Goal: Task Accomplishment & Management: Manage account settings

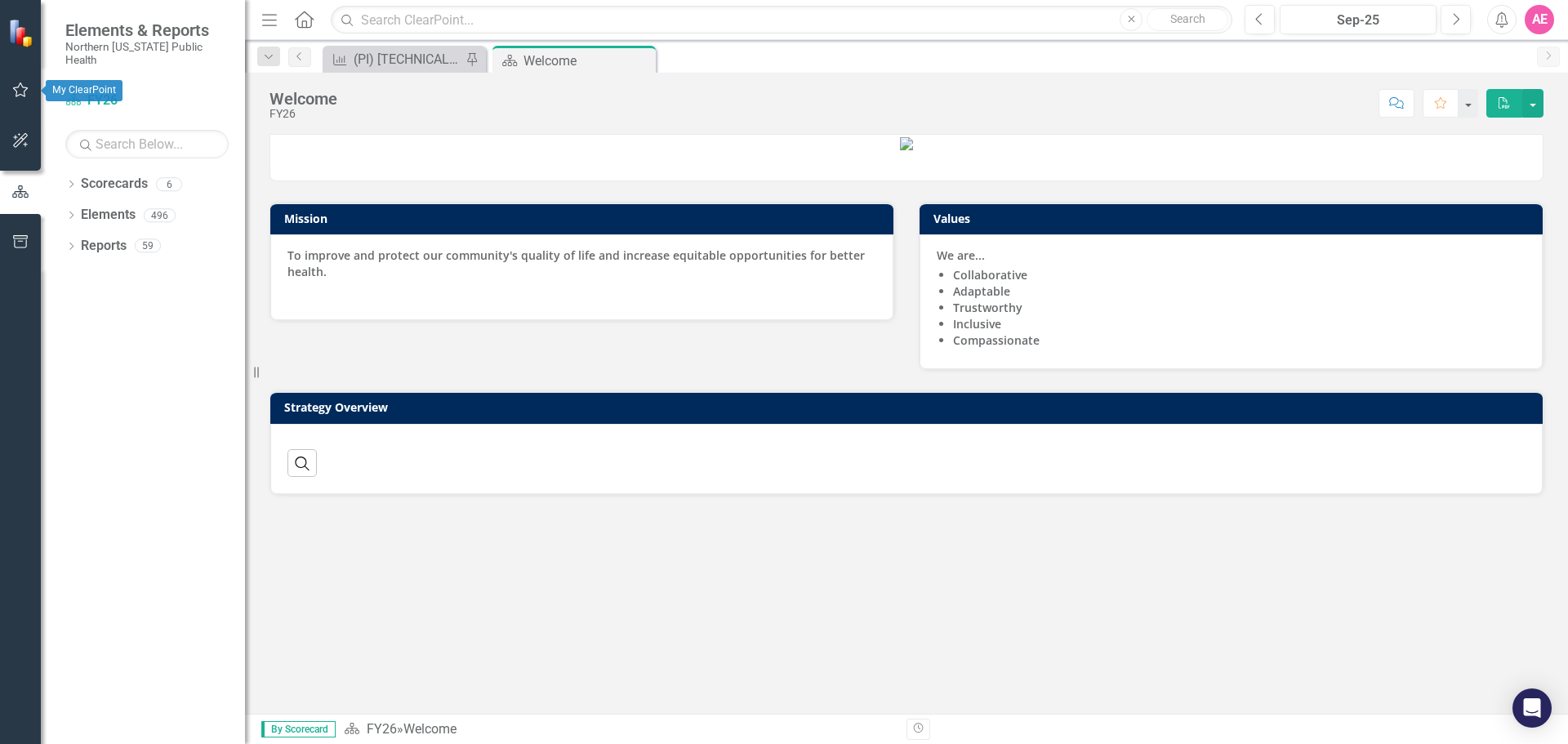
click at [19, 80] on button "button" at bounding box center [20, 91] width 36 height 35
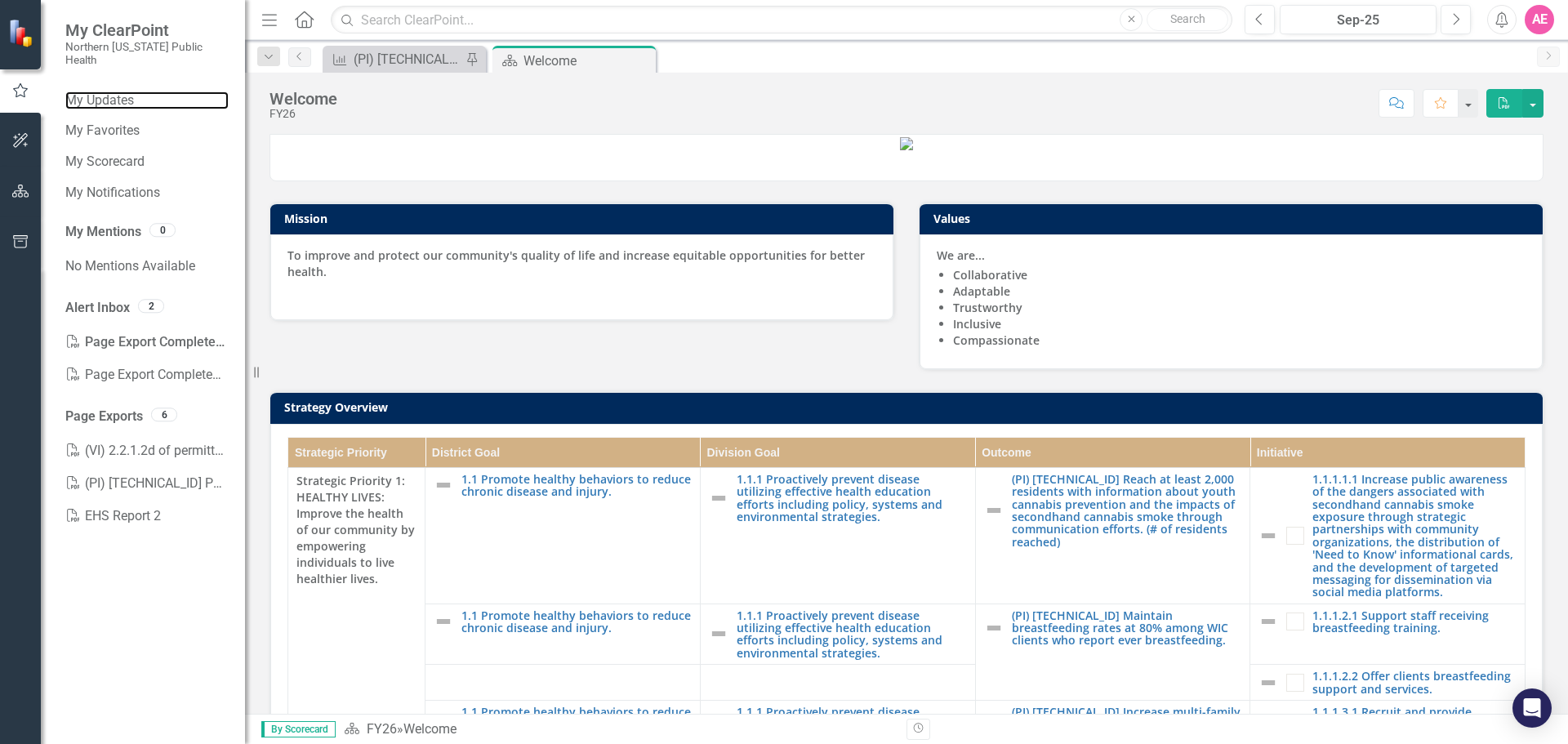
click at [125, 92] on link "My Updates" at bounding box center [148, 100] width 164 height 19
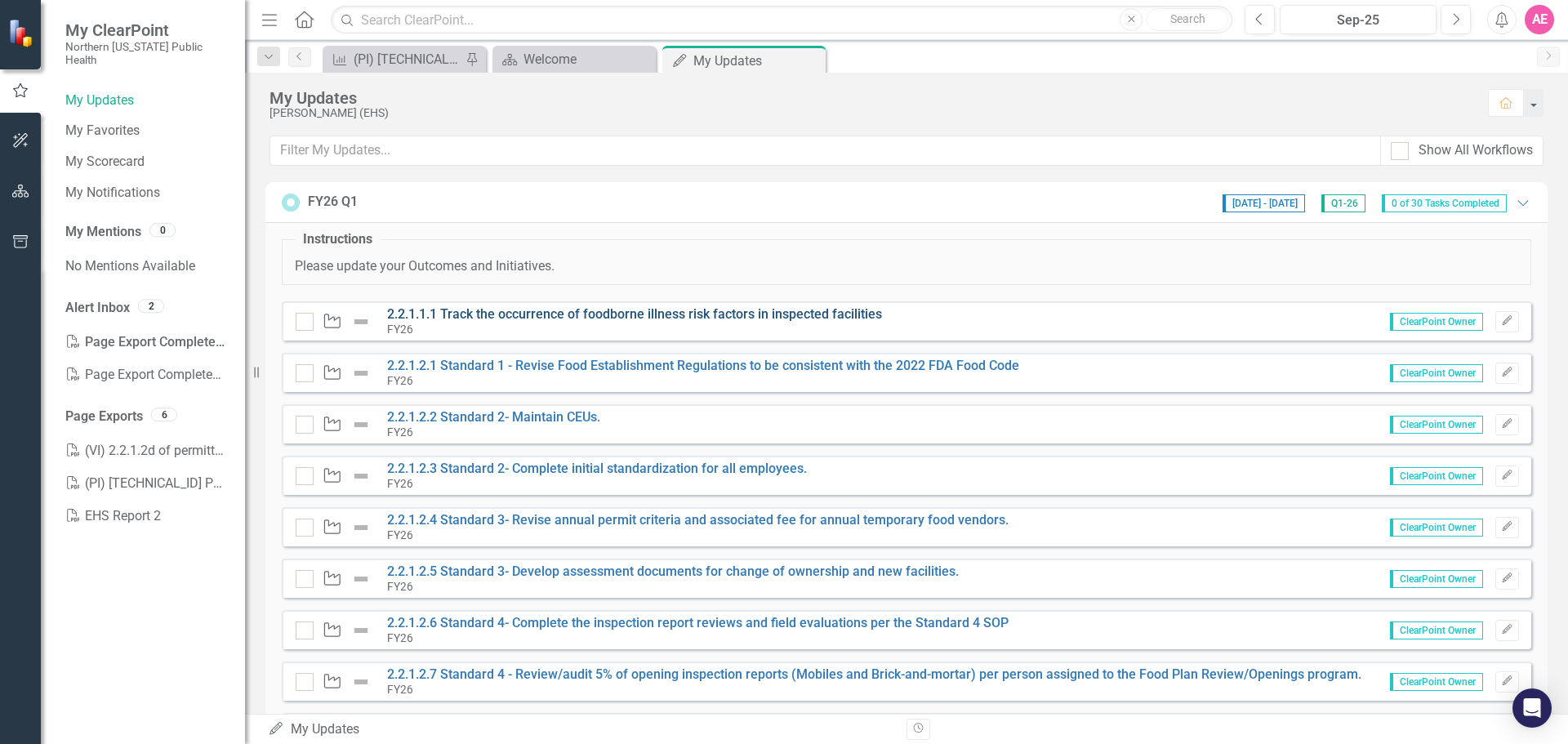
click at [600, 317] on link "2.2.1.1.1 Track the occurrence of foodborne illness risk factors in inspected f…" at bounding box center [635, 314] width 495 height 15
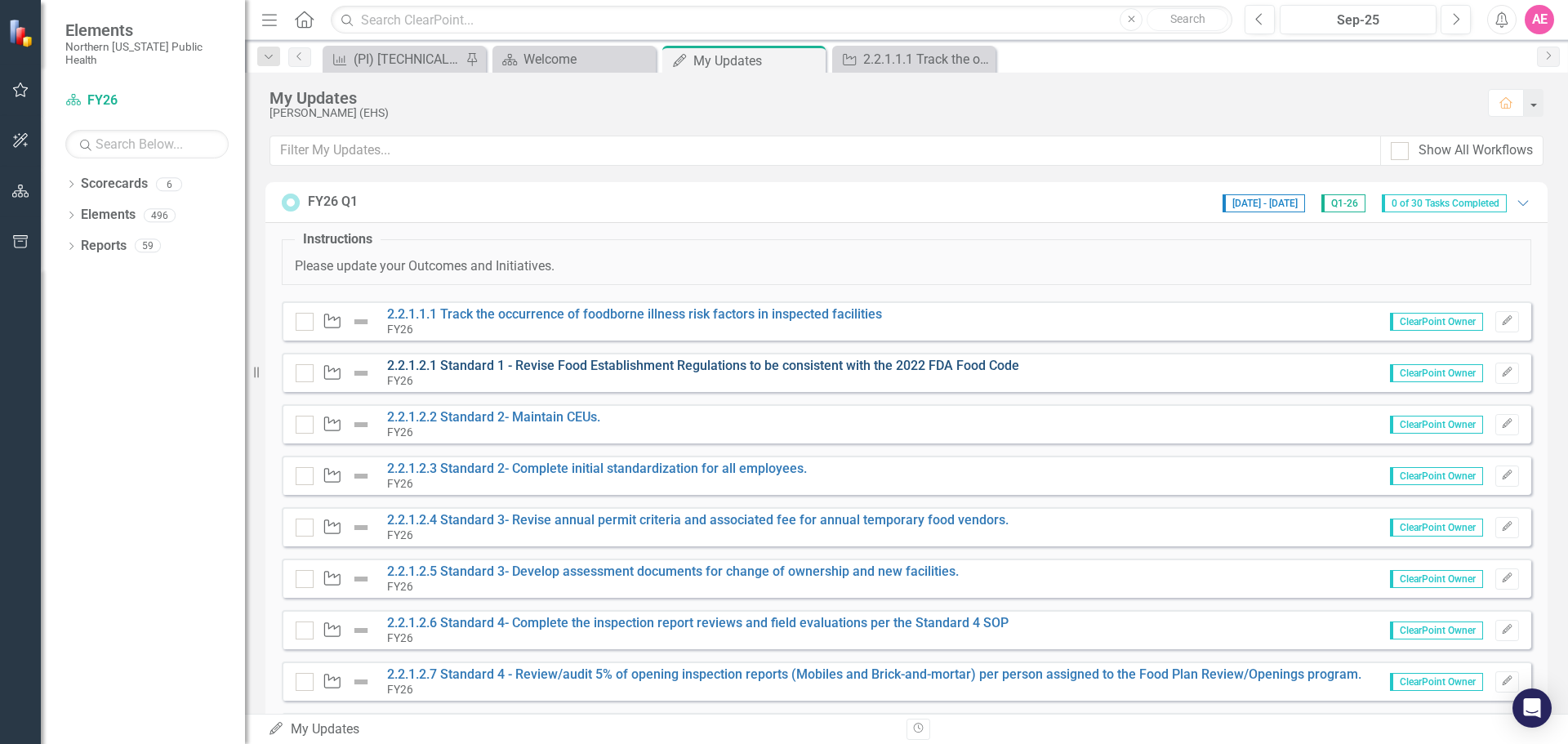
click at [613, 370] on link "2.2.1.2.1 Standard 1 - Revise Food Establishment Regulations to be consistent w…" at bounding box center [703, 365] width 632 height 15
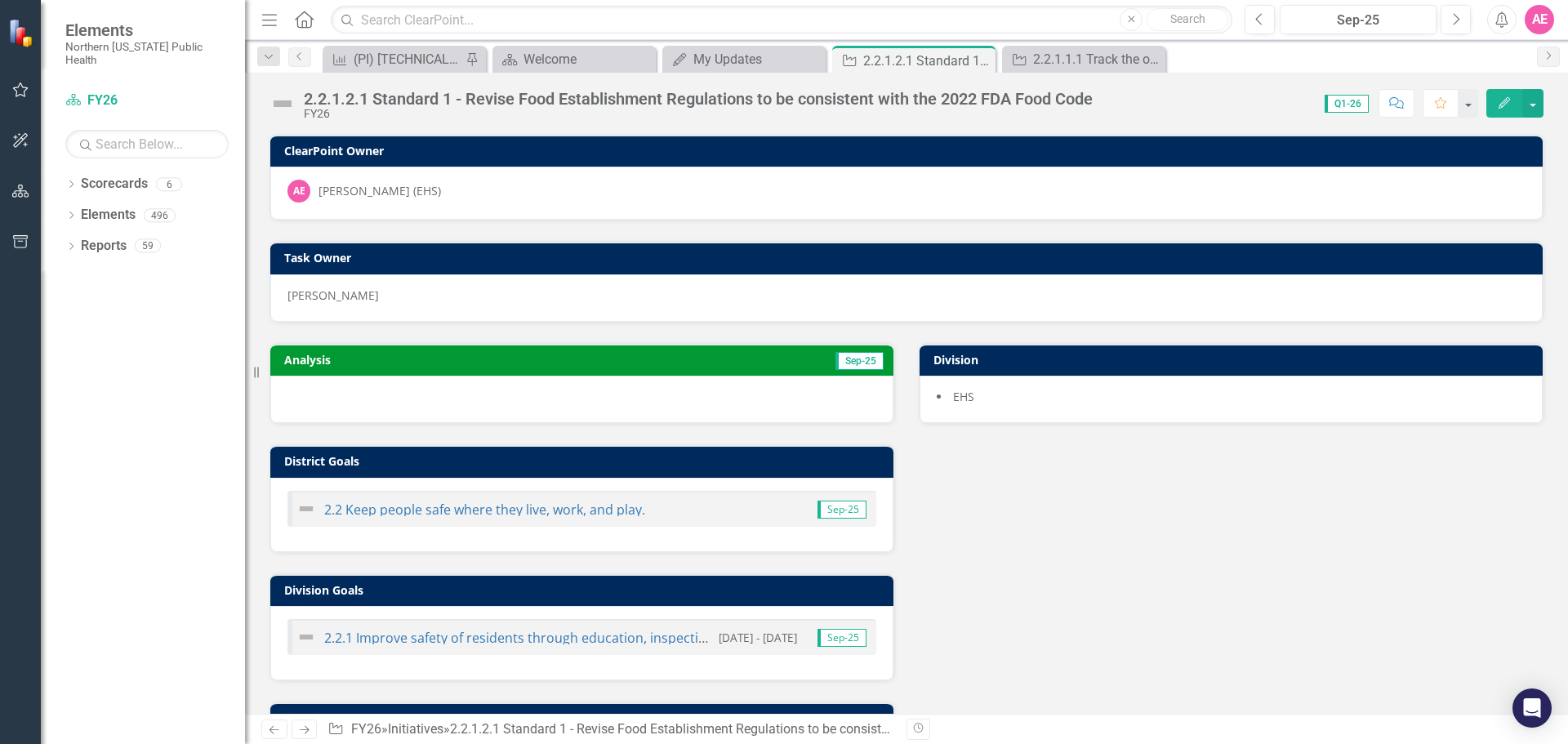
click at [1012, 695] on div "Analysis Sep-25 District Goals 2.2 Keep people safe where they live, work, and …" at bounding box center [906, 566] width 1299 height 488
click at [1106, 500] on div "Analysis Sep-25 District Goals 2.2 Keep people safe where they live, work, and …" at bounding box center [906, 566] width 1299 height 488
click at [1124, 542] on div "Analysis Sep-25 District Goals 2.2 Keep people safe where they live, work, and …" at bounding box center [906, 566] width 1299 height 488
click at [1196, 581] on div "Analysis Sep-25 District Goals 2.2 Keep people safe where they live, work, and …" at bounding box center [906, 566] width 1299 height 488
click at [1116, 99] on div "Score: 0.00 Q1-26 Completed Comment Favorite Edit" at bounding box center [1323, 102] width 443 height 28
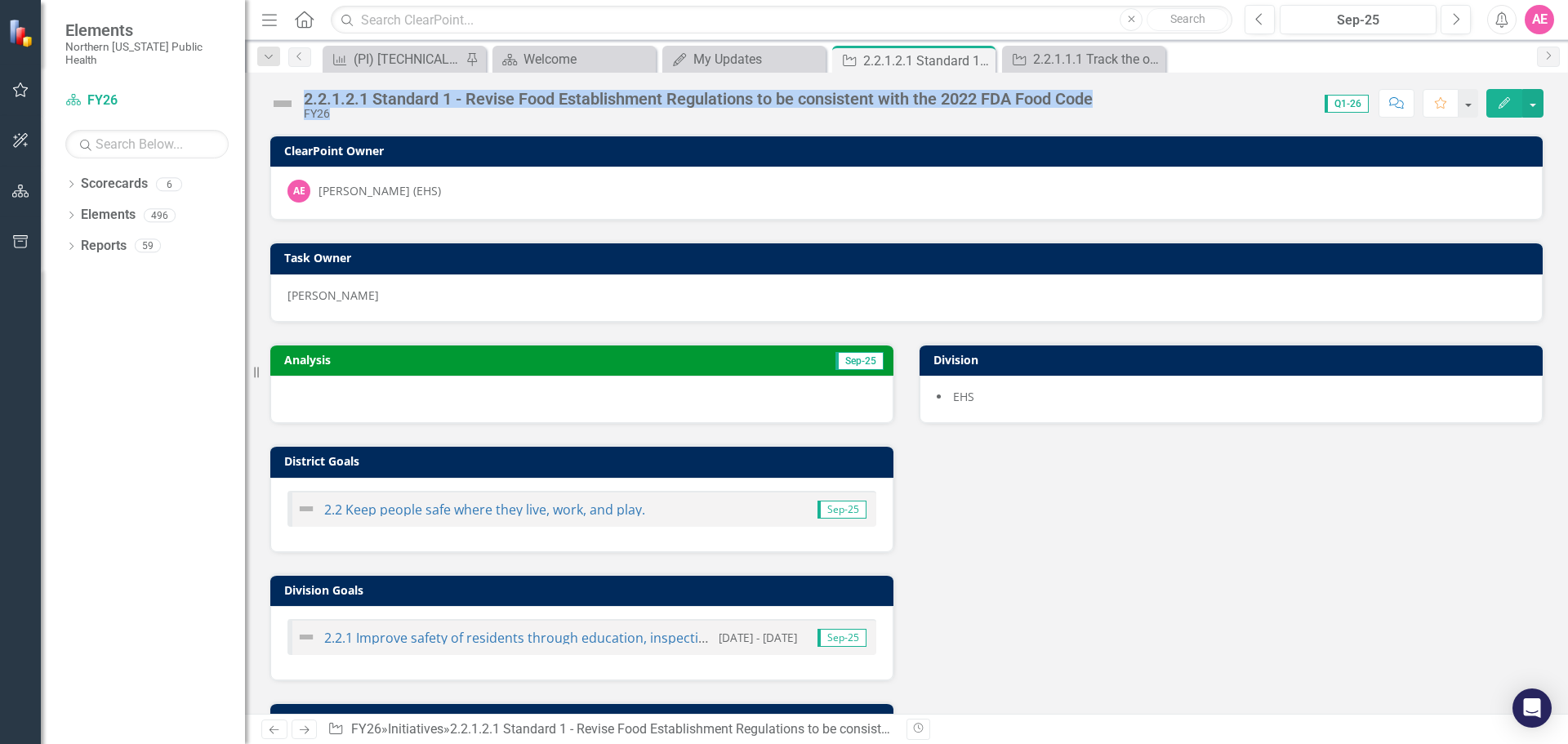
drag, startPoint x: 1114, startPoint y: 98, endPoint x: 300, endPoint y: 92, distance: 814.0
click at [300, 92] on div "2.2.1.2.1 Standard 1 - Revise Food Establishment Regulations to be consistent w…" at bounding box center [907, 97] width 1324 height 49
copy div "2.2.1.2.1 Standard 1 - Revise Food Establishment Regulations to be consistent w…"
click at [1505, 100] on icon "Edit" at bounding box center [1505, 102] width 15 height 12
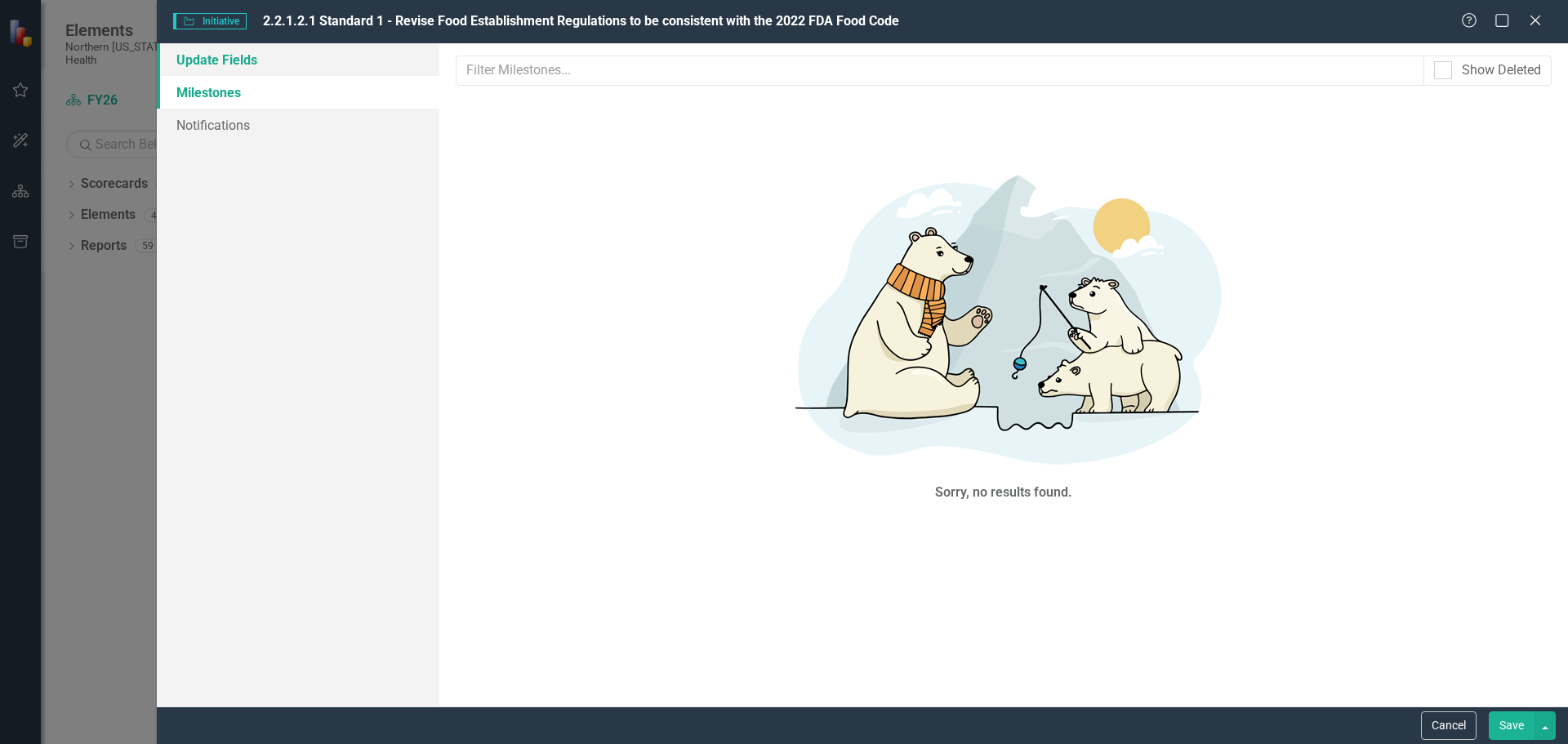
click at [231, 60] on link "Update Fields" at bounding box center [298, 60] width 283 height 33
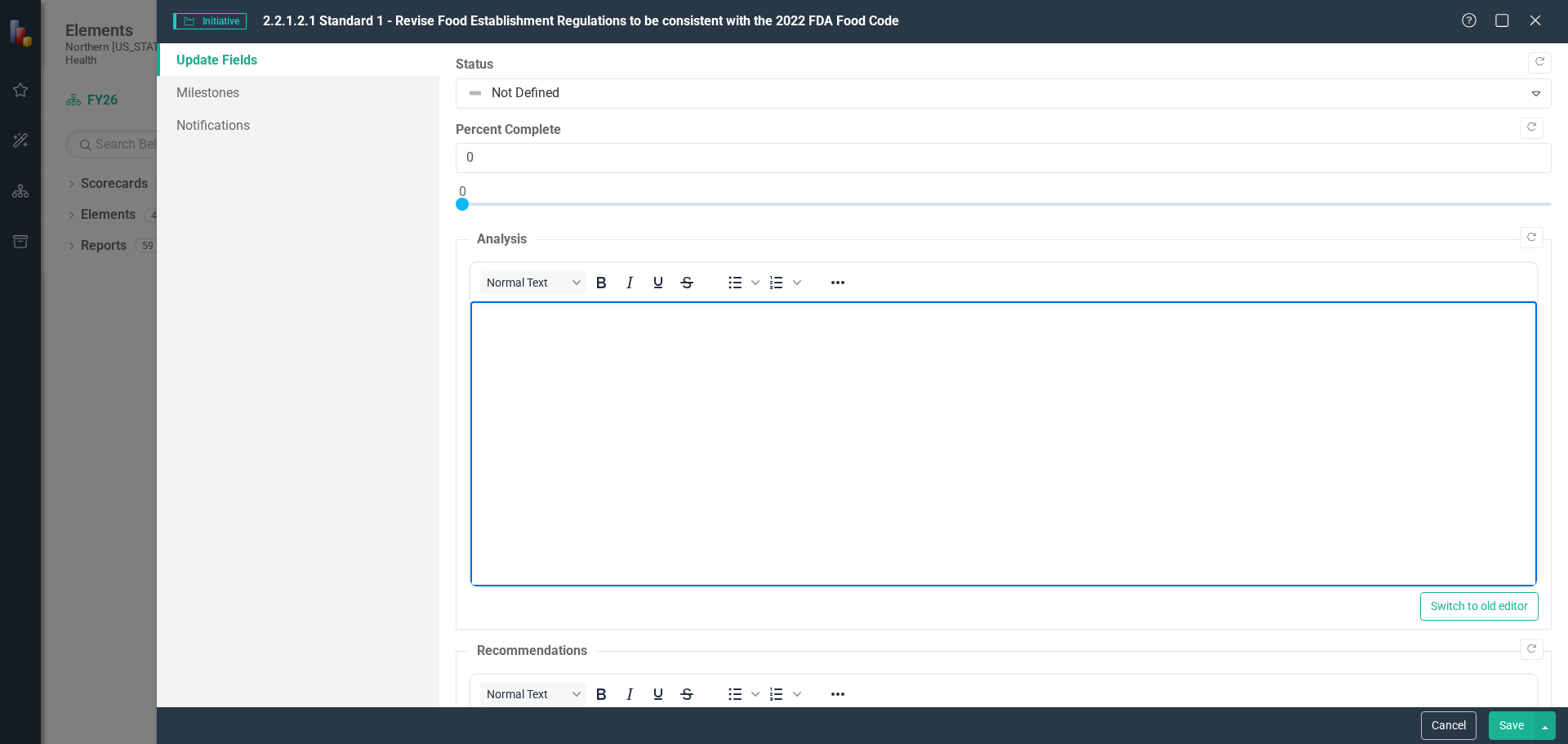
click at [517, 338] on body "Rich Text Area. Press ALT-0 for help." at bounding box center [1003, 424] width 1067 height 245
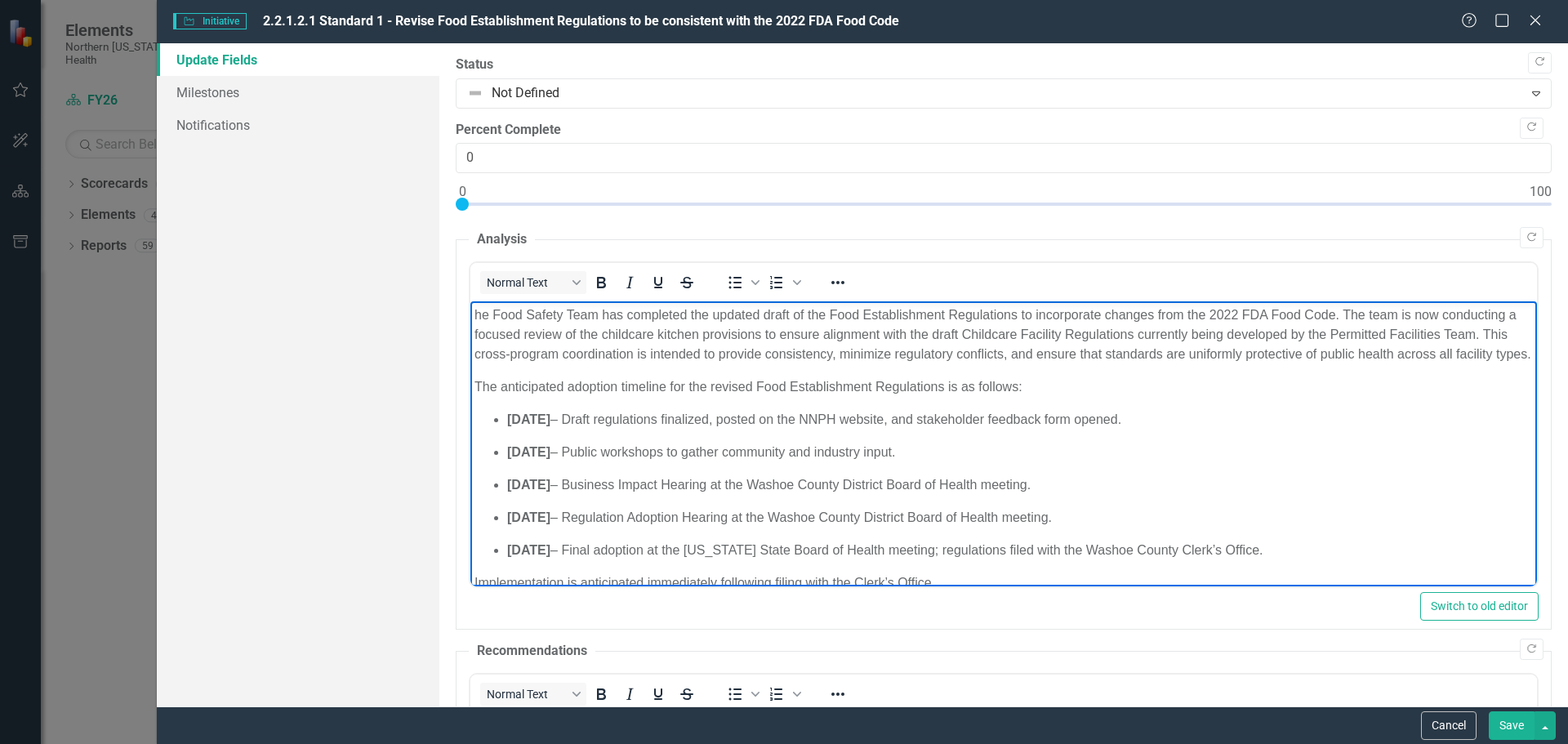
click at [475, 315] on p "he Food Safety Team has completed the updated draft of the Food Establishment R…" at bounding box center [1003, 335] width 1059 height 59
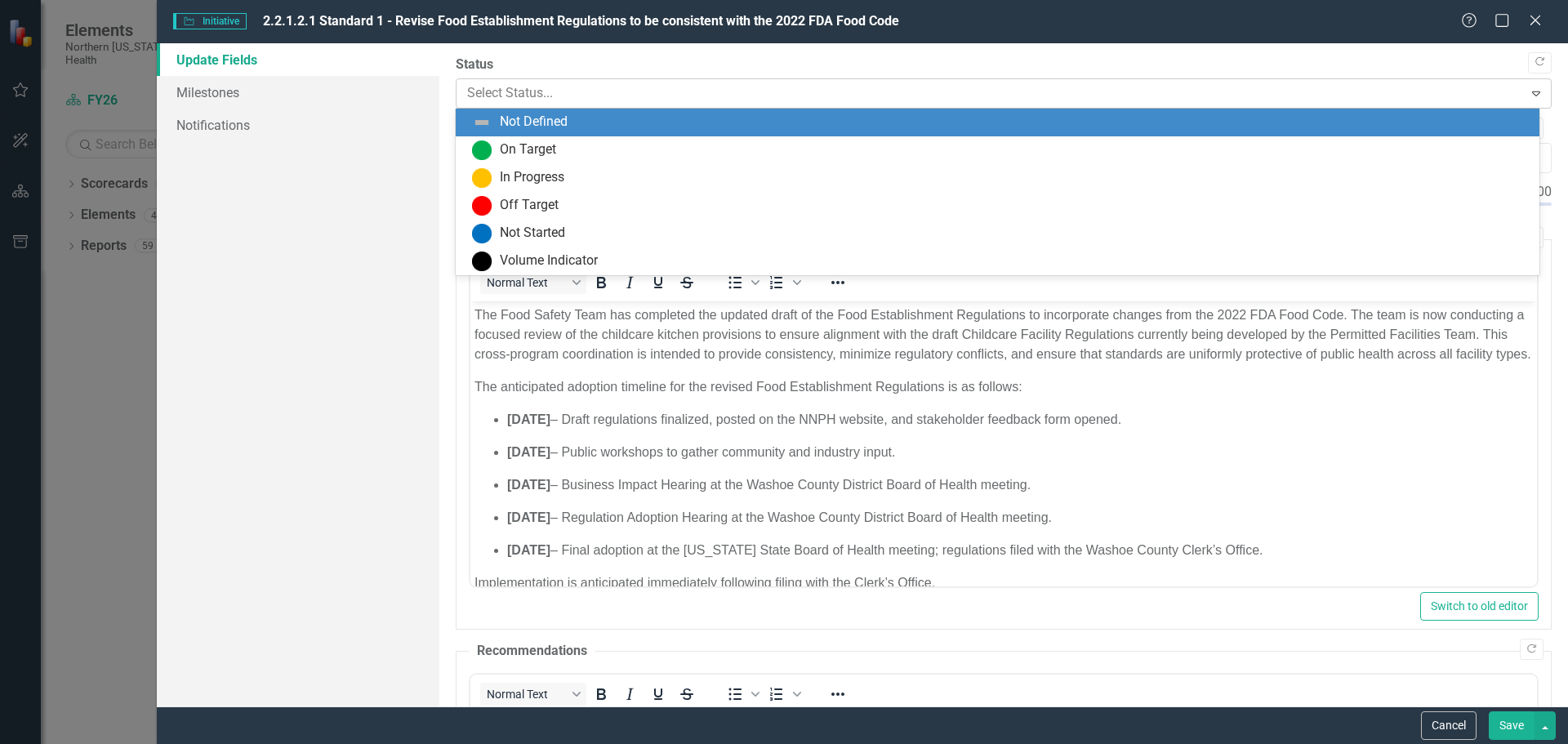
click at [599, 87] on div at bounding box center [990, 93] width 1046 height 22
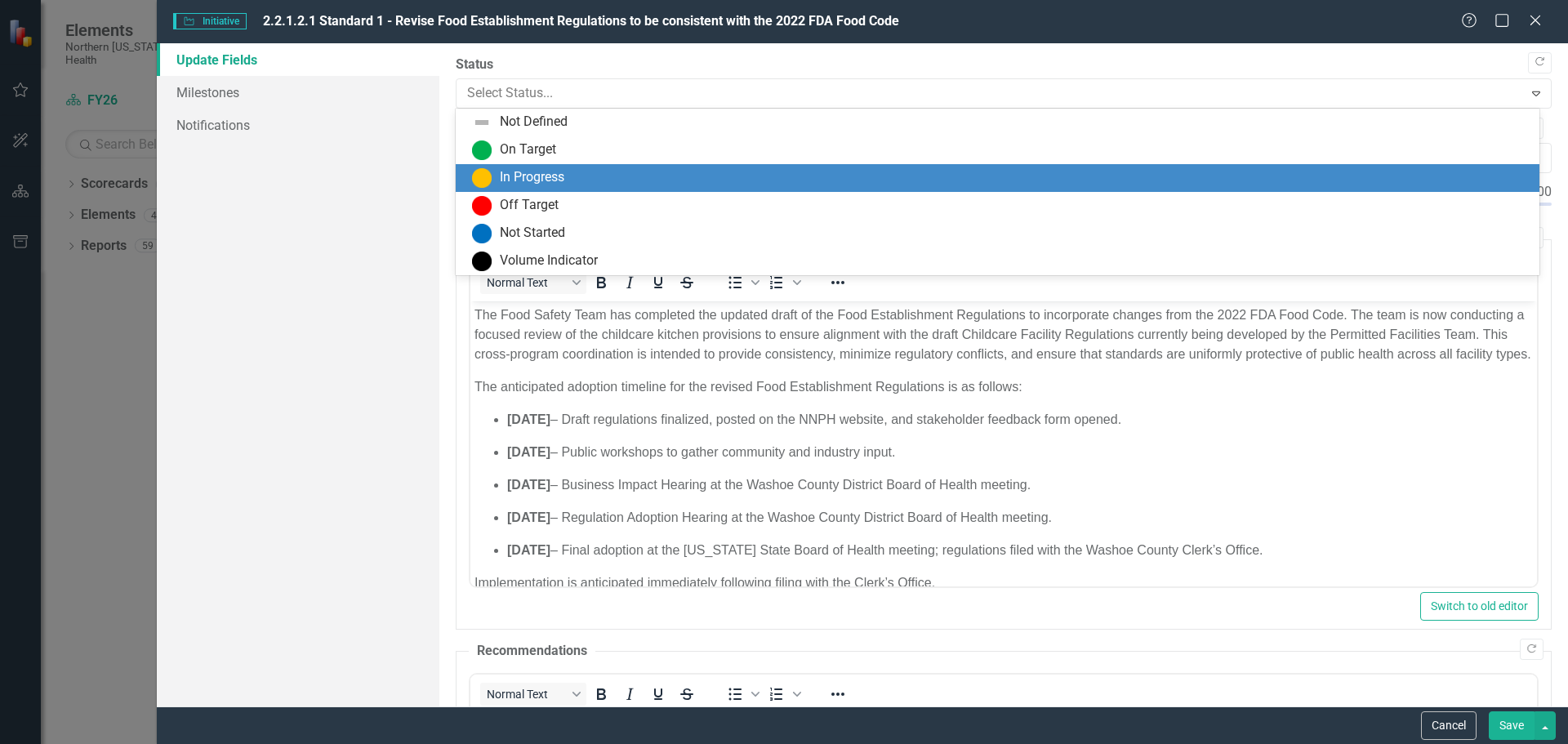
click at [582, 188] on div "In Progress" at bounding box center [997, 178] width 1084 height 28
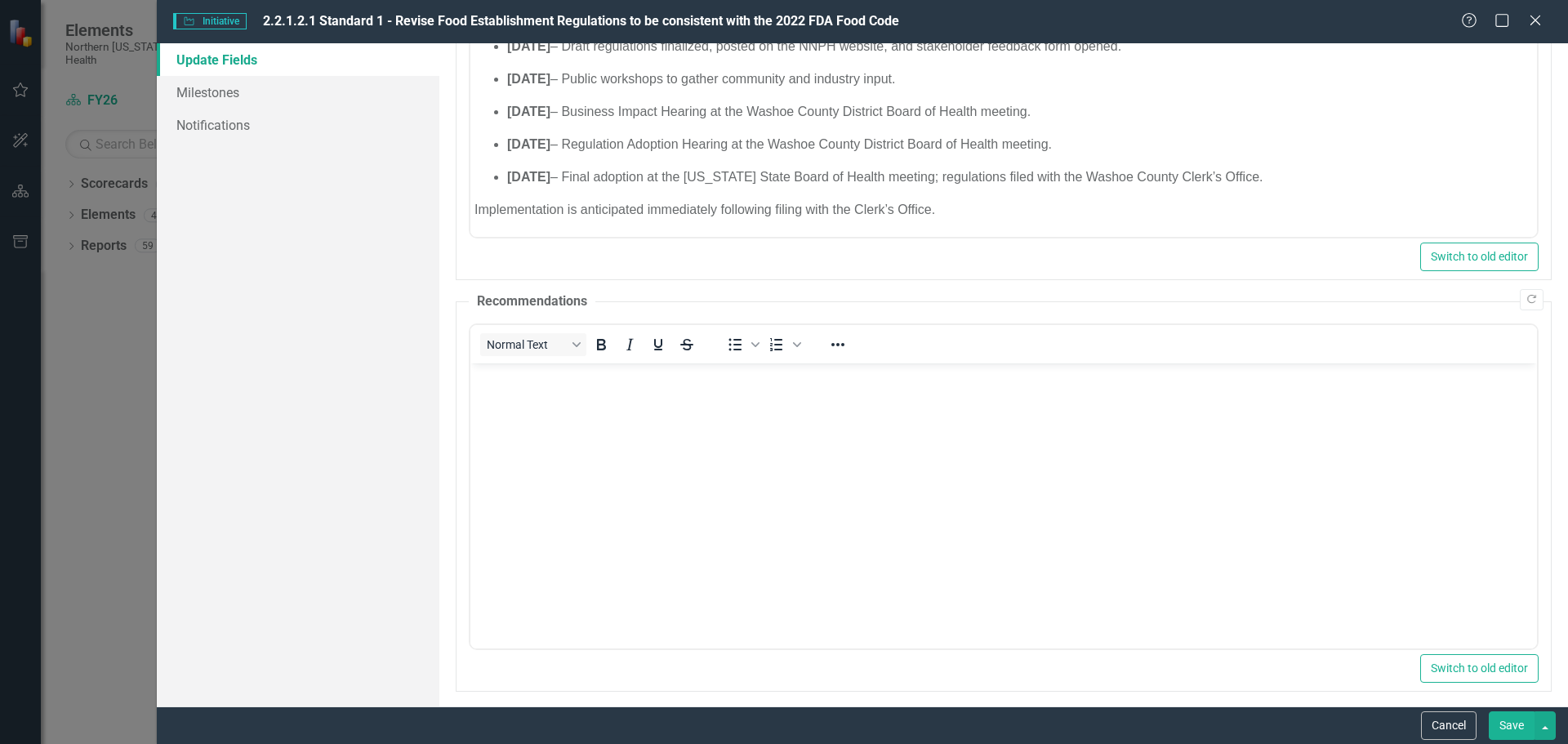
scroll to position [359, 0]
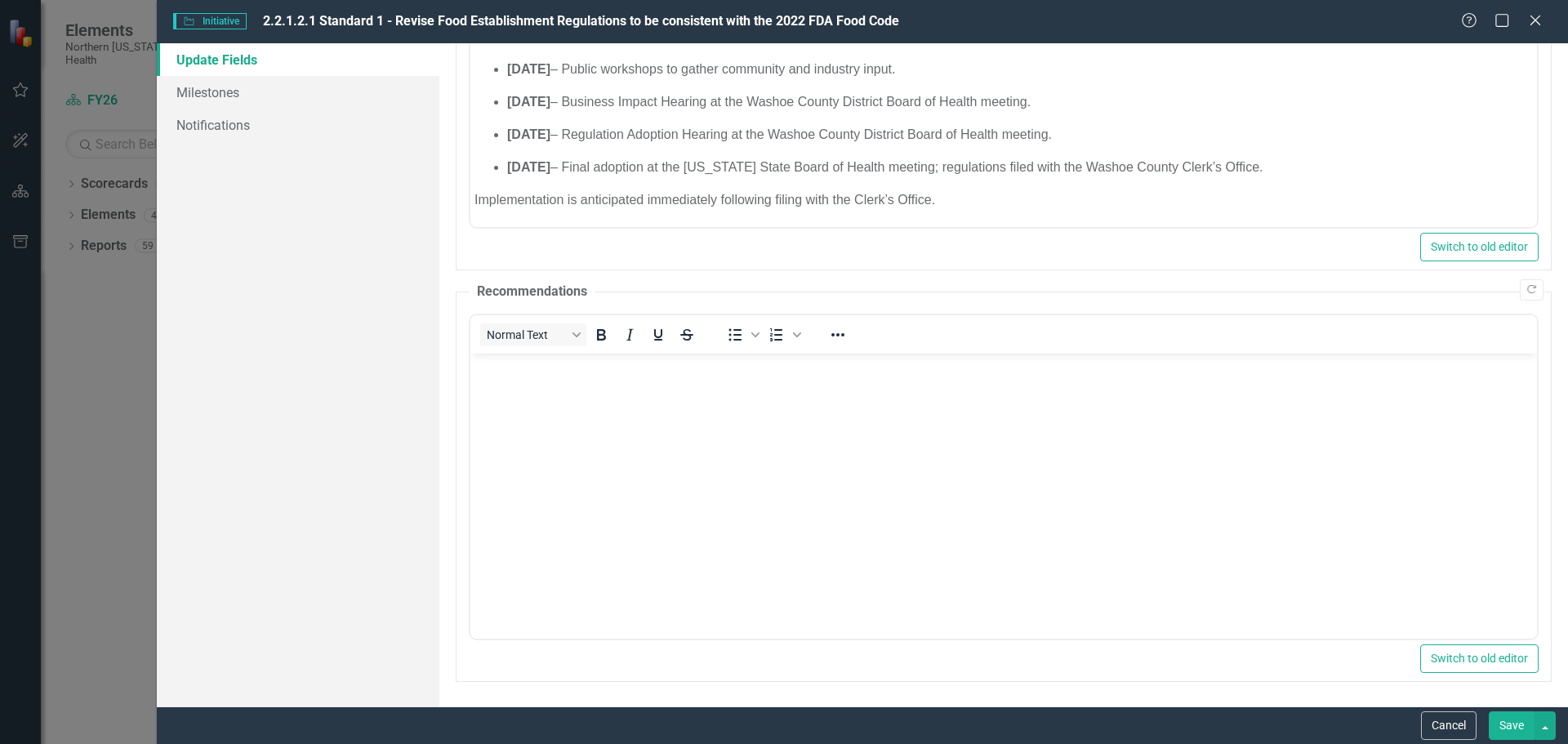
click at [1516, 724] on button "Save" at bounding box center [1511, 725] width 45 height 28
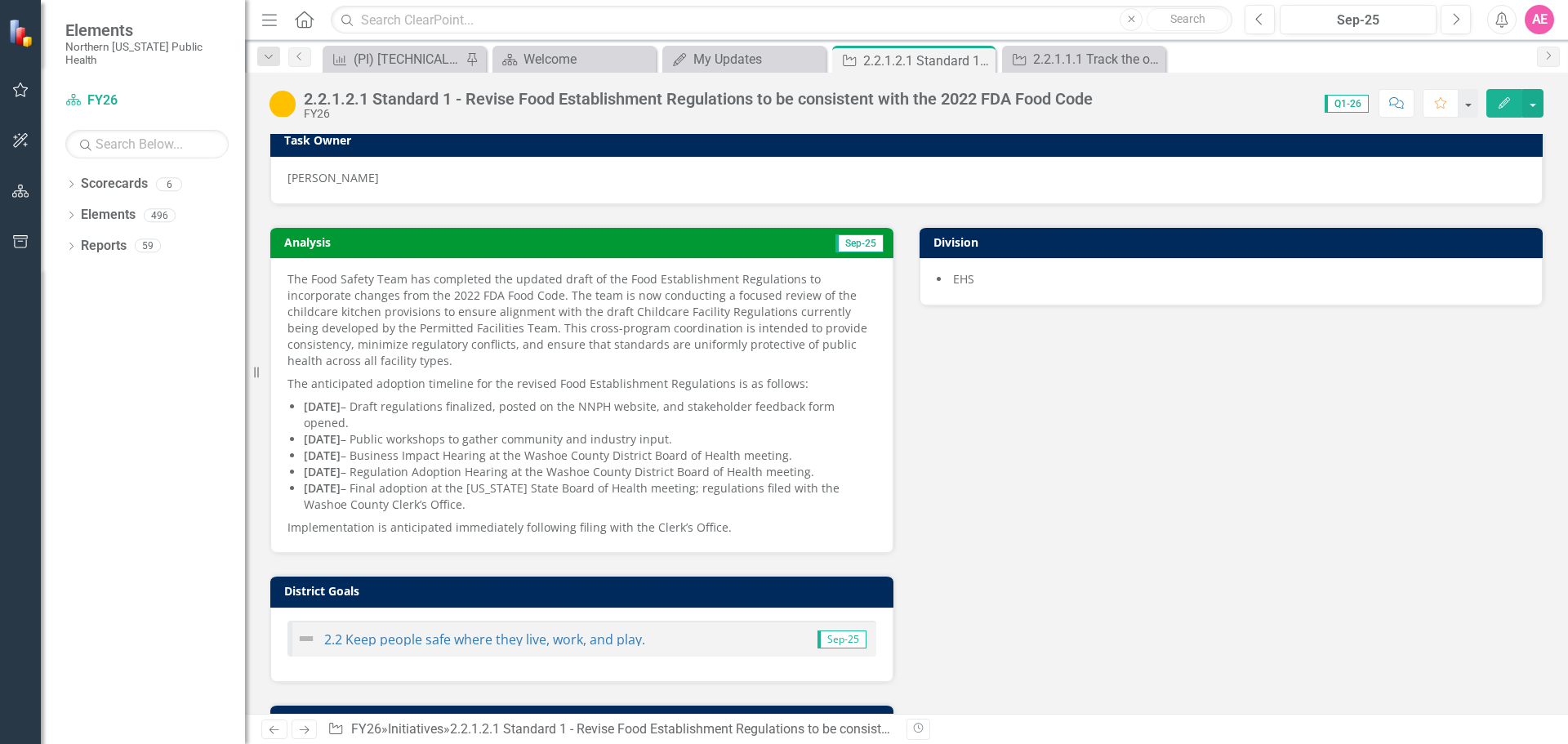
scroll to position [0, 0]
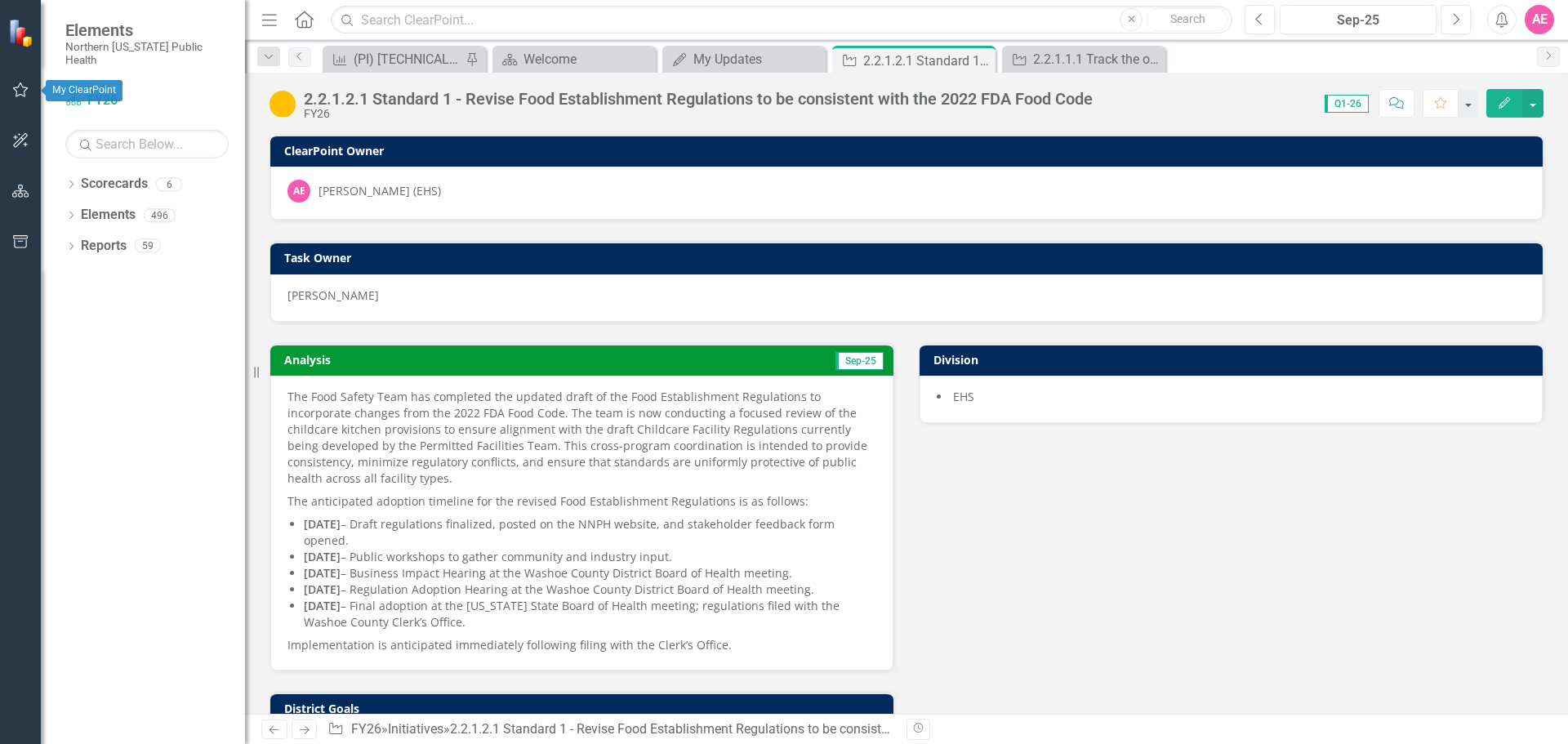
click at [18, 87] on icon "button" at bounding box center [20, 90] width 15 height 15
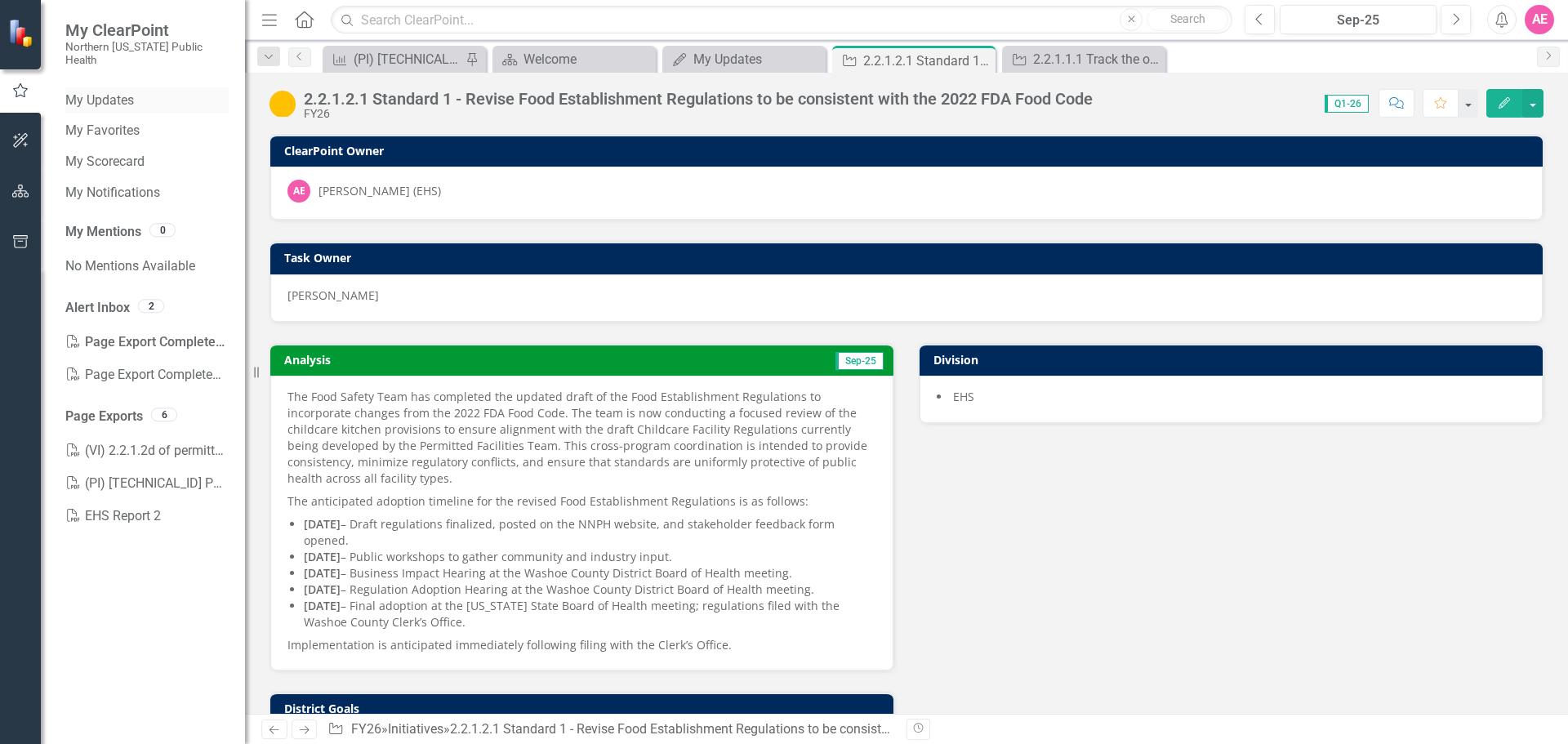
click at [96, 92] on link "My Updates" at bounding box center [148, 100] width 164 height 19
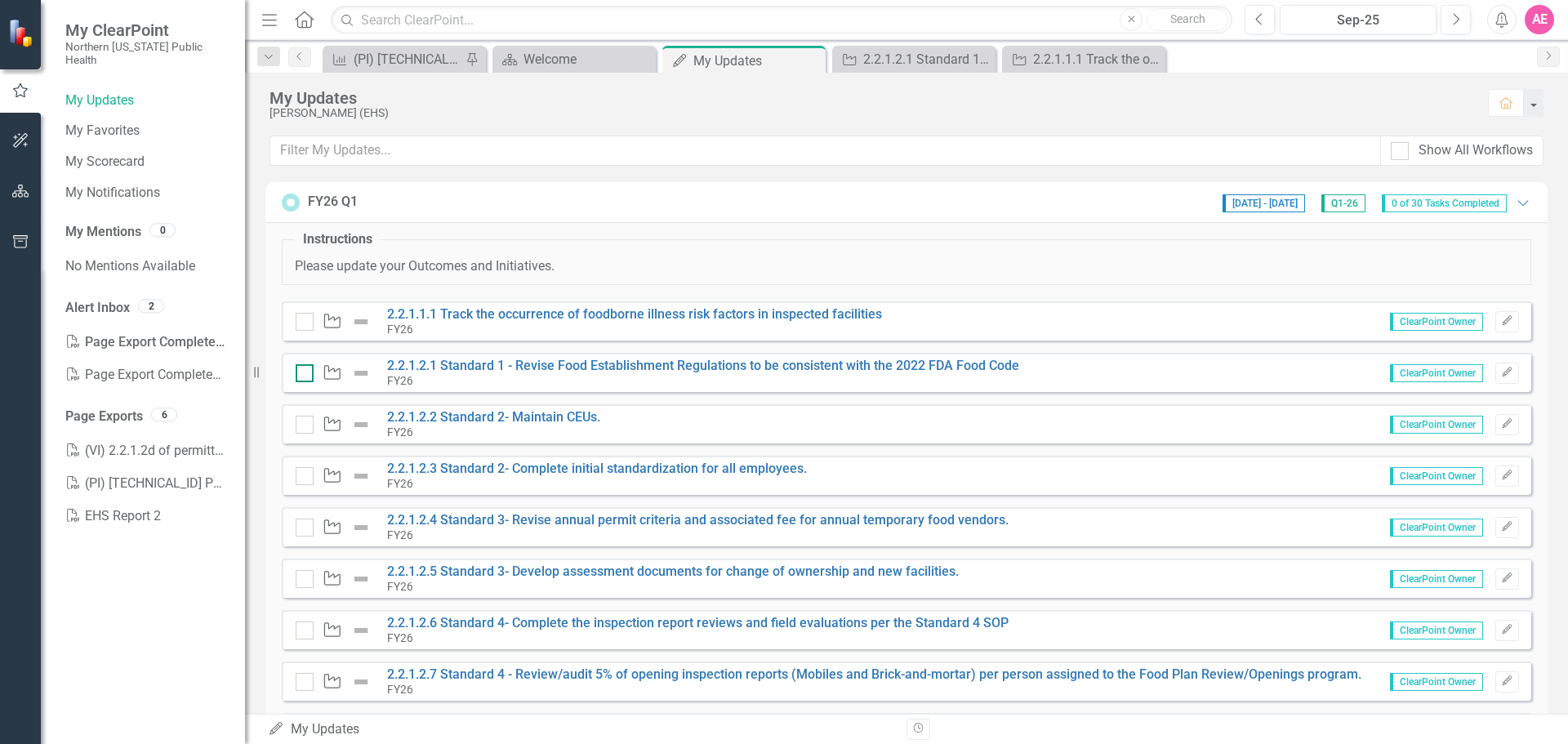
click at [305, 374] on input "checkbox" at bounding box center [301, 370] width 11 height 11
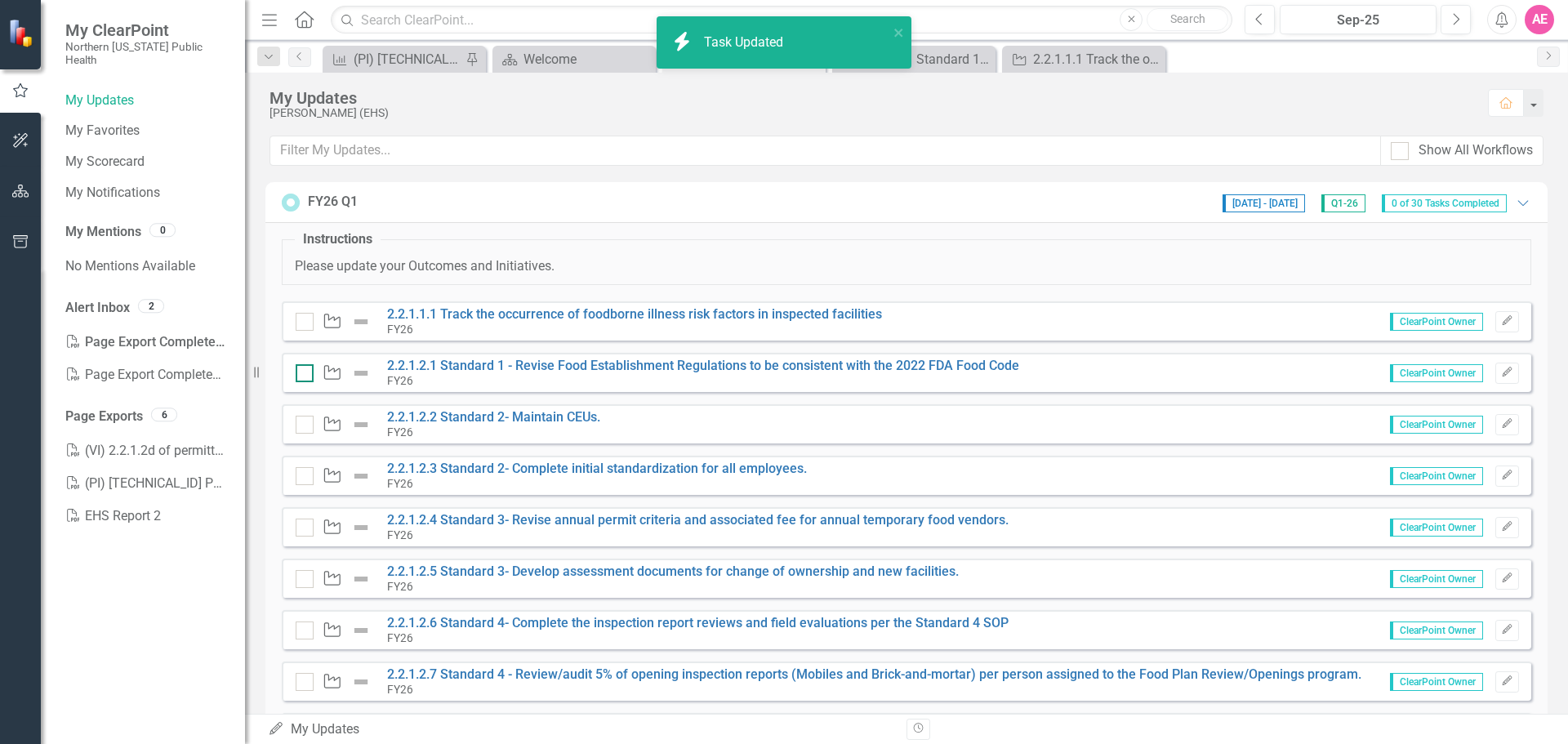
checkbox input "true"
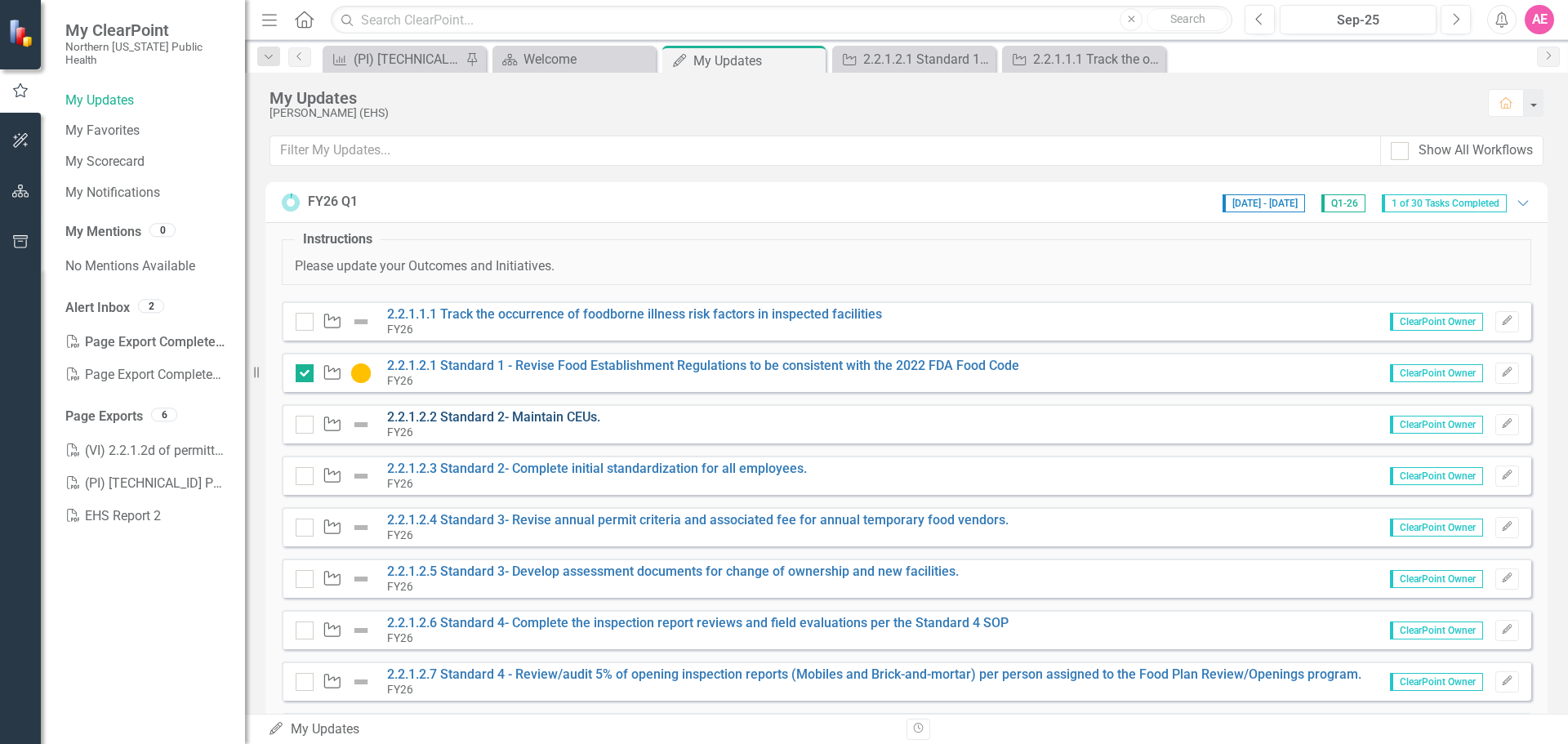
click at [524, 420] on link "2.2.1.2.2 Standard 2- Maintain CEUs." at bounding box center [494, 416] width 213 height 15
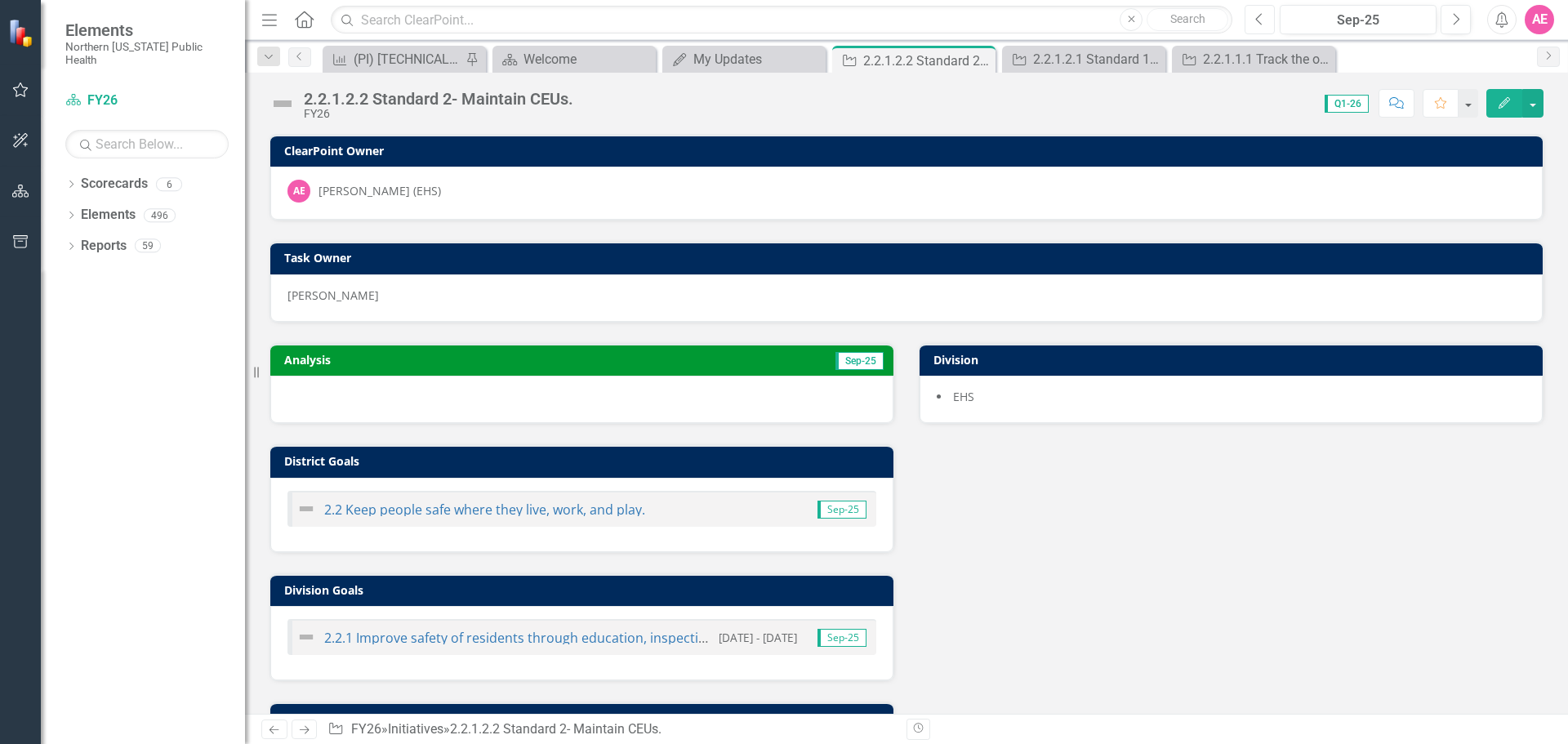
click at [1261, 11] on button "Previous" at bounding box center [1260, 20] width 30 height 29
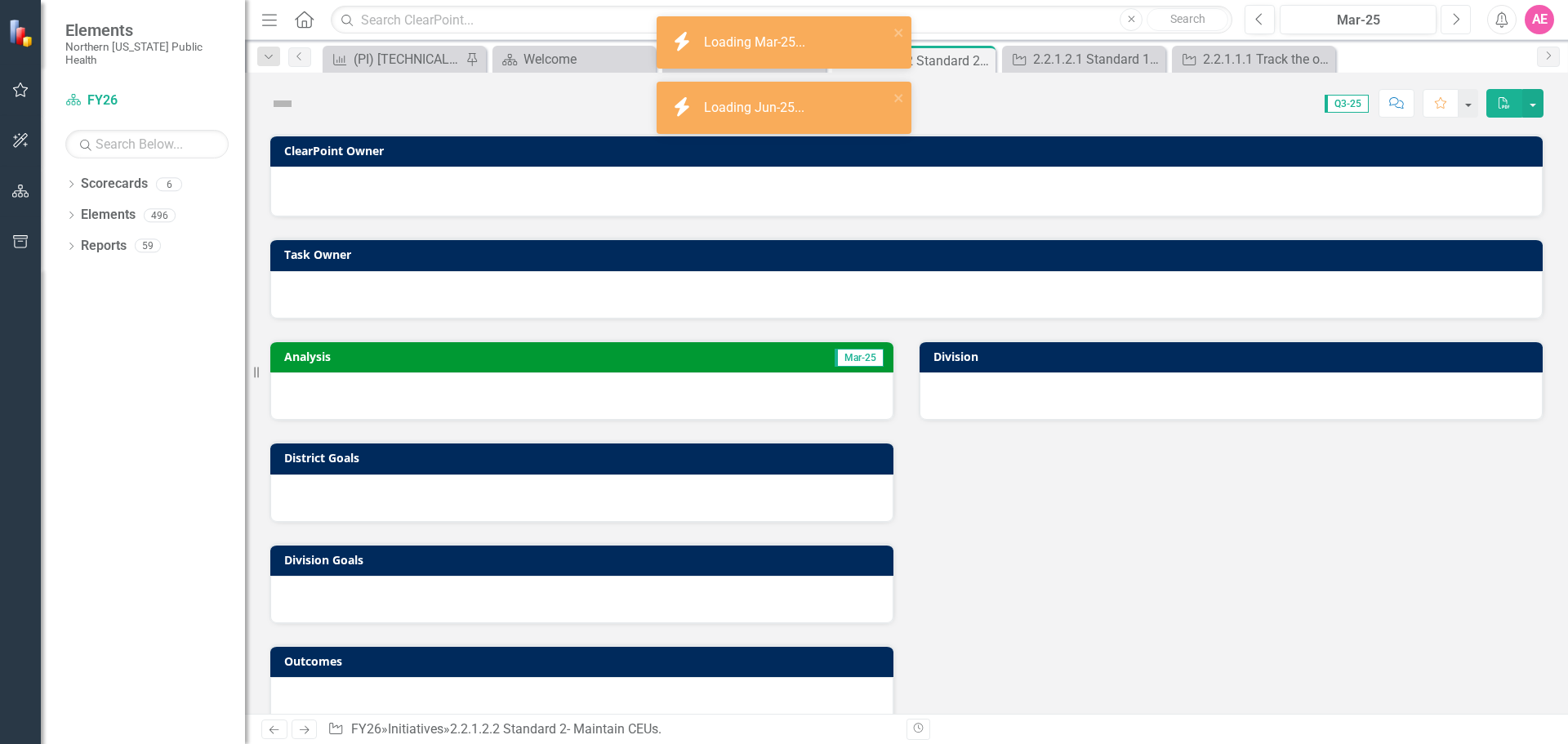
click at [1453, 13] on icon "Next" at bounding box center [1456, 20] width 9 height 15
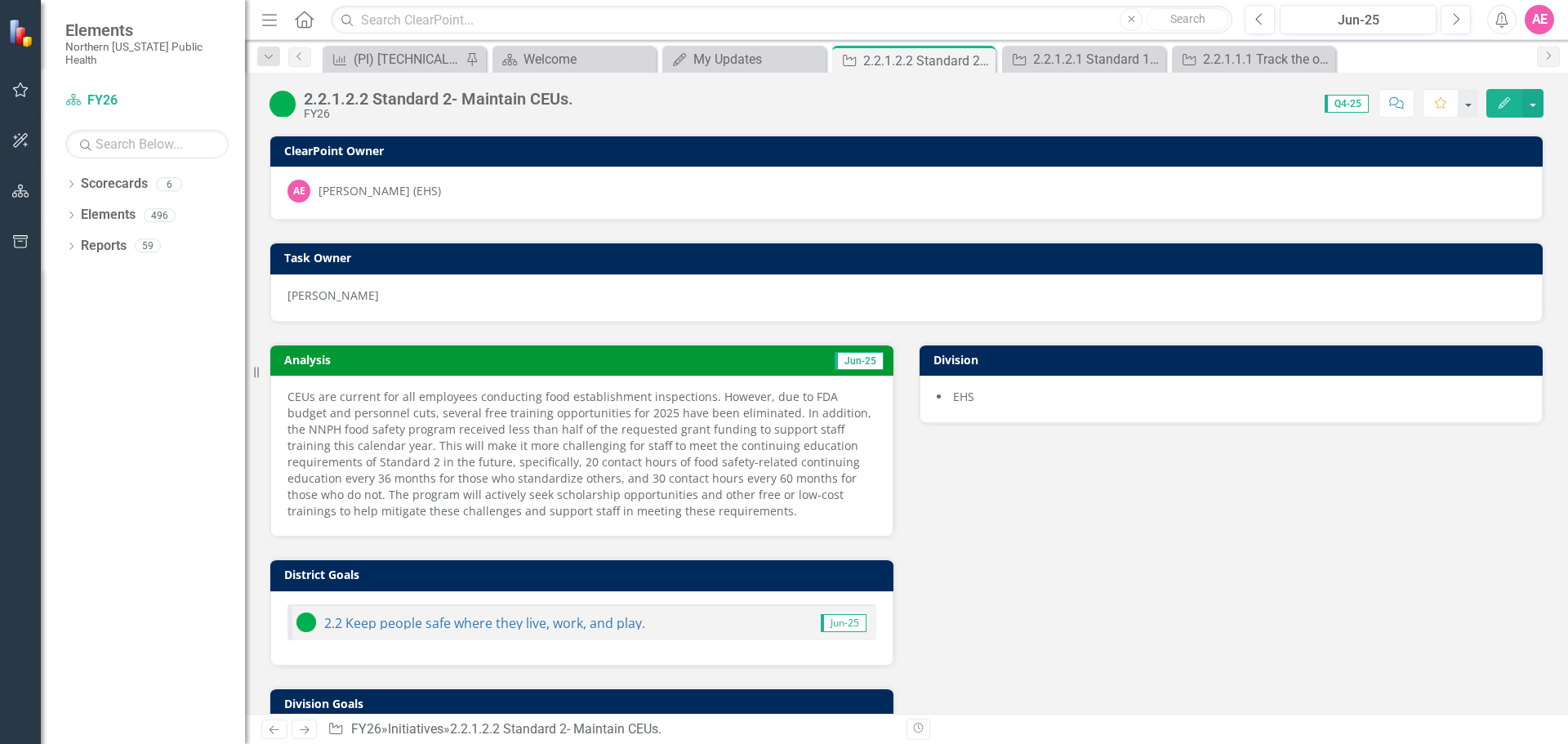
click at [1508, 102] on icon "Edit" at bounding box center [1505, 102] width 15 height 12
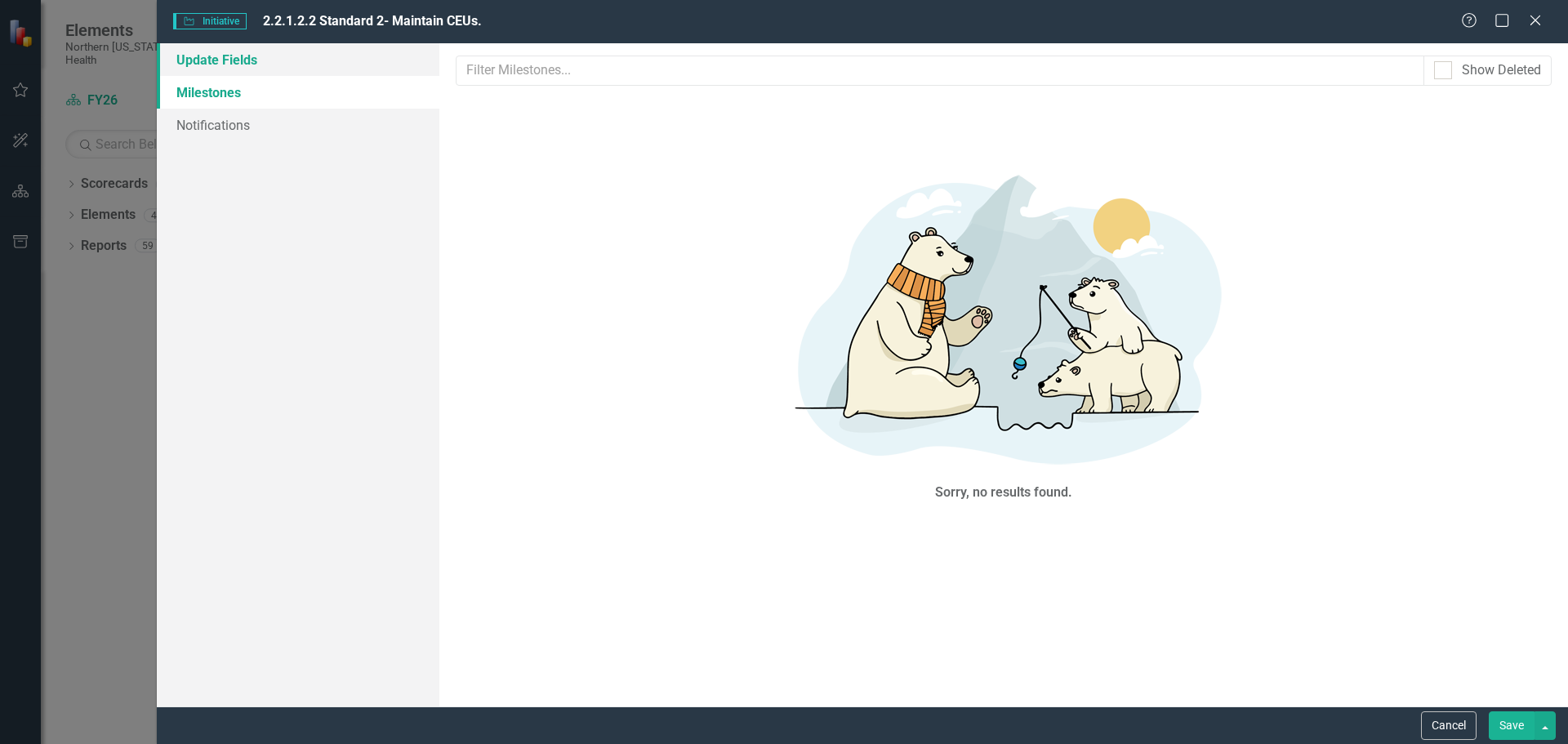
click at [229, 48] on link "Update Fields" at bounding box center [298, 60] width 283 height 33
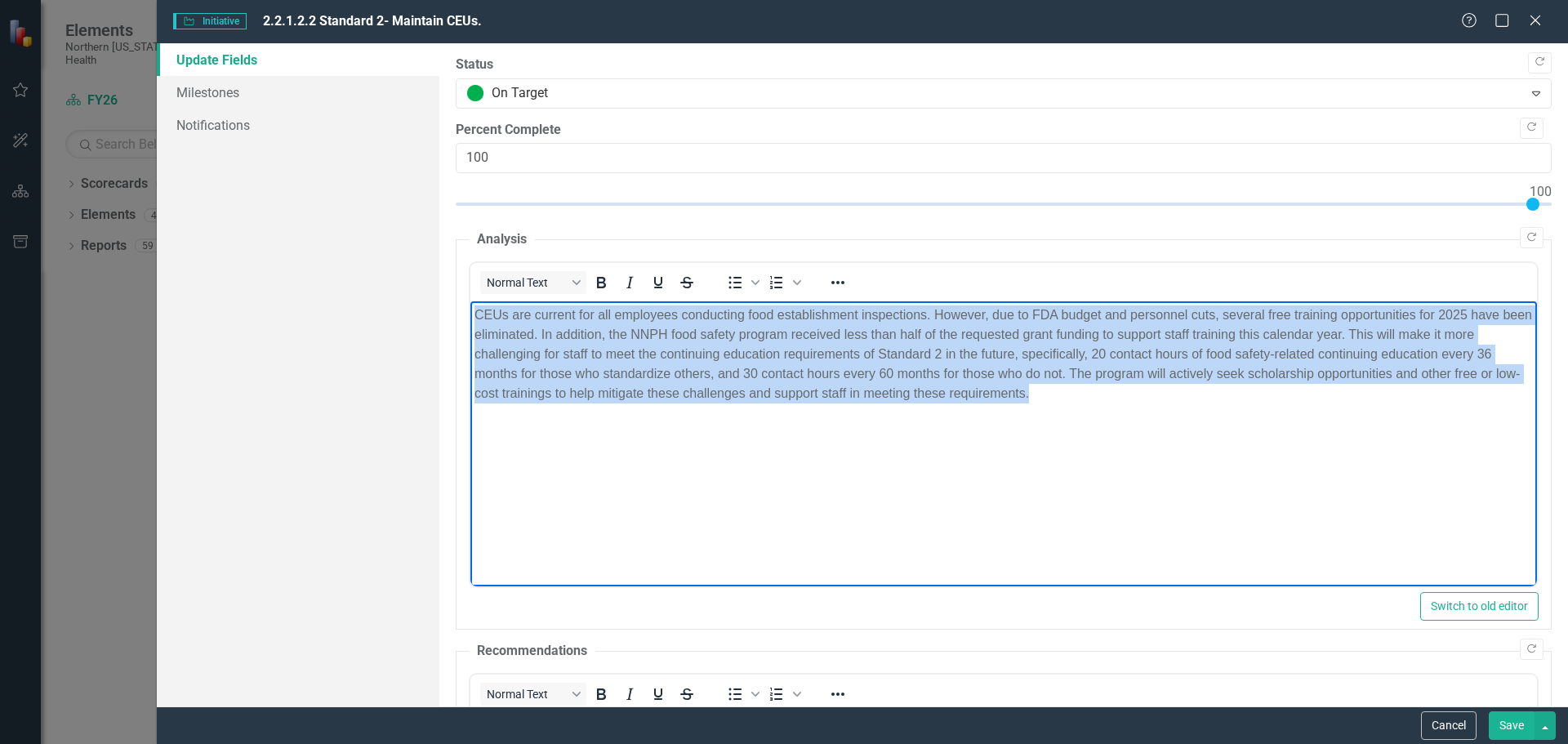
drag, startPoint x: 1060, startPoint y: 404, endPoint x: 600, endPoint y: 358, distance: 462.3
click at [469, 301] on html "CEUs are current for all employees conducting food establishment inspections. H…" at bounding box center [1003, 424] width 1067 height 245
copy p "CEUs are current for all employees conducting food establishment inspections. H…"
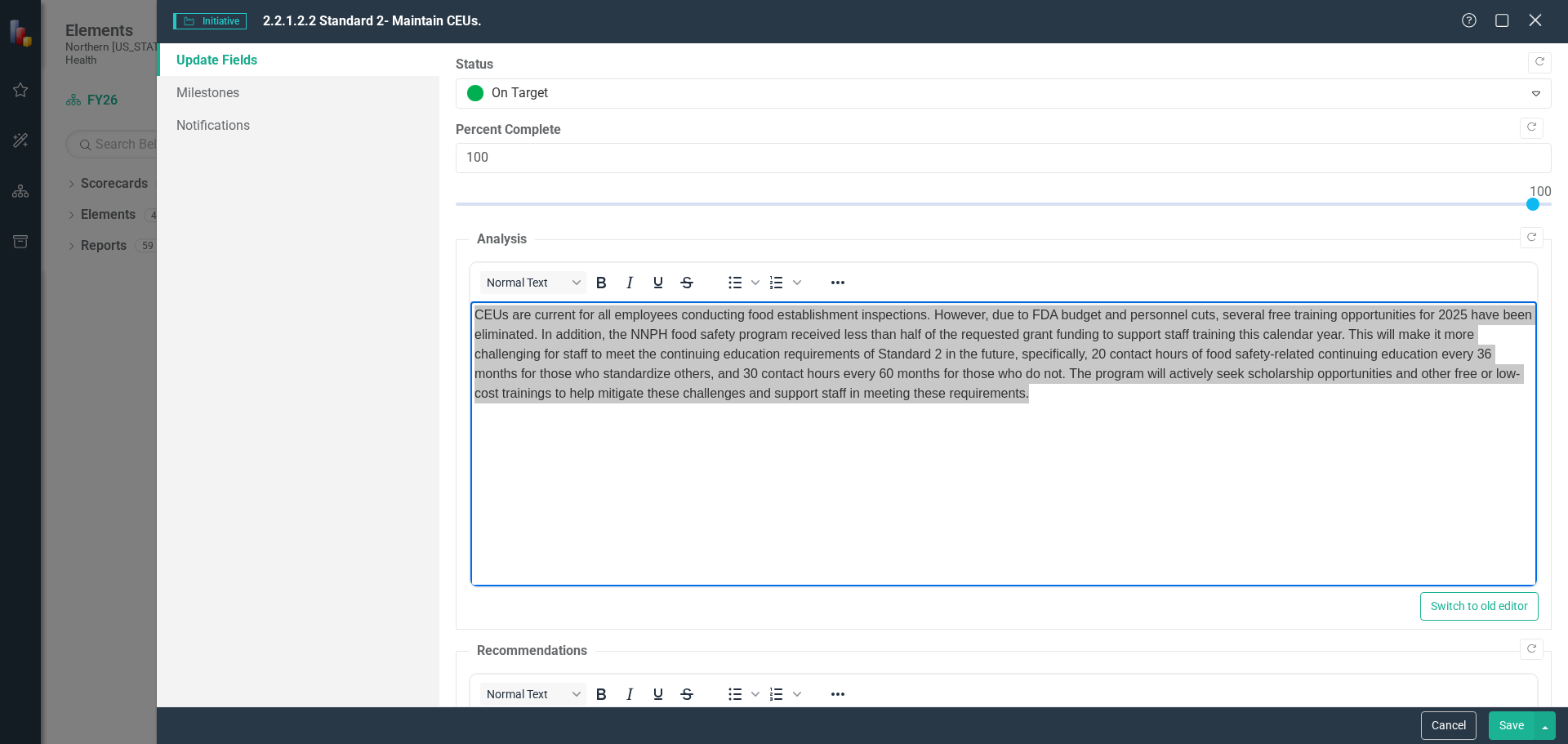
click at [1534, 15] on icon "Close" at bounding box center [1535, 20] width 20 height 15
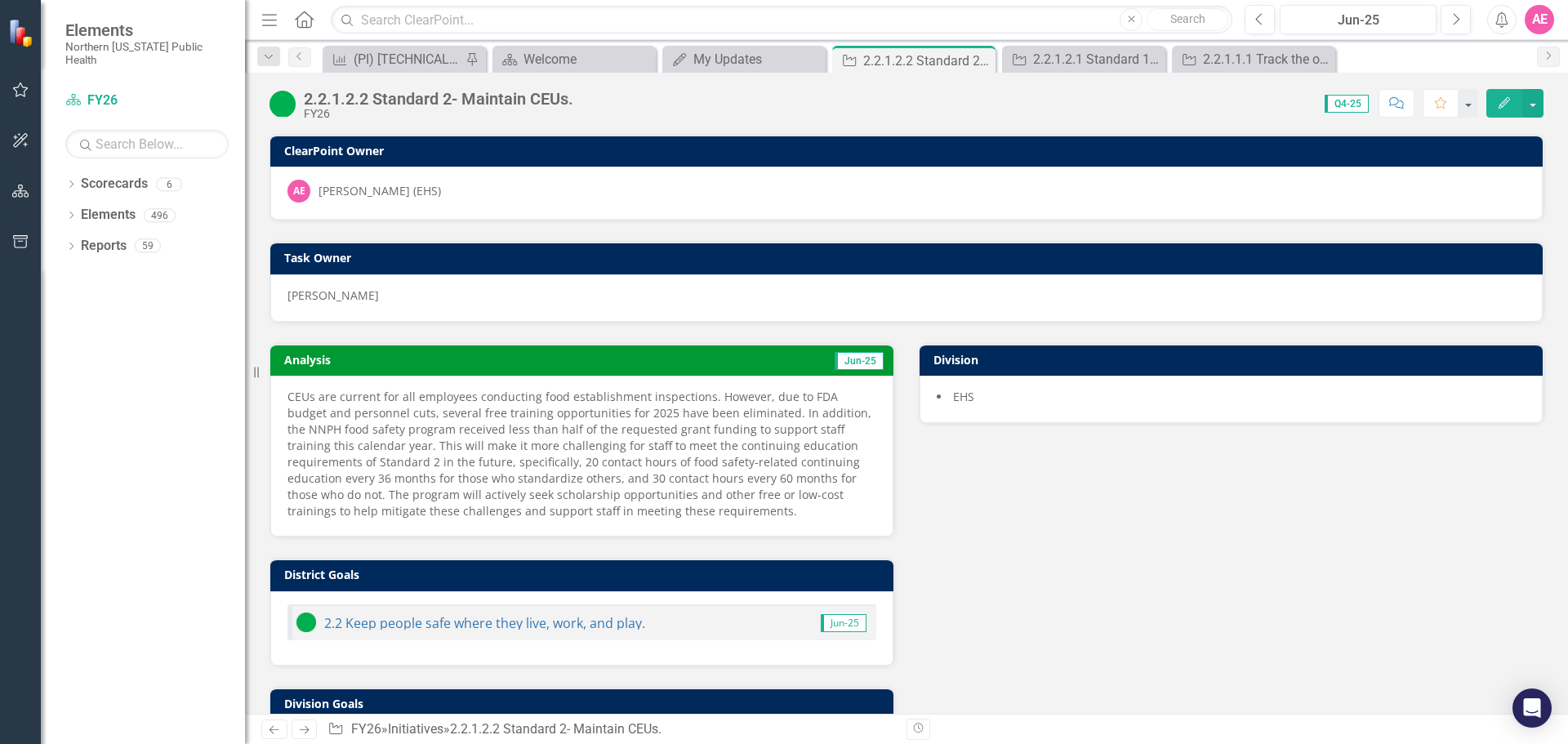
click at [1129, 585] on div "Analysis Jun-25 CEUs are current for all employees conducting food establishmen…" at bounding box center [906, 623] width 1299 height 601
click at [1094, 563] on div "Analysis Jun-25 CEUs are current for all employees conducting food establishmen…" at bounding box center [906, 623] width 1299 height 601
click at [1052, 566] on div "Analysis Jun-25 CEUs are current for all employees conducting food establishmen…" at bounding box center [906, 623] width 1299 height 601
click at [1191, 617] on div "Analysis Jun-25 CEUs are current for all employees conducting food establishmen…" at bounding box center [906, 623] width 1299 height 601
click at [1466, 13] on button "Next" at bounding box center [1456, 20] width 30 height 29
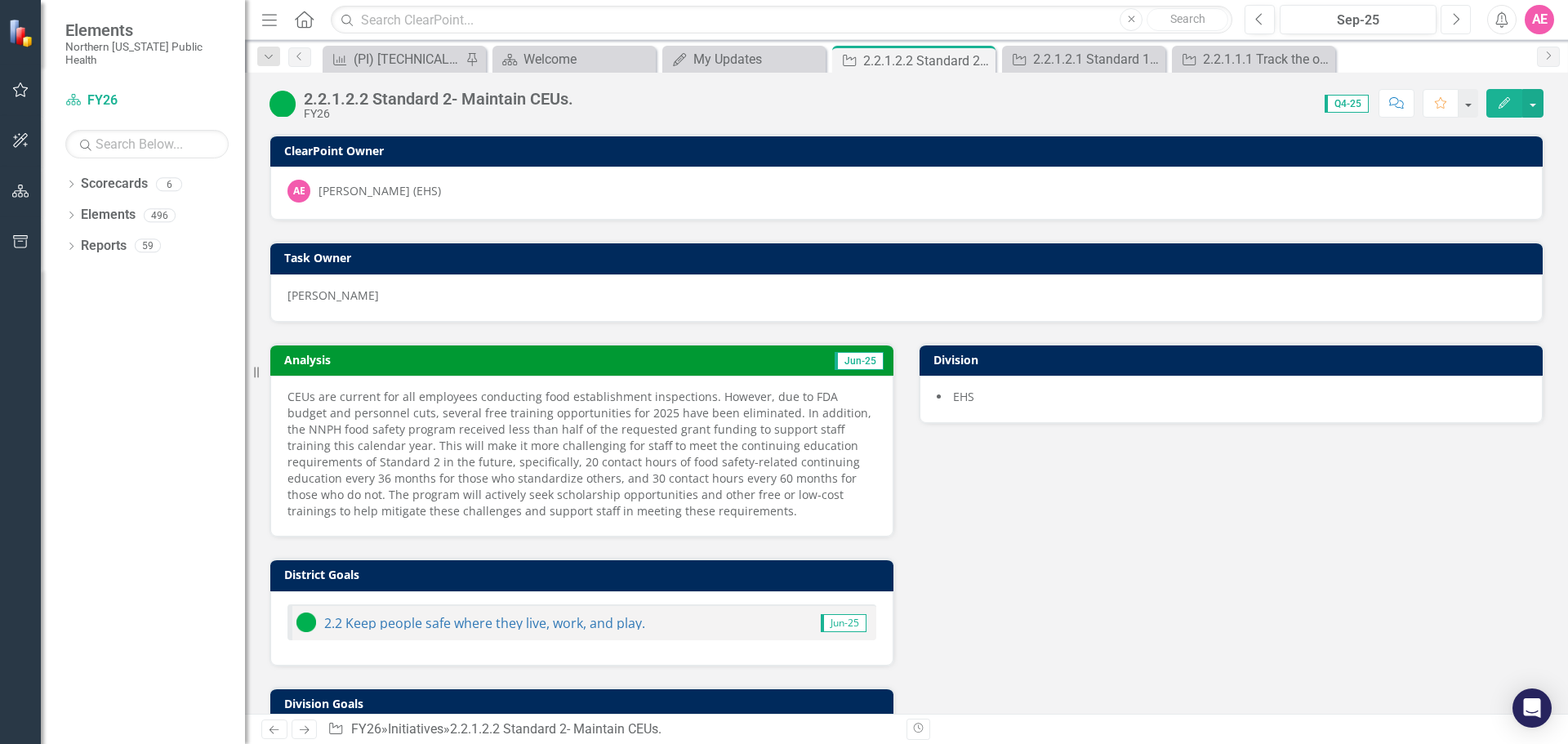
click at [1466, 13] on button "Next" at bounding box center [1456, 20] width 30 height 29
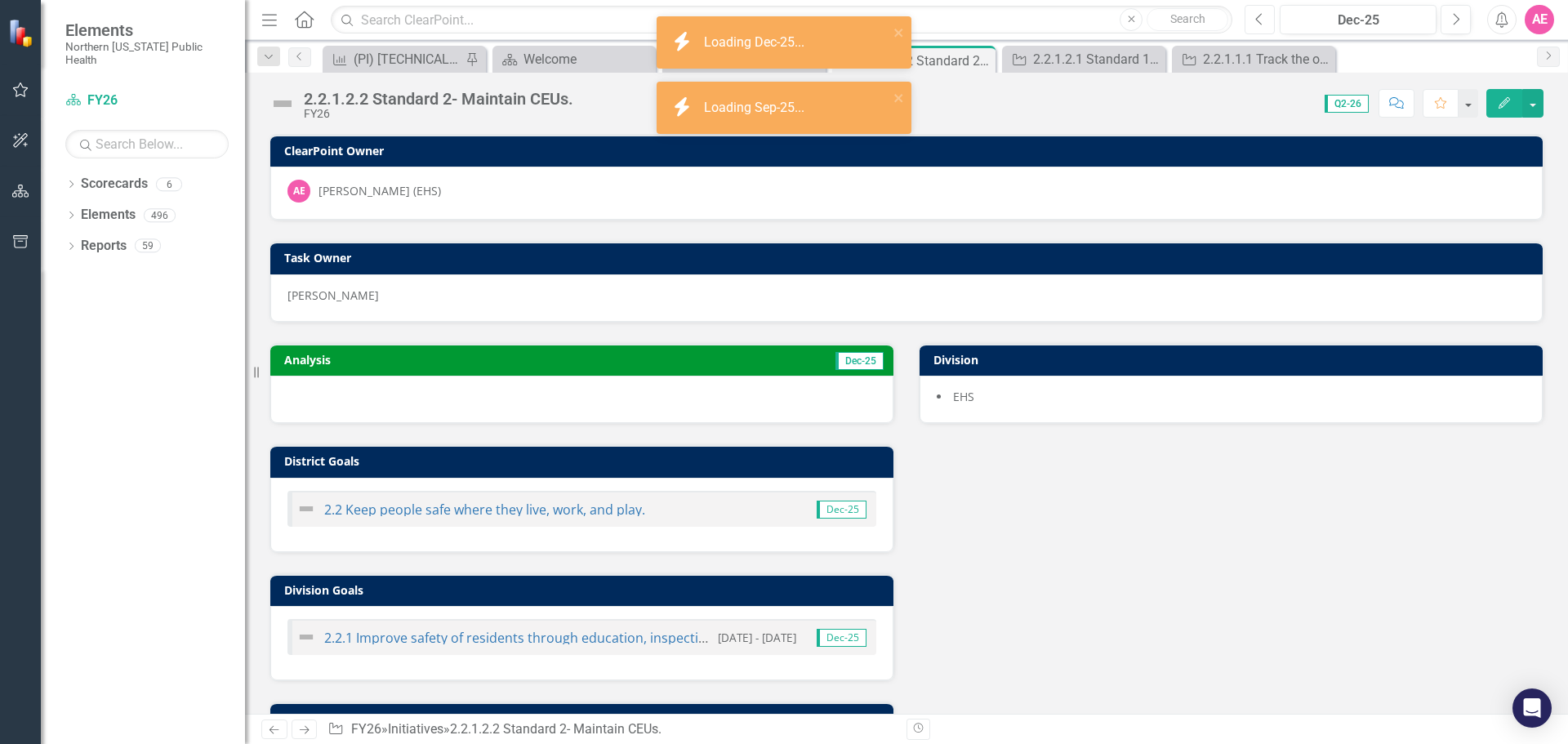
click at [1259, 18] on icon "Previous" at bounding box center [1260, 20] width 9 height 15
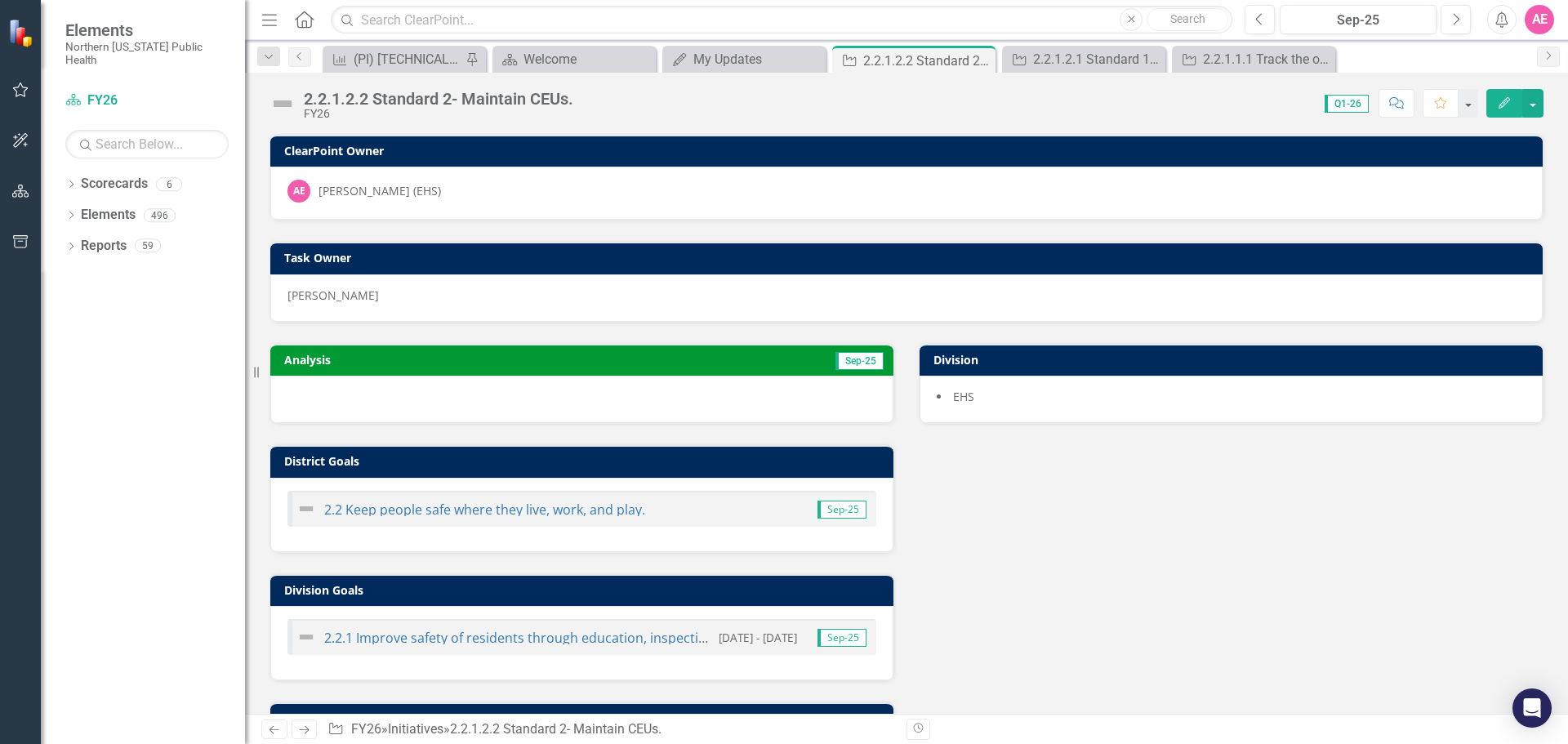
click at [591, 92] on div "Score: 0.00 Q1-26 Completed Comment Favorite Edit" at bounding box center [1062, 102] width 963 height 28
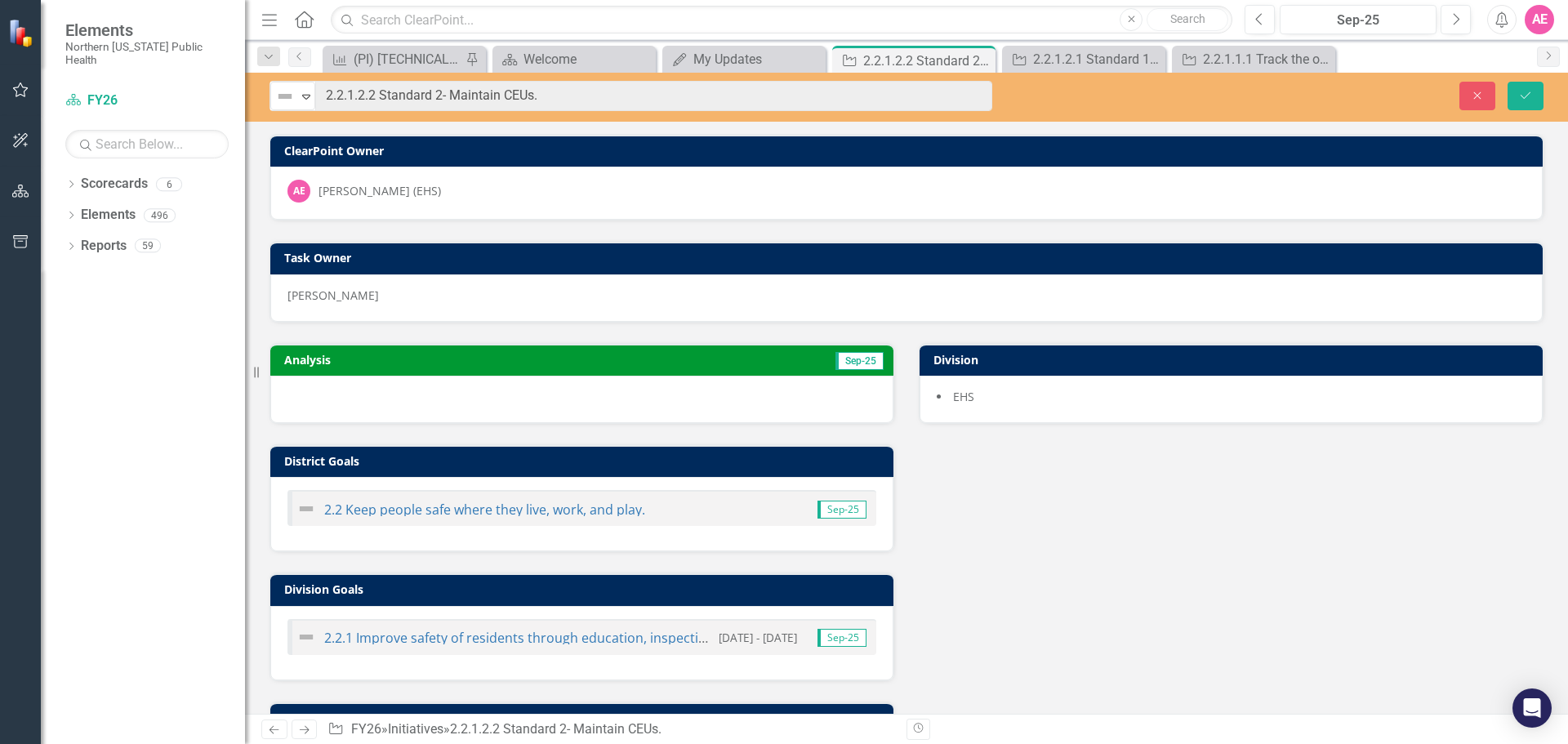
click at [306, 360] on h3 "Analysis" at bounding box center [429, 360] width 291 height 12
click at [871, 361] on span "Sep-25" at bounding box center [860, 361] width 48 height 18
click at [1324, 638] on div "Analysis Sep-25 District Goals 2.2 Keep people safe where they live, work, and …" at bounding box center [906, 566] width 1299 height 488
click at [1514, 91] on button "Save" at bounding box center [1525, 96] width 36 height 28
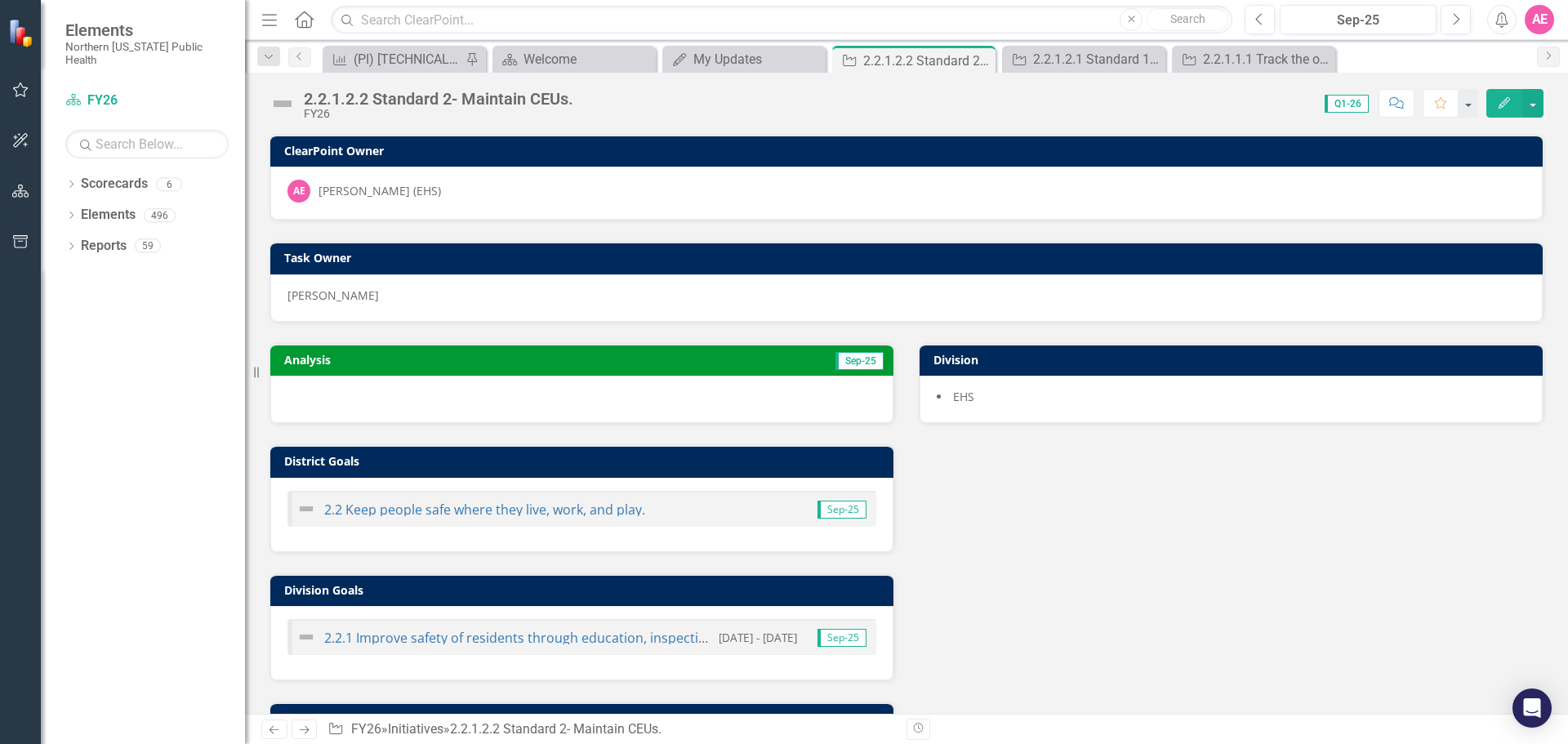
click at [1508, 100] on icon "Edit" at bounding box center [1505, 102] width 15 height 12
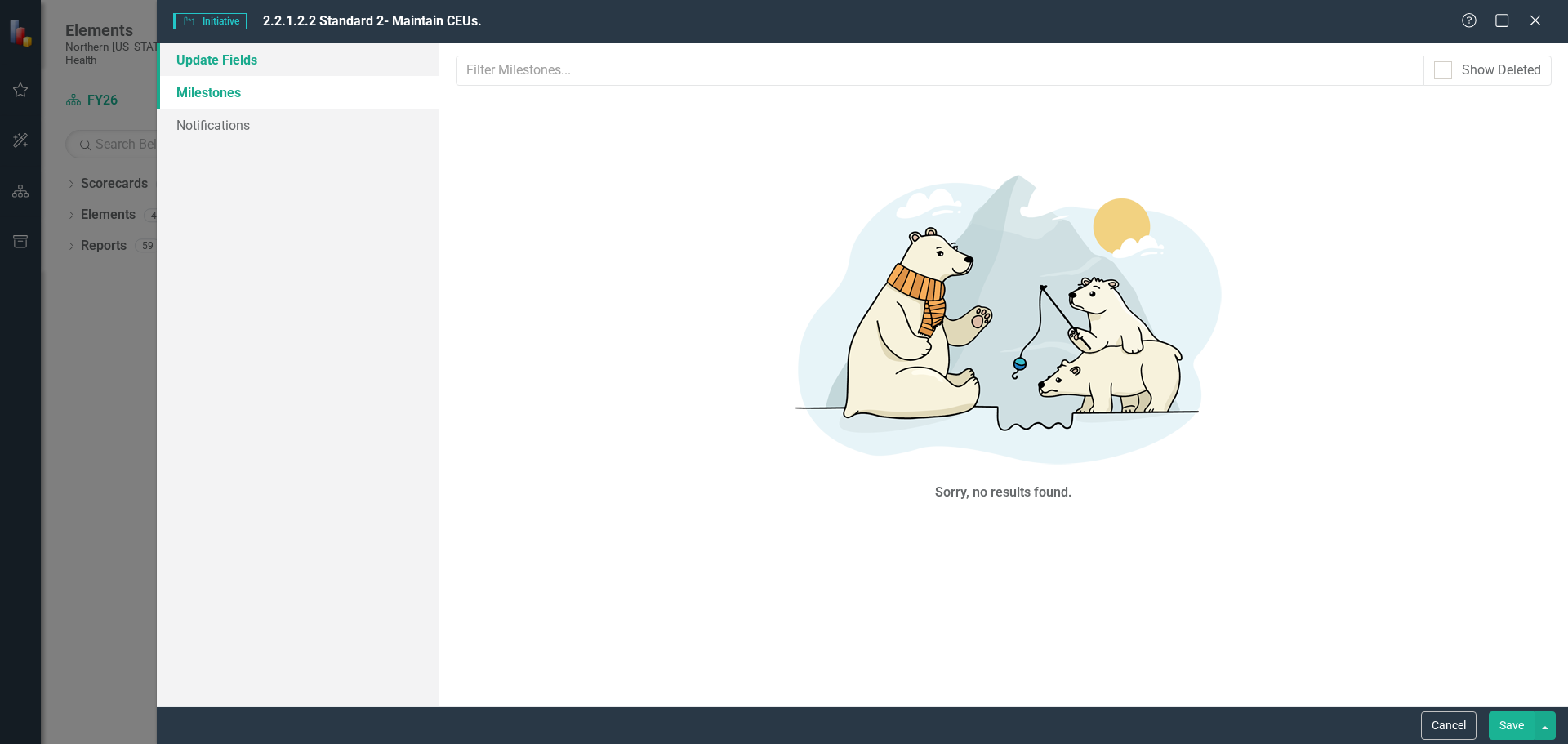
click at [238, 45] on link "Update Fields" at bounding box center [298, 60] width 283 height 33
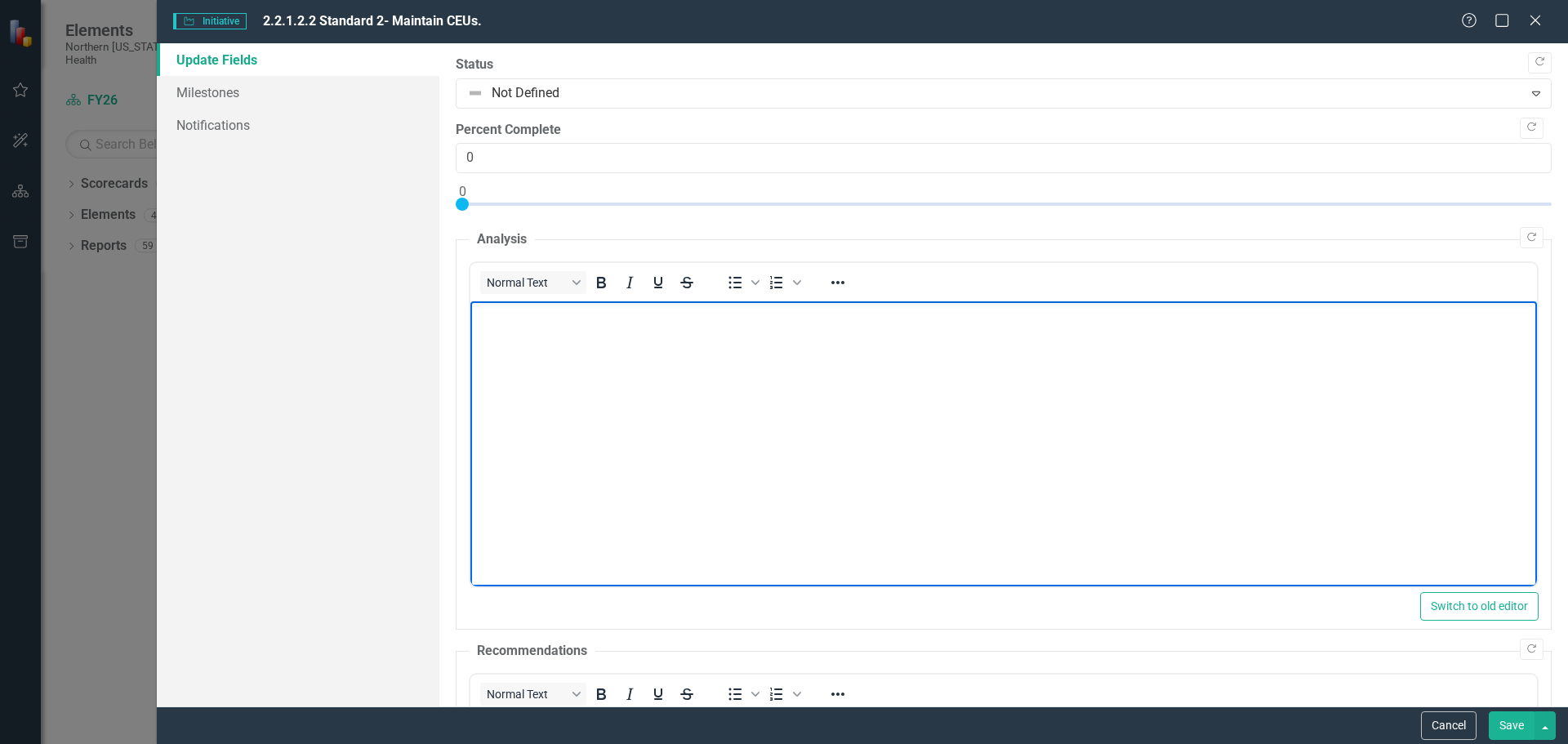
click at [505, 330] on body "Rich Text Area. Press ALT-0 for help." at bounding box center [1003, 424] width 1067 height 245
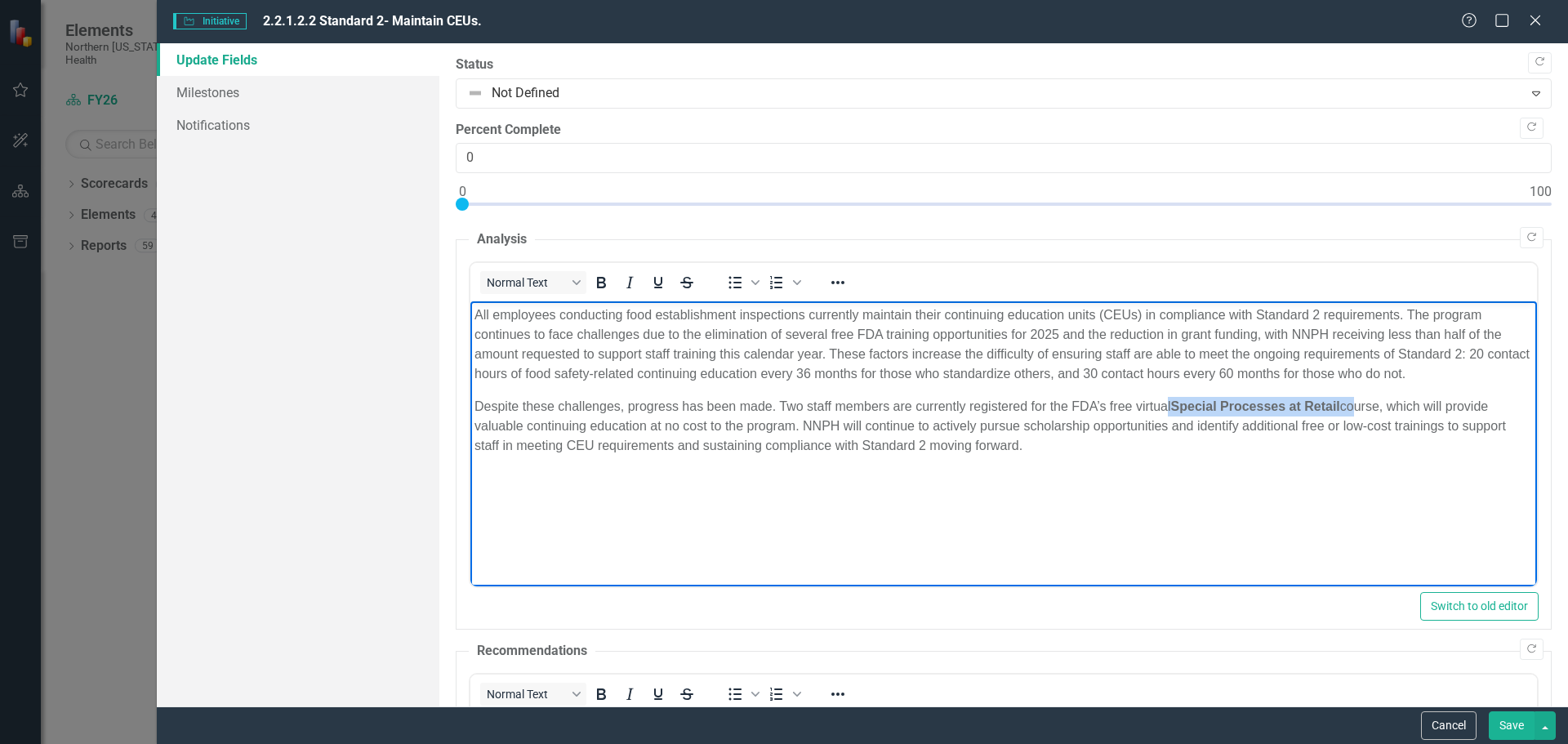
drag, startPoint x: 1352, startPoint y: 407, endPoint x: 1165, endPoint y: 412, distance: 187.1
click at [1165, 412] on p "Despite these challenges, progress has been made. Two staff members are current…" at bounding box center [1003, 427] width 1059 height 59
click at [590, 276] on button "Bold" at bounding box center [601, 283] width 28 height 23
click at [600, 278] on icon "Bold" at bounding box center [602, 283] width 9 height 12
click at [1277, 547] on html "All employees conducting food establishment inspections currently maintain thei…" at bounding box center [1003, 424] width 1067 height 245
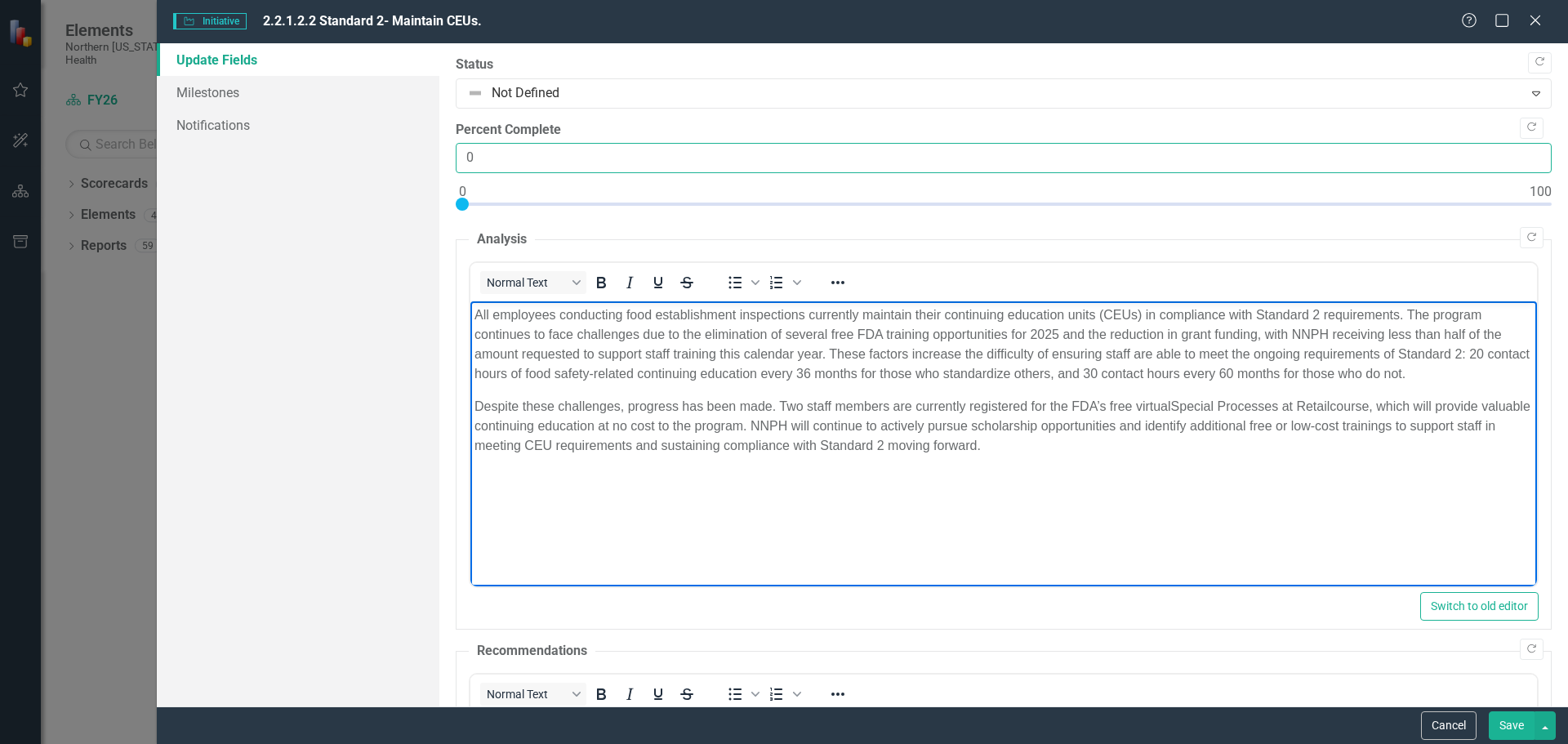
click at [528, 159] on input "0" at bounding box center [1004, 158] width 1096 height 30
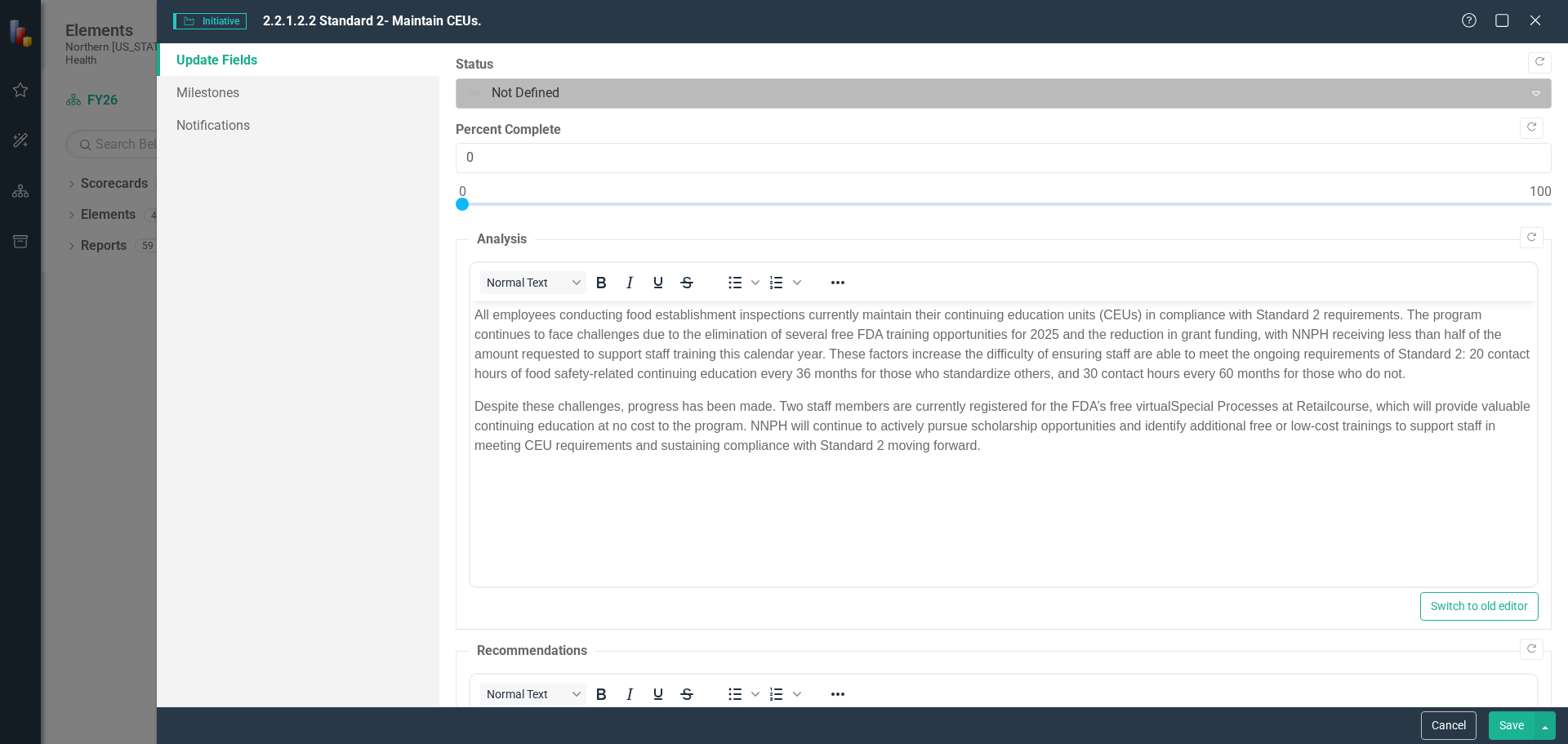
click at [581, 98] on div at bounding box center [990, 93] width 1046 height 22
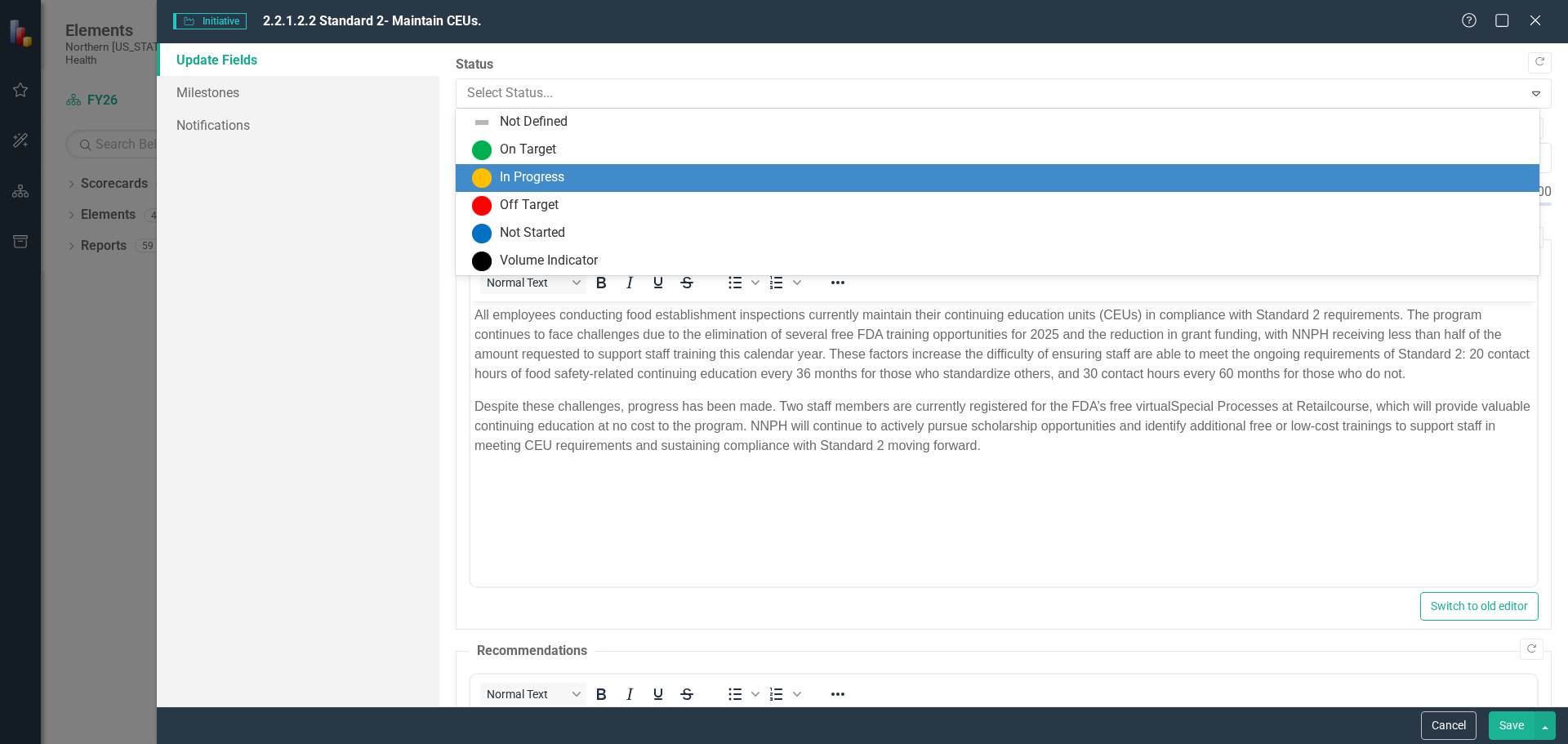
click at [592, 177] on div "In Progress" at bounding box center [1001, 178] width 1058 height 20
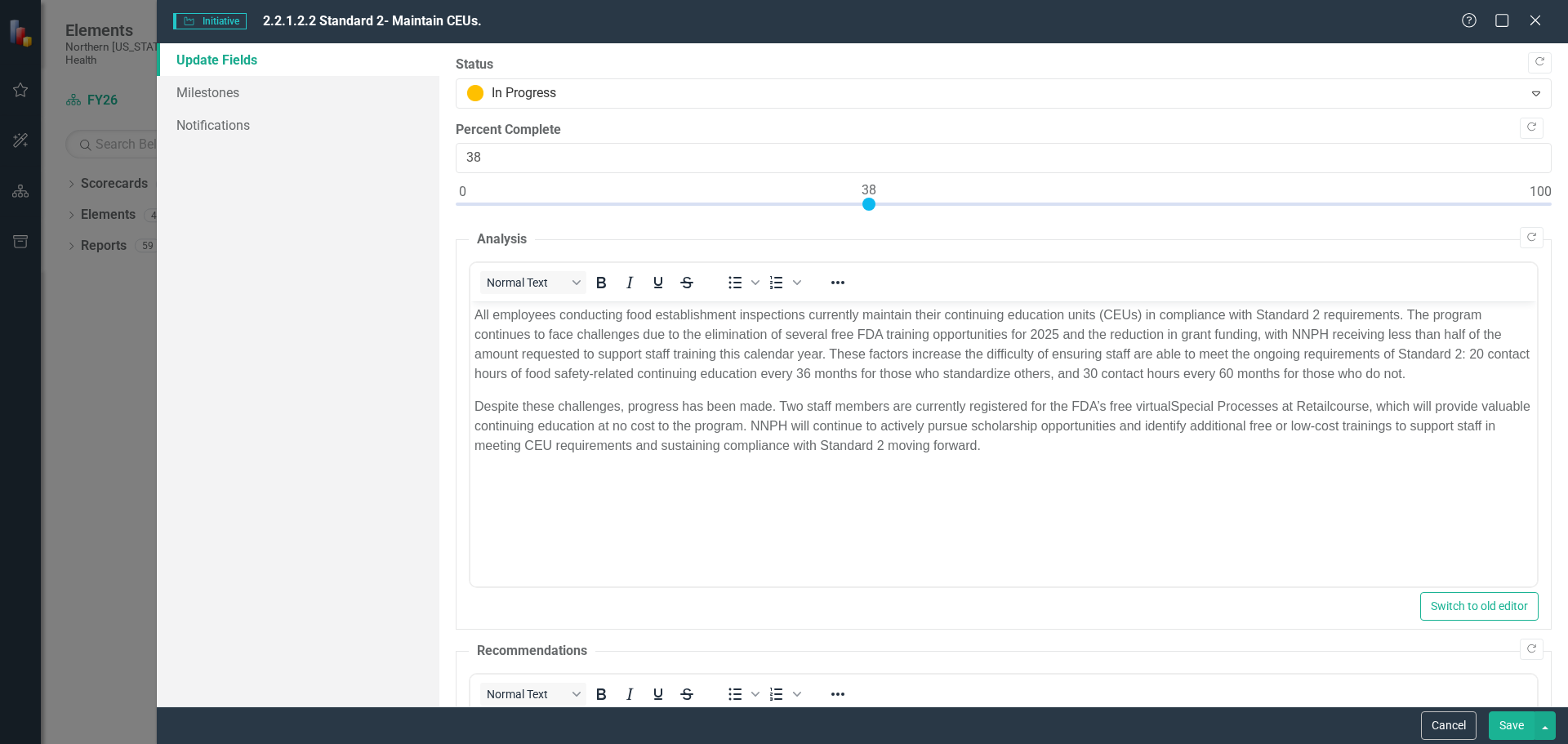
drag, startPoint x: 463, startPoint y: 200, endPoint x: 870, endPoint y: 208, distance: 407.1
click at [870, 208] on div at bounding box center [868, 204] width 13 height 13
type input "60"
drag, startPoint x: 870, startPoint y: 208, endPoint x: 1102, endPoint y: 201, distance: 232.1
click at [1102, 201] on div at bounding box center [1104, 204] width 13 height 13
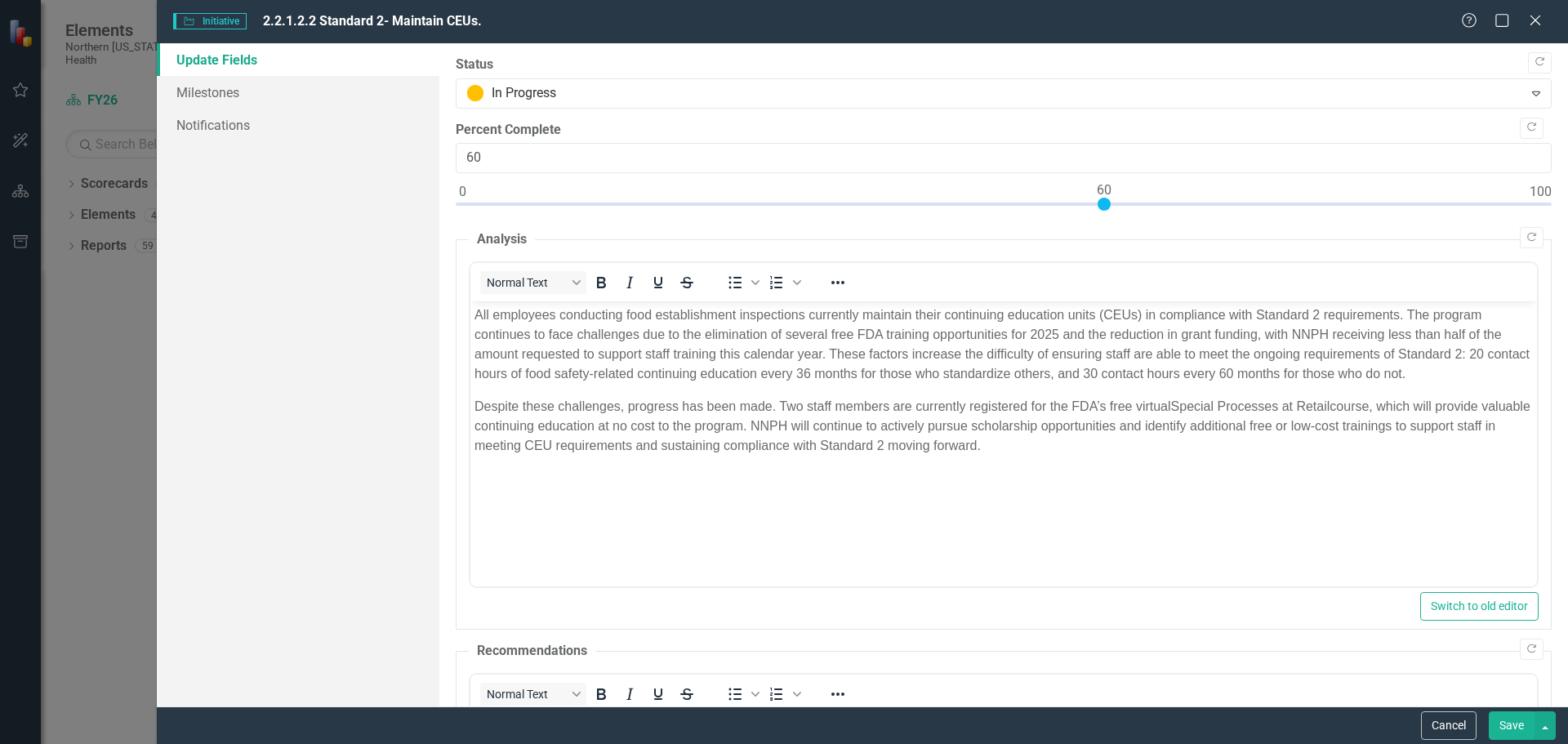
click at [1516, 725] on button "Save" at bounding box center [1511, 725] width 45 height 28
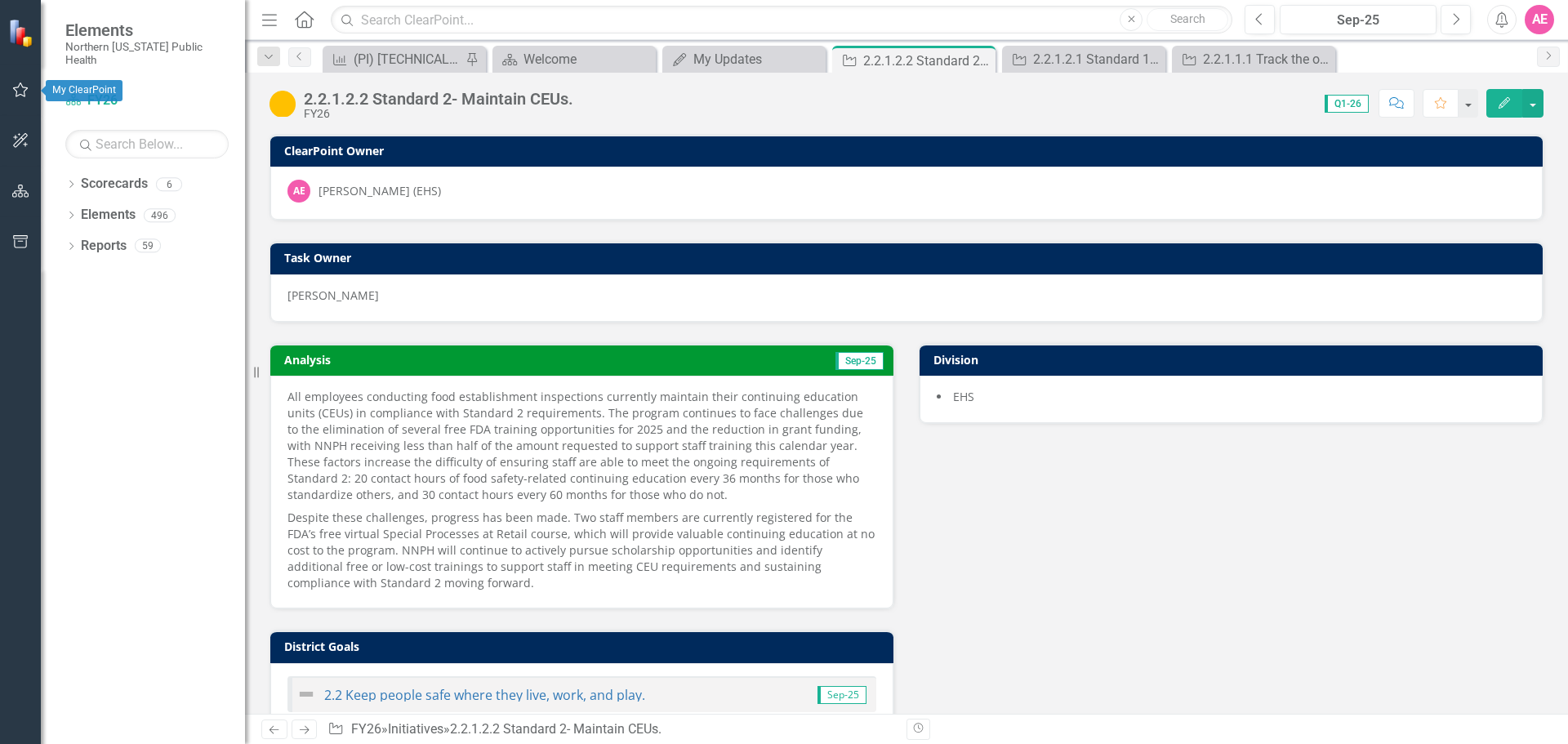
click at [20, 81] on button "button" at bounding box center [20, 91] width 36 height 35
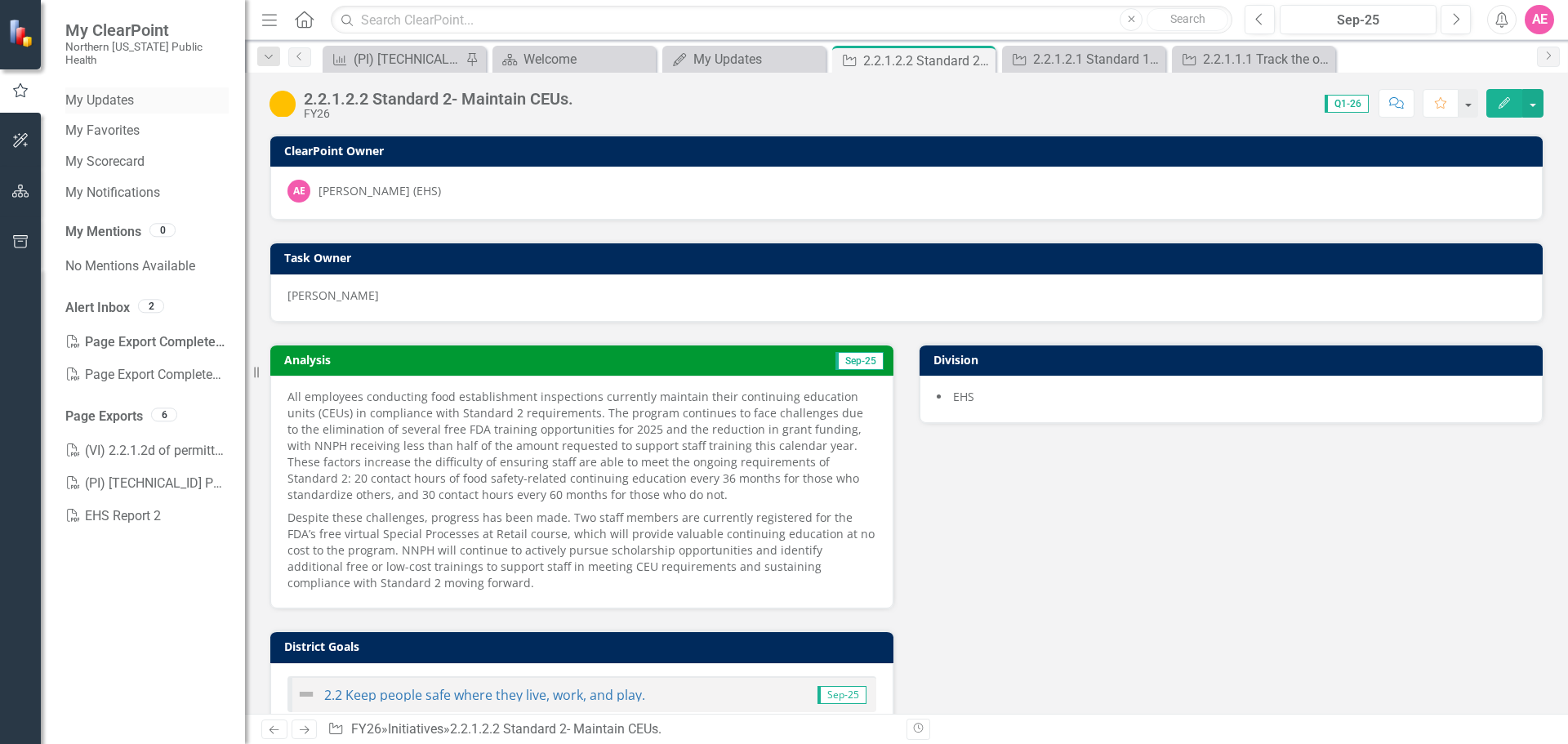
click at [106, 92] on link "My Updates" at bounding box center [148, 100] width 164 height 19
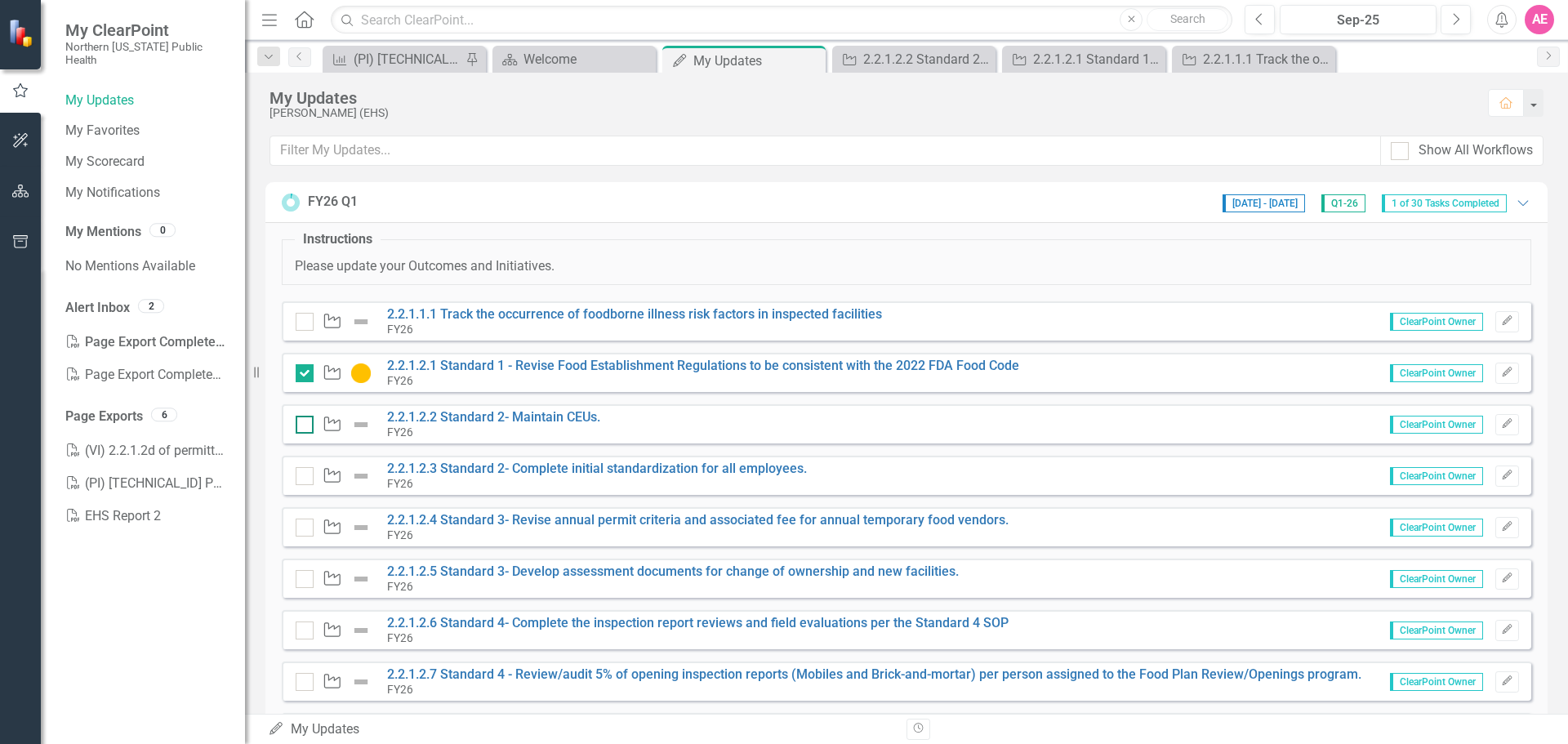
click at [303, 426] on input "checkbox" at bounding box center [301, 421] width 11 height 11
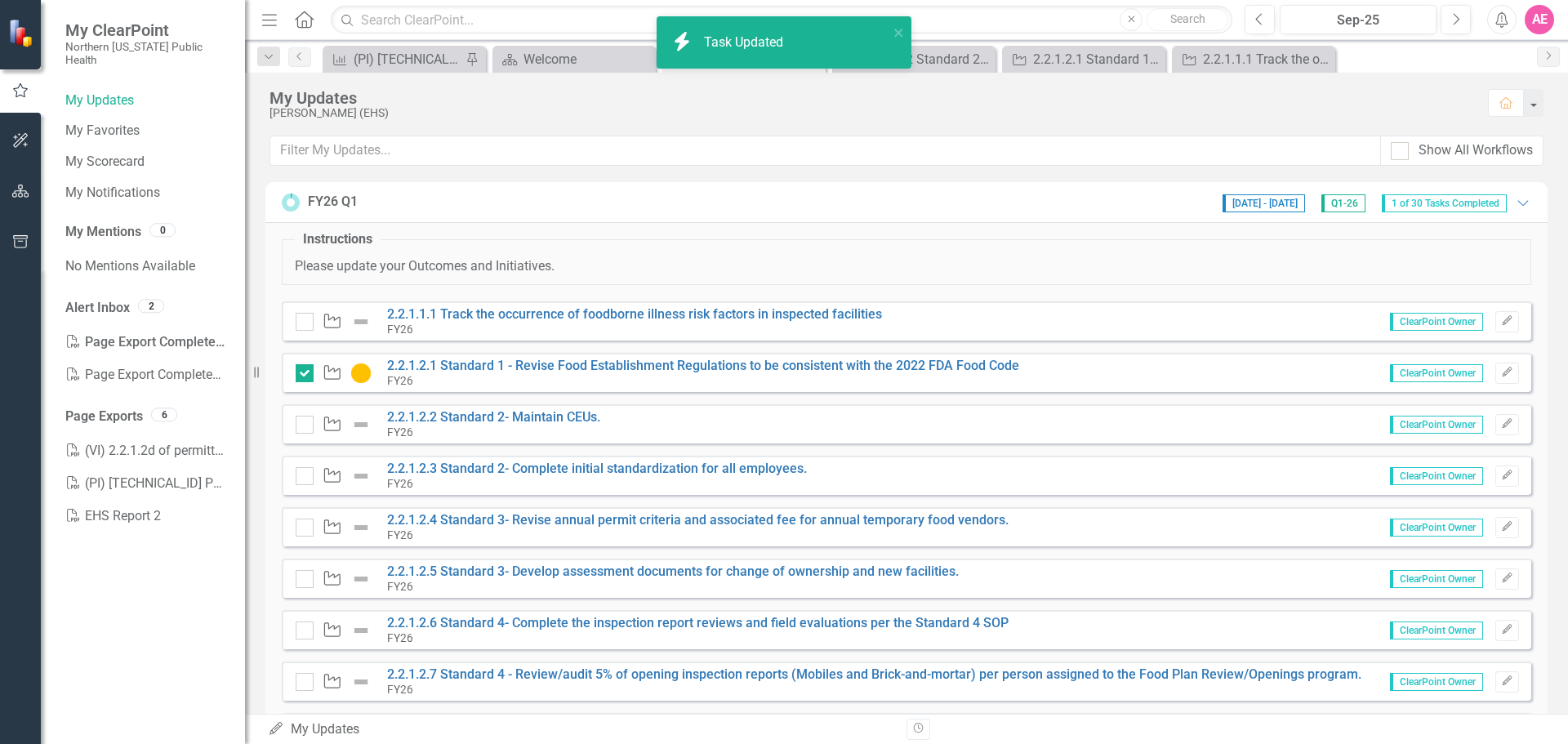
checkbox input "true"
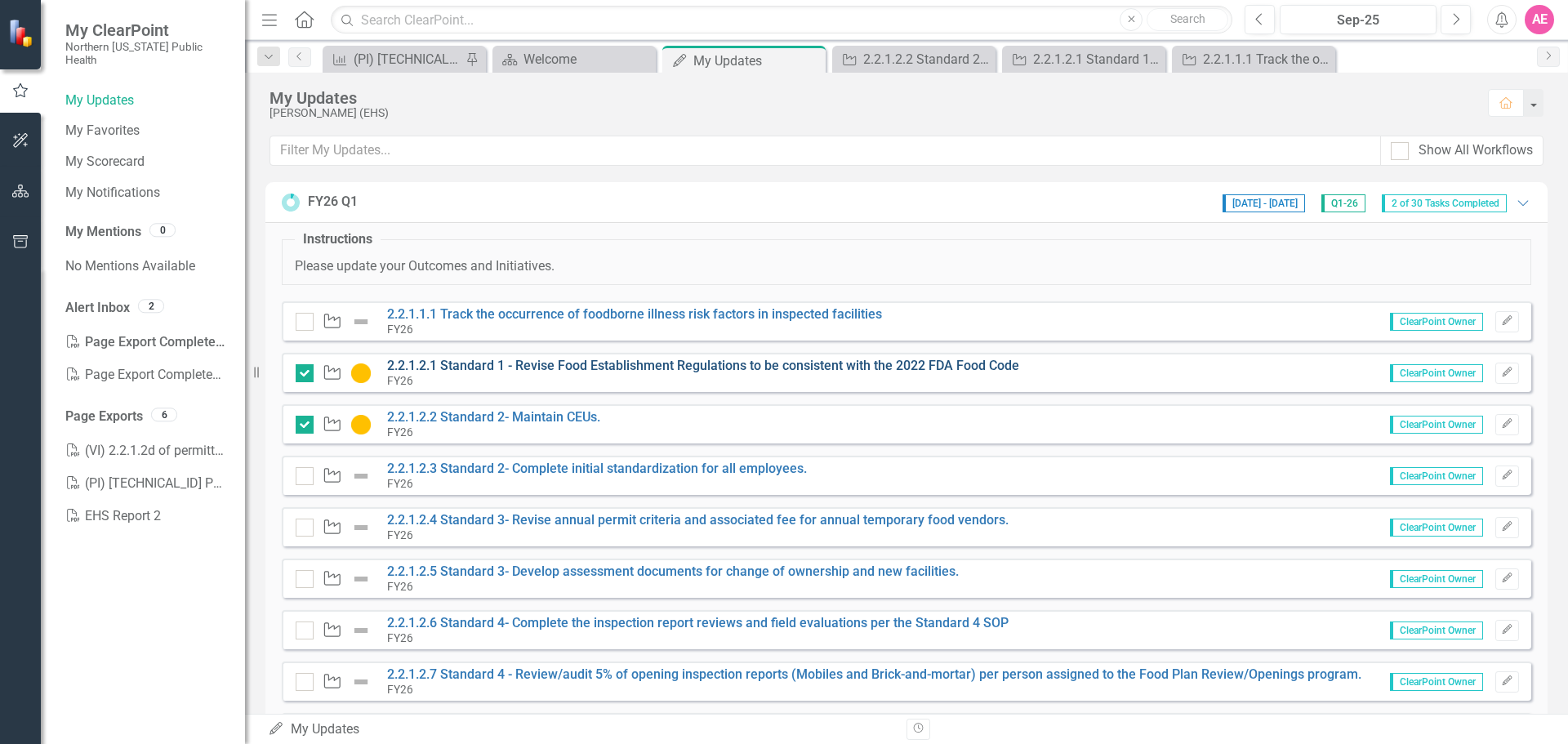
click at [459, 366] on link "2.2.1.2.1 Standard 1 - Revise Food Establishment Regulations to be consistent w…" at bounding box center [703, 365] width 632 height 15
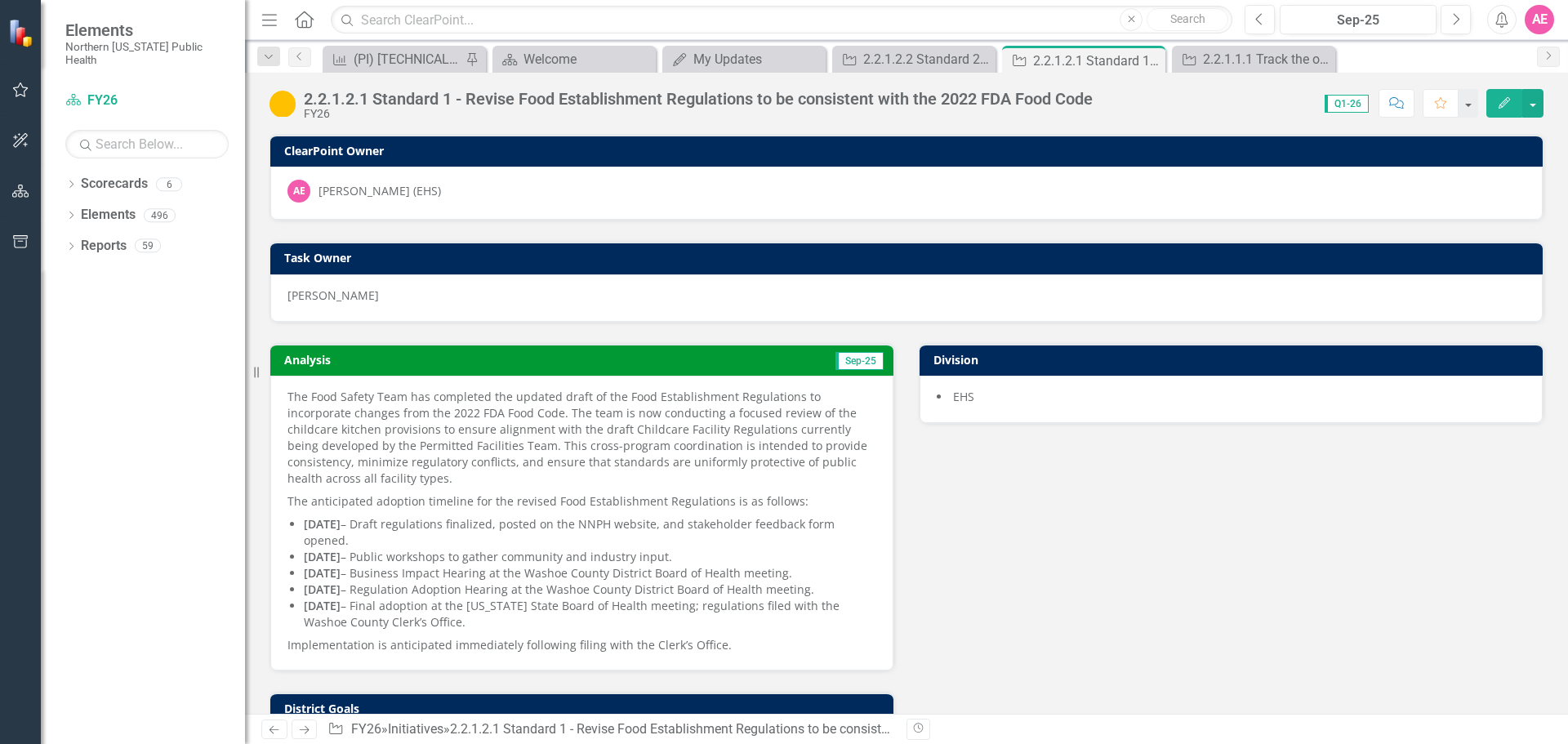
click at [1506, 96] on button "Edit" at bounding box center [1505, 103] width 36 height 28
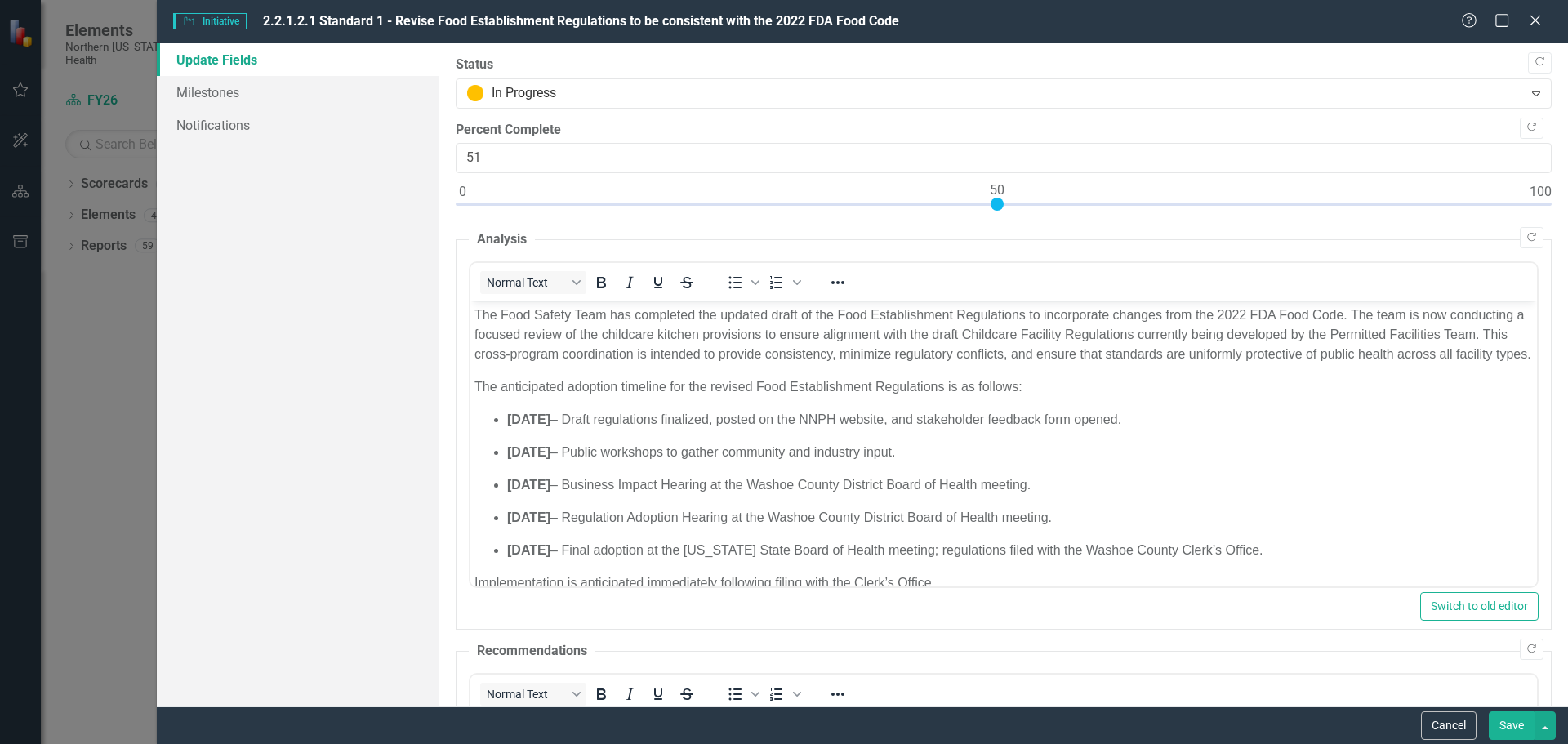
type input "50"
drag, startPoint x: 462, startPoint y: 201, endPoint x: 996, endPoint y: 213, distance: 534.1
click at [996, 213] on div at bounding box center [1004, 207] width 1096 height 20
click at [1510, 728] on button "Save" at bounding box center [1511, 725] width 45 height 28
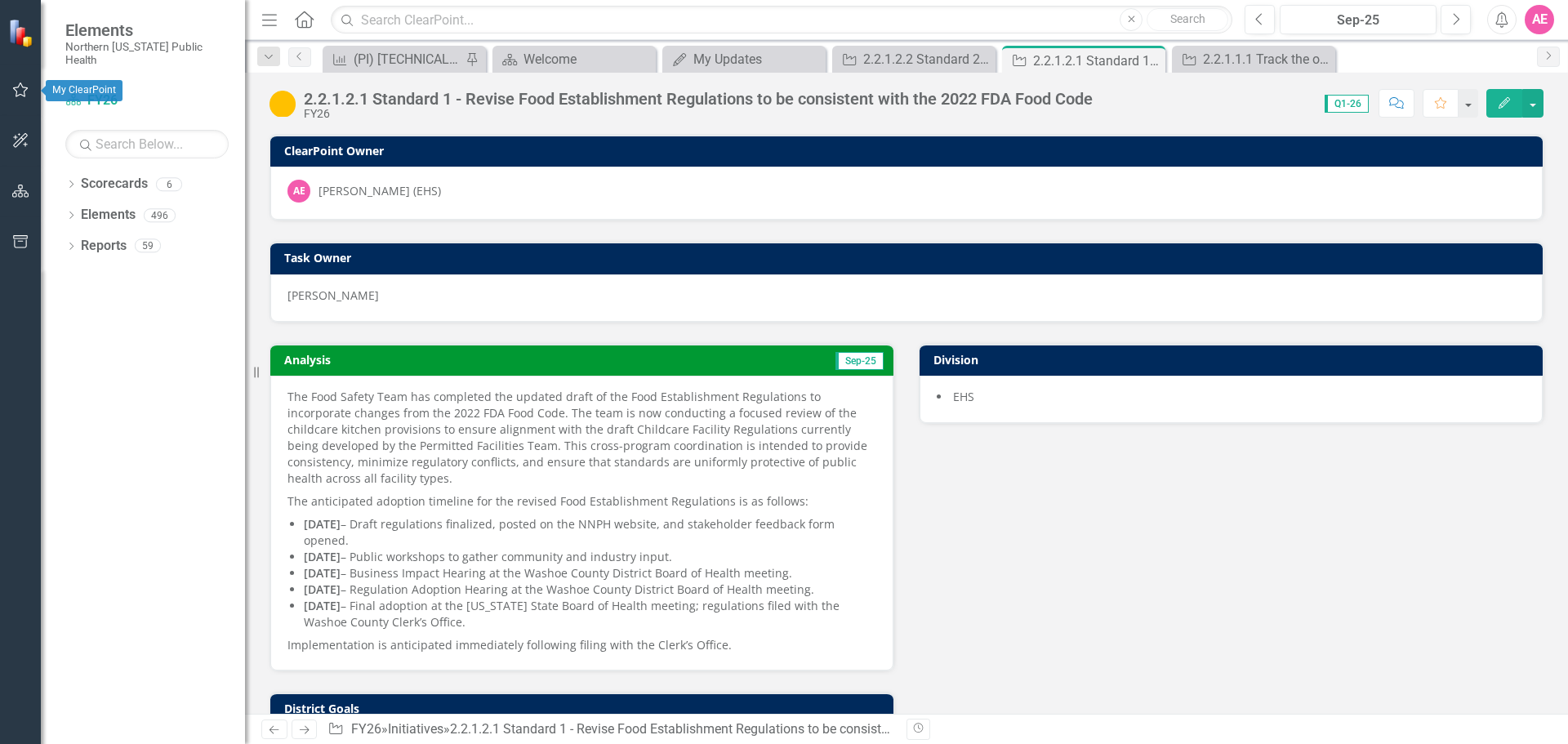
click at [17, 87] on icon "button" at bounding box center [20, 90] width 15 height 15
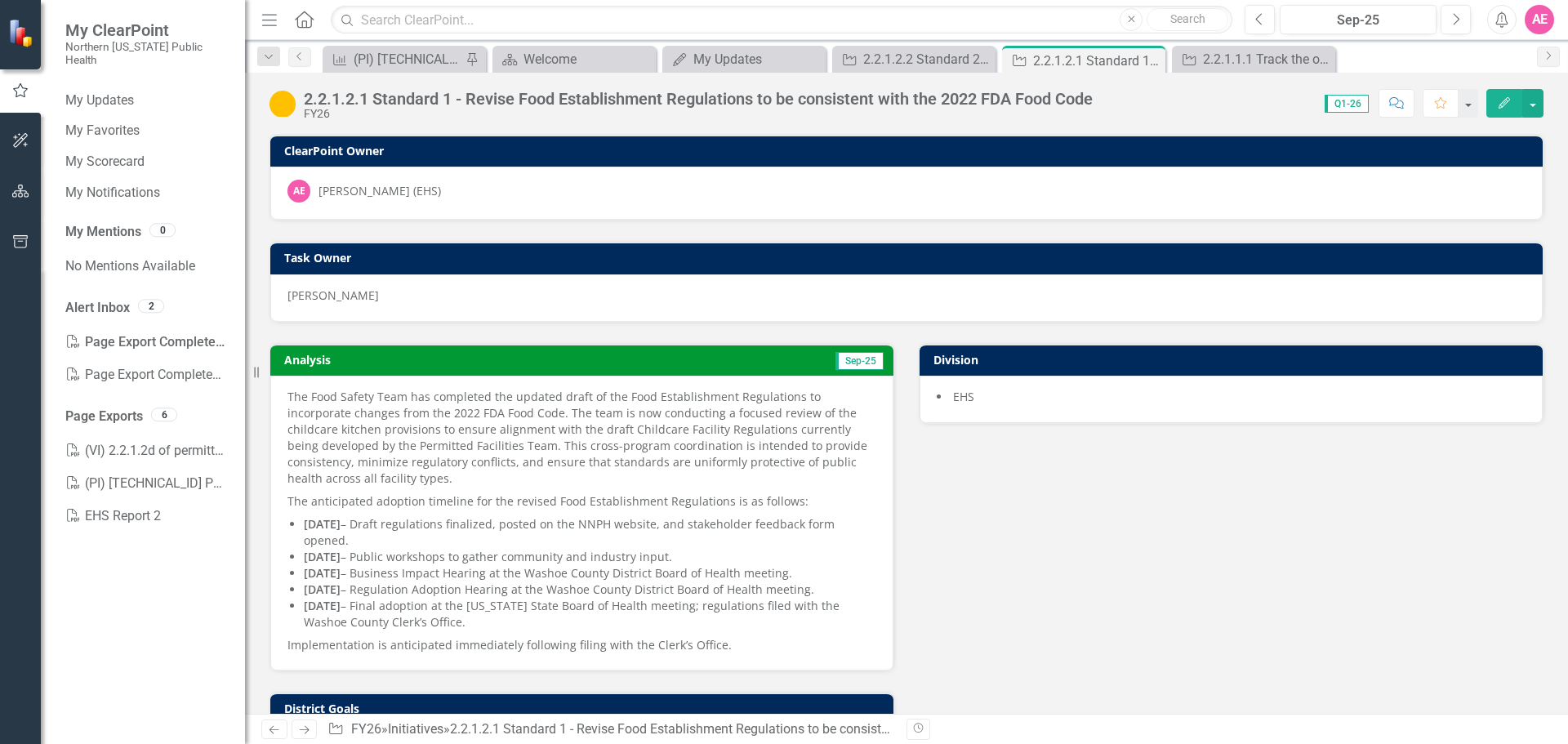
click at [1445, 600] on div "Analysis Sep-25 The Food Safety Team has completed the updated draft of the Foo…" at bounding box center [906, 690] width 1299 height 735
click at [1270, 15] on button "Previous" at bounding box center [1260, 20] width 30 height 29
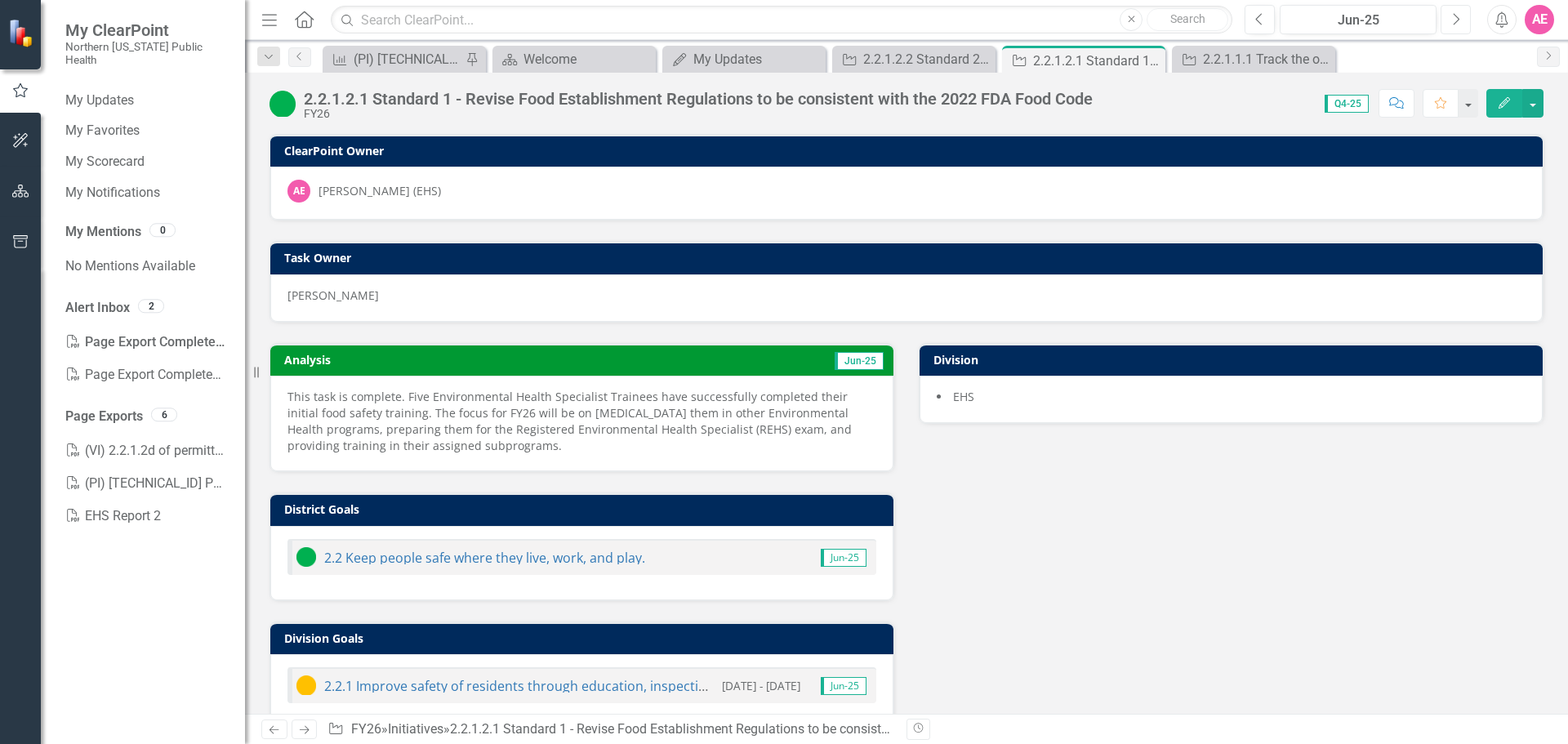
click at [1458, 17] on icon "button" at bounding box center [1457, 19] width 6 height 12
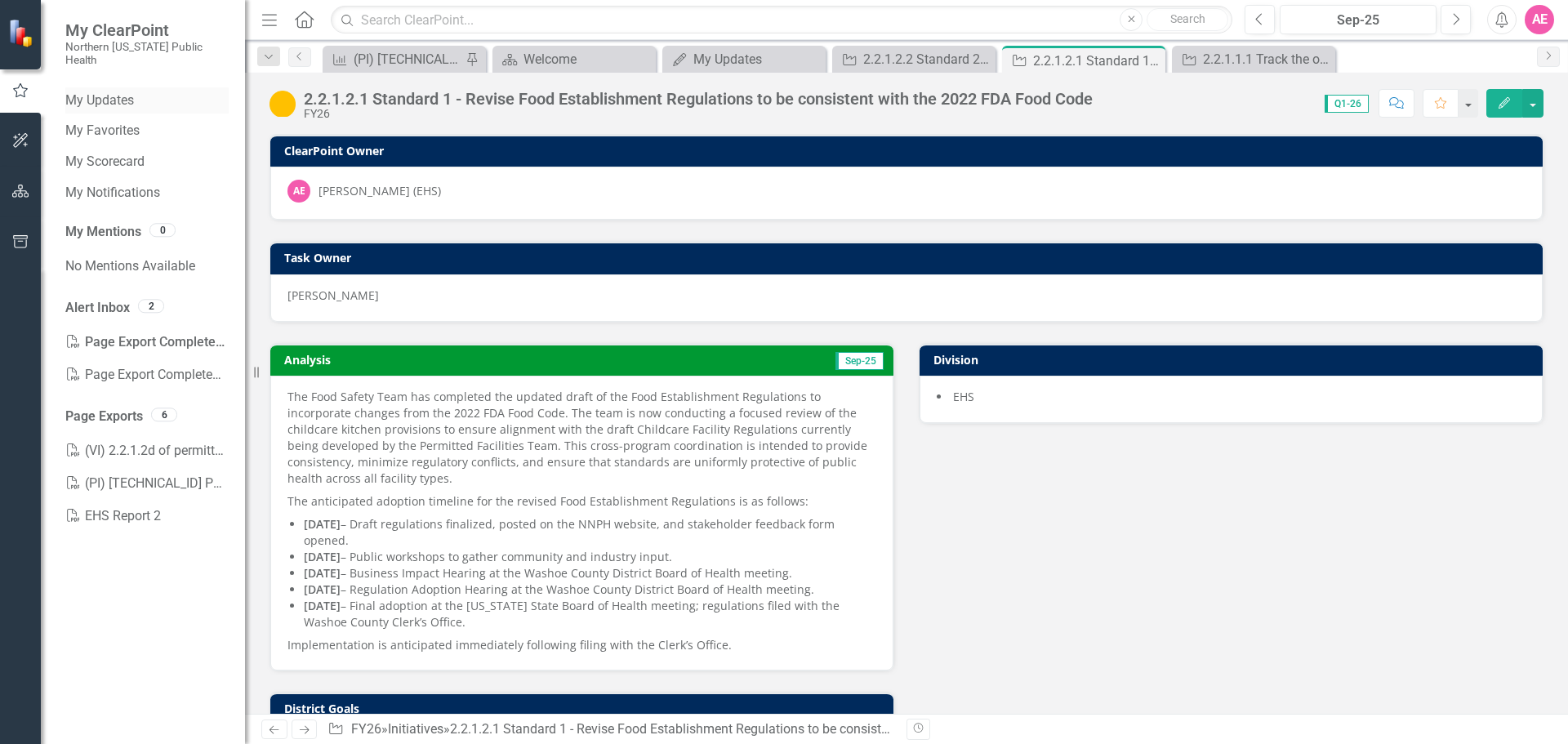
click at [129, 92] on link "My Updates" at bounding box center [148, 100] width 164 height 19
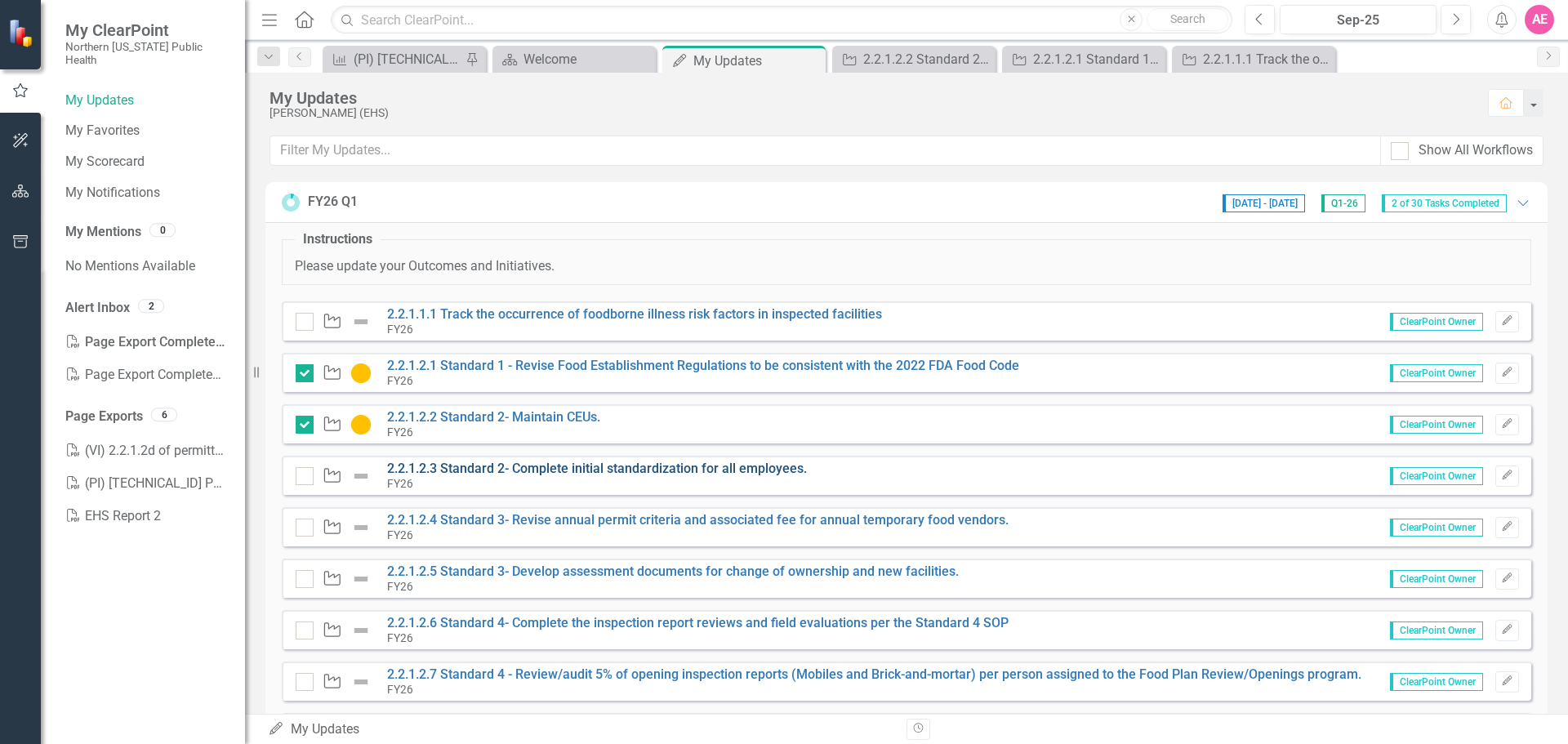
click at [500, 469] on link "2.2.1.2.3 Standard 2- Complete initial standardization for all employees." at bounding box center [597, 468] width 420 height 15
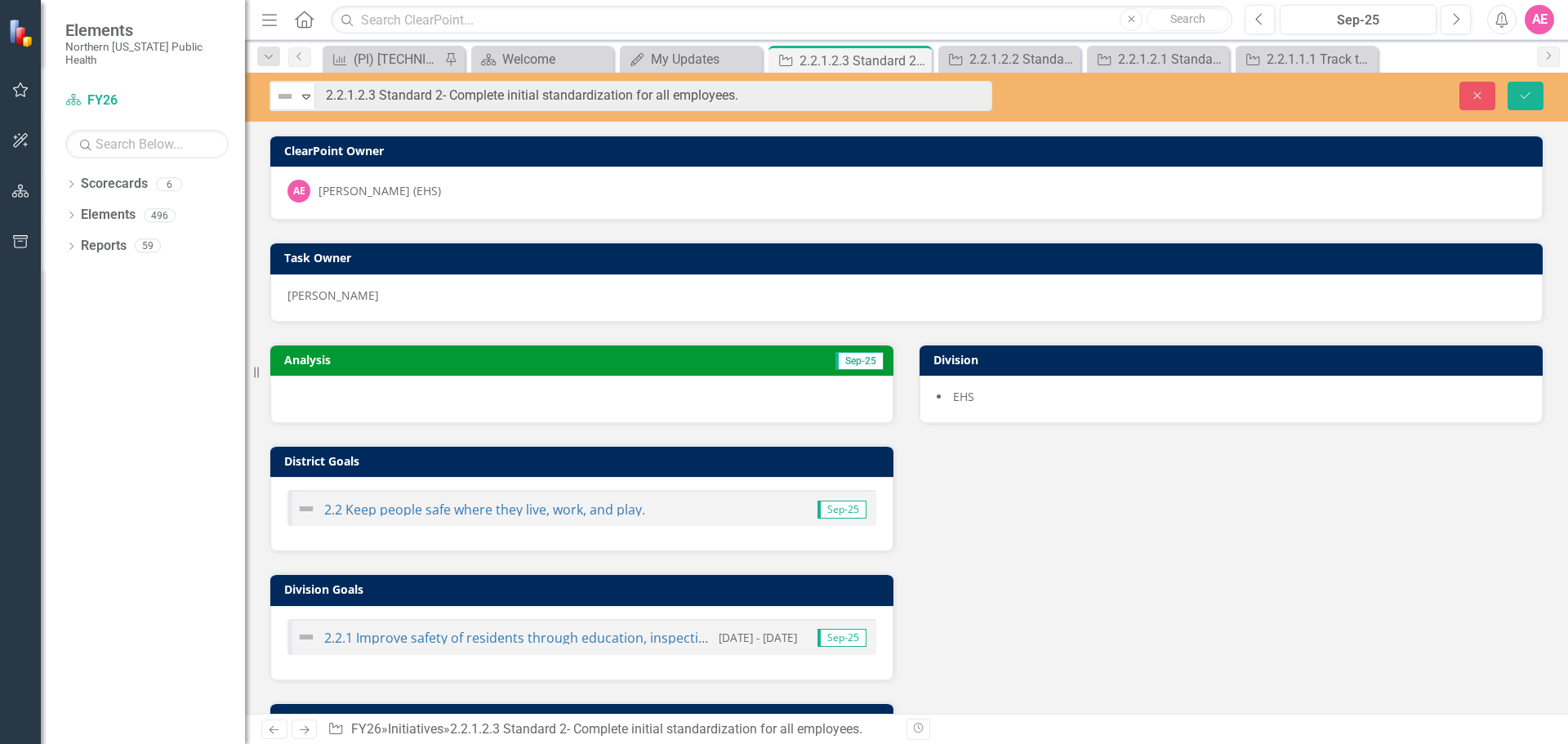
drag, startPoint x: 828, startPoint y: 100, endPoint x: 755, endPoint y: 130, distance: 78.9
click at [755, 130] on div "Not Defined Expand 2.2.1.2.3 Standard 2- Complete initial standardization for a…" at bounding box center [907, 393] width 1324 height 641
click at [1369, 565] on div "Analysis Sep-25 District Goals 2.2 Keep people safe where they live, work, and …" at bounding box center [906, 566] width 1299 height 488
click at [1533, 92] on button "Save" at bounding box center [1525, 96] width 36 height 28
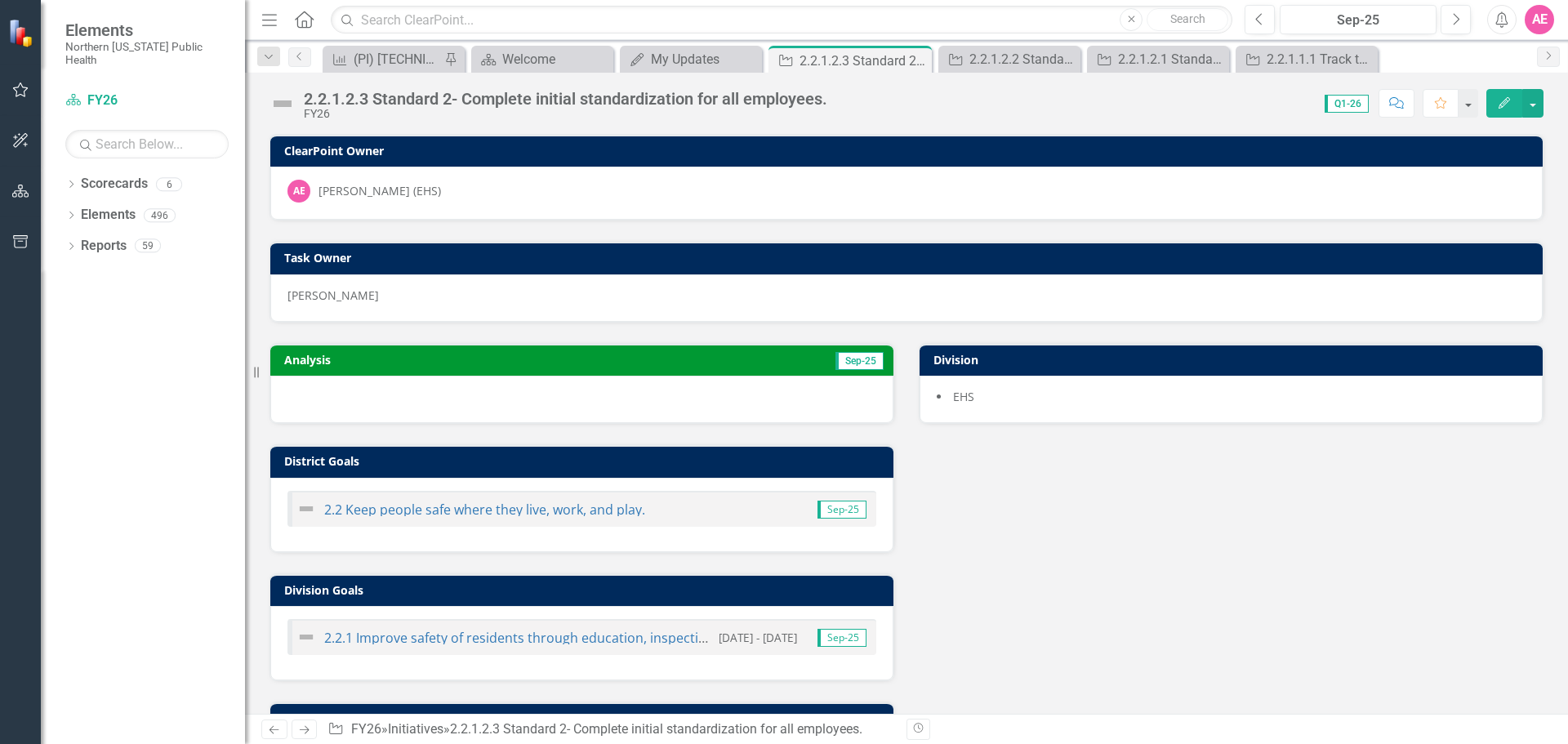
click at [1500, 96] on button "Edit" at bounding box center [1505, 103] width 36 height 28
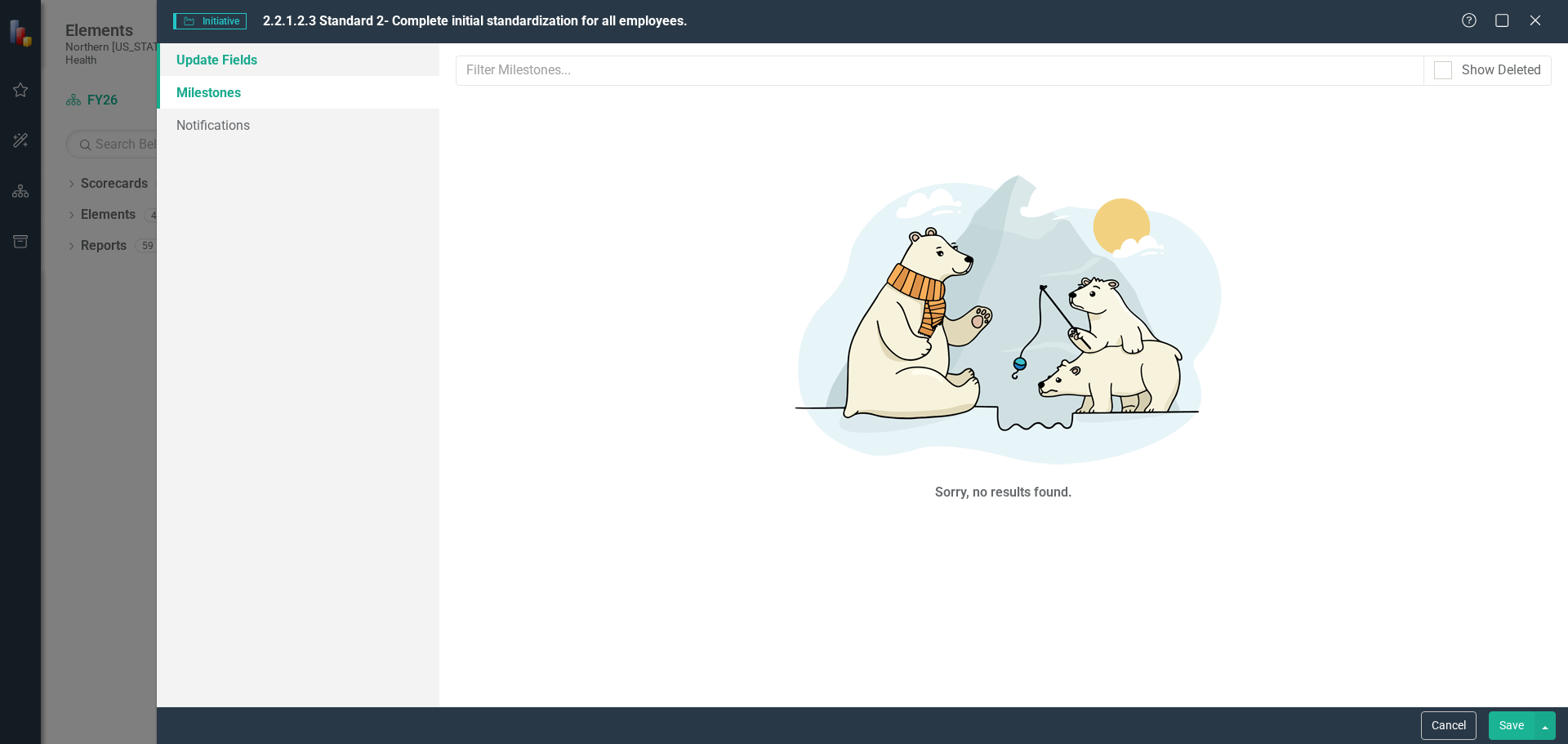
click at [218, 54] on link "Update Fields" at bounding box center [298, 60] width 283 height 33
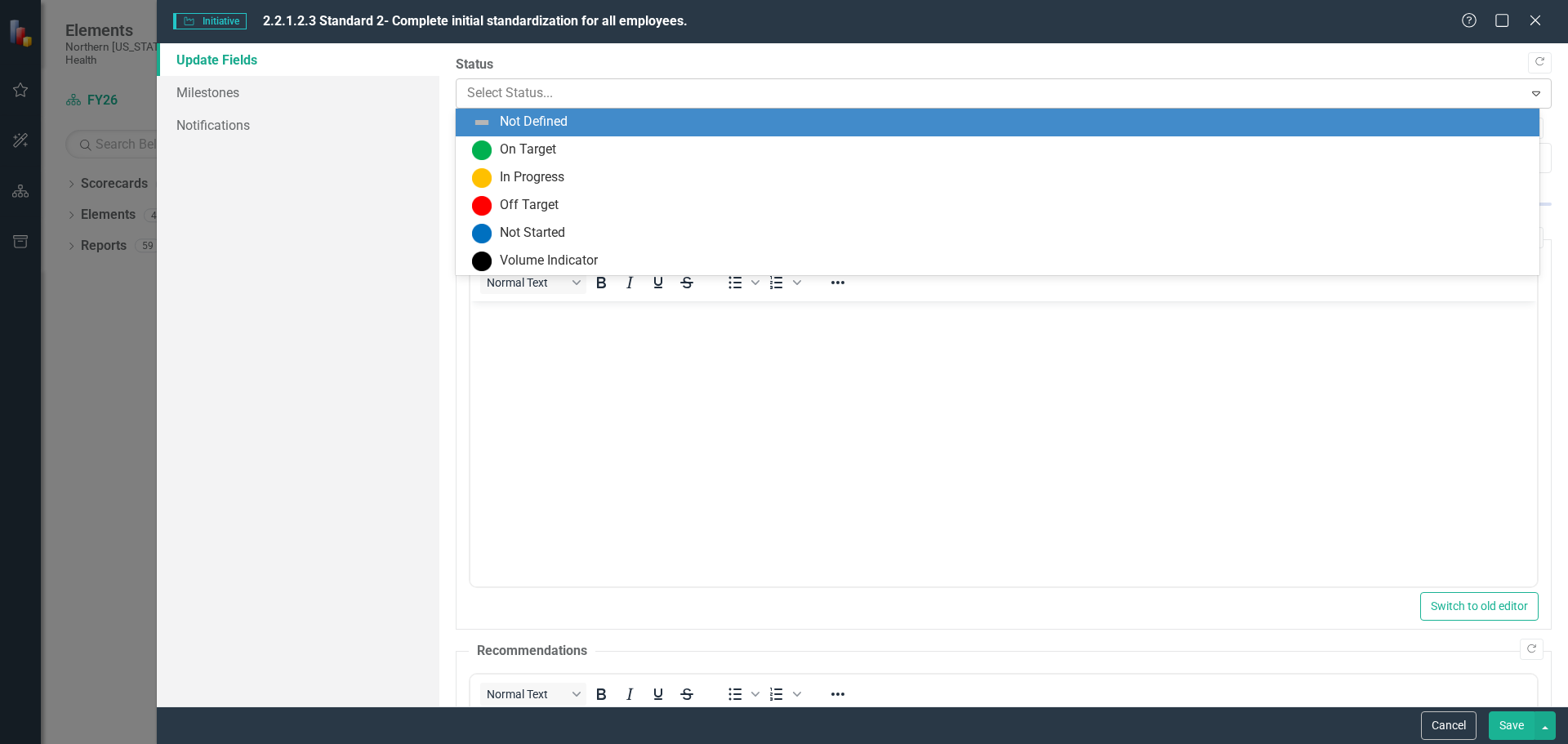
click at [499, 99] on div at bounding box center [990, 93] width 1046 height 22
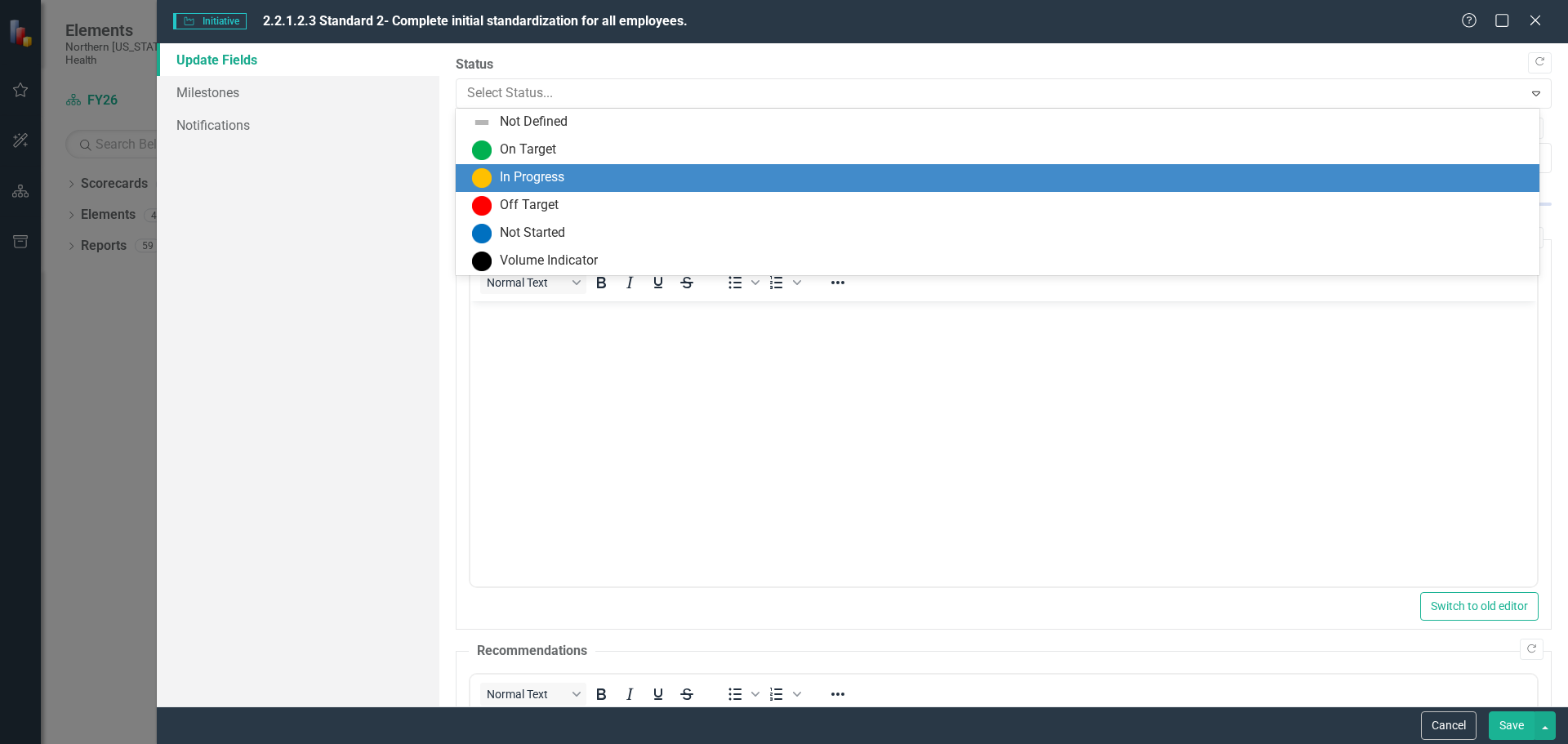
click at [523, 180] on div "In Progress" at bounding box center [532, 177] width 65 height 19
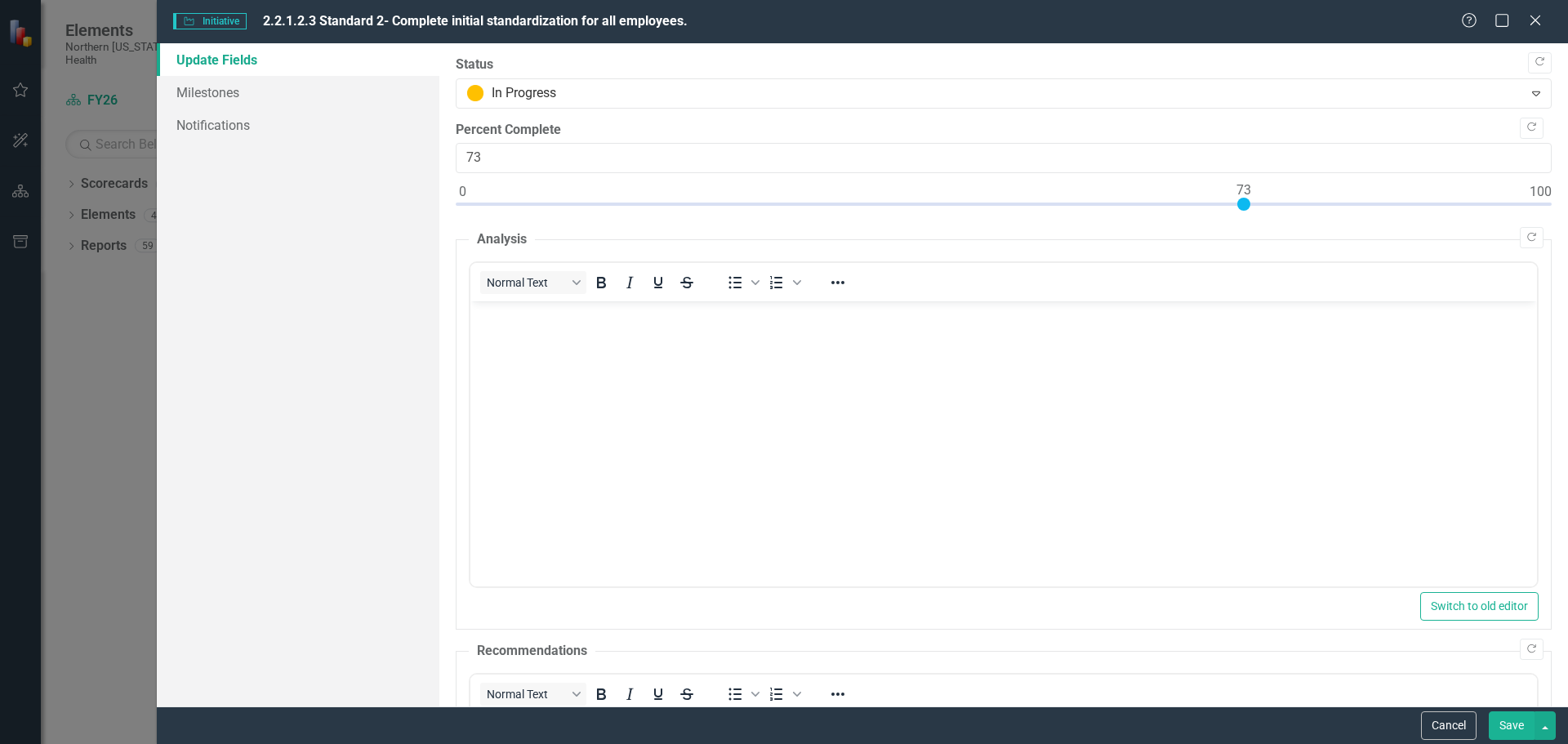
type input "74"
drag, startPoint x: 492, startPoint y: 206, endPoint x: 1253, endPoint y: 204, distance: 761.0
click at [1253, 204] on div at bounding box center [1254, 204] width 13 height 13
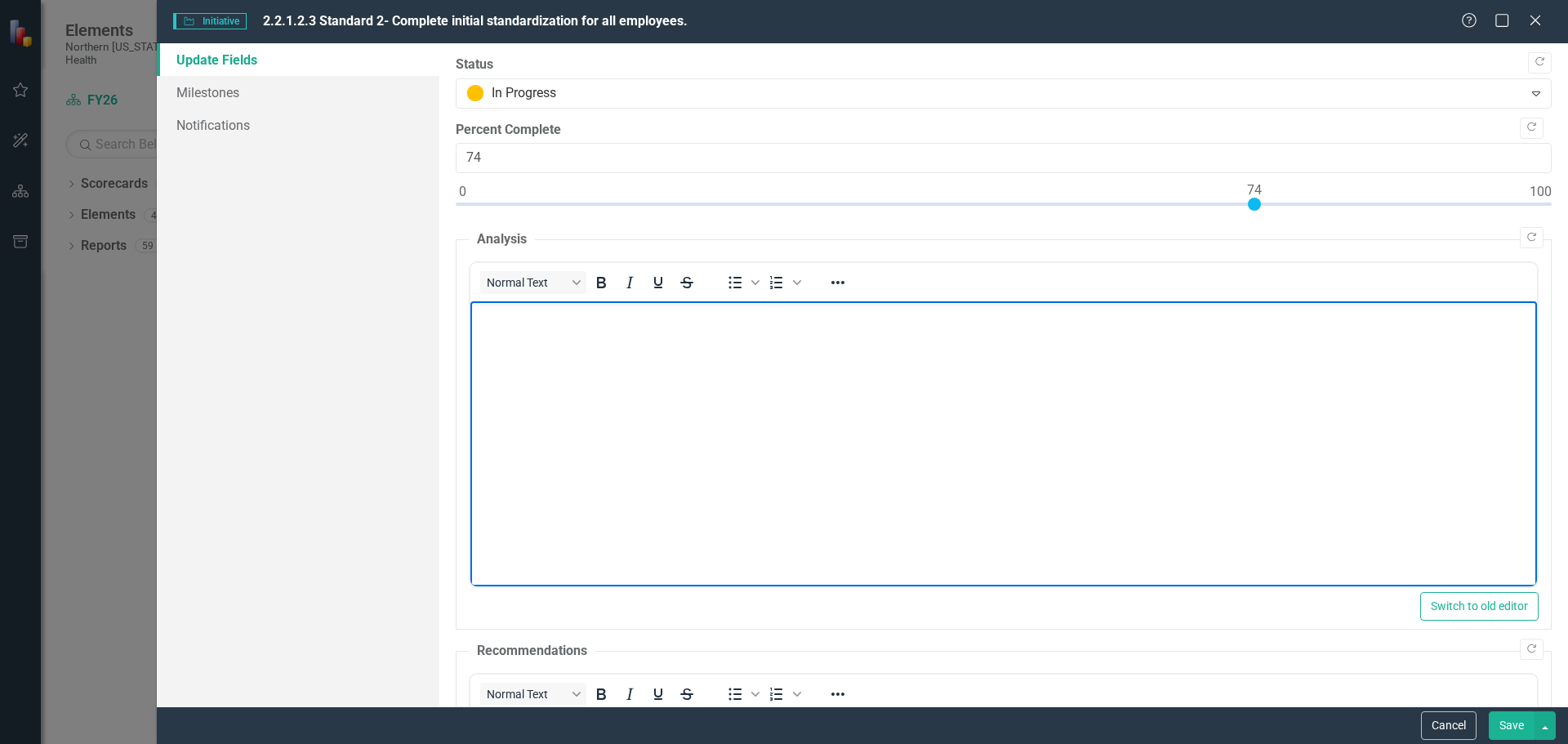
click at [867, 476] on body "Rich Text Area. Press ALT-0 for help." at bounding box center [1003, 424] width 1067 height 245
click at [484, 320] on p "Rich Text Area. Press ALT-0 for help." at bounding box center [1003, 316] width 1059 height 20
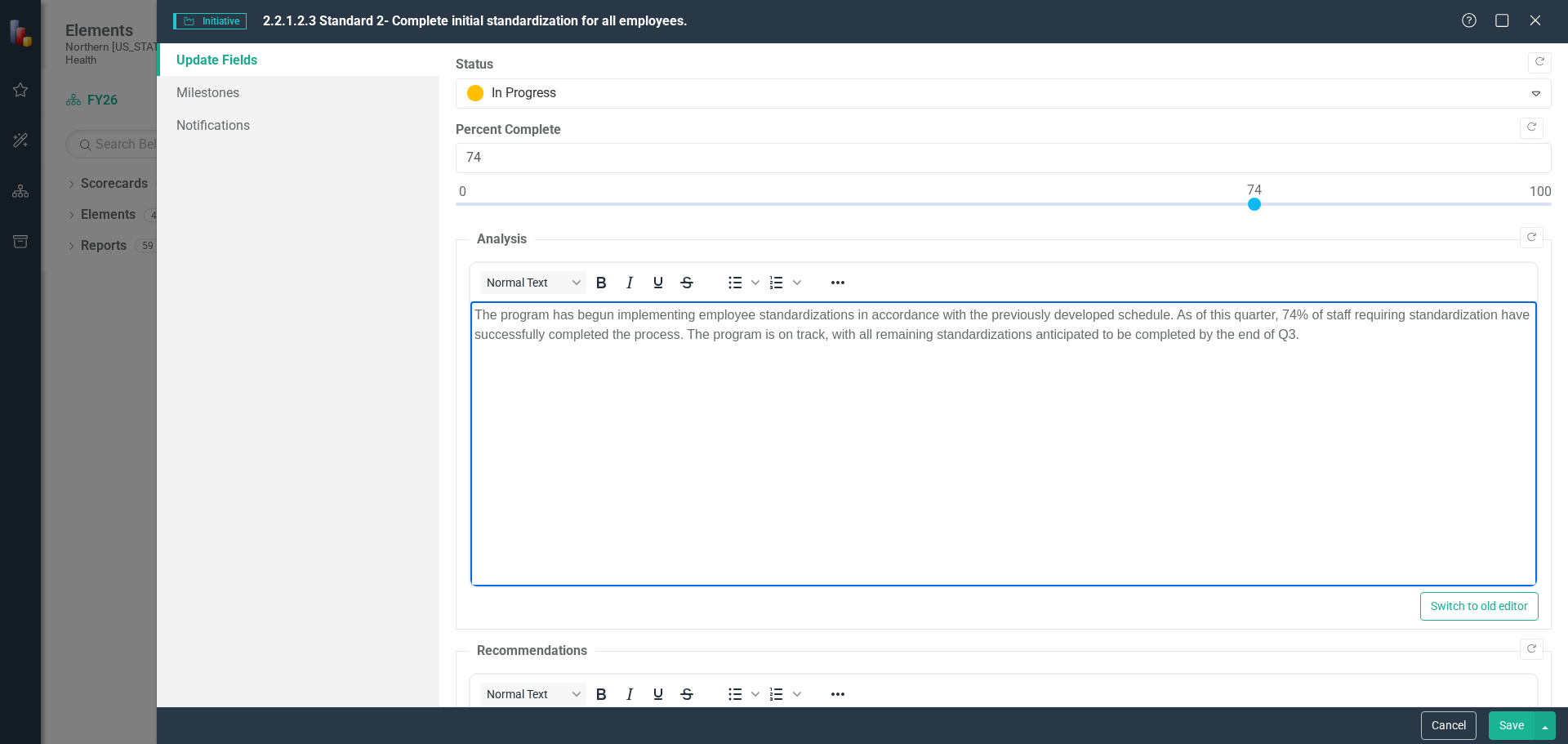
click at [1216, 454] on body "The program has begun implementing employee standardizations in accordance with…" at bounding box center [1003, 424] width 1067 height 245
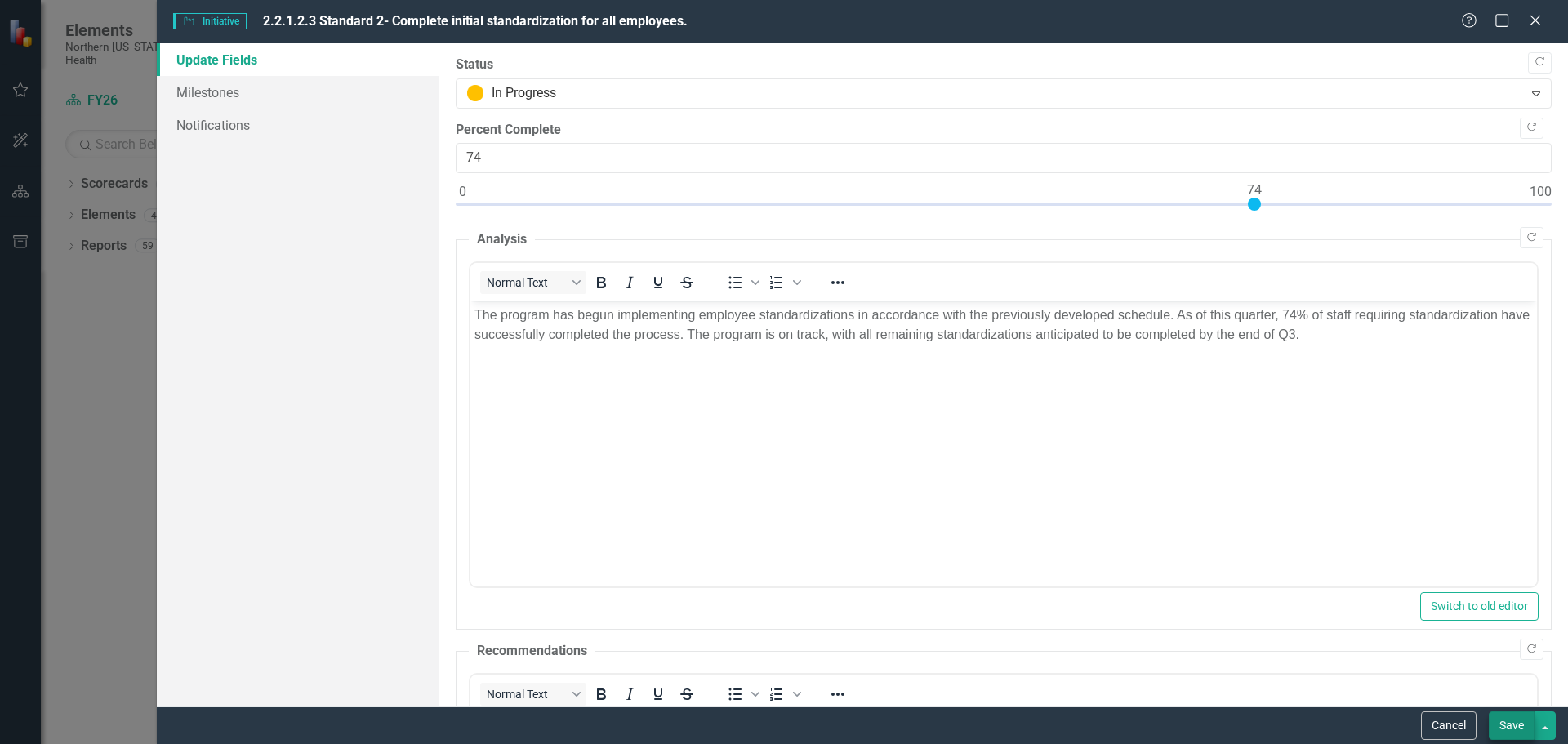
click at [1523, 725] on button "Save" at bounding box center [1511, 725] width 45 height 28
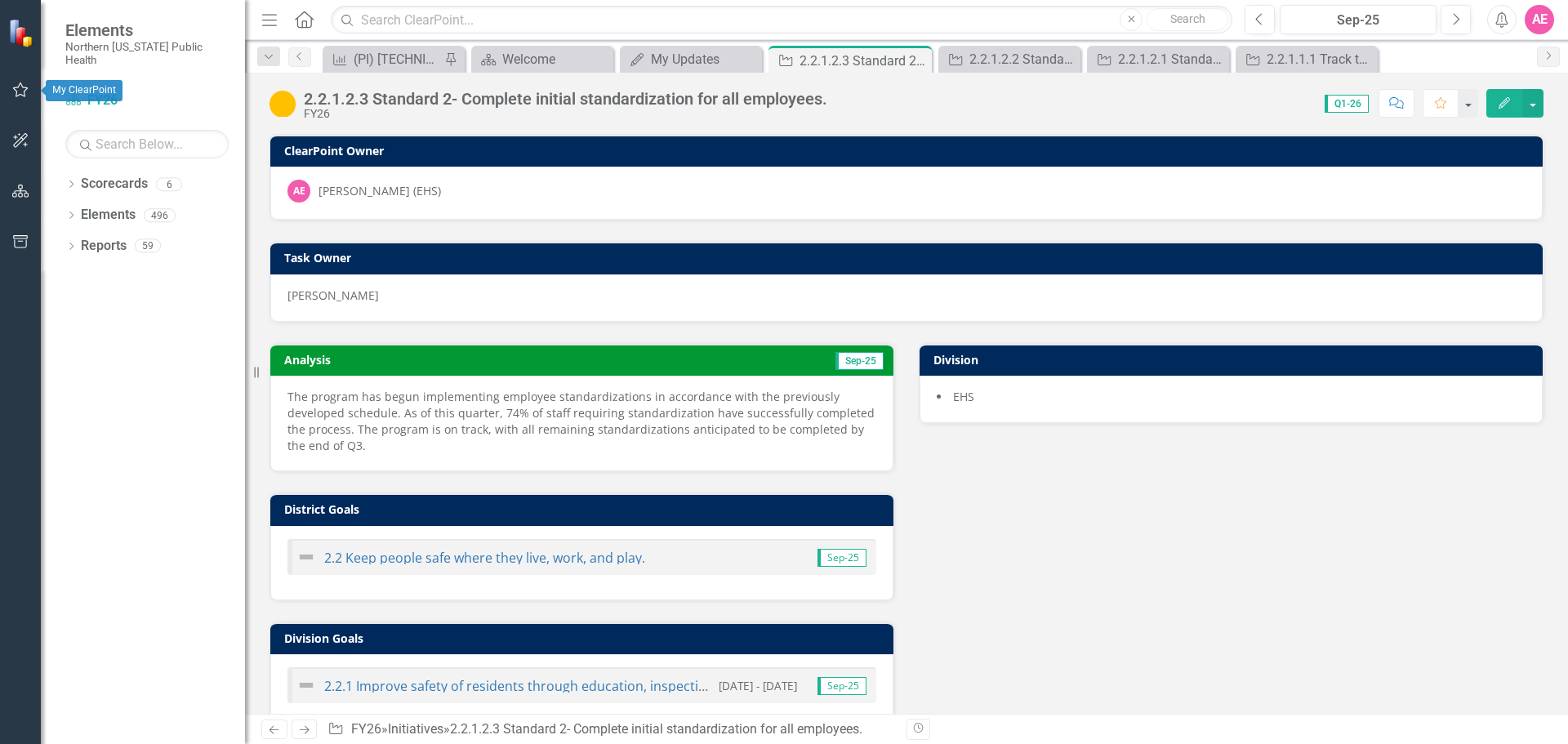
click at [16, 90] on icon "button" at bounding box center [20, 90] width 17 height 13
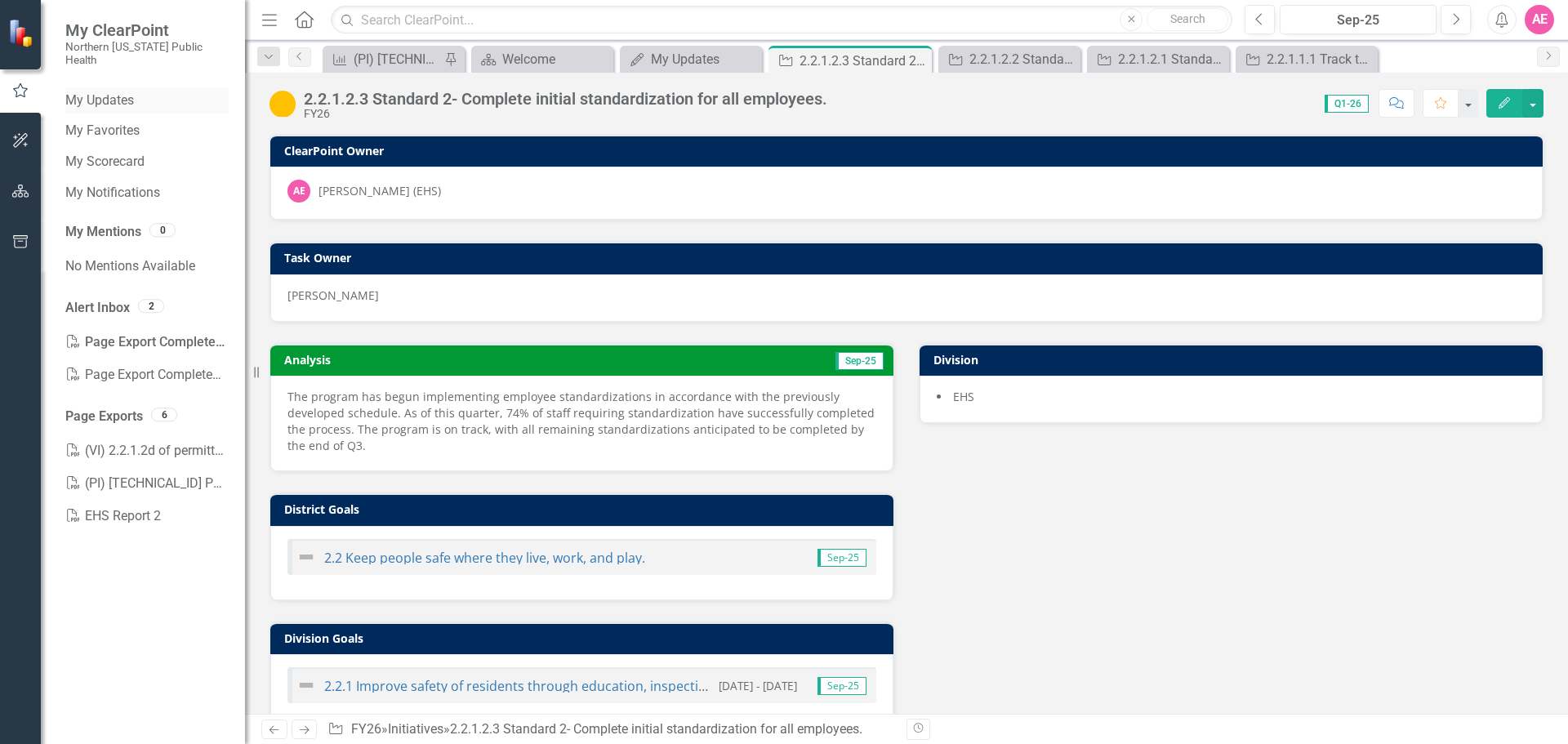
click at [104, 92] on link "My Updates" at bounding box center [148, 100] width 164 height 19
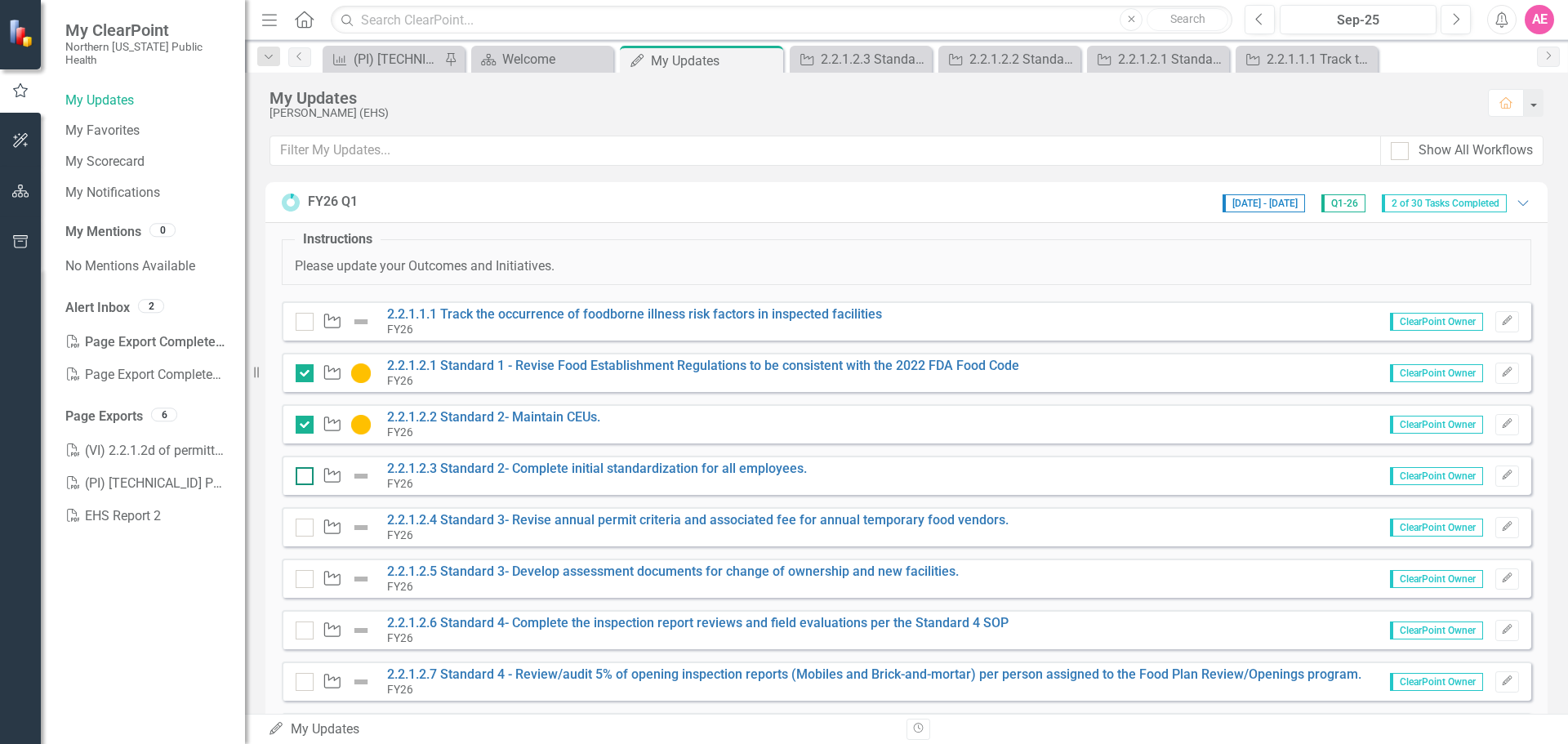
click at [308, 473] on div at bounding box center [305, 476] width 18 height 18
click at [307, 473] on input "checkbox" at bounding box center [301, 473] width 11 height 11
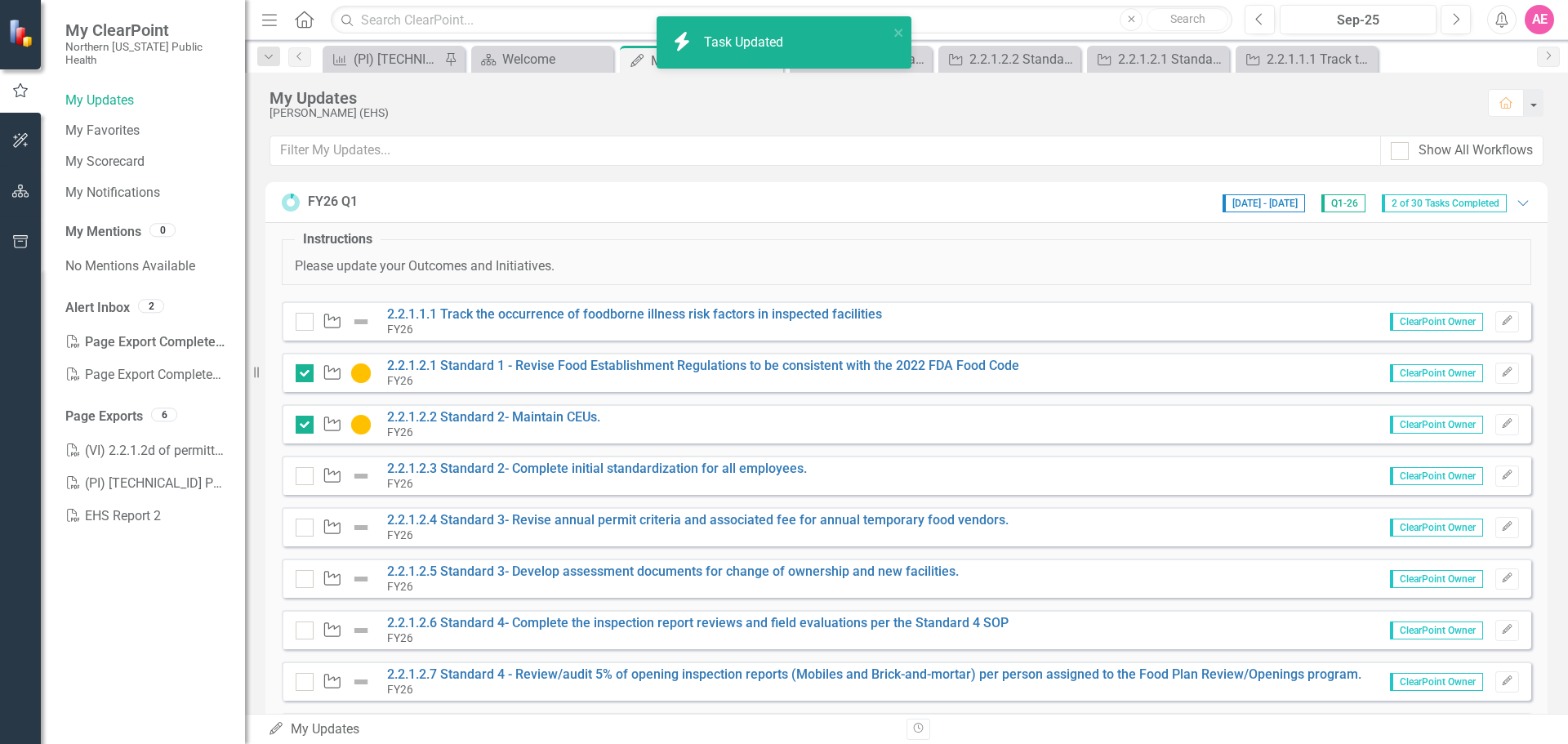
checkbox input "true"
click at [429, 419] on link "2.2.1.2.2 Standard 2- Maintain CEUs." at bounding box center [494, 416] width 213 height 15
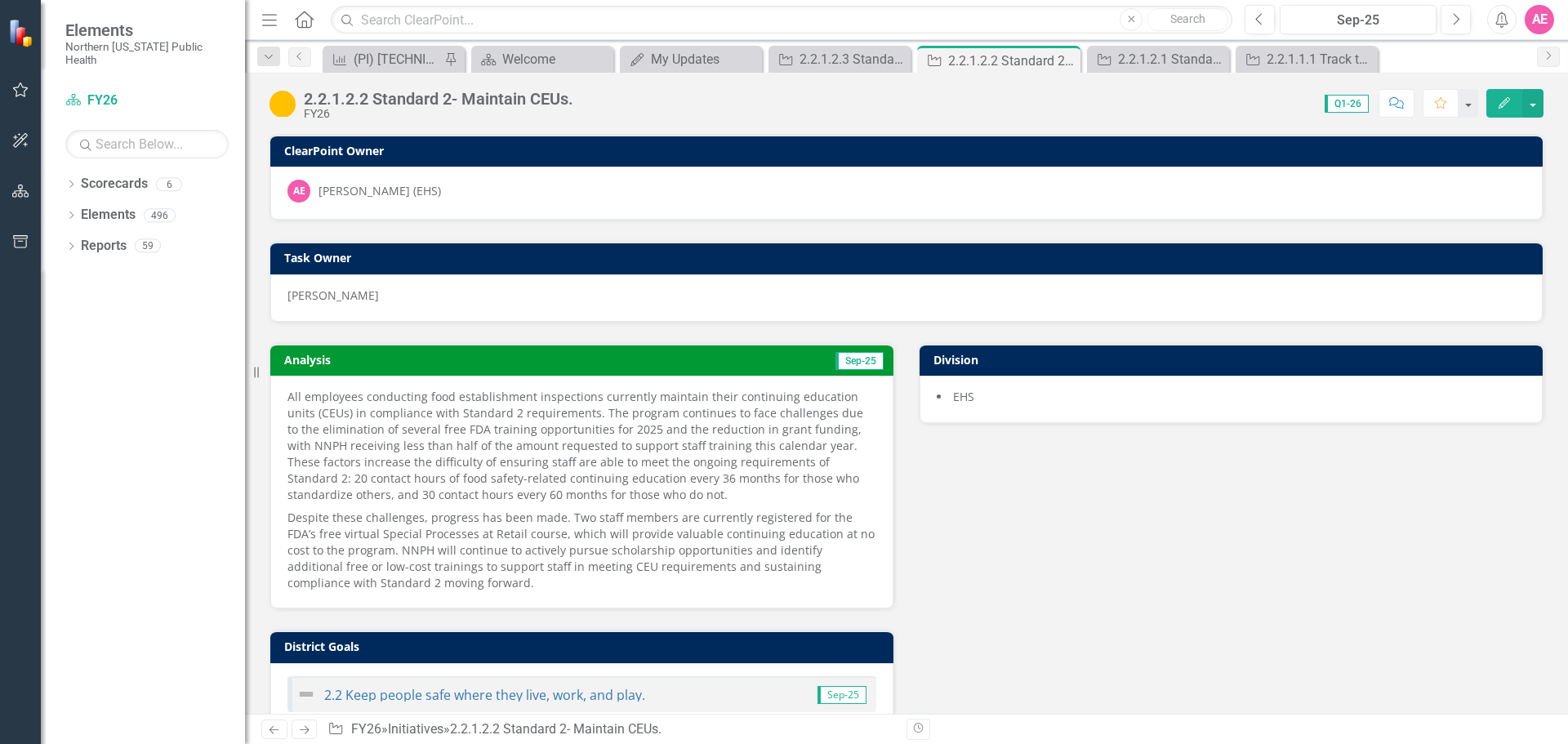
click at [1511, 100] on icon "Edit" at bounding box center [1505, 102] width 15 height 12
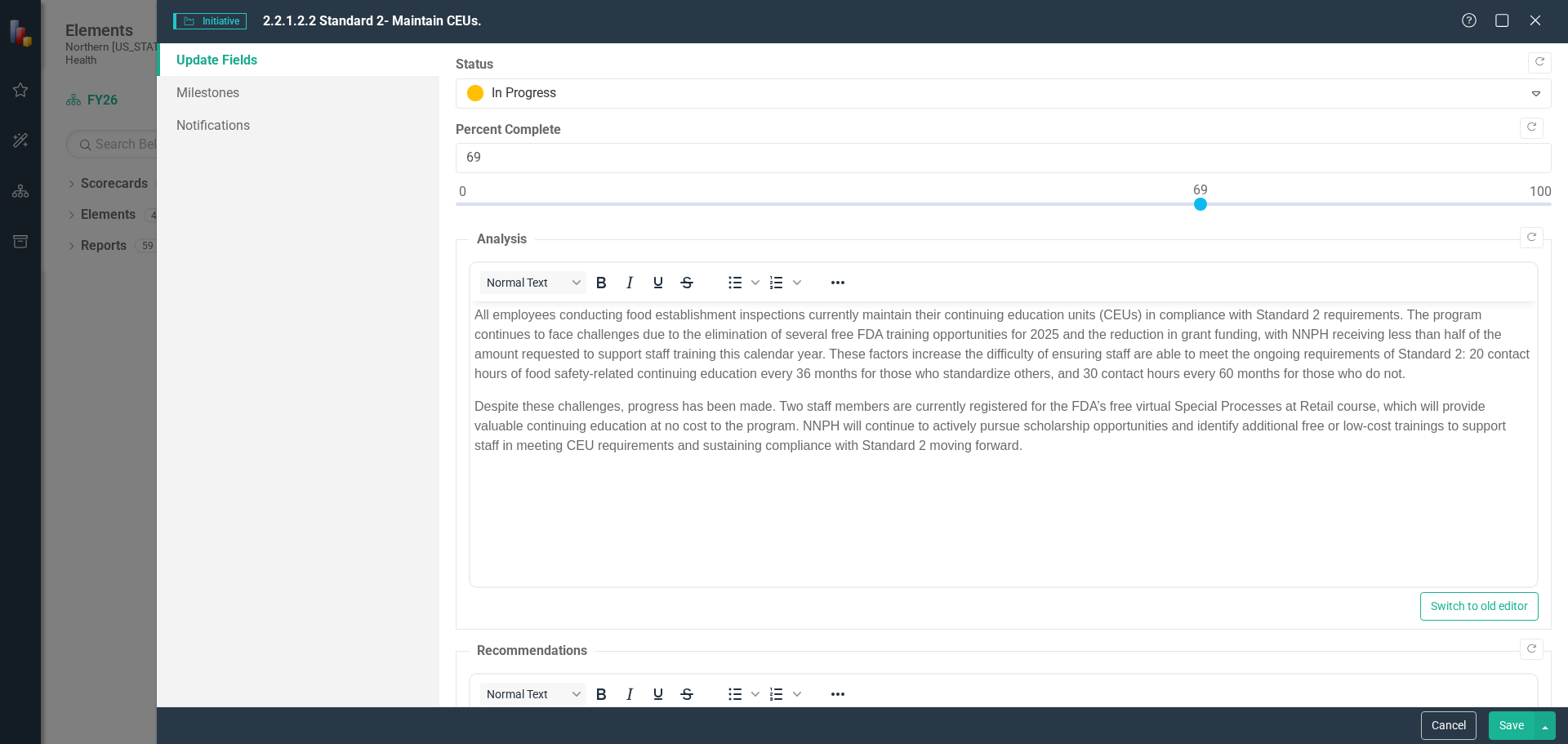
type input "70"
drag, startPoint x: 1108, startPoint y: 206, endPoint x: 1215, endPoint y: 206, distance: 107.0
click at [1215, 206] on div at bounding box center [1212, 204] width 13 height 13
click at [1513, 731] on button "Save" at bounding box center [1511, 725] width 45 height 28
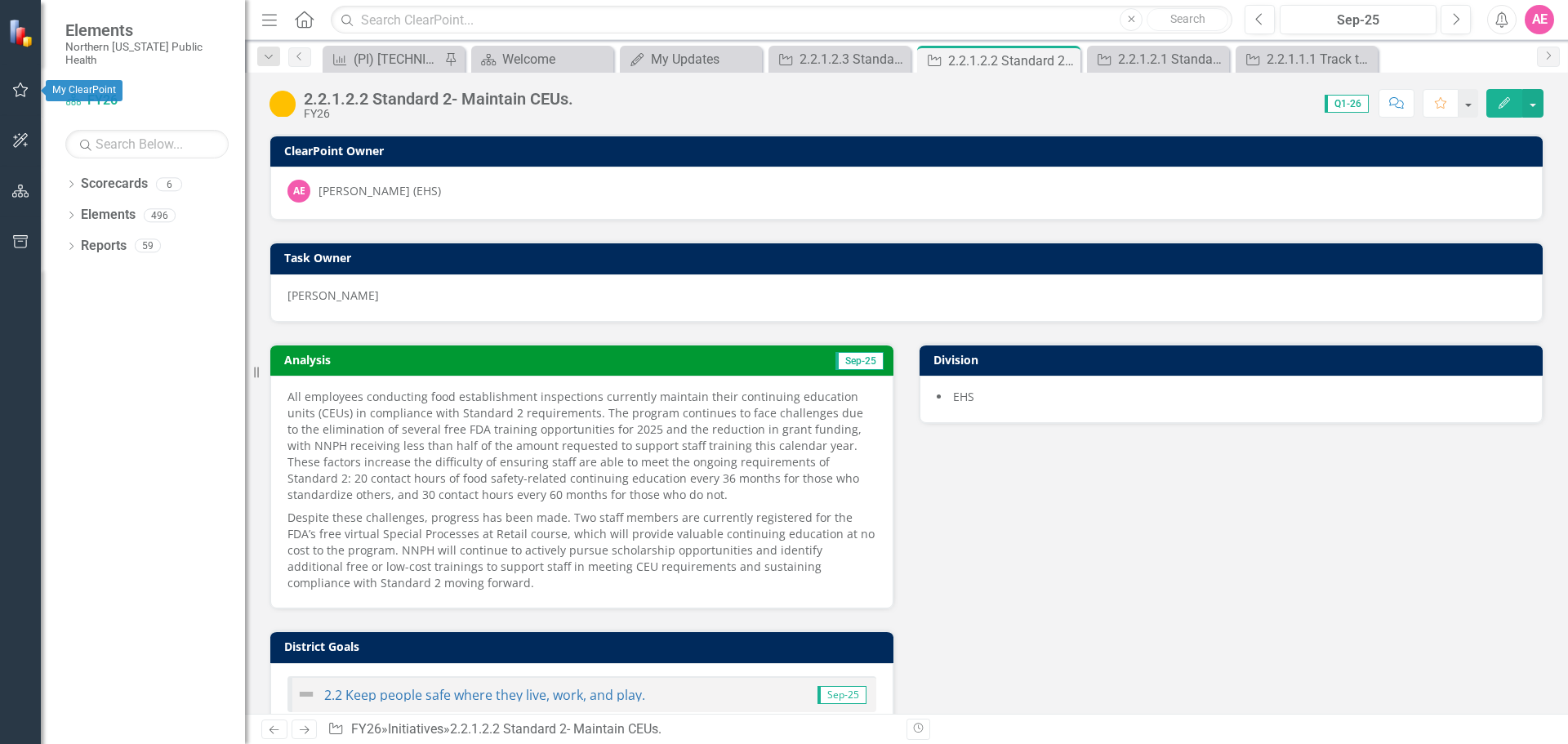
click at [16, 90] on icon "button" at bounding box center [20, 90] width 17 height 13
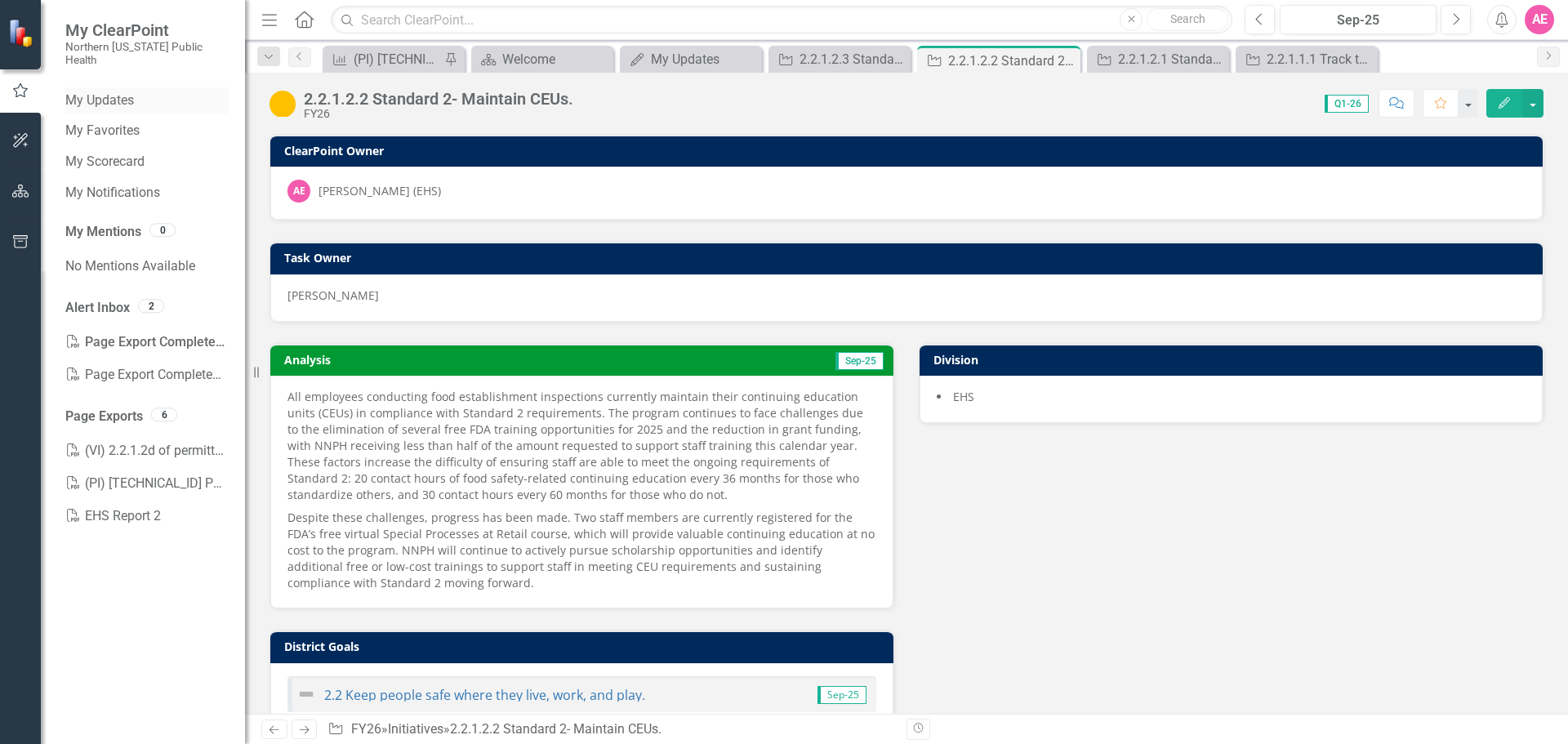
click at [115, 92] on link "My Updates" at bounding box center [148, 100] width 164 height 19
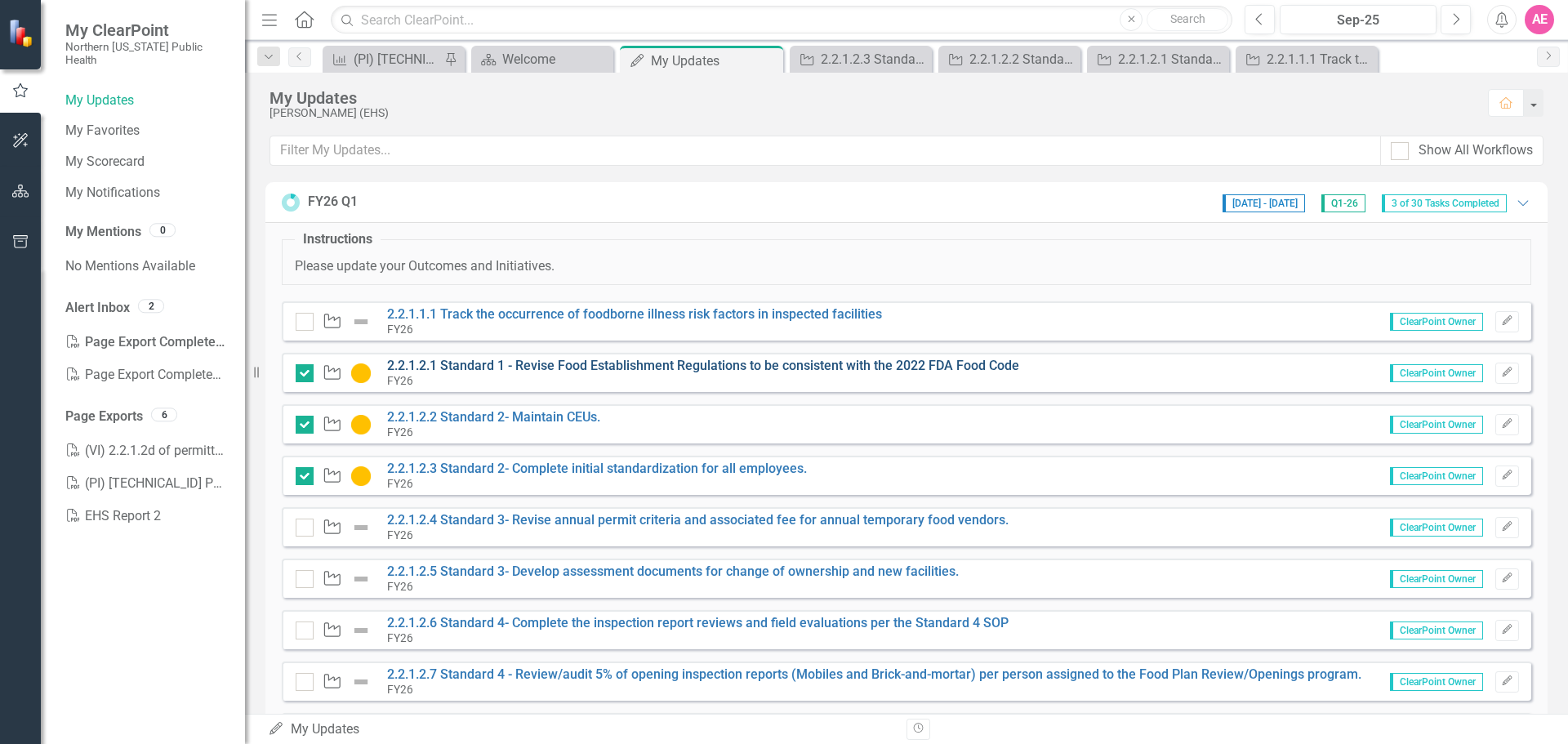
click at [606, 364] on link "2.2.1.2.1 Standard 1 - Revise Food Establishment Regulations to be consistent w…" at bounding box center [703, 365] width 632 height 15
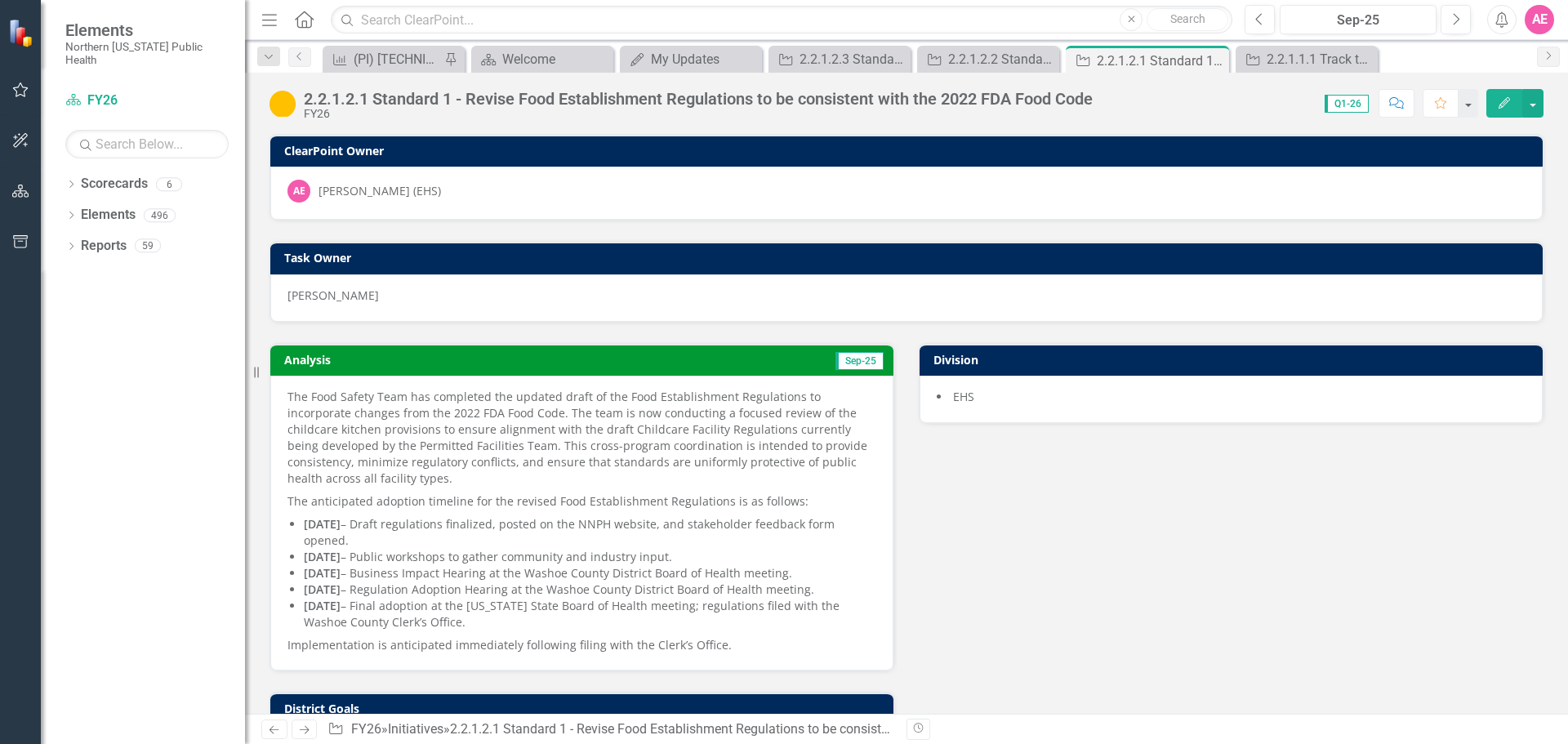
click at [1513, 96] on button "Edit" at bounding box center [1505, 103] width 36 height 28
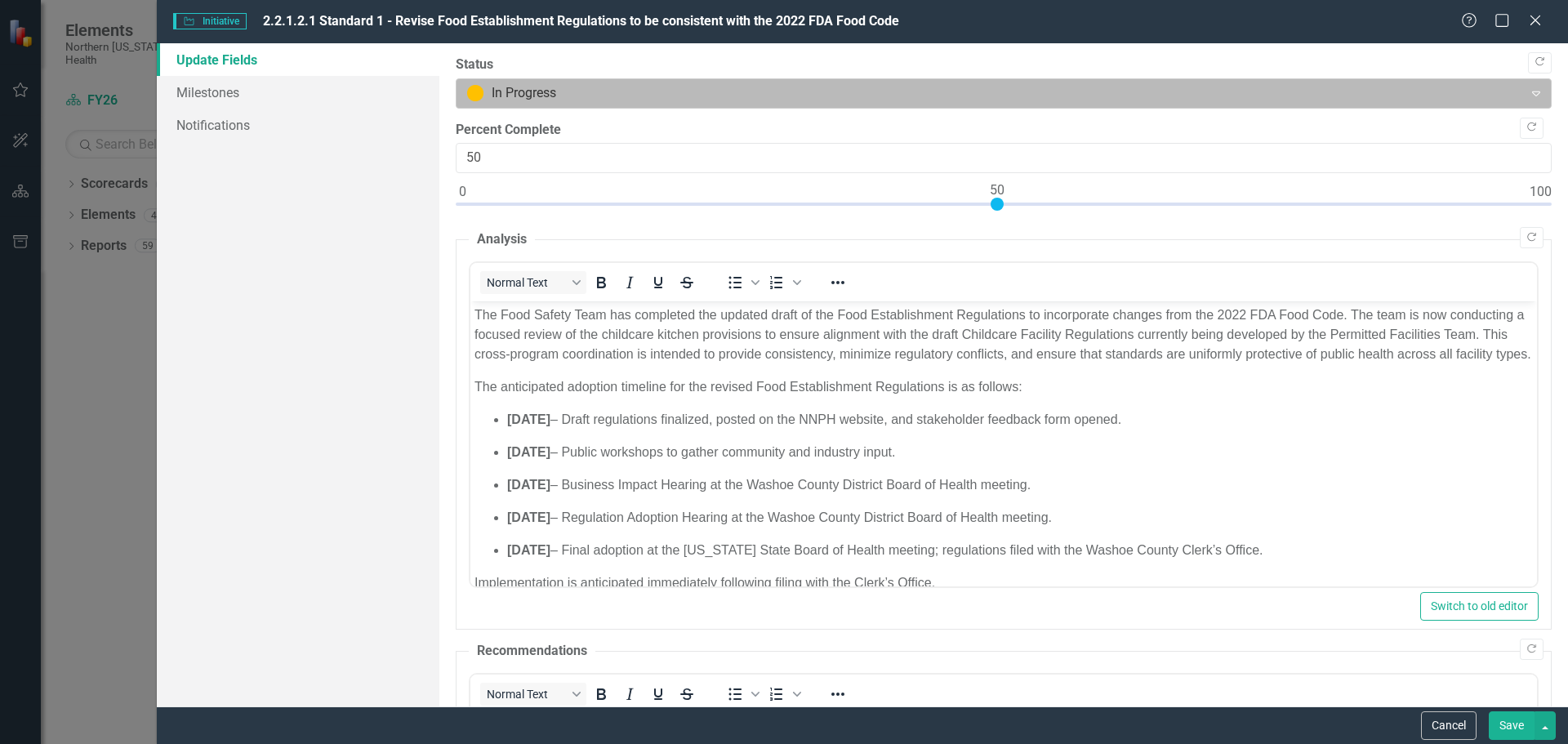
click at [628, 81] on div "In Progress" at bounding box center [990, 93] width 1063 height 28
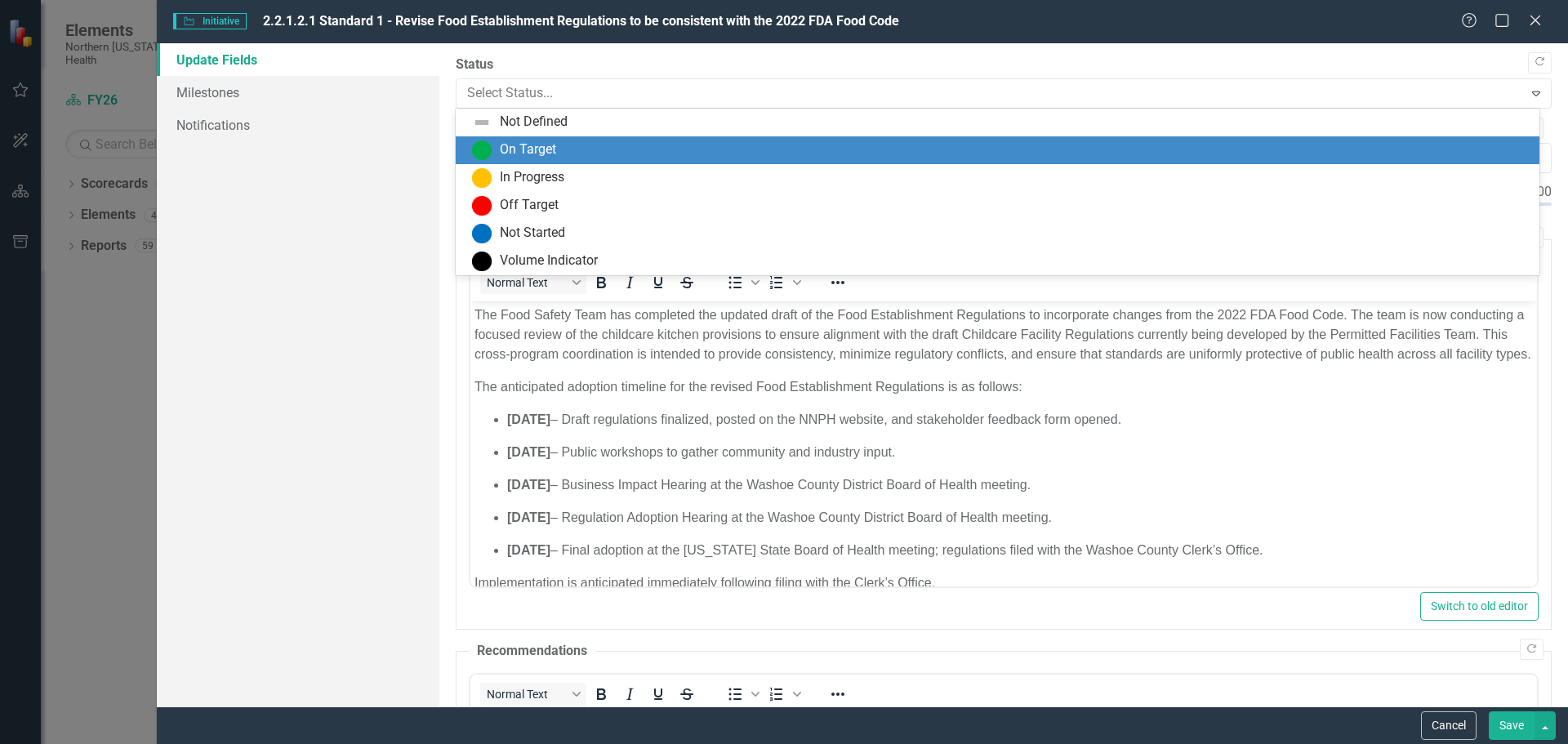
click at [569, 149] on div "On Target" at bounding box center [1001, 150] width 1058 height 20
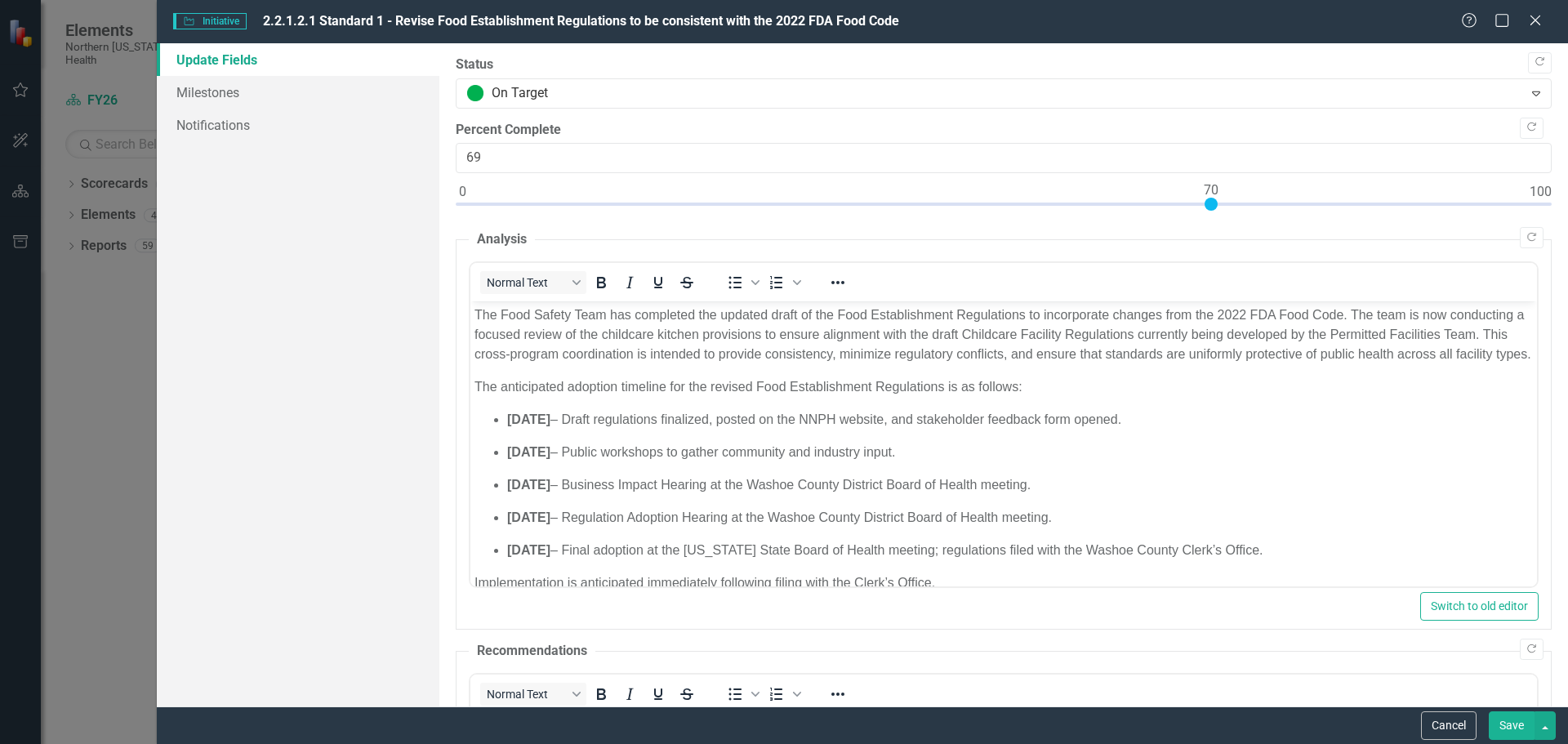
type input "70"
drag, startPoint x: 1012, startPoint y: 203, endPoint x: 1211, endPoint y: 214, distance: 199.3
click at [1211, 214] on div at bounding box center [1004, 207] width 1096 height 20
click at [1512, 731] on button "Save" at bounding box center [1511, 725] width 45 height 28
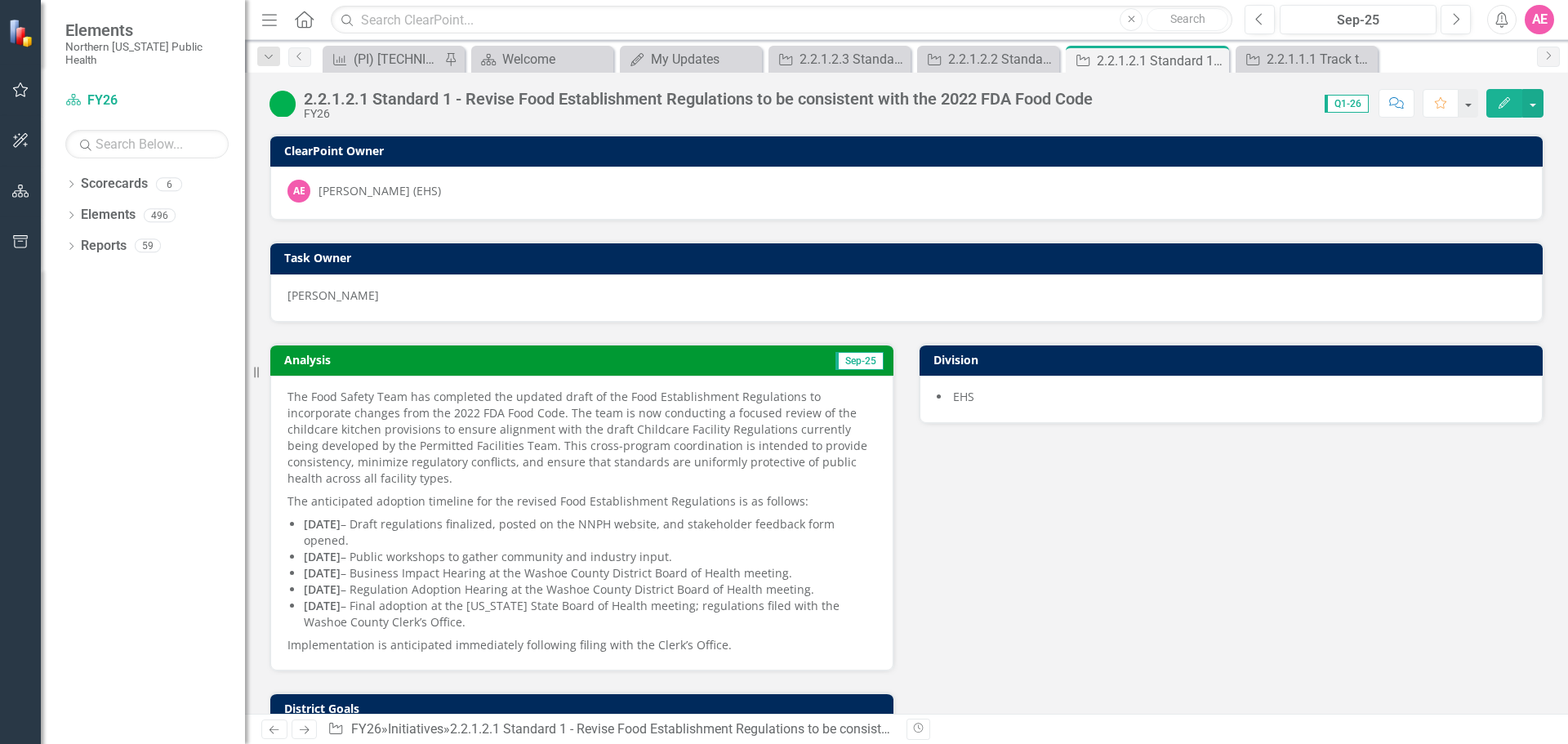
click at [1502, 92] on button "Edit" at bounding box center [1505, 103] width 36 height 28
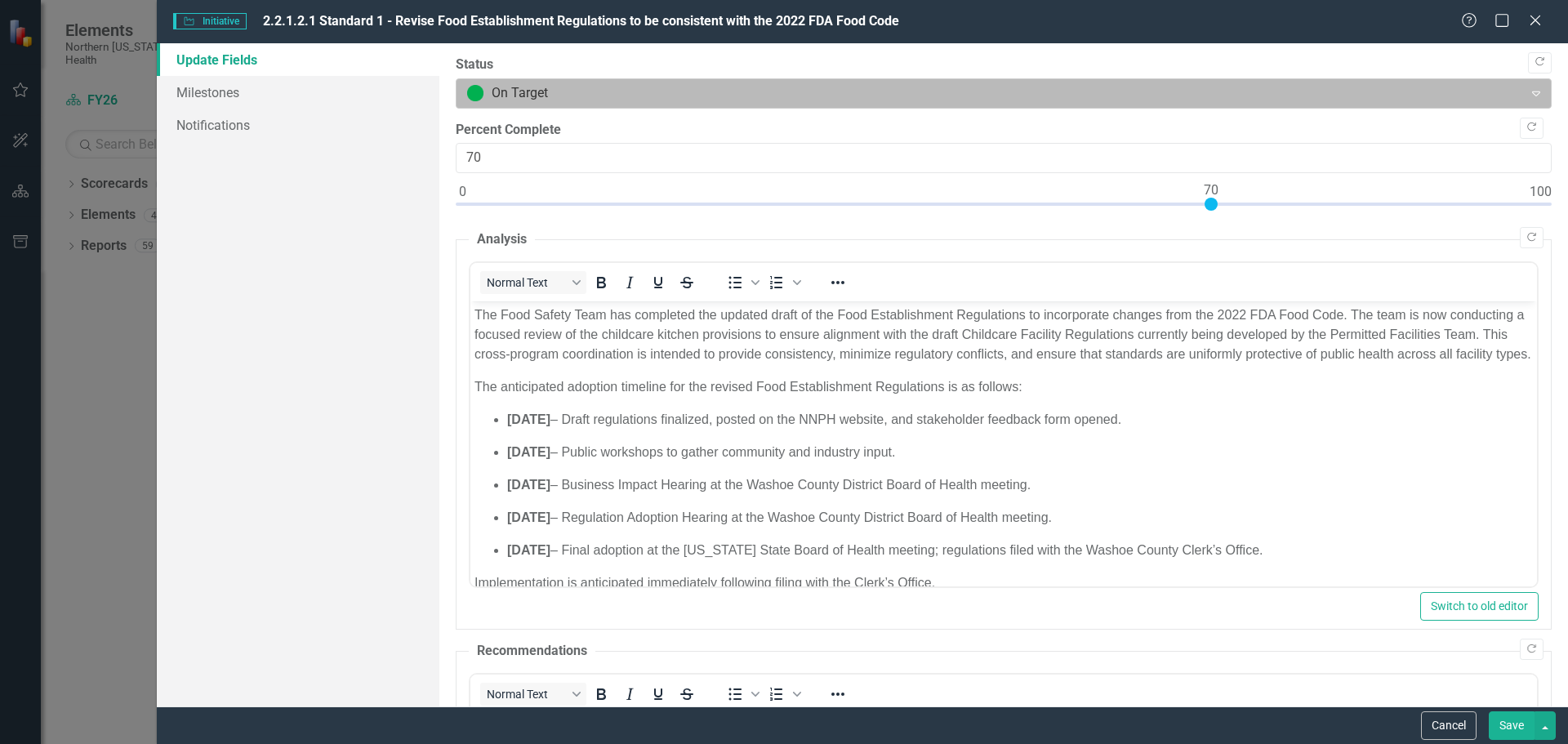
click at [582, 95] on div at bounding box center [990, 93] width 1046 height 22
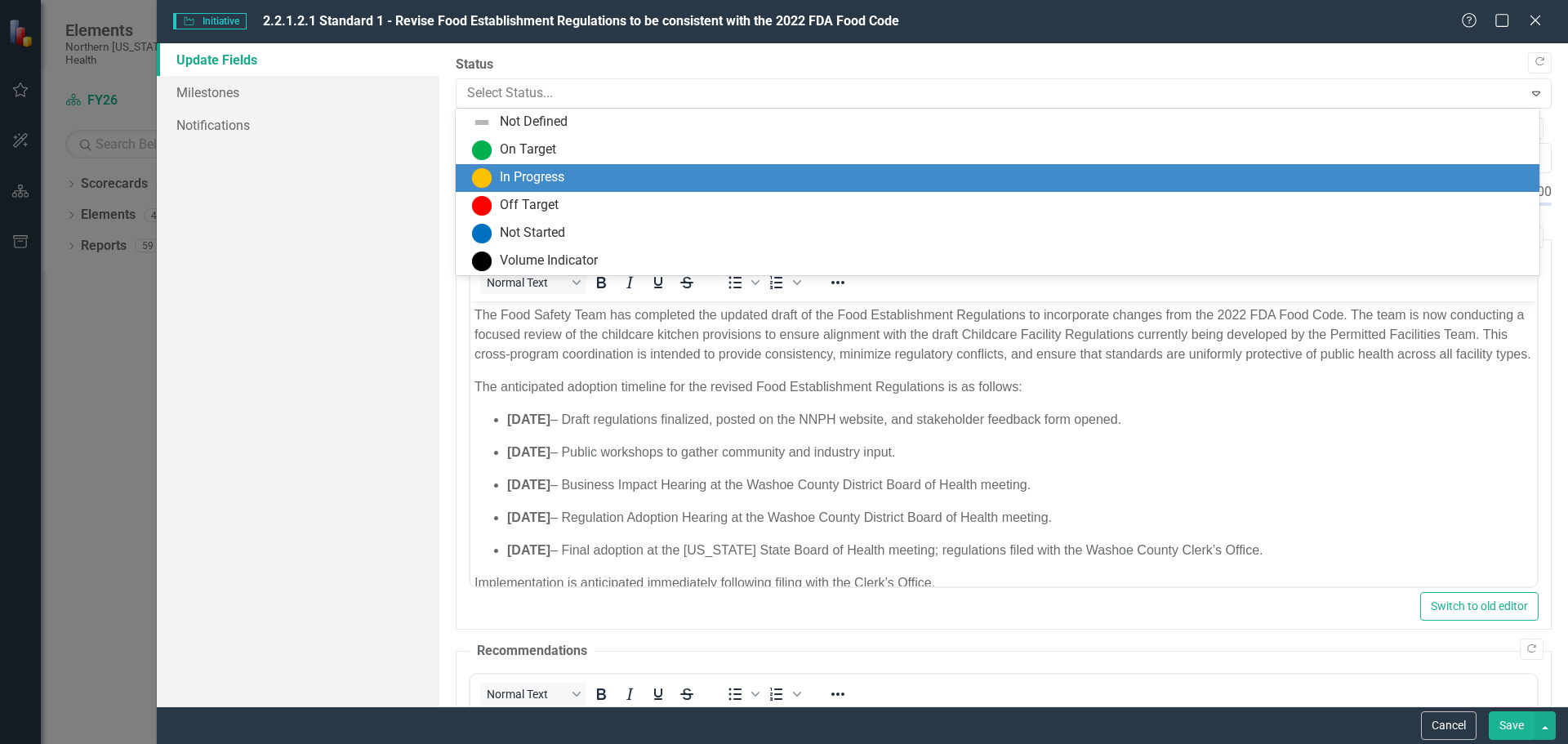
click at [552, 172] on div "In Progress" at bounding box center [532, 177] width 65 height 19
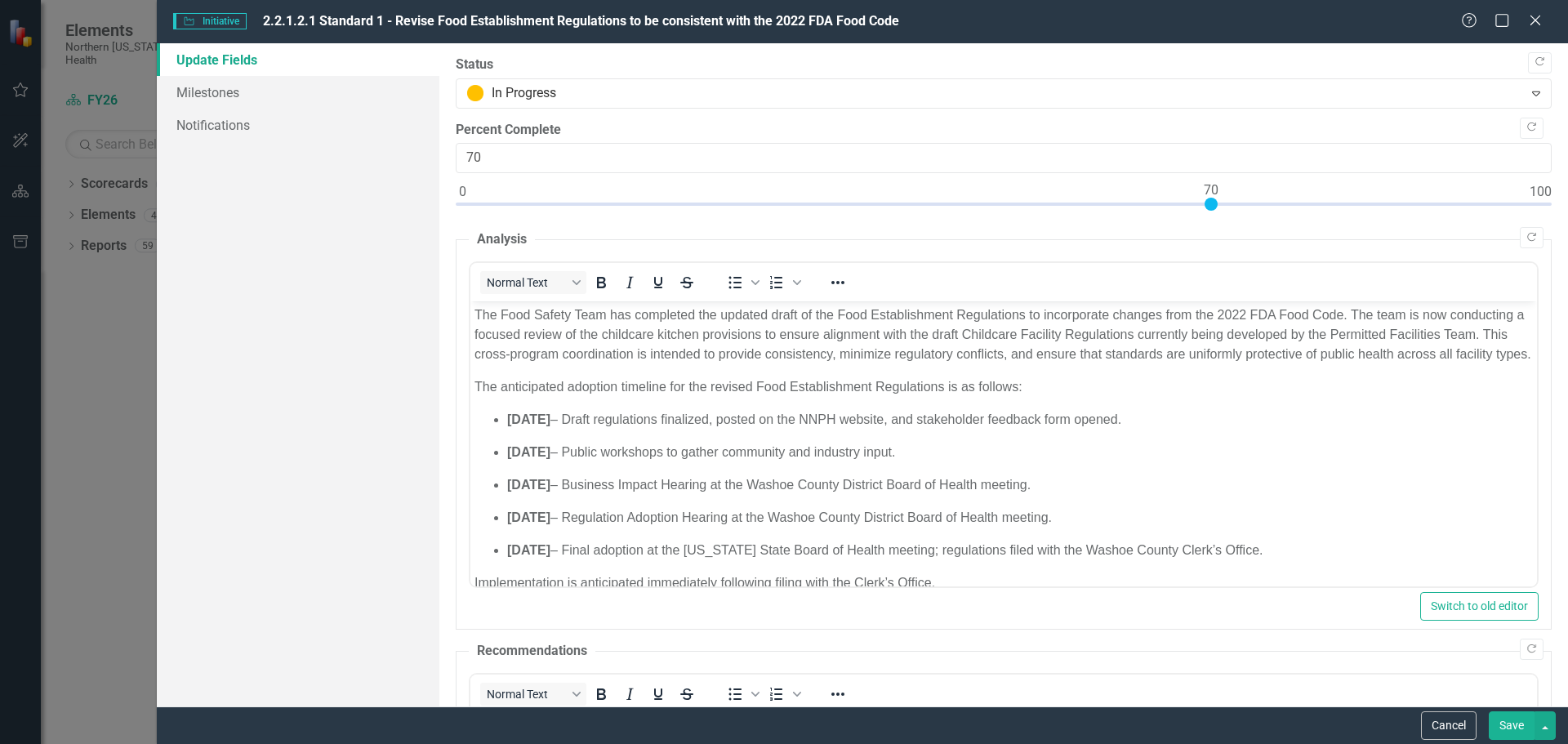
click at [1521, 729] on button "Save" at bounding box center [1511, 725] width 45 height 28
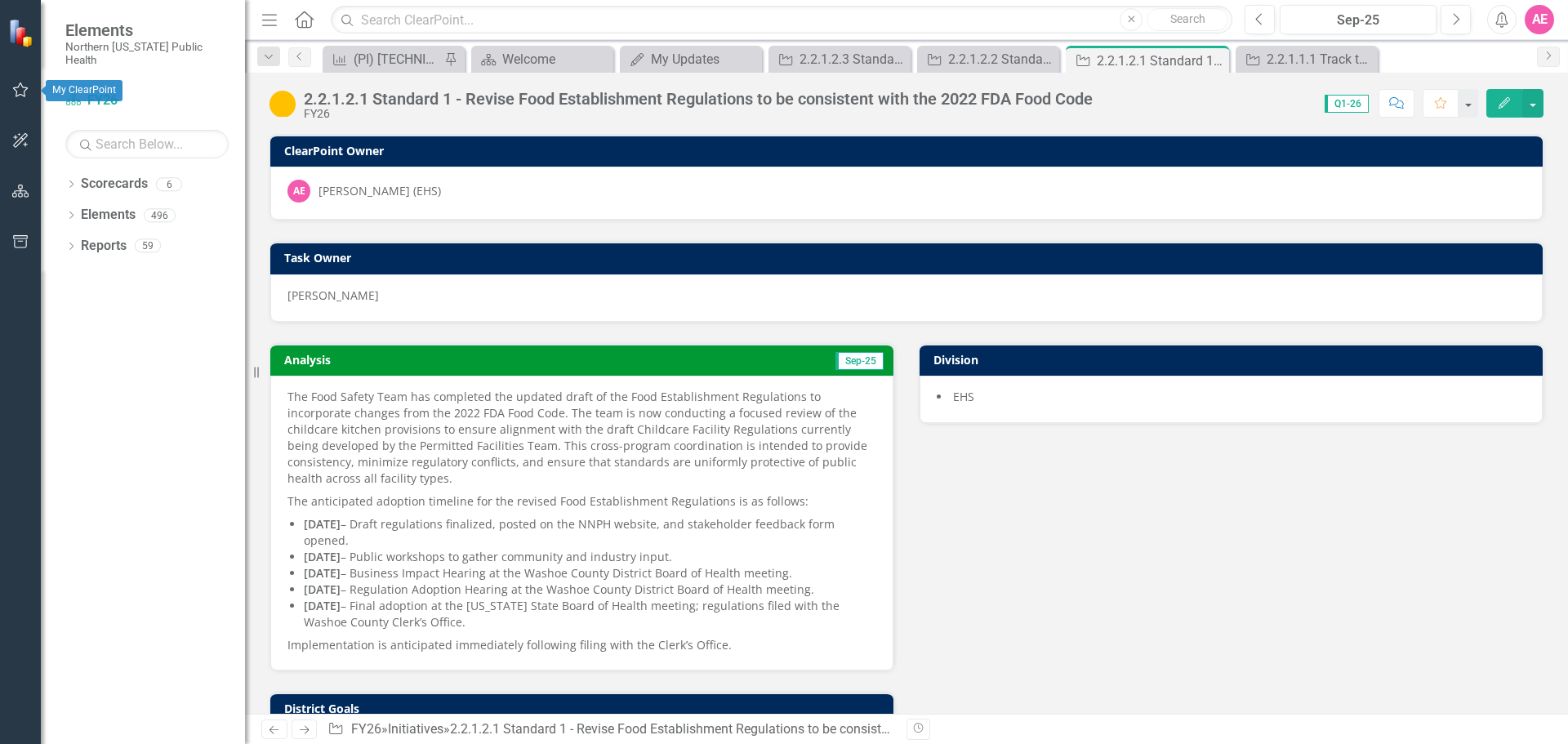
click at [15, 85] on icon "button" at bounding box center [20, 90] width 17 height 13
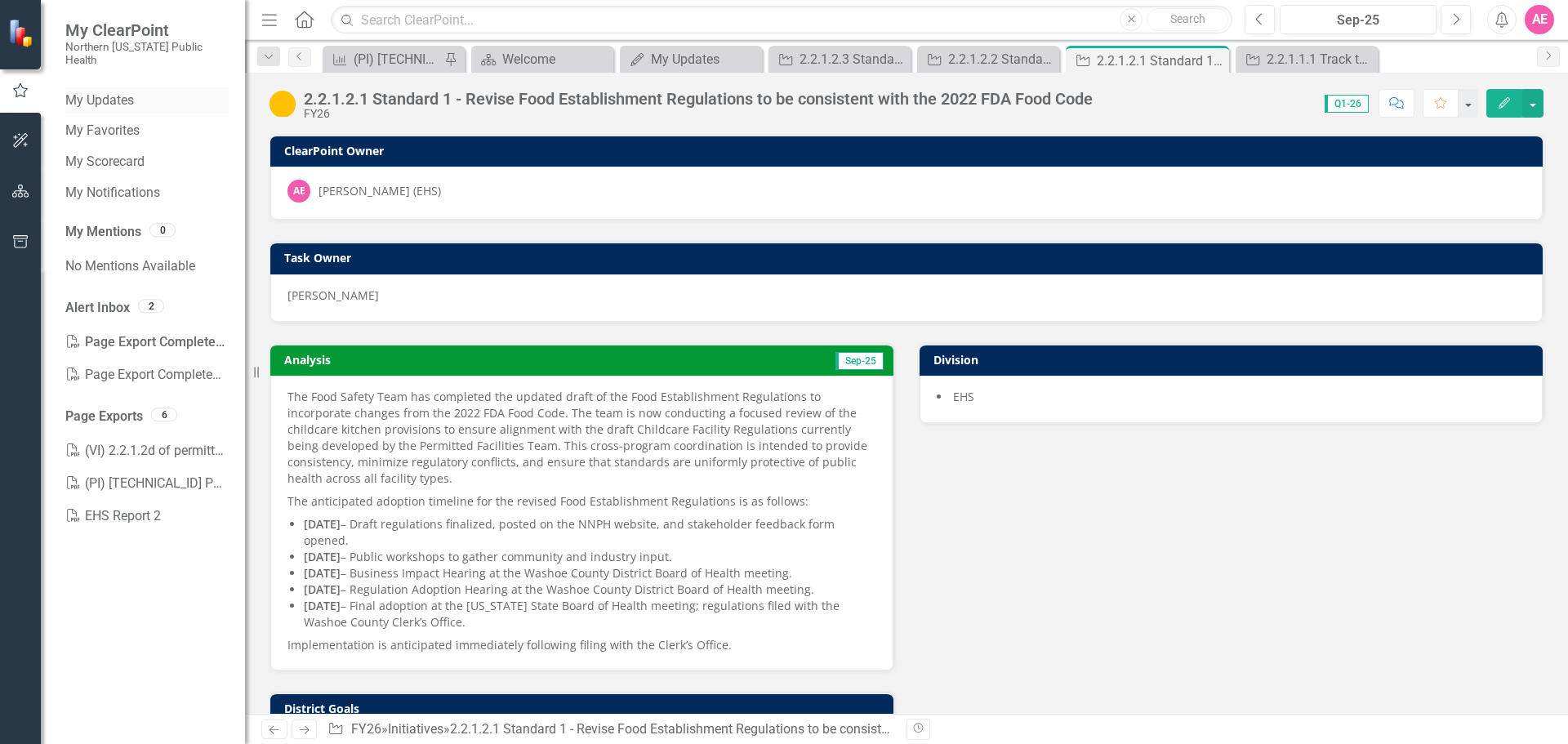
click at [141, 92] on link "My Updates" at bounding box center [148, 100] width 164 height 19
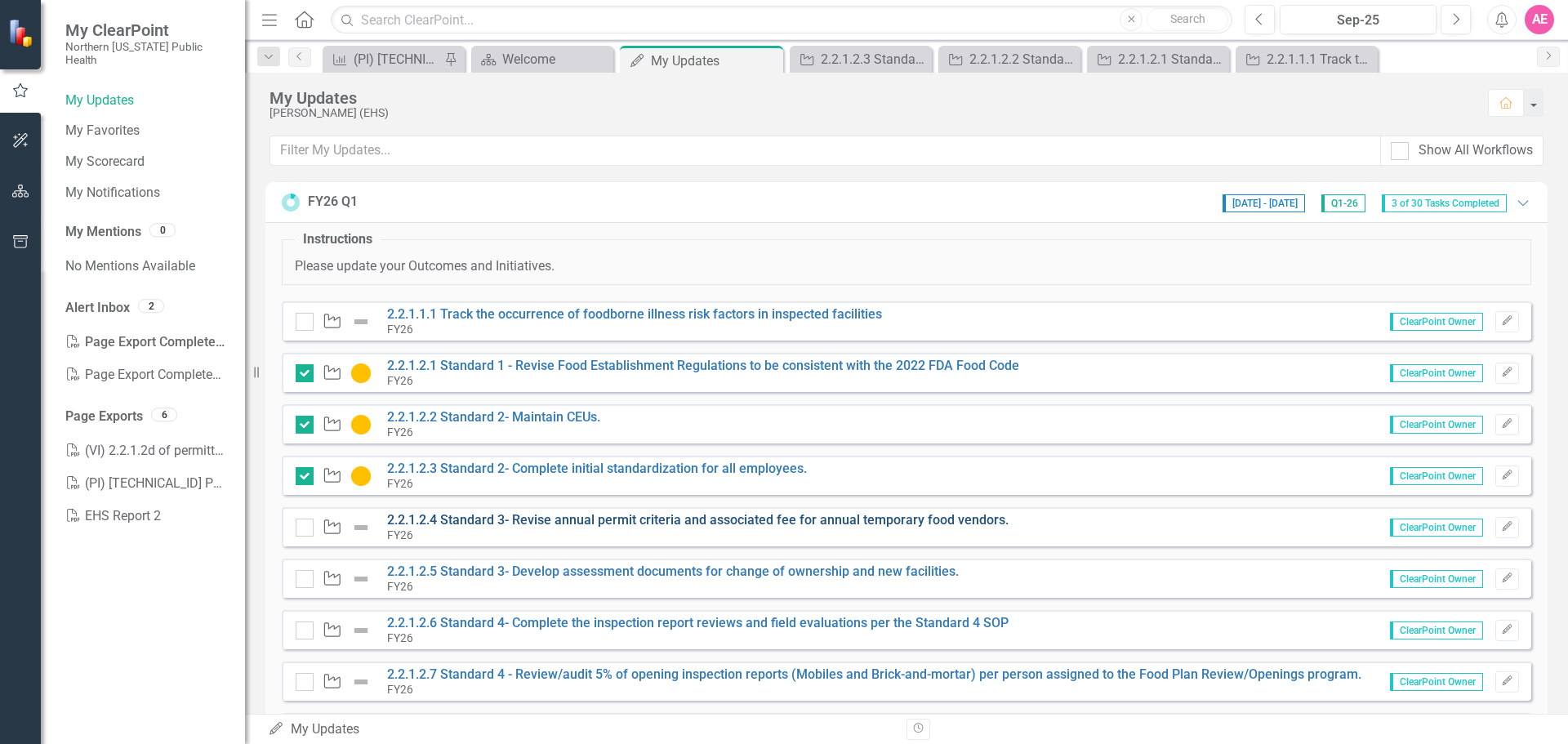
click at [475, 519] on link "2.2.1.2.4 Standard 3- Revise annual permit criteria and associated fee for annu…" at bounding box center [698, 519] width 621 height 15
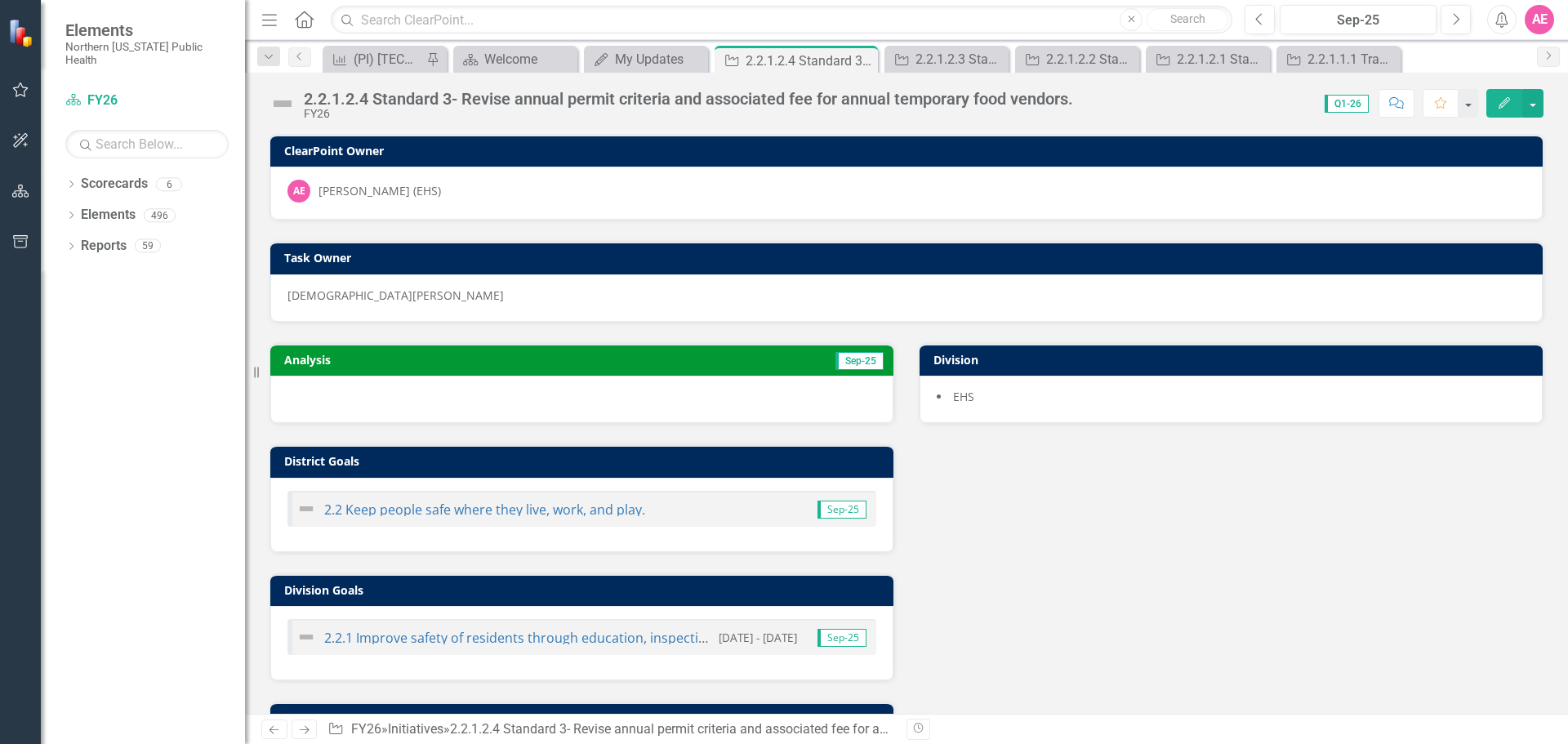
click at [1090, 98] on div "Score: 0.00 Q1-26 Completed Comment Favorite Edit" at bounding box center [1313, 102] width 462 height 28
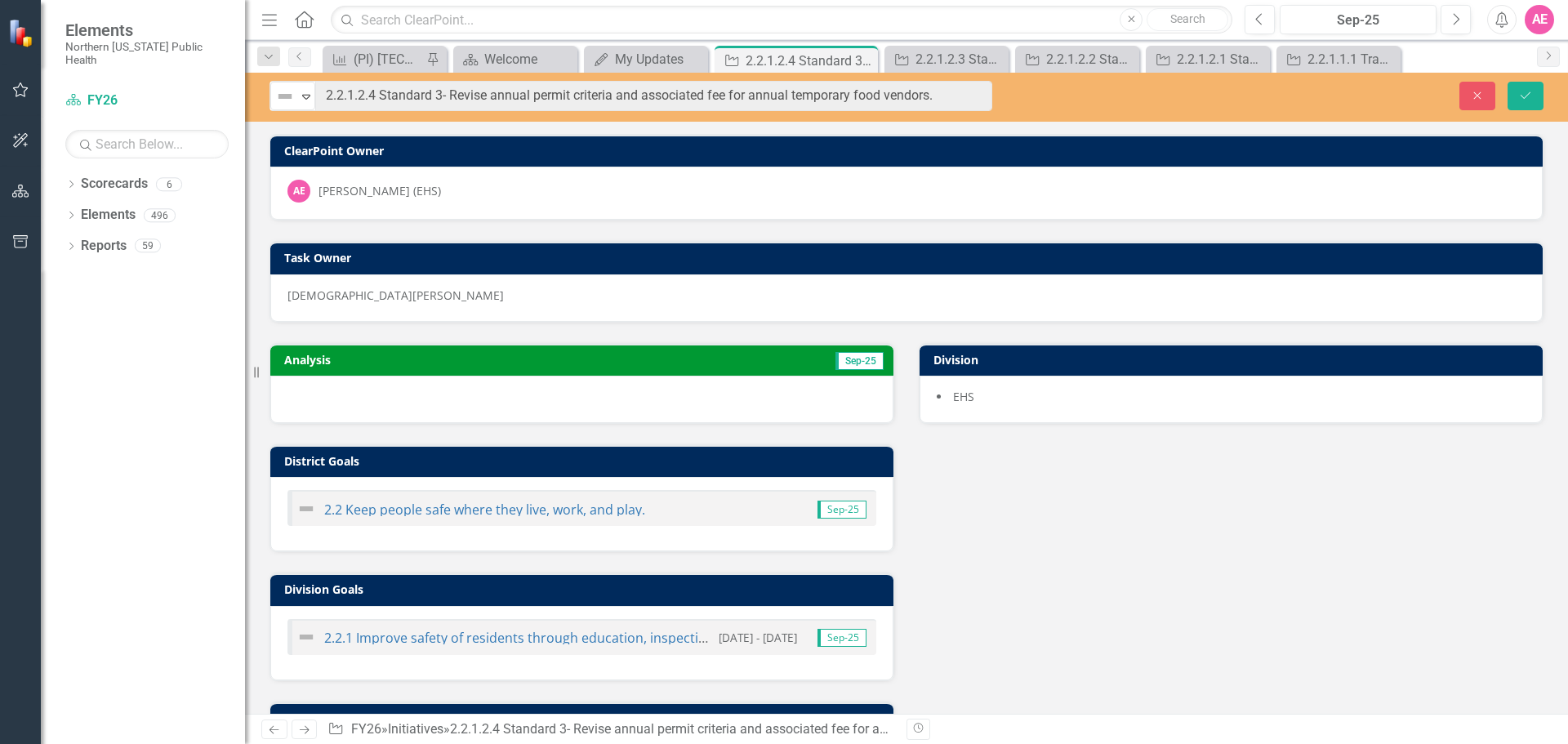
click at [519, 138] on div "ClearPoint Owner" at bounding box center [907, 151] width 1273 height 32
click at [1534, 96] on button "Save" at bounding box center [1525, 96] width 36 height 28
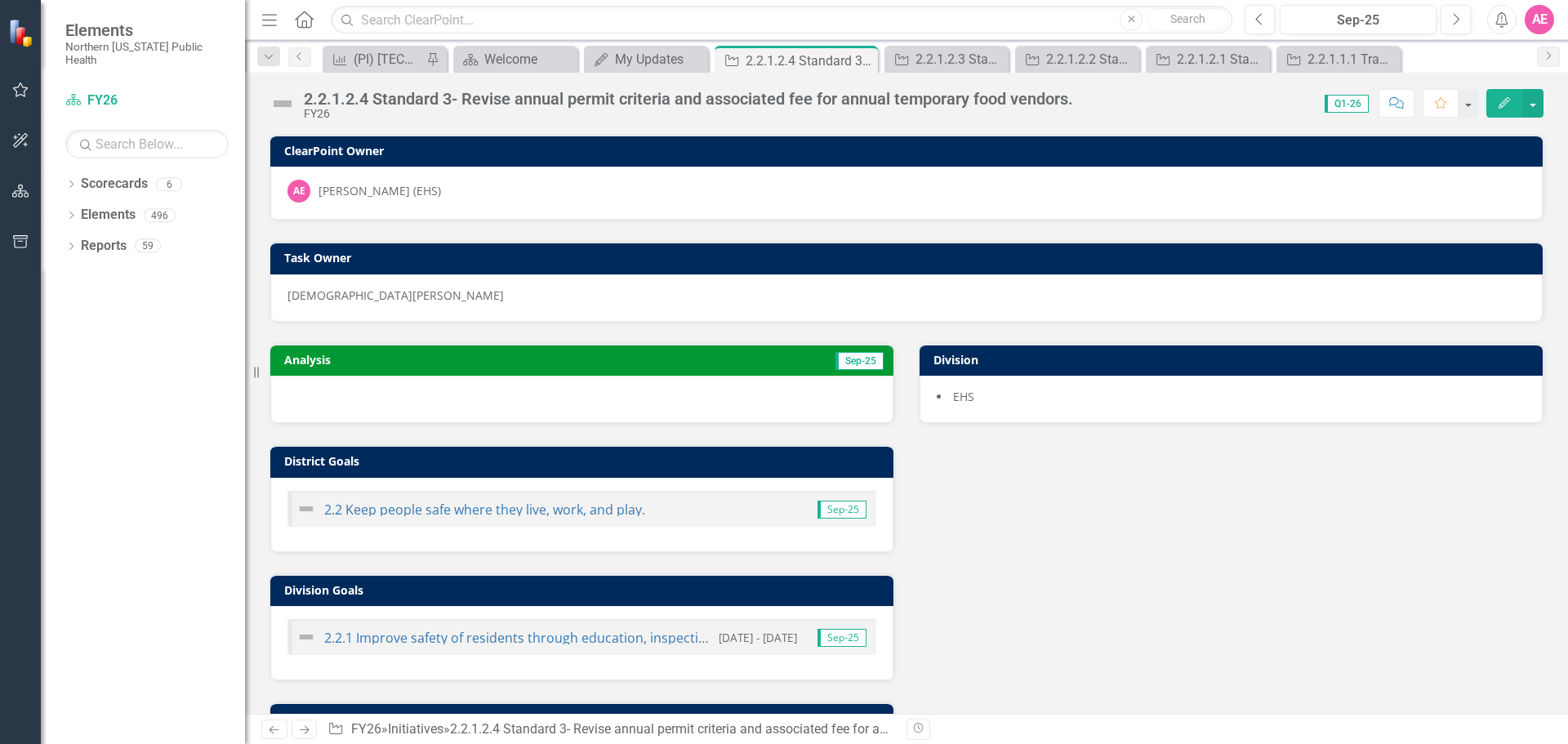
click at [452, 409] on div at bounding box center [581, 399] width 623 height 47
click at [1498, 100] on icon "Edit" at bounding box center [1505, 102] width 15 height 12
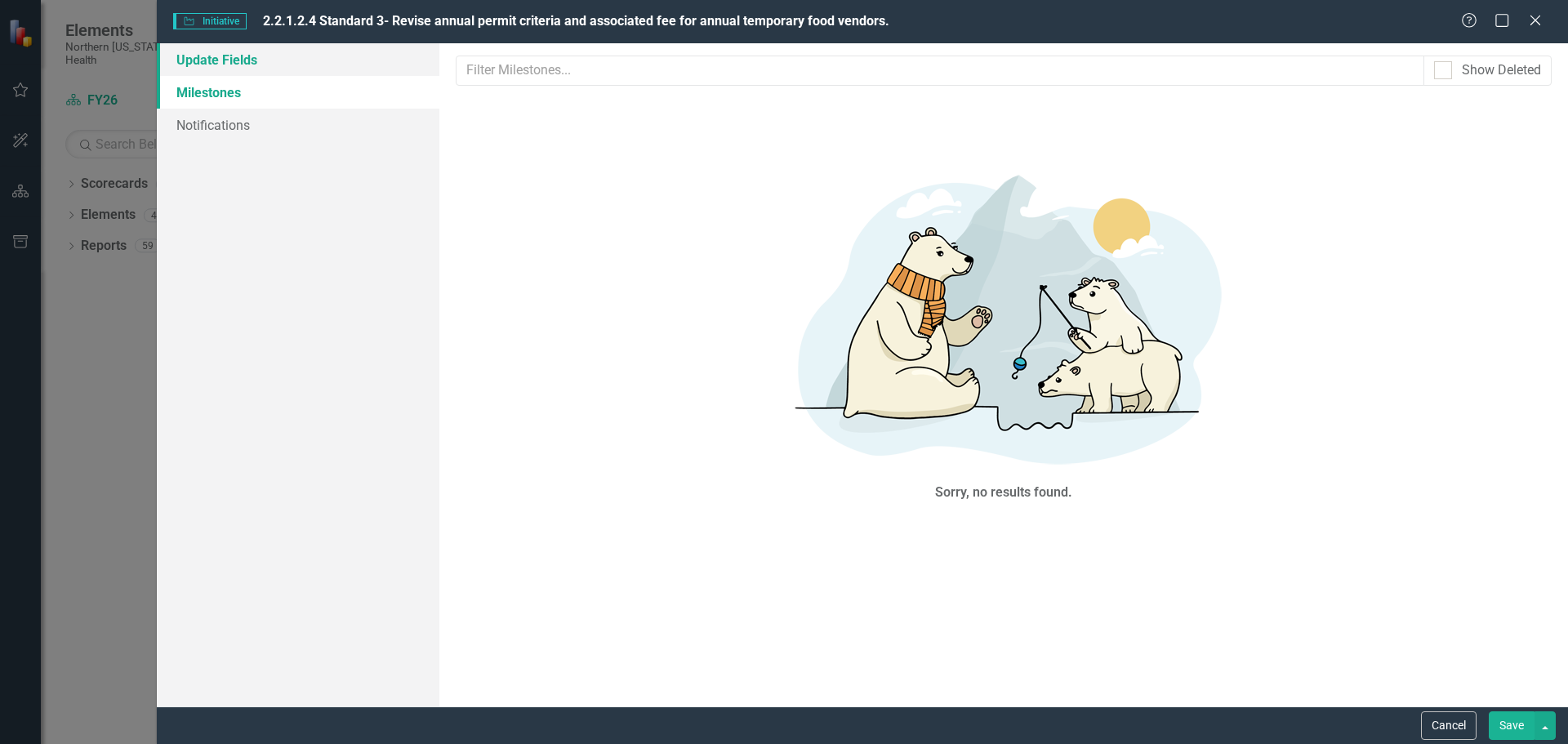
click at [234, 58] on link "Update Fields" at bounding box center [298, 60] width 283 height 33
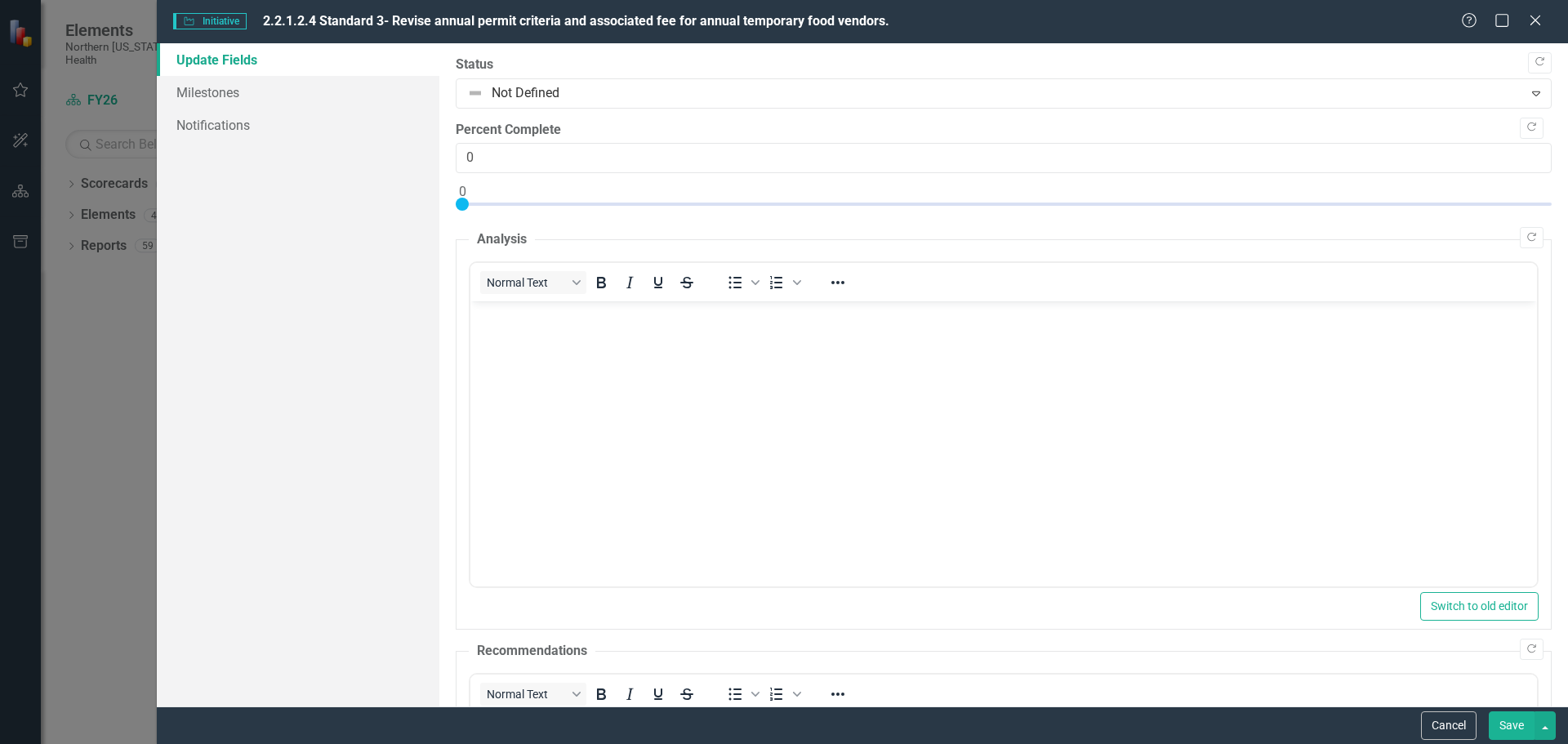
click at [500, 325] on body "Rich Text Area. Press ALT-0 for help." at bounding box center [1003, 424] width 1067 height 245
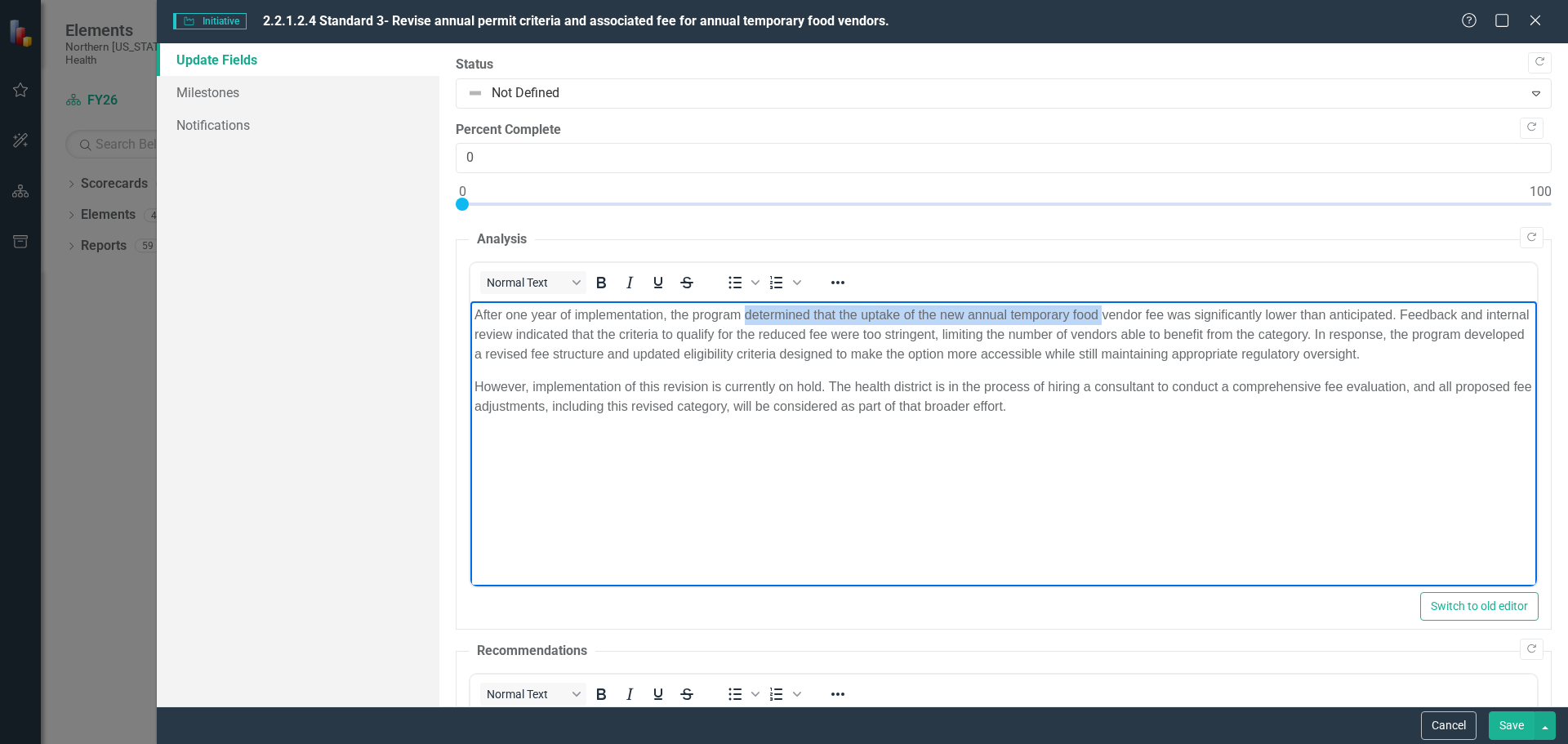
drag, startPoint x: 744, startPoint y: 310, endPoint x: 1101, endPoint y: 324, distance: 357.3
click at [1101, 324] on p "After one year of implementation, the program determined that the uptake of the…" at bounding box center [1003, 335] width 1059 height 59
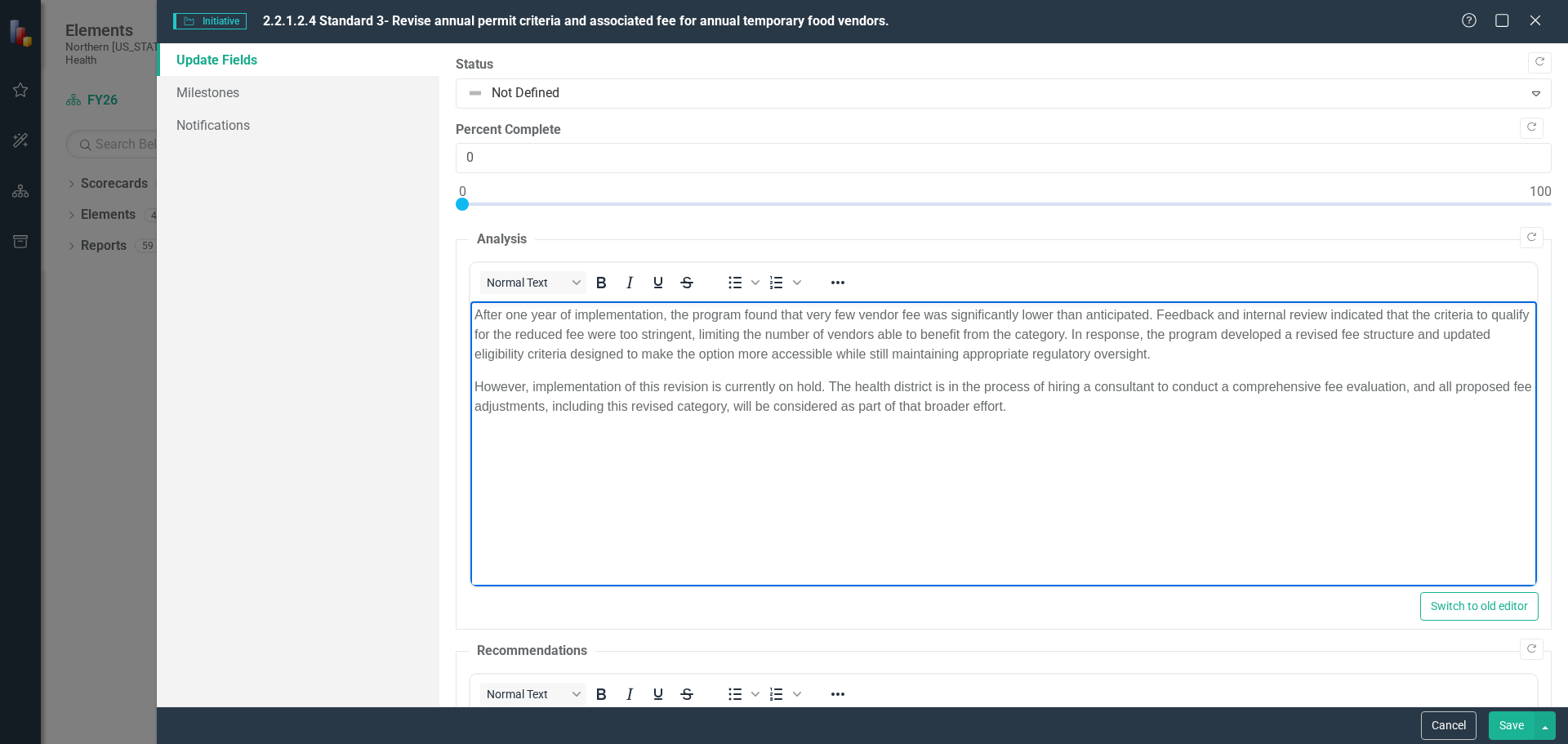
click at [893, 312] on p "After one year of implementation, the program found that very few vendor fee wa…" at bounding box center [1003, 335] width 1059 height 59
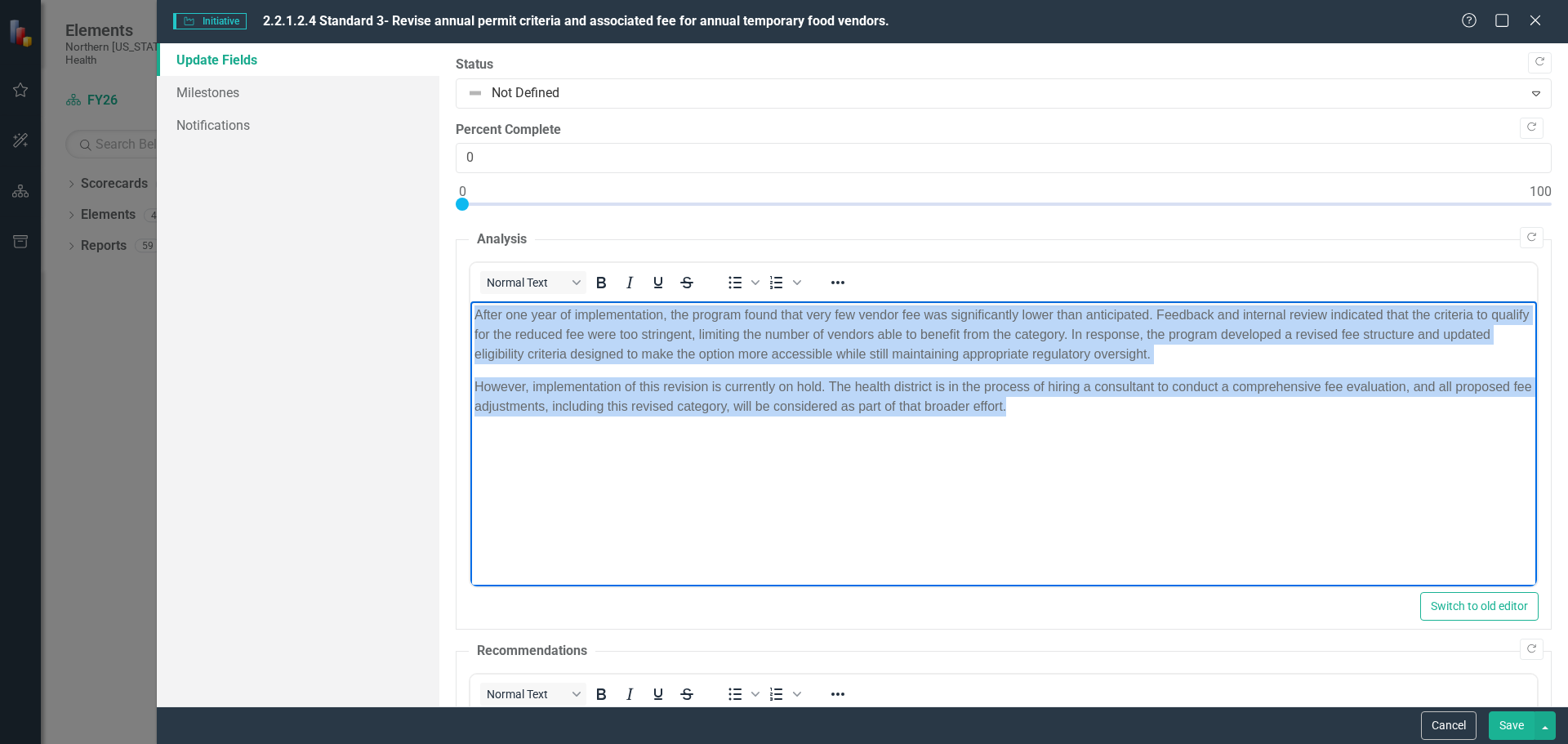
drag, startPoint x: 1053, startPoint y: 427, endPoint x: 511, endPoint y: 310, distance: 554.5
click at [469, 313] on html "After one year of implementation, the program found that very few vendor fee wa…" at bounding box center [1003, 424] width 1067 height 245
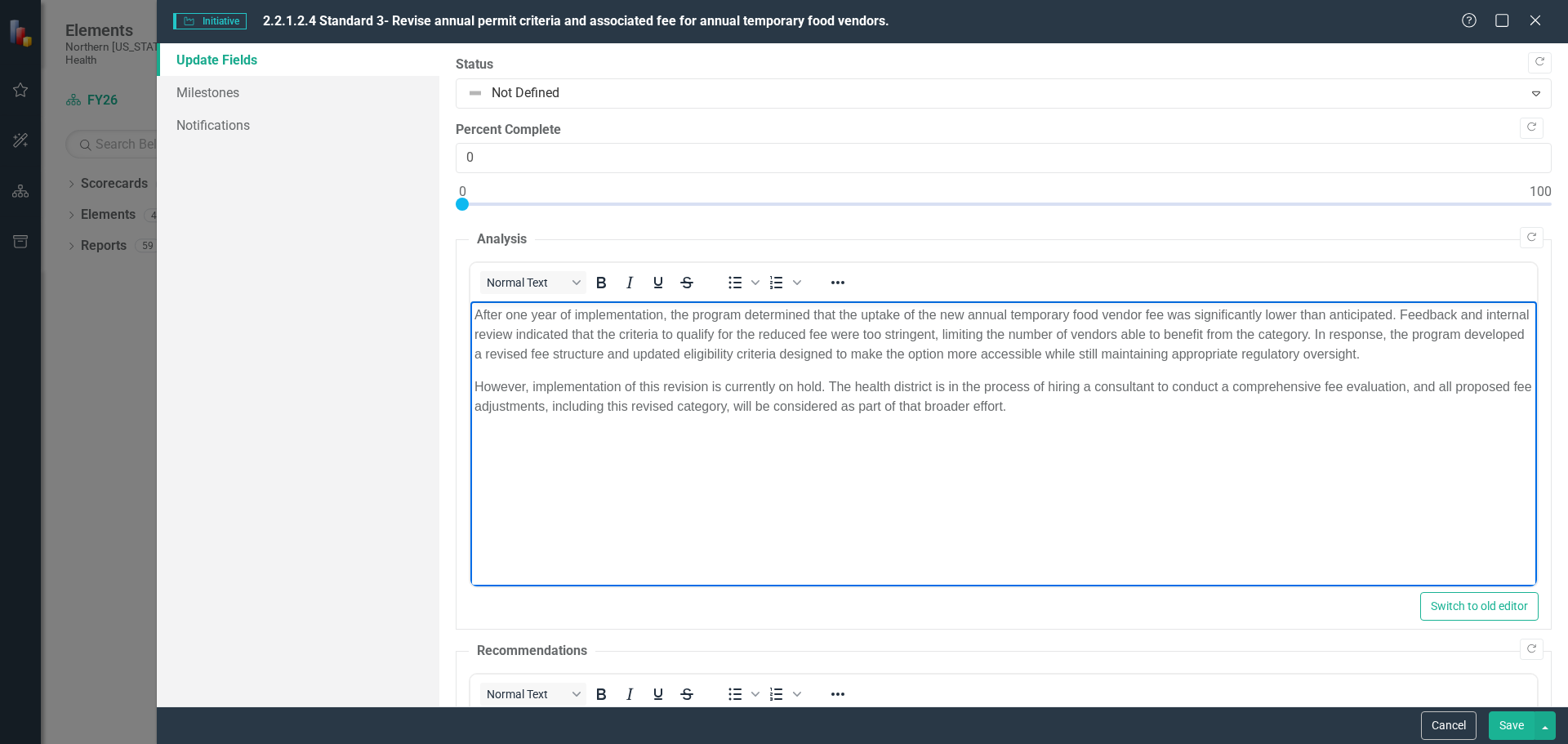
click at [811, 315] on p "After one year of implementation, the program determined that the uptake of the…" at bounding box center [1003, 335] width 1059 height 59
drag, startPoint x: 893, startPoint y: 351, endPoint x: 844, endPoint y: 348, distance: 49.1
click at [844, 348] on p "After one year of implementation, the program found that the uptake of the new …" at bounding box center [1003, 335] width 1059 height 59
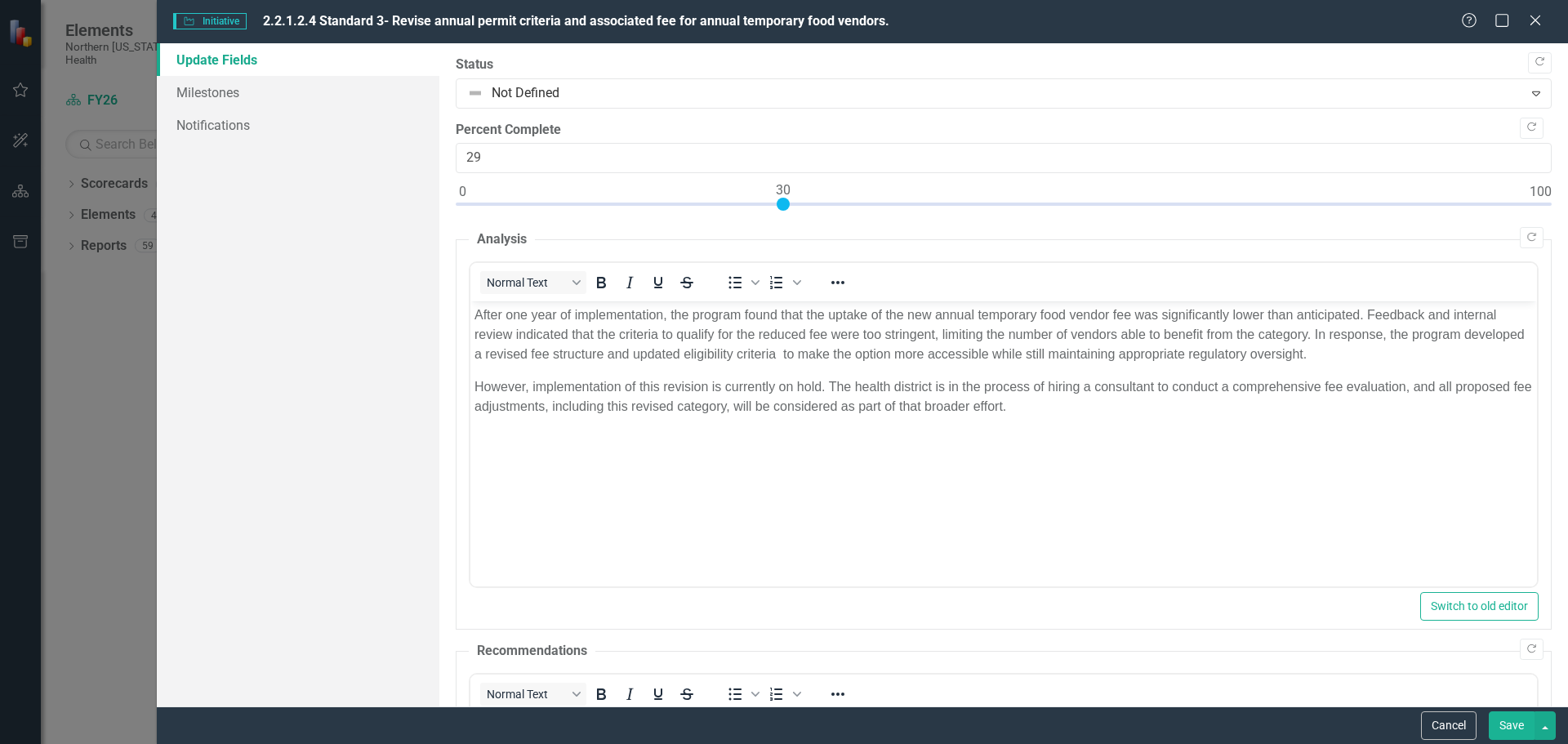
type input "30"
drag, startPoint x: 463, startPoint y: 204, endPoint x: 785, endPoint y: 208, distance: 322.0
click at [785, 208] on div at bounding box center [783, 204] width 13 height 13
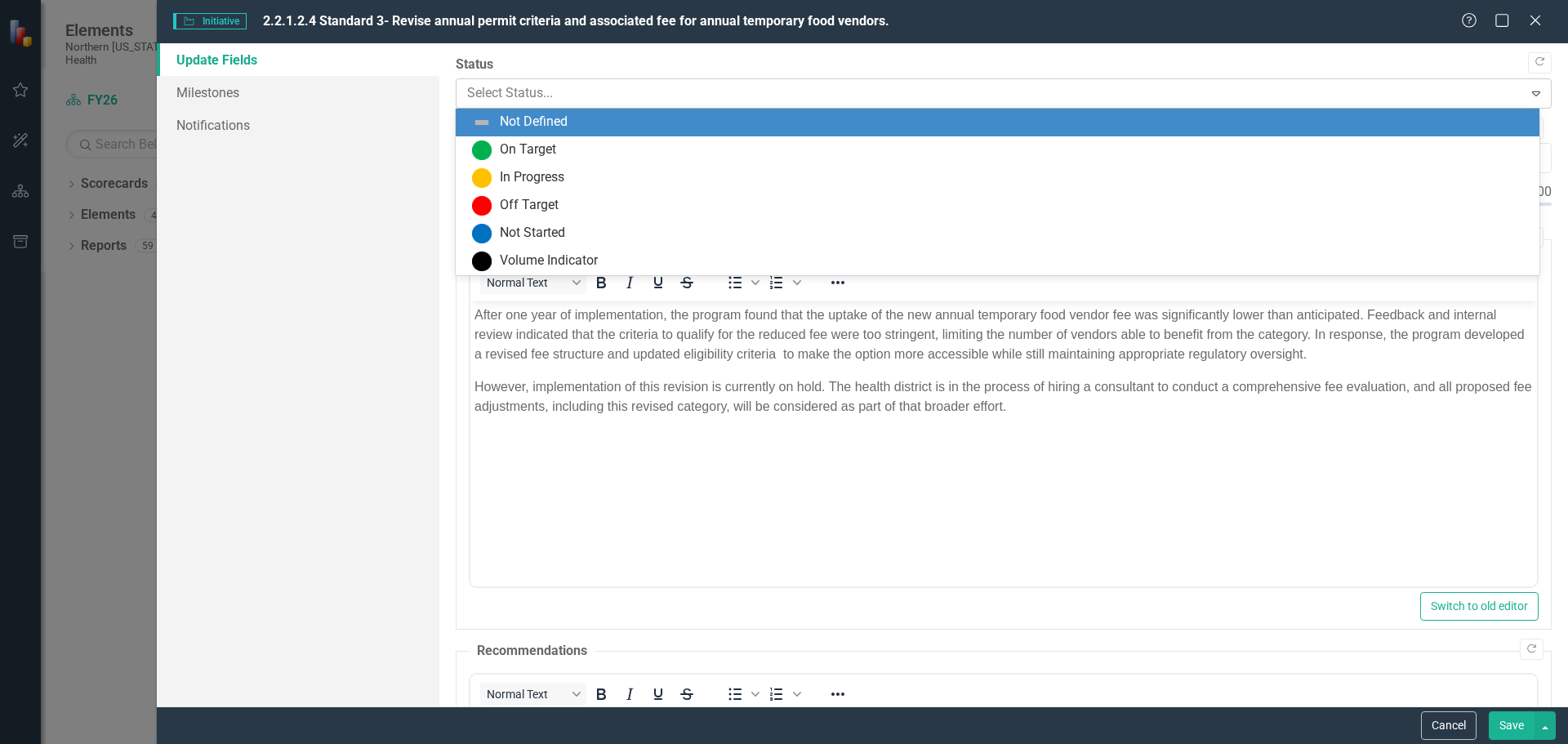
click at [596, 84] on div at bounding box center [990, 93] width 1046 height 22
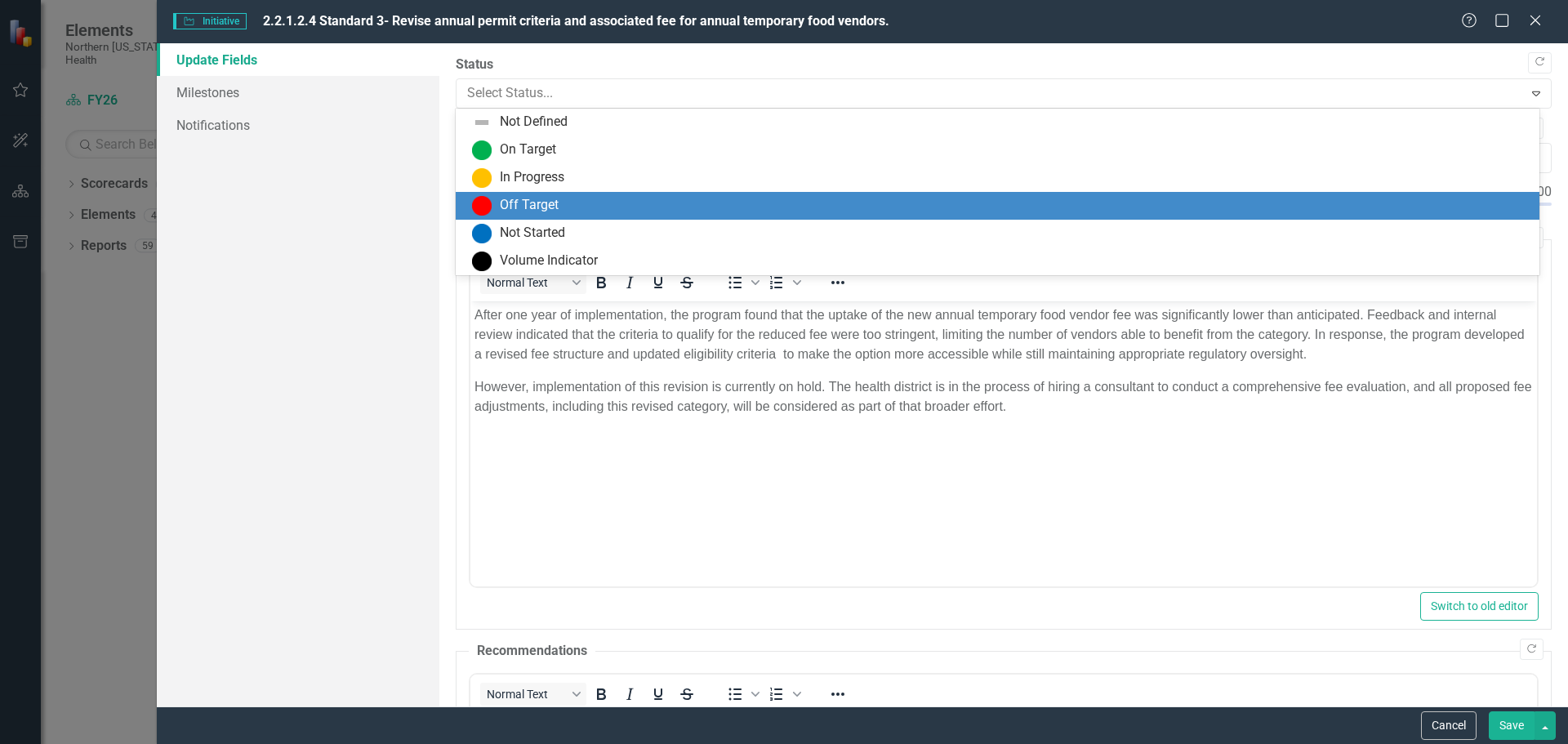
click at [601, 202] on div "Off Target" at bounding box center [1001, 206] width 1058 height 20
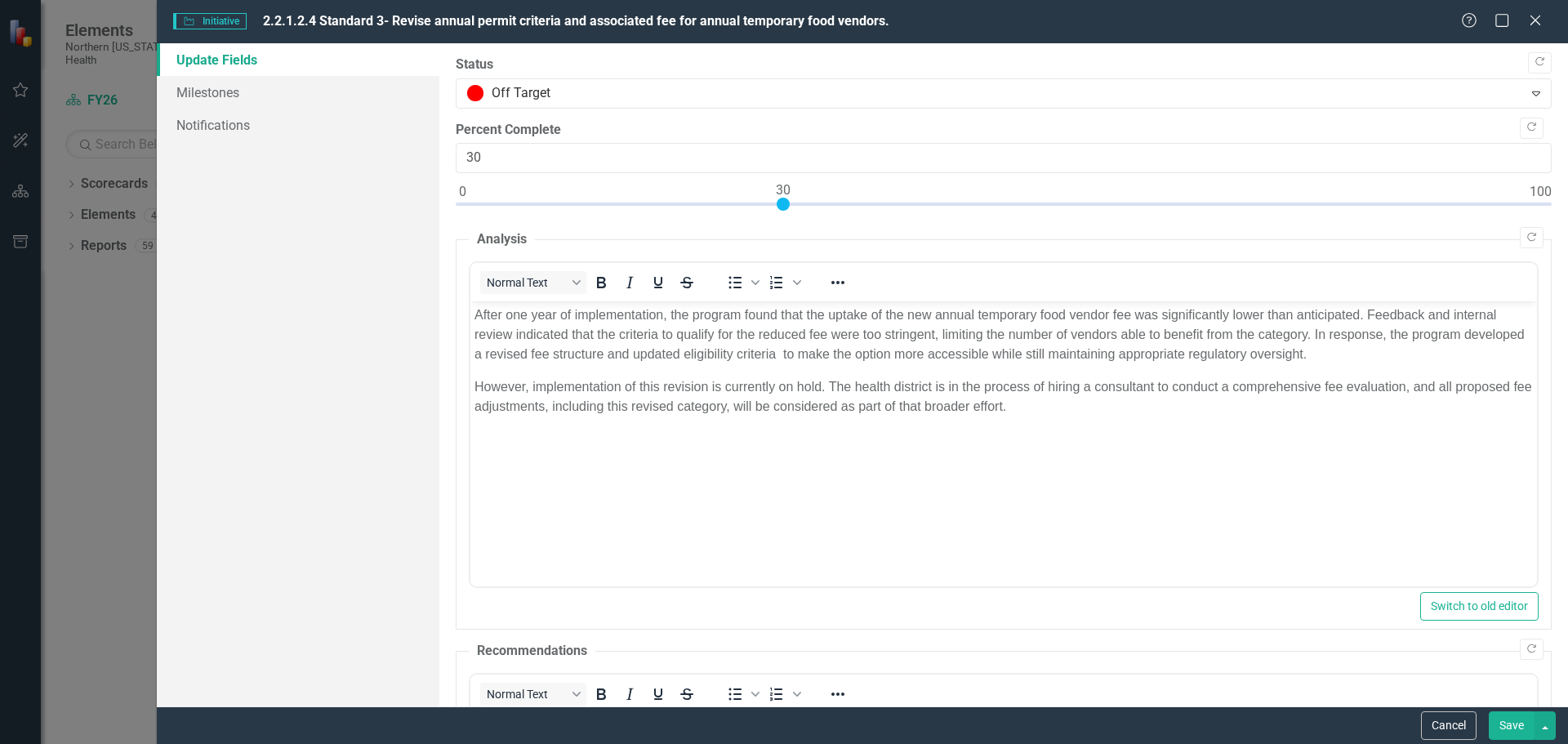
click at [1521, 725] on button "Save" at bounding box center [1511, 725] width 45 height 28
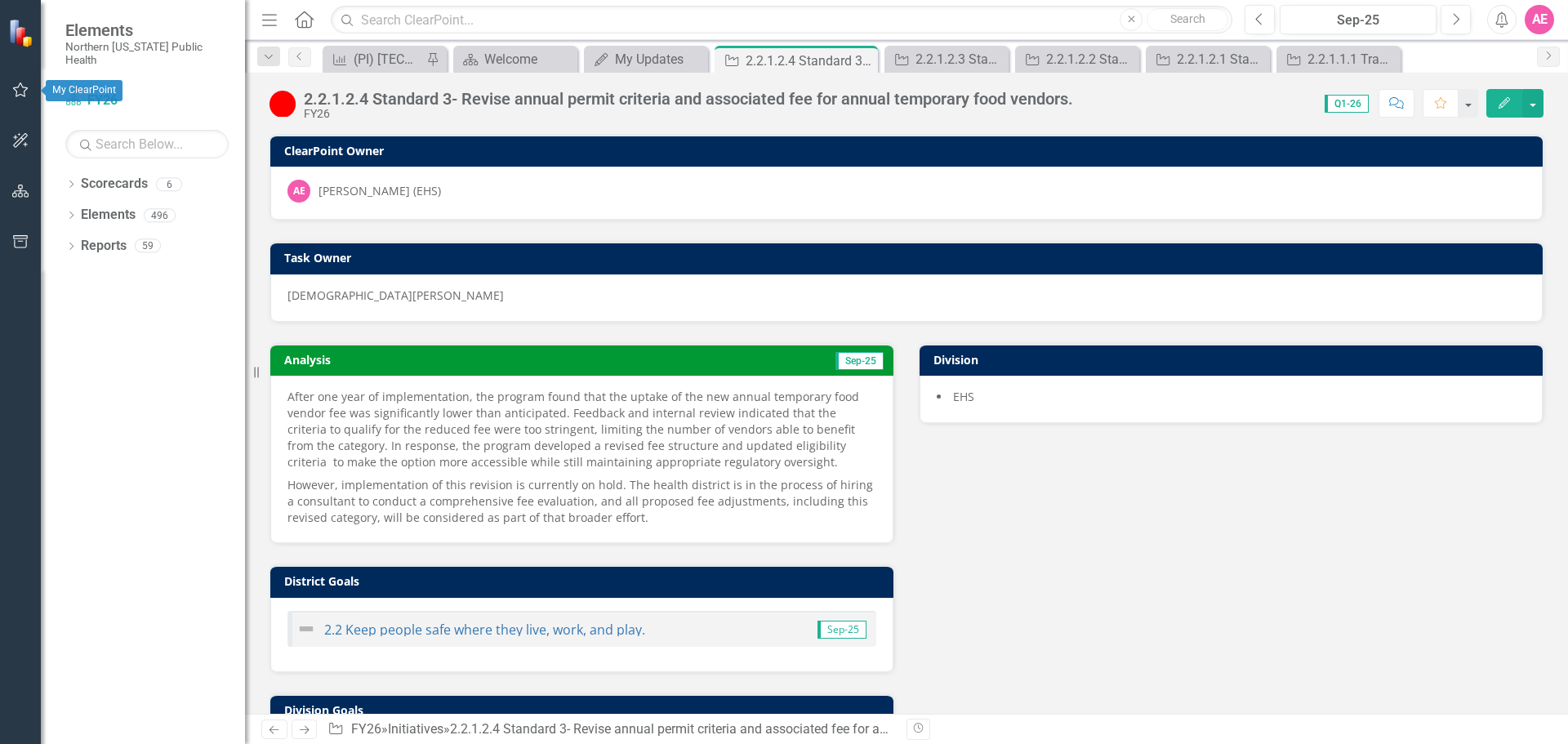
click at [25, 89] on icon "button" at bounding box center [20, 90] width 17 height 13
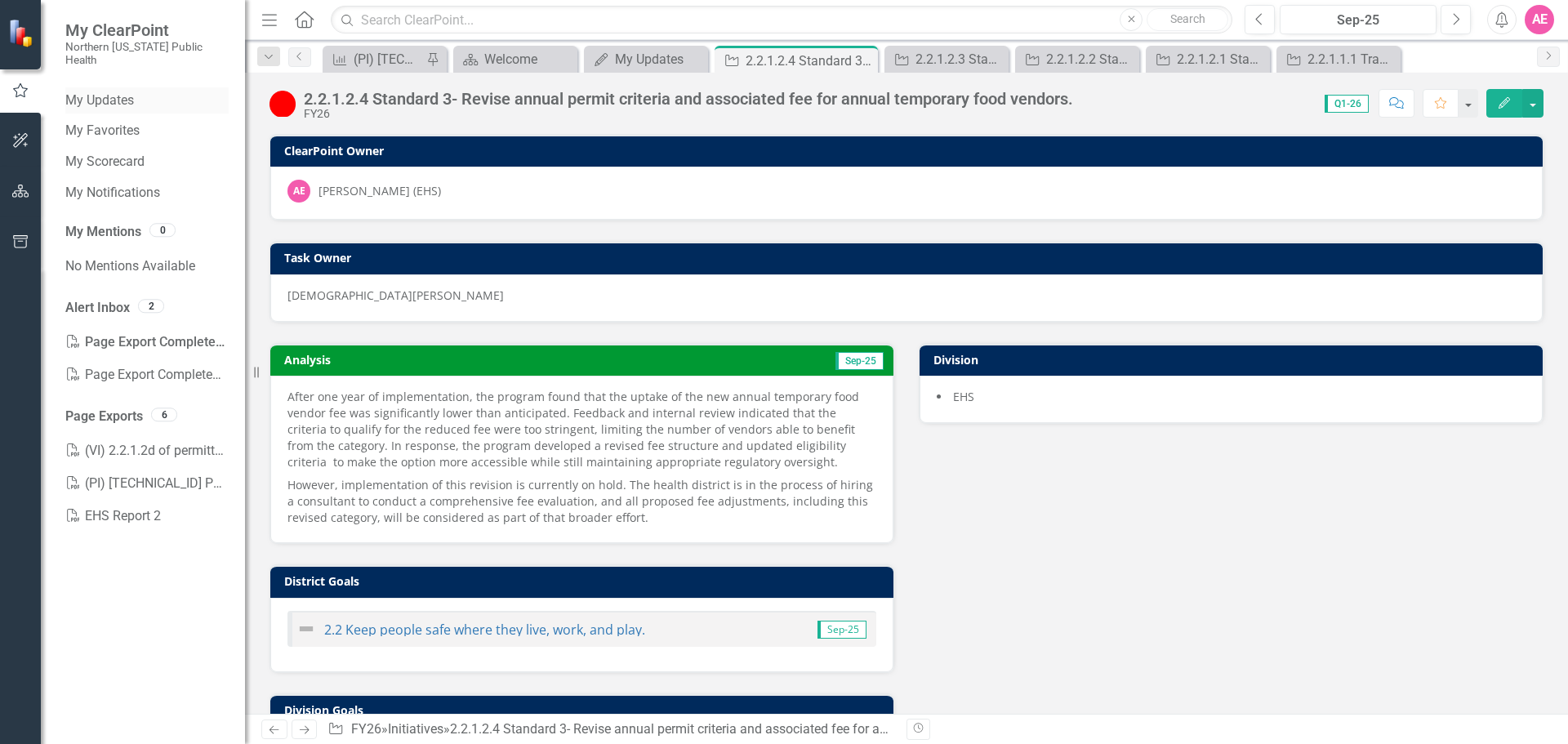
click at [98, 92] on link "My Updates" at bounding box center [148, 100] width 164 height 19
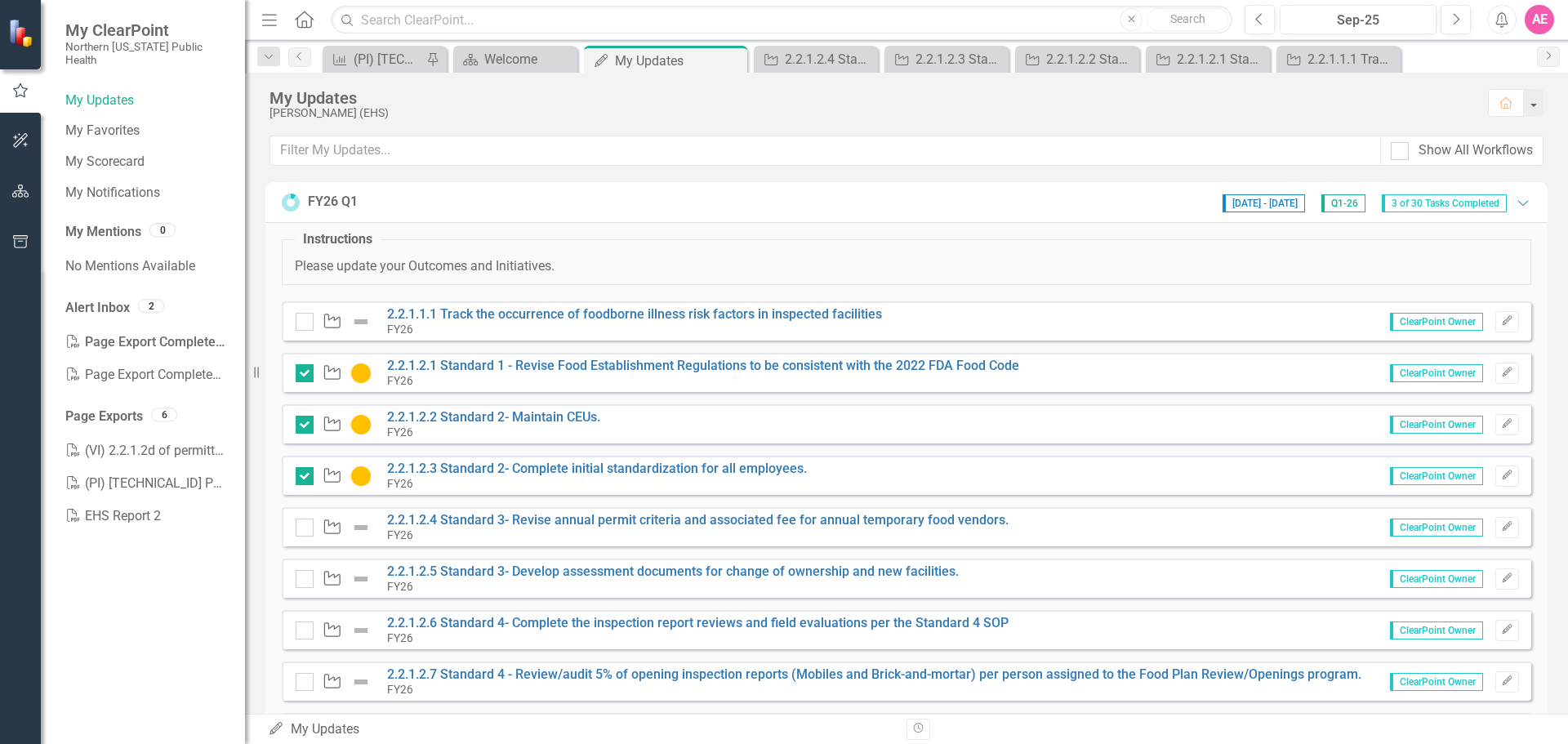
click at [299, 540] on div "Initiative 2.2.1.2.4 Standard 3- Revise annual permit criteria and associated f…" at bounding box center [656, 527] width 721 height 28
click at [304, 526] on input "checkbox" at bounding box center [301, 524] width 11 height 11
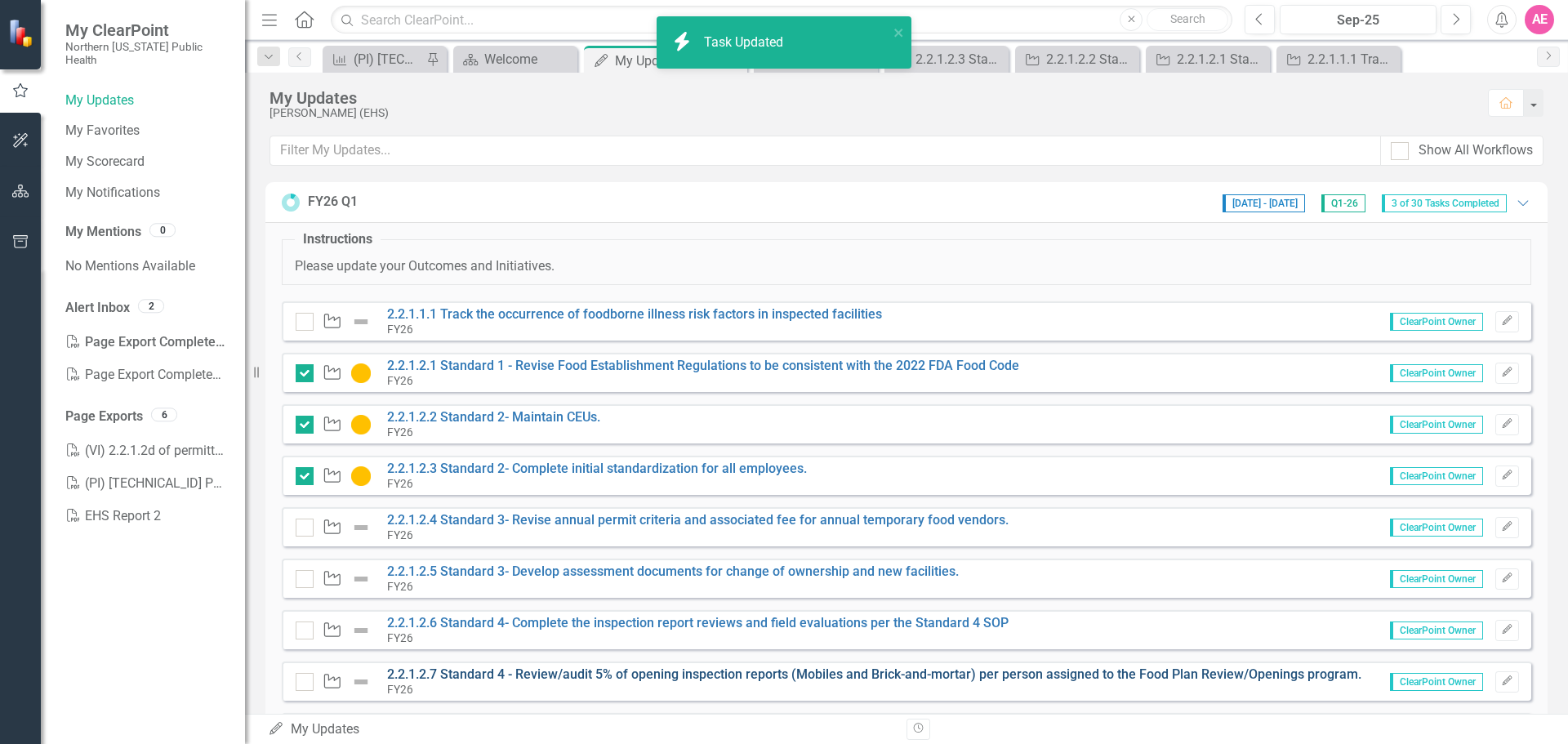
checkbox input "true"
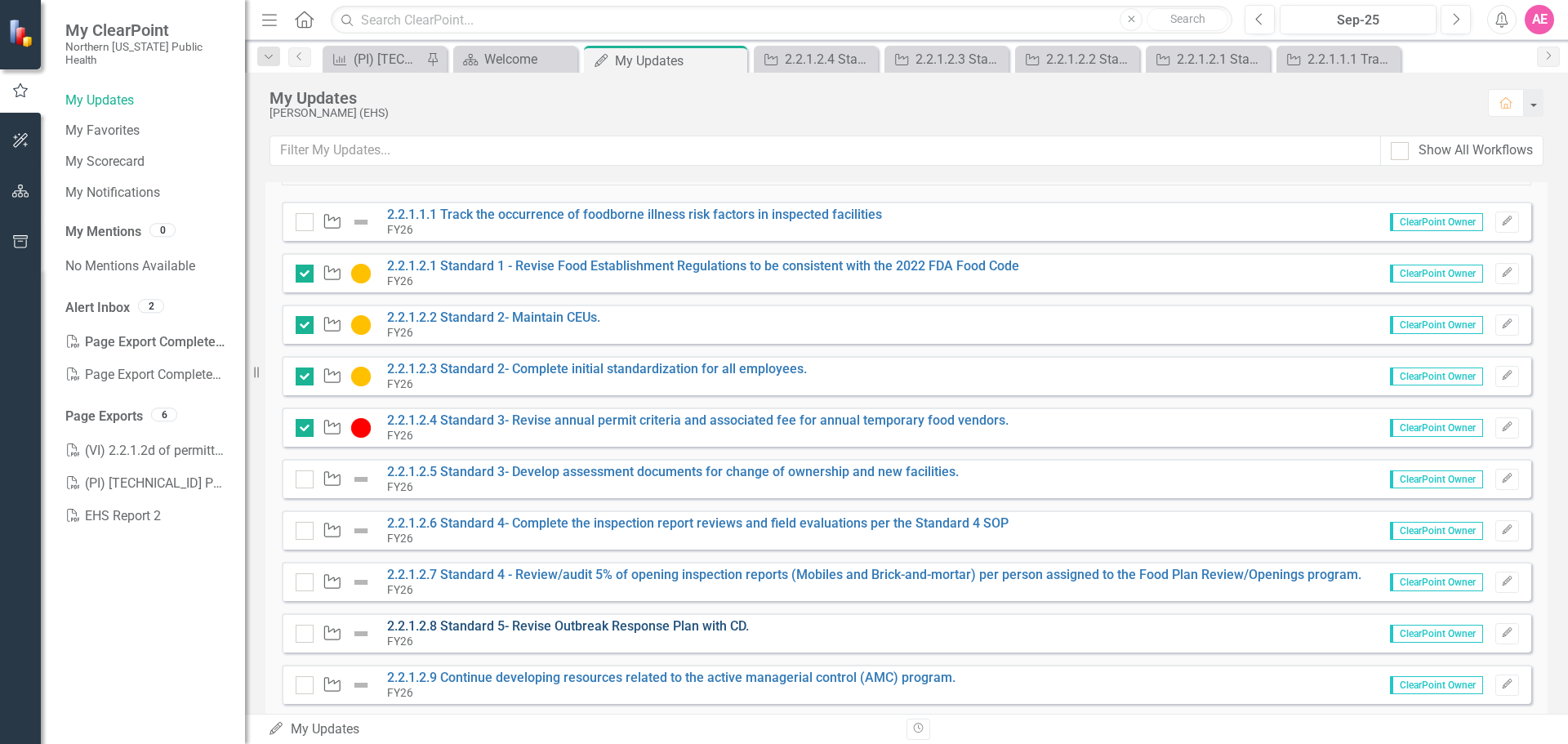
scroll to position [82, 0]
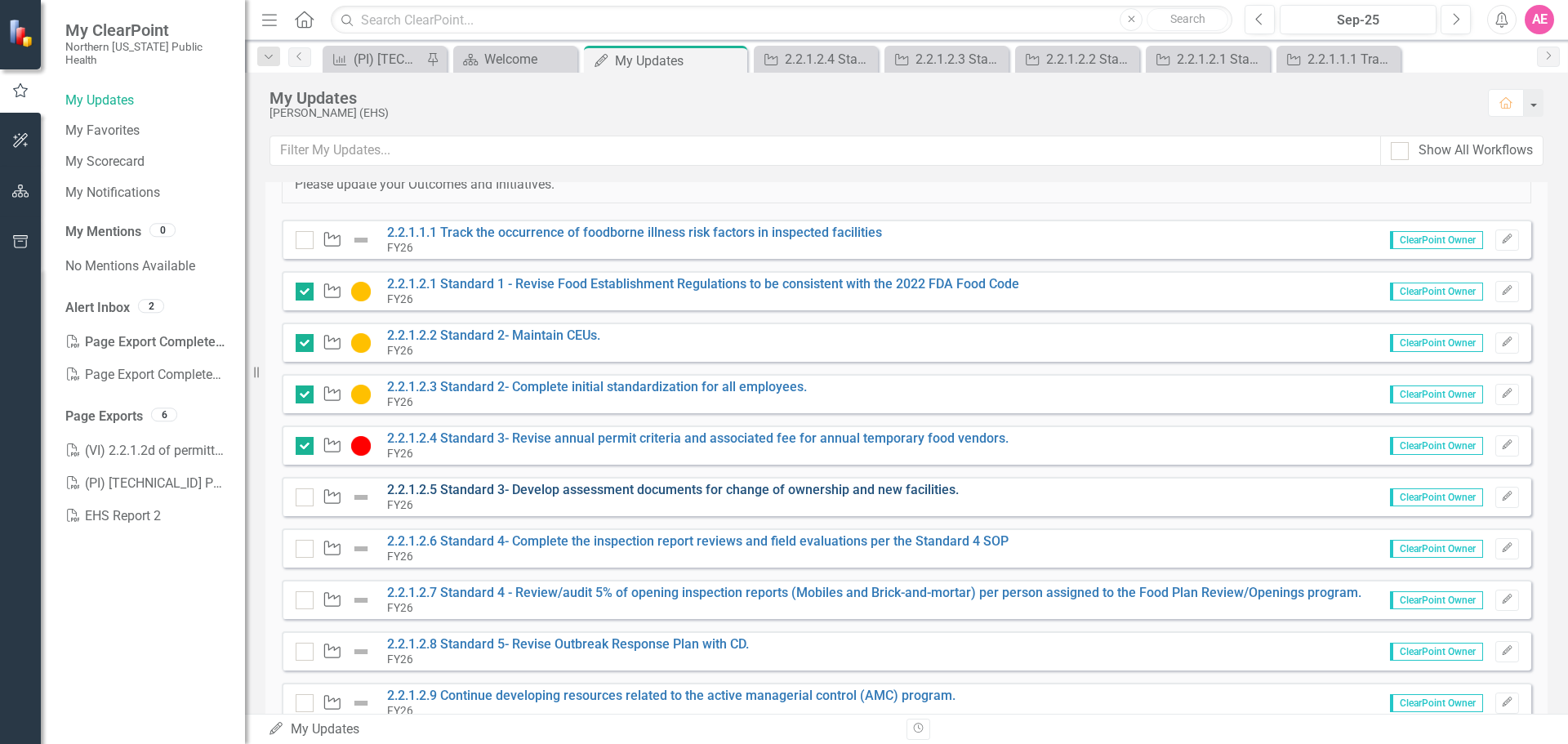
click at [581, 489] on link "2.2.1.2.5 Standard 3- Develop assessment documents for change of ownership and …" at bounding box center [673, 489] width 572 height 15
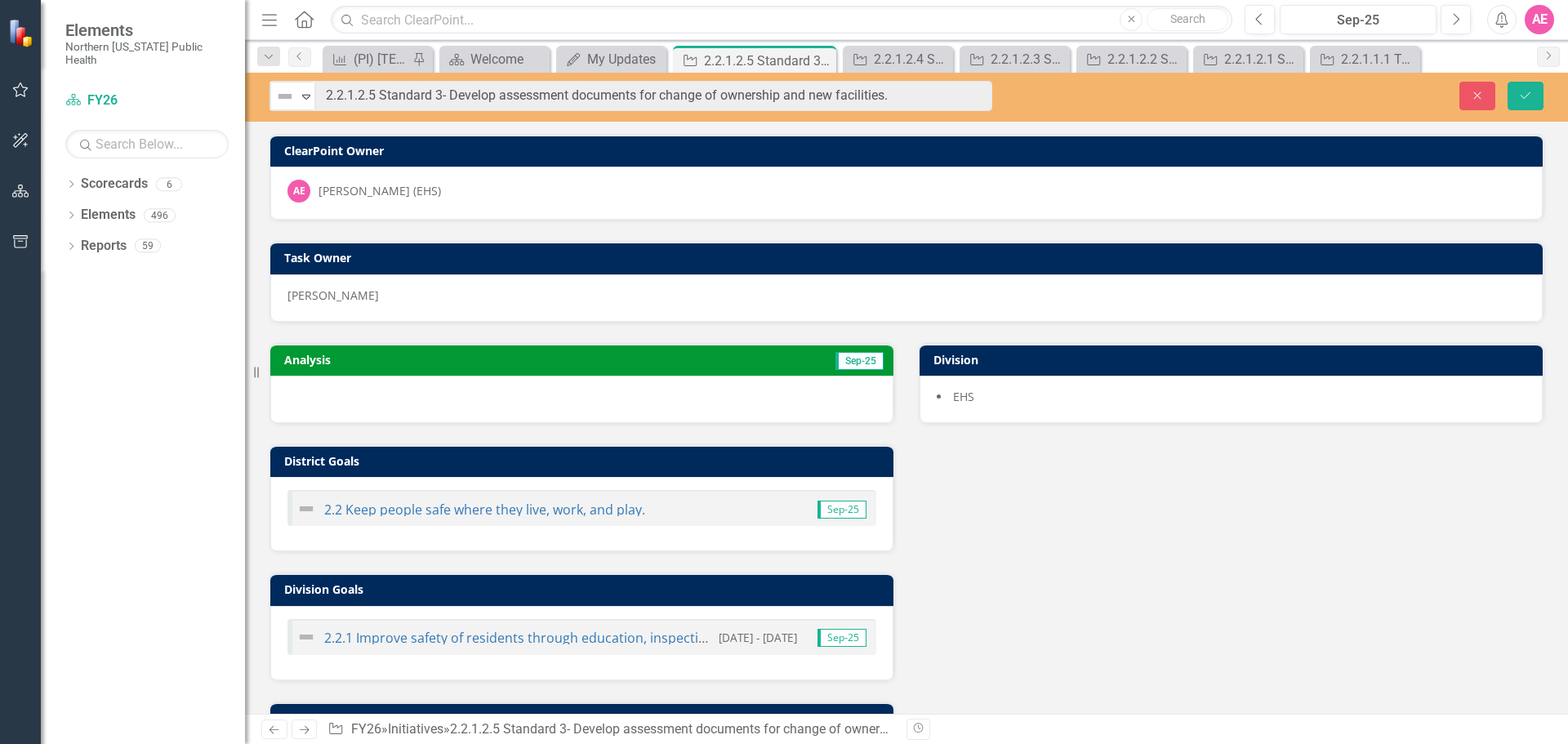
click at [1277, 525] on div "Analysis Sep-25 District Goals 2.2 Keep people safe where they live, work, and …" at bounding box center [906, 566] width 1299 height 488
click at [1533, 93] on button "Save" at bounding box center [1525, 96] width 36 height 28
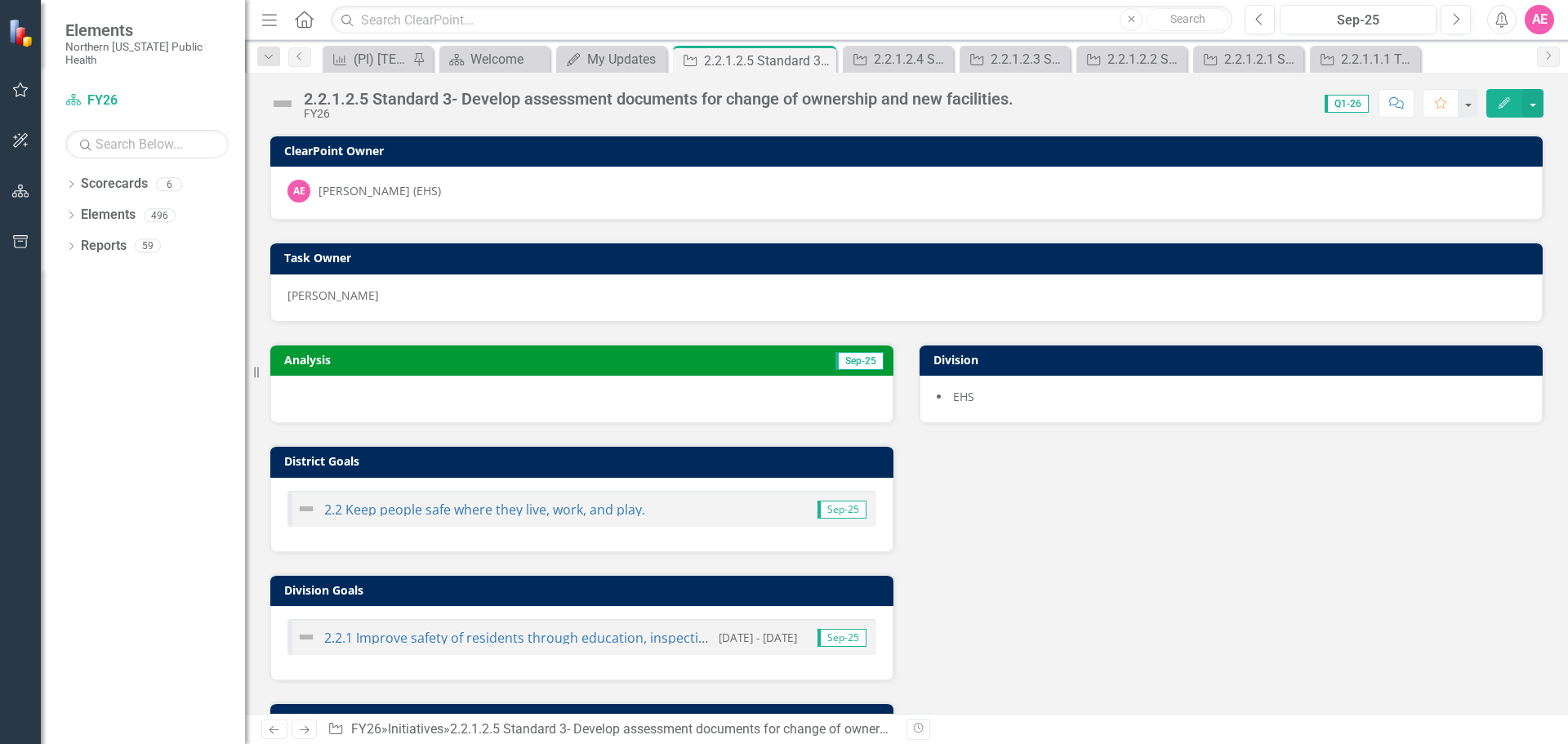
click at [1502, 106] on icon "Edit" at bounding box center [1505, 102] width 15 height 12
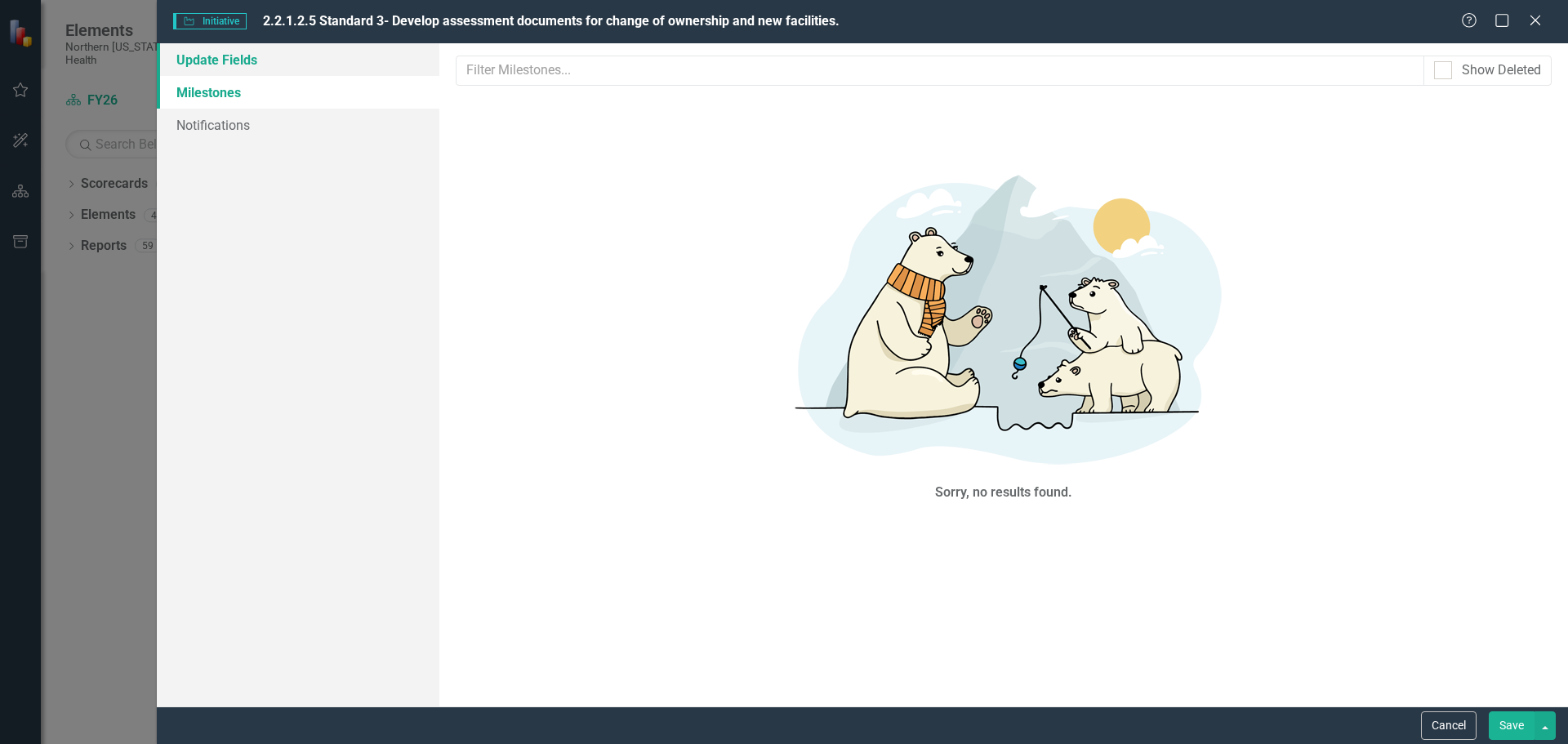
click at [212, 68] on link "Update Fields" at bounding box center [298, 60] width 283 height 33
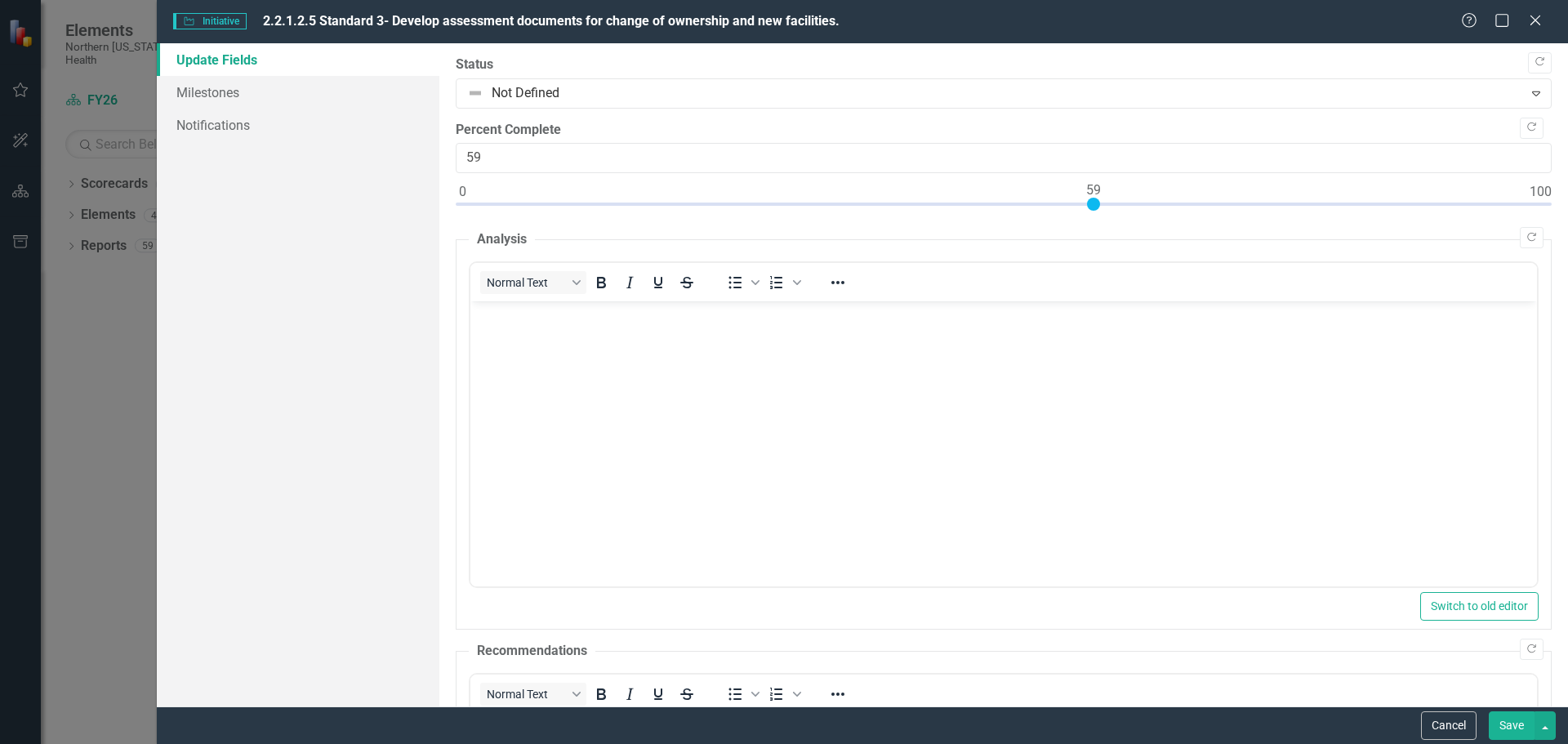
type input "60"
drag, startPoint x: 460, startPoint y: 204, endPoint x: 1106, endPoint y: 215, distance: 646.1
click at [1106, 215] on div at bounding box center [1004, 207] width 1096 height 20
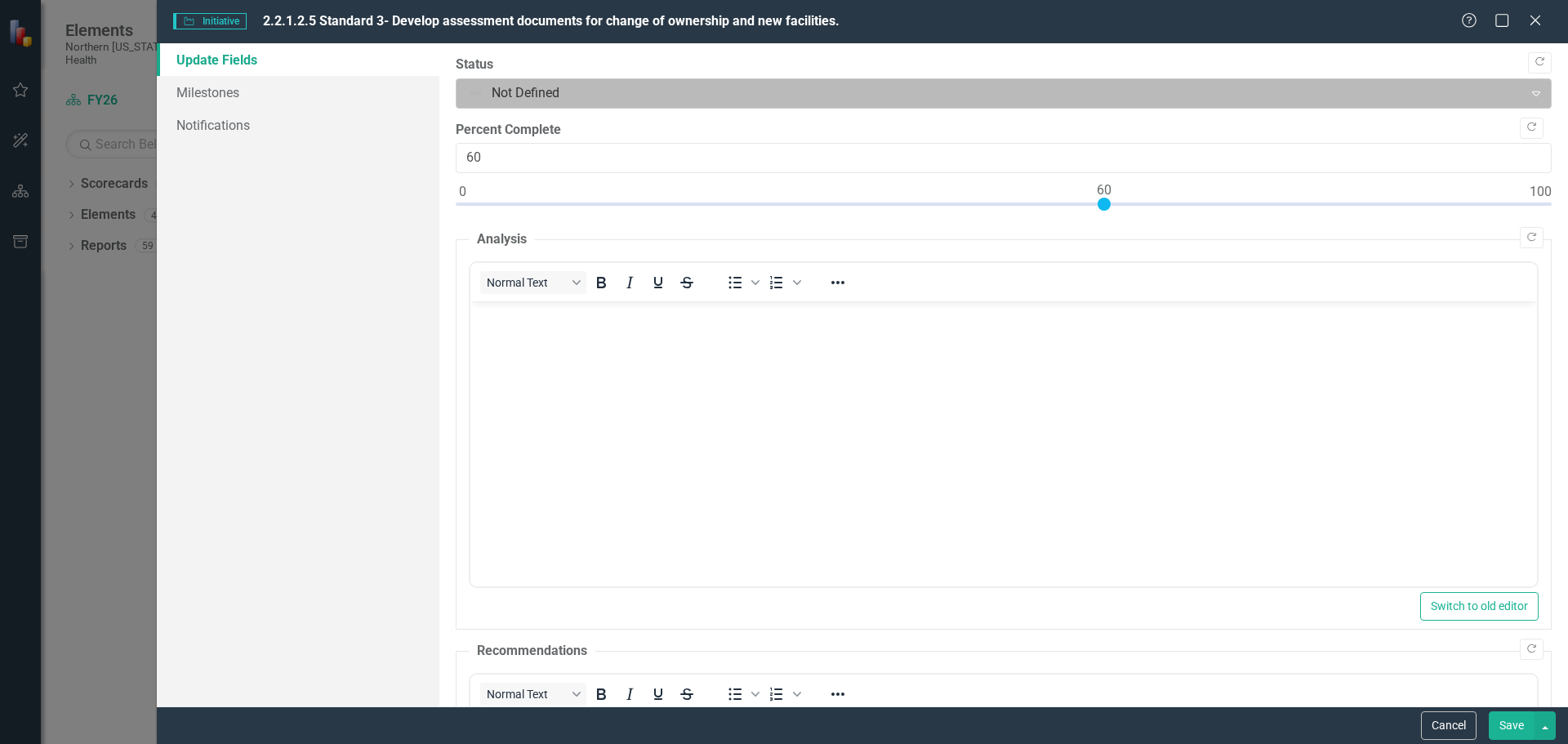
click at [537, 84] on div at bounding box center [990, 93] width 1046 height 22
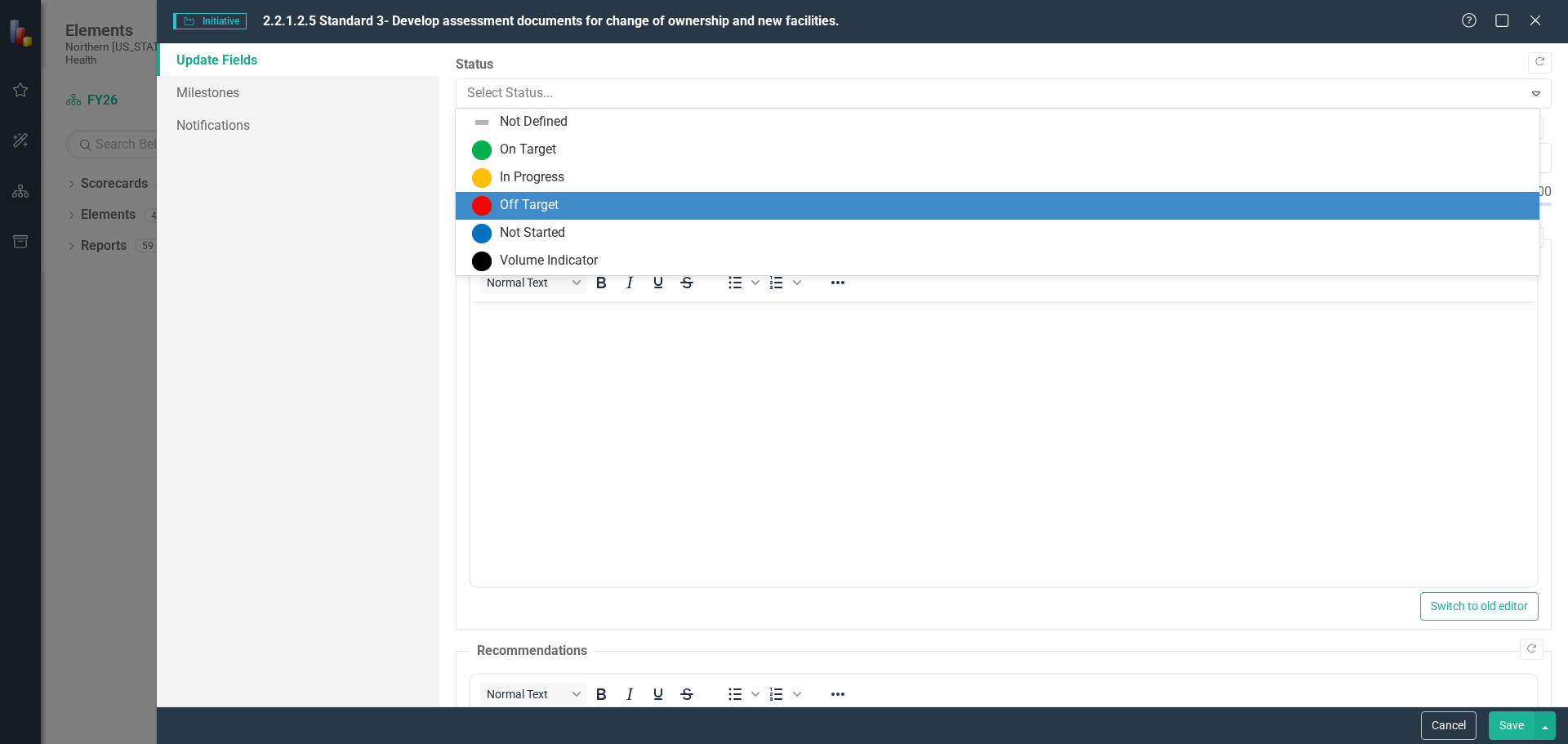
click at [569, 203] on div "Off Target" at bounding box center [1001, 206] width 1058 height 20
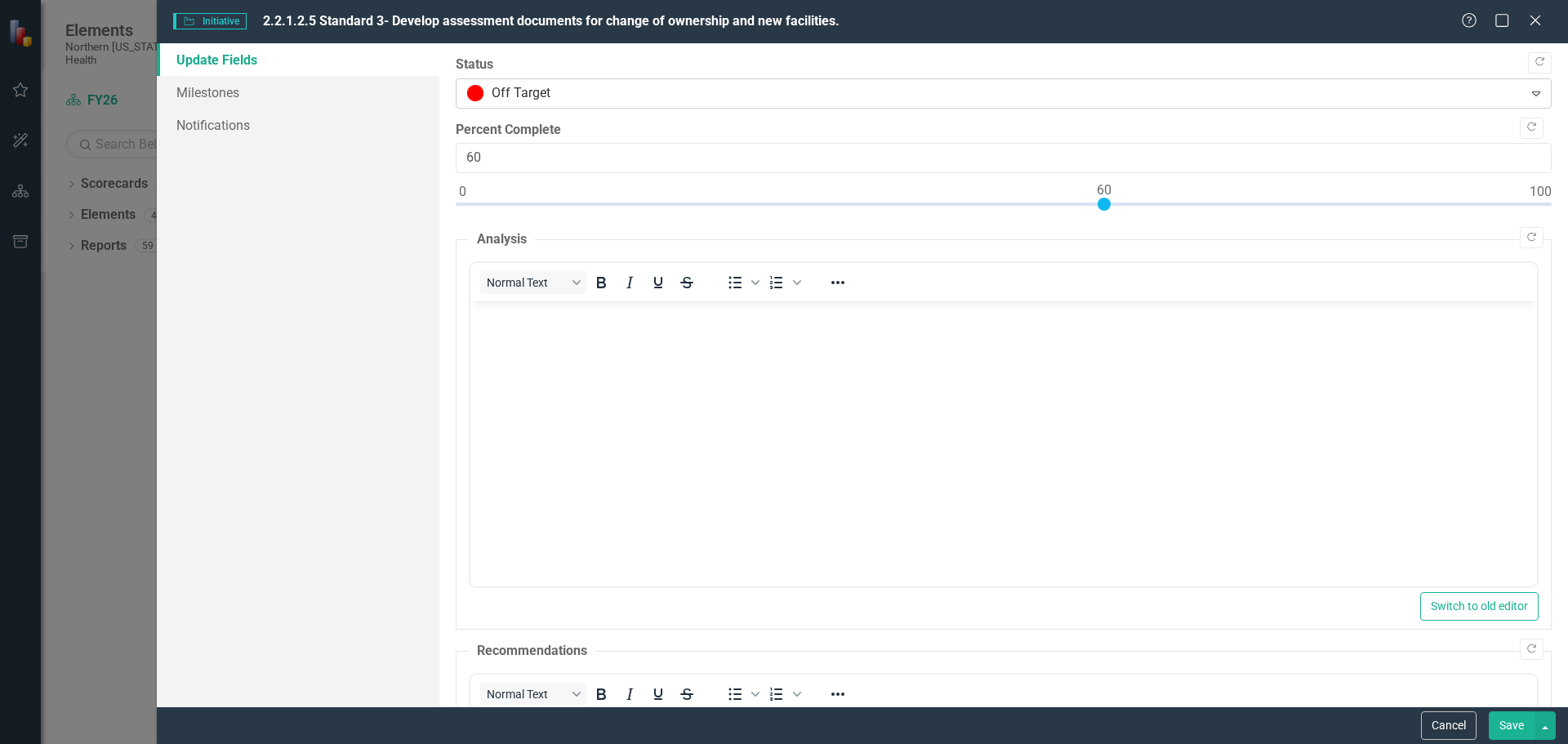
click at [560, 95] on div at bounding box center [990, 93] width 1046 height 22
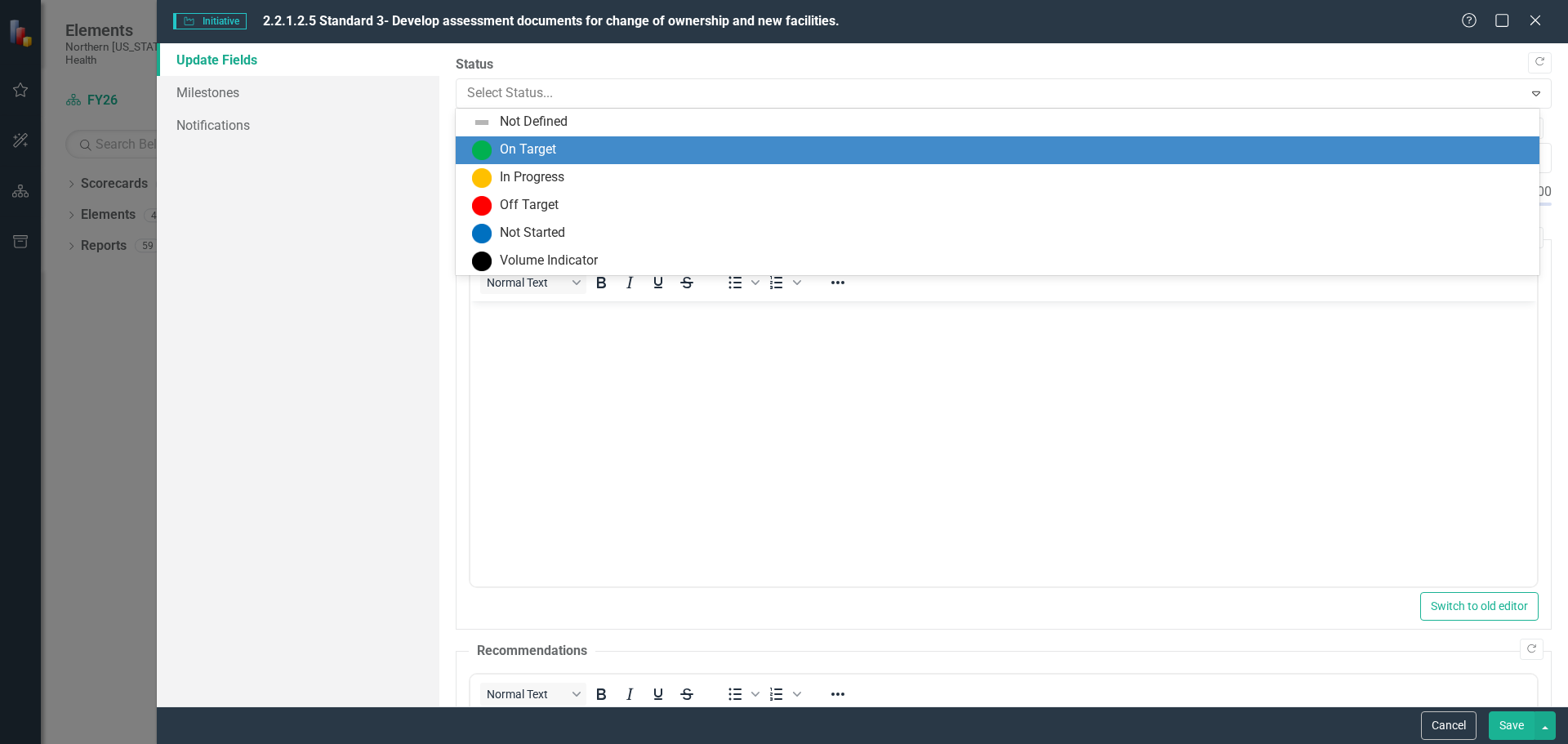
click at [561, 156] on div "On Target" at bounding box center [1001, 150] width 1058 height 20
click at [543, 87] on div at bounding box center [990, 93] width 1046 height 22
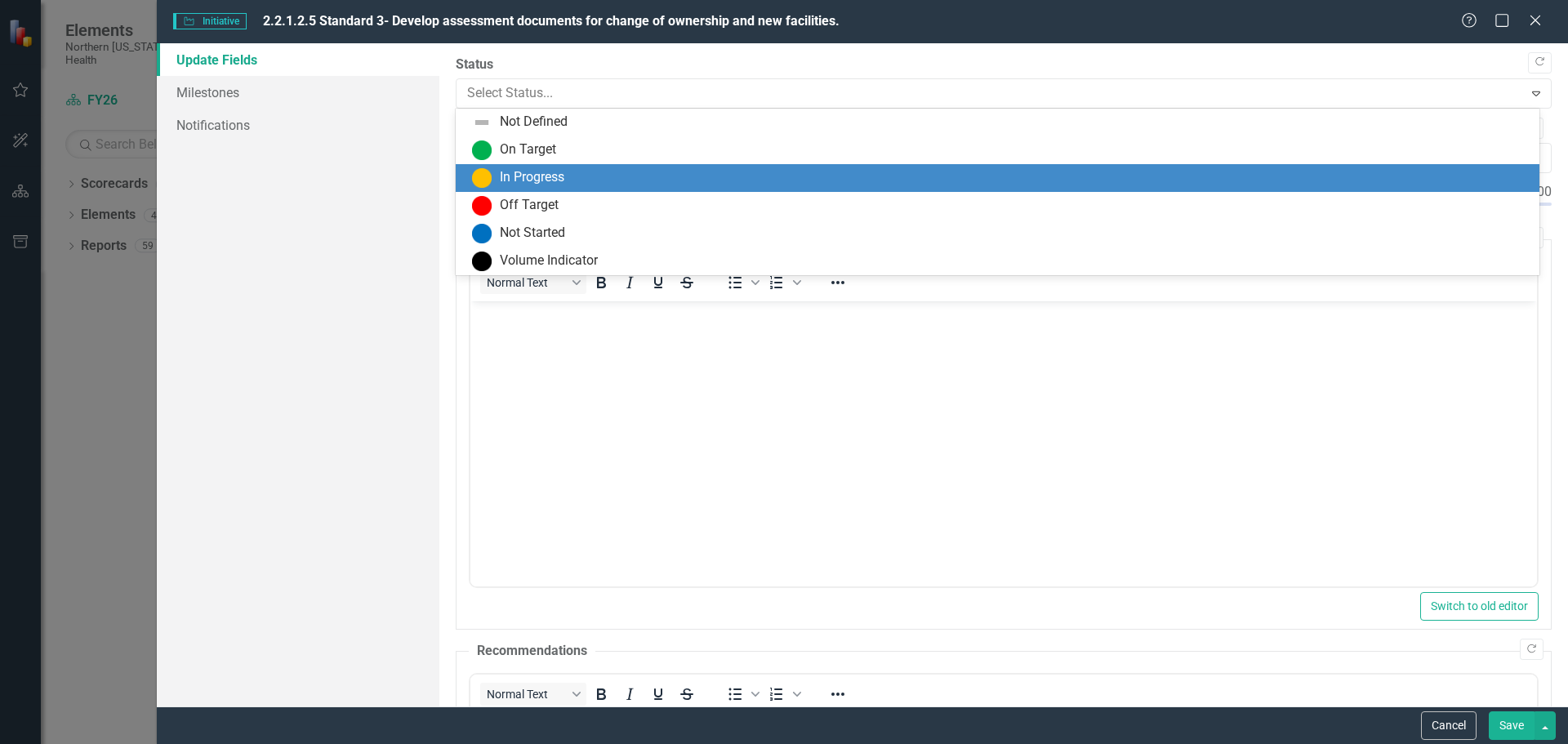
click at [549, 175] on div "In Progress" at bounding box center [532, 177] width 65 height 19
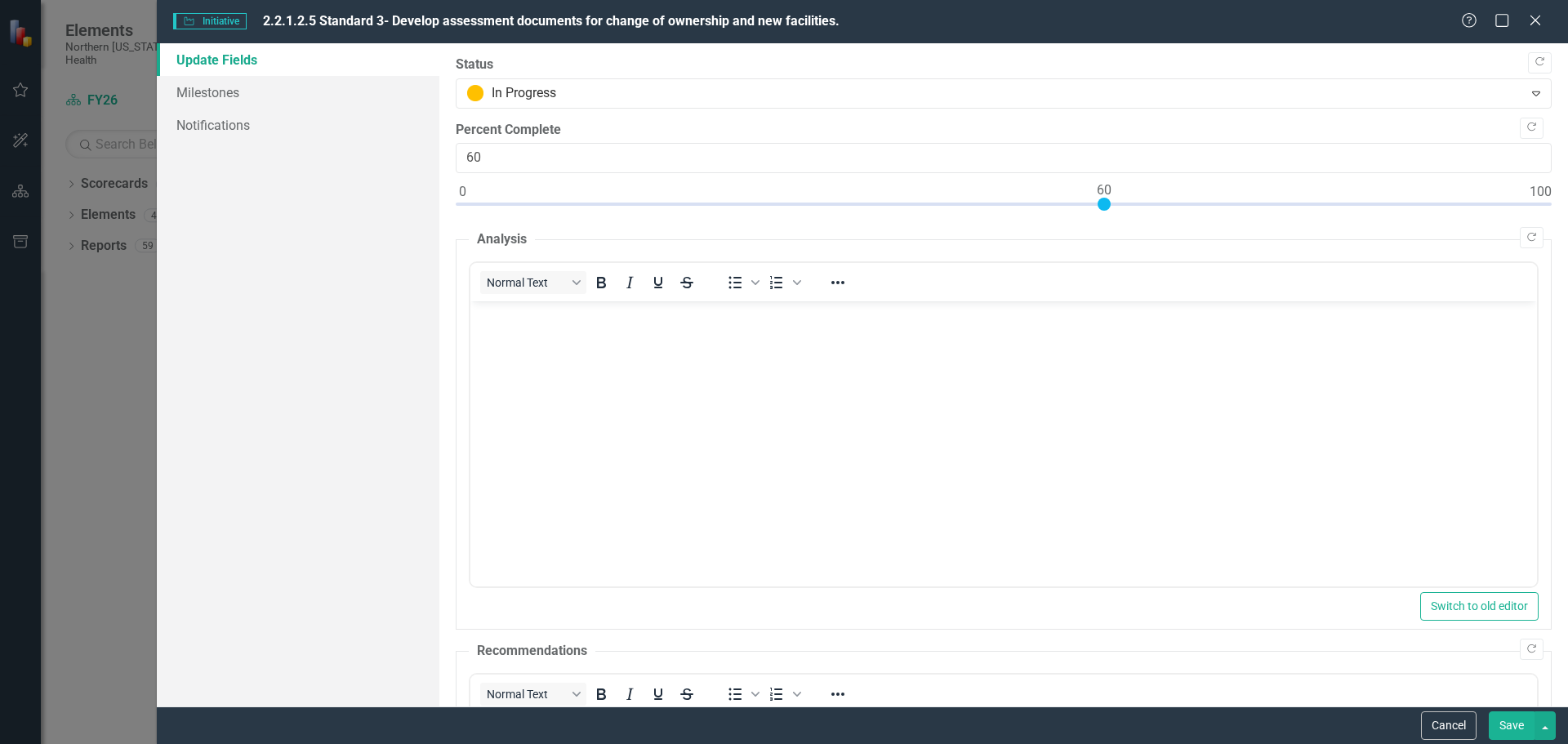
click at [530, 345] on body "Rich Text Area. Press ALT-0 for help." at bounding box center [1003, 424] width 1067 height 245
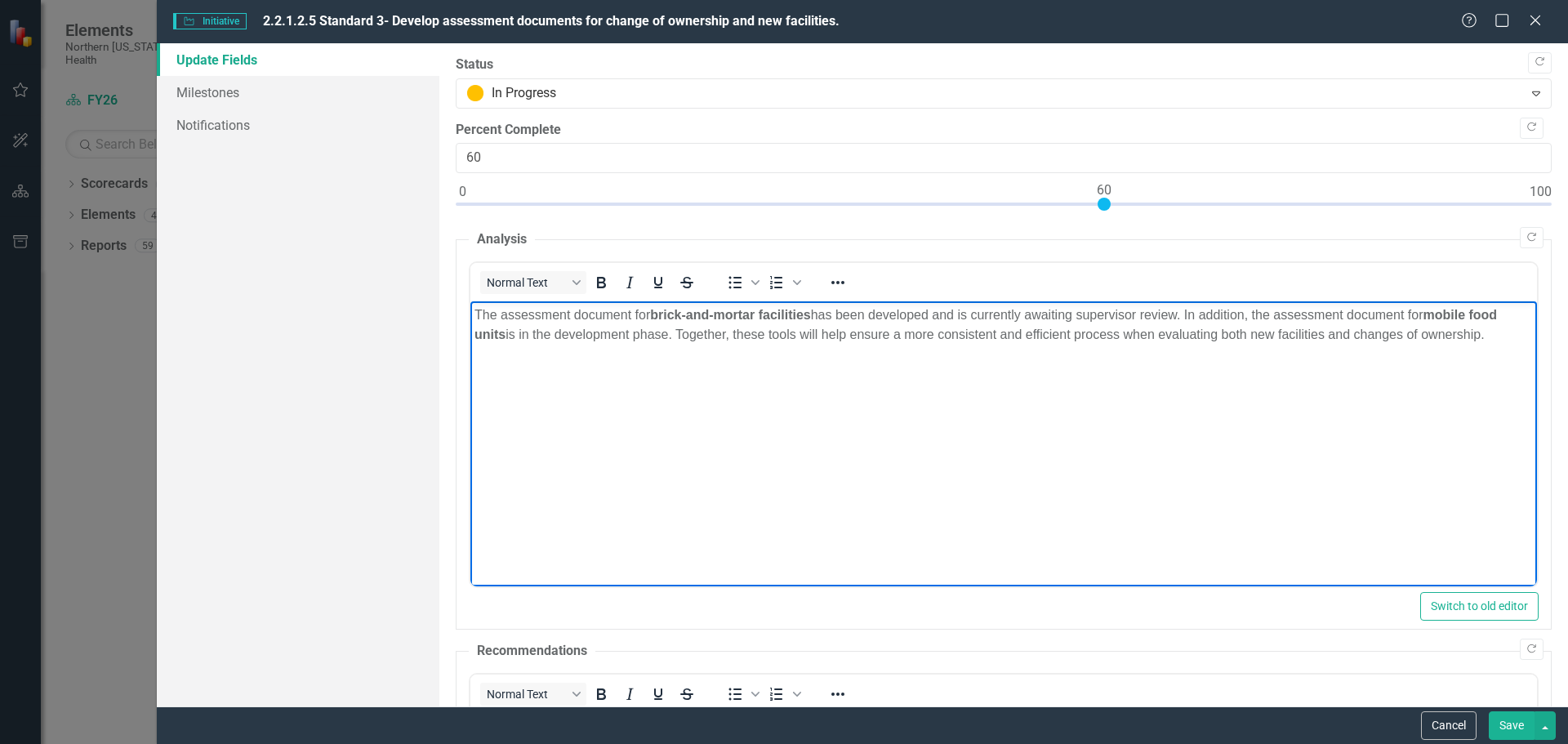
click at [1395, 404] on body "The assessment document for brick-and-mortar facilities has been developed and …" at bounding box center [1003, 424] width 1067 height 245
drag, startPoint x: 1499, startPoint y: 336, endPoint x: 918, endPoint y: 620, distance: 646.7
click at [469, 317] on html "The assessment document for brick-and-mortar facilities has been developed and …" at bounding box center [1003, 424] width 1067 height 245
click at [790, 469] on body "The assessment document for brick-and-mortar facilities has been developed and …" at bounding box center [1003, 424] width 1067 height 245
drag, startPoint x: 814, startPoint y: 315, endPoint x: 649, endPoint y: 305, distance: 165.3
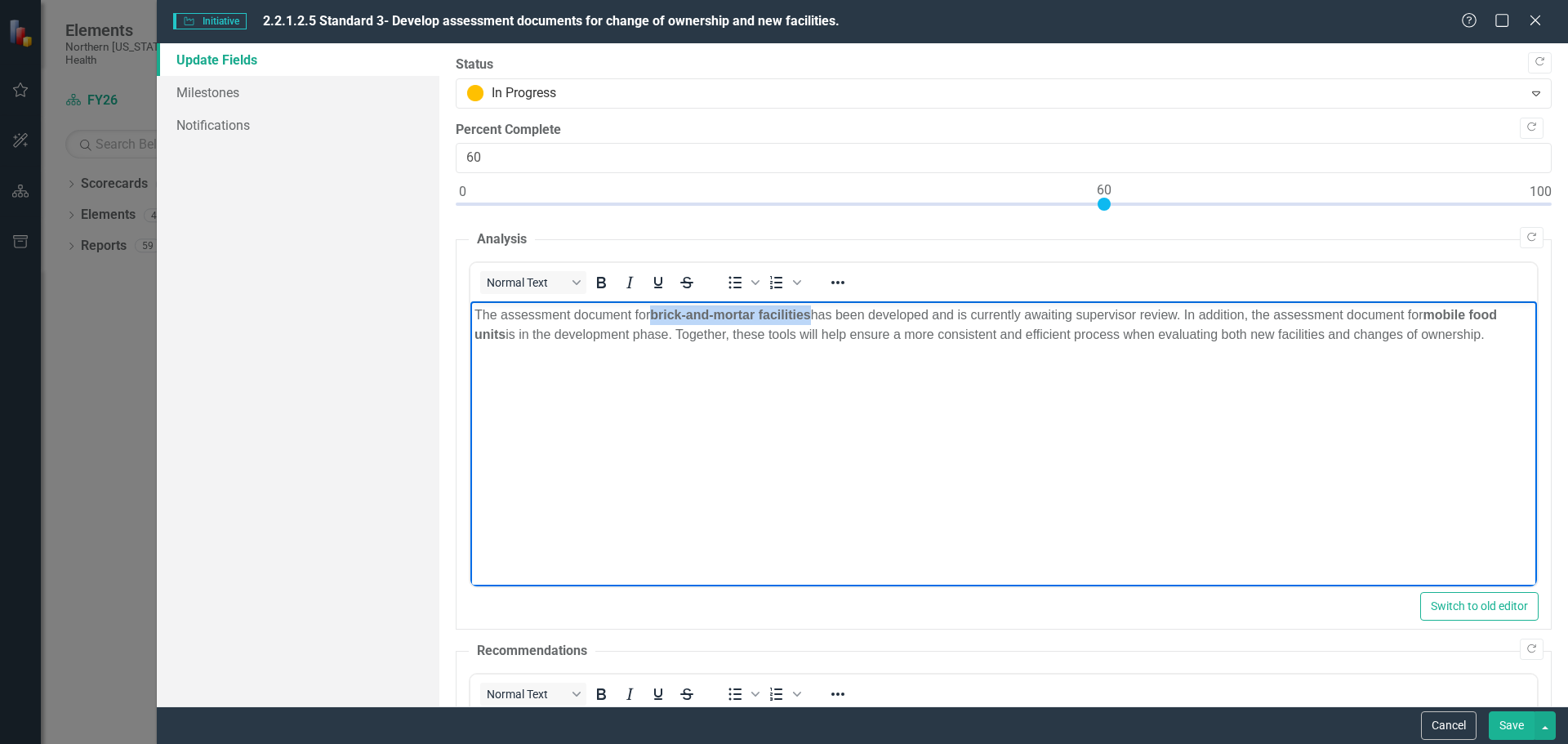
click at [649, 306] on p "The assessment document for brick-and-mortar facilities has been developed and …" at bounding box center [1003, 325] width 1059 height 39
click at [598, 278] on icon "Bold" at bounding box center [602, 283] width 9 height 12
click at [772, 398] on body "The assessment document for brick-and-mortar facilities has been developed and …" at bounding box center [1003, 424] width 1067 height 245
drag, startPoint x: 815, startPoint y: 313, endPoint x: 652, endPoint y: 308, distance: 163.1
click at [652, 308] on p "The assessment document for brick-and-mortar facilities has been developed and …" at bounding box center [1003, 325] width 1059 height 39
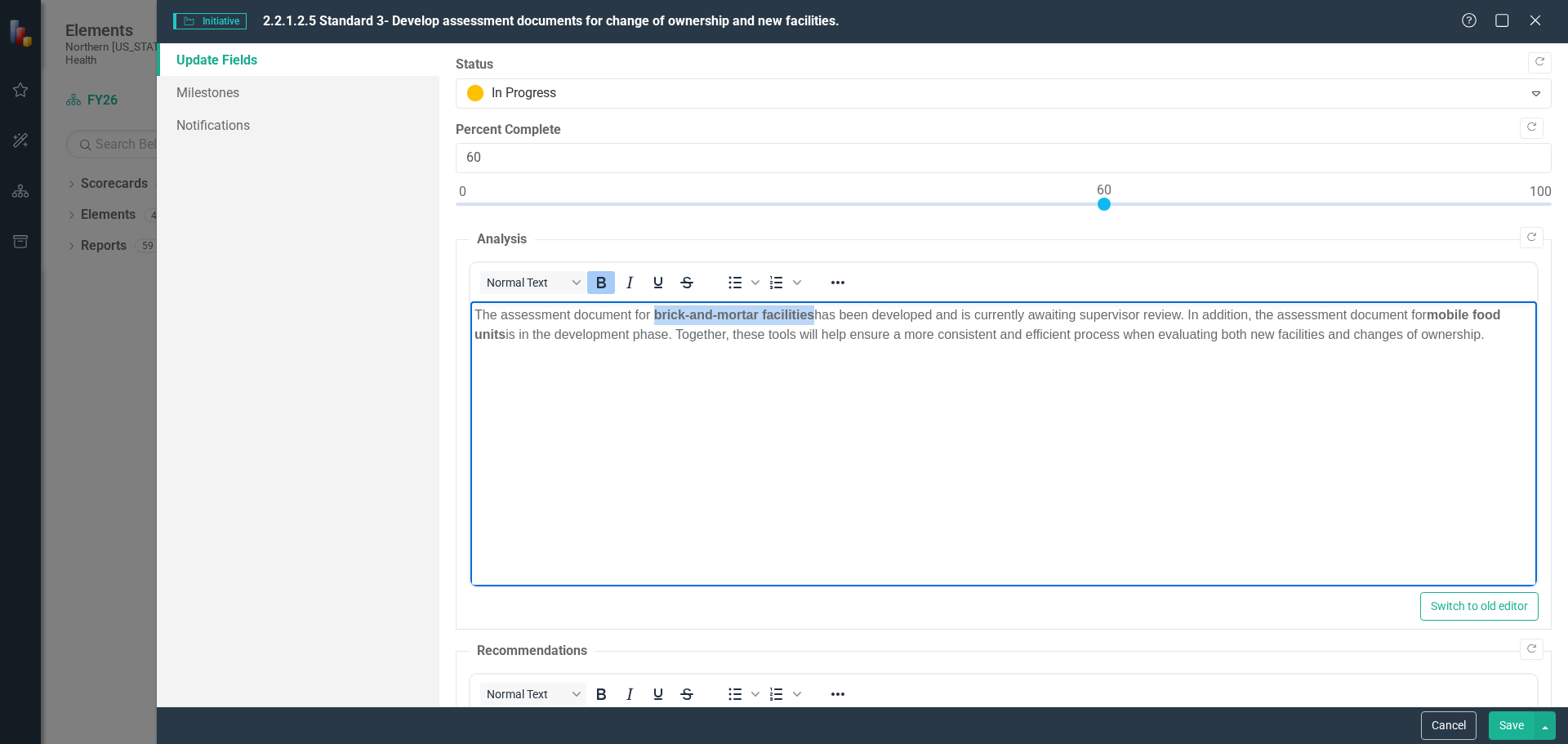
click at [598, 279] on icon "Bold" at bounding box center [602, 283] width 9 height 12
drag, startPoint x: 596, startPoint y: 419, endPoint x: 554, endPoint y: 364, distance: 69.2
click at [595, 418] on body "The assessment document for brick-and-mortar facilities has been developed and …" at bounding box center [1003, 424] width 1067 height 245
drag, startPoint x: 507, startPoint y: 332, endPoint x: 469, endPoint y: 339, distance: 38.6
click at [469, 339] on body "The assessment document for brick-and-mortar facilities has been developed and …" at bounding box center [1003, 424] width 1067 height 245
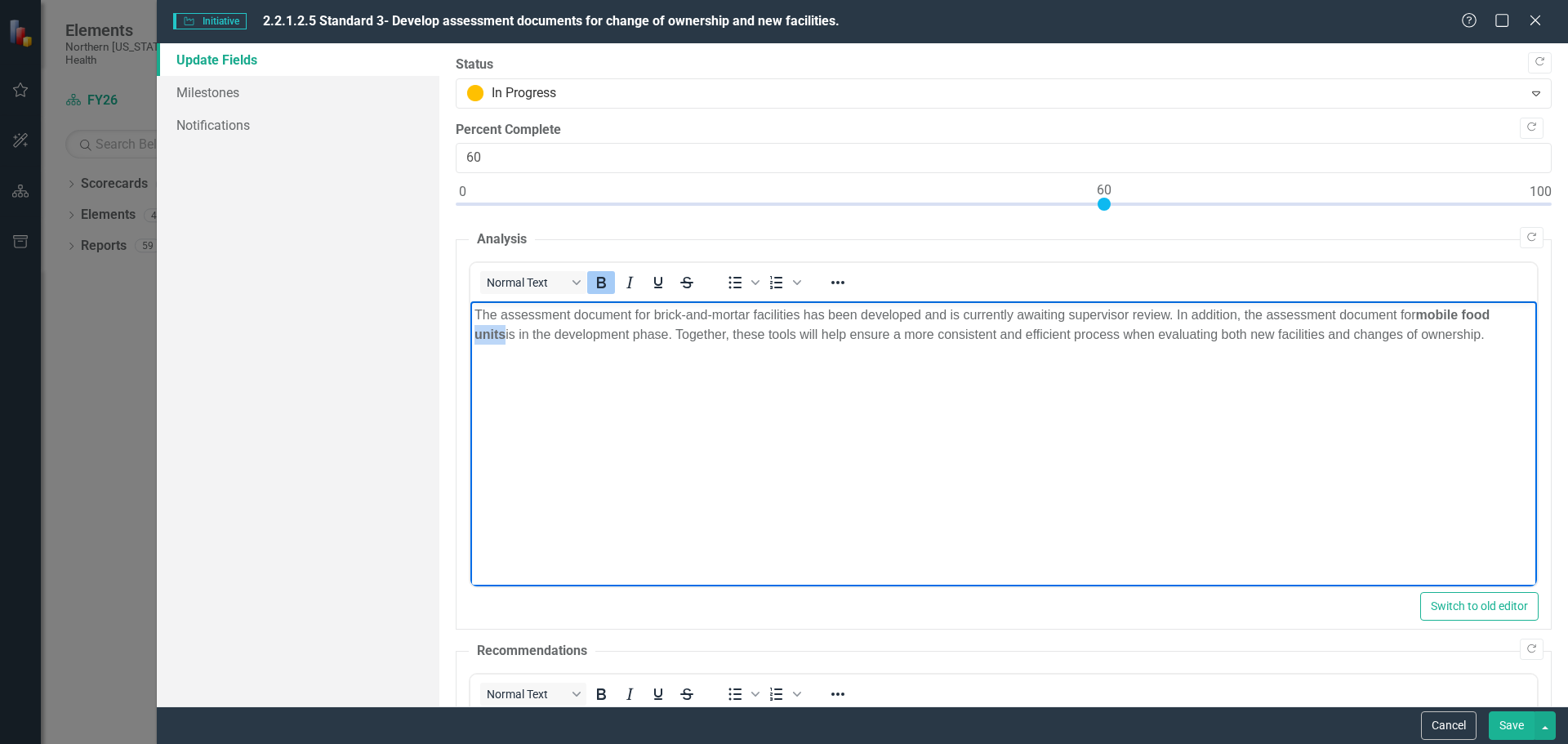
click at [598, 279] on icon "Bold" at bounding box center [602, 283] width 9 height 12
click at [646, 416] on body "The assessment document for brick-and-mortar facilities has been developed and …" at bounding box center [1003, 424] width 1067 height 245
drag, startPoint x: 1420, startPoint y: 314, endPoint x: 1508, endPoint y: 311, distance: 88.1
click at [1508, 311] on p "The assessment document for brick-and-mortar facilities has been developed and …" at bounding box center [1003, 325] width 1059 height 39
click at [604, 279] on icon "Bold" at bounding box center [602, 283] width 9 height 12
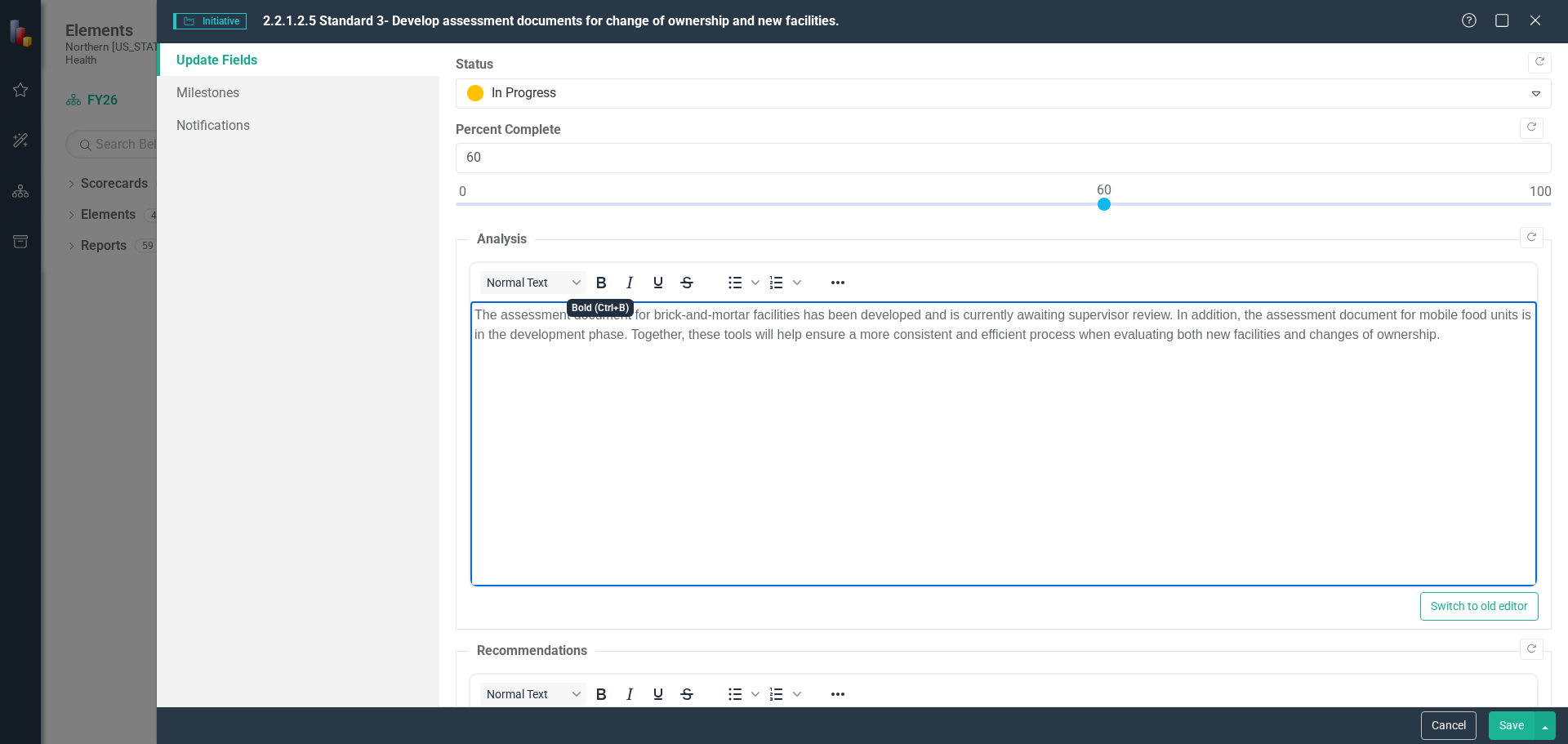
click at [823, 483] on body "The assessment document for brick-and-mortar facilities has been developed and …" at bounding box center [1003, 424] width 1067 height 245
click at [1076, 481] on body "The assessment document for brick-and-mortar facilities has been developed and …" at bounding box center [1003, 424] width 1067 height 245
click at [1501, 732] on button "Save" at bounding box center [1511, 725] width 45 height 28
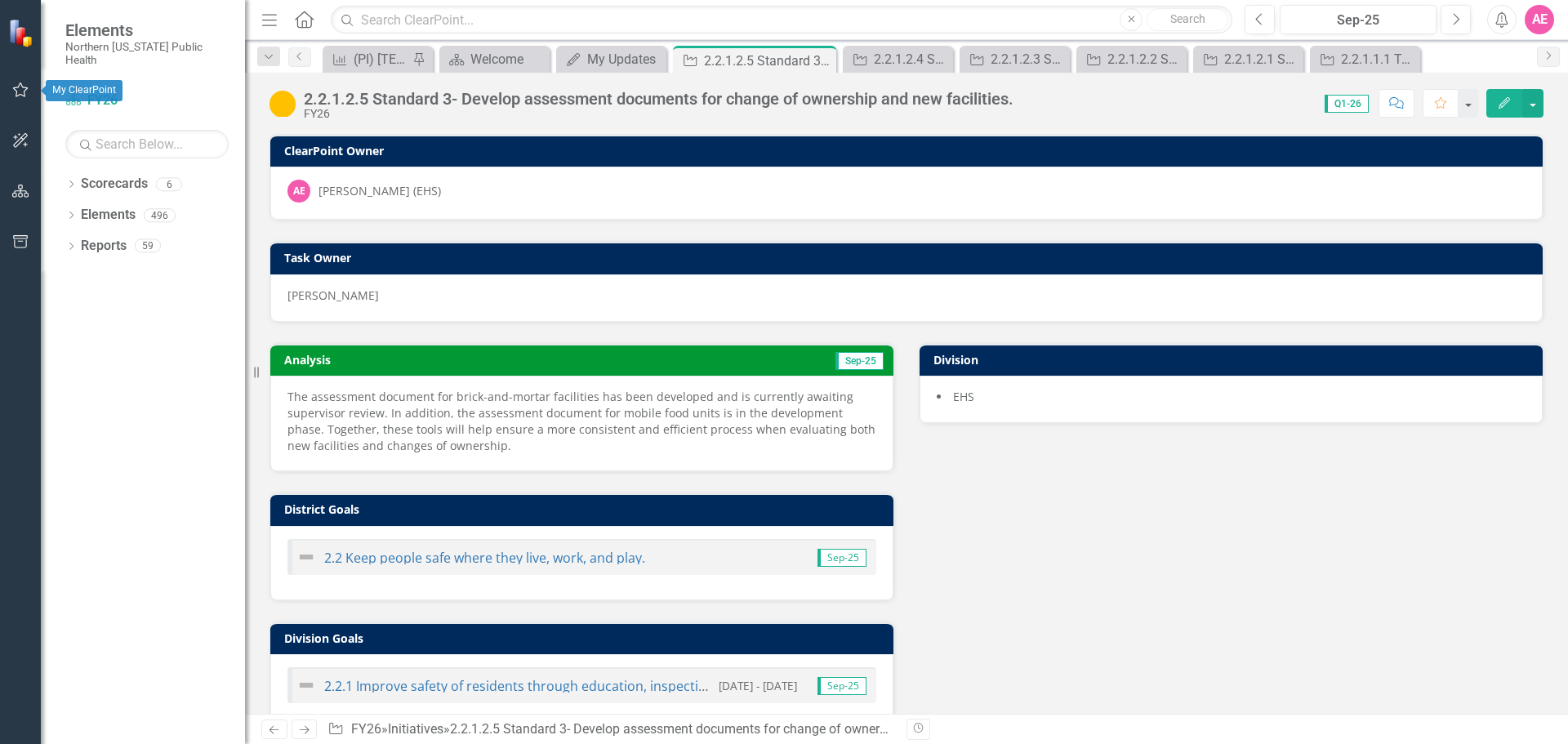
click at [37, 88] on button "button" at bounding box center [20, 91] width 36 height 35
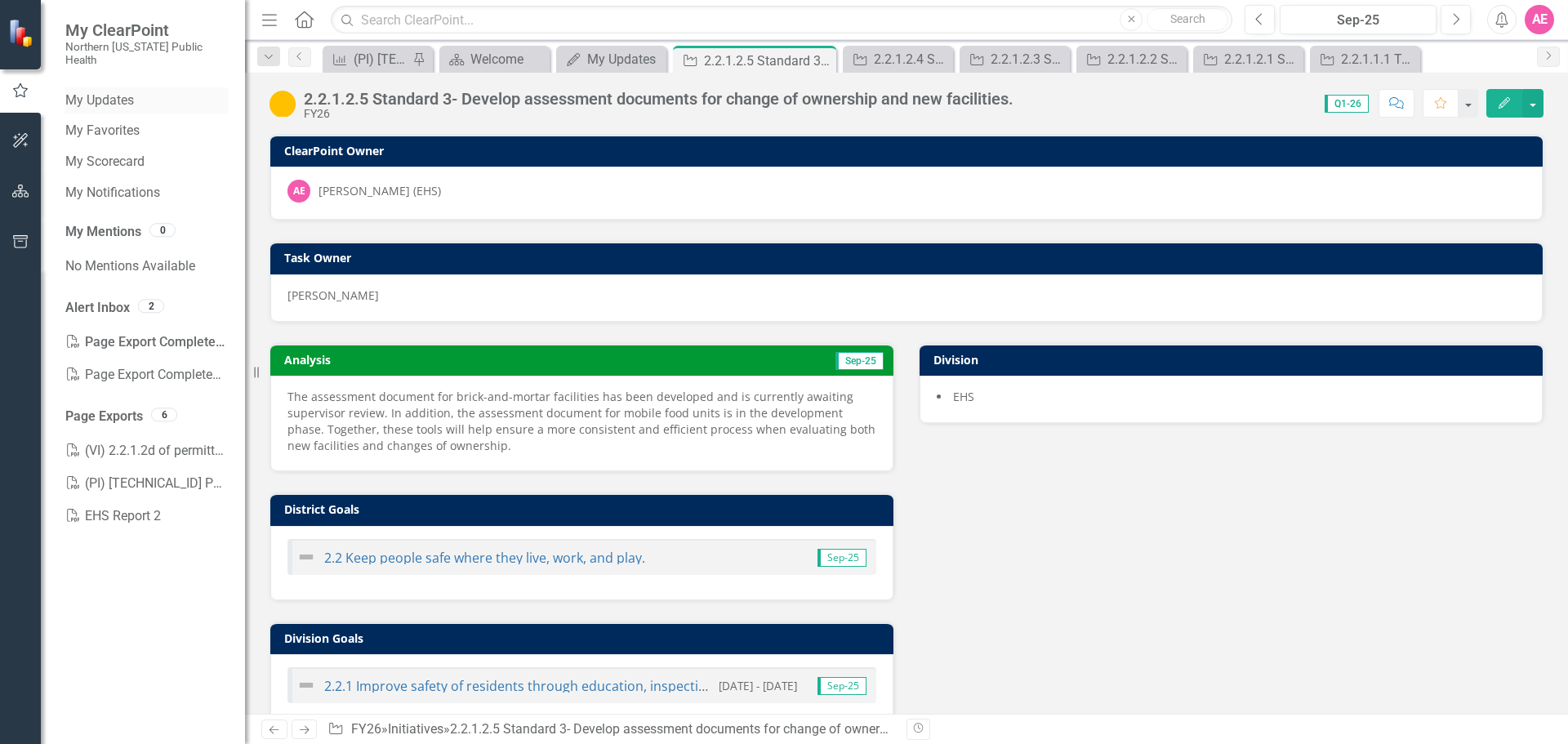
click at [96, 92] on link "My Updates" at bounding box center [148, 100] width 164 height 19
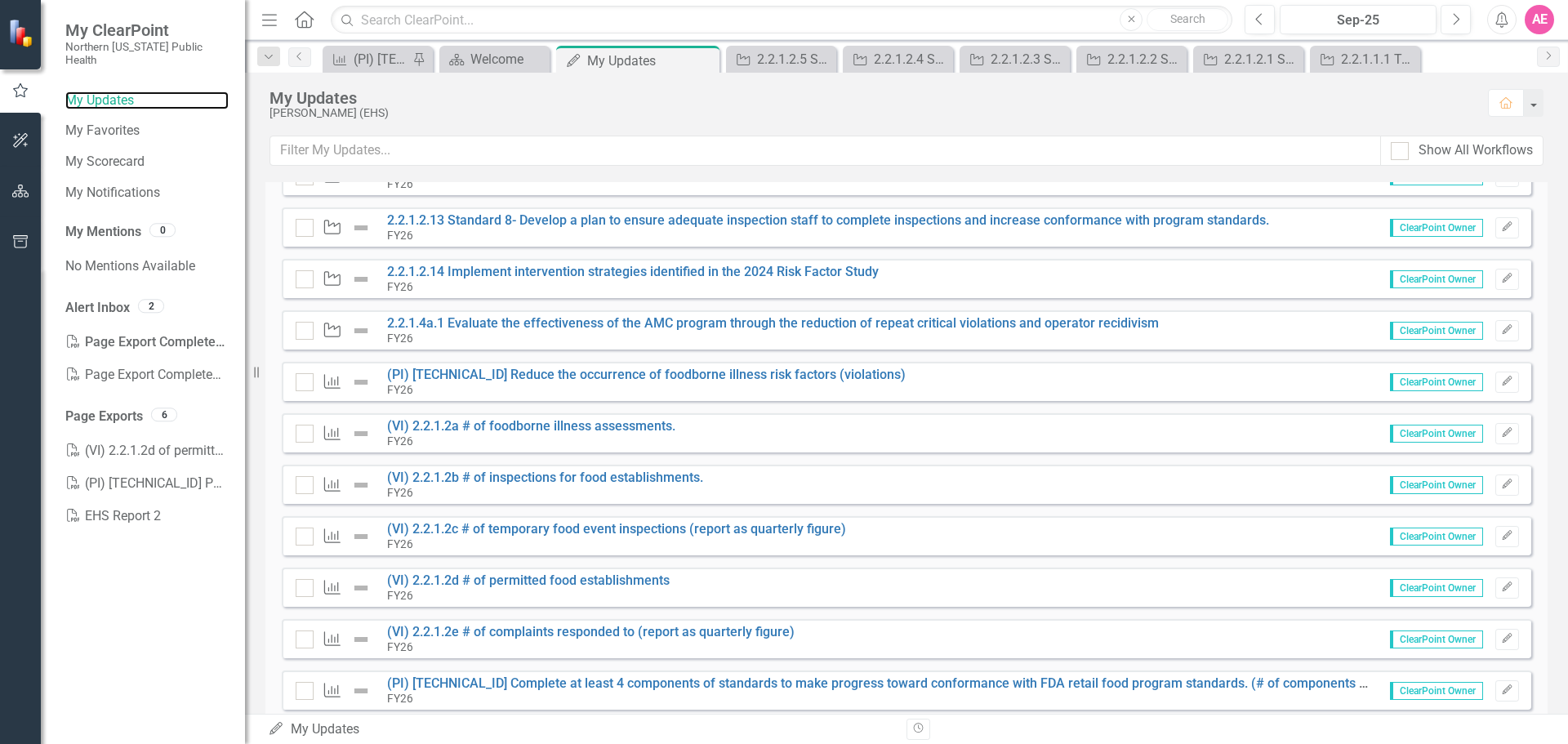
scroll to position [760, 0]
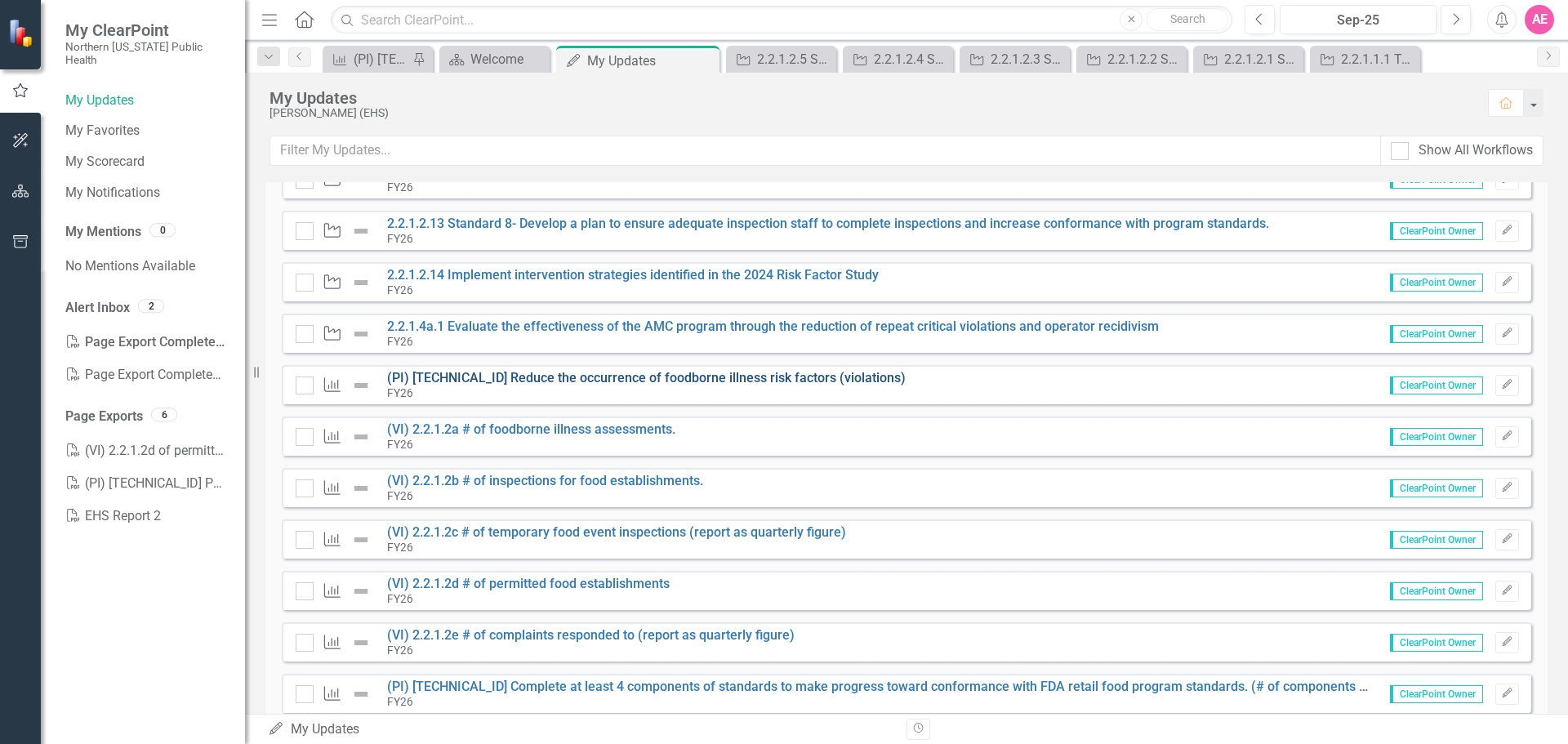
click at [516, 373] on link "(PI) [TECHNICAL_ID] Reduce the occurrence of foodborne illness risk factors (vi…" at bounding box center [647, 377] width 519 height 15
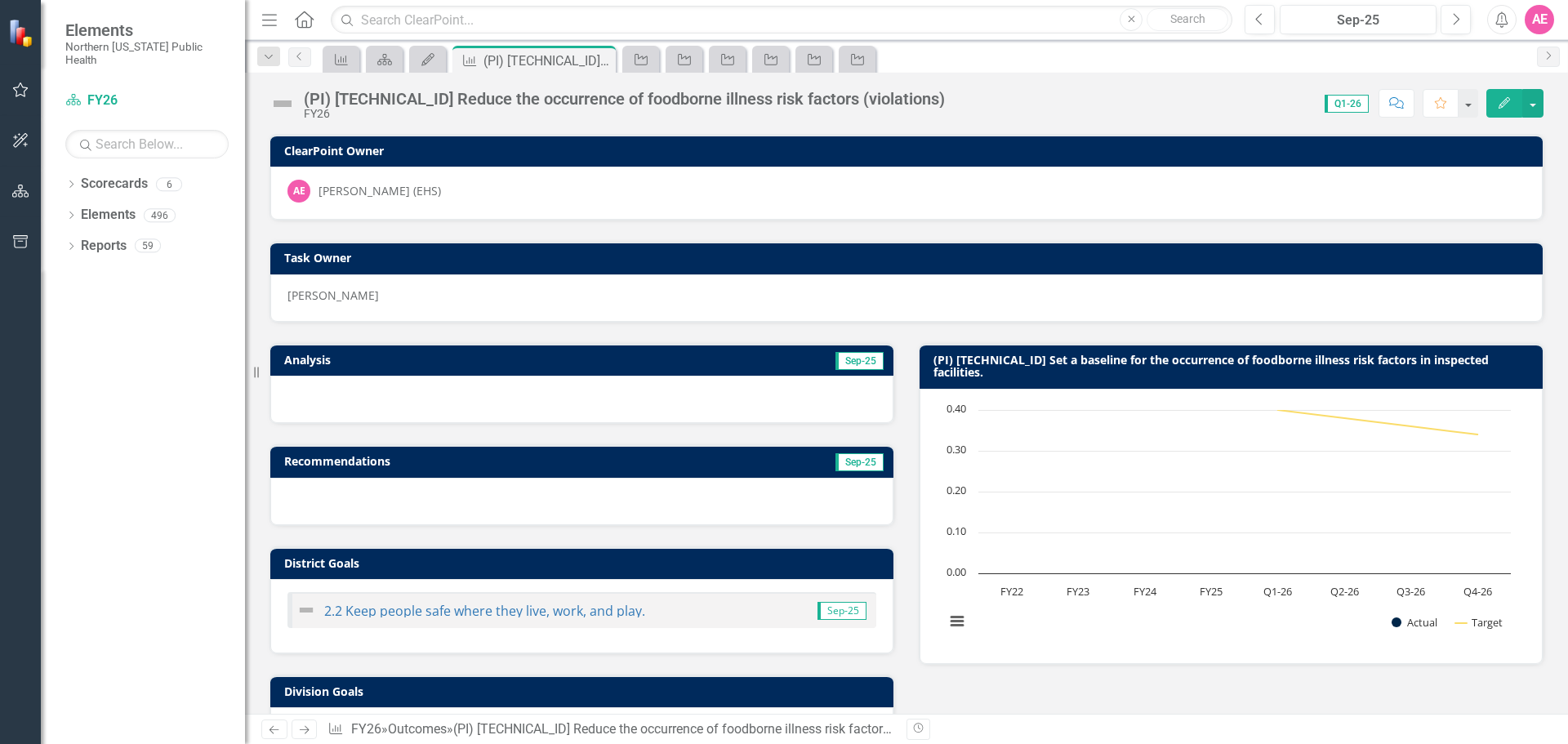
click at [17, 80] on button "button" at bounding box center [20, 91] width 36 height 35
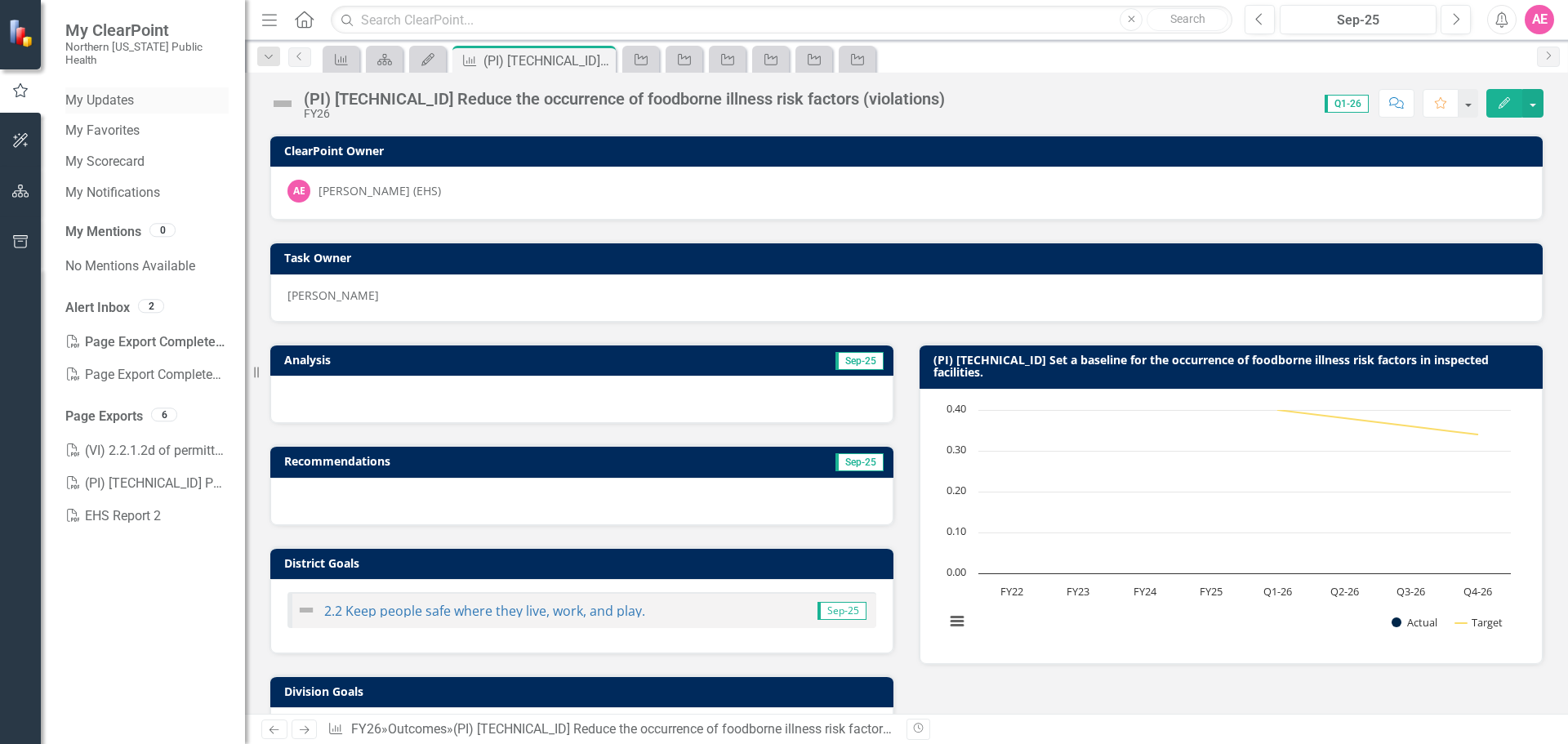
click at [109, 92] on link "My Updates" at bounding box center [148, 100] width 164 height 19
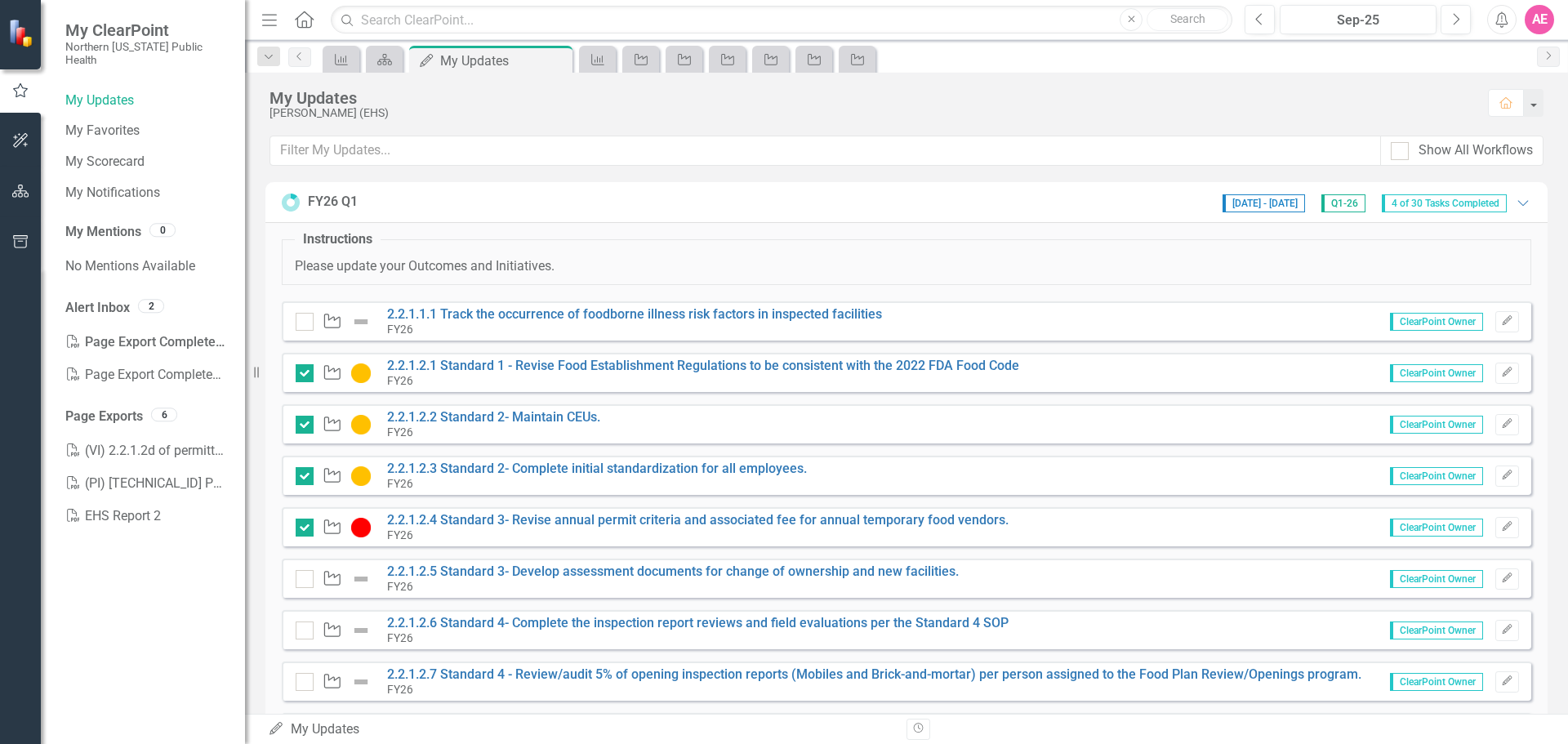
click at [463, 377] on div "FY26" at bounding box center [703, 380] width 632 height 15
click at [459, 360] on link "2.2.1.2.1 Standard 1 - Revise Food Establishment Regulations to be consistent w…" at bounding box center [703, 365] width 632 height 15
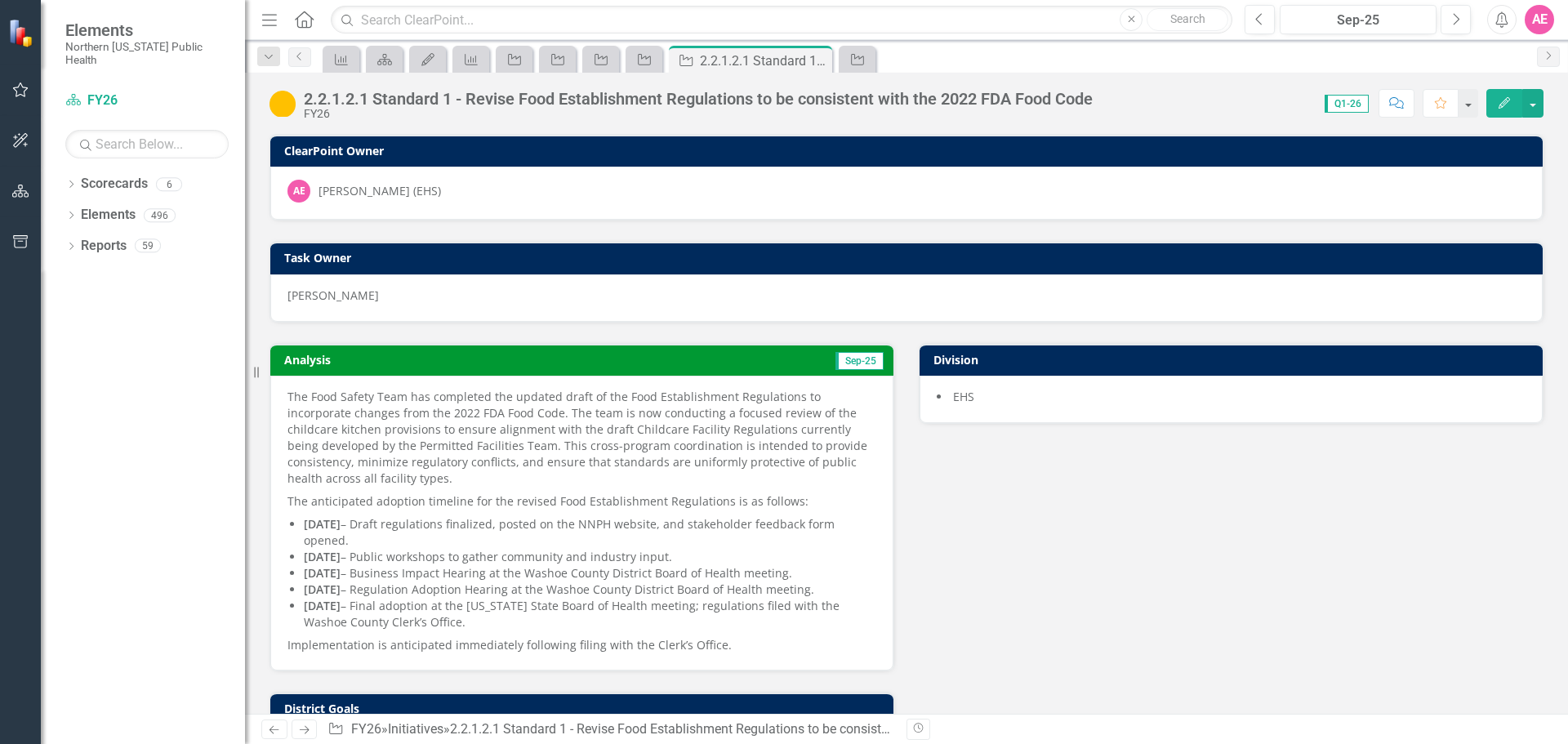
click at [1498, 103] on icon "Edit" at bounding box center [1505, 102] width 15 height 12
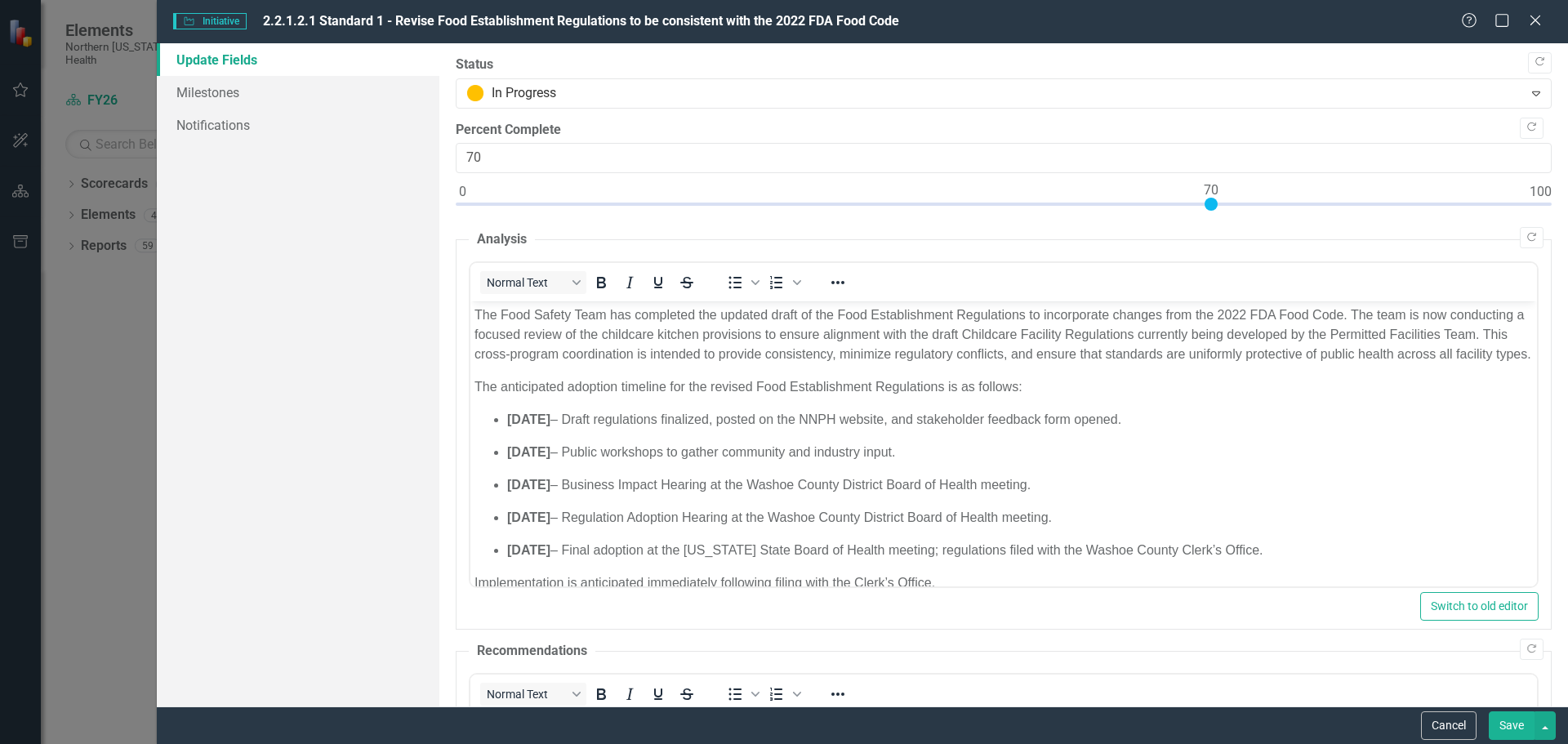
click at [1029, 204] on div at bounding box center [1004, 207] width 1096 height 20
click at [1070, 203] on div at bounding box center [1004, 207] width 1096 height 20
click at [1104, 196] on div "Percent Complete 57" at bounding box center [1004, 170] width 1096 height 98
drag, startPoint x: 1070, startPoint y: 205, endPoint x: 1092, endPoint y: 204, distance: 22.0
click at [1090, 204] on div at bounding box center [1083, 204] width 13 height 13
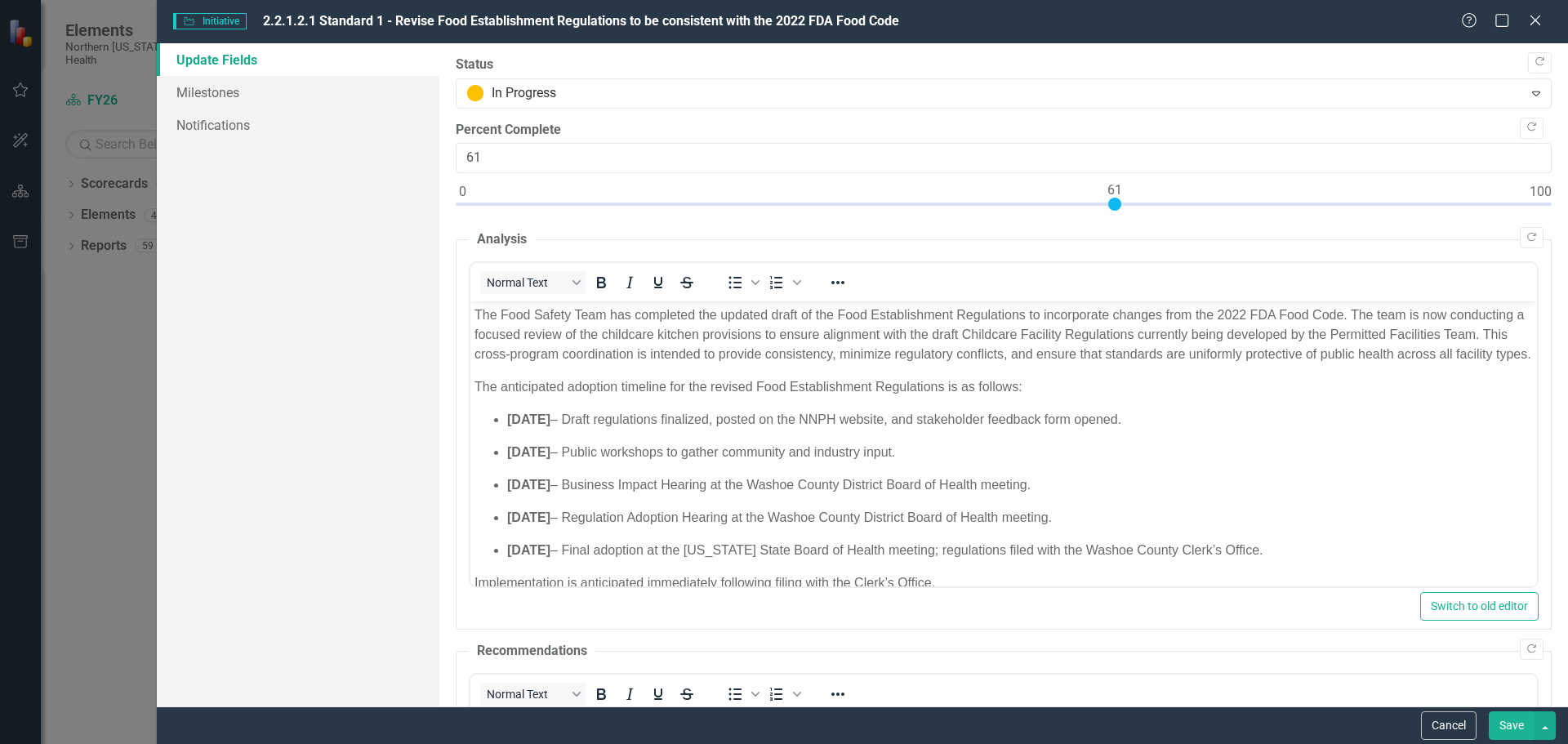
drag, startPoint x: 1096, startPoint y: 204, endPoint x: 1119, endPoint y: 203, distance: 23.0
click at [1119, 203] on div at bounding box center [1115, 204] width 13 height 13
type input "71"
drag, startPoint x: 1115, startPoint y: 203, endPoint x: 1218, endPoint y: 227, distance: 105.8
click at [1218, 227] on div "Copy Forward Status In Progress Expand Copy Forward Percent Complete 71 Copy Fo…" at bounding box center [1004, 548] width 1096 height 986
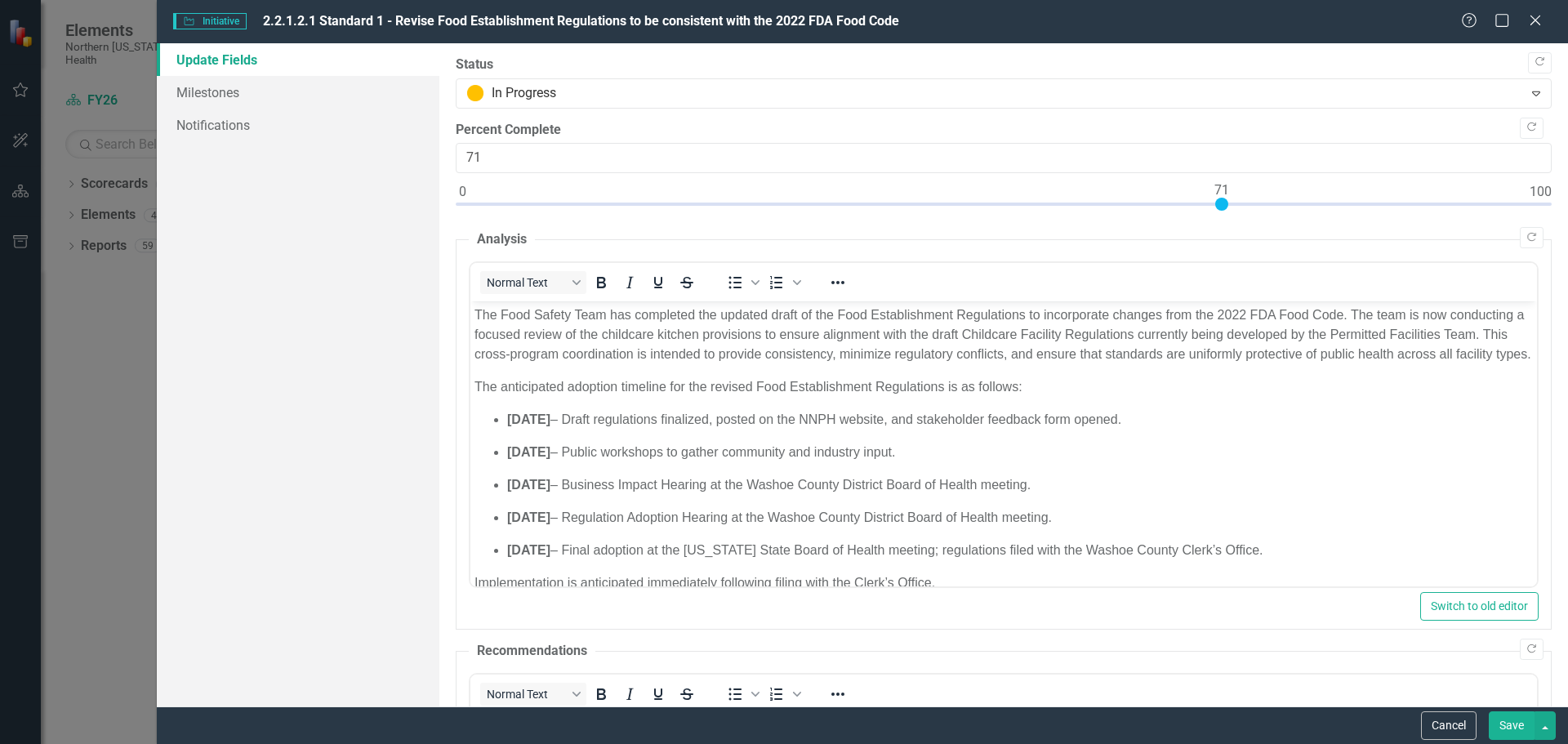
click at [315, 252] on div "Update Fields Milestones Notifications" at bounding box center [298, 375] width 283 height 663
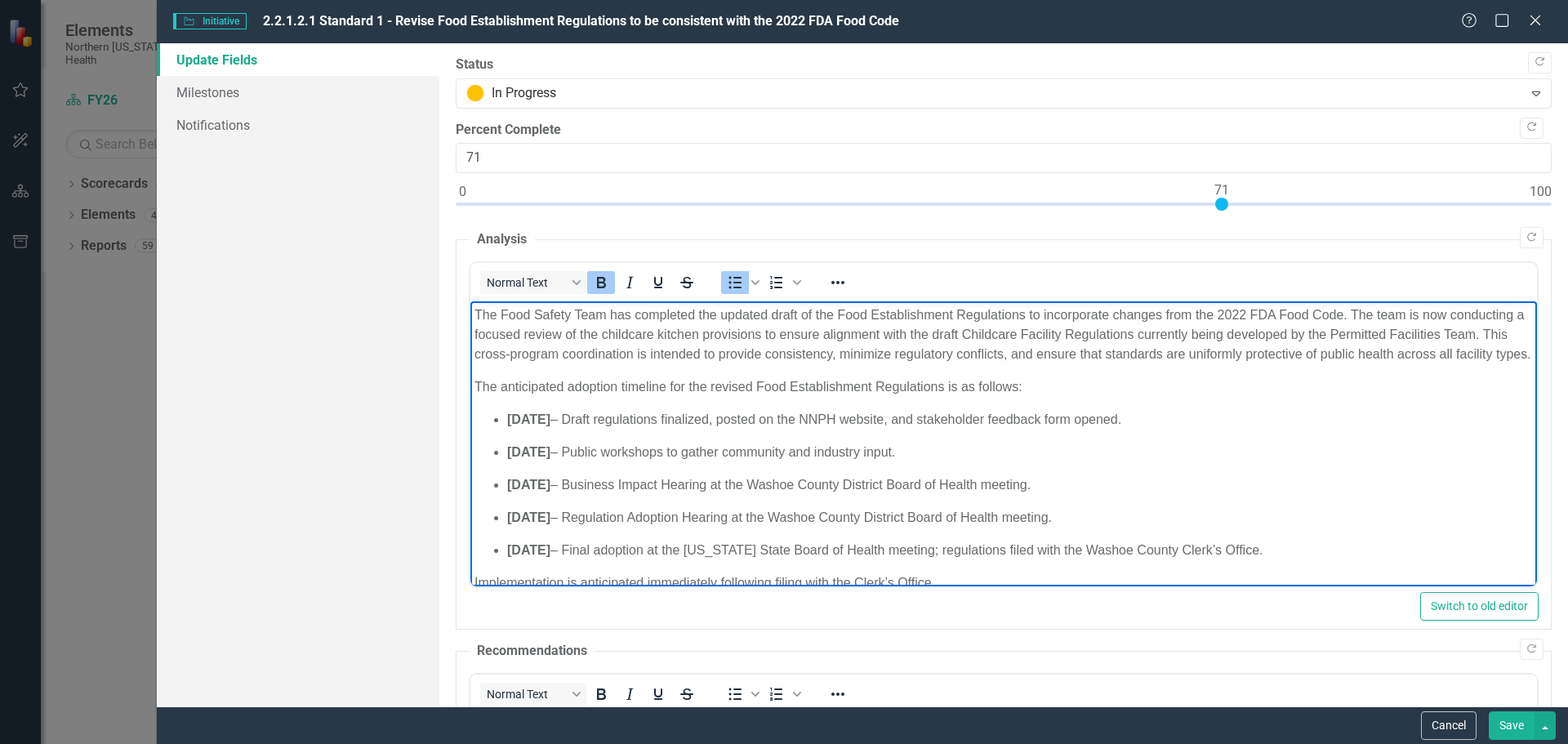
click at [1292, 455] on ul "January 2026 – Draft regulations finalized, posted on the NNPH website, and sta…" at bounding box center [1003, 484] width 1059 height 150
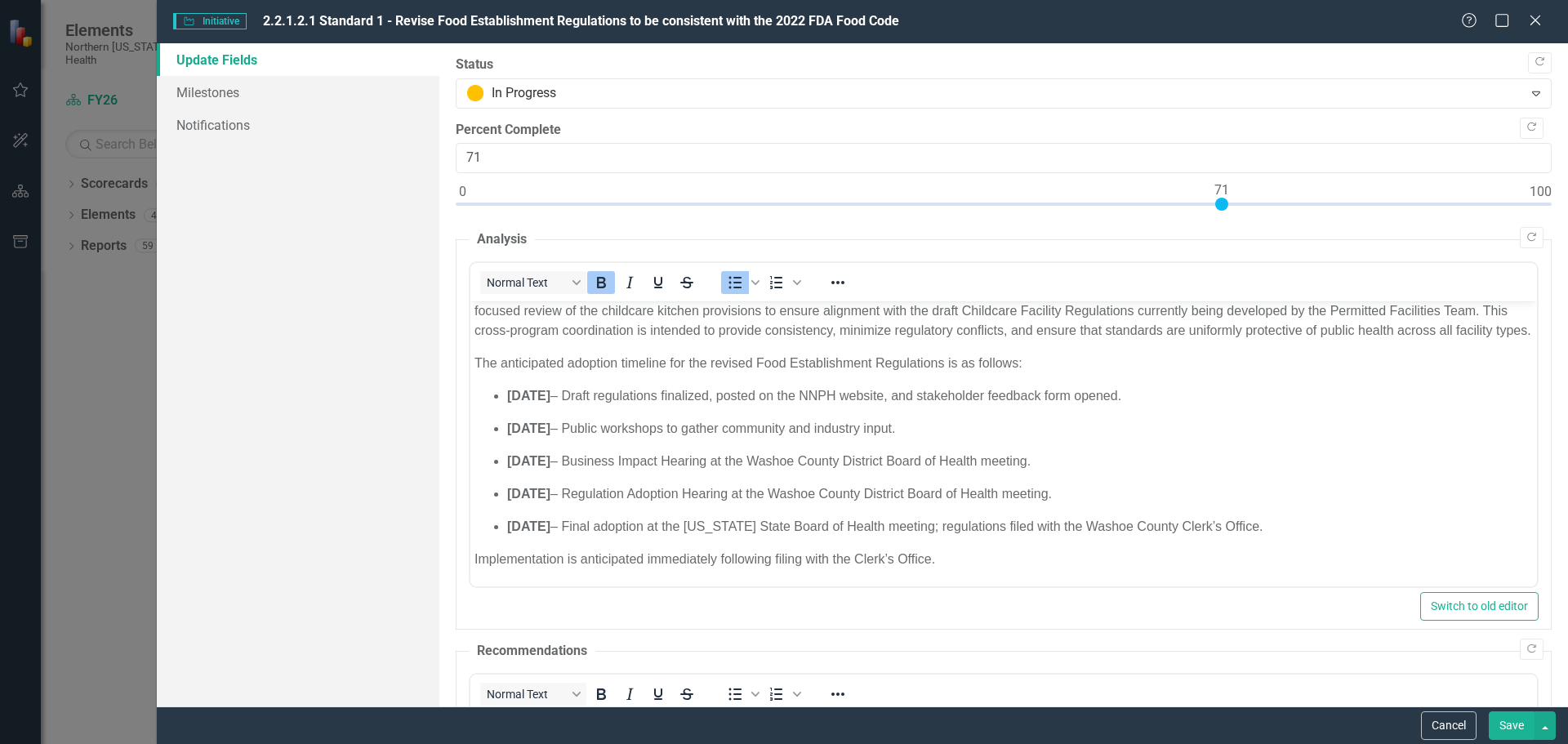
click at [1511, 719] on button "Save" at bounding box center [1511, 725] width 45 height 28
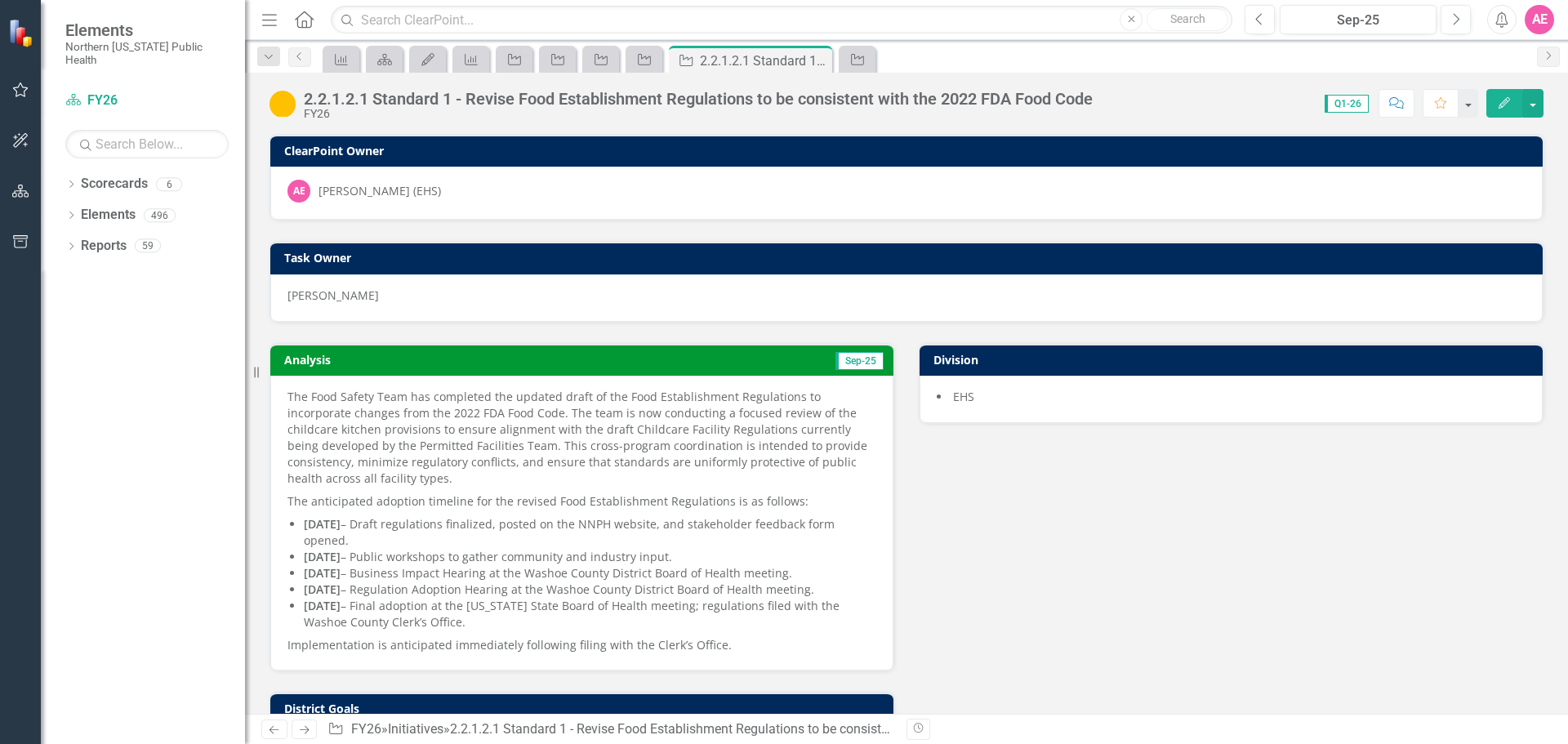
click at [1058, 570] on div "Analysis Sep-25 The Food Safety Team has completed the updated draft of the Foo…" at bounding box center [906, 690] width 1299 height 735
click at [11, 85] on button "button" at bounding box center [20, 91] width 36 height 35
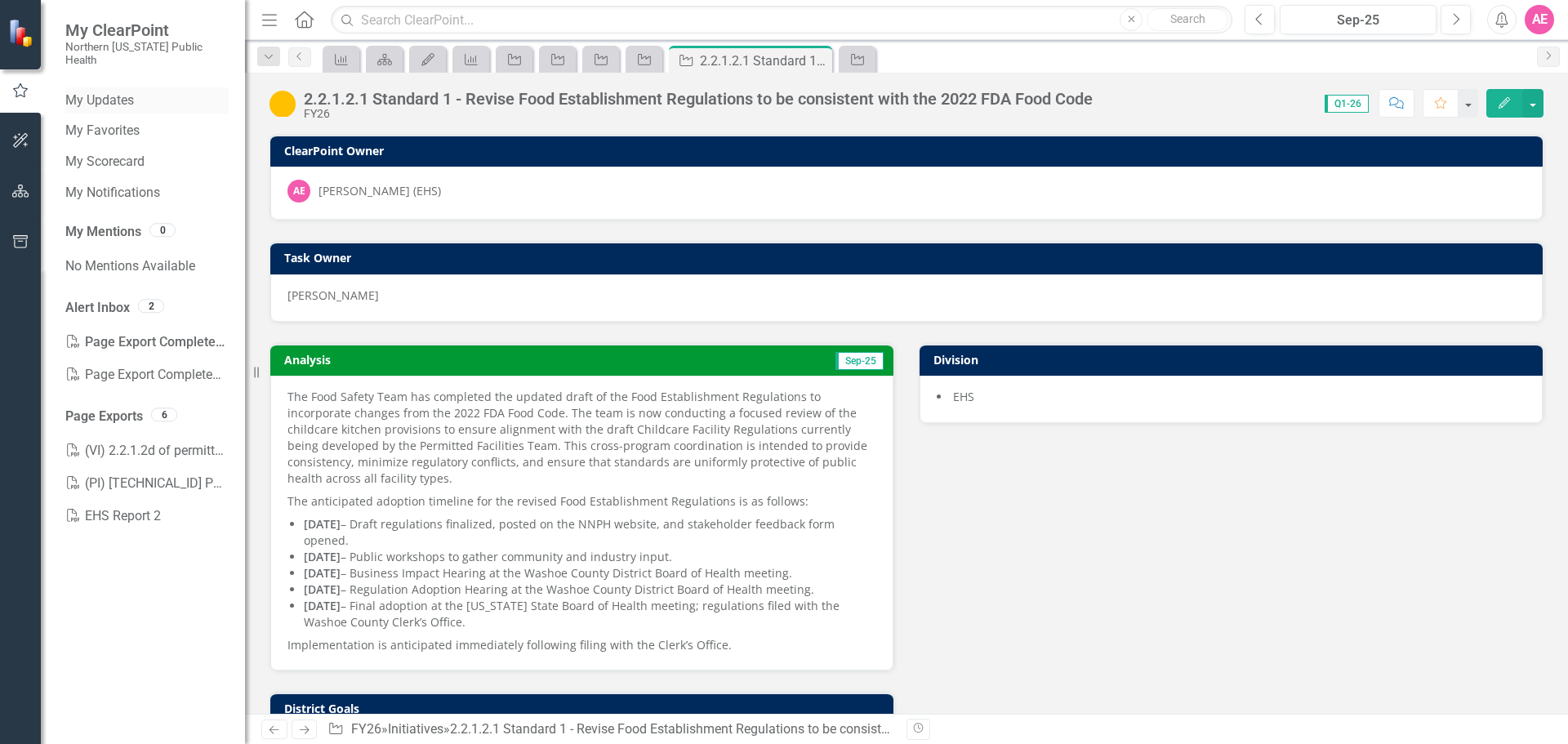
click at [116, 92] on link "My Updates" at bounding box center [148, 100] width 164 height 19
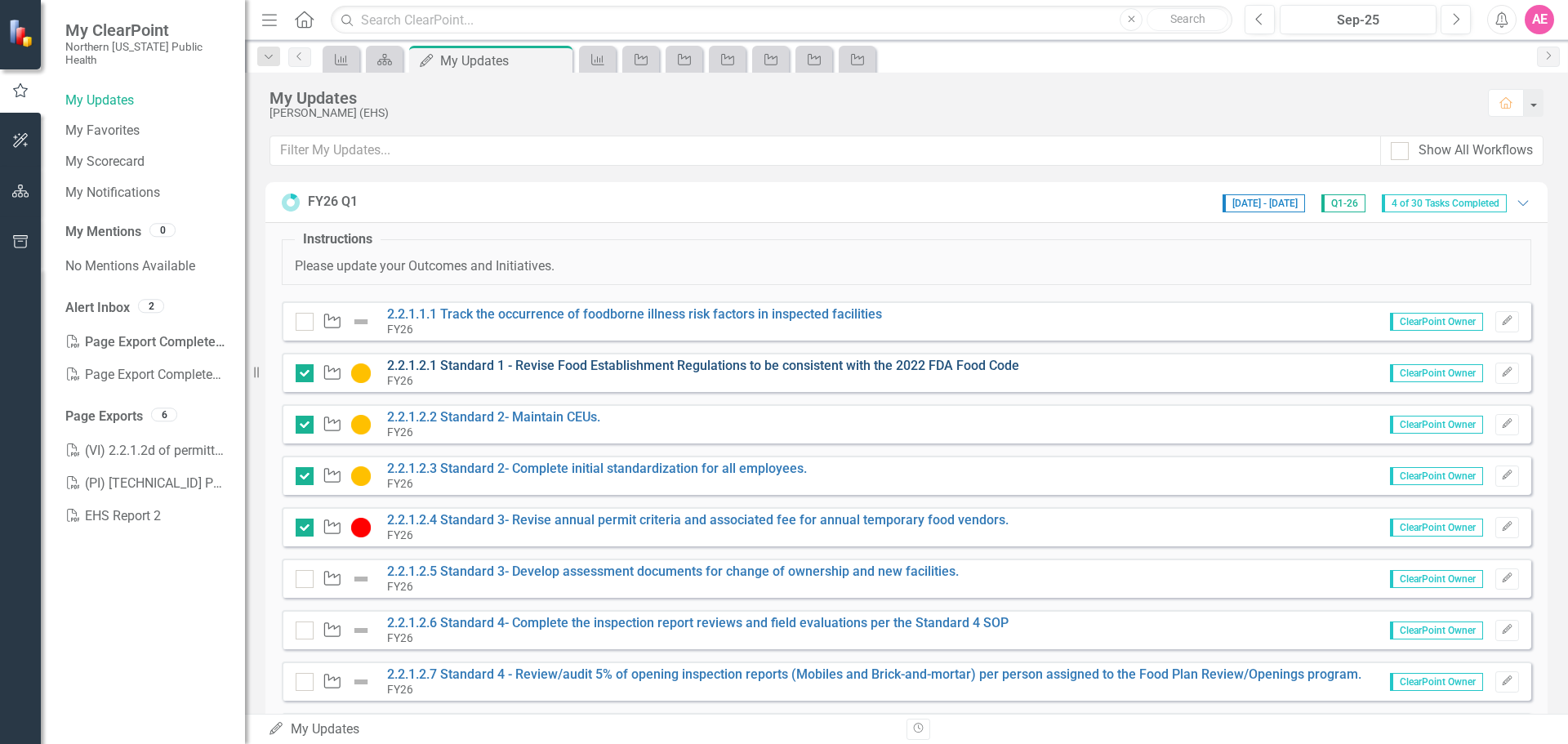
click at [411, 364] on link "2.2.1.2.1 Standard 1 - Revise Food Establishment Regulations to be consistent w…" at bounding box center [703, 365] width 632 height 15
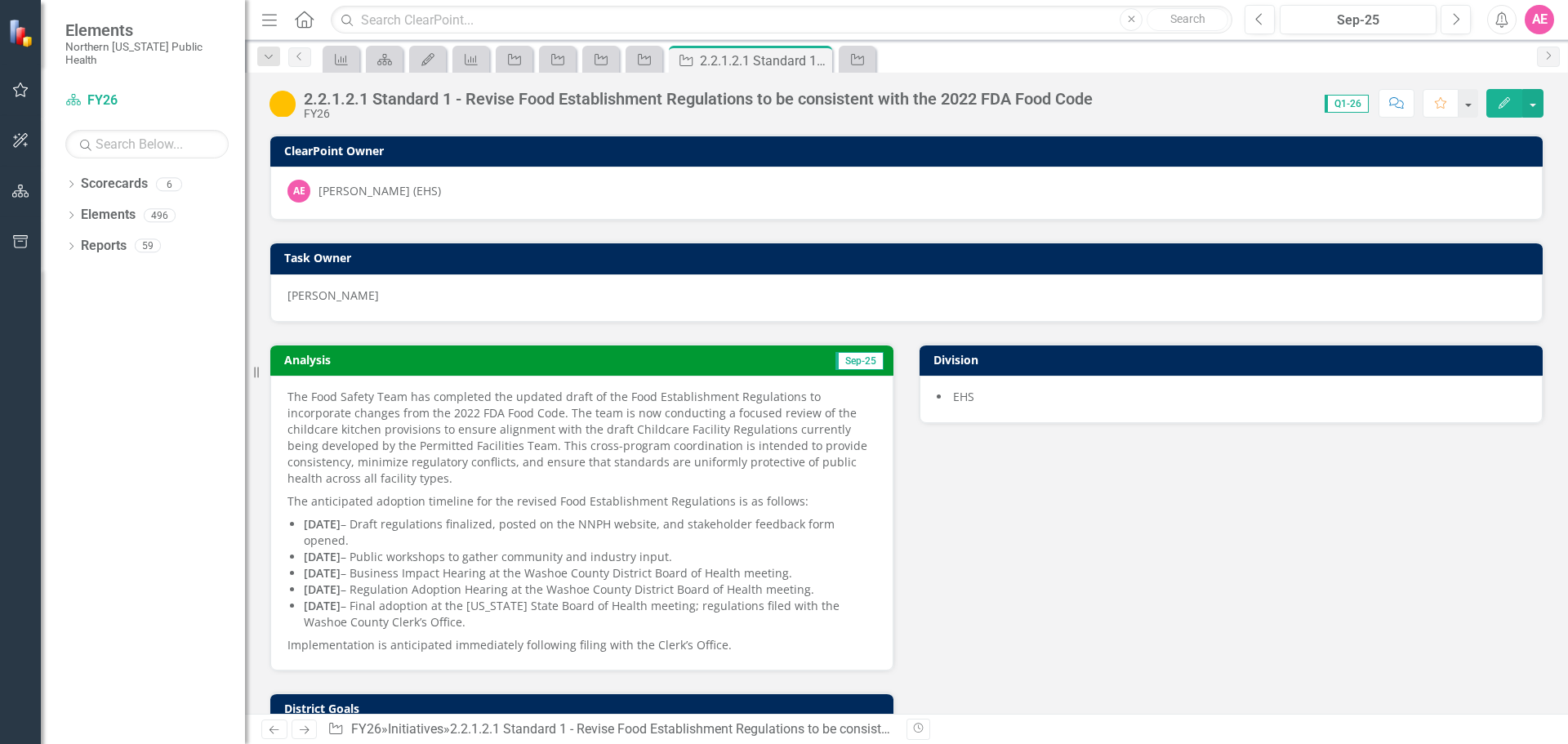
click at [1516, 93] on button "Edit" at bounding box center [1505, 103] width 36 height 28
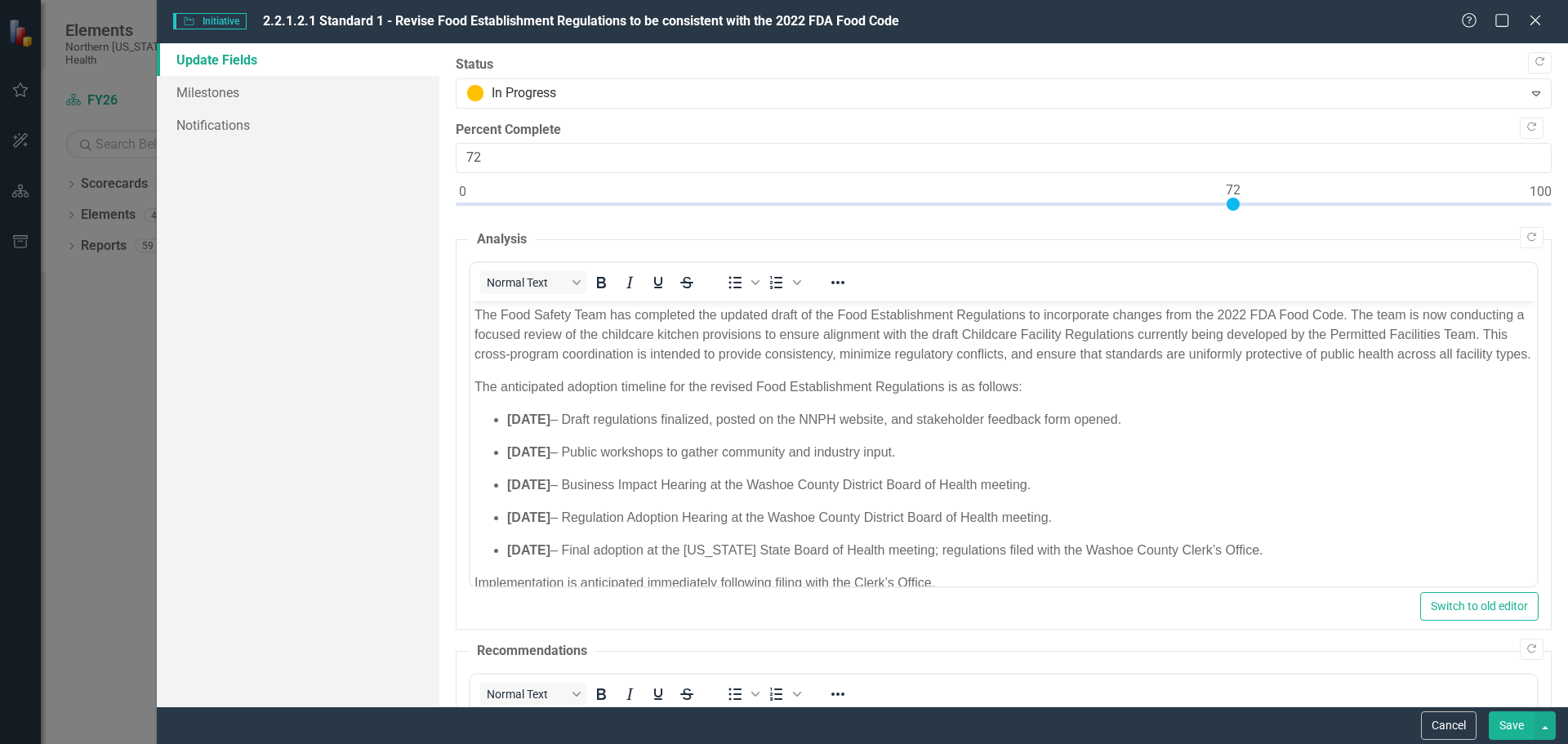
click at [1228, 199] on div at bounding box center [1004, 207] width 1096 height 20
type input "50"
drag, startPoint x: 1236, startPoint y: 204, endPoint x: 1000, endPoint y: 199, distance: 236.1
click at [1000, 199] on div at bounding box center [997, 204] width 13 height 13
click at [1514, 728] on button "Save" at bounding box center [1511, 725] width 45 height 28
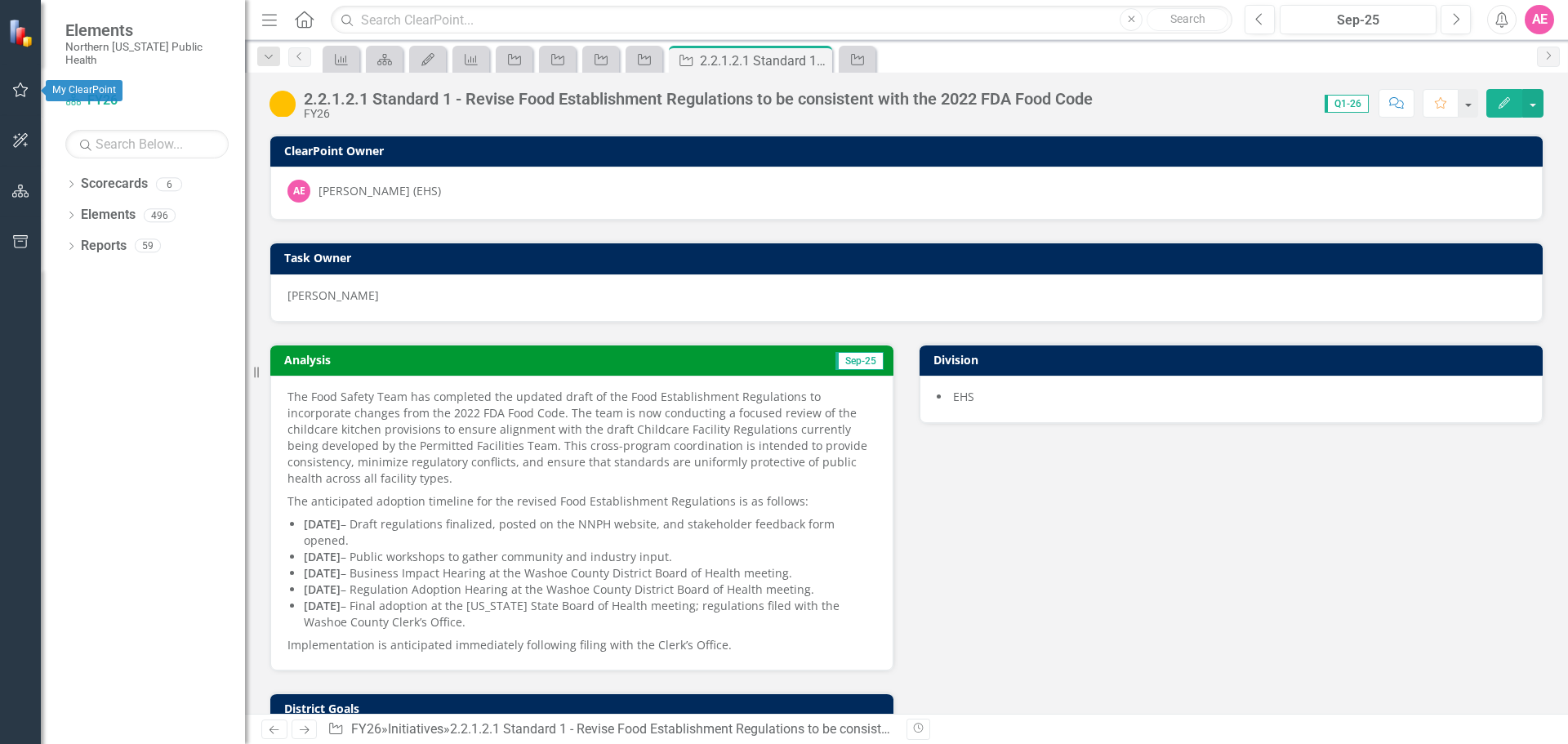
click at [5, 93] on button "button" at bounding box center [20, 91] width 36 height 35
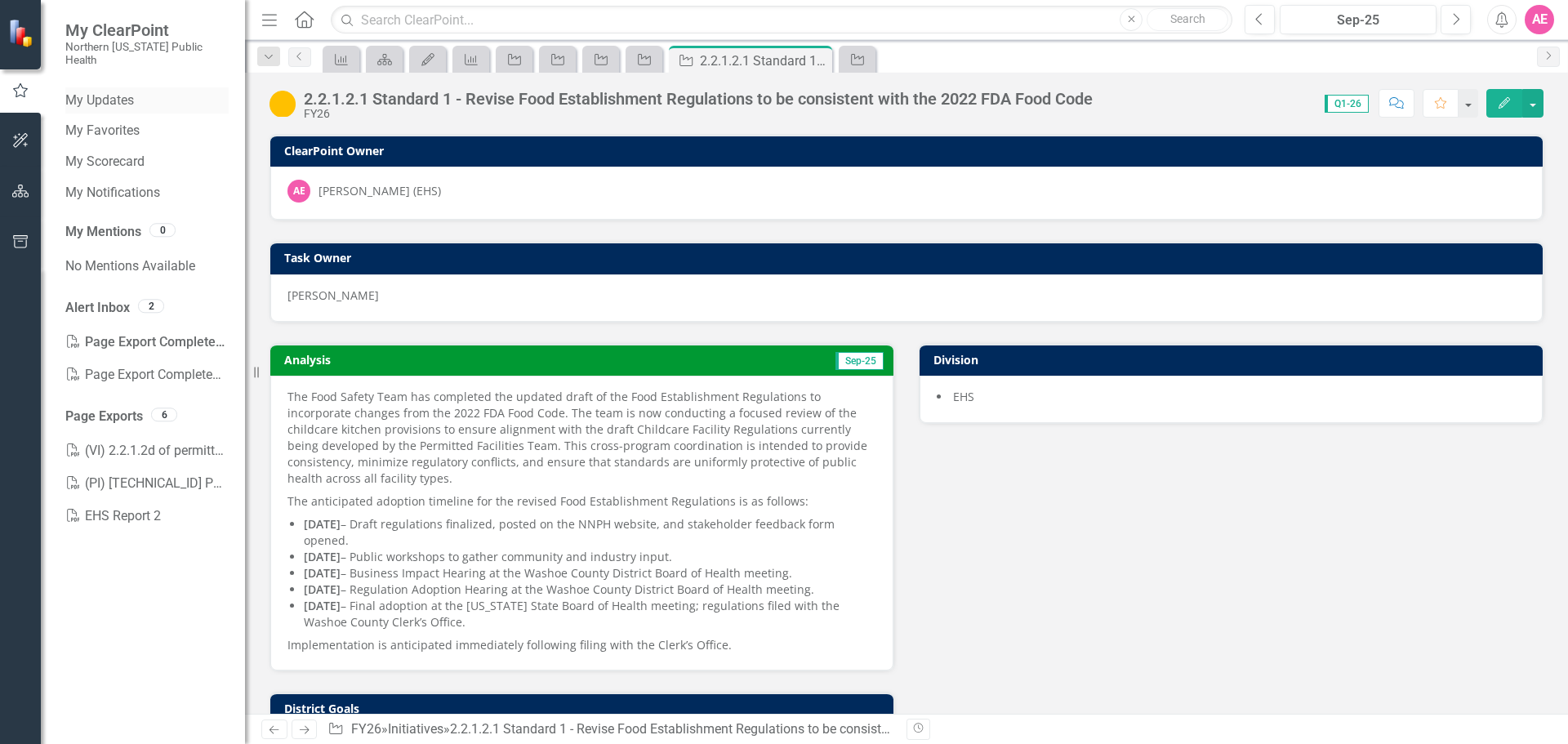
click at [116, 92] on link "My Updates" at bounding box center [148, 100] width 164 height 19
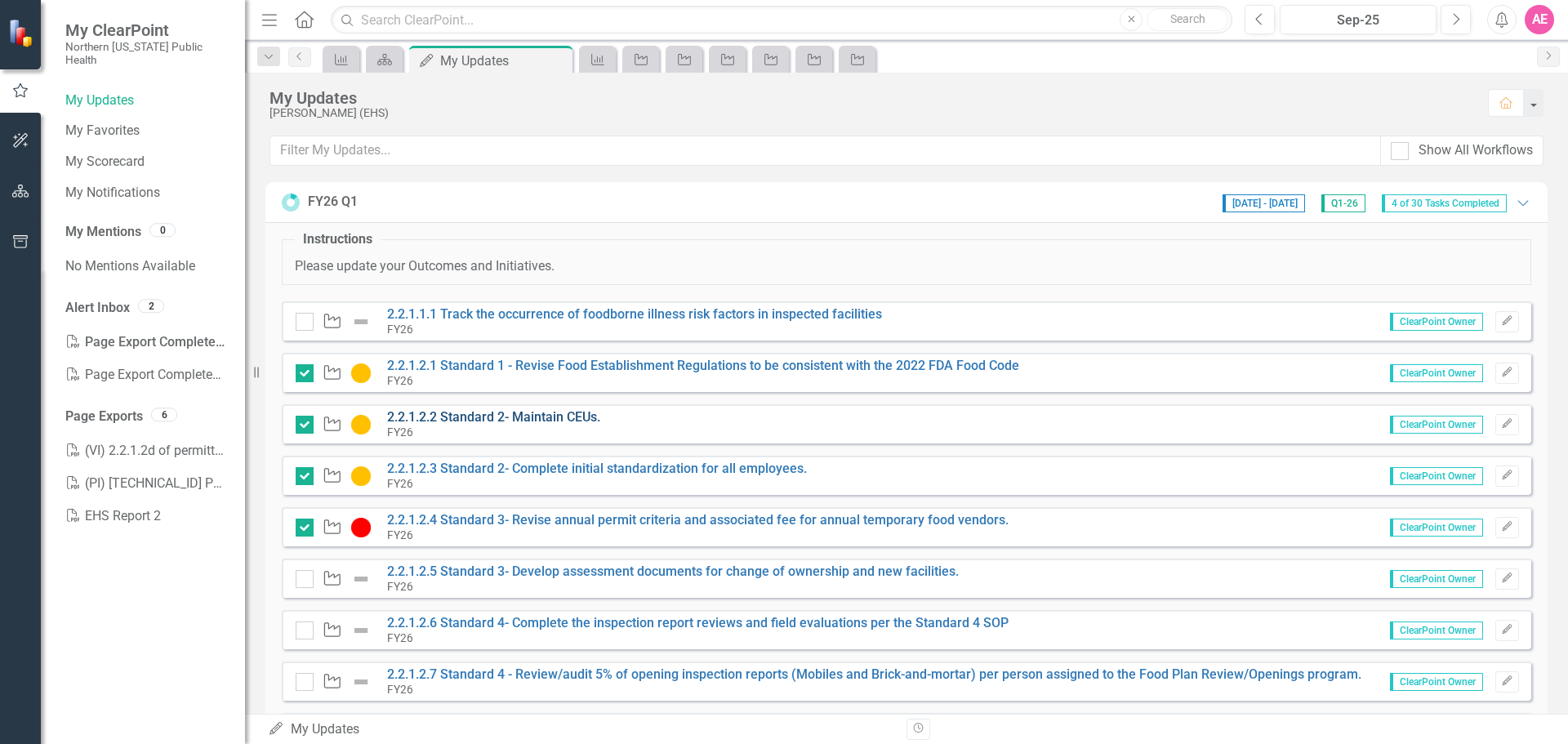
click at [478, 422] on link "2.2.1.2.2 Standard 2- Maintain CEUs." at bounding box center [494, 416] width 213 height 15
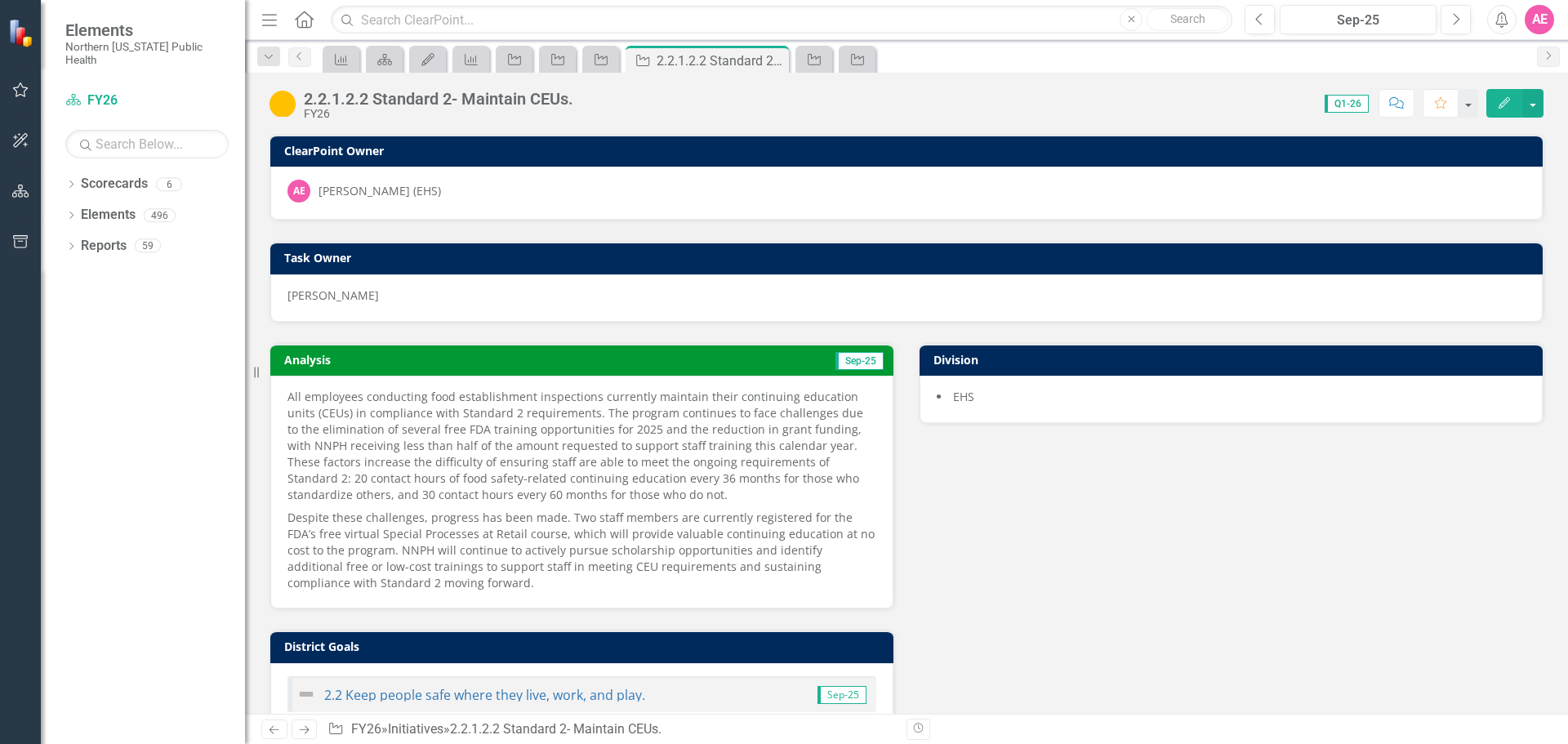
click at [1510, 101] on icon "Edit" at bounding box center [1505, 102] width 15 height 12
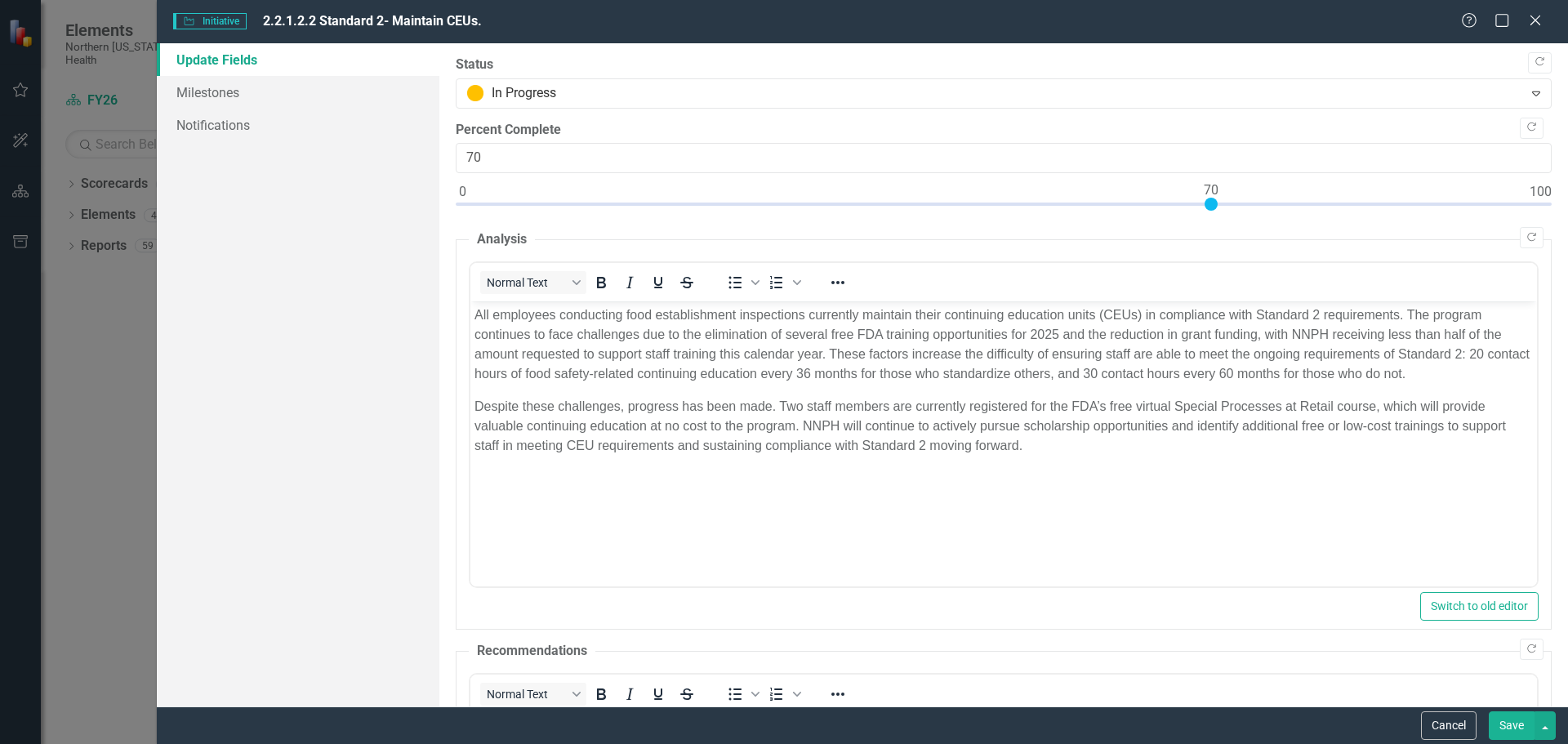
click at [1526, 730] on button "Save" at bounding box center [1511, 725] width 45 height 28
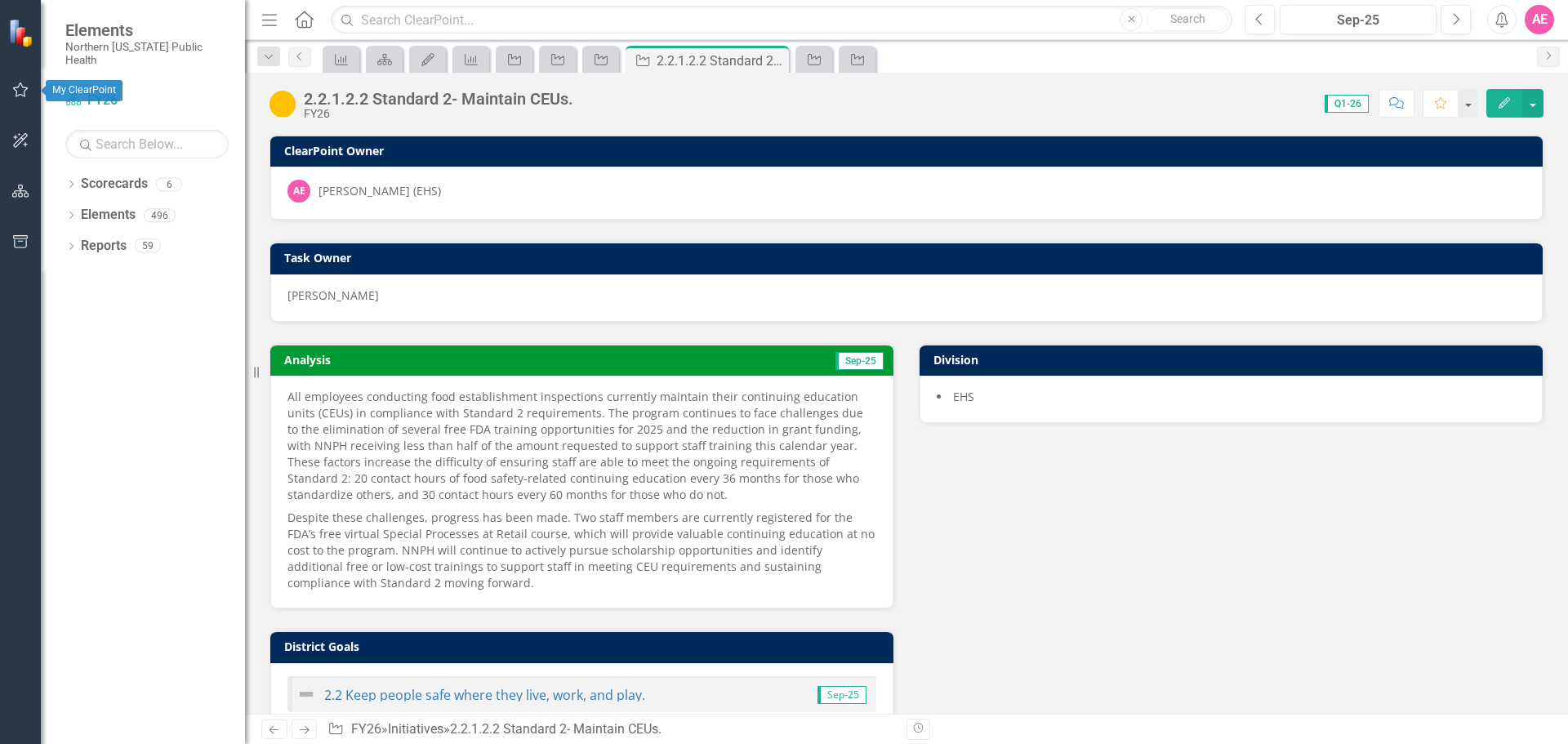
click at [12, 84] on icon "button" at bounding box center [20, 90] width 17 height 13
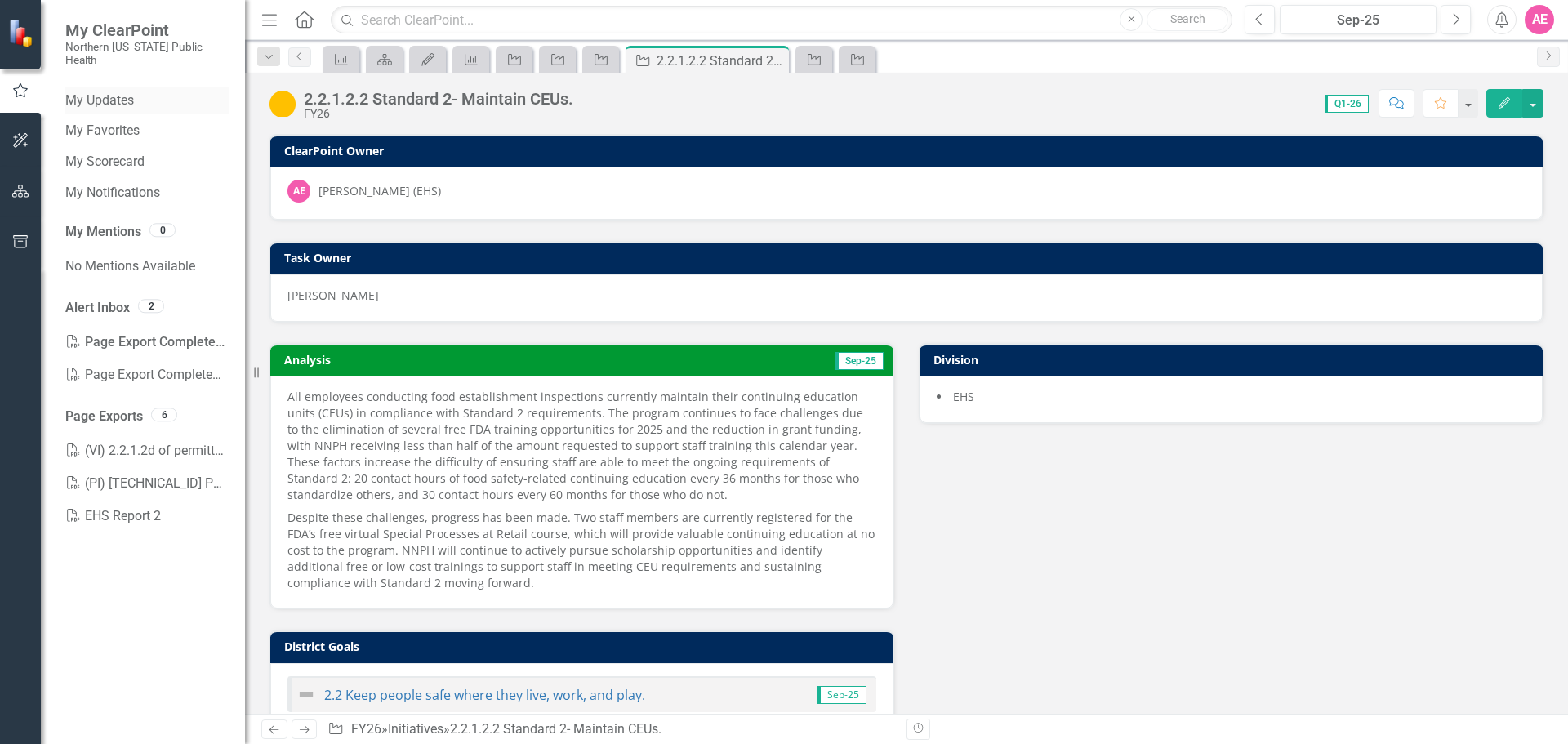
click at [116, 92] on link "My Updates" at bounding box center [148, 100] width 164 height 19
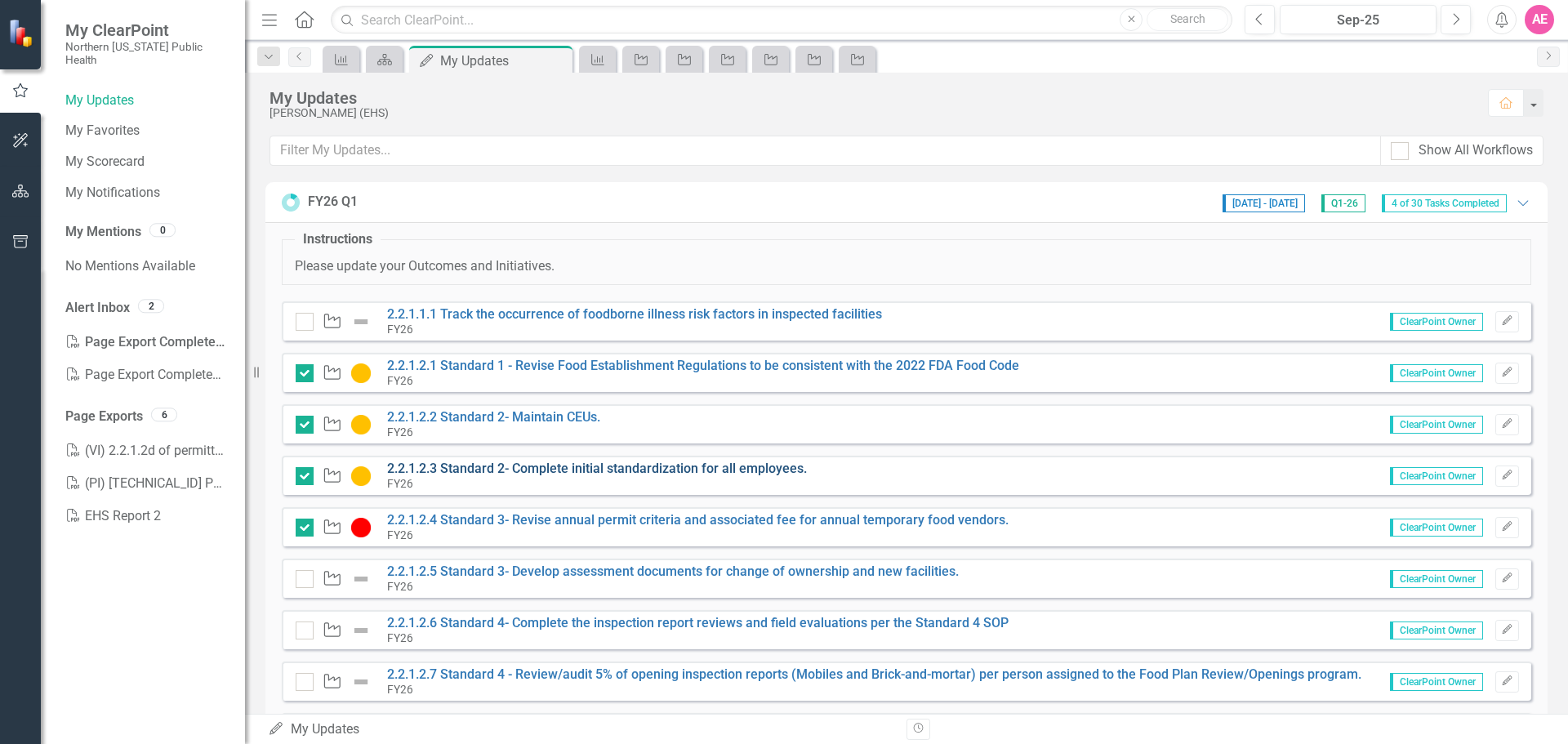
click at [560, 464] on link "2.2.1.2.3 Standard 2- Complete initial standardization for all employees." at bounding box center [597, 468] width 420 height 15
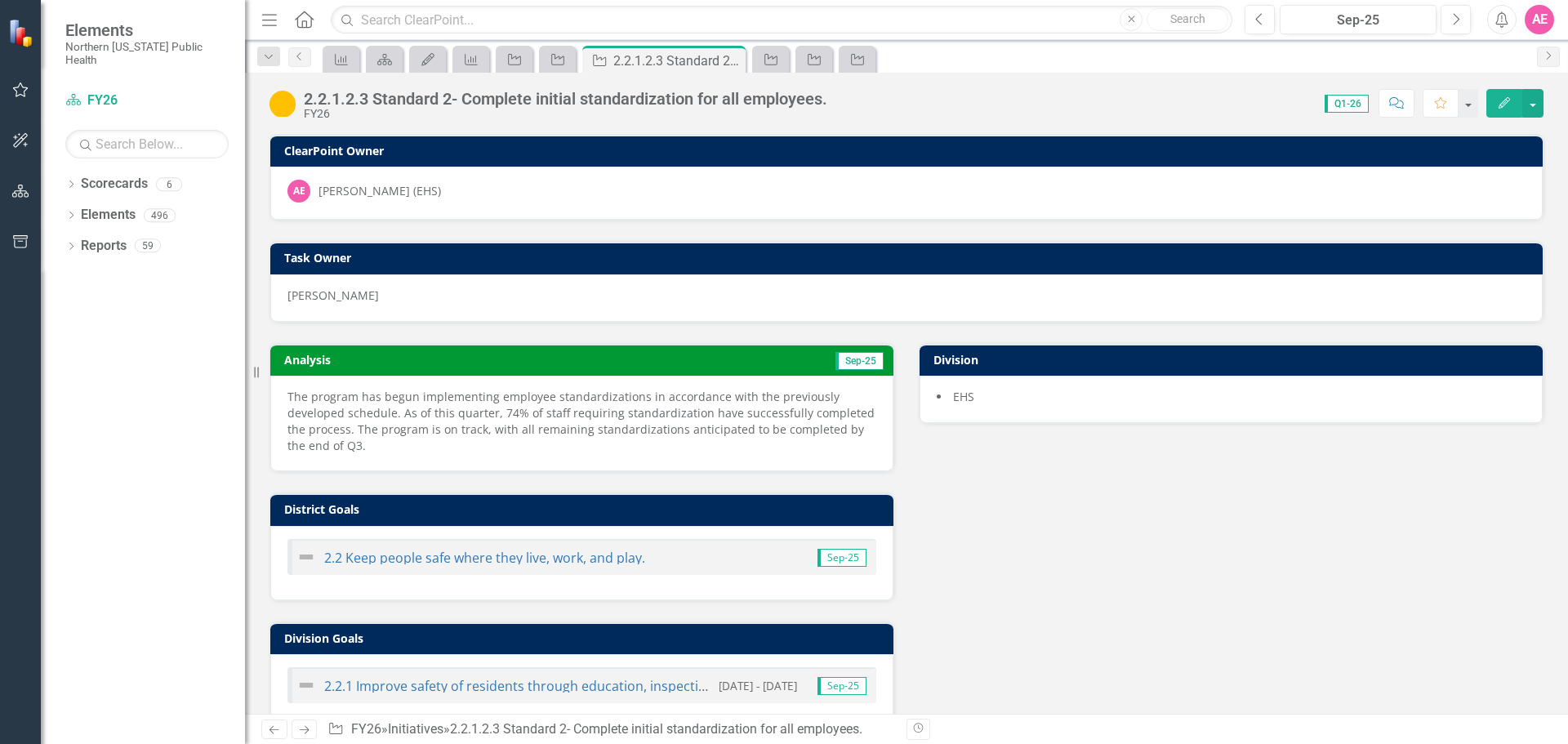
click at [1510, 97] on icon "Edit" at bounding box center [1505, 102] width 15 height 12
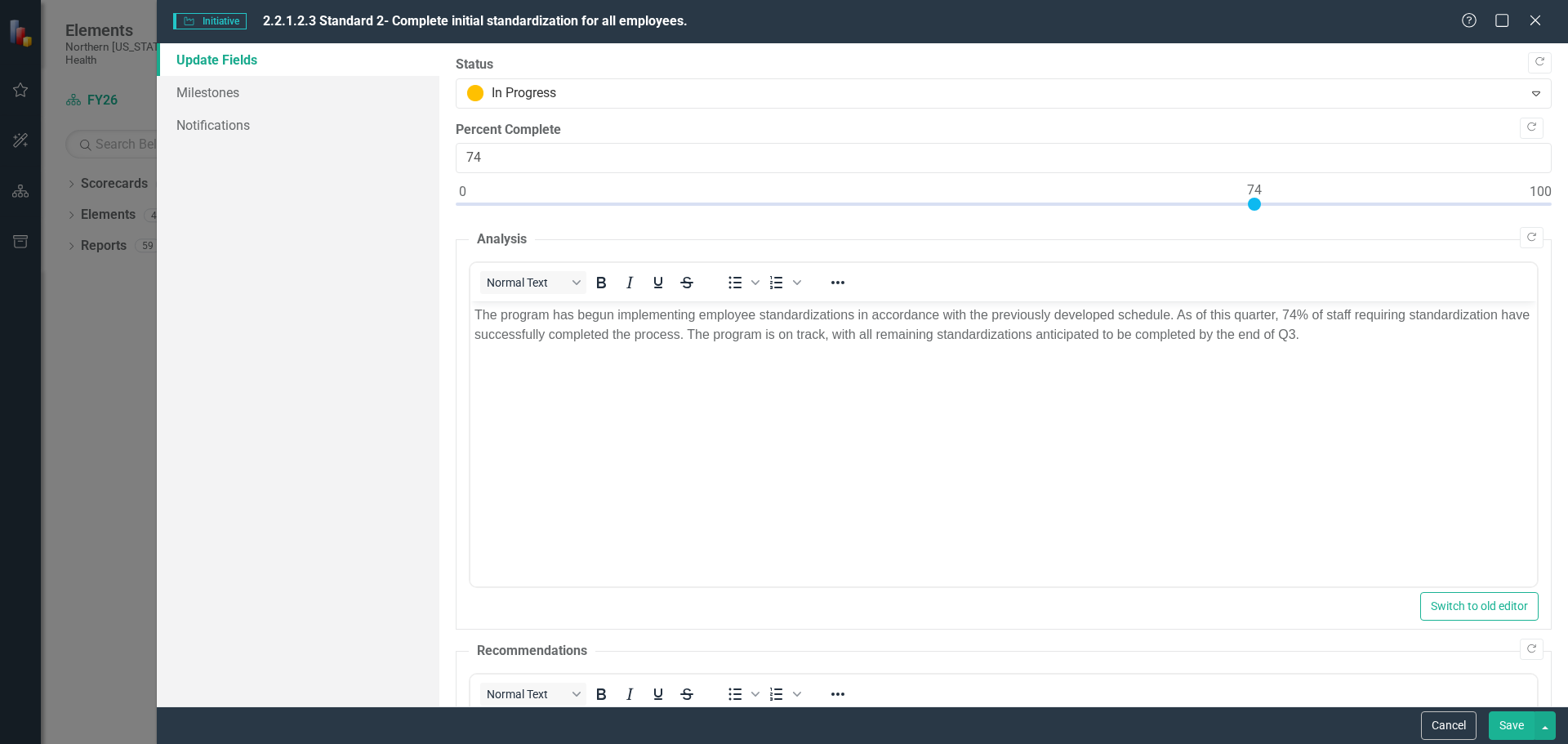
click at [1507, 732] on button "Save" at bounding box center [1511, 725] width 45 height 28
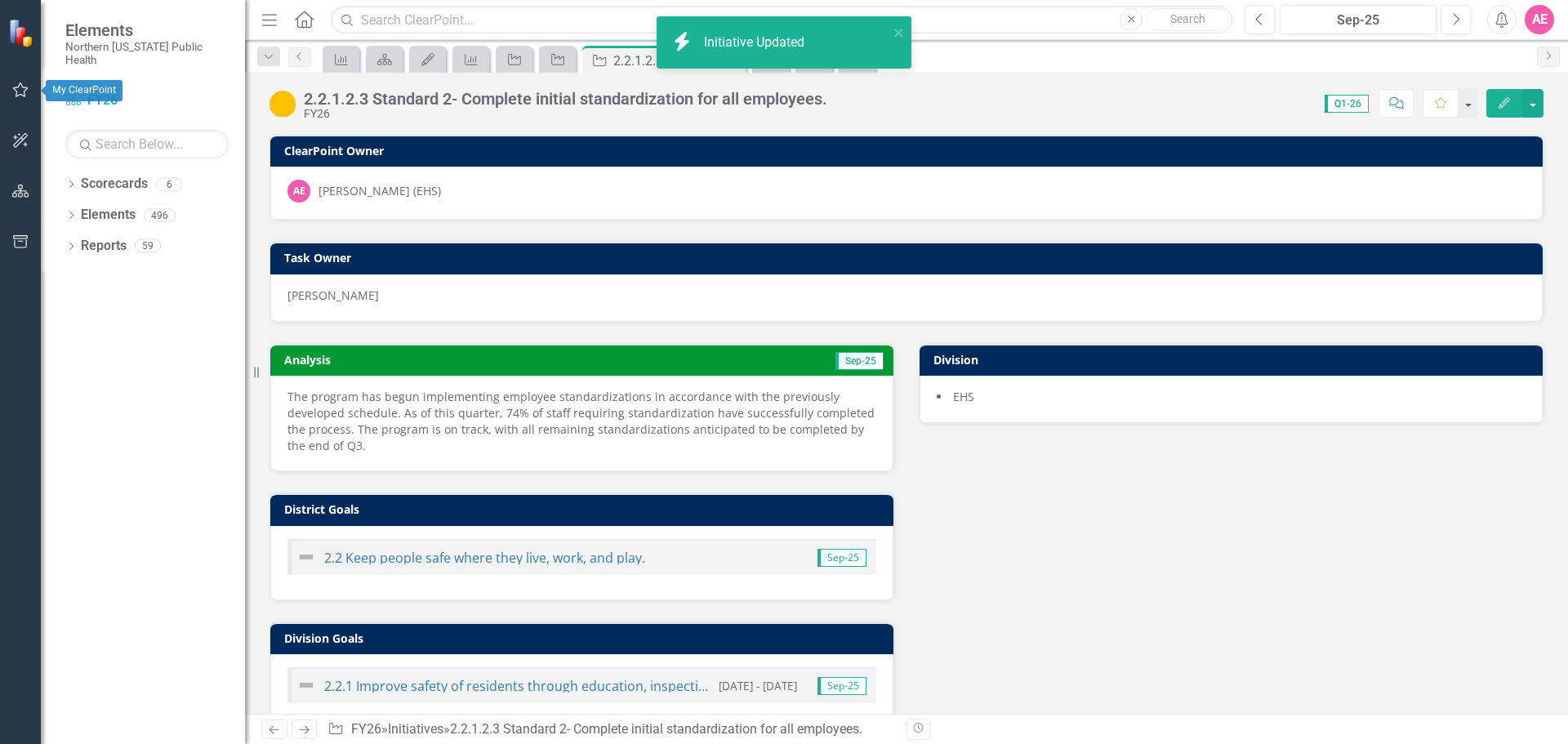
click at [15, 92] on icon "button" at bounding box center [20, 90] width 17 height 13
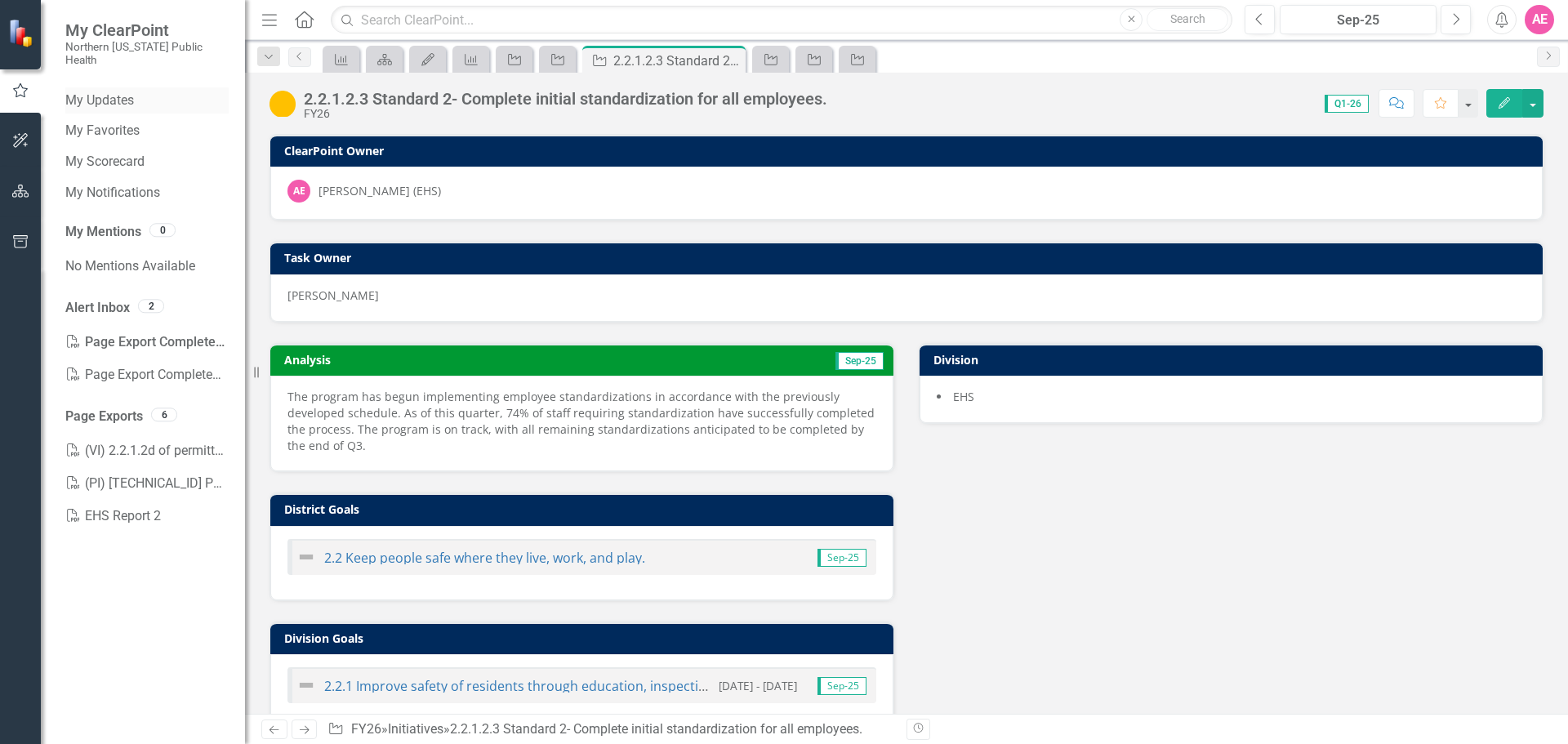
click at [116, 92] on link "My Updates" at bounding box center [148, 100] width 164 height 19
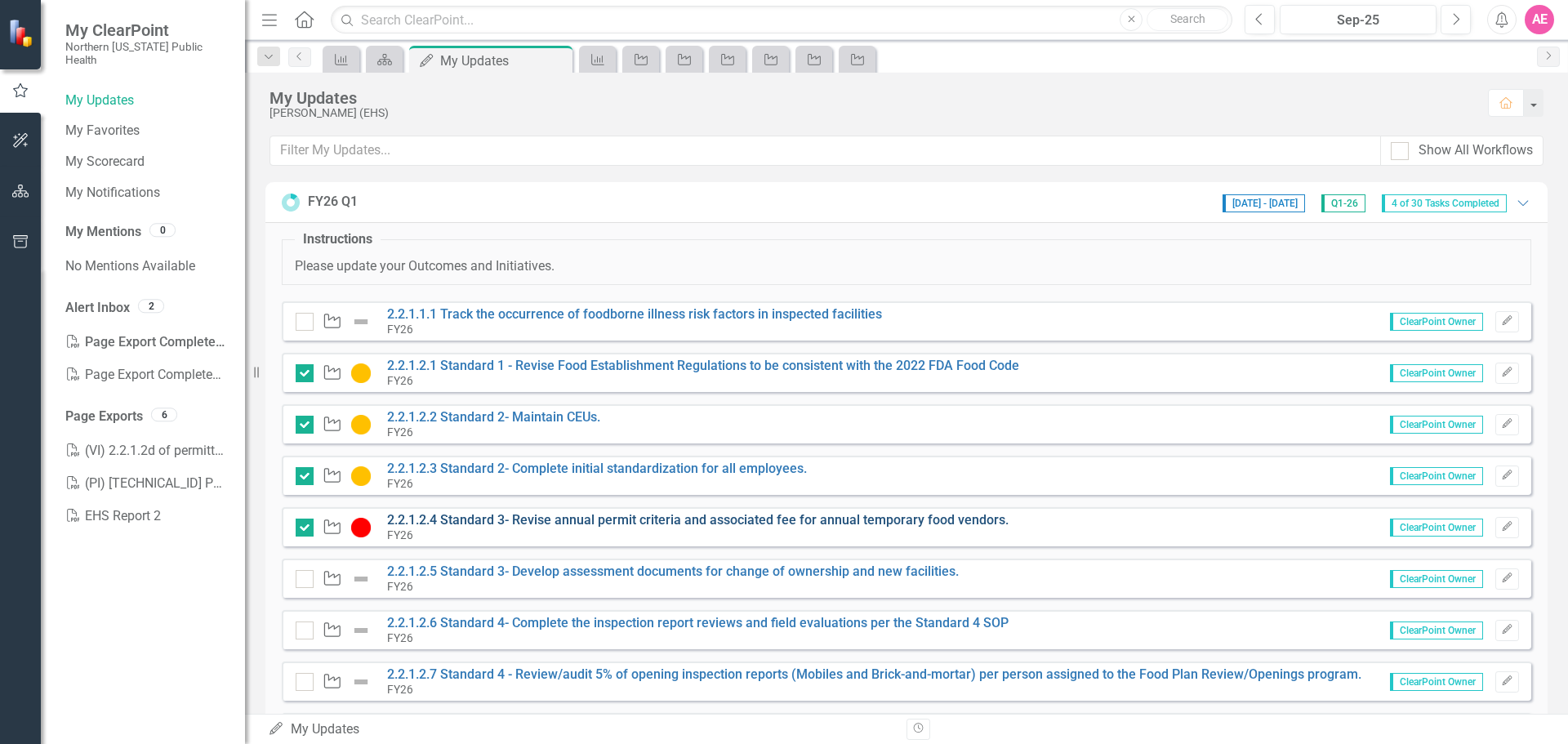
click at [476, 523] on link "2.2.1.2.4 Standard 3- Revise annual permit criteria and associated fee for annu…" at bounding box center [698, 519] width 621 height 15
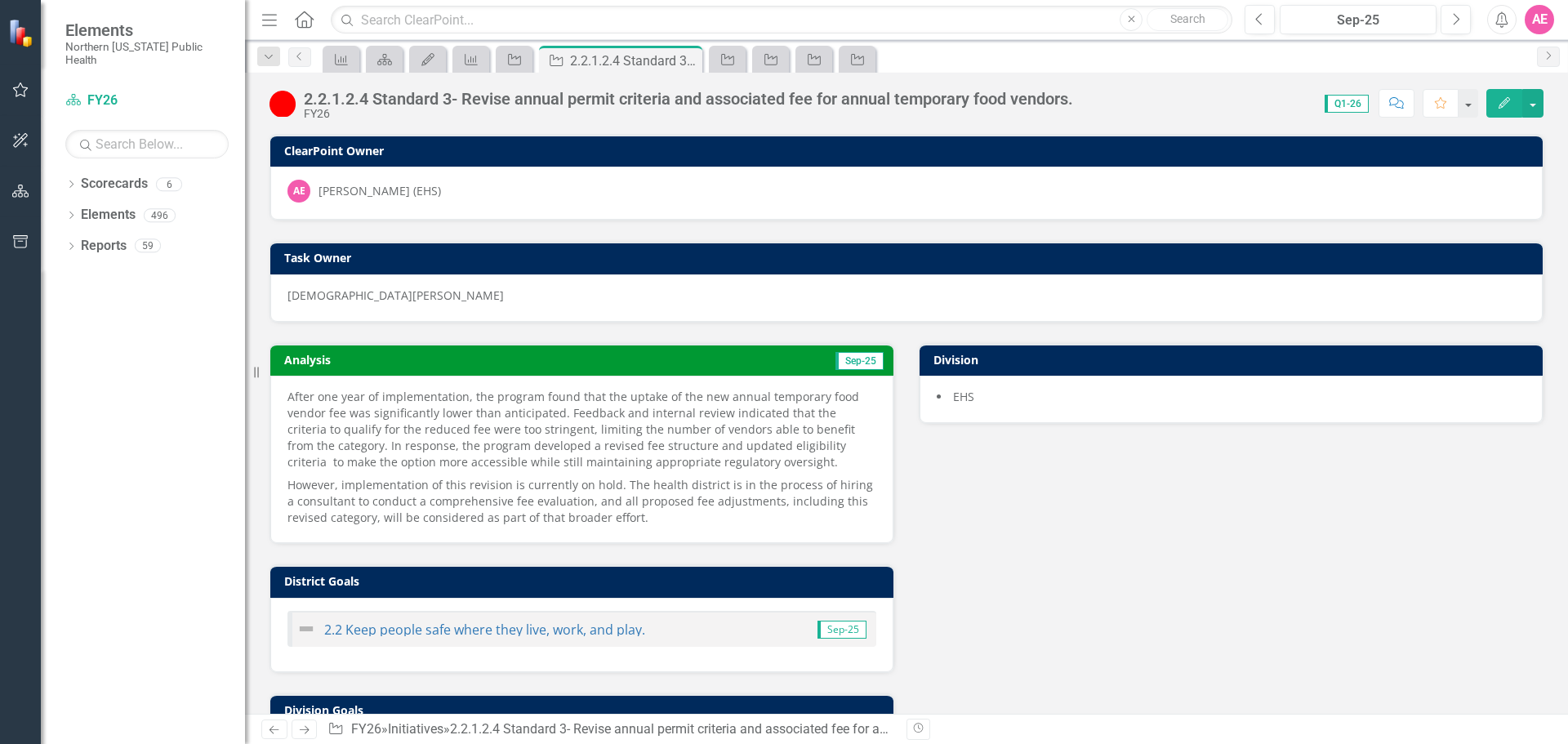
click at [1502, 97] on icon "Edit" at bounding box center [1505, 102] width 15 height 12
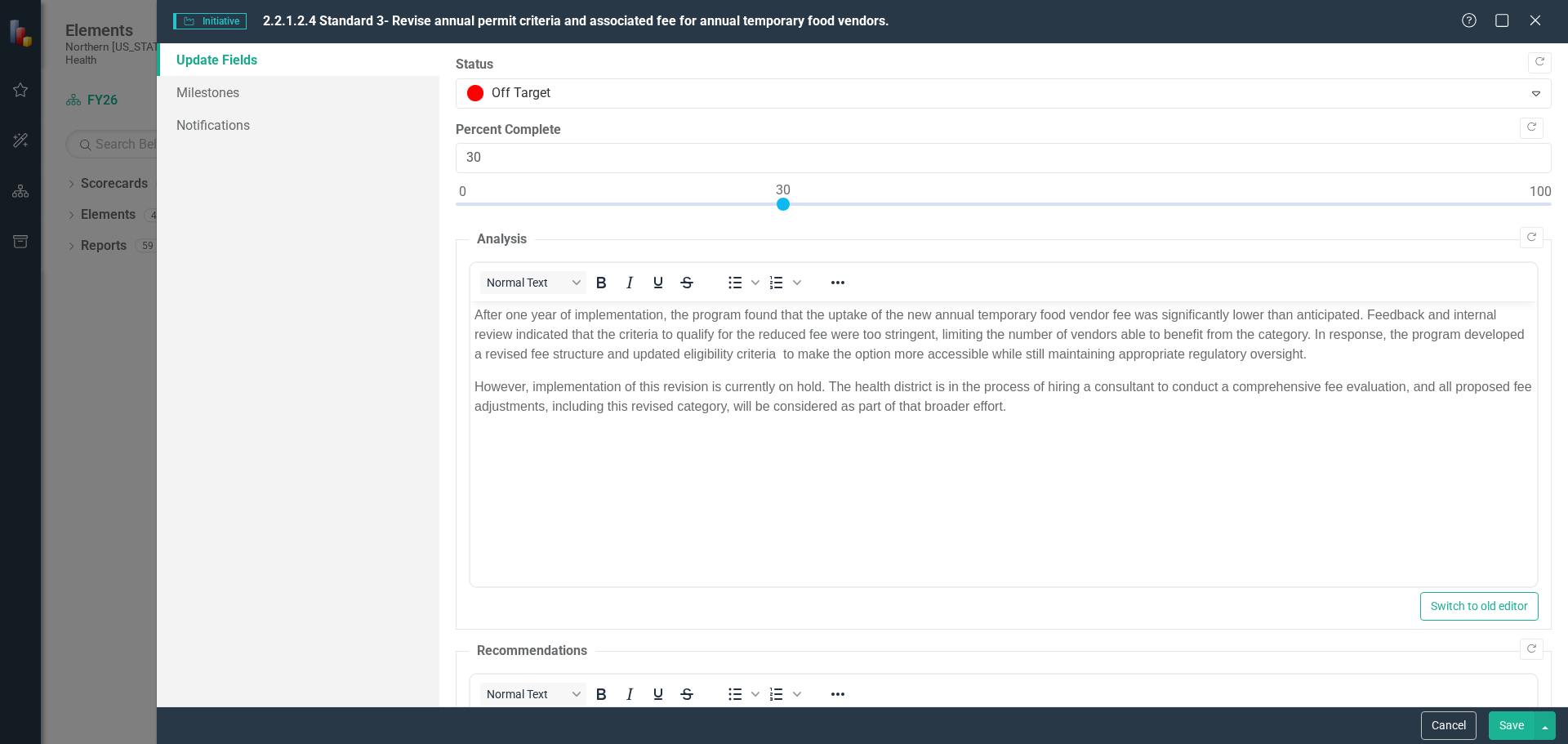
click at [1508, 718] on button "Save" at bounding box center [1511, 725] width 45 height 28
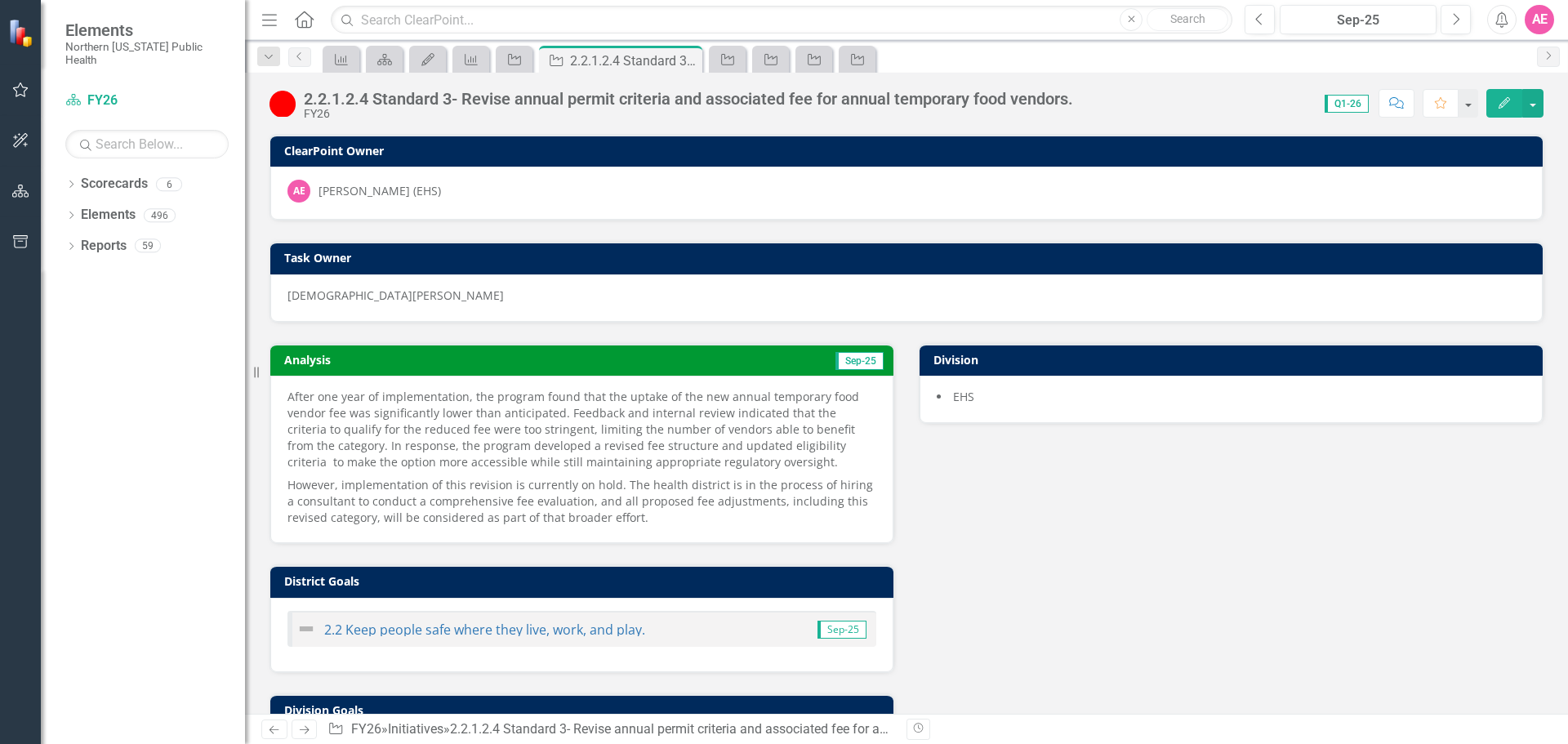
click at [1498, 94] on button "Edit" at bounding box center [1505, 103] width 36 height 28
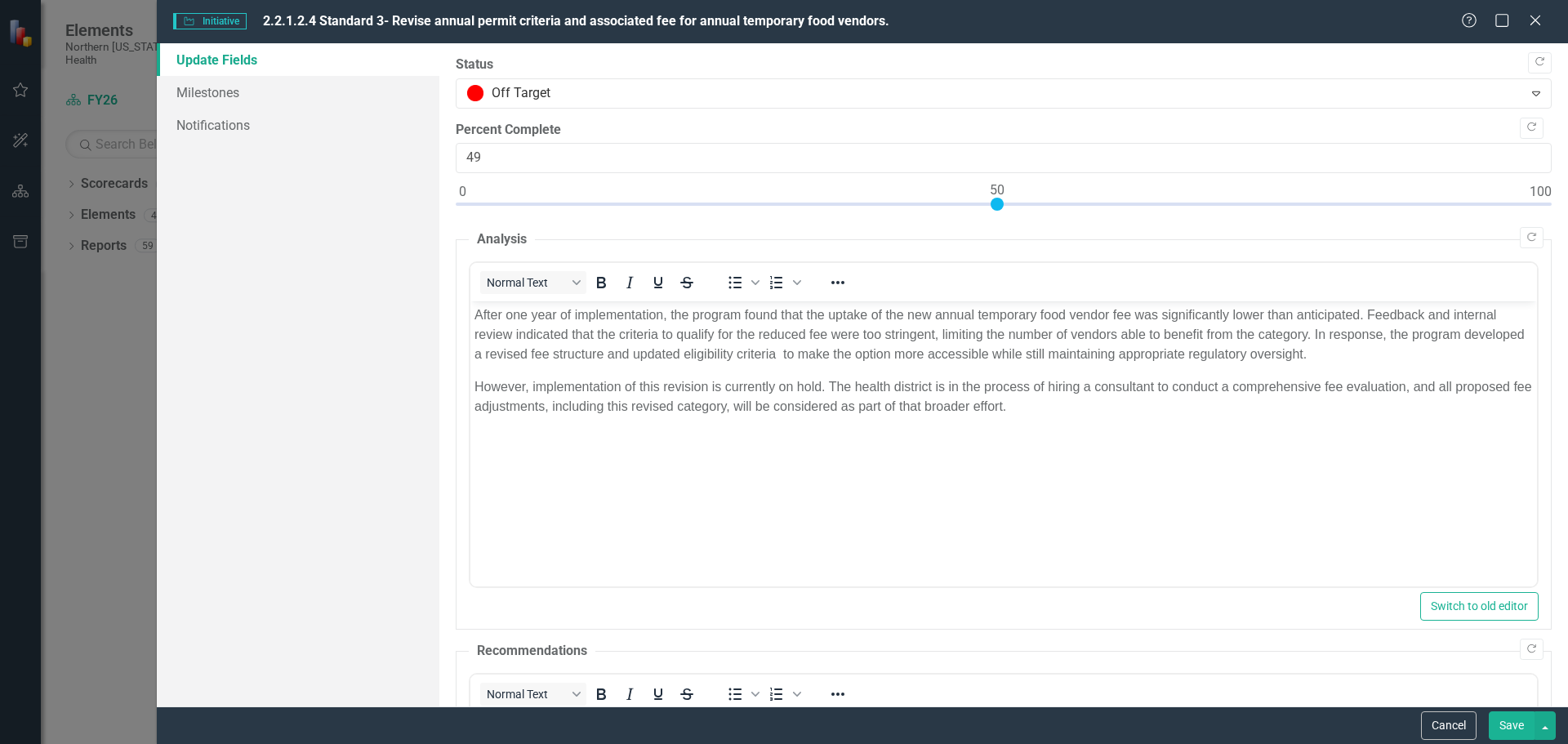
type input "50"
drag, startPoint x: 781, startPoint y: 199, endPoint x: 998, endPoint y: 201, distance: 217.0
click at [998, 201] on div at bounding box center [997, 204] width 13 height 13
click at [1524, 721] on button "Save" at bounding box center [1511, 725] width 45 height 28
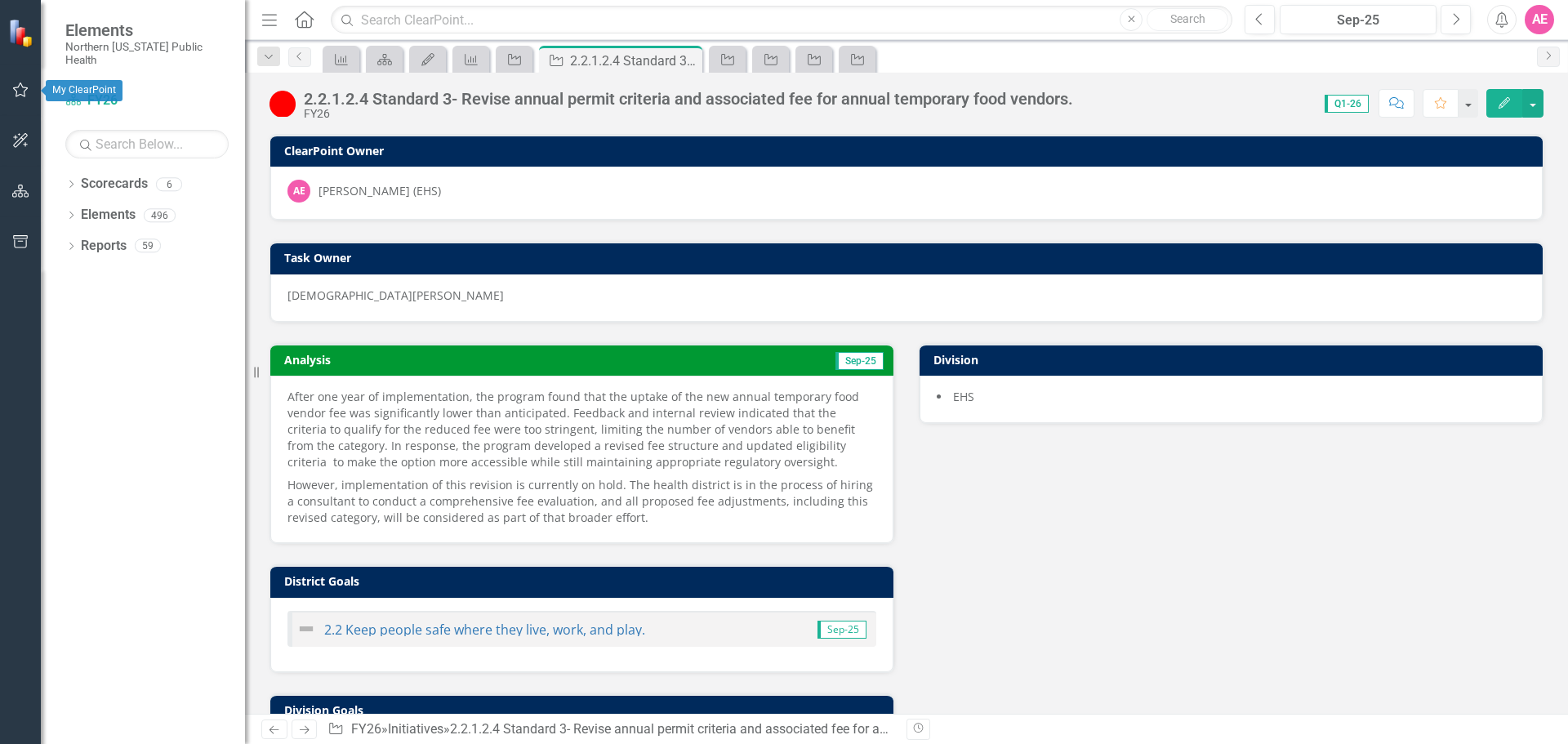
click at [25, 88] on icon "button" at bounding box center [20, 90] width 15 height 15
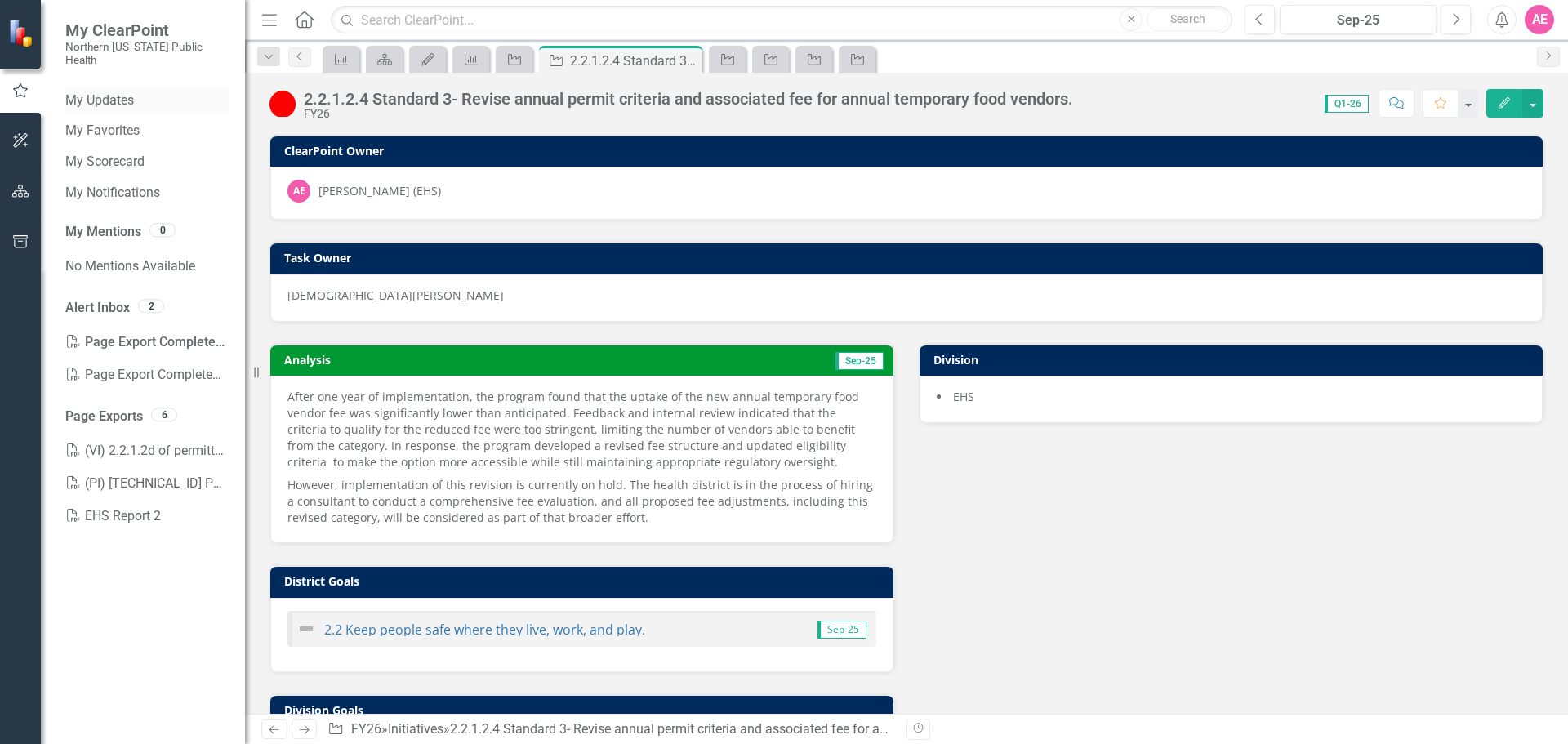
click at [112, 92] on link "My Updates" at bounding box center [148, 100] width 164 height 19
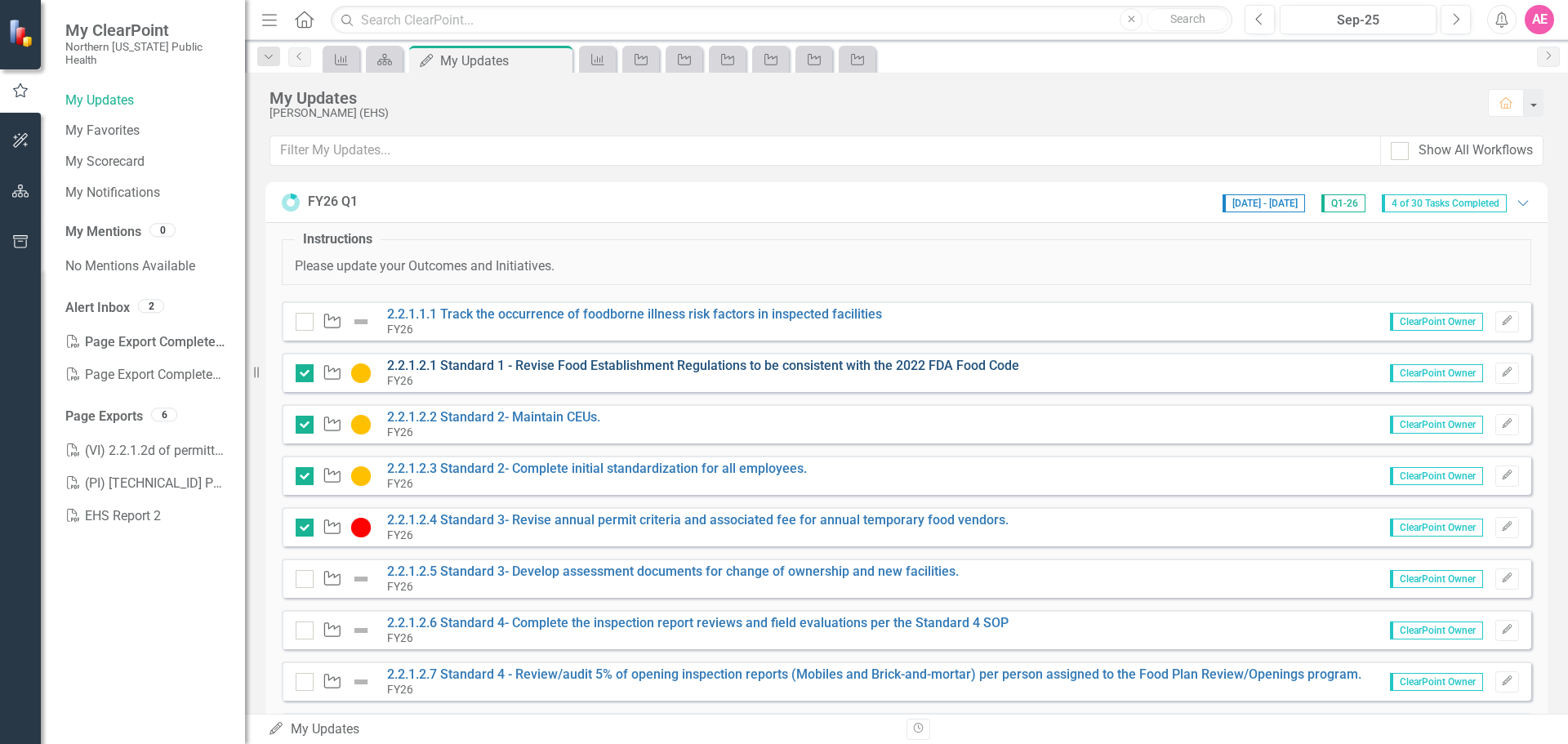
click at [473, 359] on link "2.2.1.2.1 Standard 1 - Revise Food Establishment Regulations to be consistent w…" at bounding box center [703, 365] width 632 height 15
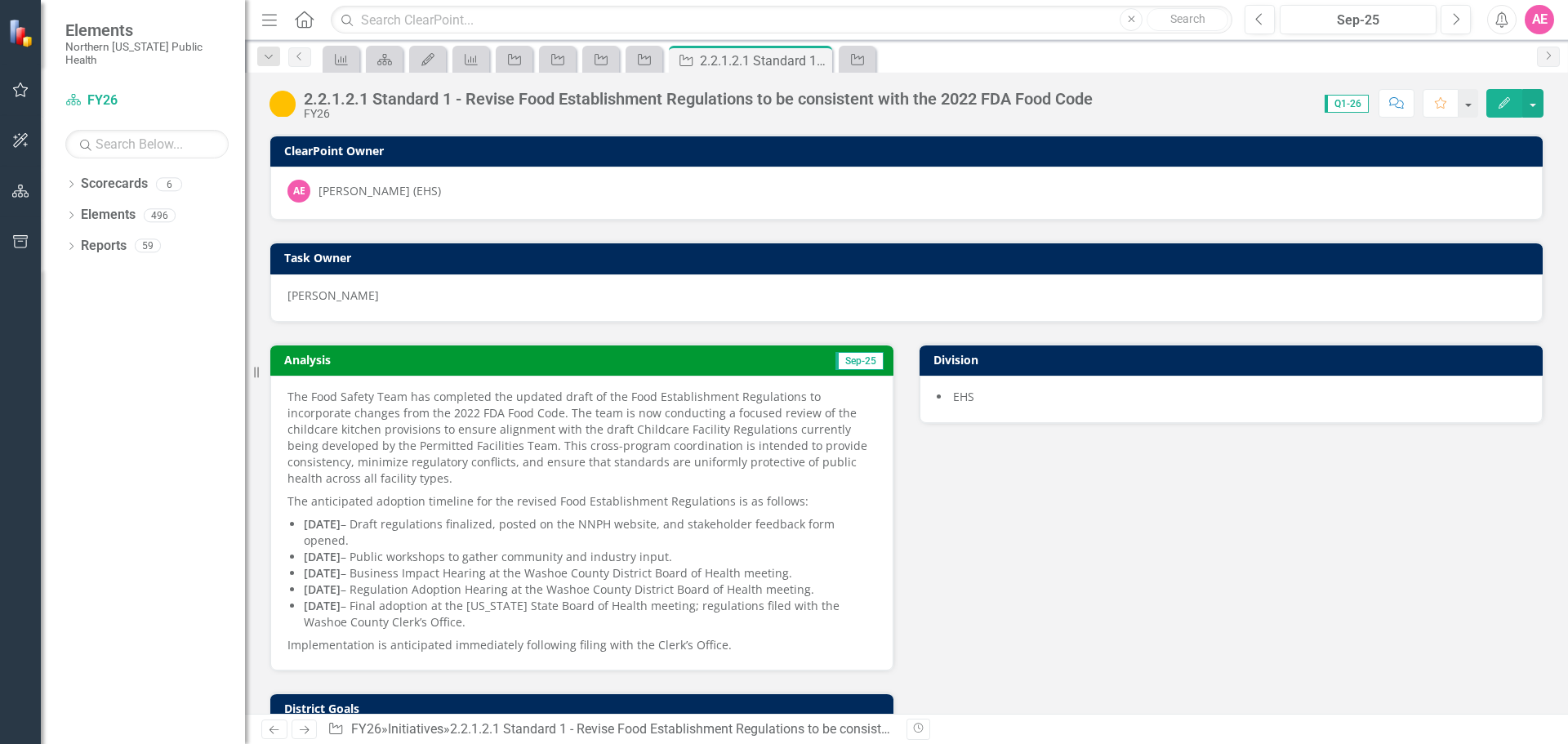
click at [14, 88] on icon "button" at bounding box center [20, 90] width 15 height 15
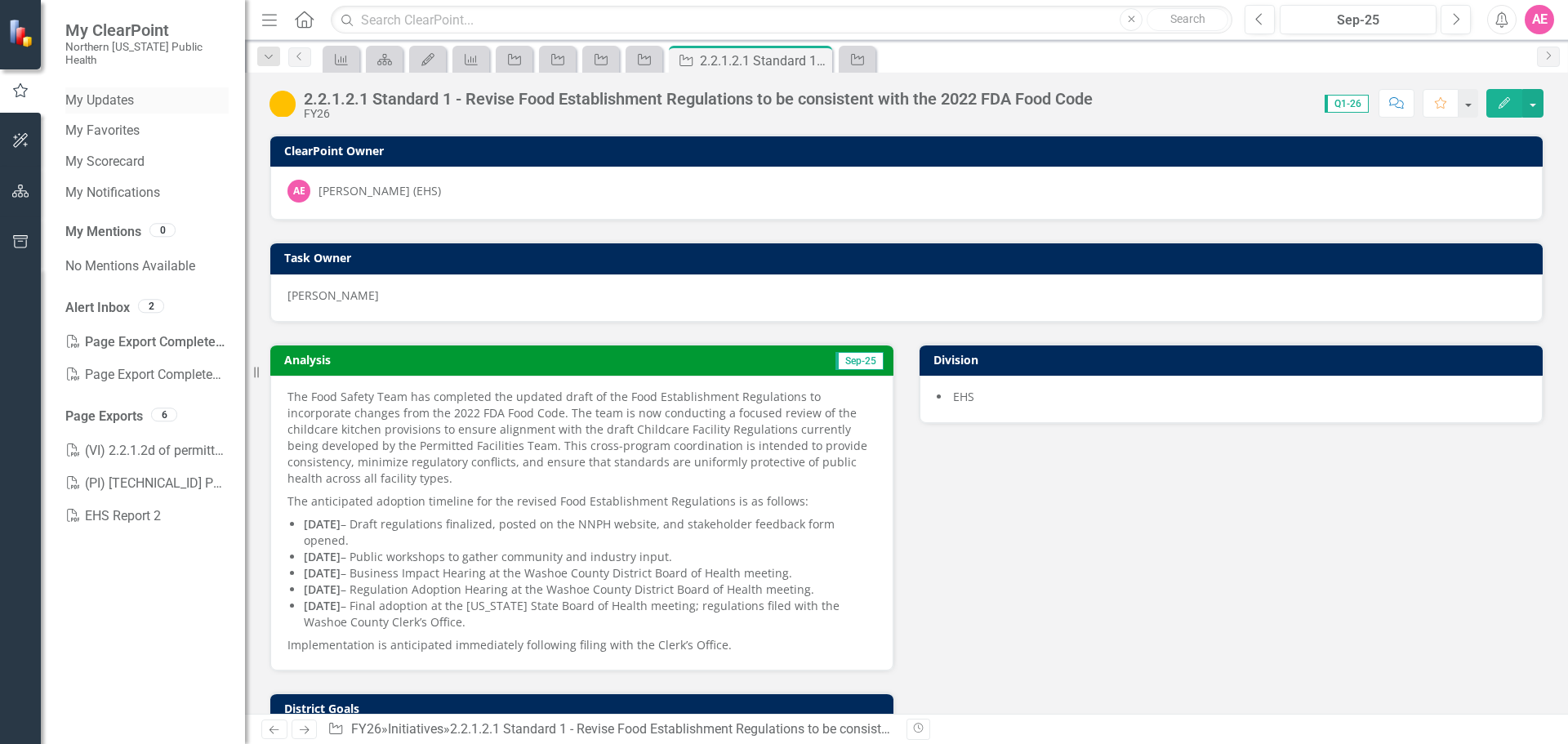
click at [106, 96] on link "My Updates" at bounding box center [148, 100] width 164 height 19
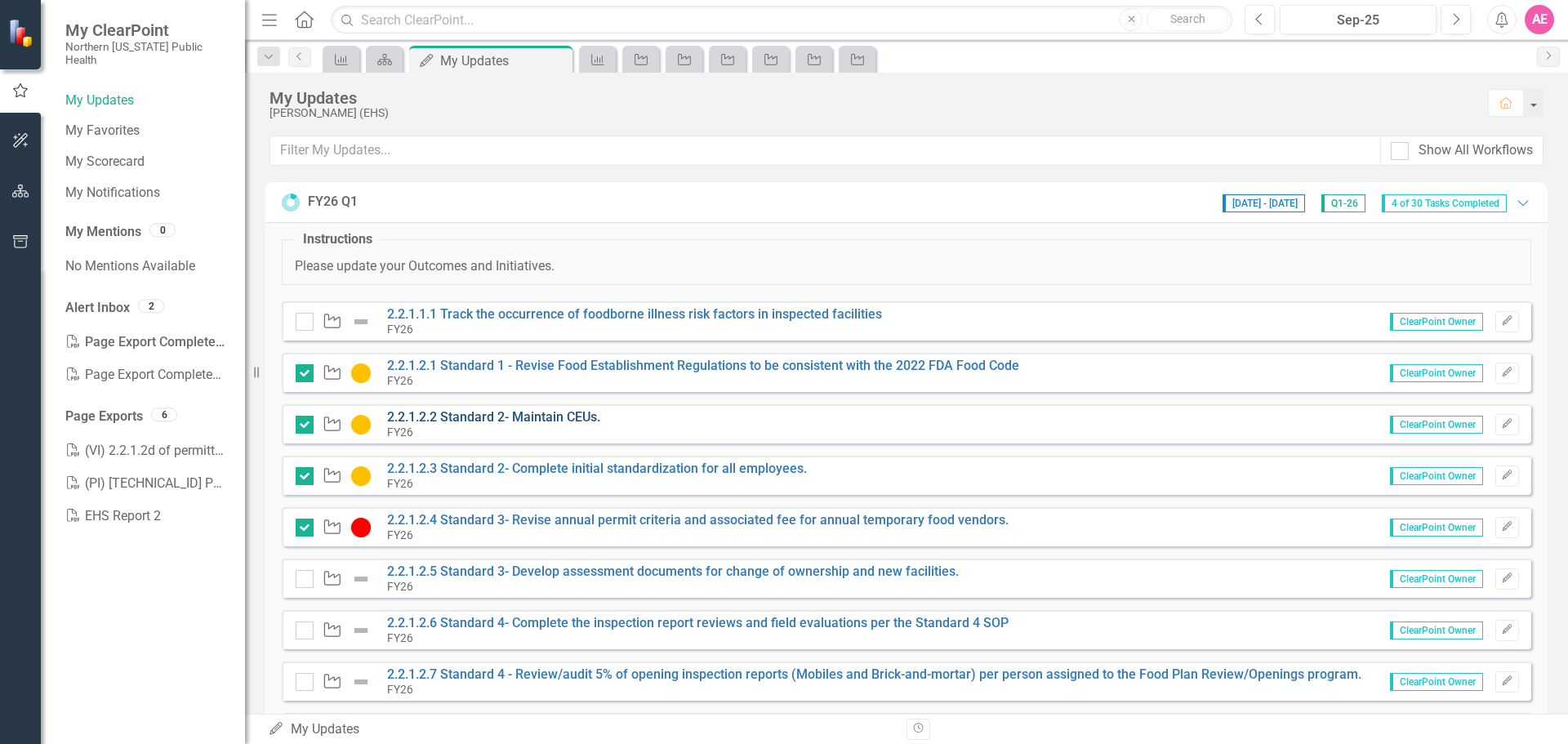
click at [444, 418] on link "2.2.1.2.2 Standard 2- Maintain CEUs." at bounding box center [494, 416] width 213 height 15
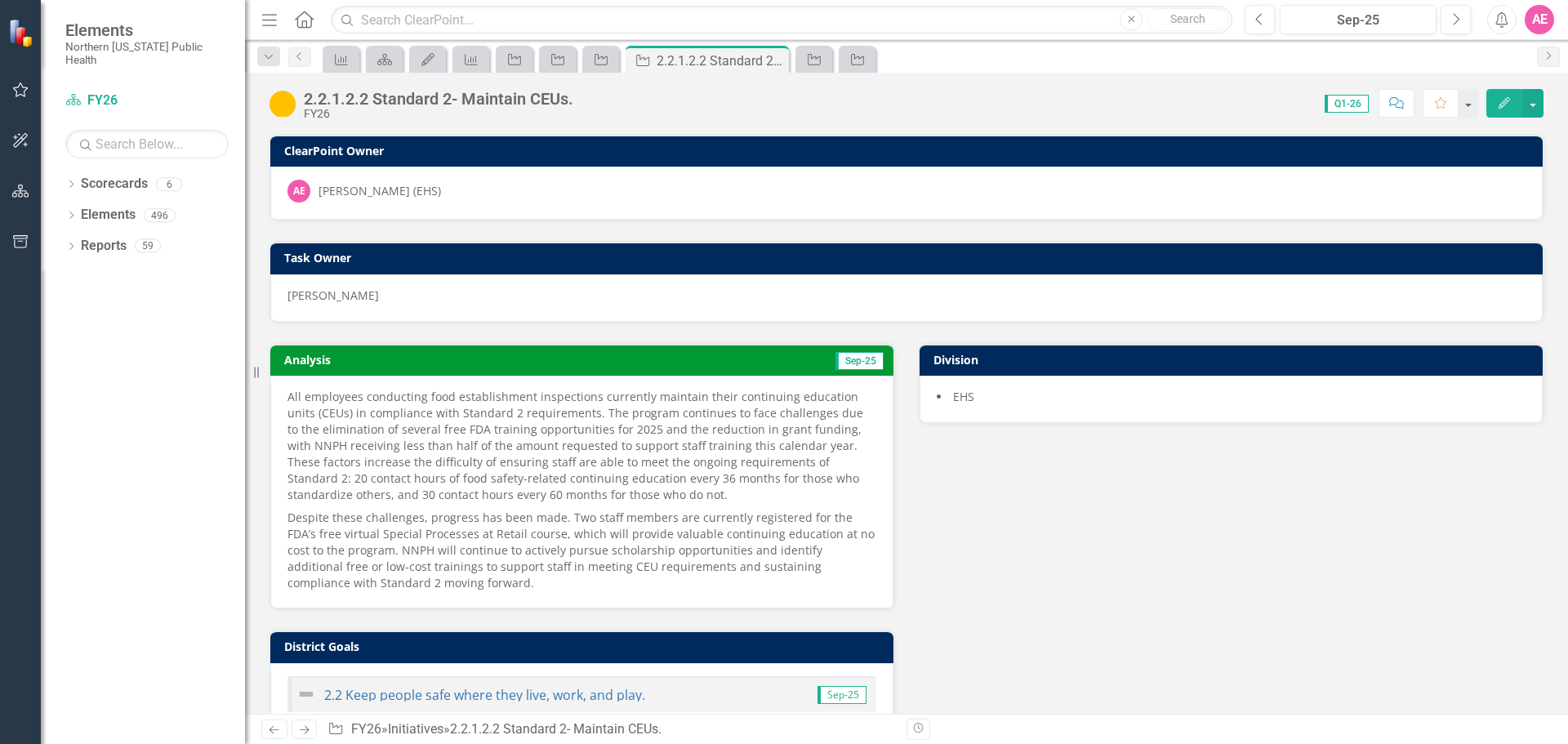
click at [1497, 100] on button "Edit" at bounding box center [1505, 103] width 36 height 28
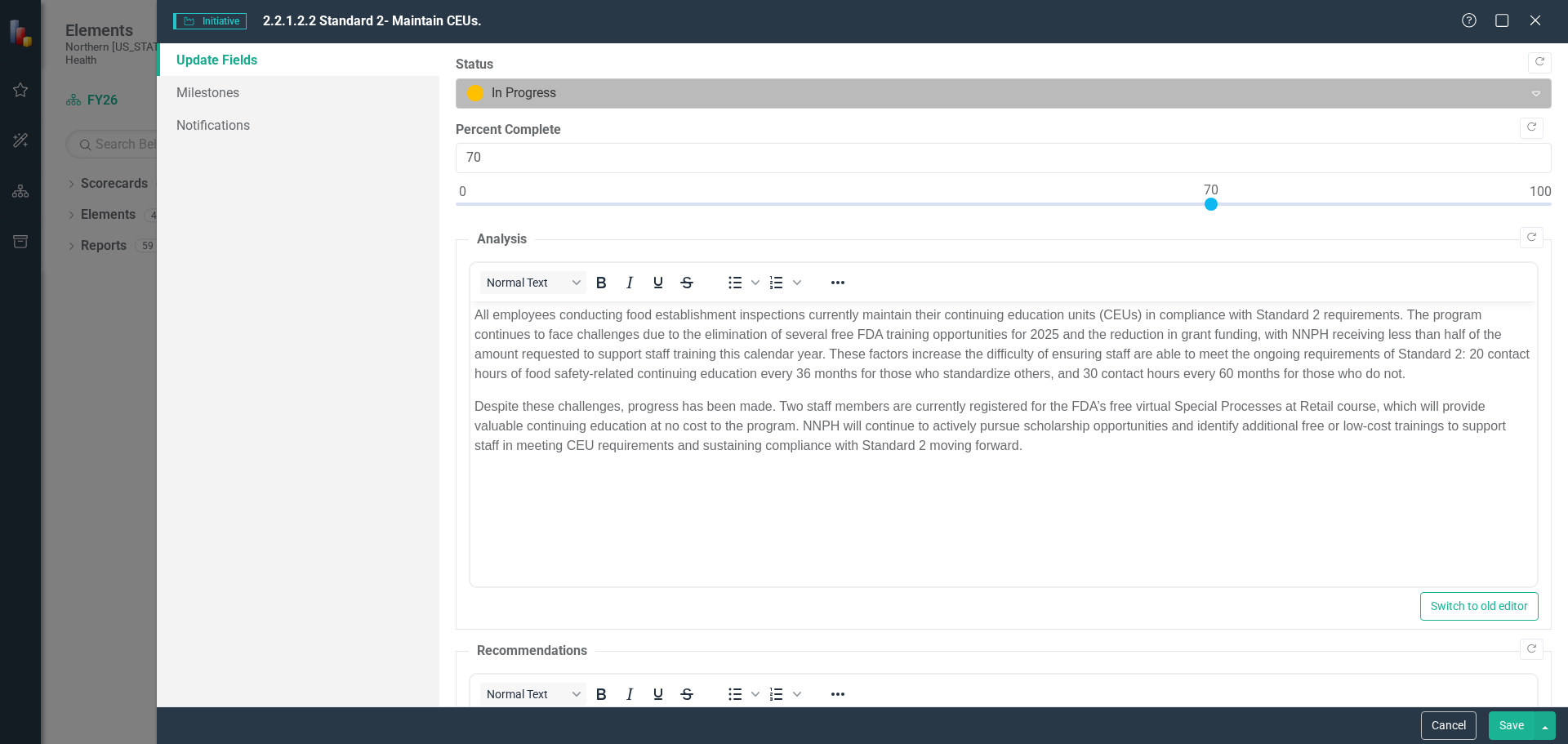
click at [610, 86] on div at bounding box center [990, 93] width 1046 height 22
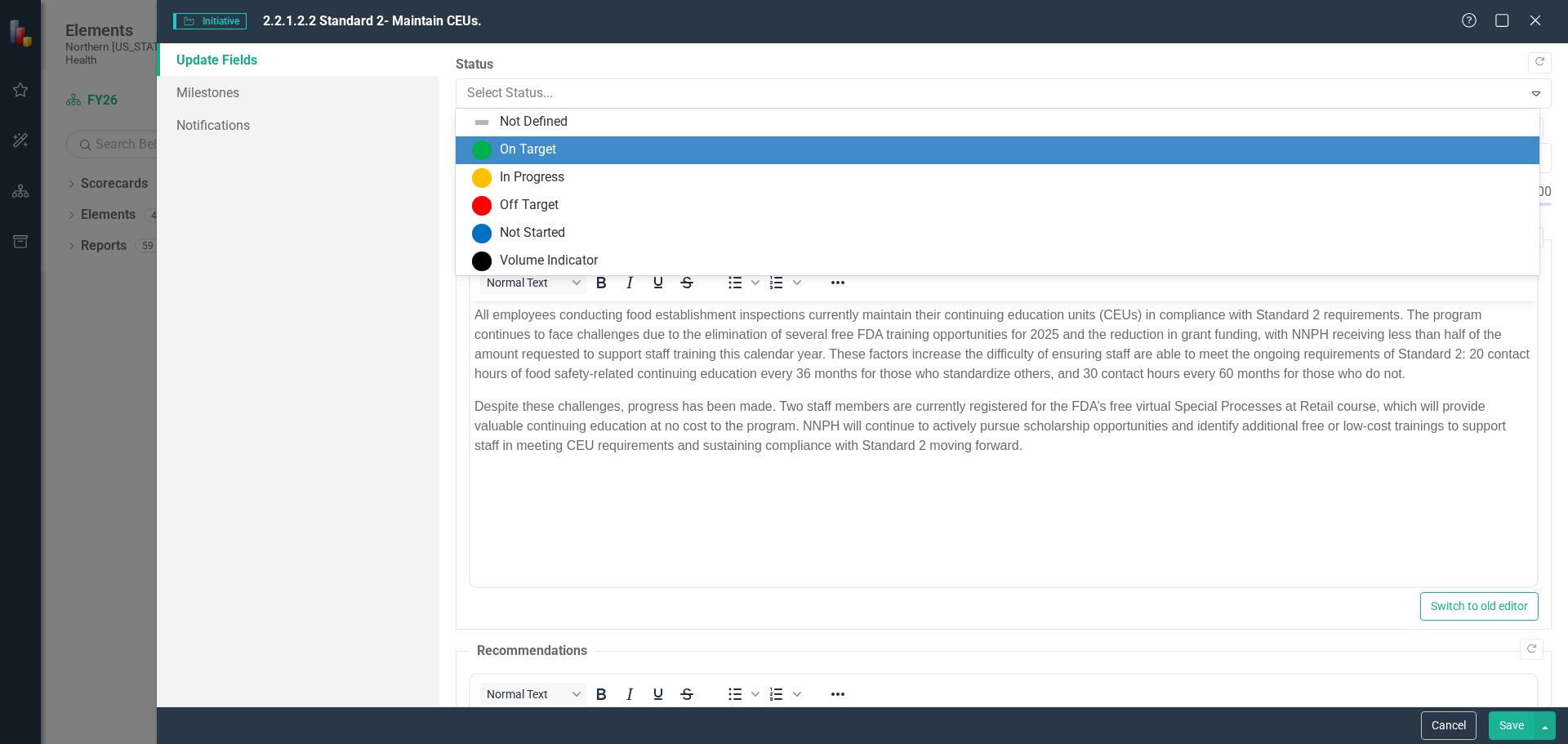
click at [547, 146] on div "On Target" at bounding box center [527, 149] width 56 height 19
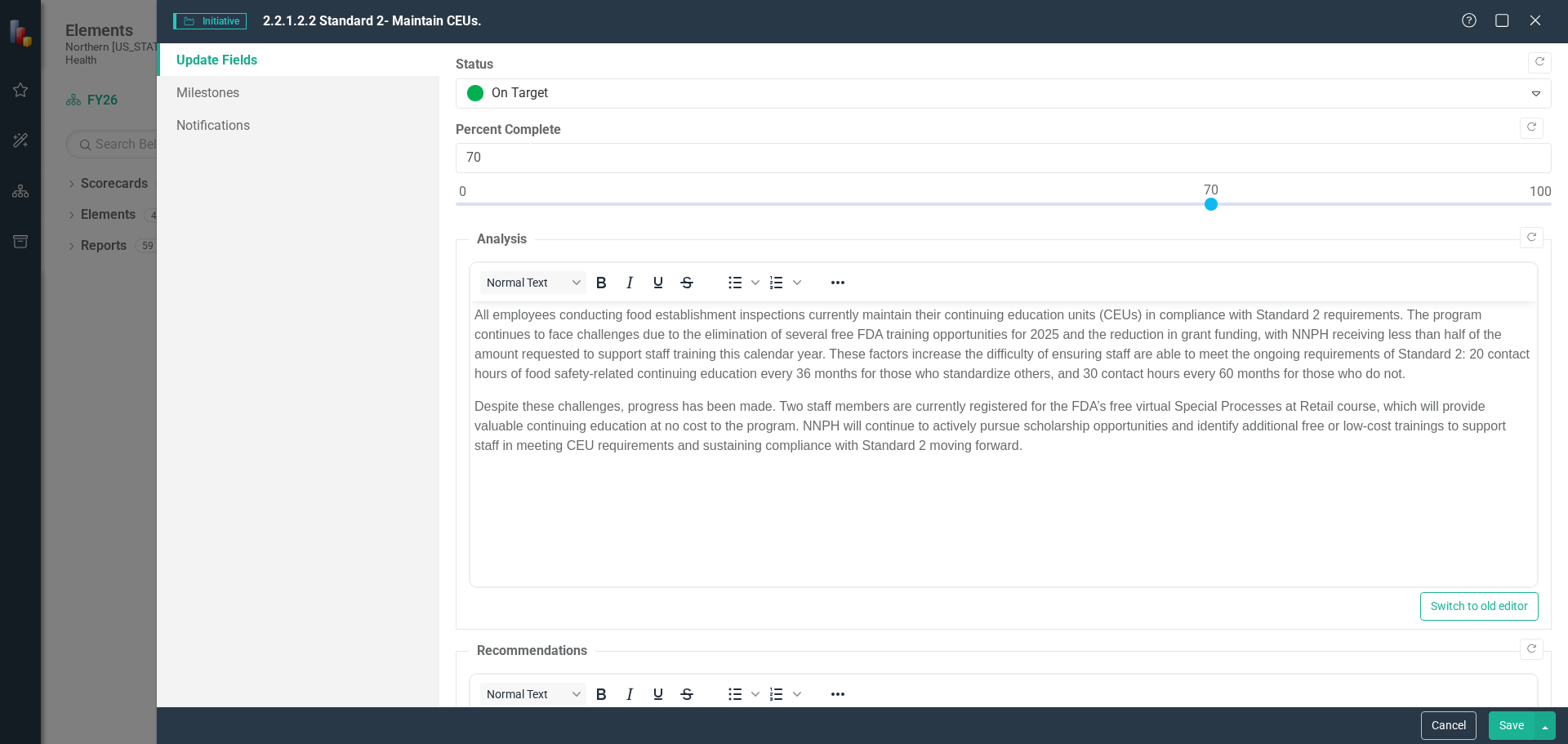
click at [1518, 720] on button "Save" at bounding box center [1511, 725] width 45 height 28
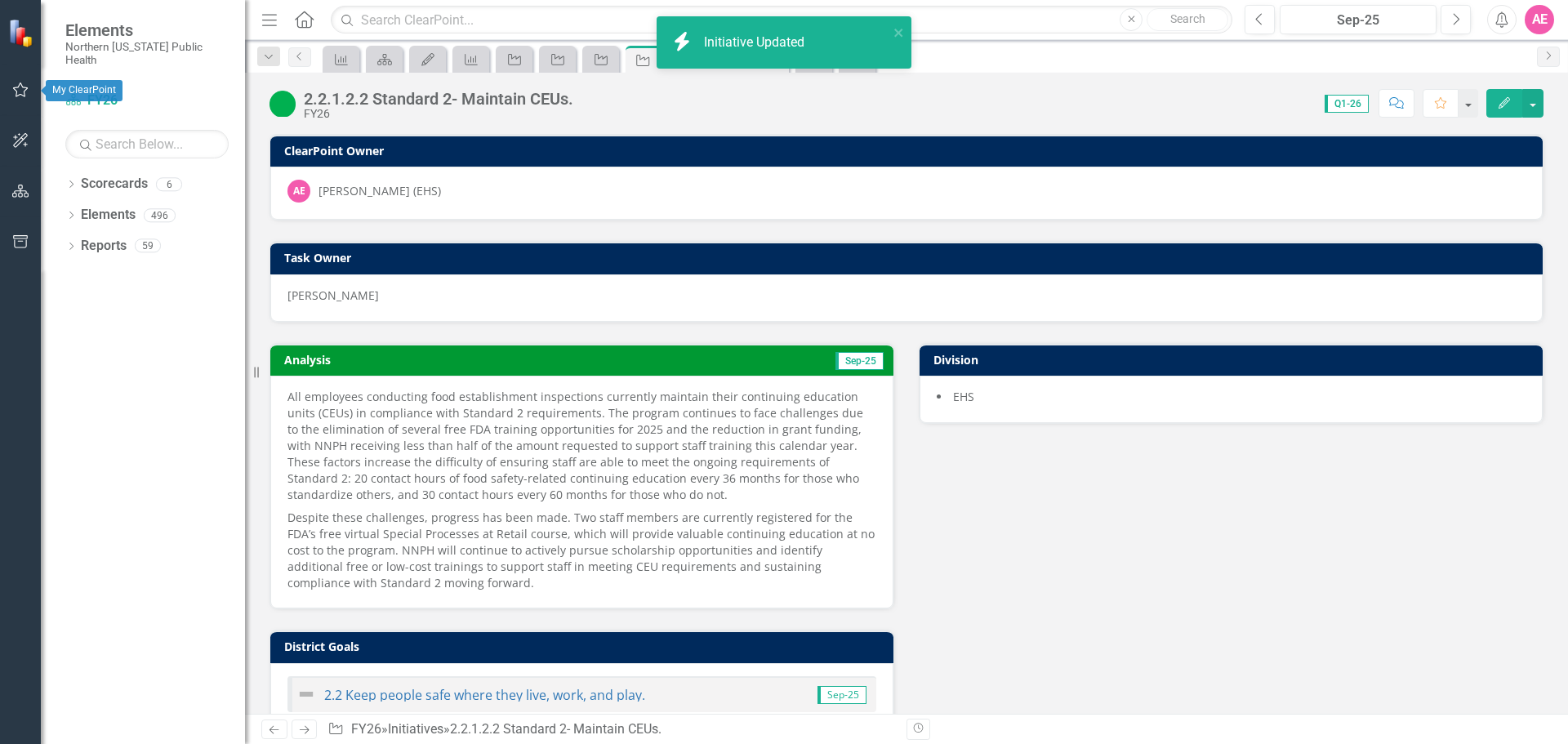
click at [21, 84] on icon "button" at bounding box center [20, 90] width 15 height 15
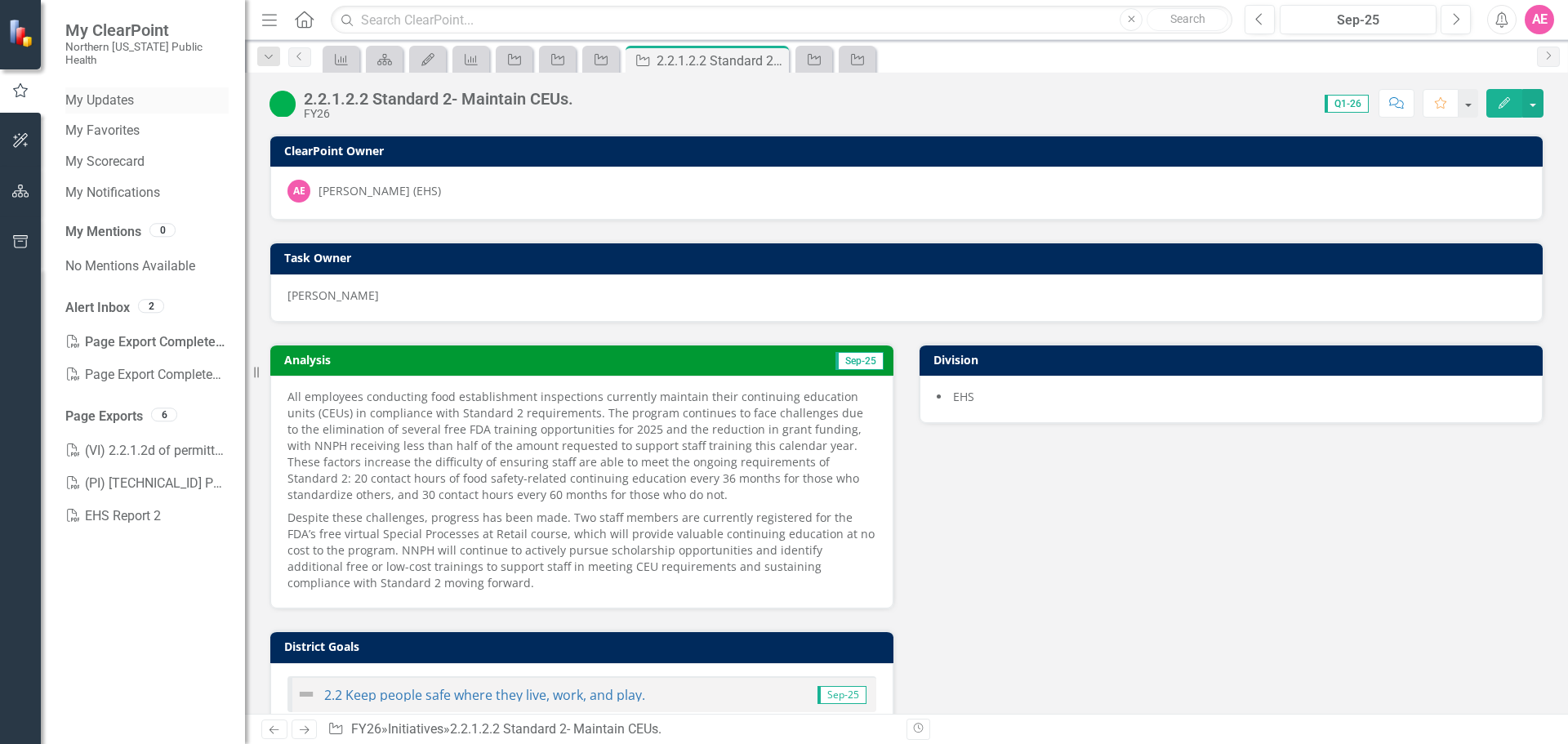
click at [100, 92] on link "My Updates" at bounding box center [148, 100] width 164 height 19
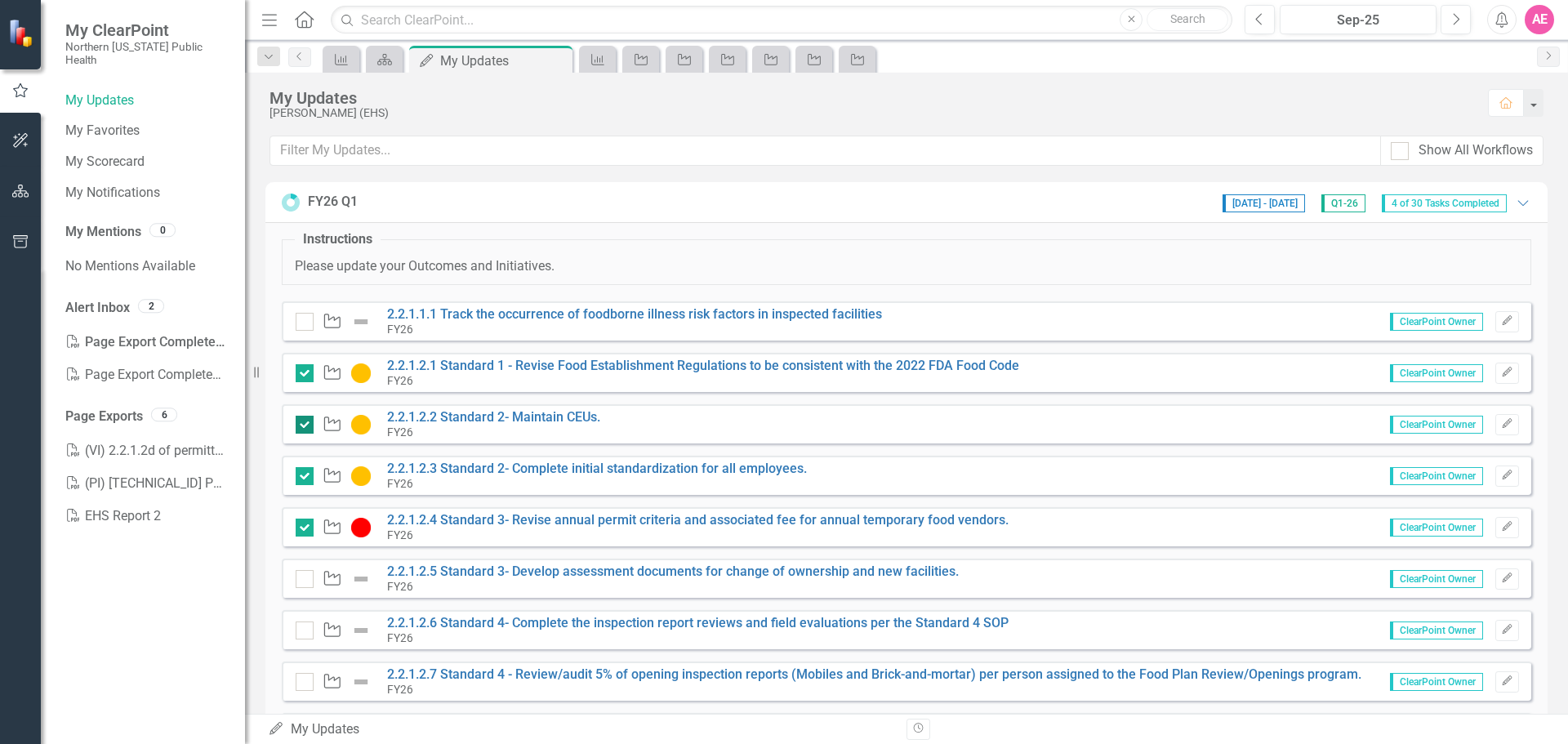
click at [307, 422] on div at bounding box center [305, 425] width 18 height 18
click at [307, 422] on input "checkbox" at bounding box center [301, 421] width 11 height 11
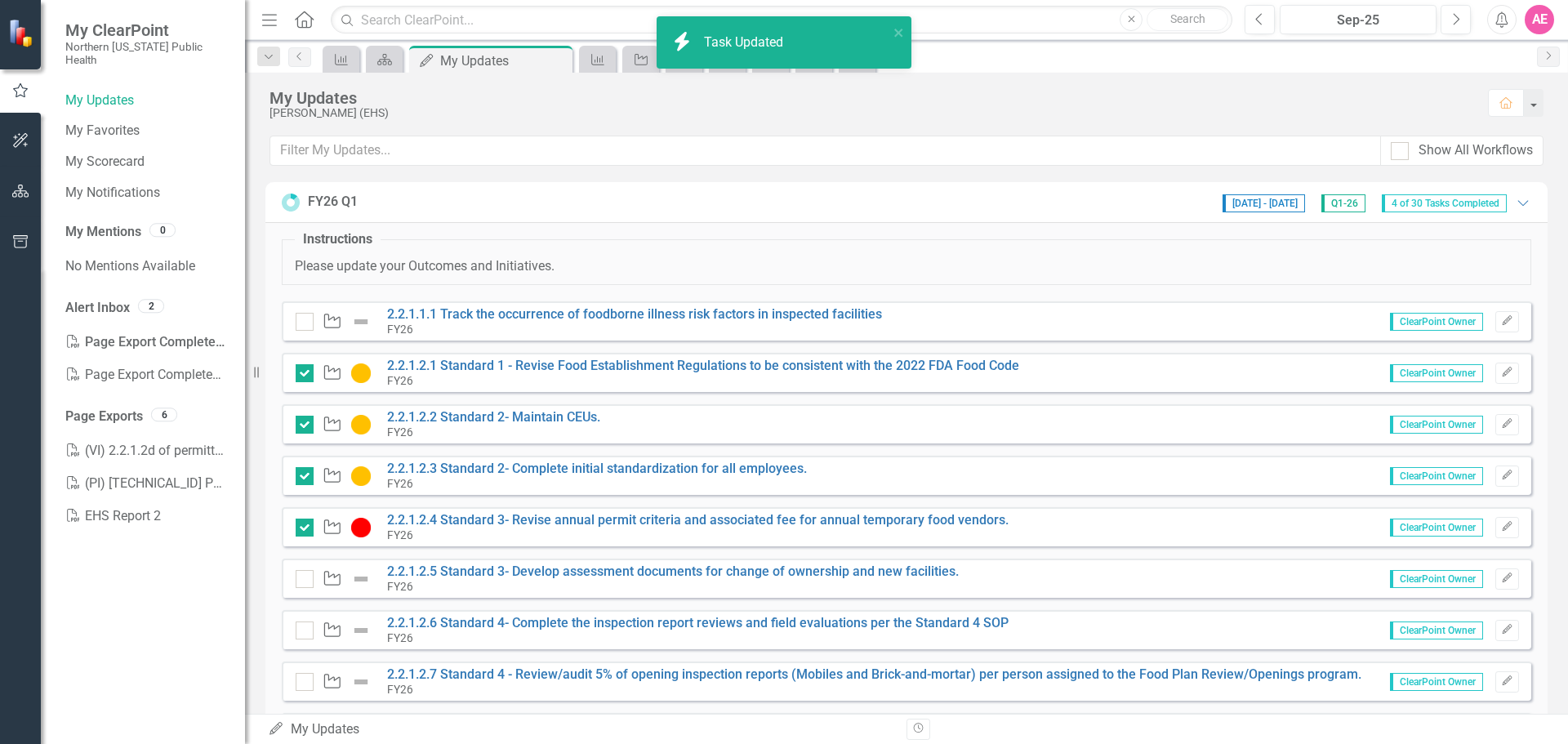
checkbox input "false"
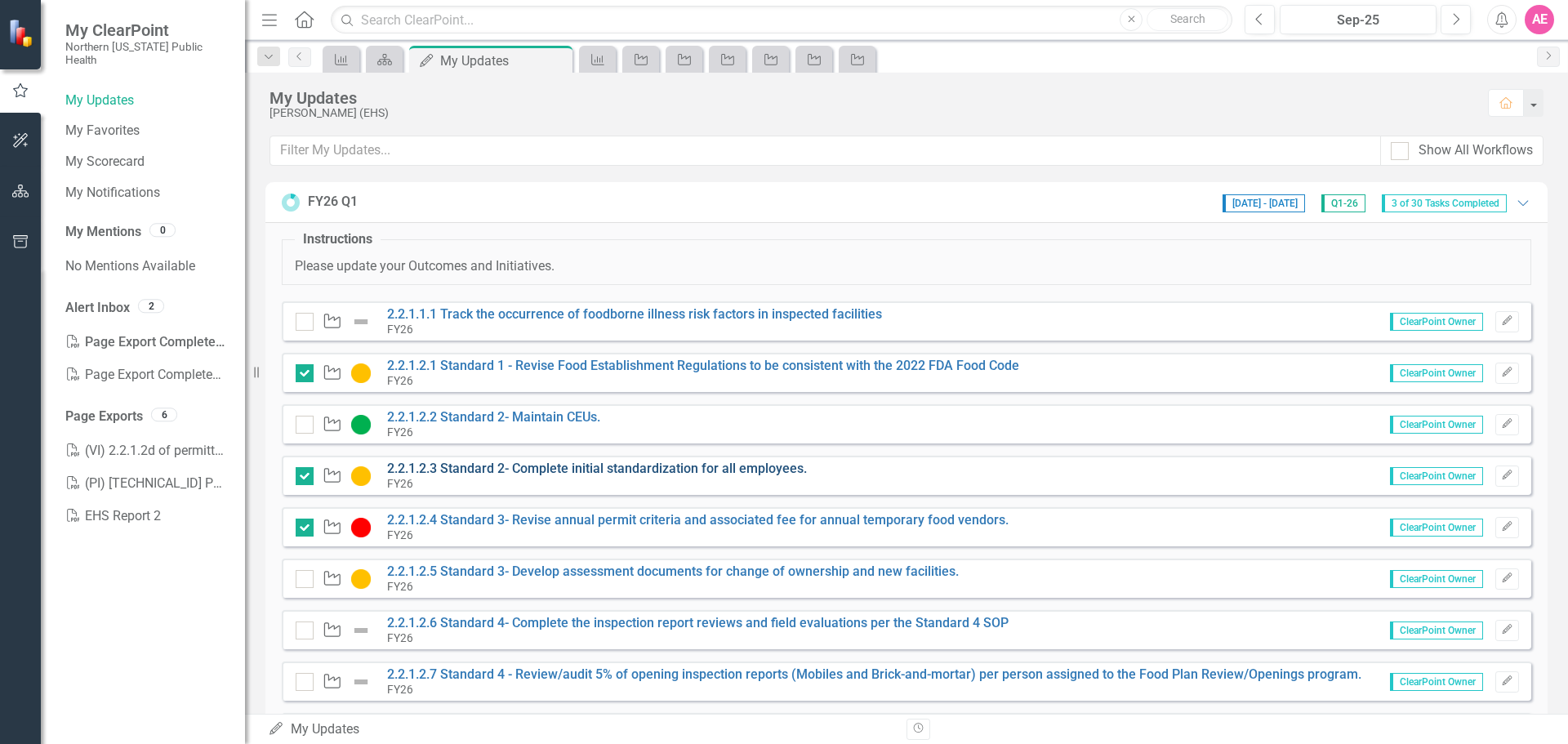
click at [526, 461] on link "2.2.1.2.3 Standard 2- Complete initial standardization for all employees." at bounding box center [597, 468] width 420 height 15
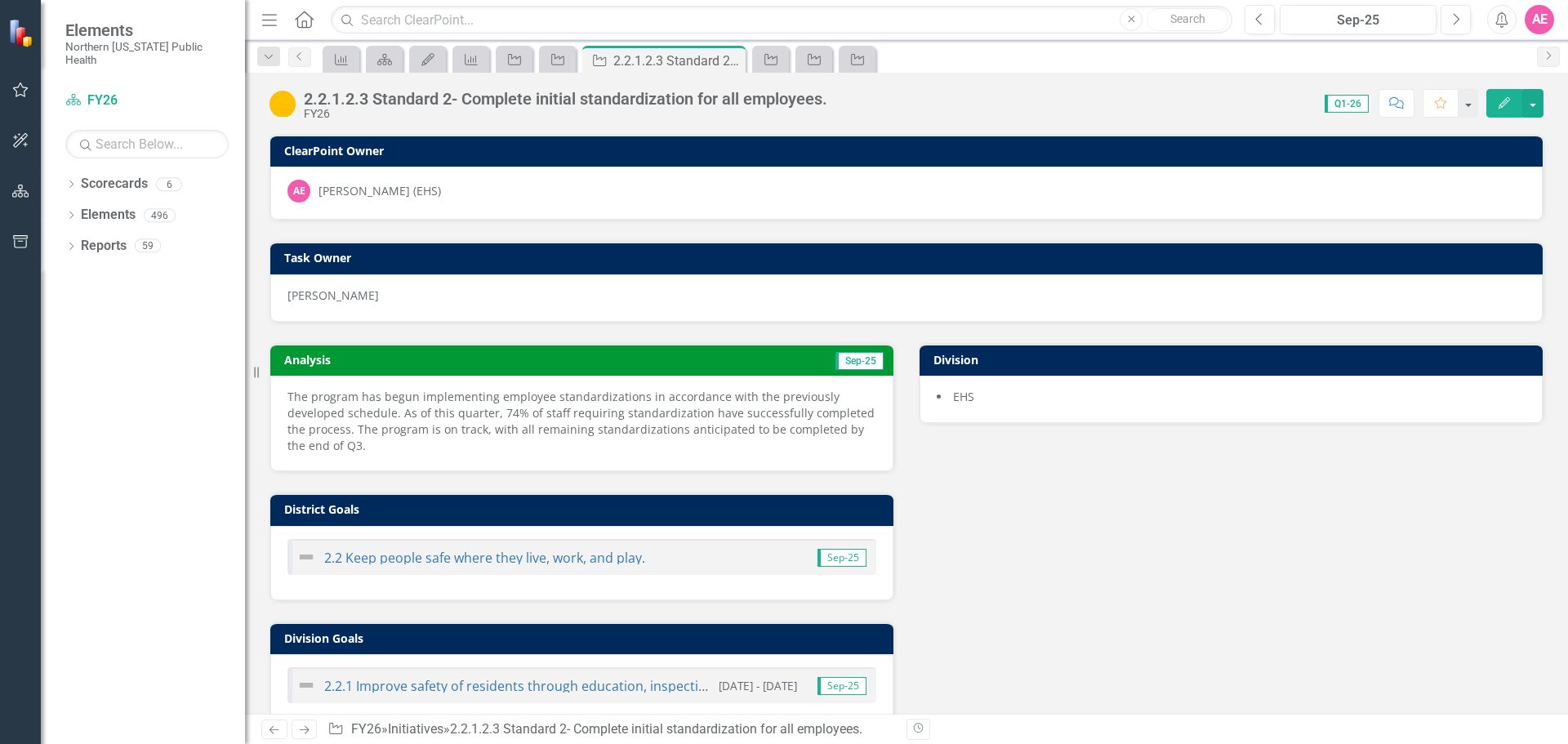
click at [361, 187] on div "[PERSON_NAME] (EHS)" at bounding box center [380, 191] width 123 height 16
click at [499, 96] on div "2.2.1.2.3 Standard 2- Complete initial standardization for all employees." at bounding box center [565, 99] width 524 height 18
click at [1538, 103] on button "button" at bounding box center [1533, 103] width 21 height 28
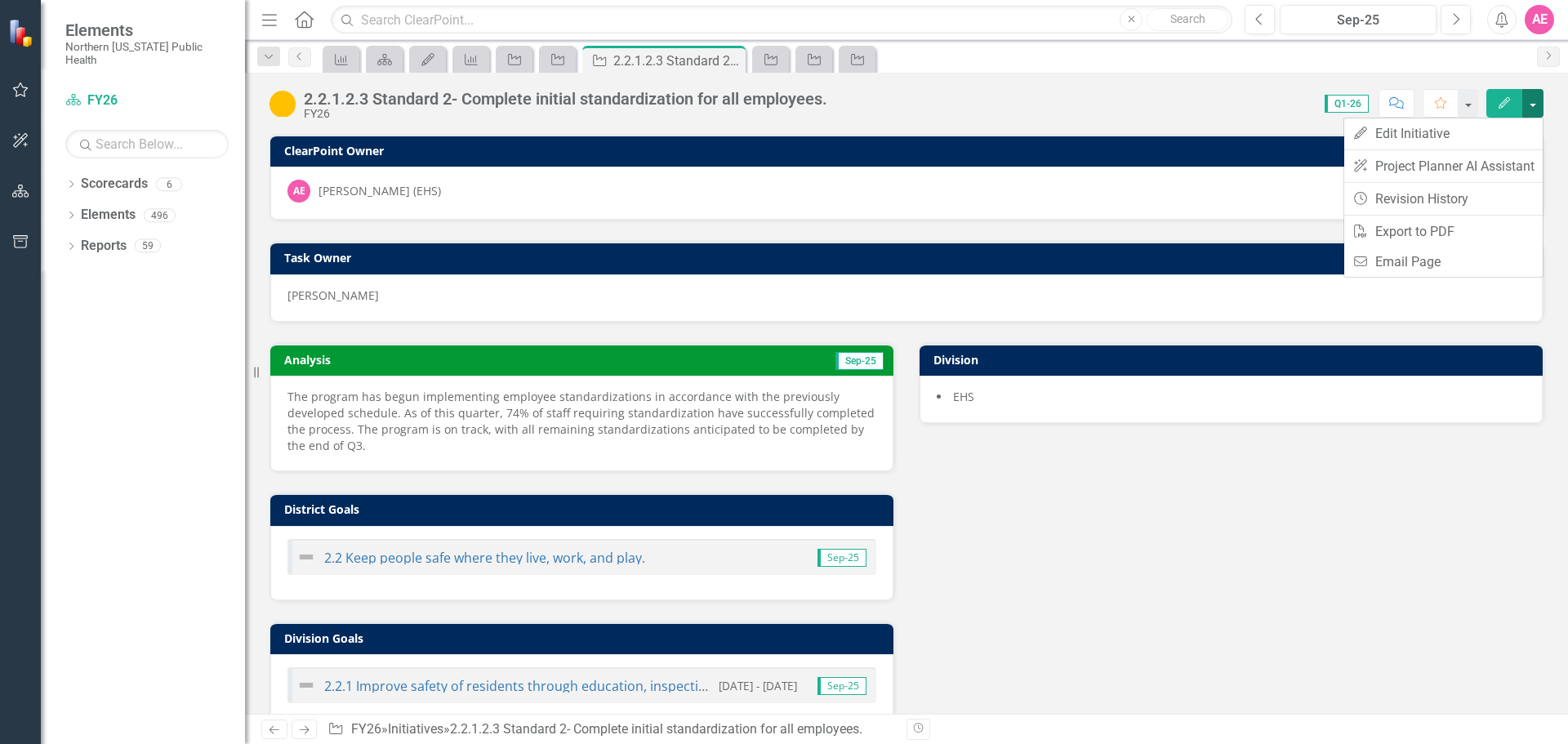
click at [1538, 103] on button "button" at bounding box center [1533, 103] width 21 height 28
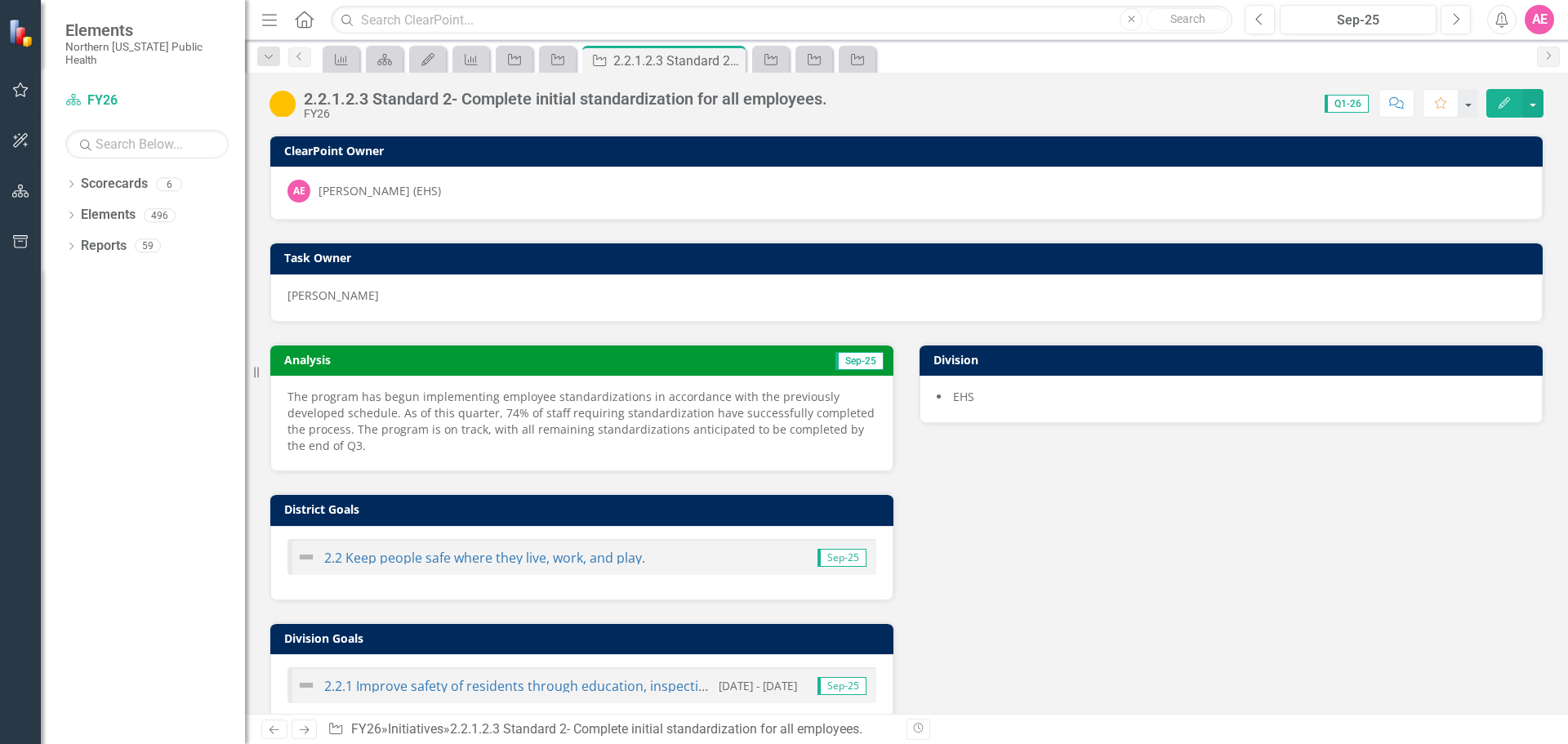
click at [1503, 92] on button "Edit" at bounding box center [1505, 103] width 36 height 28
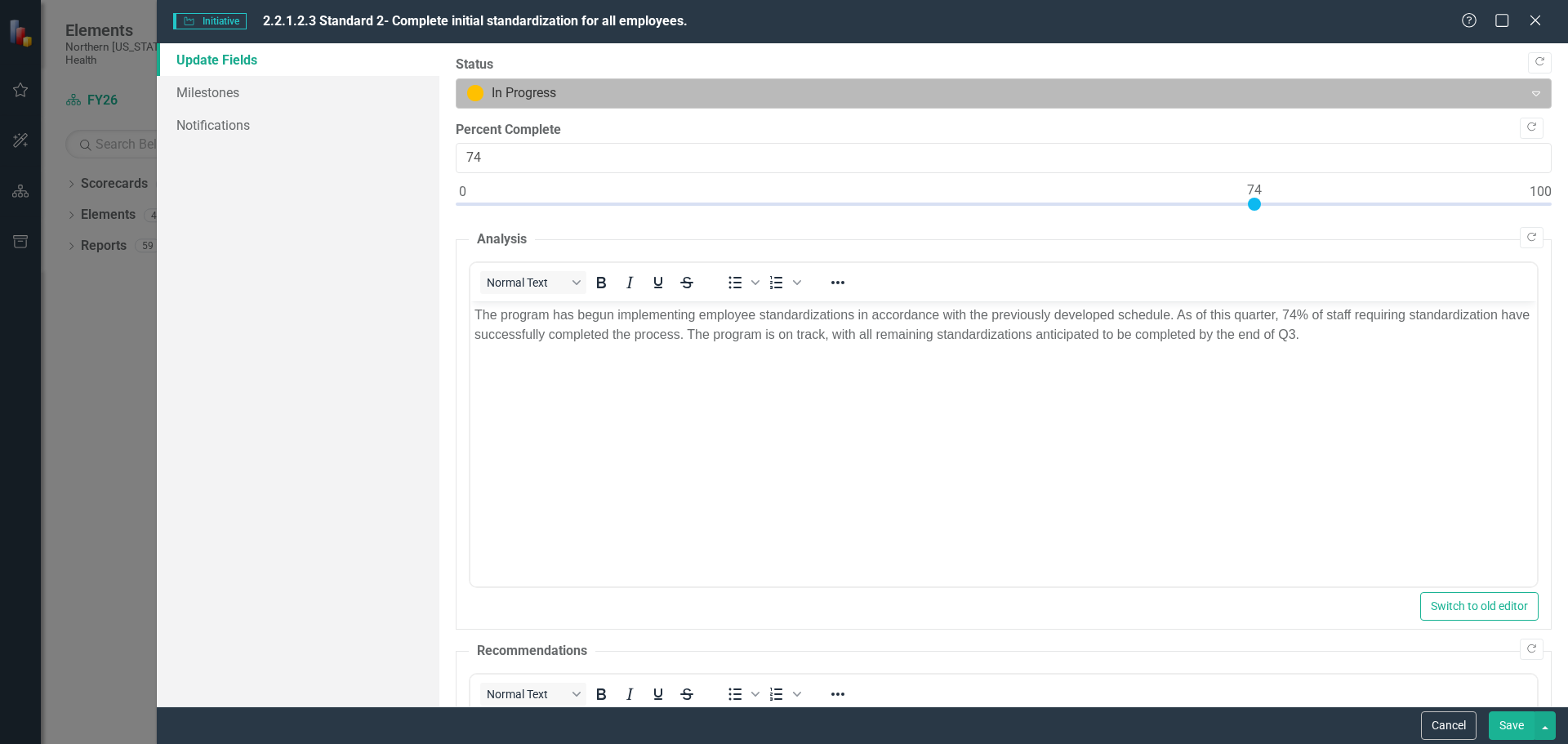
click at [563, 87] on div at bounding box center [990, 93] width 1046 height 22
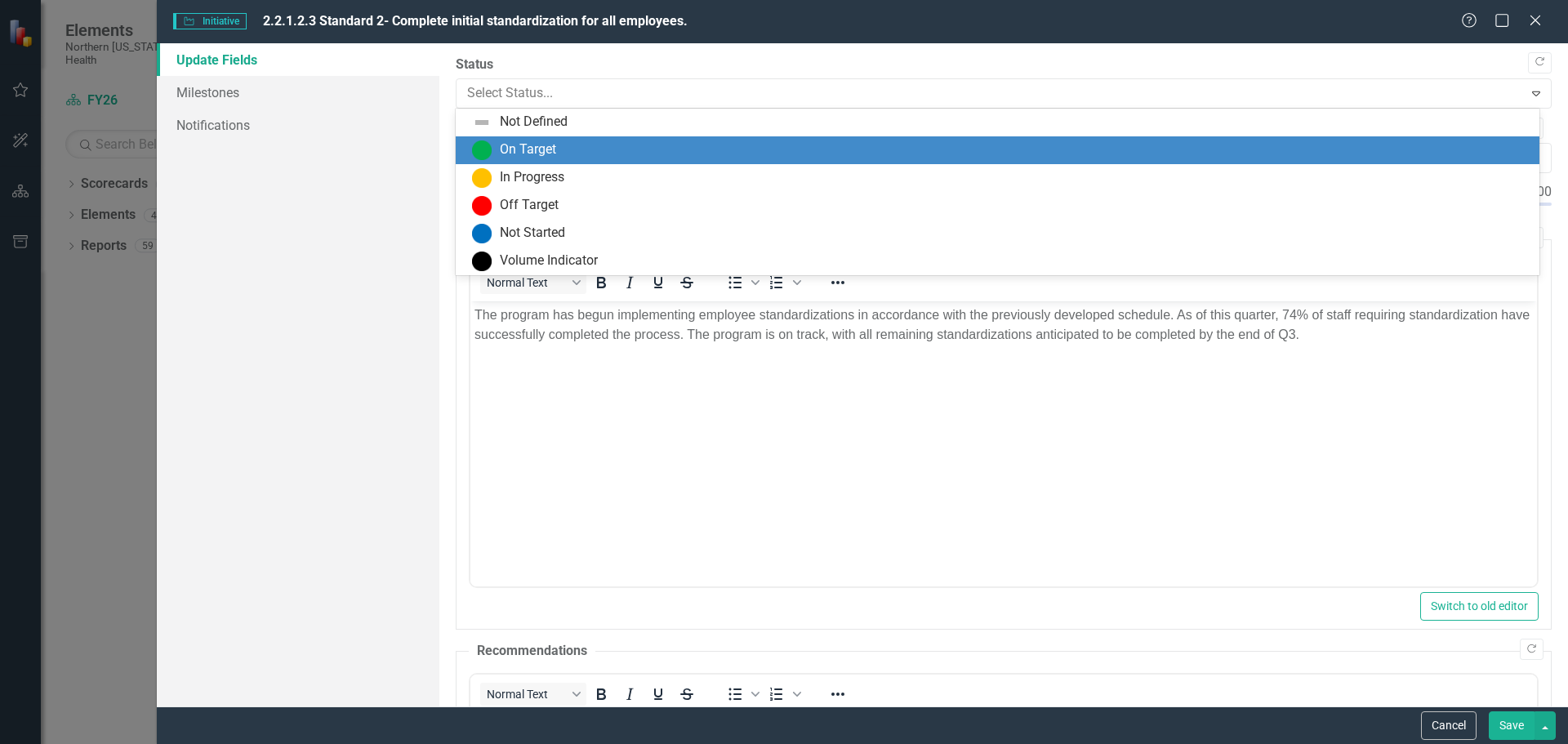
click at [522, 146] on div "On Target" at bounding box center [527, 149] width 56 height 19
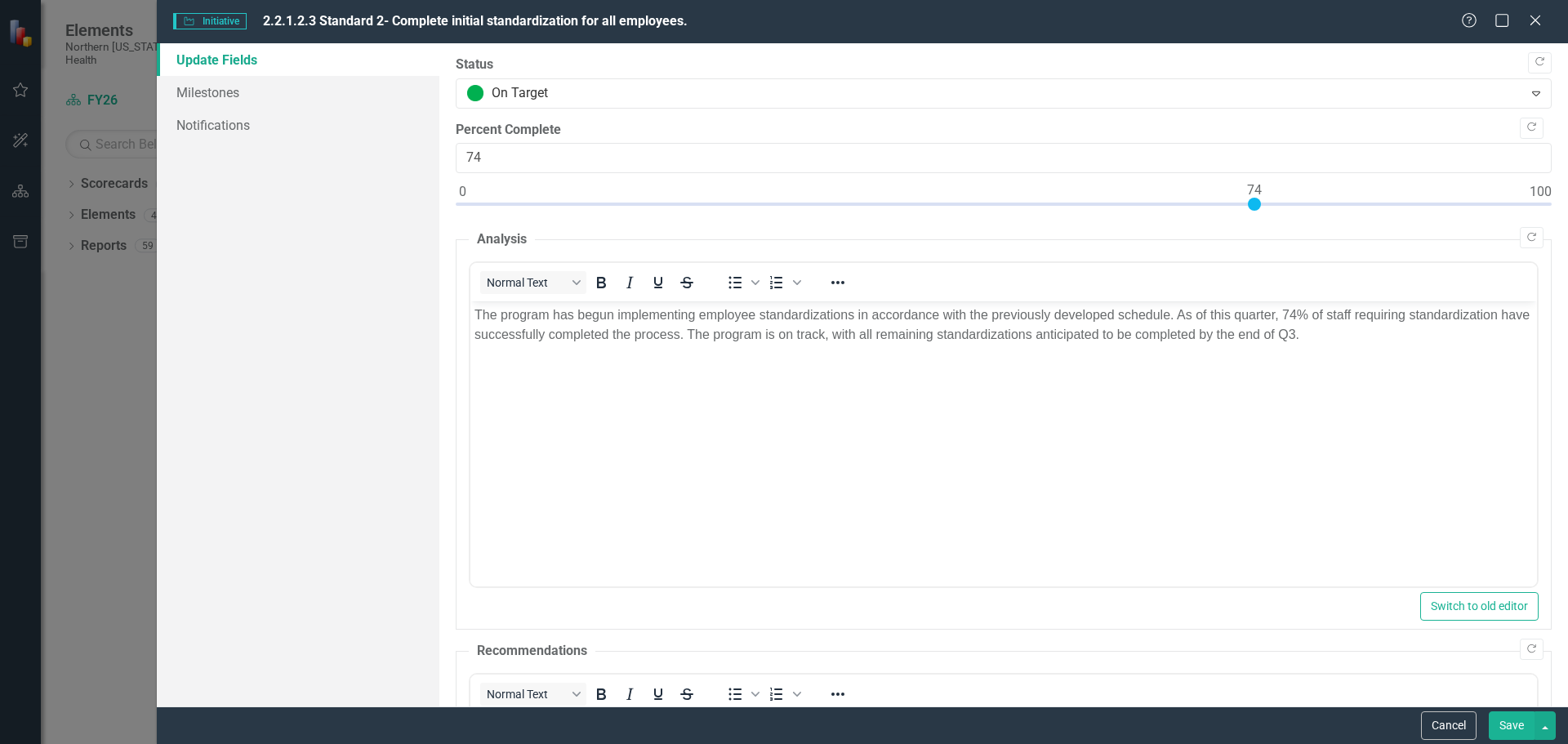
click at [1511, 730] on button "Save" at bounding box center [1511, 725] width 45 height 28
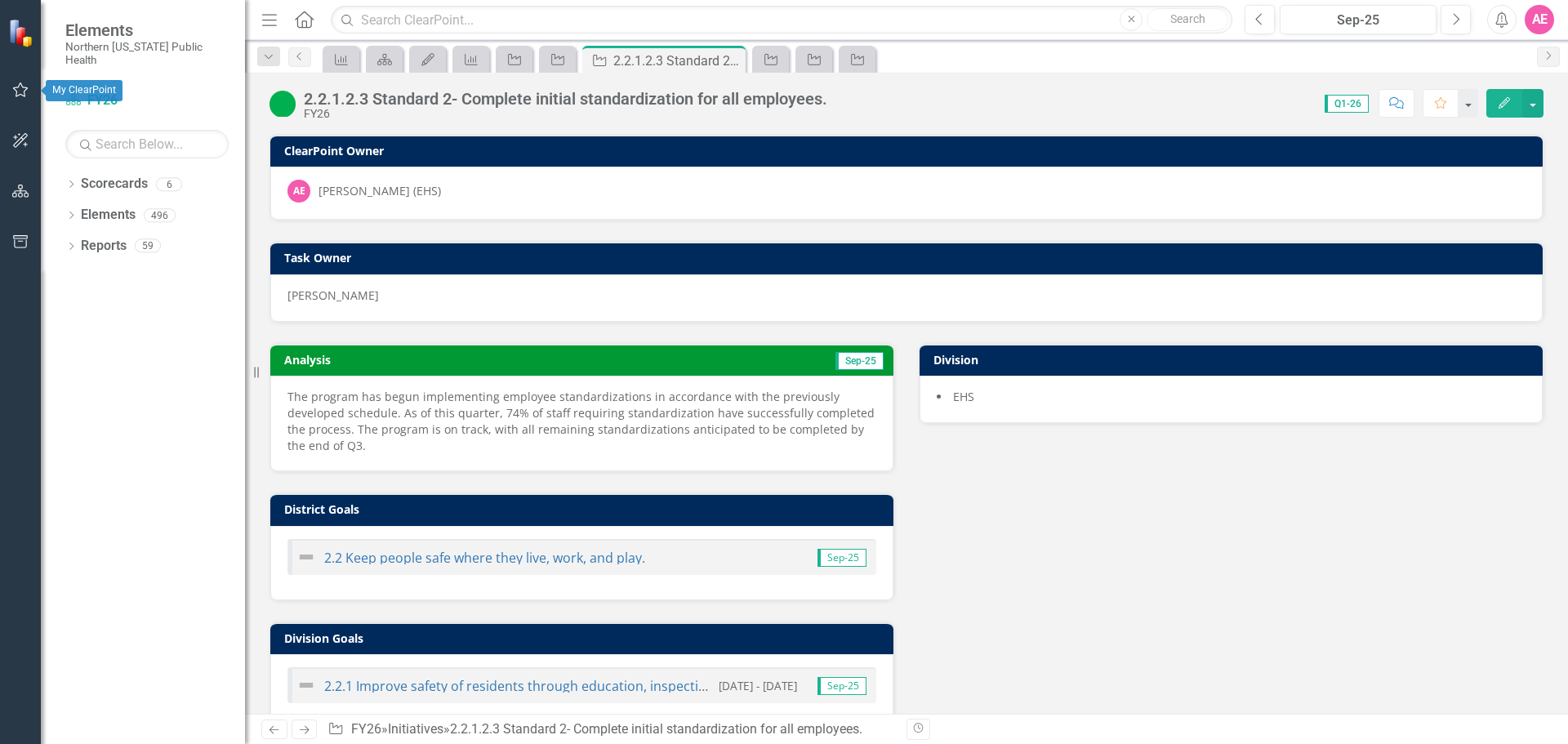
click at [17, 88] on icon "button" at bounding box center [20, 90] width 15 height 15
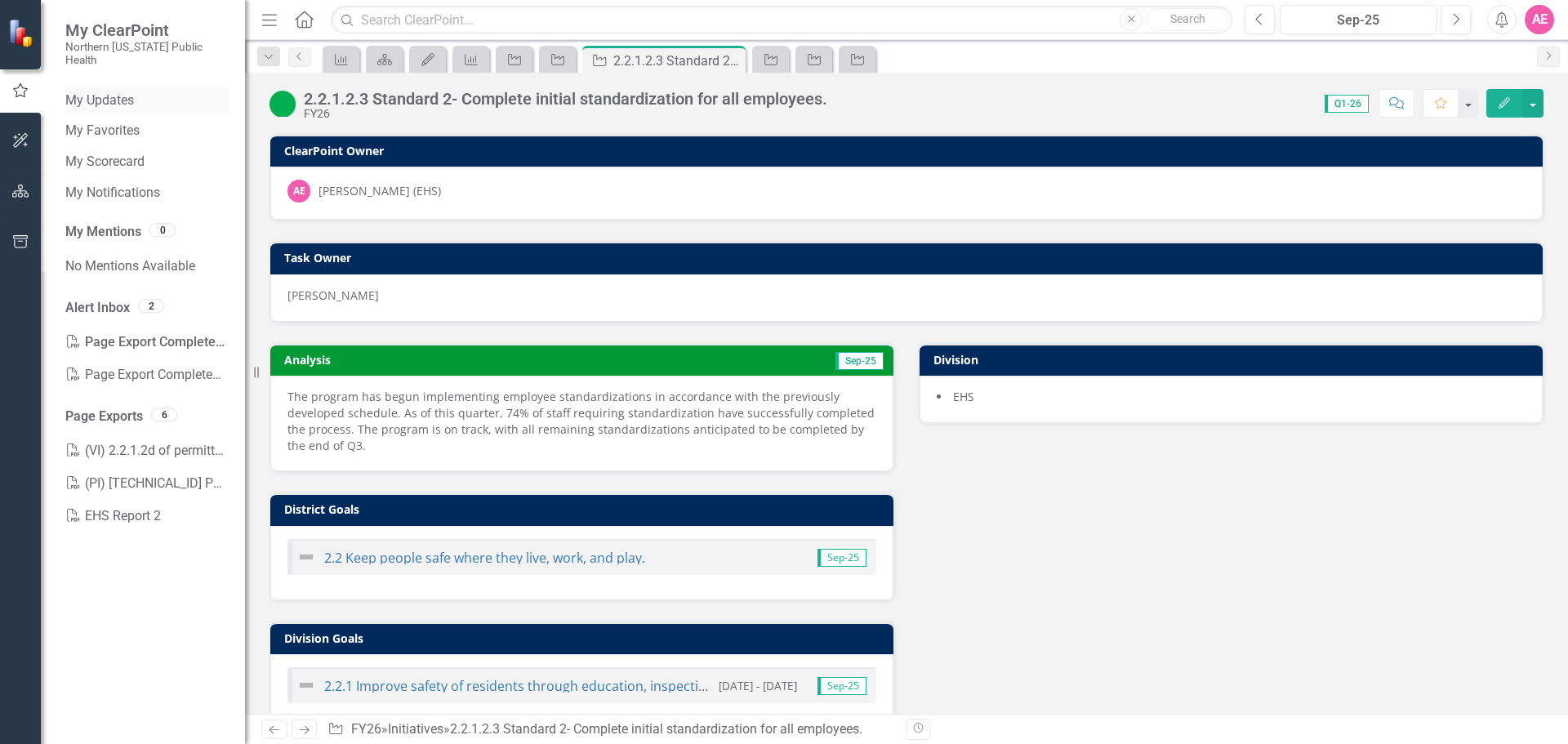
click at [121, 92] on link "My Updates" at bounding box center [148, 100] width 164 height 19
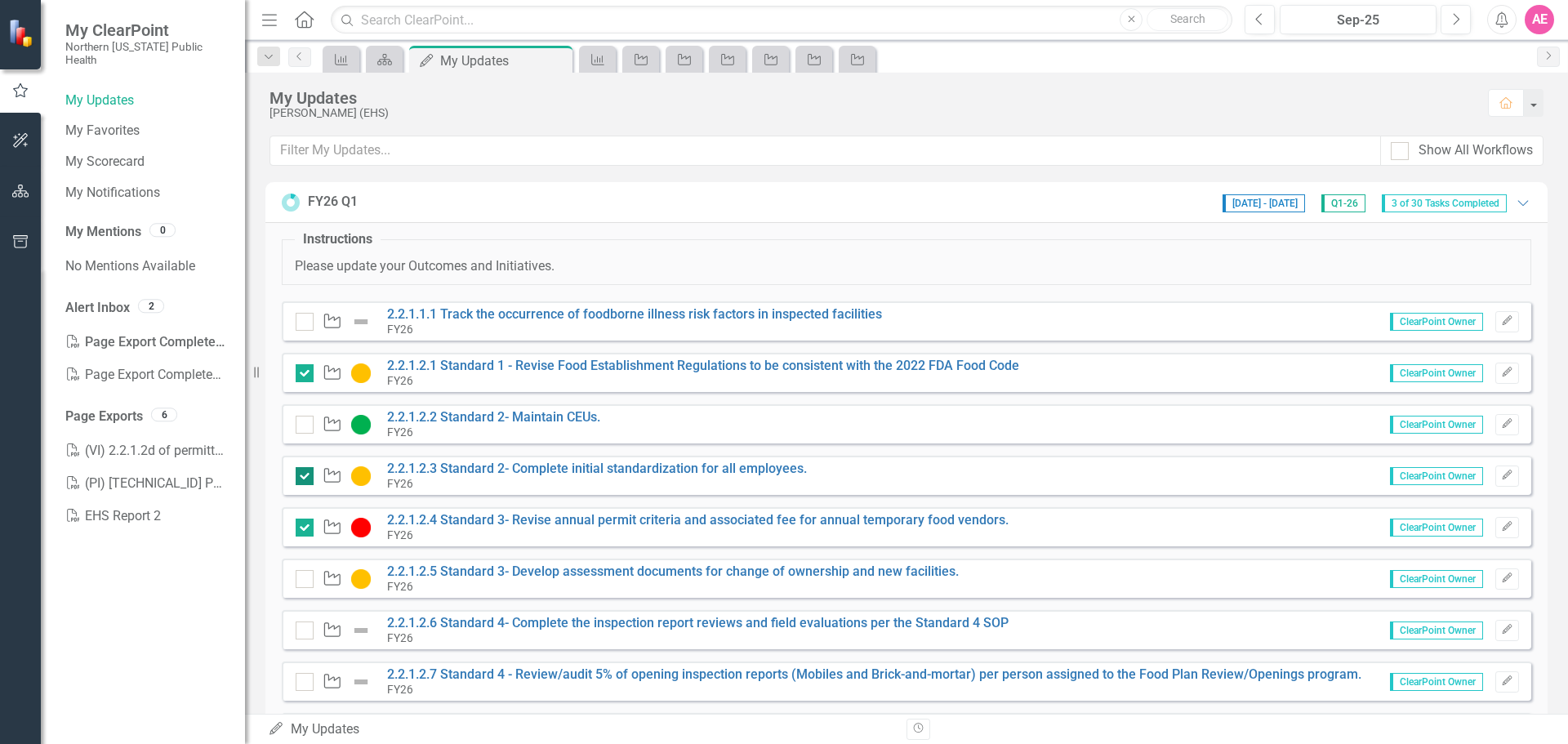
click at [304, 478] on div at bounding box center [305, 476] width 18 height 18
click at [304, 478] on input "checkbox" at bounding box center [301, 473] width 11 height 11
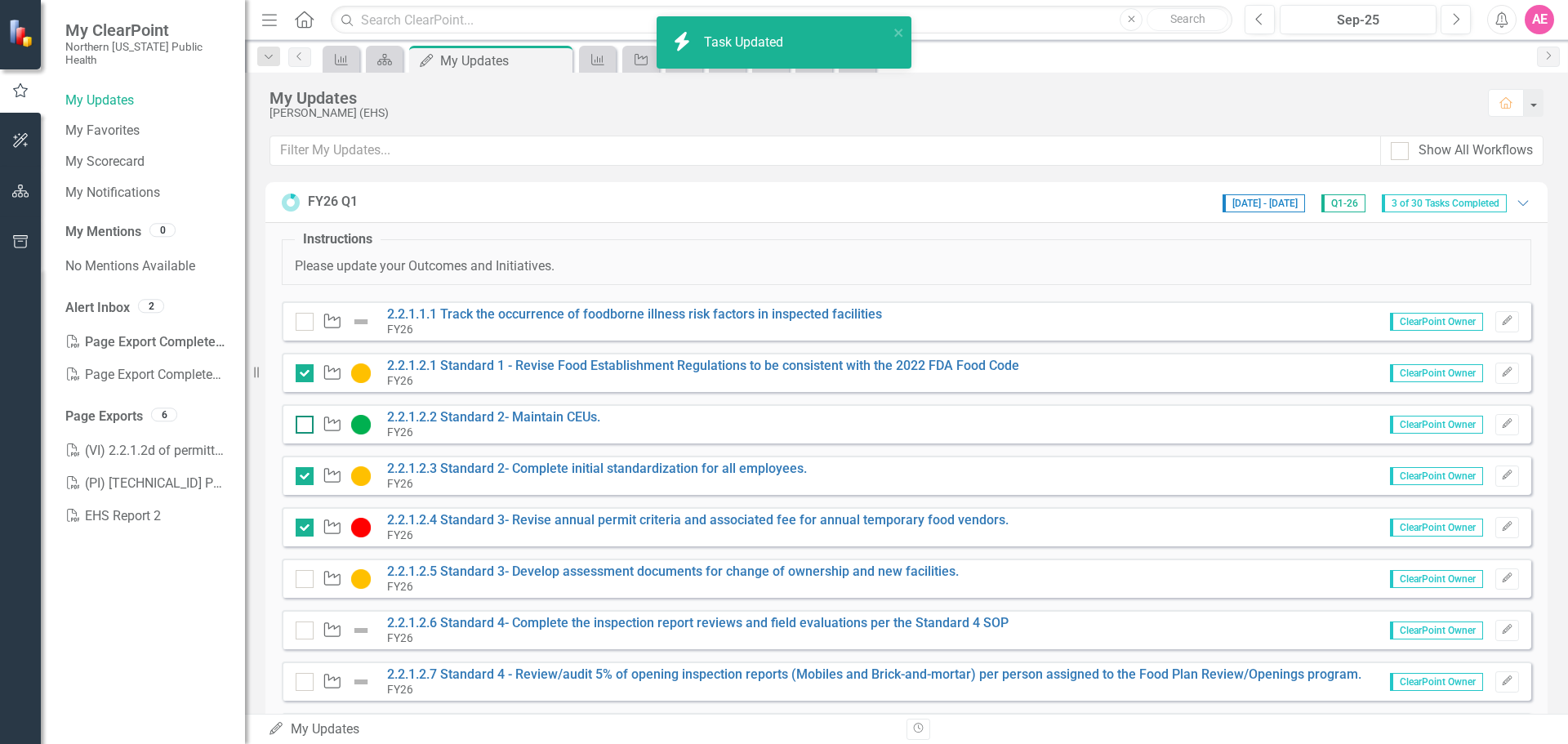
checkbox input "false"
click at [300, 428] on div at bounding box center [305, 425] width 18 height 18
click at [300, 427] on input "checkbox" at bounding box center [301, 421] width 11 height 11
checkbox input "true"
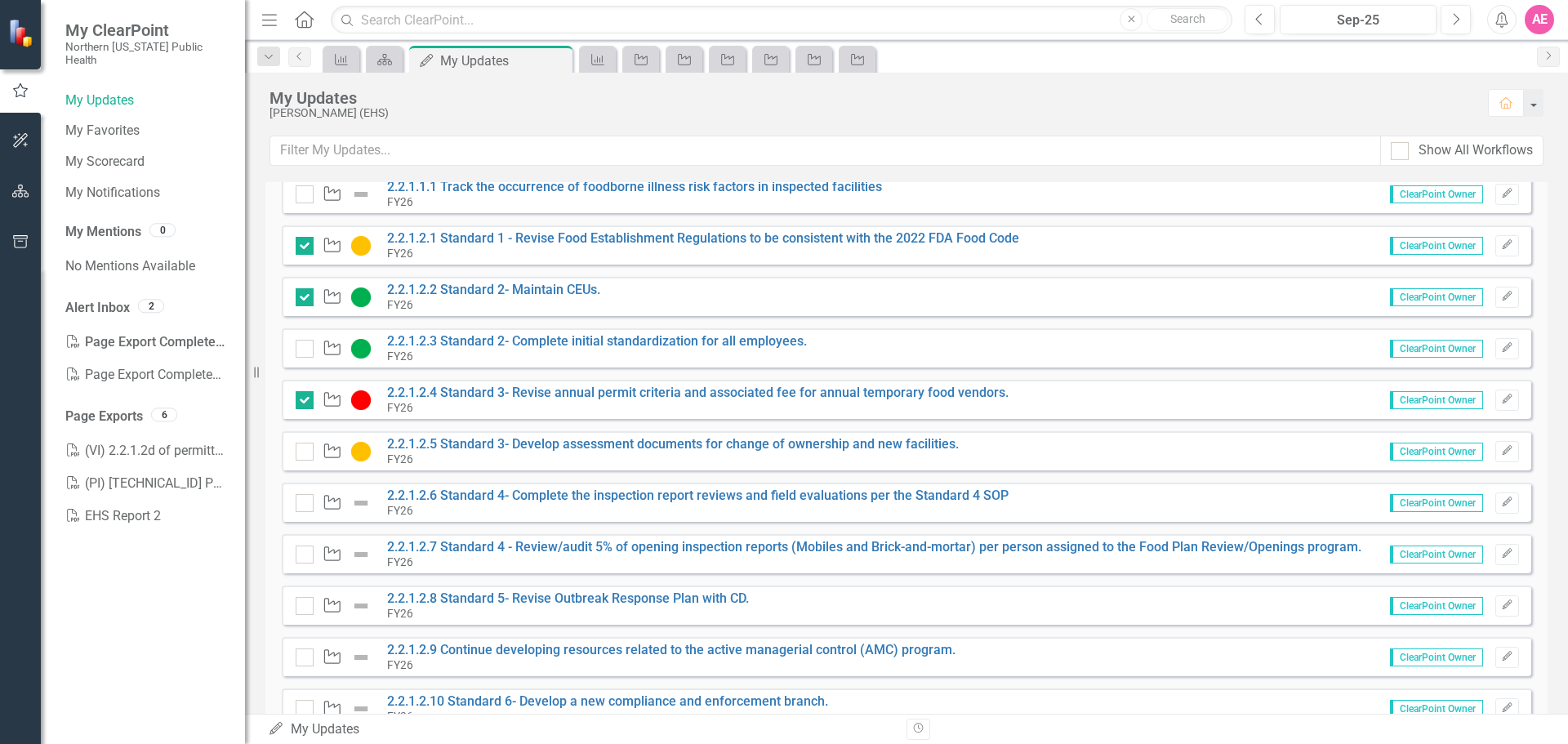
scroll to position [164, 0]
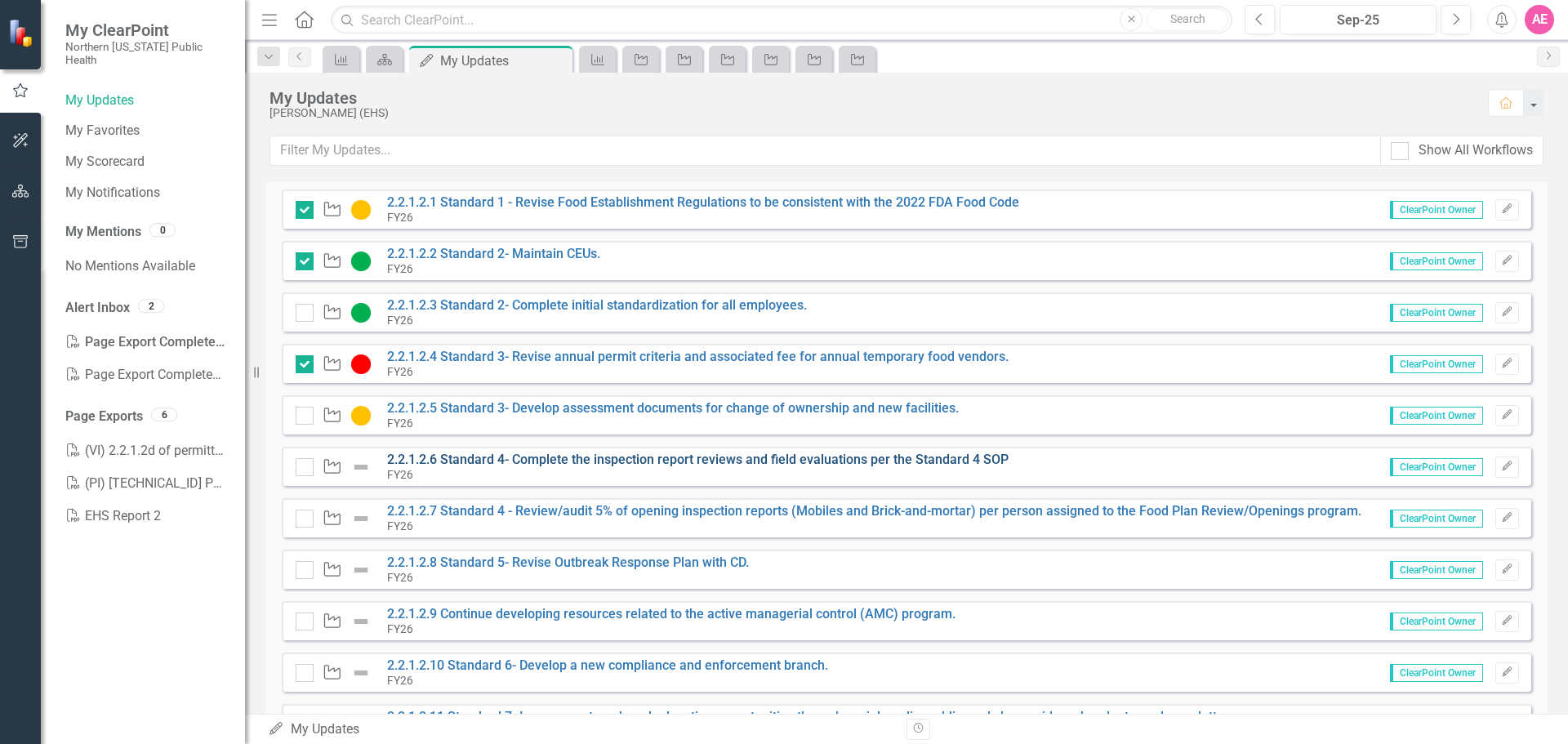
click at [583, 456] on link "2.2.1.2.6 Standard 4- Complete the inspection report reviews and field evaluati…" at bounding box center [698, 459] width 621 height 15
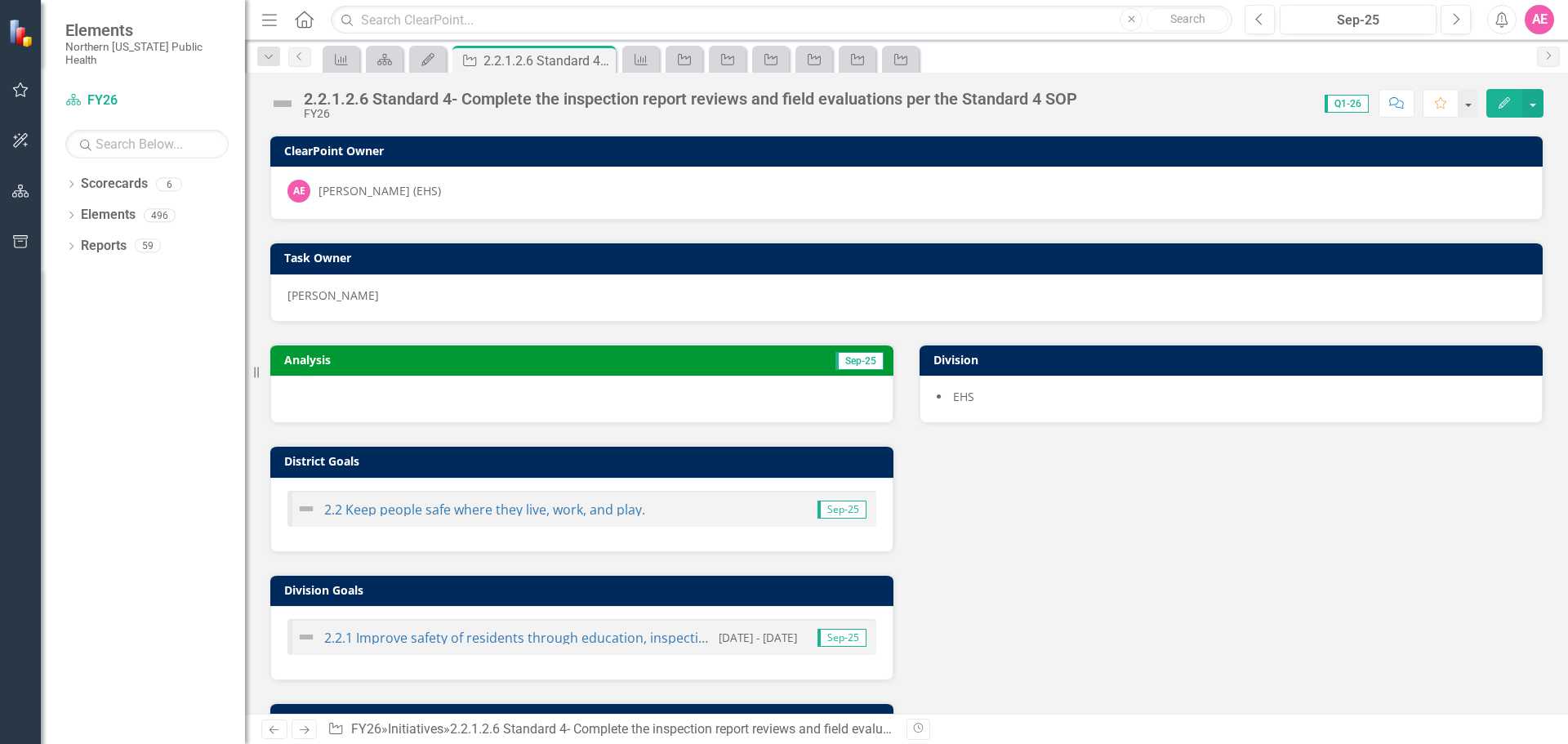
click at [671, 105] on div "2.2.1.2.6 Standard 4- Complete the inspection report reviews and field evaluati…" at bounding box center [691, 99] width 773 height 18
click at [1088, 92] on div "Score: 0.00 Q1-26 Completed Comment Favorite Edit" at bounding box center [1315, 102] width 459 height 28
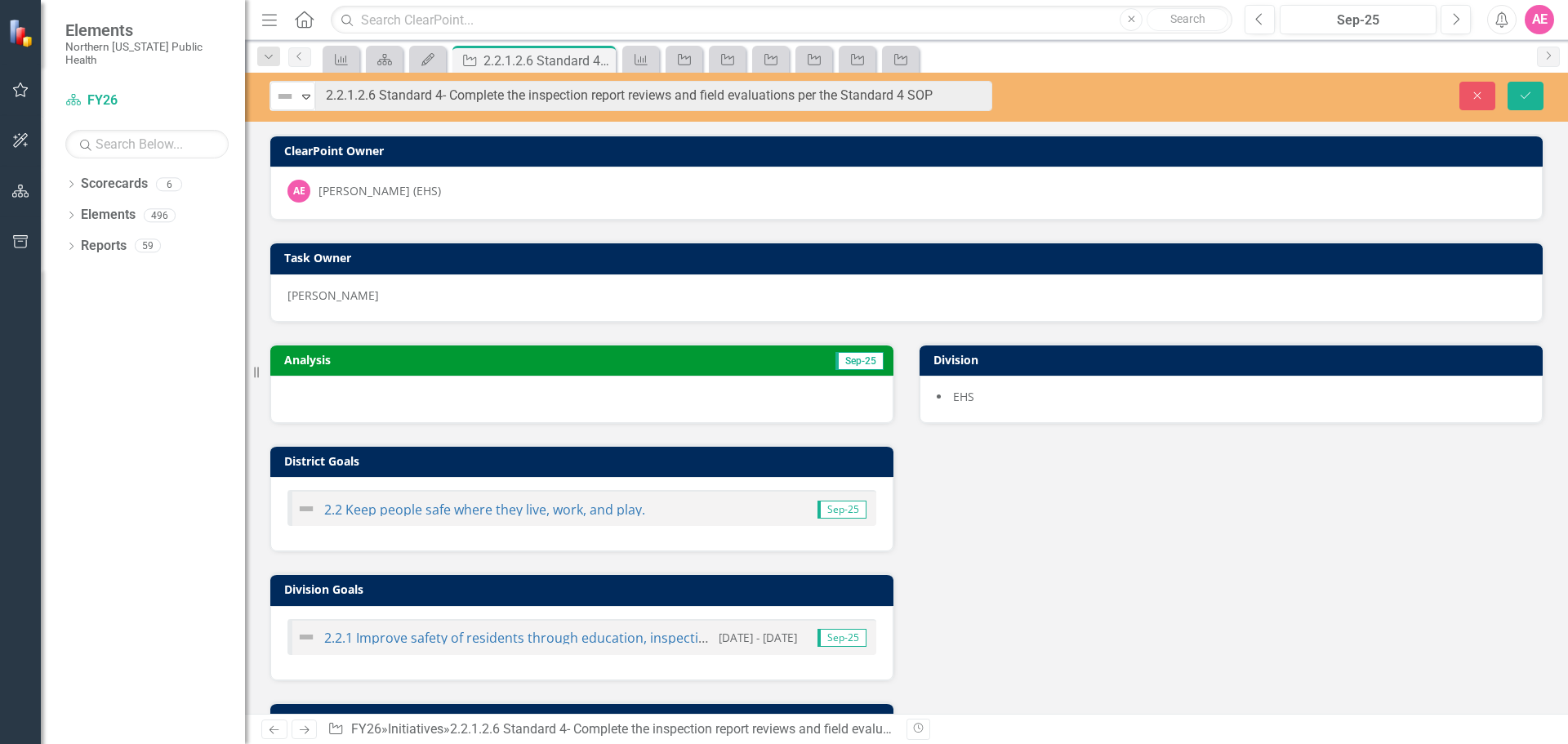
drag, startPoint x: 1077, startPoint y: 92, endPoint x: 332, endPoint y: 78, distance: 745.1
click at [1016, 96] on div "Not Defined Expand 2.2.1.2.6 Standard 4- Complete the inspection report reviews…" at bounding box center [631, 96] width 772 height 30
click at [1523, 93] on icon "Save" at bounding box center [1525, 95] width 15 height 12
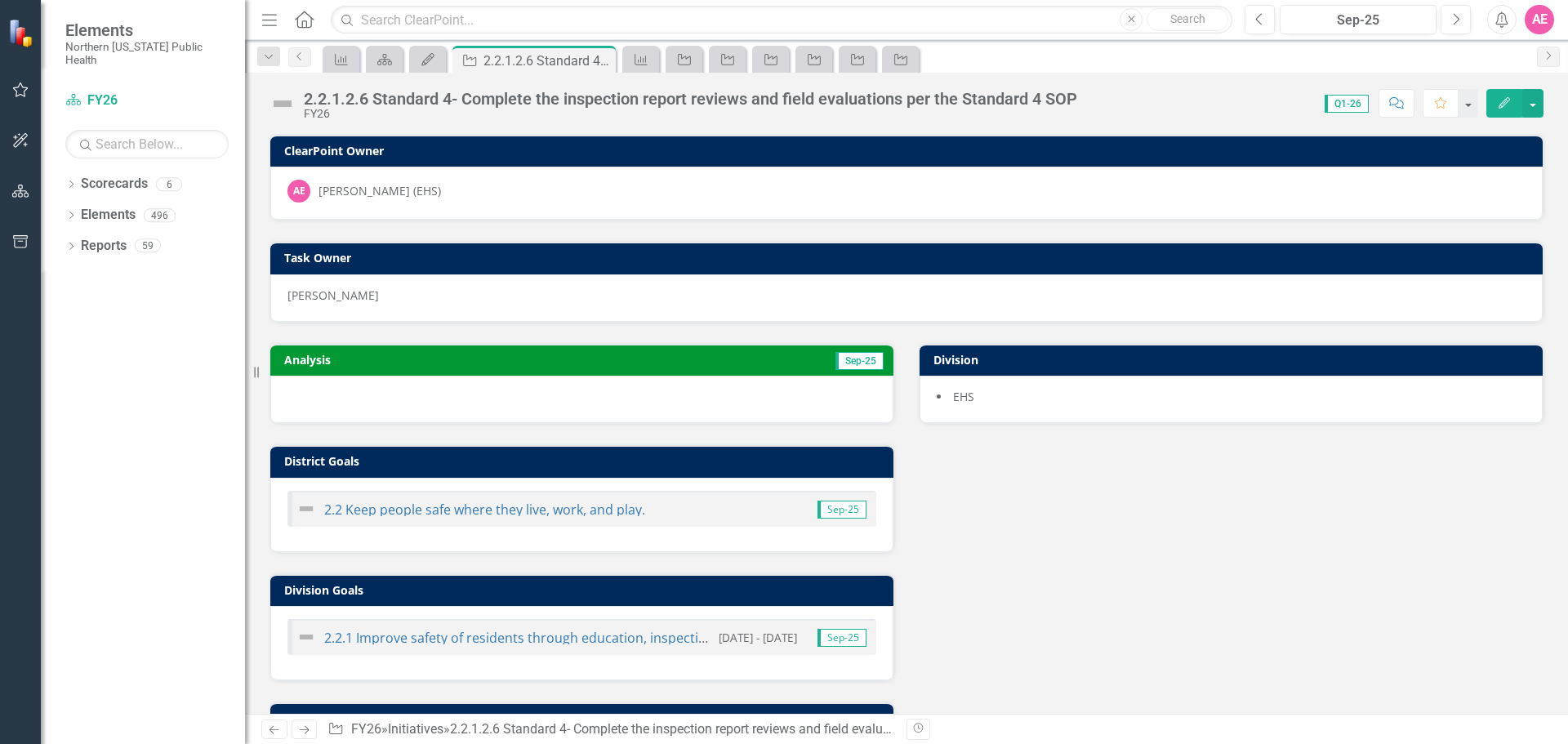
click at [1500, 103] on icon "Edit" at bounding box center [1505, 102] width 15 height 12
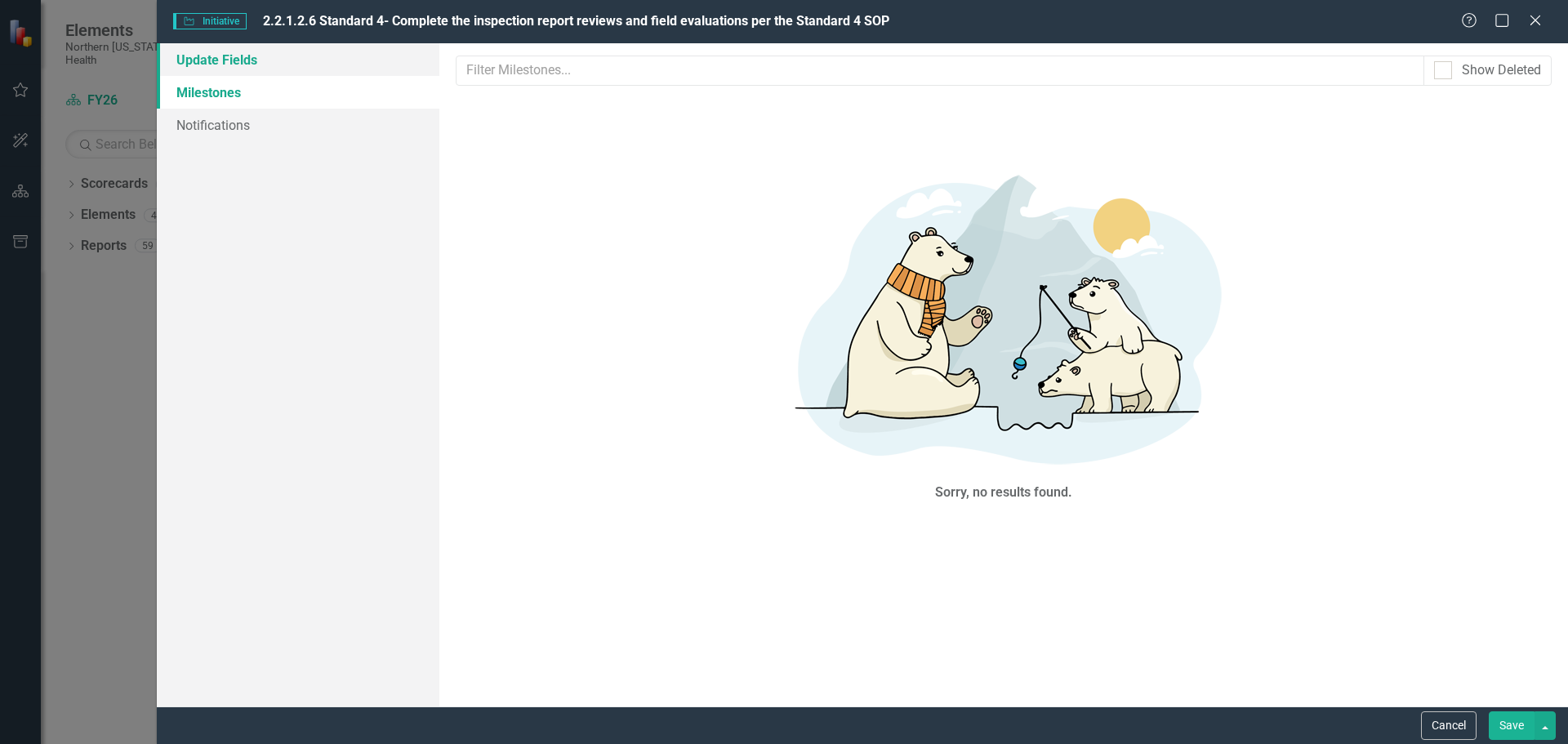
click at [184, 65] on link "Update Fields" at bounding box center [298, 60] width 283 height 33
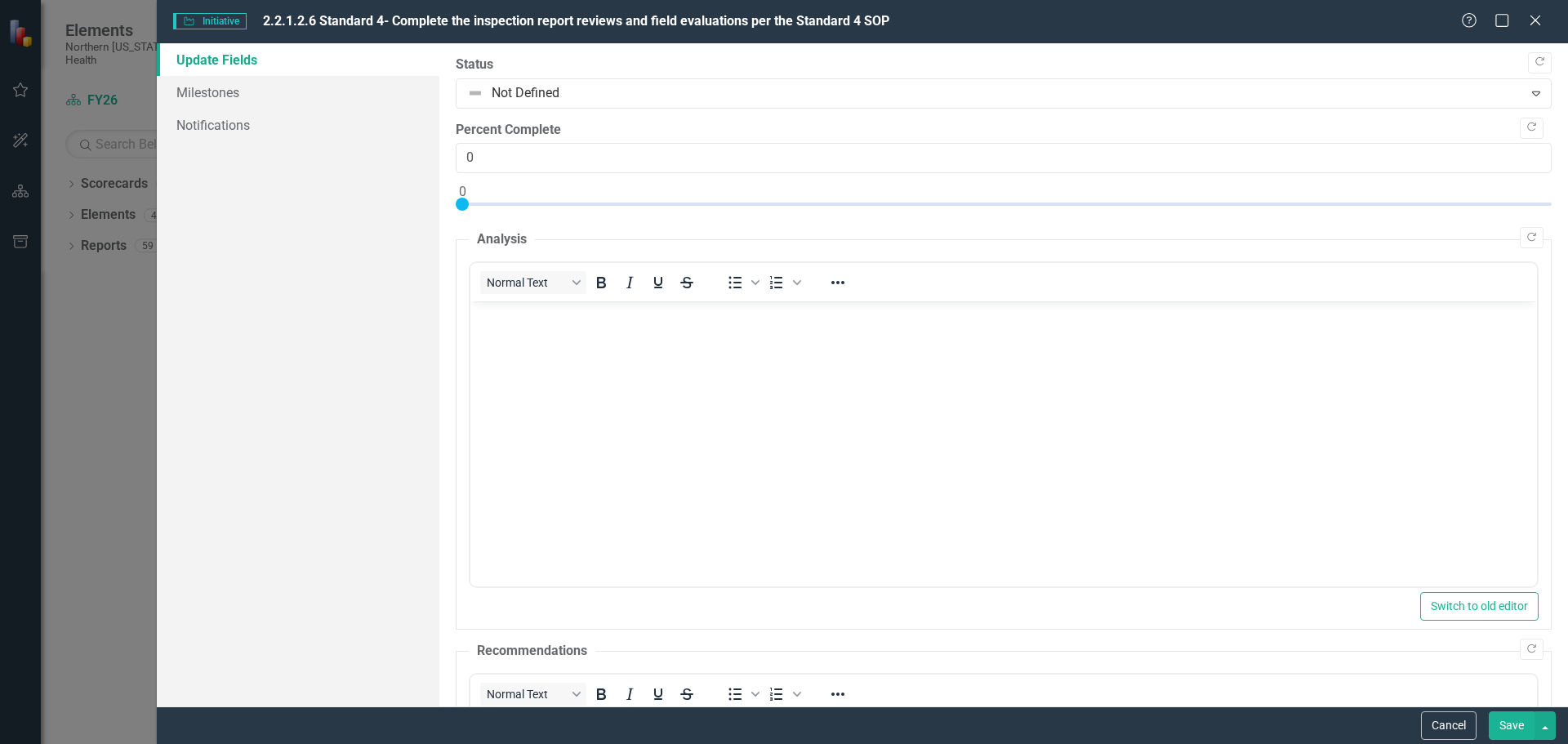
drag, startPoint x: 521, startPoint y: 335, endPoint x: 519, endPoint y: 324, distance: 11.2
click at [519, 332] on body "Rich Text Area. Press ALT-0 for help." at bounding box center [1003, 424] width 1067 height 245
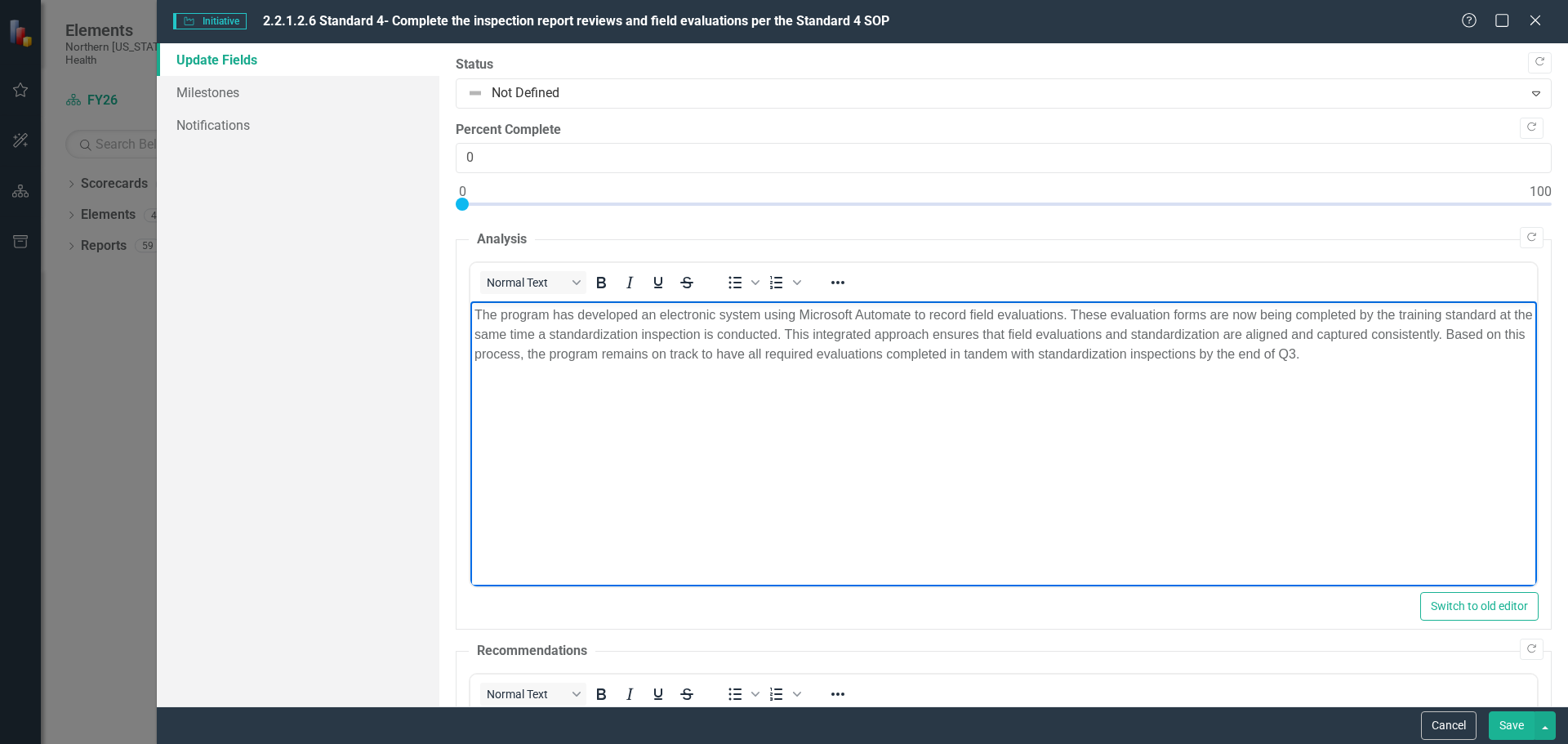
click at [1245, 404] on body "The program has developed an electronic system using Microsoft Automate to reco…" at bounding box center [1003, 424] width 1067 height 245
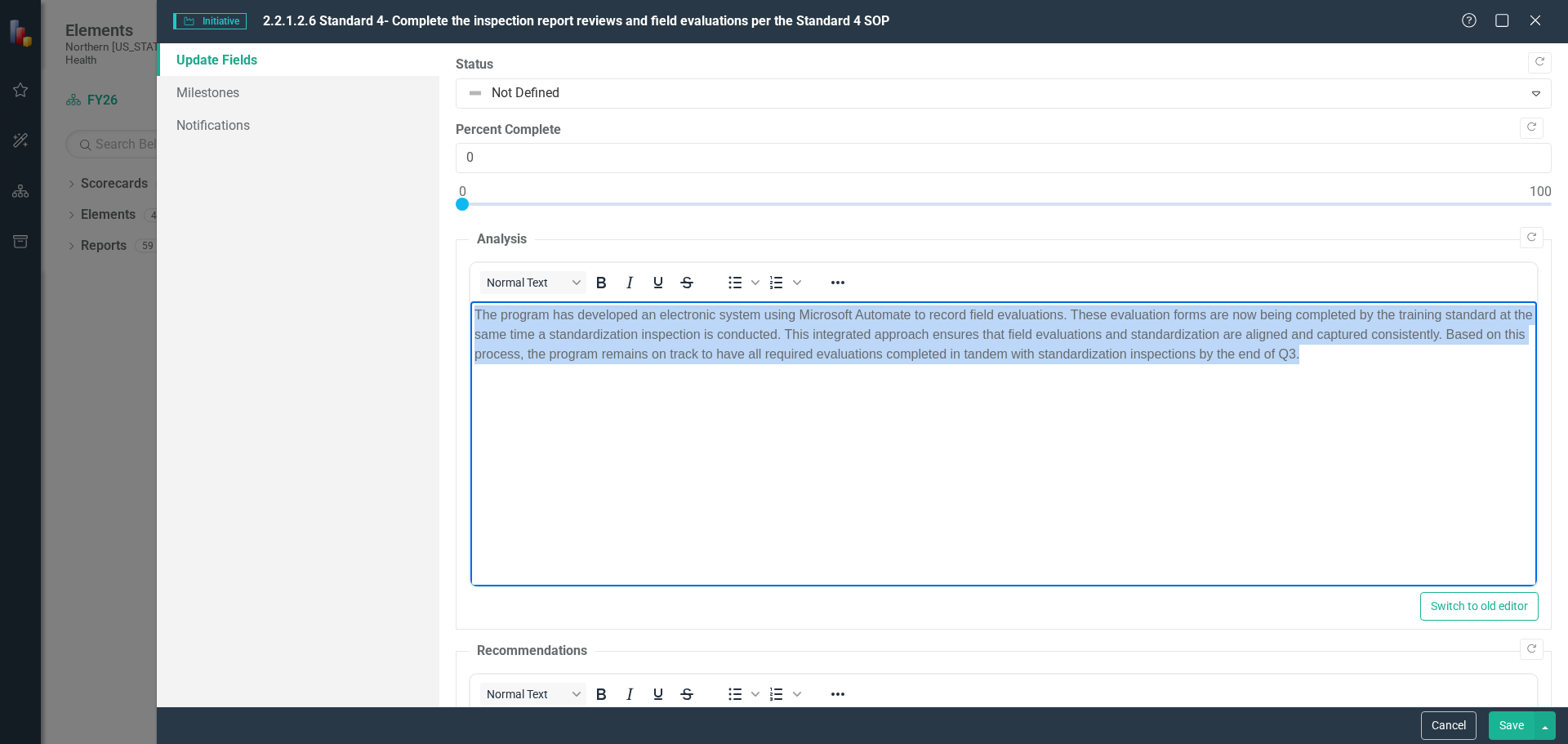
drag, startPoint x: 1348, startPoint y: 358, endPoint x: 476, endPoint y: 317, distance: 873.0
click at [476, 317] on p "The program has developed an electronic system using Microsoft Automate to reco…" at bounding box center [1003, 335] width 1059 height 59
paste body "Rich Text Area. Press ALT-0 for help."
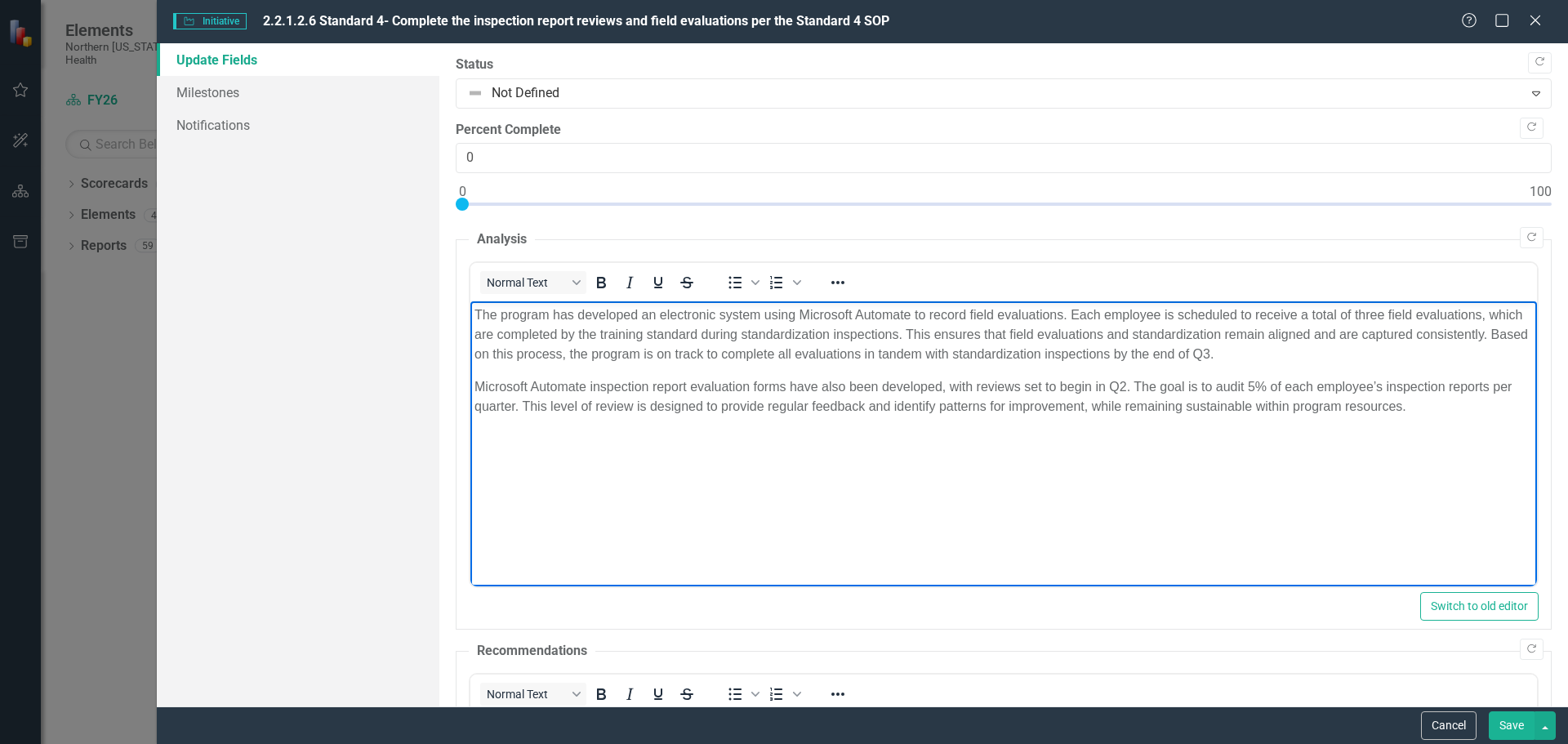
click at [745, 468] on body "The program has developed an electronic system using Microsoft Automate to reco…" at bounding box center [1003, 424] width 1067 height 245
drag, startPoint x: 704, startPoint y: 408, endPoint x: 647, endPoint y: 407, distance: 57.0
click at [647, 407] on p "Microsoft Automate inspection report evaluation forms have also been developed,…" at bounding box center [1003, 397] width 1059 height 39
drag, startPoint x: 705, startPoint y: 408, endPoint x: 642, endPoint y: 409, distance: 63.0
click at [642, 409] on p "Microsoft Automate inspection report evaluation forms have also been developed,…" at bounding box center [1003, 397] width 1059 height 39
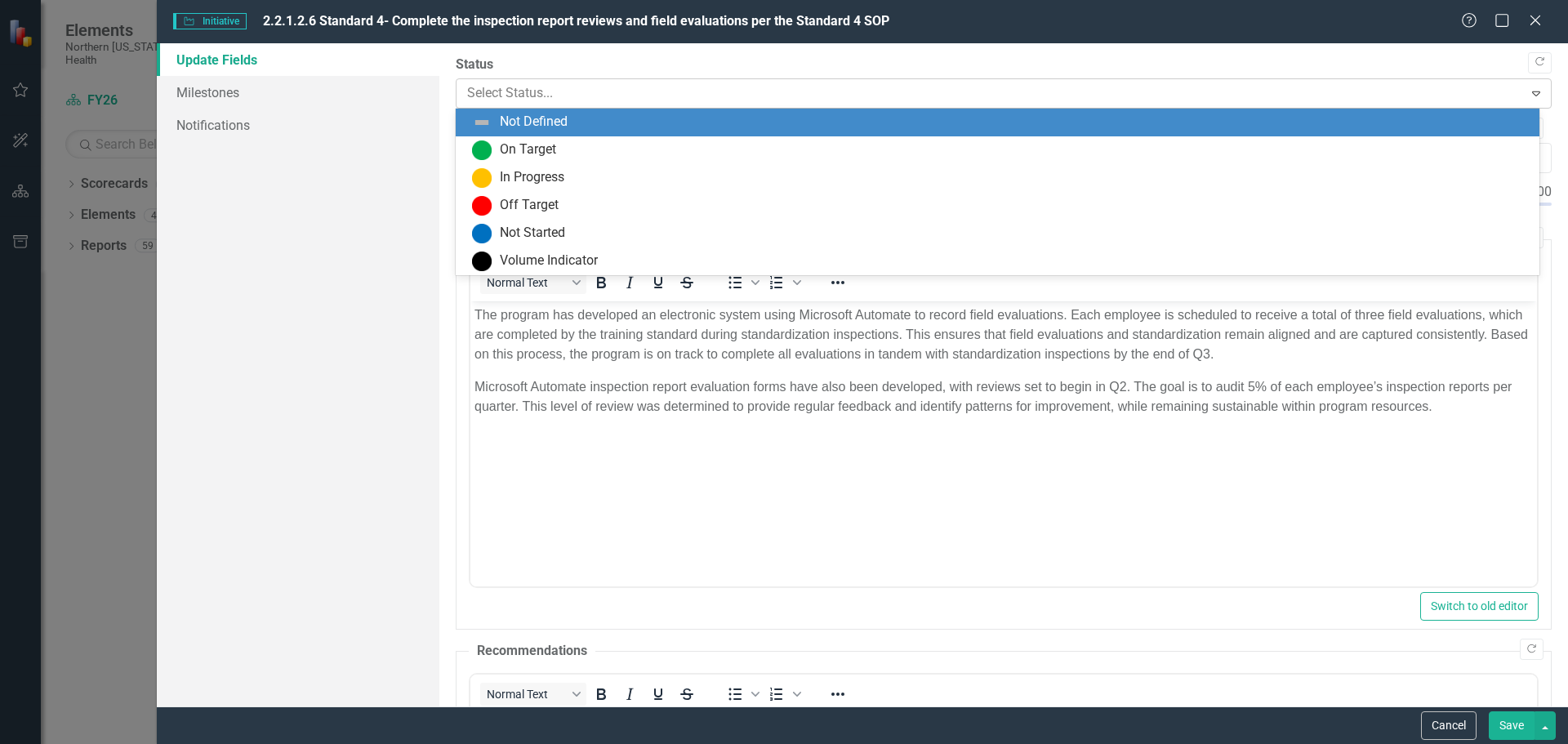
click at [643, 90] on div at bounding box center [990, 93] width 1046 height 22
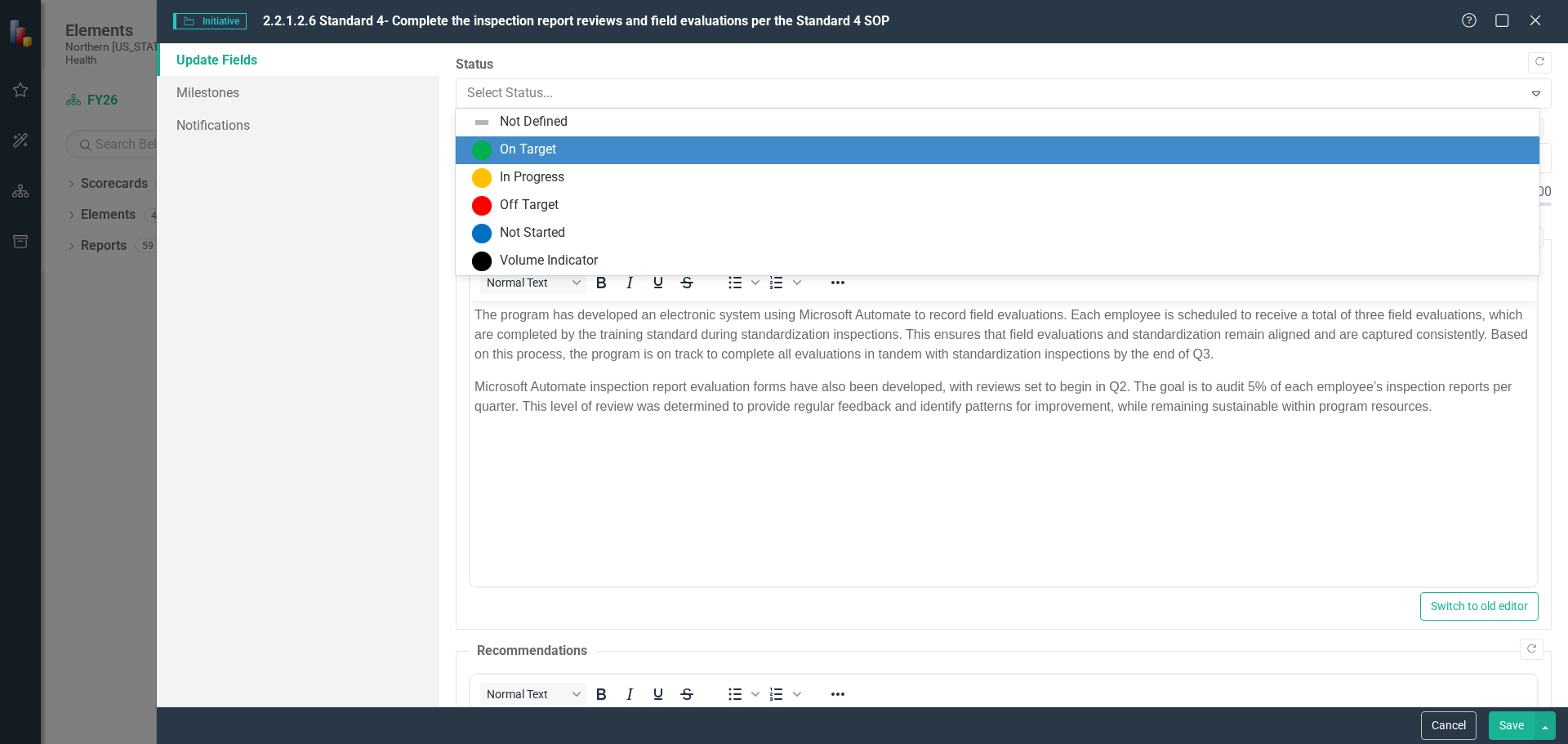
click at [592, 150] on div "On Target" at bounding box center [1001, 150] width 1058 height 20
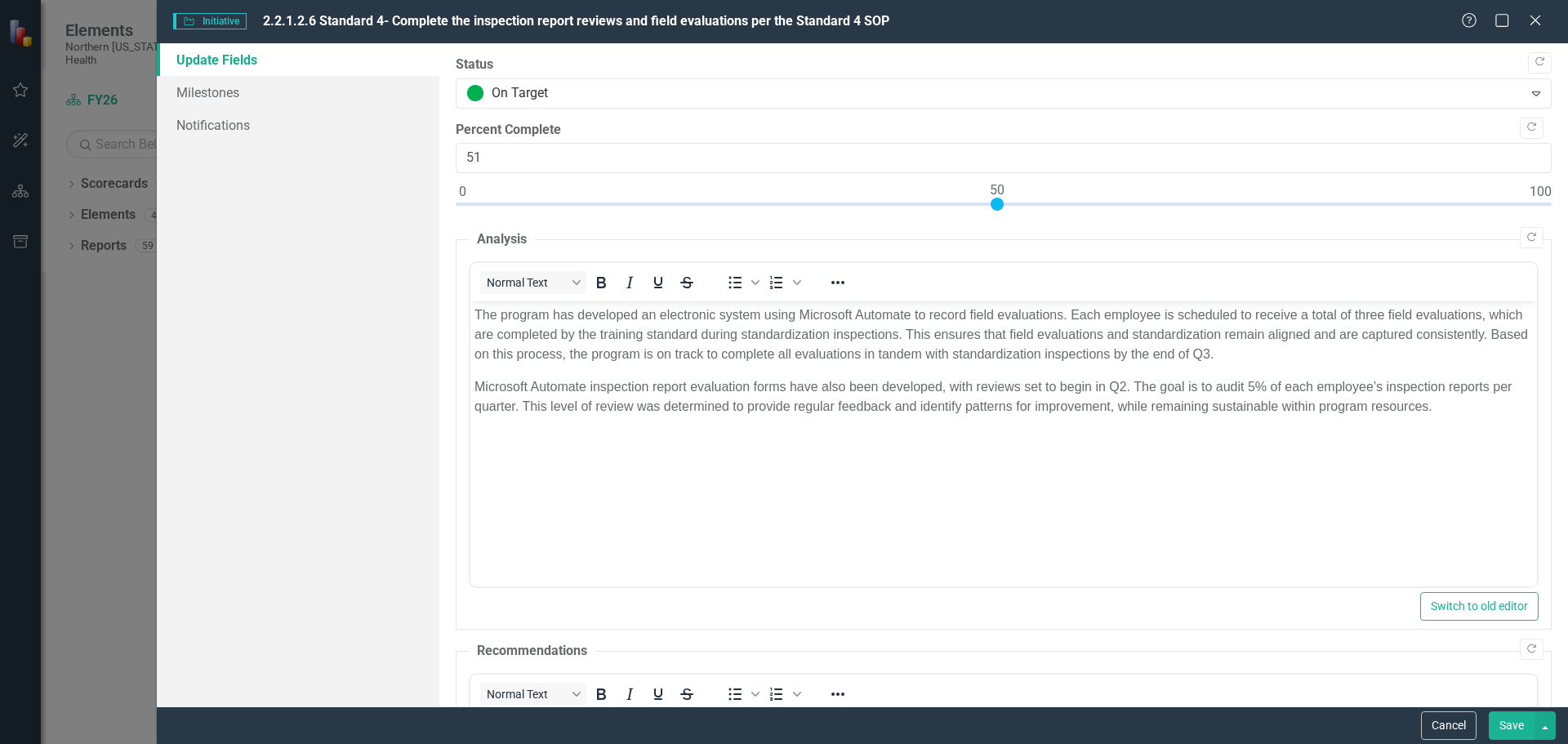
type input "50"
drag, startPoint x: 466, startPoint y: 202, endPoint x: 1002, endPoint y: 204, distance: 536.0
click at [1002, 204] on div at bounding box center [997, 204] width 13 height 13
click at [1517, 731] on button "Save" at bounding box center [1511, 725] width 45 height 28
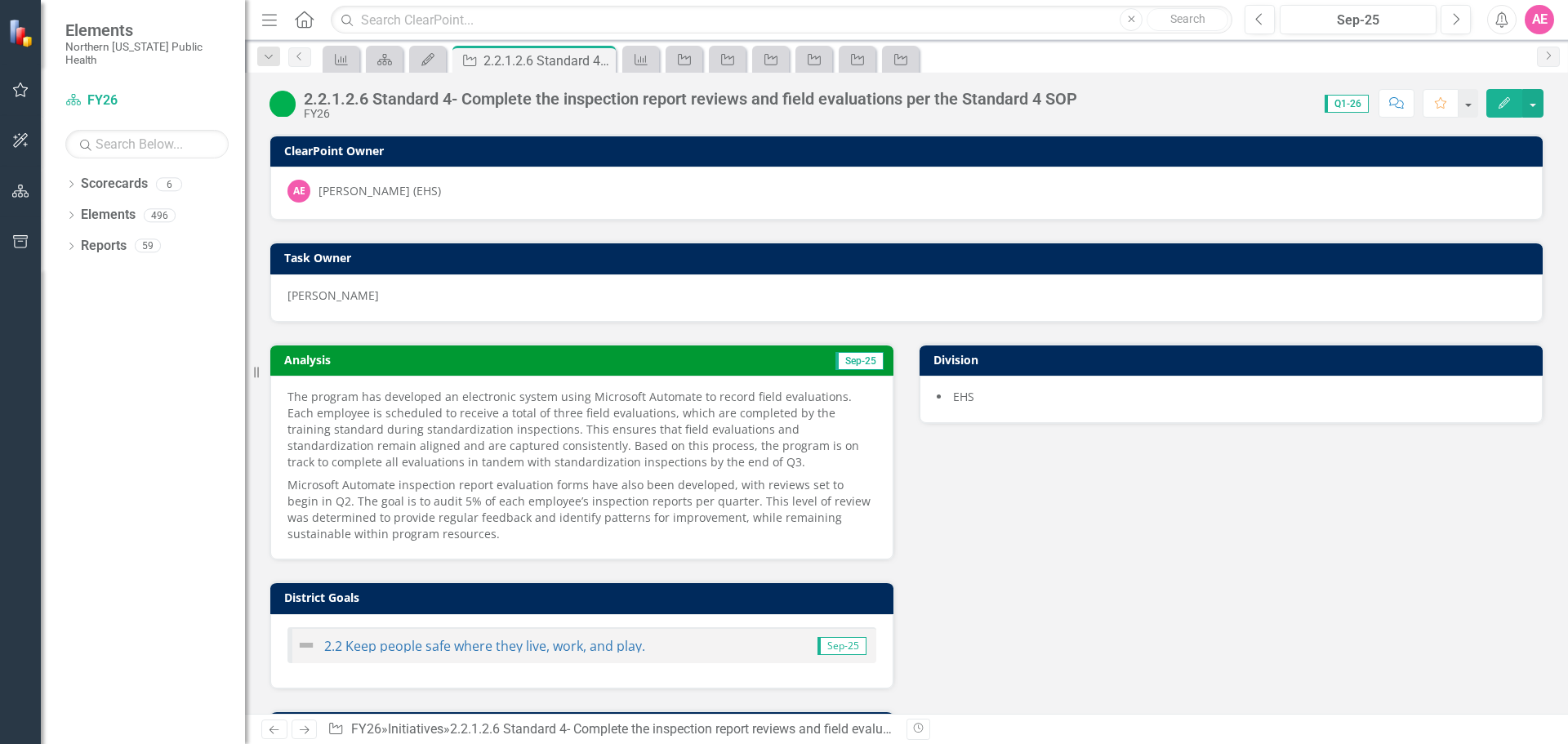
click at [1504, 94] on button "Edit" at bounding box center [1505, 103] width 36 height 28
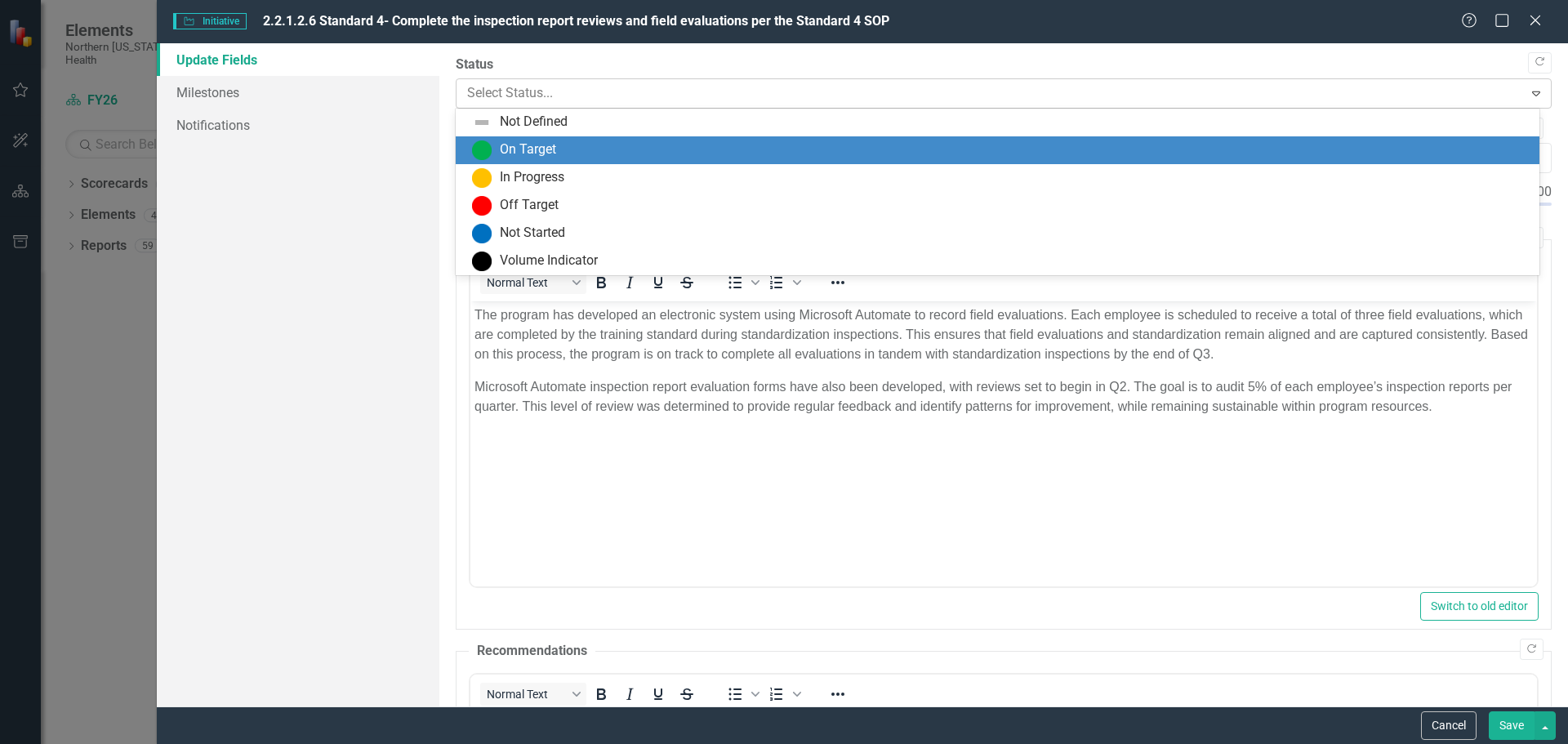
click at [610, 83] on div at bounding box center [990, 93] width 1046 height 22
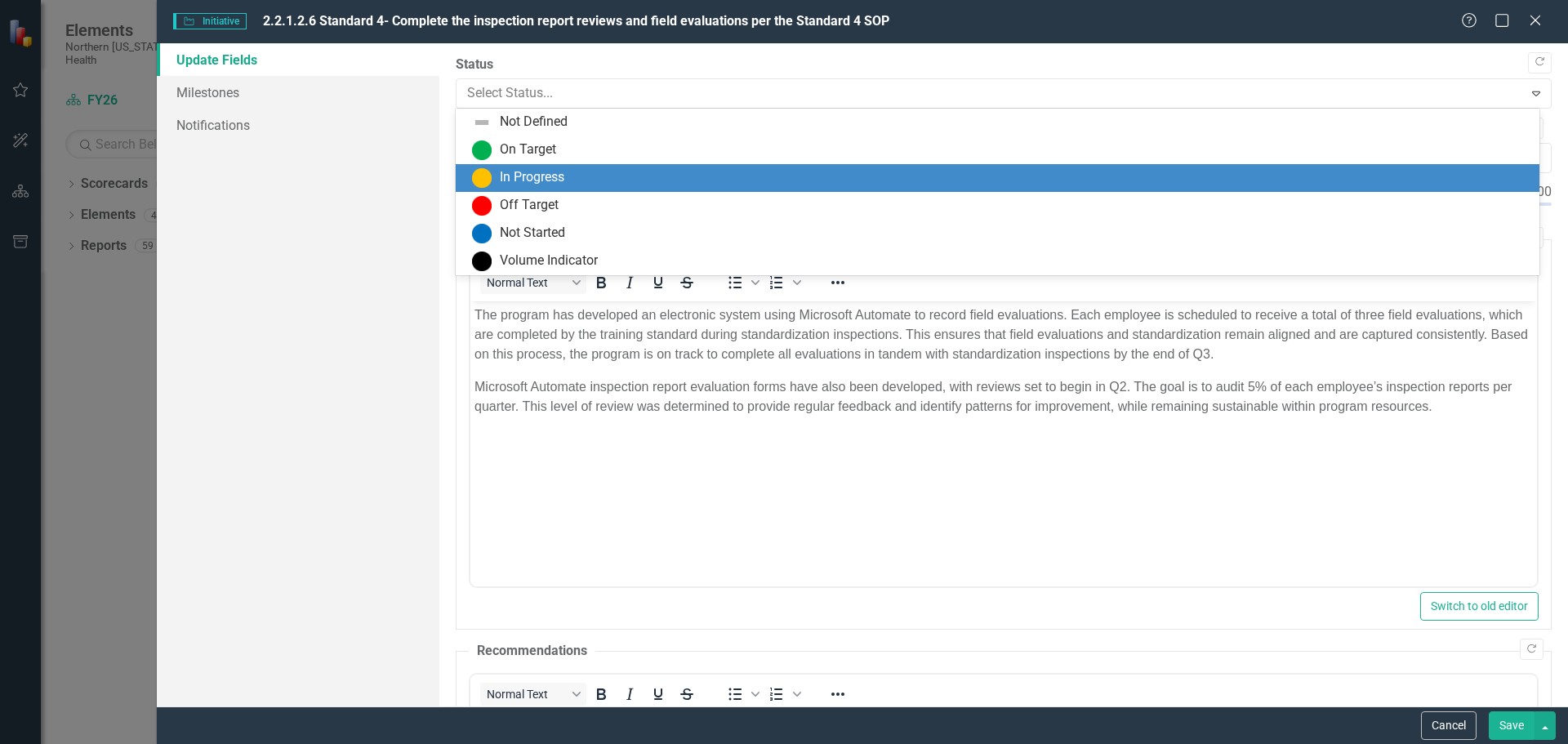
click at [602, 164] on div "In Progress" at bounding box center [997, 178] width 1084 height 28
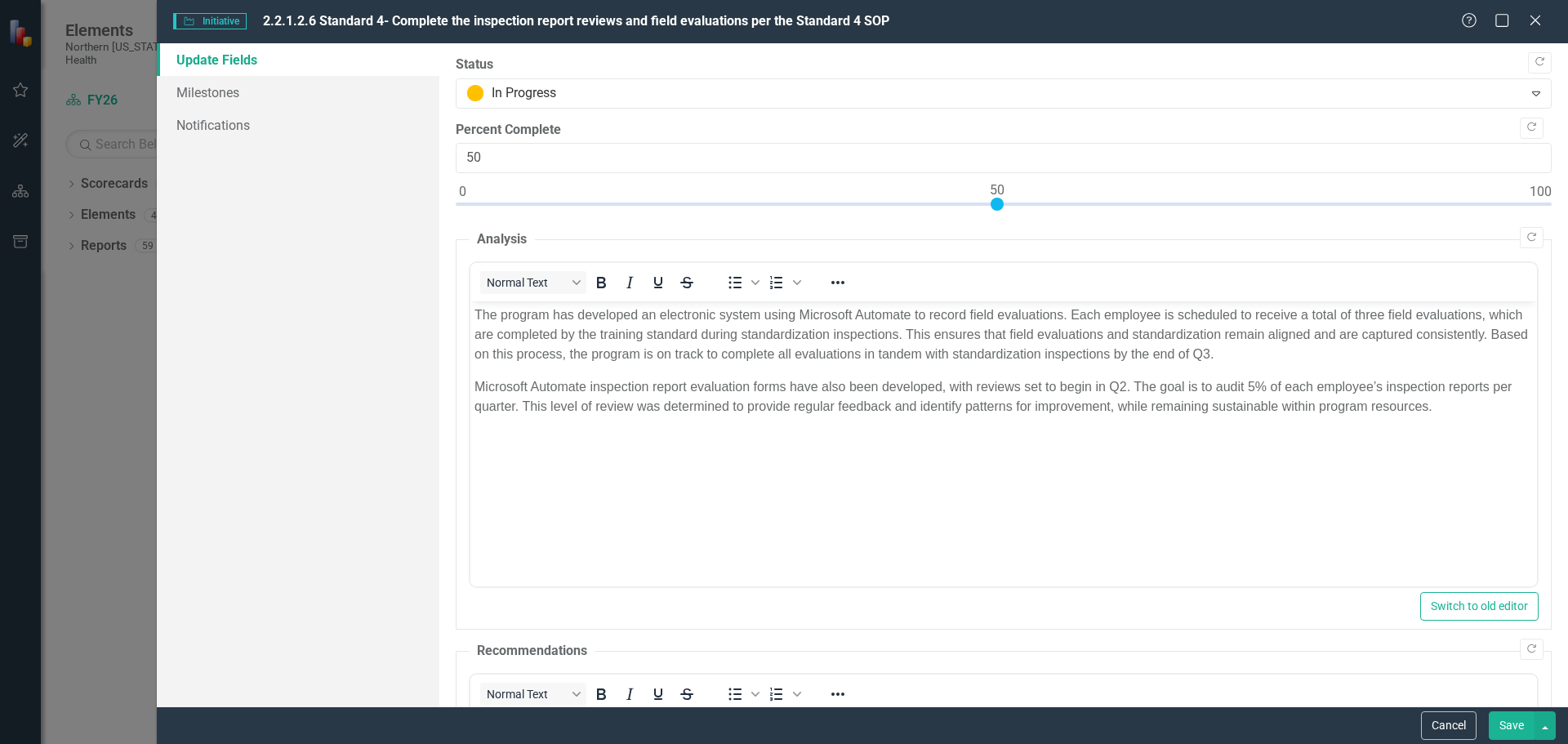
click at [1508, 726] on button "Save" at bounding box center [1511, 725] width 45 height 28
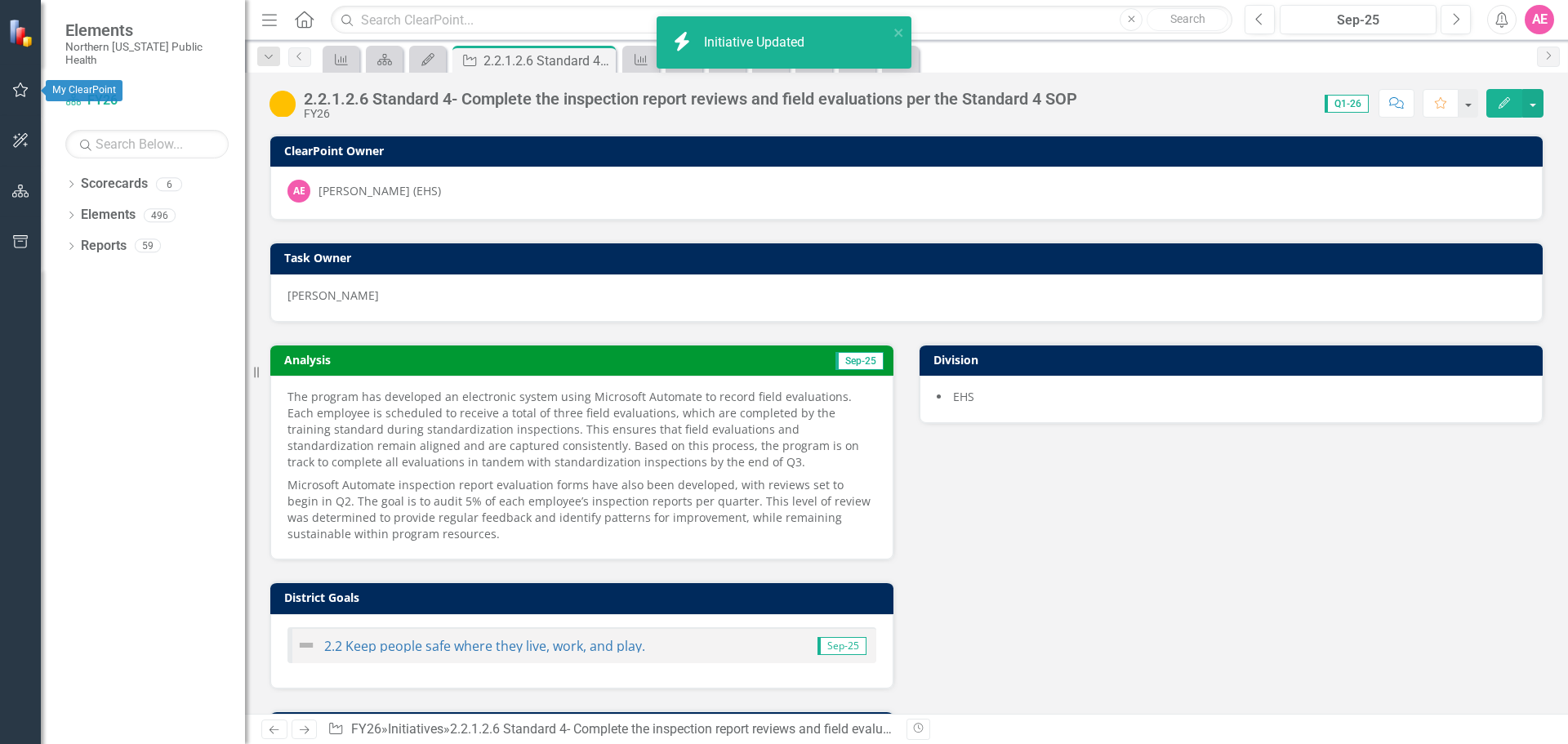
click at [15, 86] on icon "button" at bounding box center [20, 90] width 17 height 13
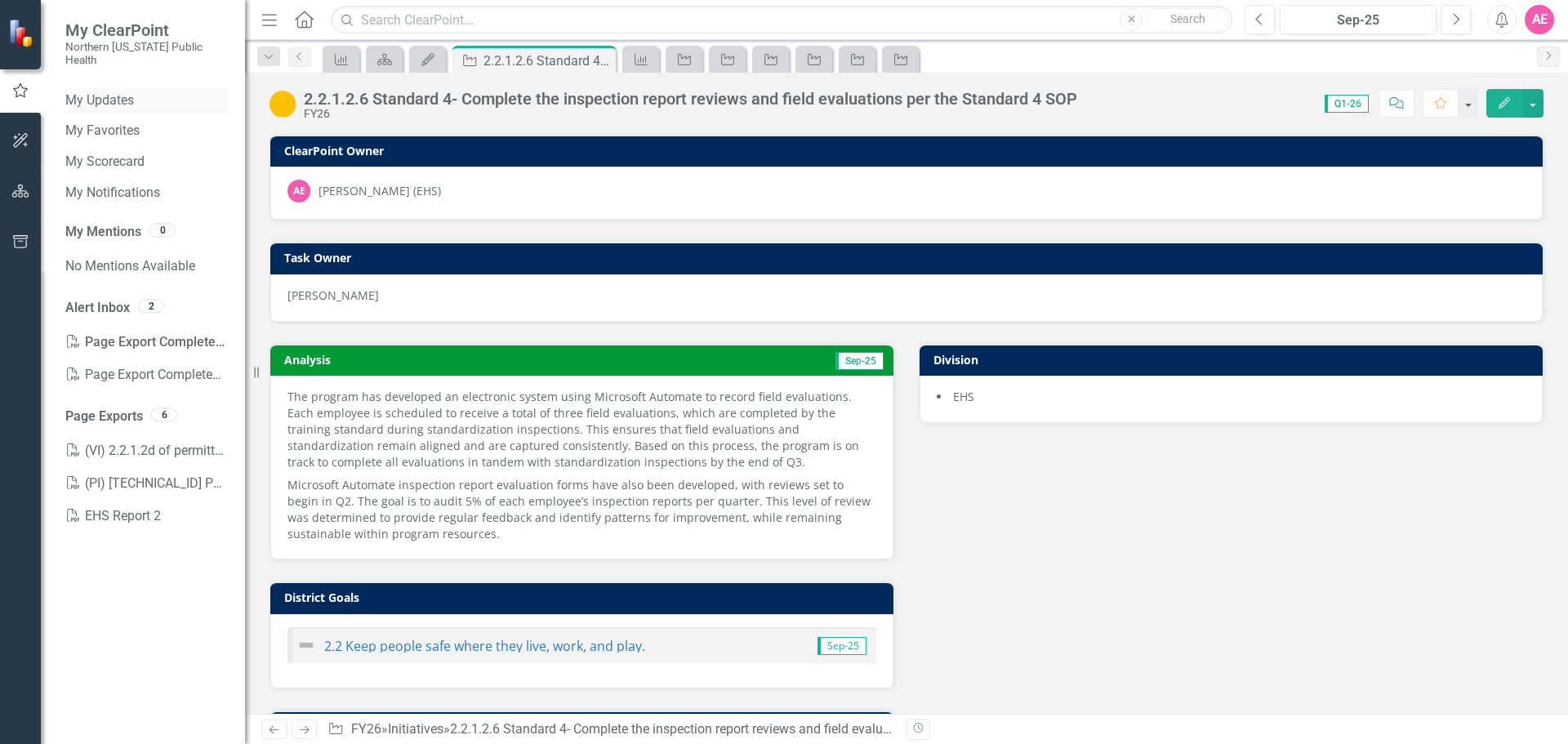
click at [112, 92] on link "My Updates" at bounding box center [148, 100] width 164 height 19
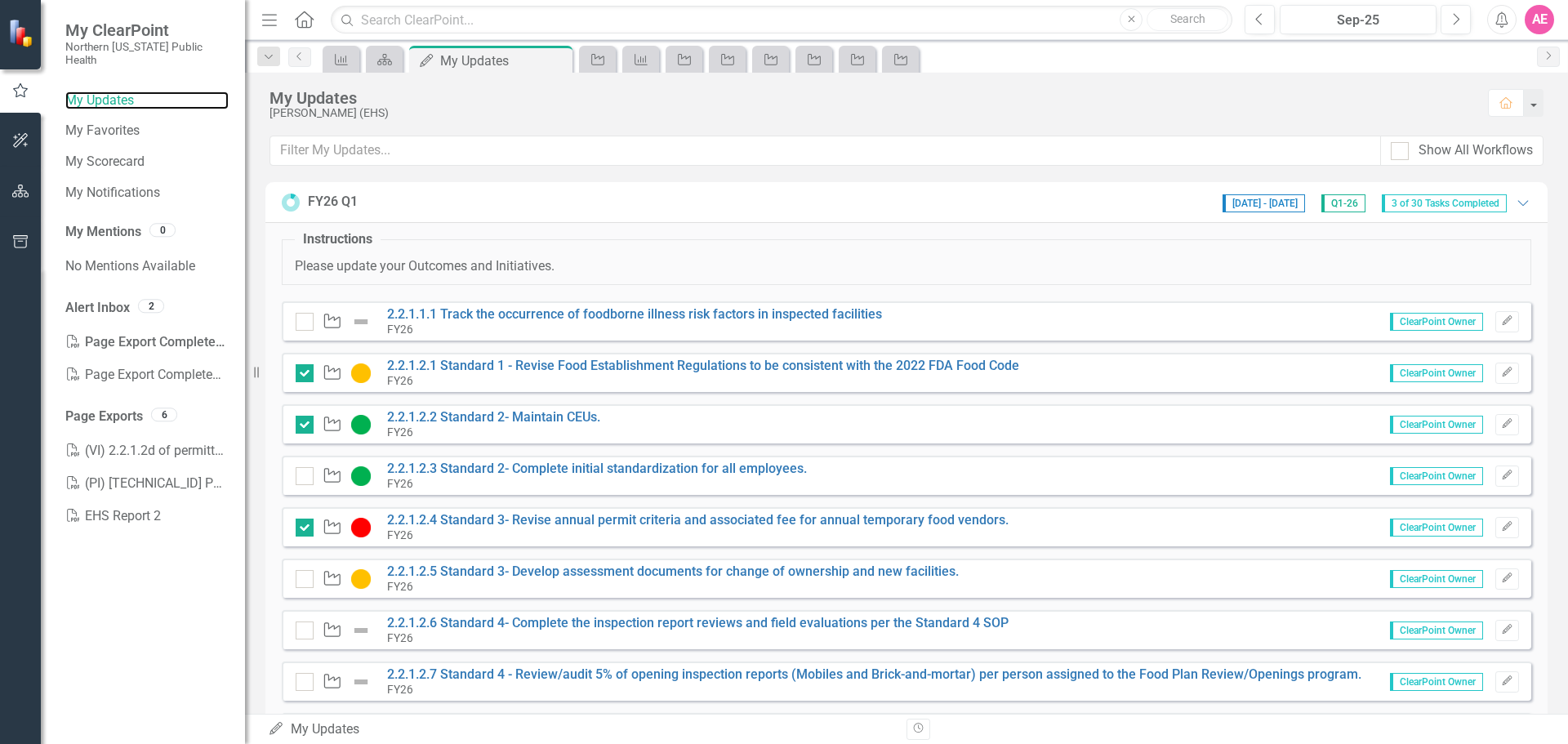
scroll to position [82, 0]
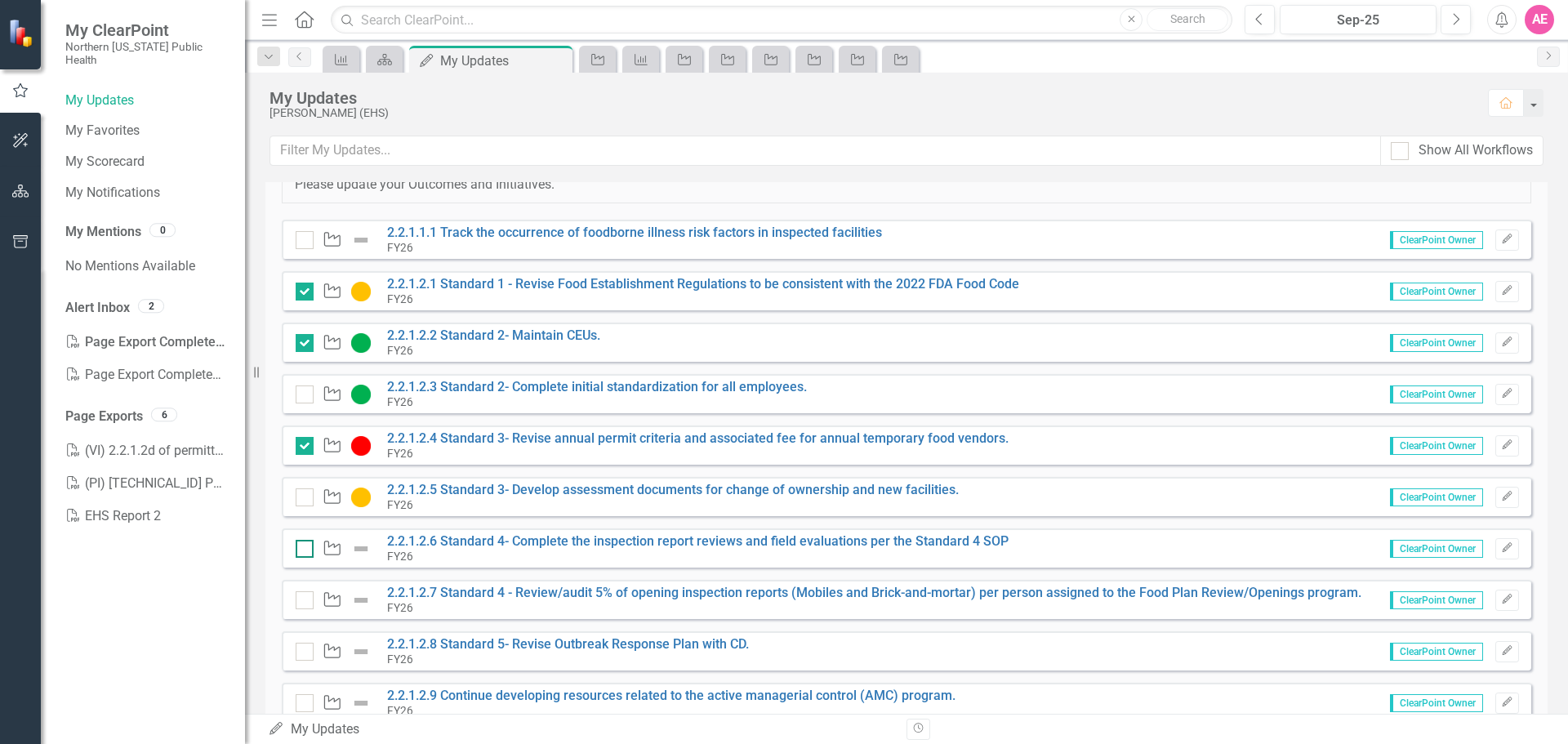
click at [305, 551] on div at bounding box center [305, 548] width 18 height 18
click at [305, 550] on input "checkbox" at bounding box center [301, 545] width 11 height 11
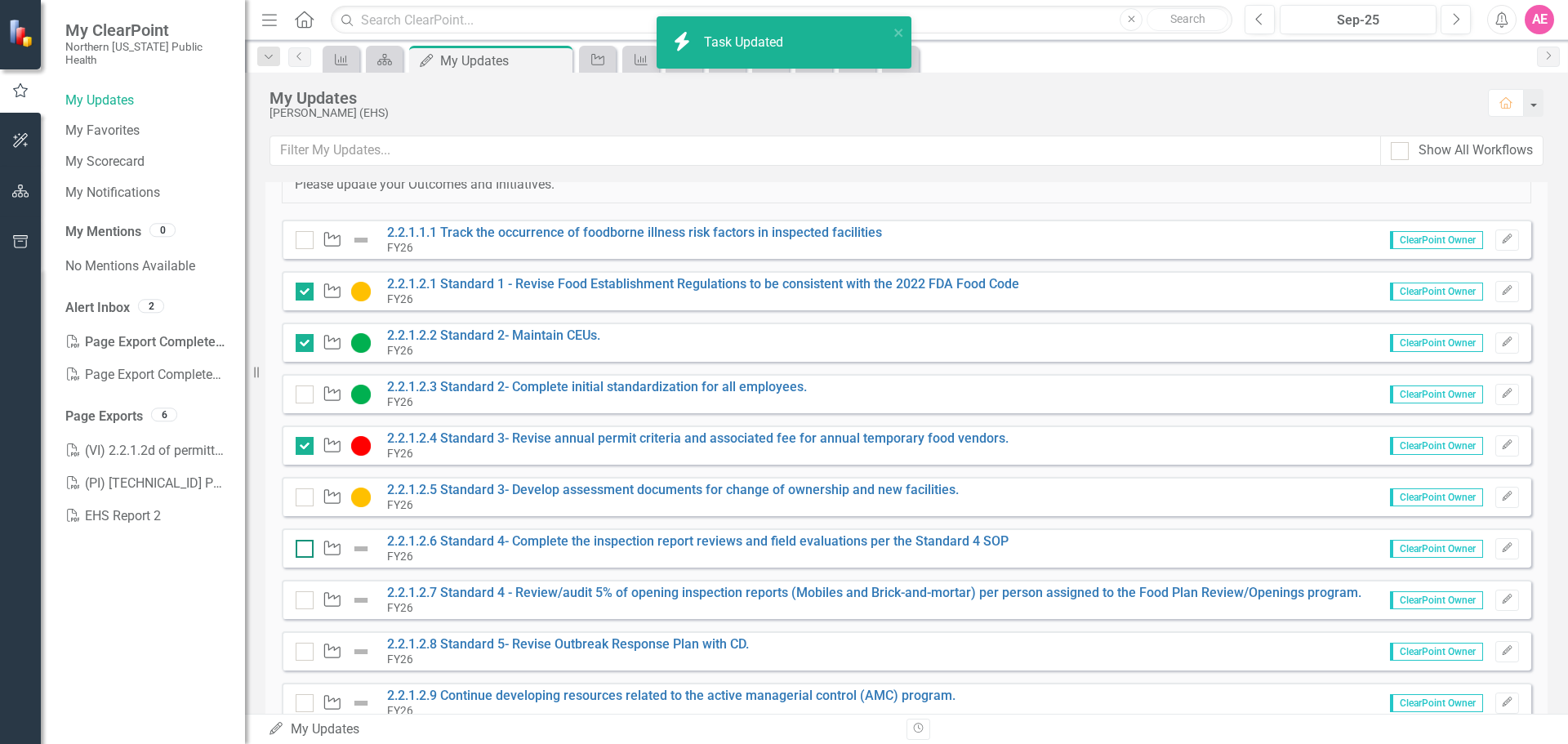
checkbox input "true"
click at [308, 494] on div at bounding box center [305, 498] width 18 height 18
click at [307, 494] on input "checkbox" at bounding box center [301, 494] width 11 height 11
checkbox input "true"
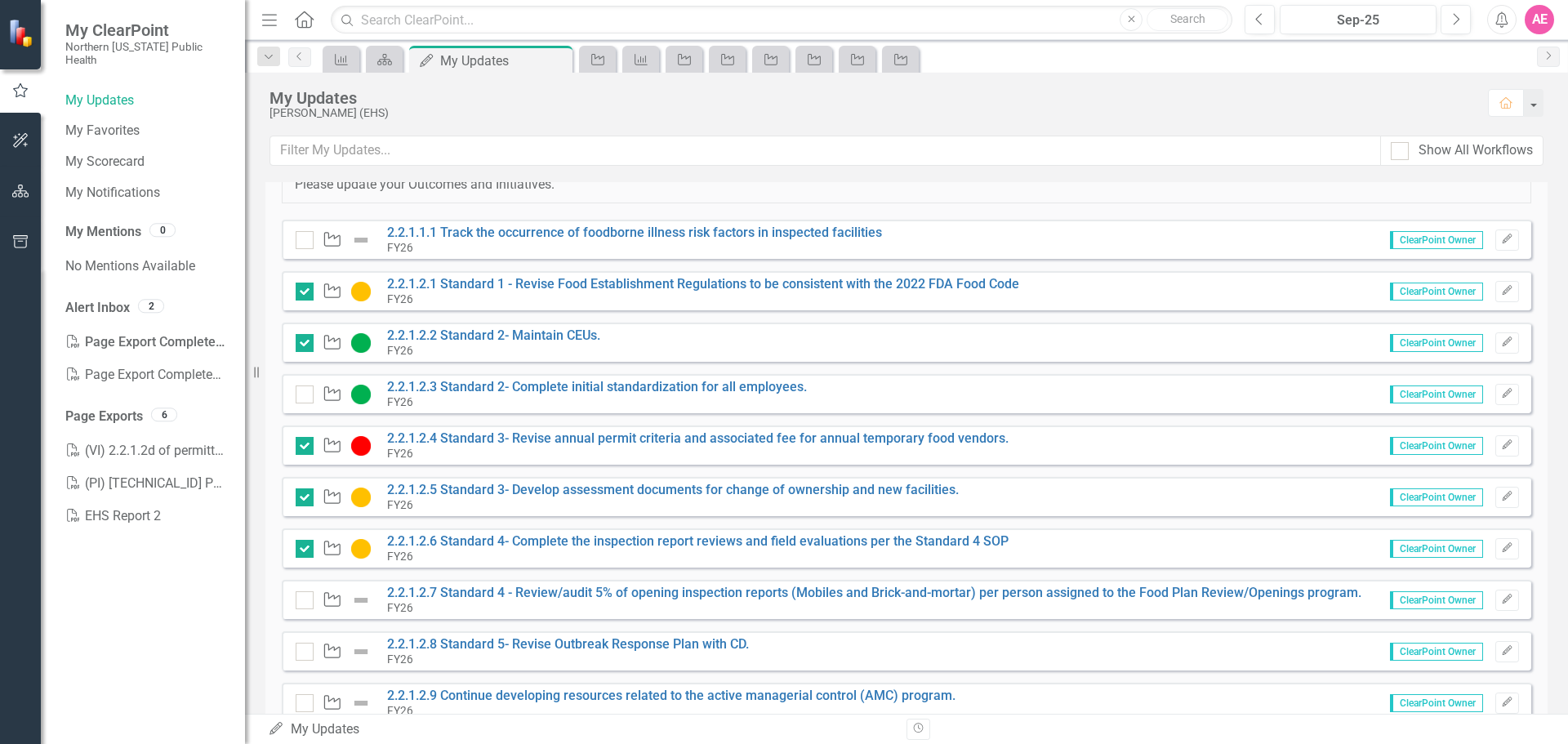
scroll to position [245, 0]
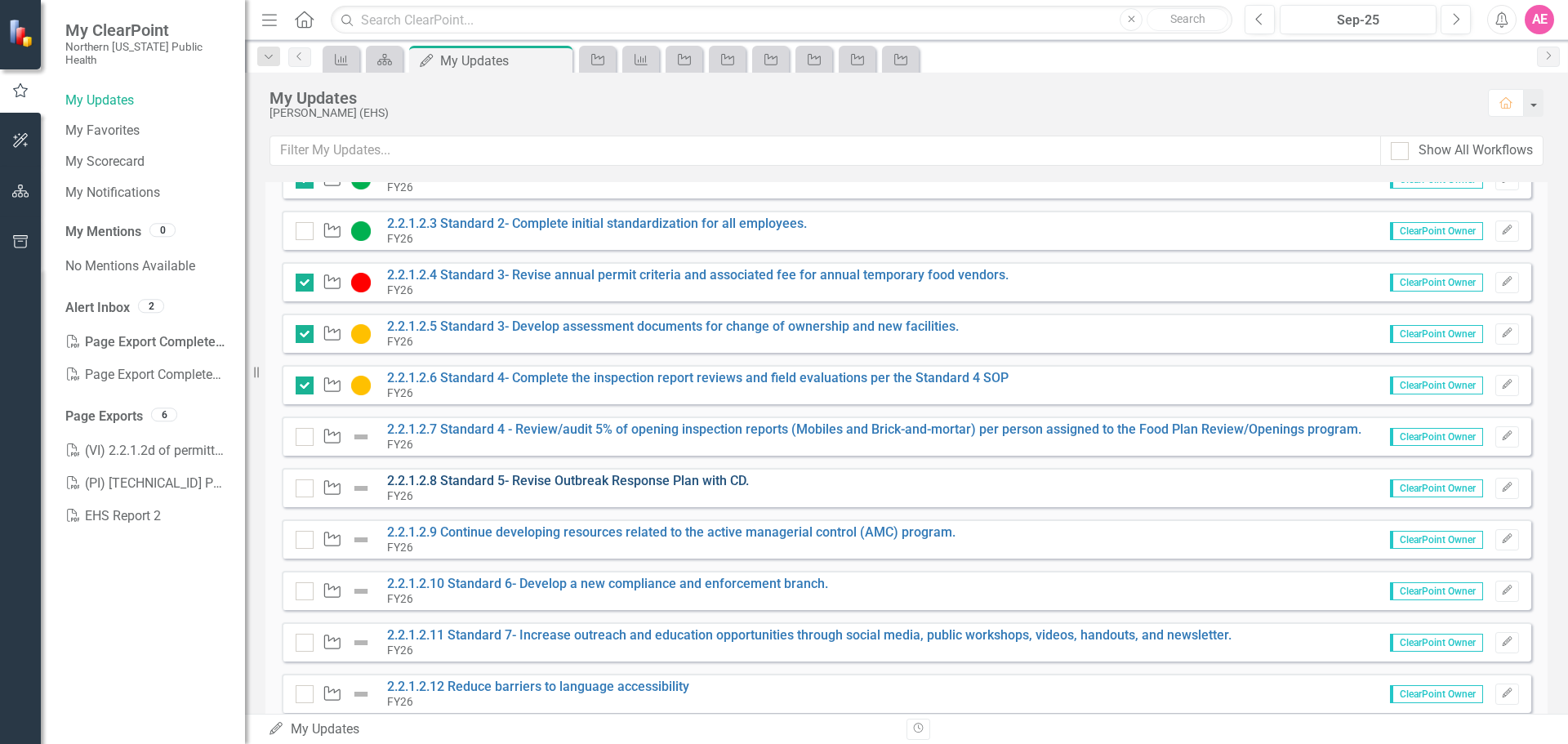
click at [537, 480] on link "2.2.1.2.8 Standard 5- Revise Outbreak Response Plan with CD." at bounding box center [568, 480] width 362 height 15
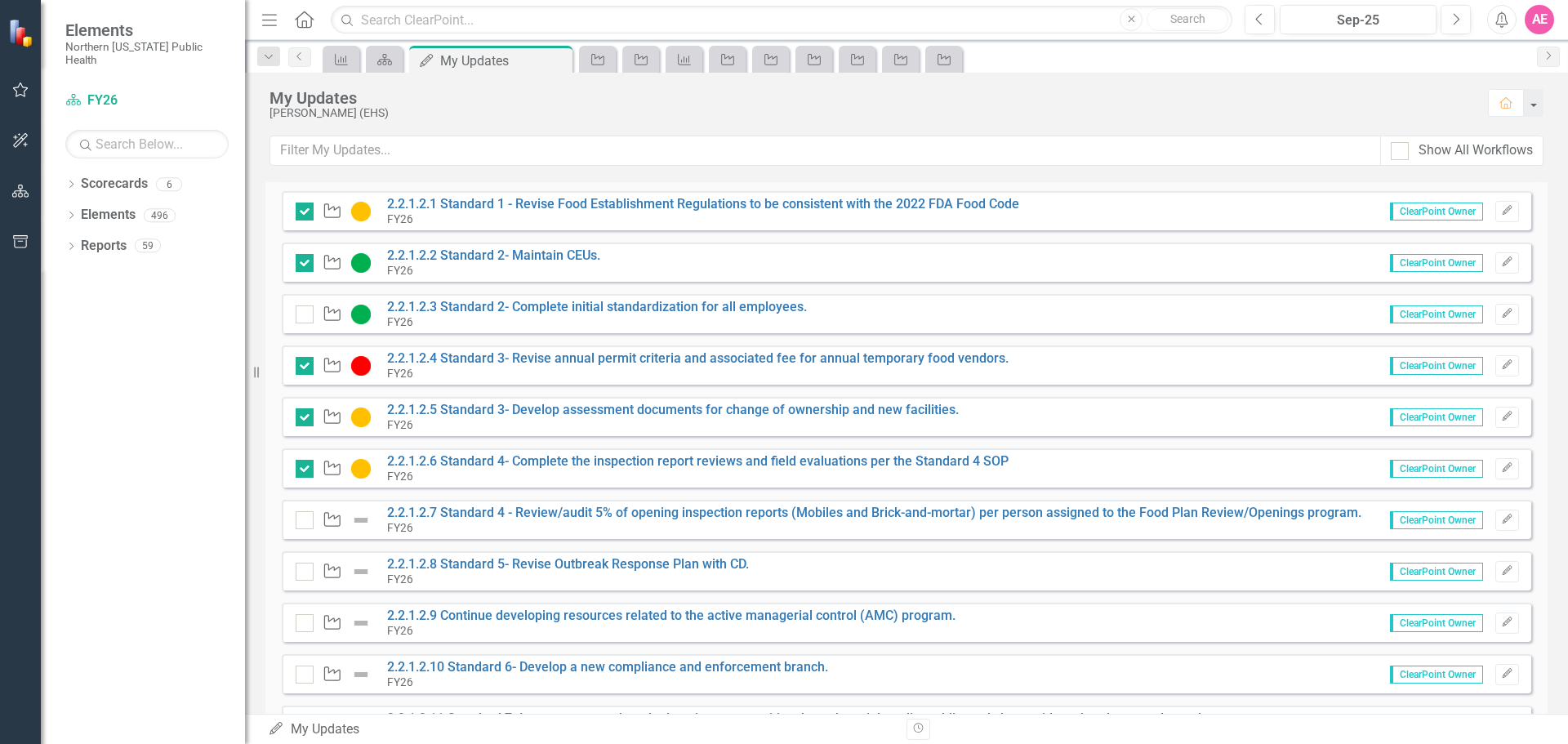
scroll to position [164, 0]
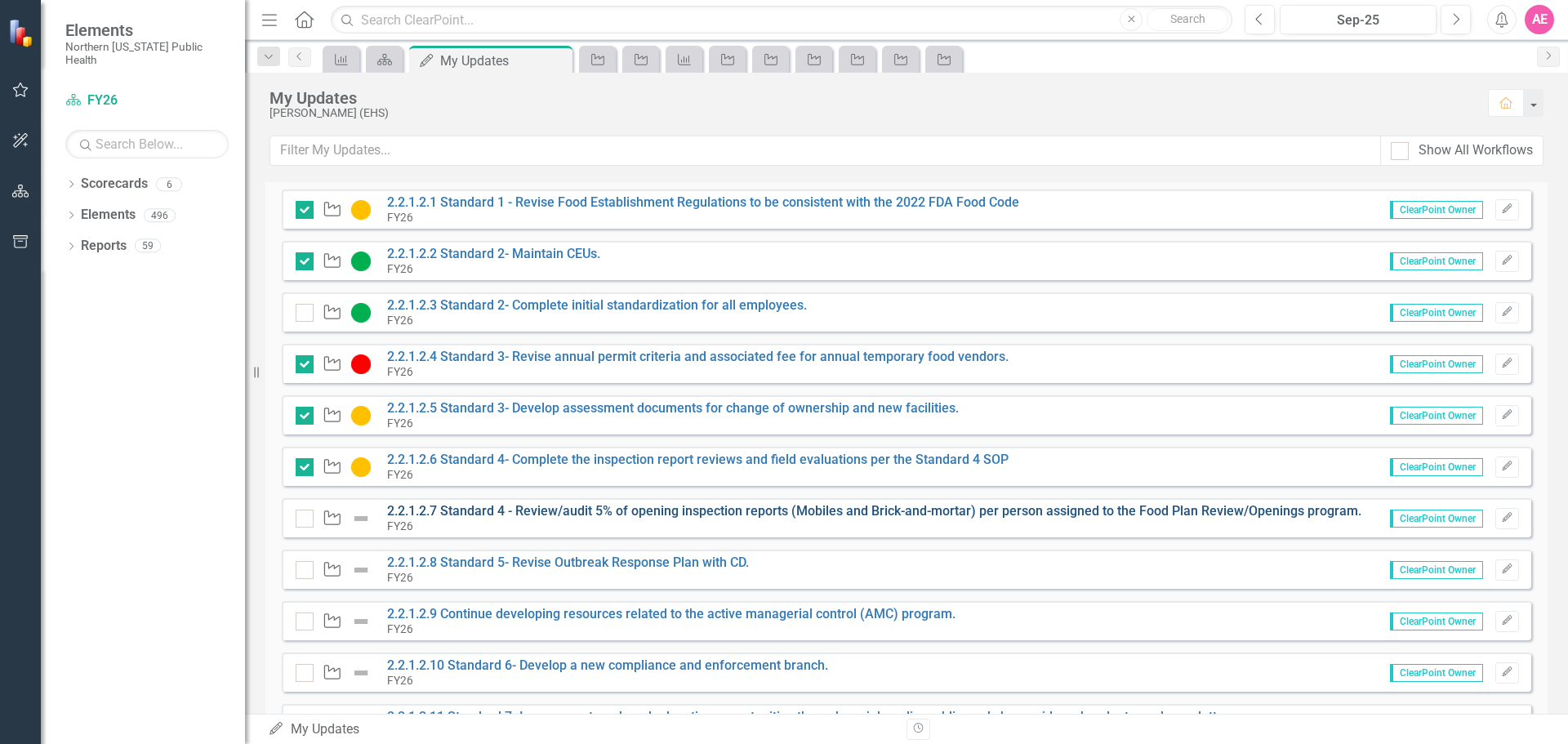
click at [500, 508] on link "2.2.1.2.7 Standard 4 - Review/audit 5% of opening inspection reports (Mobiles a…" at bounding box center [875, 510] width 974 height 15
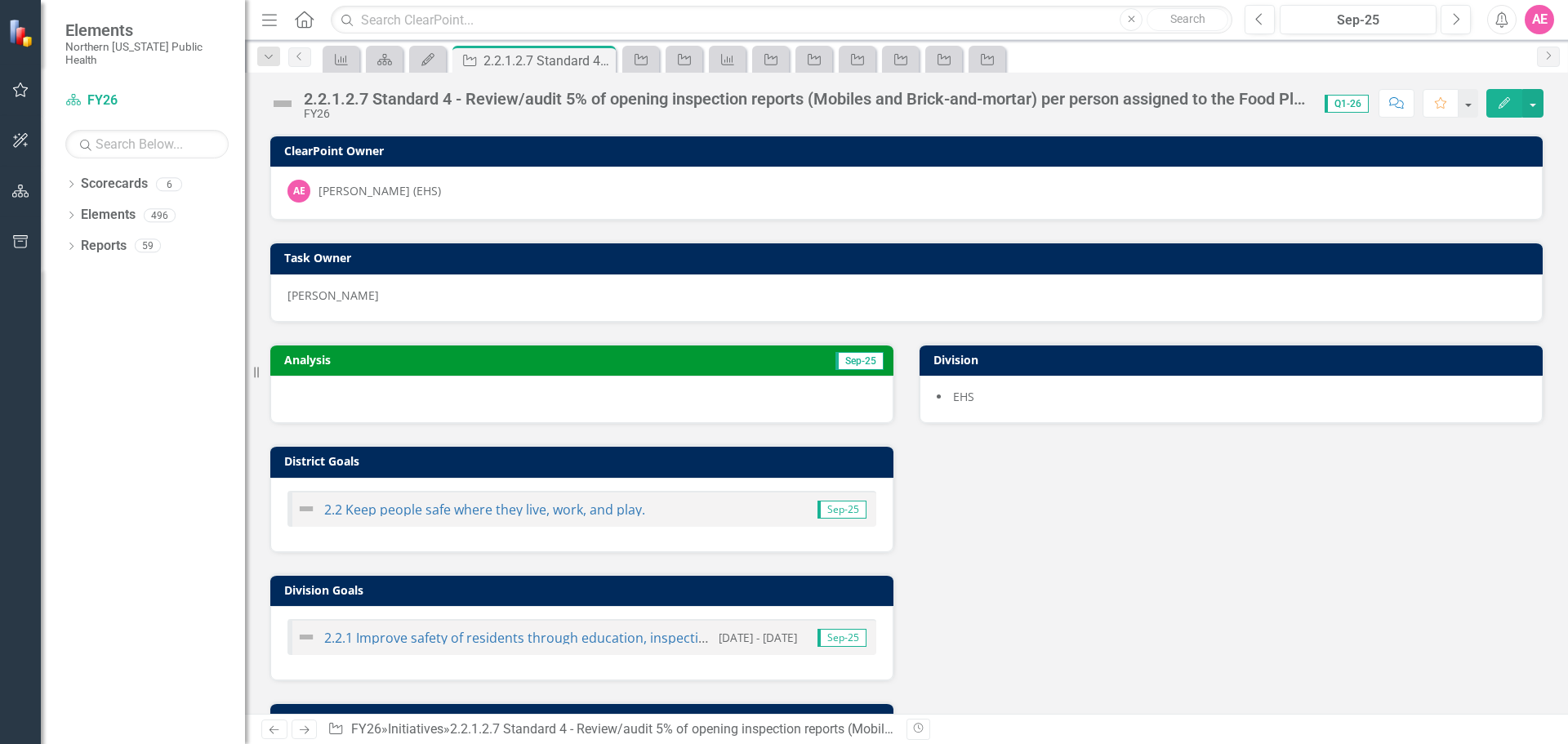
click at [444, 97] on div "2.2.1.2.7 Standard 4 - Review/audit 5% of opening inspection reports (Mobiles a…" at bounding box center [806, 99] width 1004 height 18
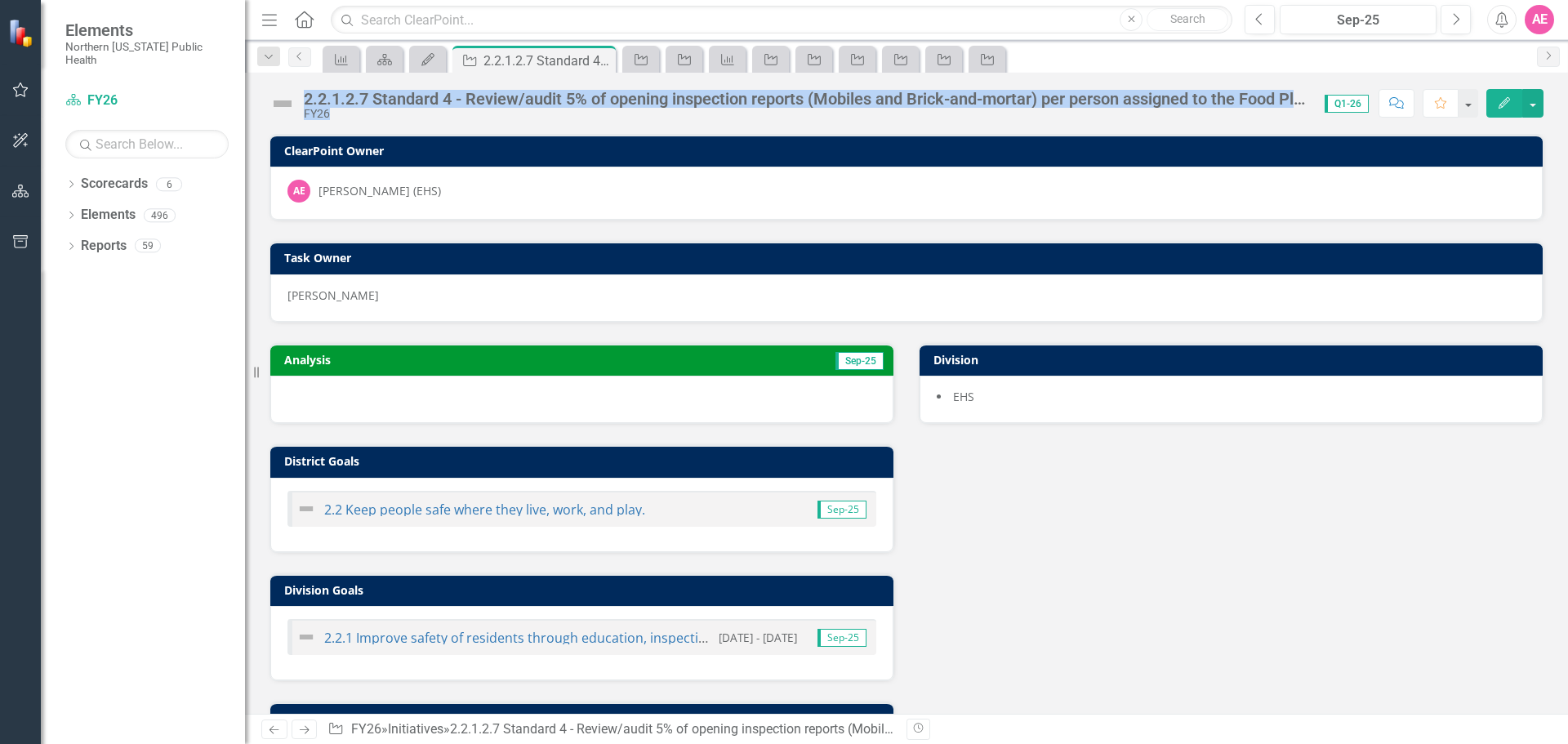
drag, startPoint x: 304, startPoint y: 91, endPoint x: 1294, endPoint y: 103, distance: 990.1
click at [1287, 108] on div "2.2.1.2.7 Standard 4 - Review/audit 5% of opening inspection reports (Mobiles a…" at bounding box center [806, 105] width 1004 height 30
click at [1301, 102] on div "2.2.1.2.7 Standard 4 - Review/audit 5% of opening inspection reports (Mobiles a…" at bounding box center [806, 99] width 1004 height 18
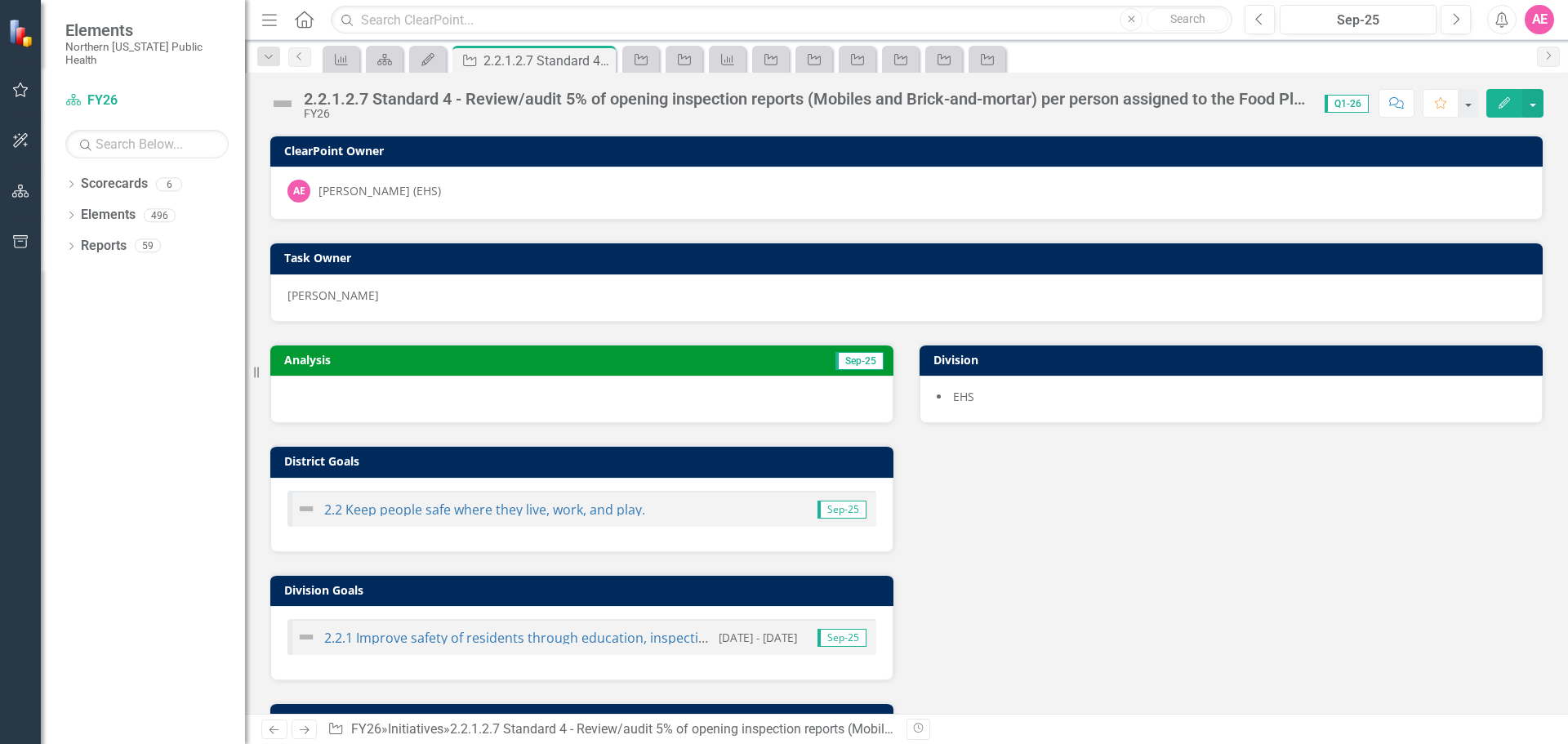
click at [1290, 103] on div "2.2.1.2.7 Standard 4 - Review/audit 5% of opening inspection reports (Mobiles a…" at bounding box center [806, 99] width 1004 height 18
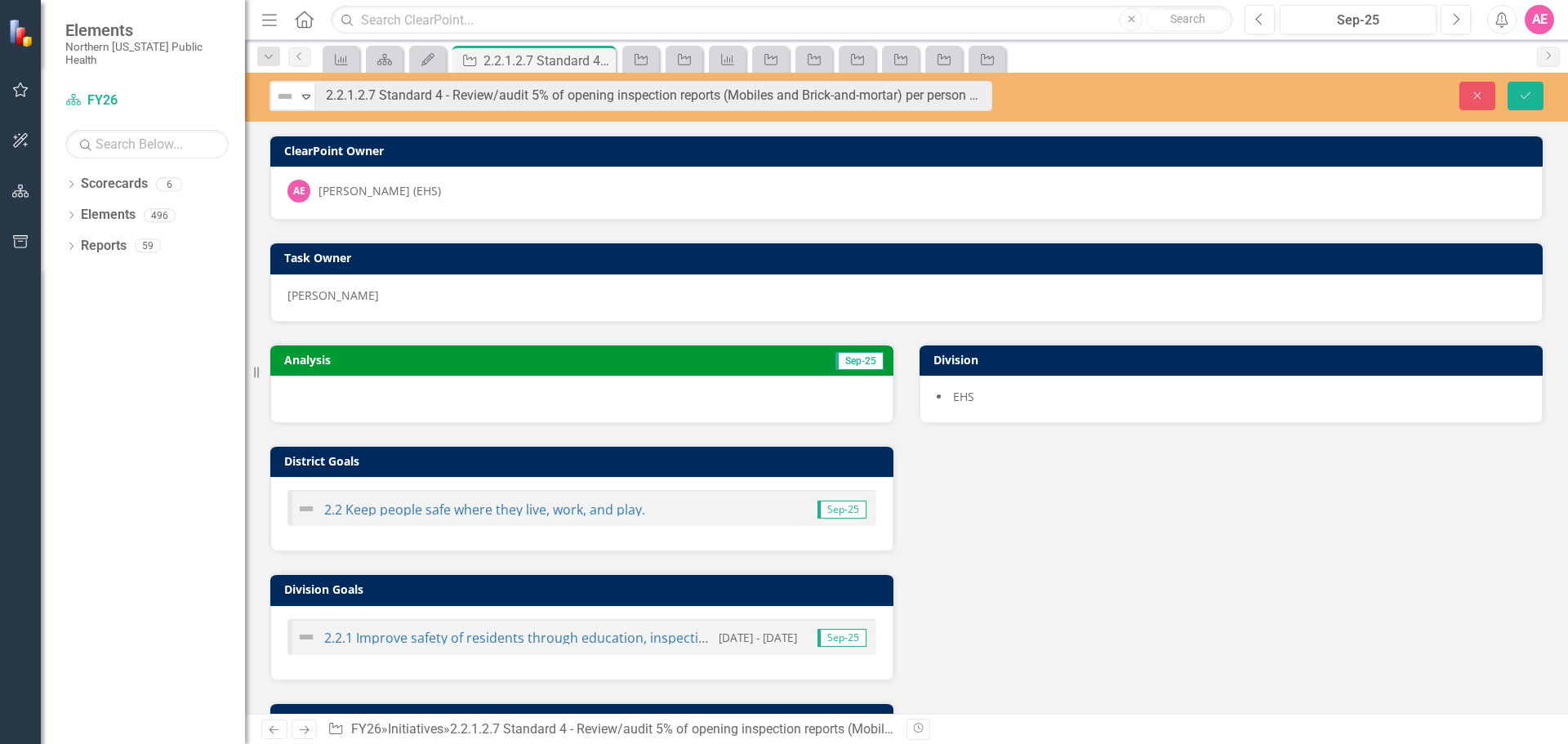
click at [1290, 103] on div "Close Save" at bounding box center [1292, 96] width 527 height 28
click at [984, 111] on div "Not Defined Expand 2.2.1.2.7 Standard 4 - Review/audit 5% of opening inspection…" at bounding box center [907, 97] width 1324 height 49
click at [1521, 90] on icon "Save" at bounding box center [1525, 95] width 15 height 12
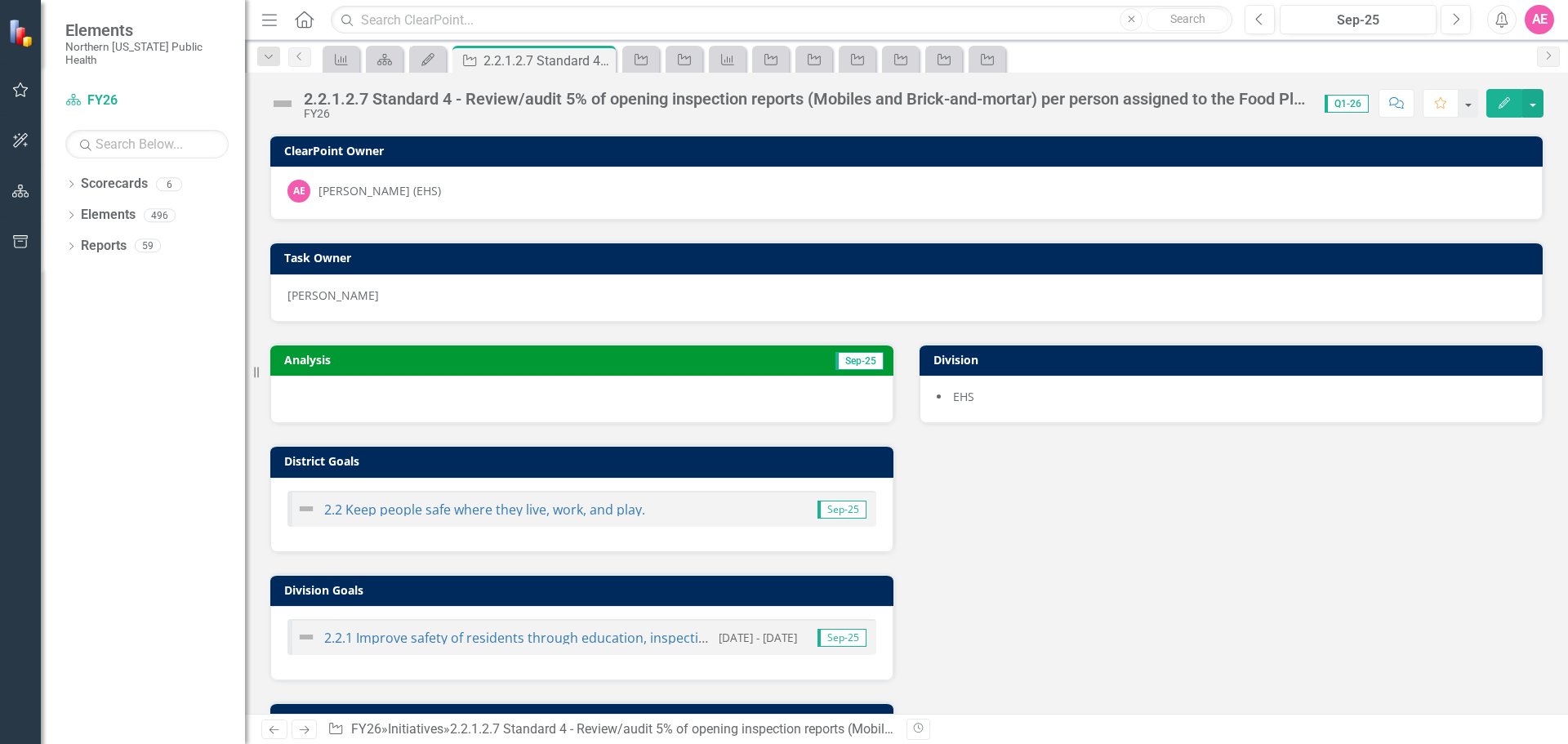
click at [1299, 105] on div "2.2.1.2.7 Standard 4 - Review/audit 5% of opening inspection reports (Mobiles a…" at bounding box center [806, 99] width 1004 height 18
click at [1292, 100] on div "2.2.1.2.7 Standard 4 - Review/audit 5% of opening inspection reports (Mobiles a…" at bounding box center [806, 99] width 1004 height 18
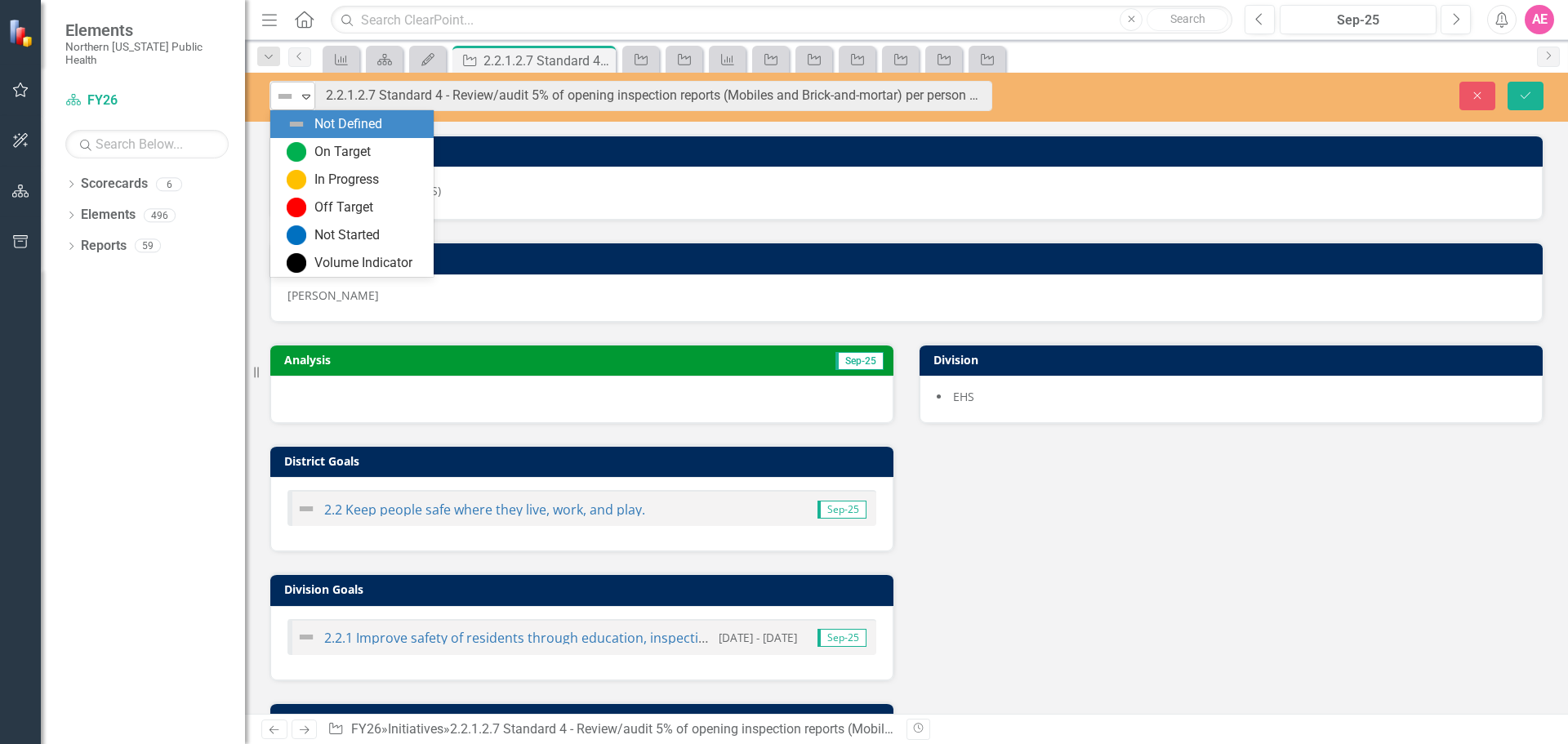
click at [305, 100] on icon "Expand" at bounding box center [306, 96] width 16 height 13
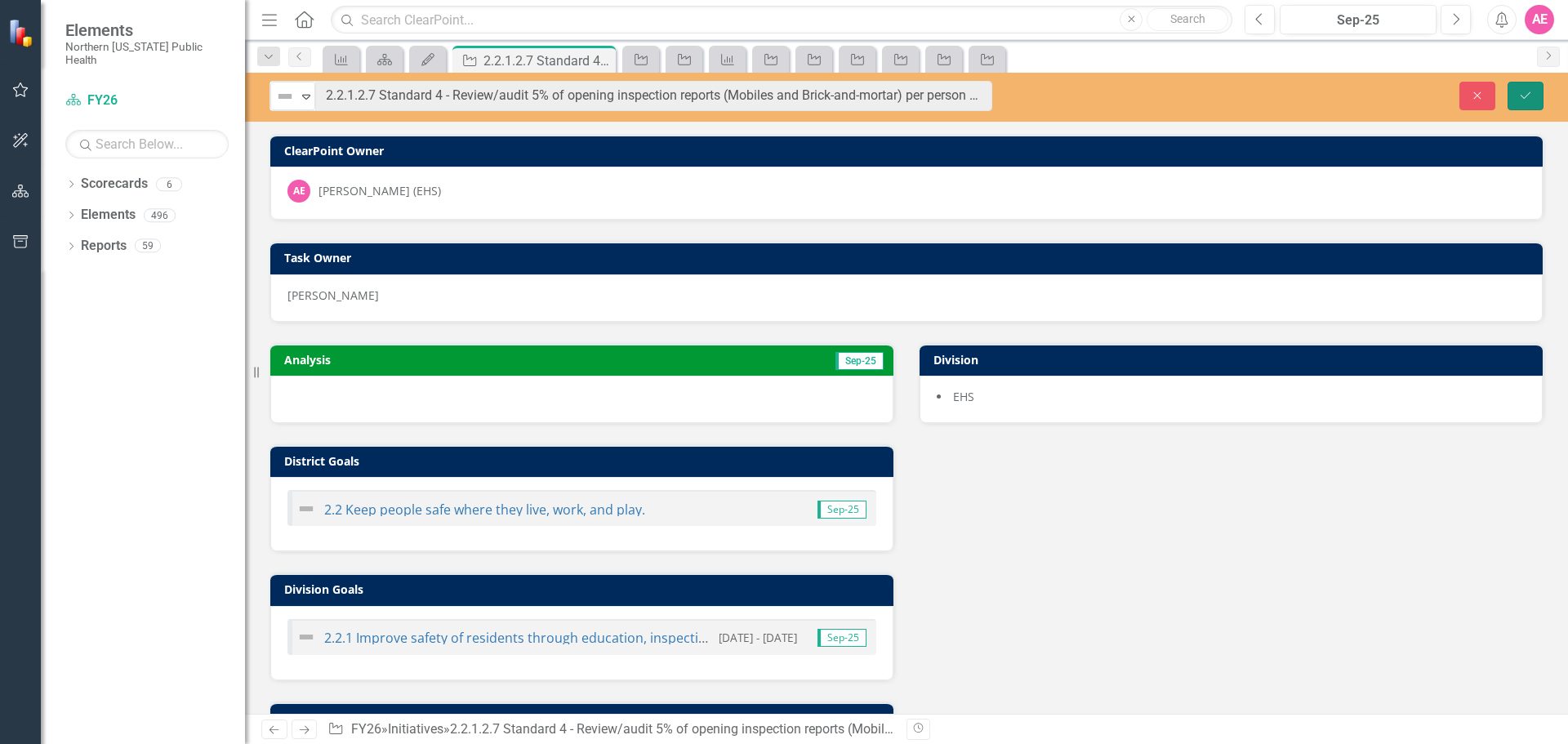
click at [1538, 92] on button "Save" at bounding box center [1525, 96] width 36 height 28
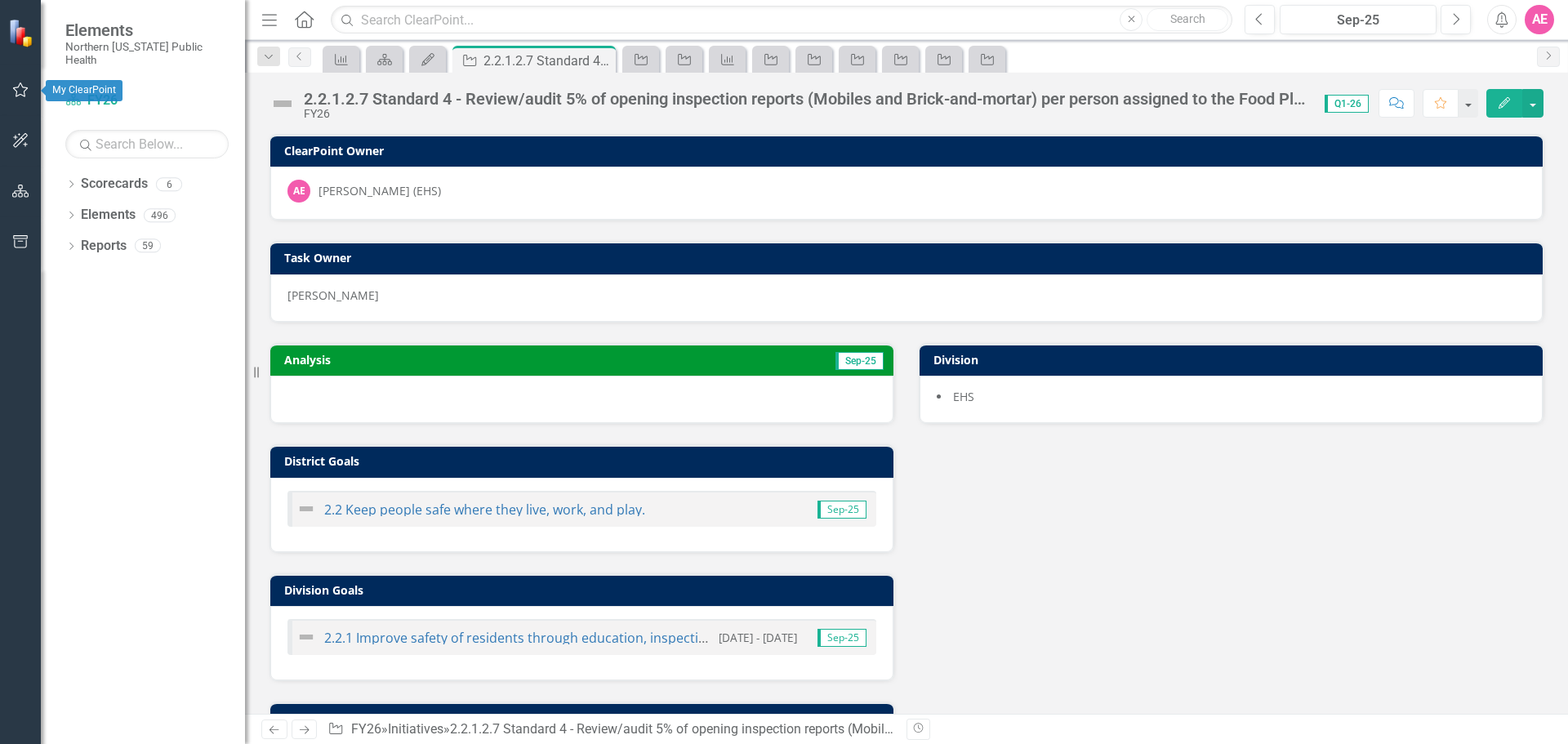
click at [20, 100] on button "button" at bounding box center [20, 91] width 36 height 35
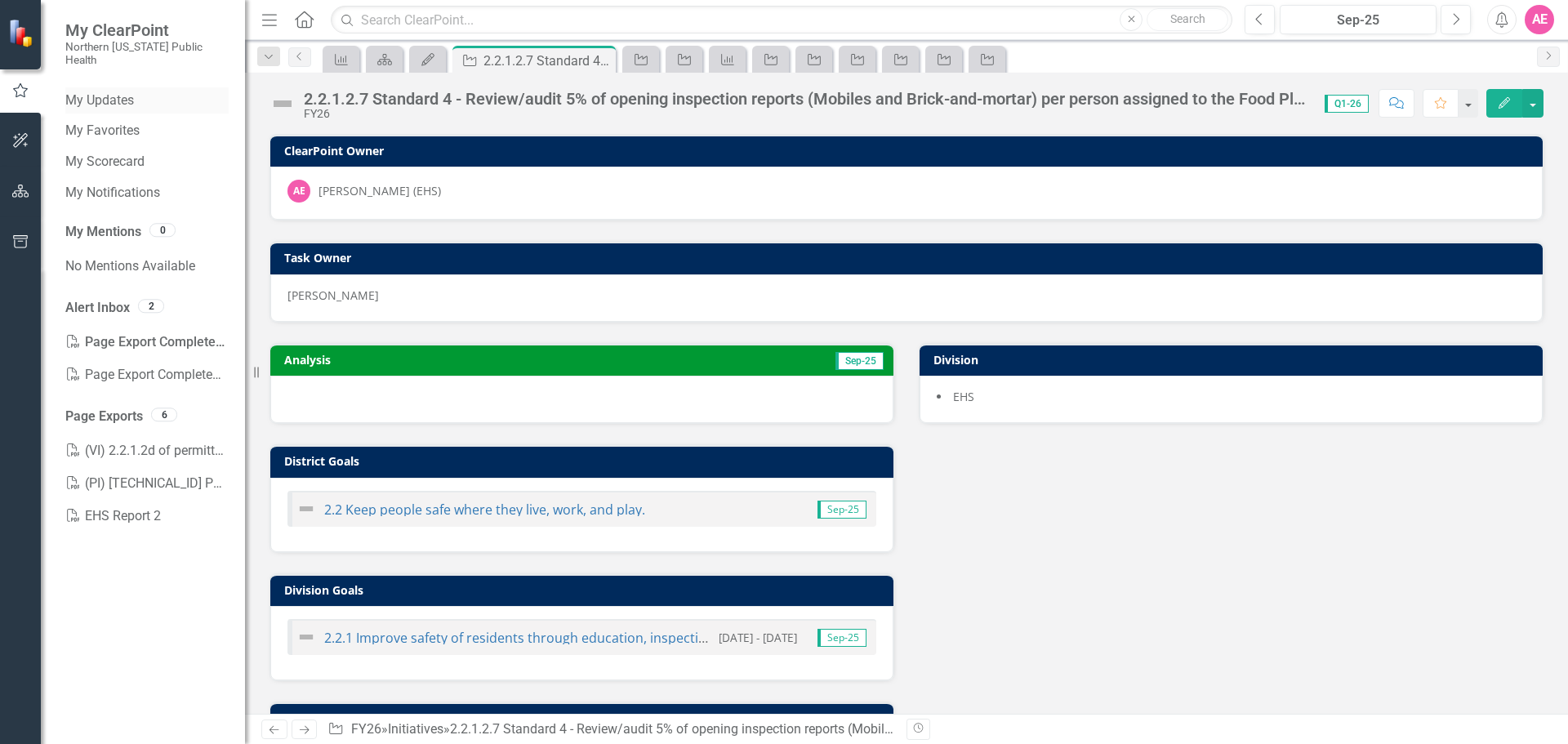
click at [108, 92] on link "My Updates" at bounding box center [148, 100] width 164 height 19
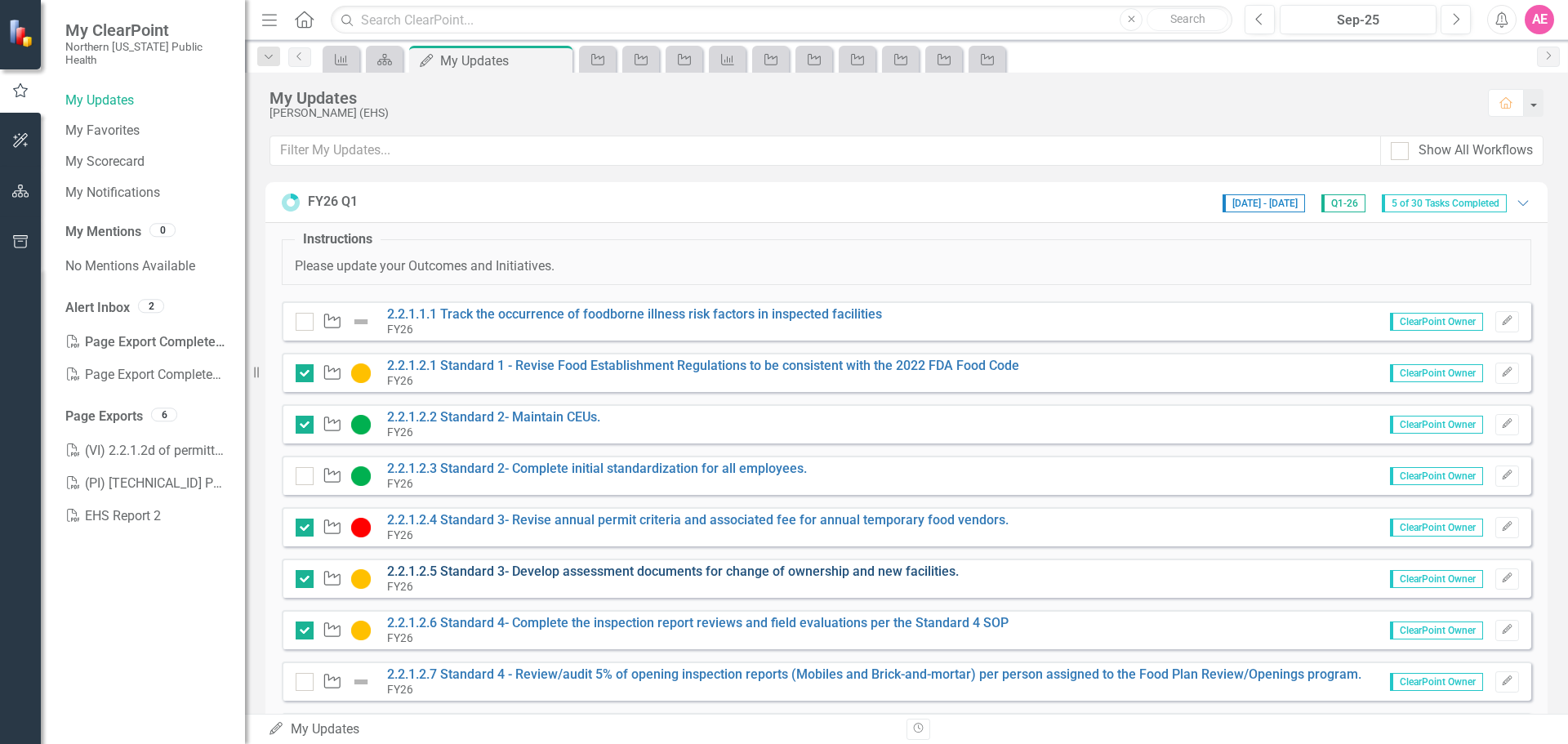
click at [526, 569] on link "2.2.1.2.5 Standard 3- Develop assessment documents for change of ownership and …" at bounding box center [673, 571] width 572 height 15
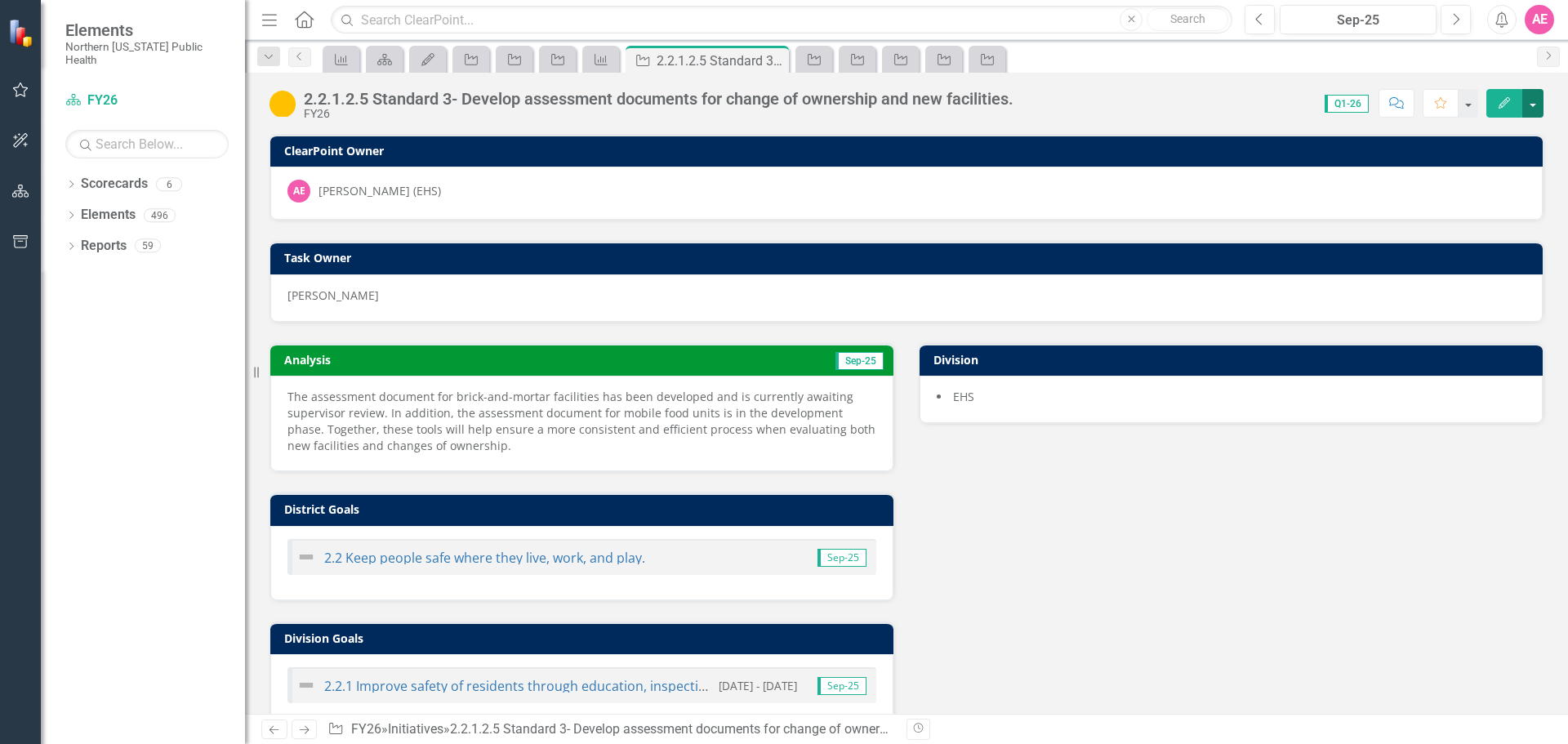
click at [1536, 100] on button "button" at bounding box center [1533, 103] width 21 height 28
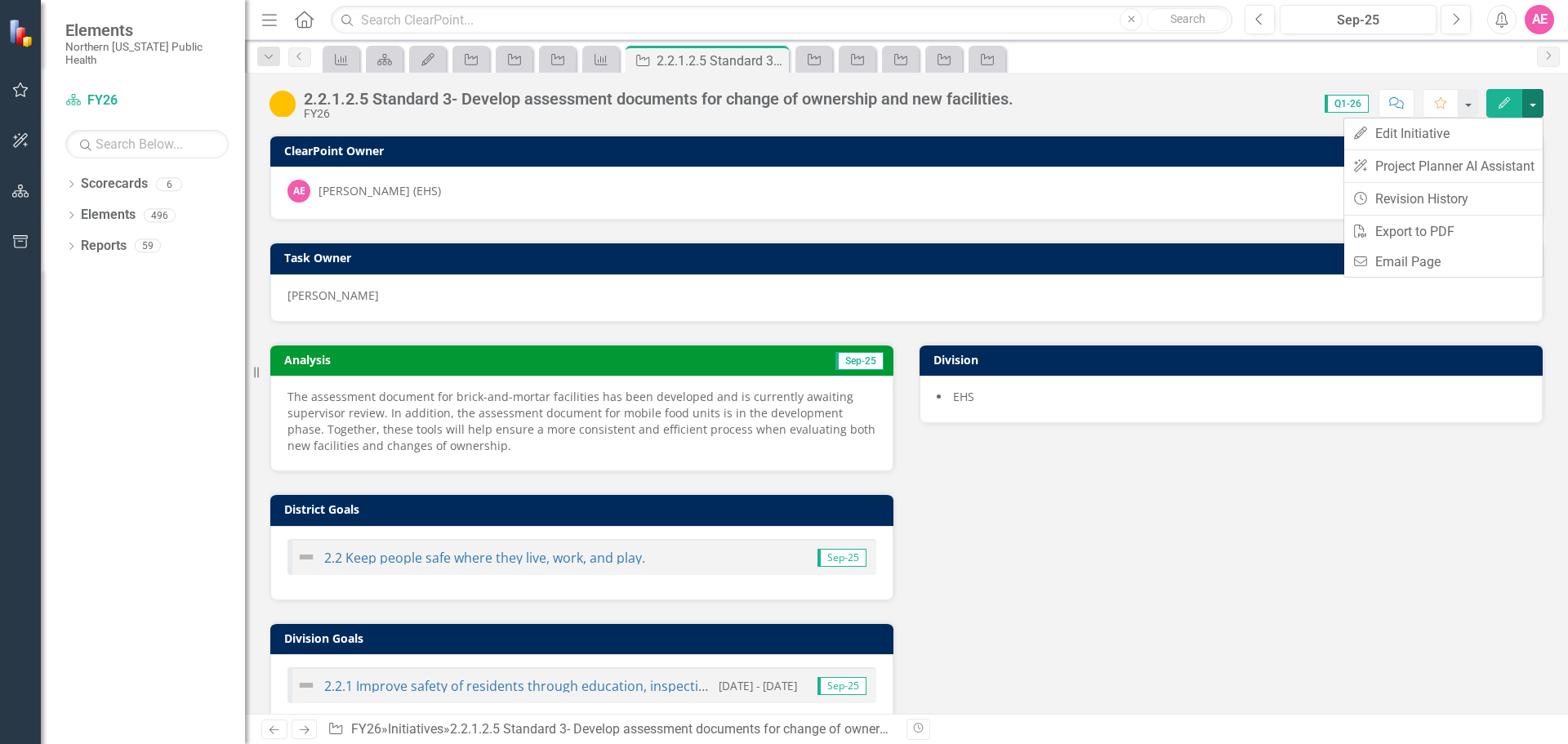
click at [1536, 100] on button "button" at bounding box center [1533, 103] width 21 height 28
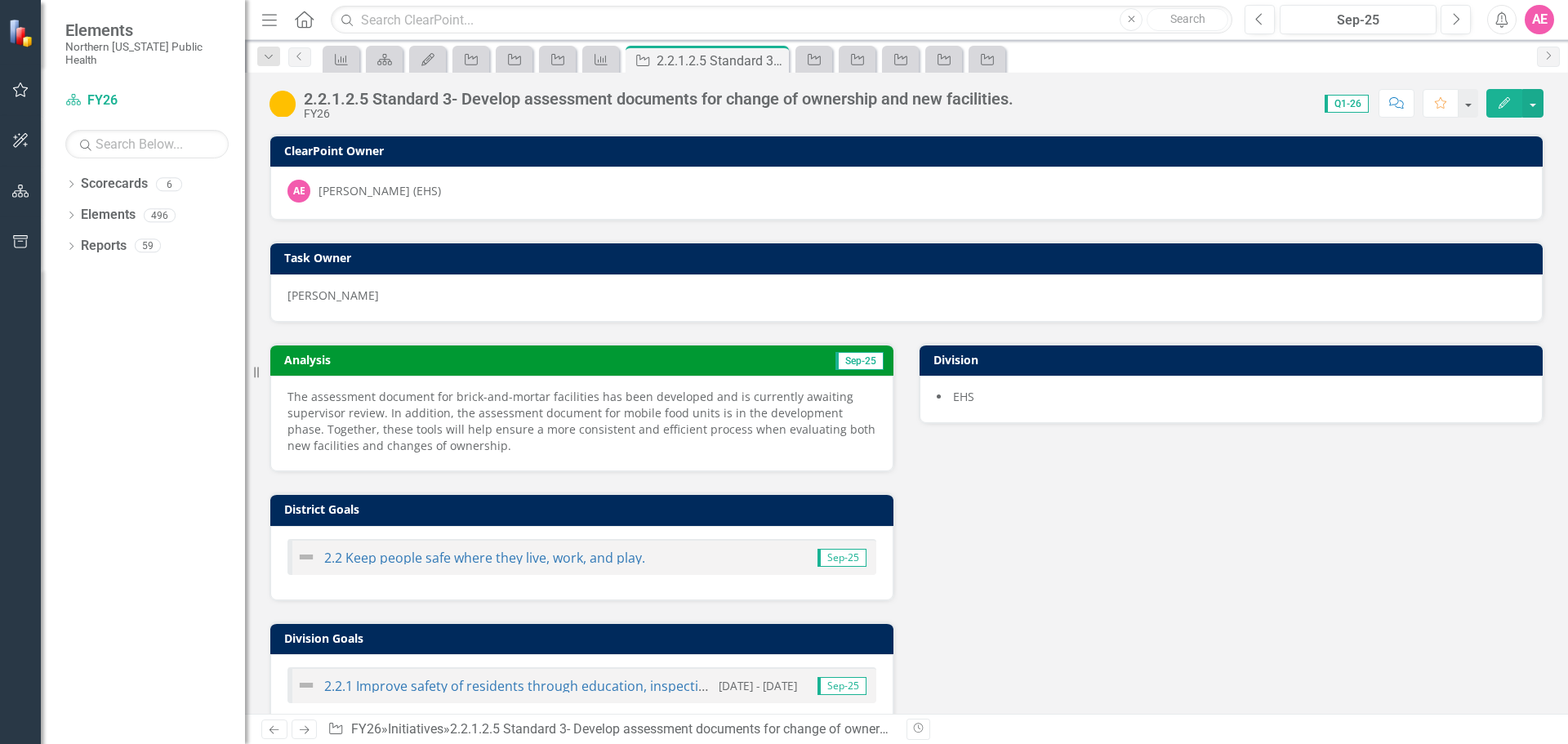
click at [1505, 102] on icon "Edit" at bounding box center [1505, 102] width 15 height 12
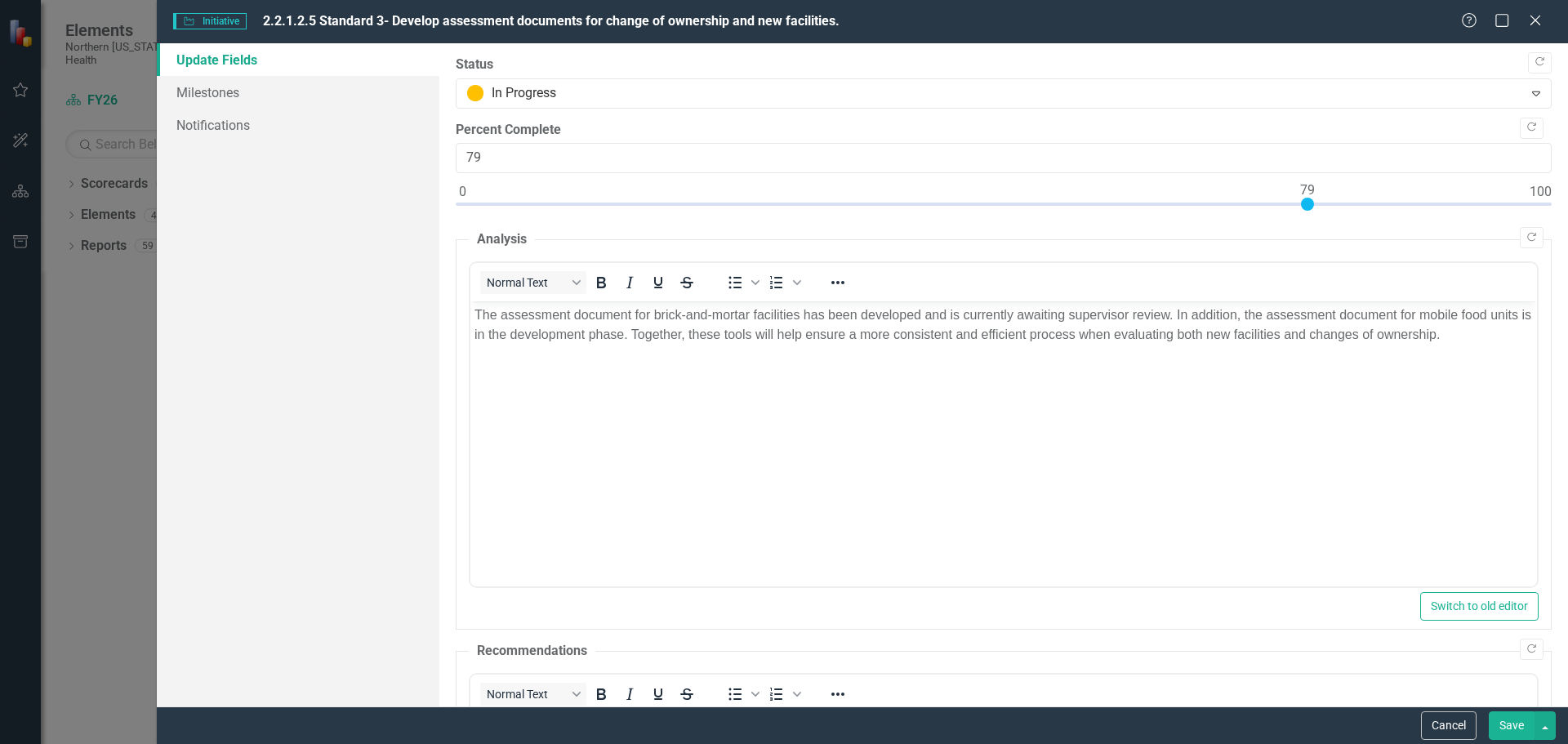
type input "80"
drag, startPoint x: 1106, startPoint y: 202, endPoint x: 1325, endPoint y: 199, distance: 219.0
click at [1325, 199] on div at bounding box center [1004, 207] width 1096 height 20
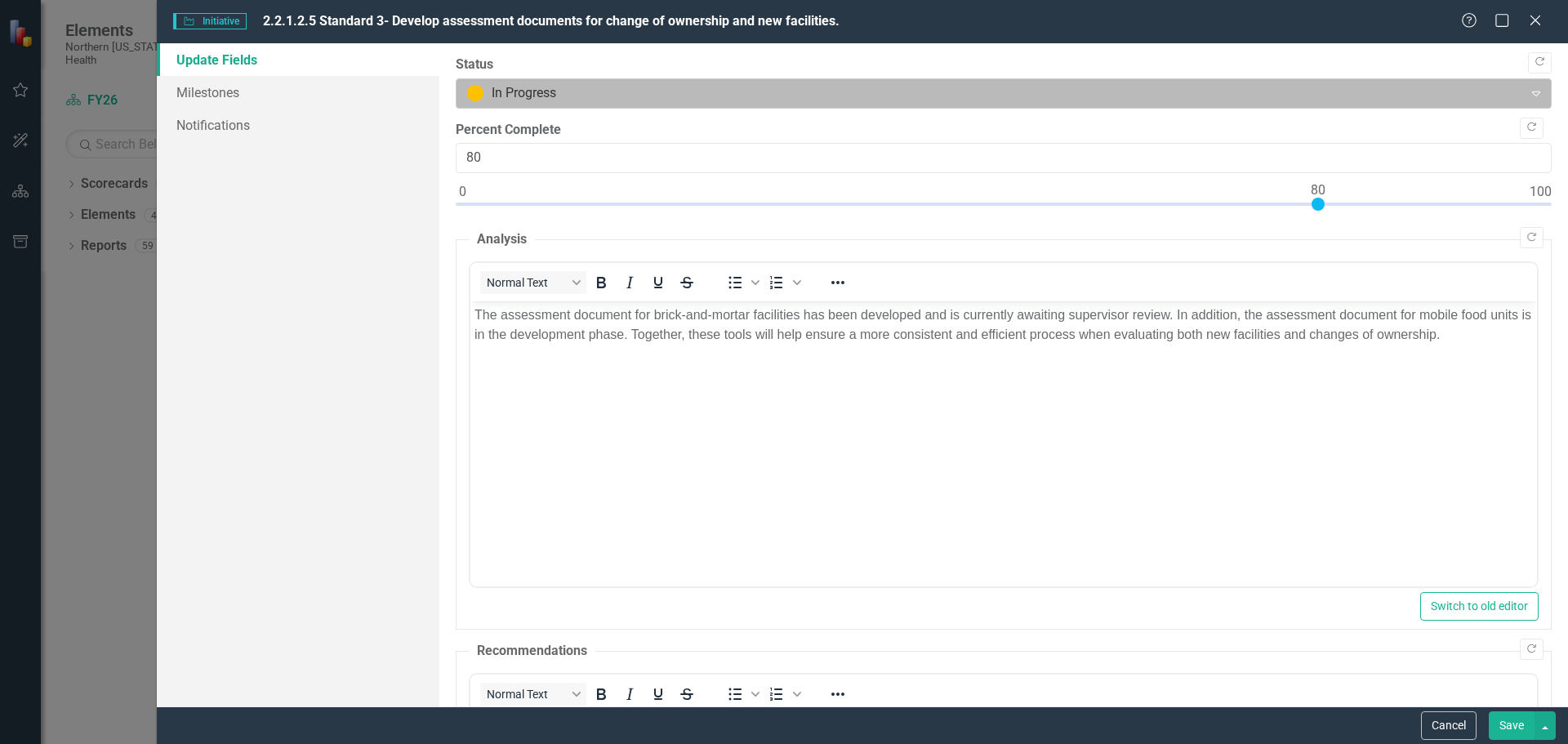
click at [563, 83] on div at bounding box center [990, 93] width 1046 height 22
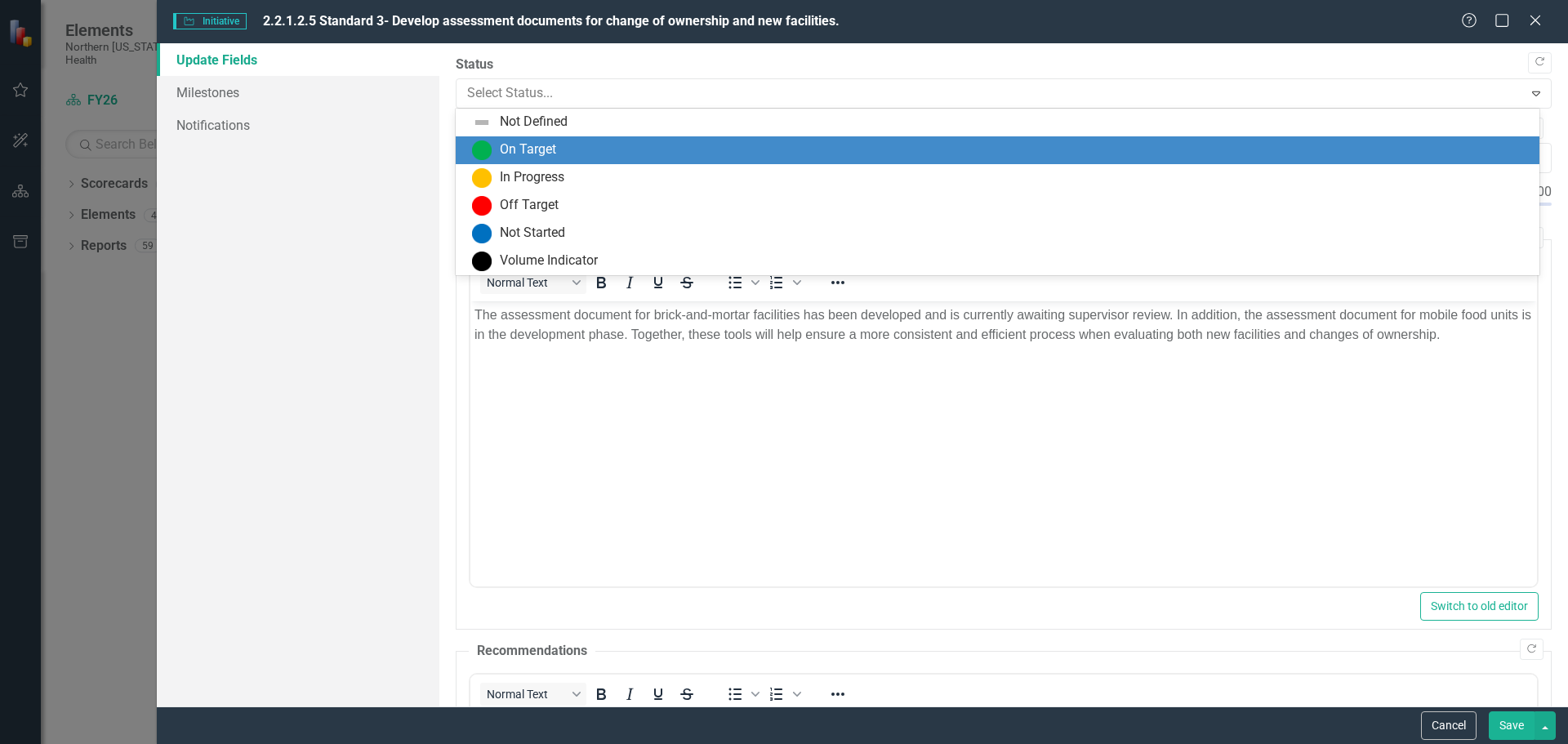
click at [555, 146] on div "On Target" at bounding box center [527, 149] width 56 height 19
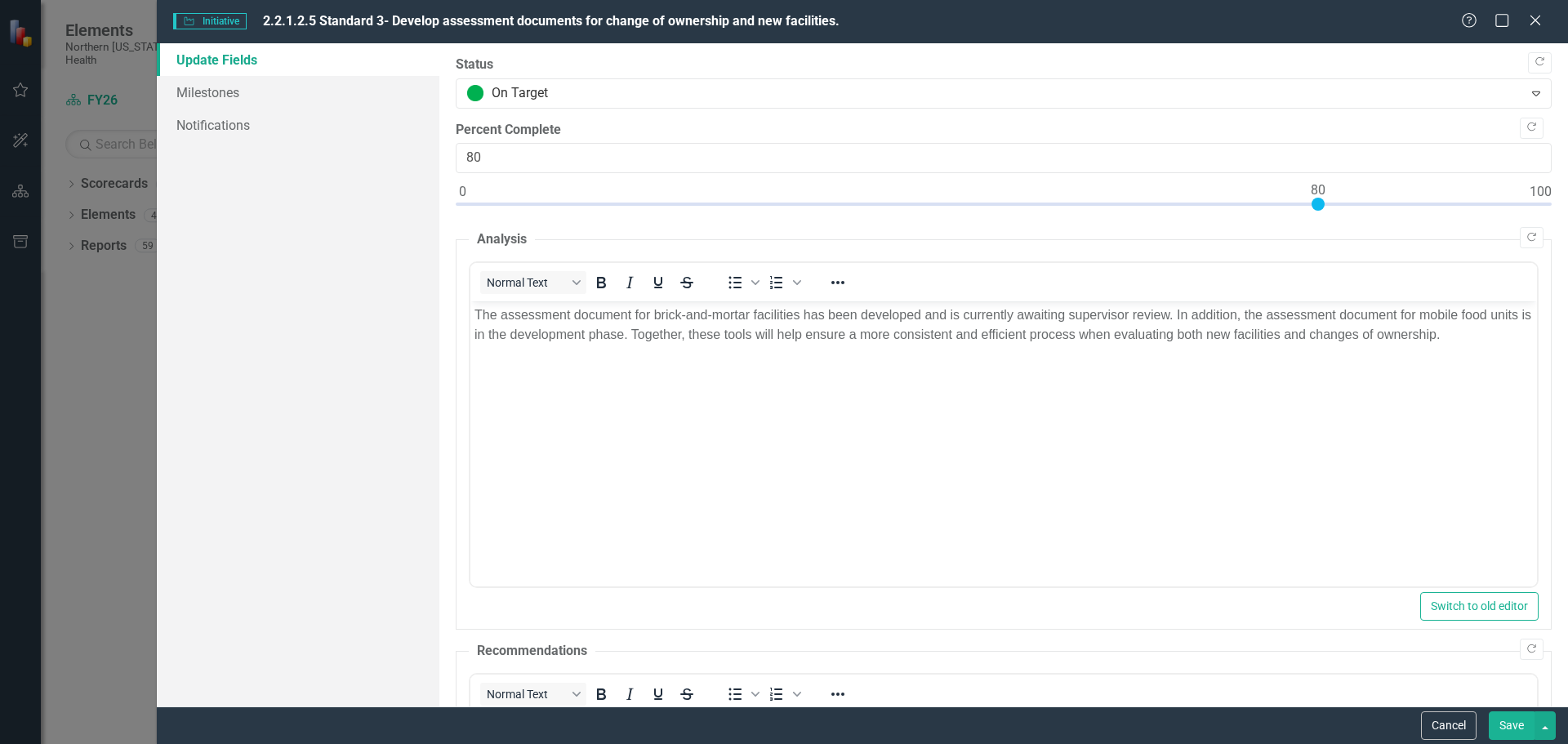
click at [1512, 731] on button "Save" at bounding box center [1511, 725] width 45 height 28
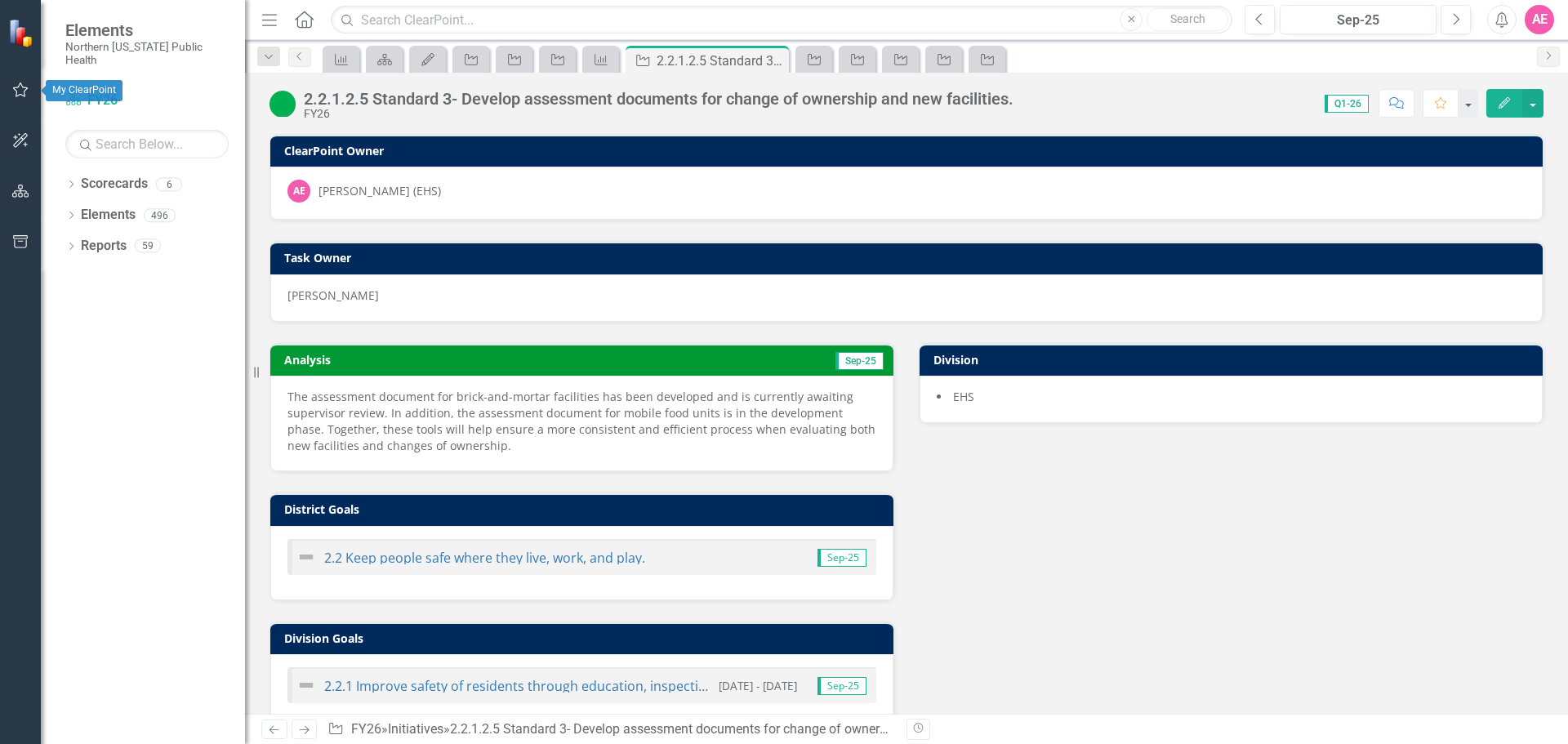
click at [19, 90] on icon "button" at bounding box center [20, 90] width 17 height 13
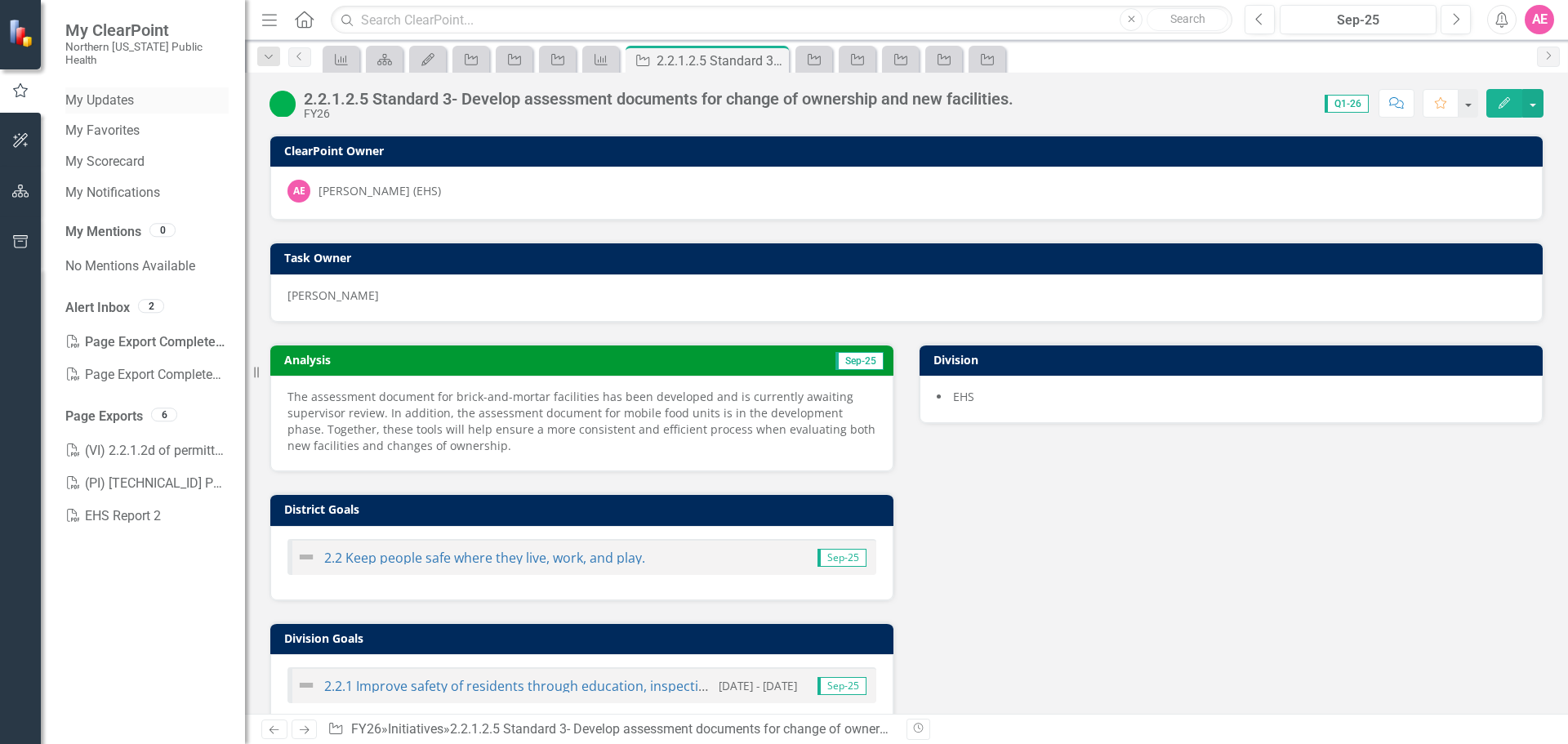
click at [136, 93] on link "My Updates" at bounding box center [148, 100] width 164 height 19
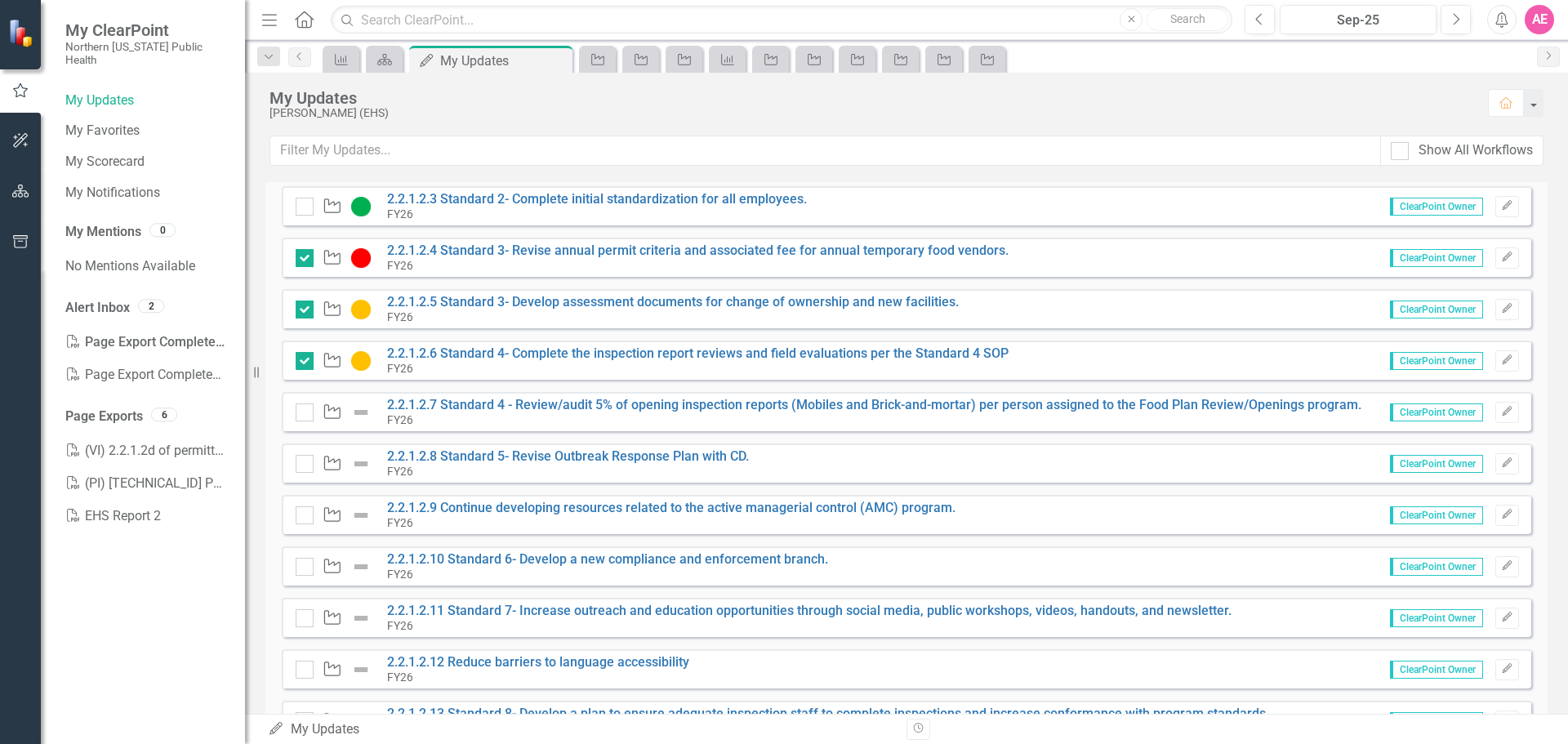
scroll to position [25, 0]
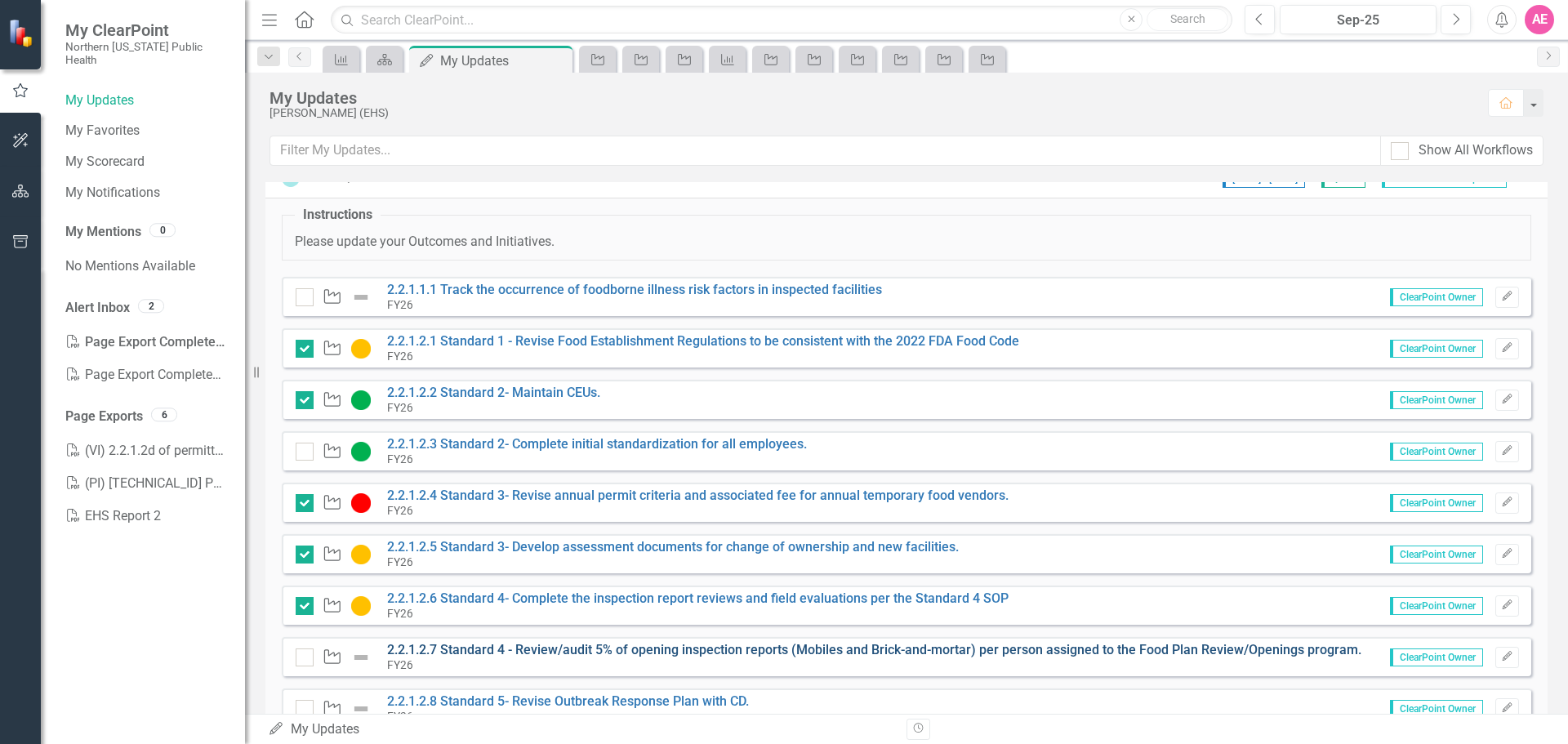
click at [499, 645] on link "2.2.1.2.7 Standard 4 - Review/audit 5% of opening inspection reports (Mobiles a…" at bounding box center [875, 649] width 974 height 15
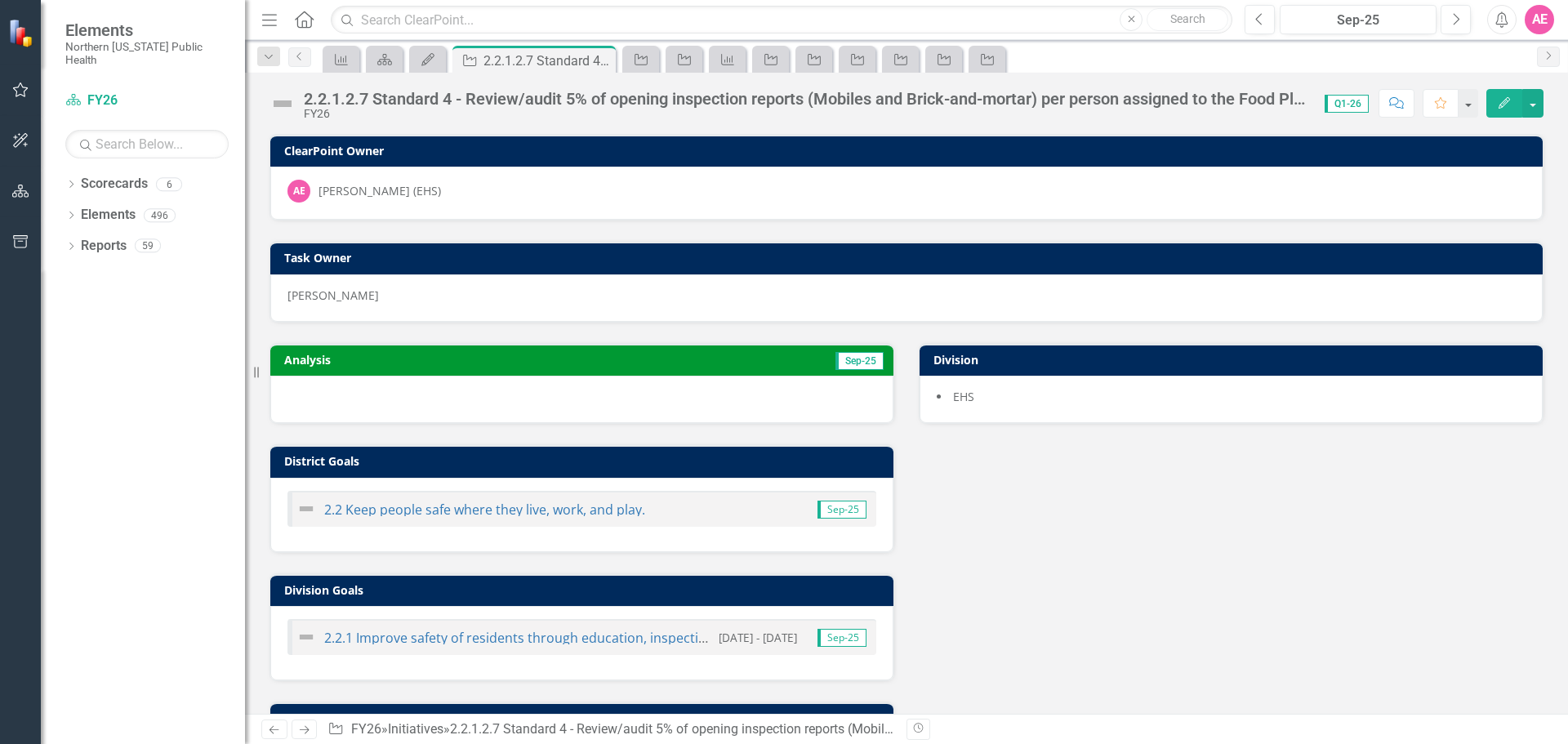
click at [1505, 100] on icon "Edit" at bounding box center [1505, 102] width 15 height 12
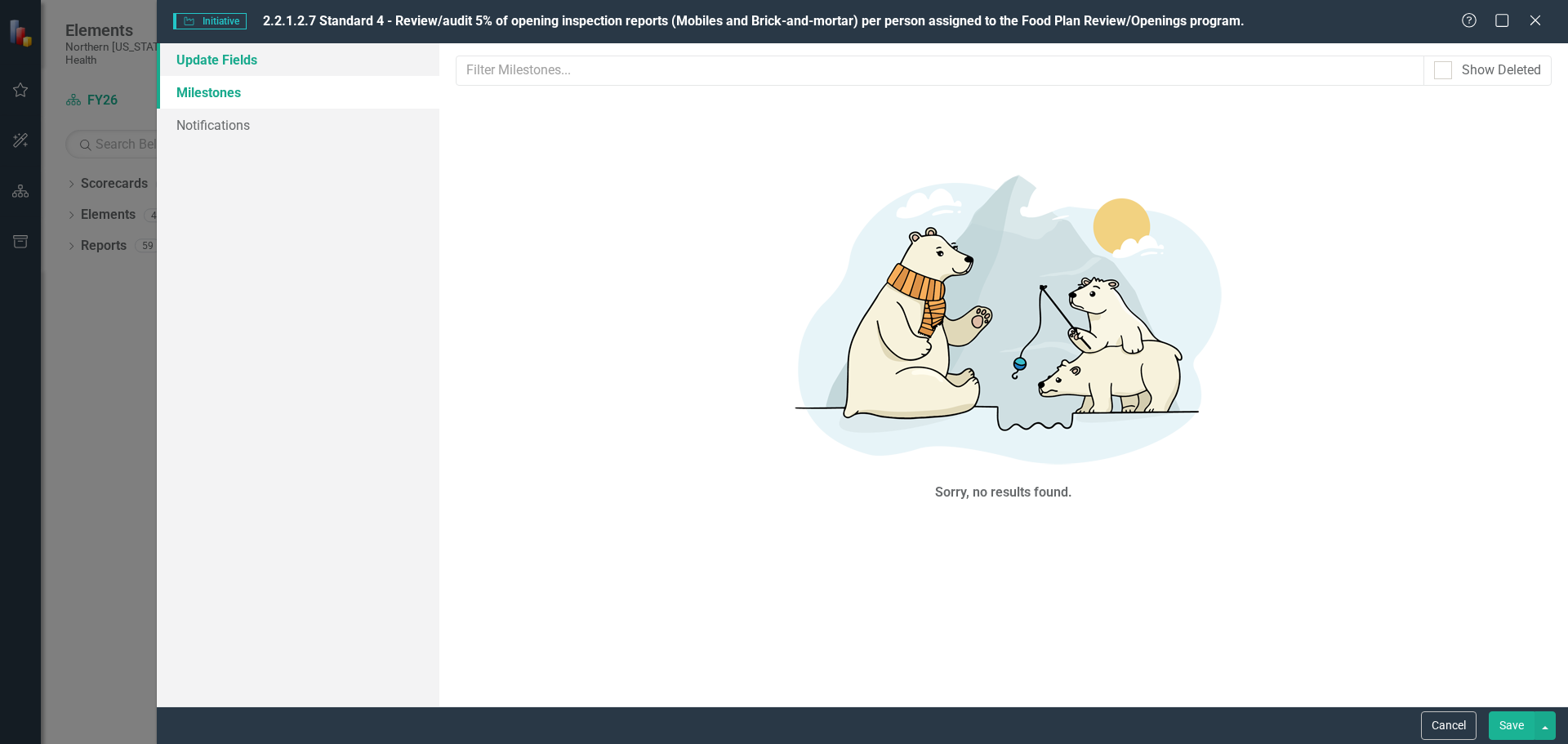
click at [244, 60] on link "Update Fields" at bounding box center [298, 60] width 283 height 33
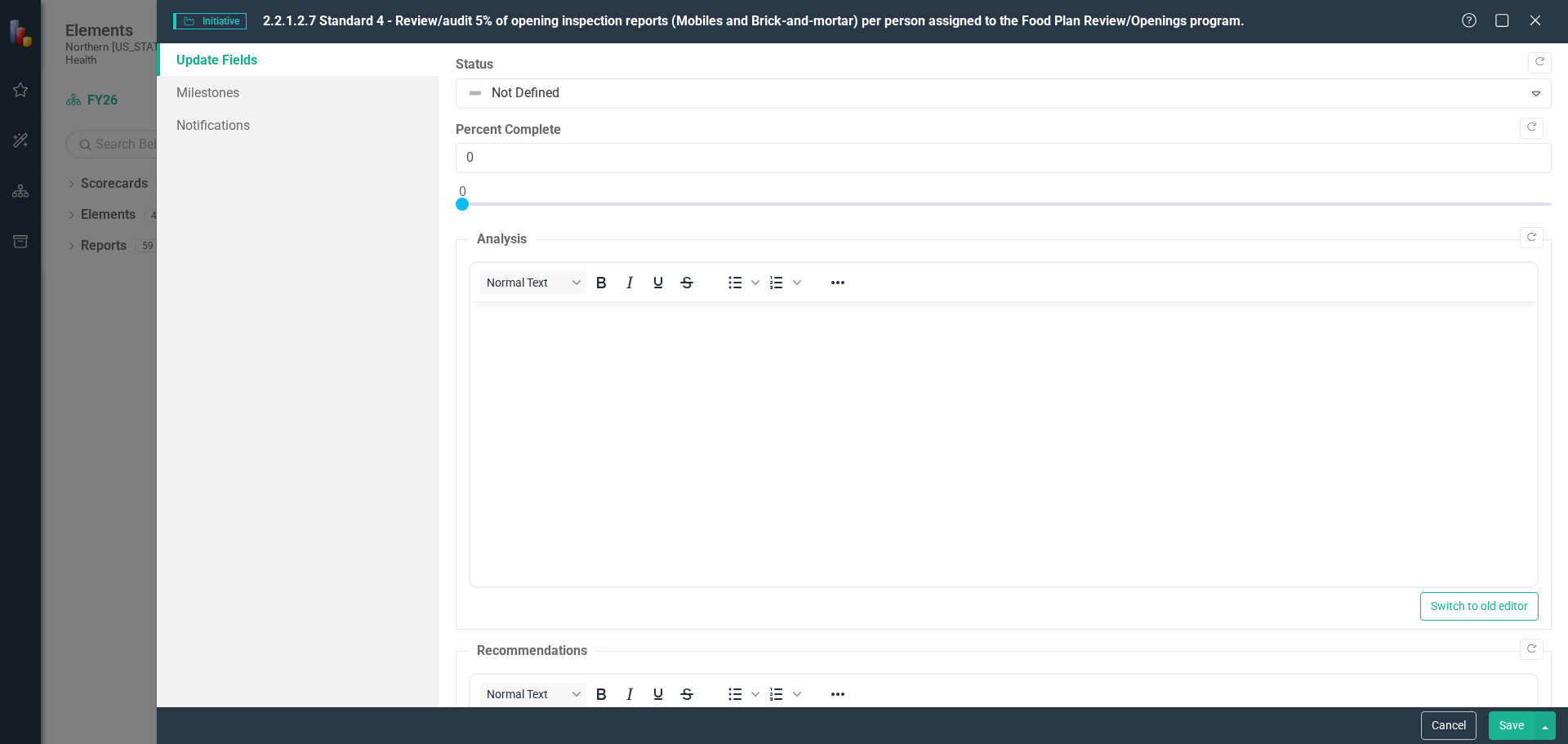
click at [516, 326] on body "Rich Text Area. Press ALT-0 for help." at bounding box center [1003, 424] width 1067 height 245
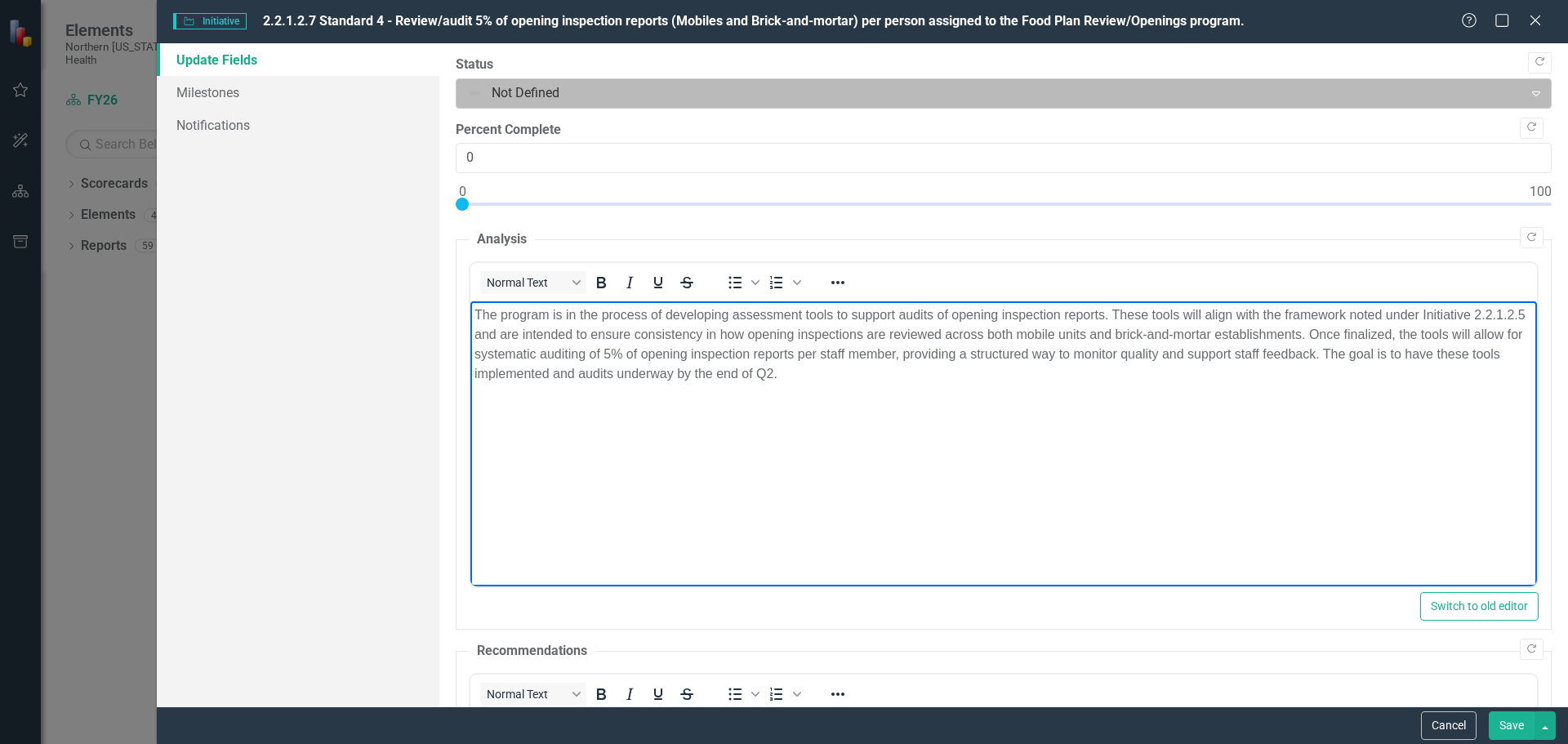
click at [553, 89] on div at bounding box center [990, 93] width 1046 height 22
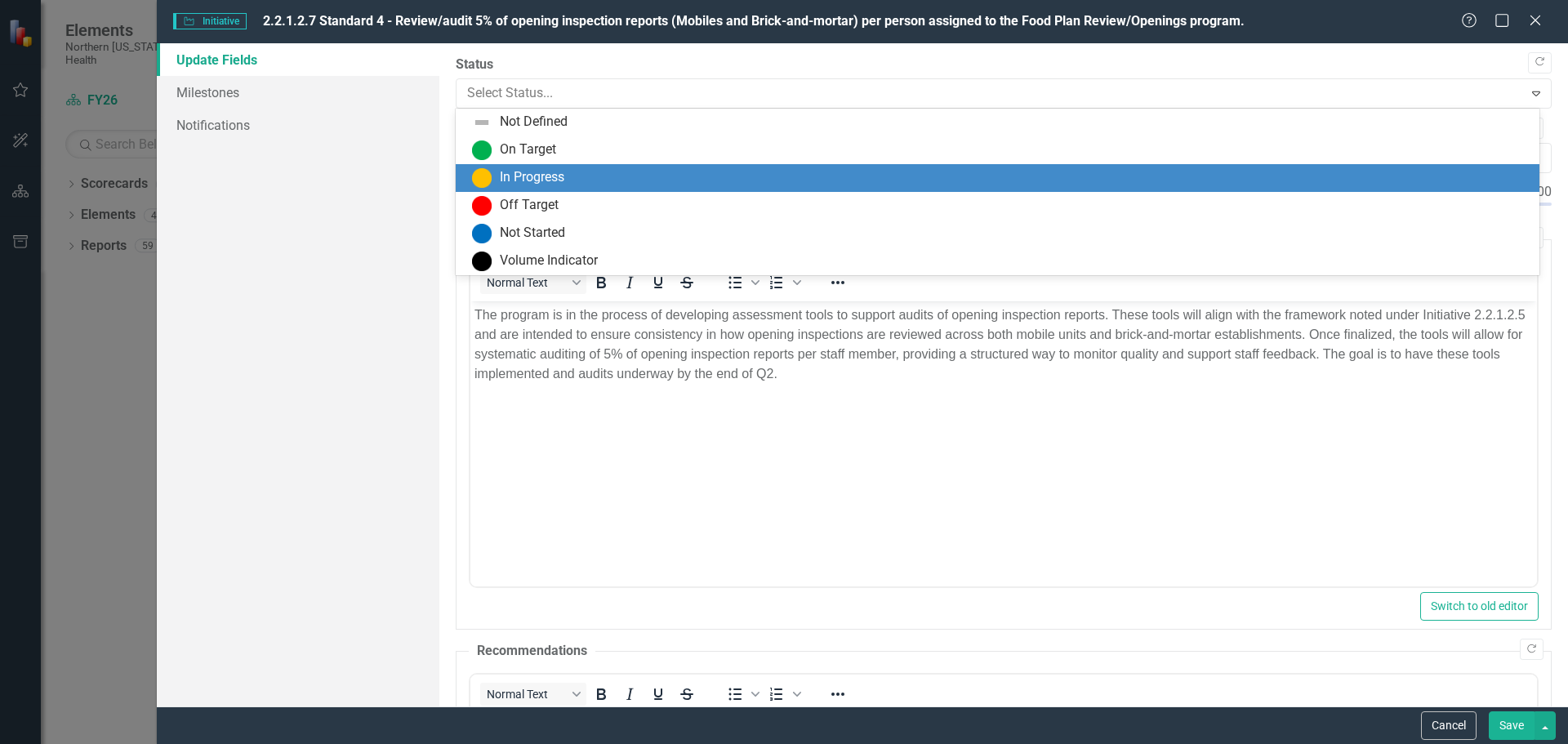
click at [551, 187] on div "In Progress" at bounding box center [532, 177] width 65 height 19
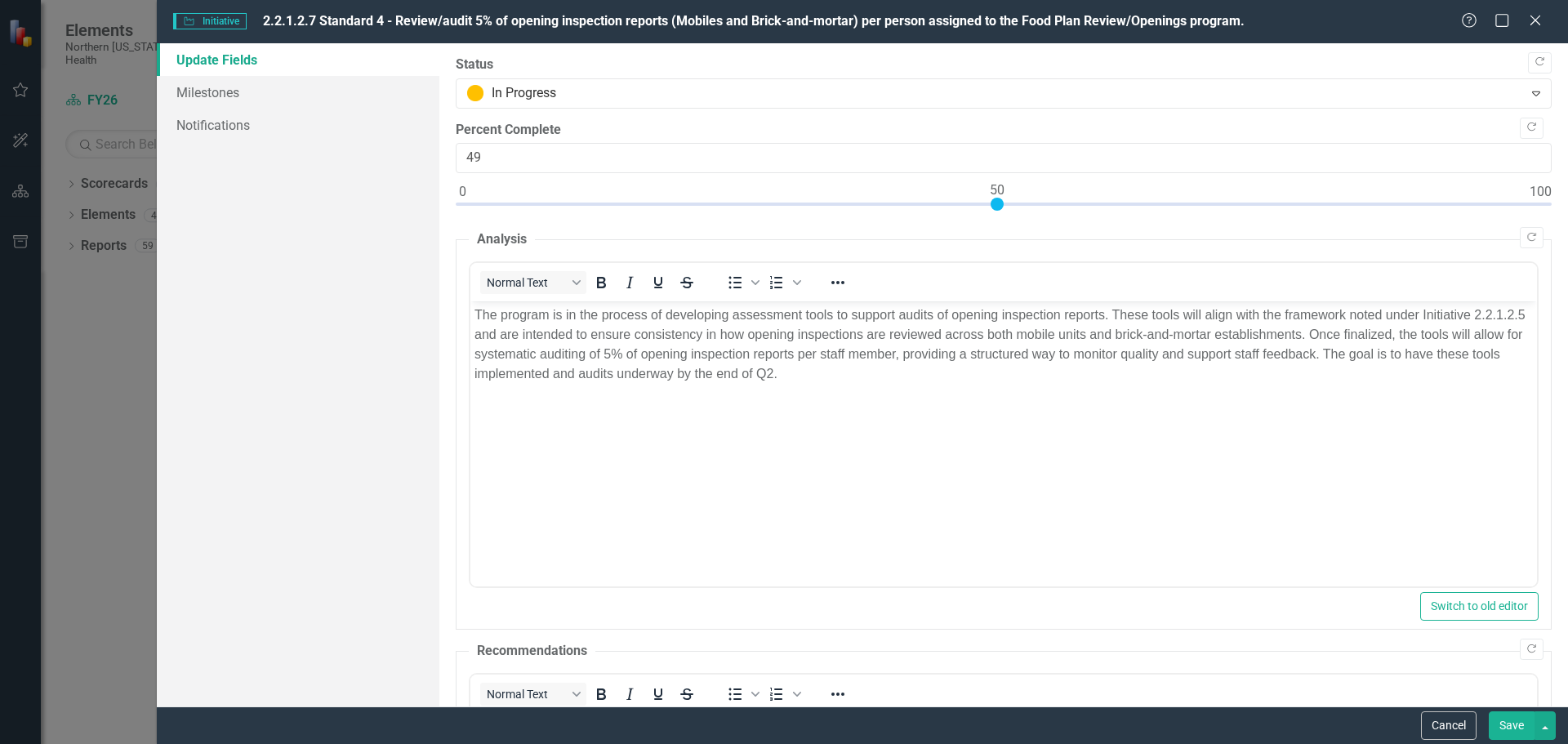
type input "50"
drag, startPoint x: 459, startPoint y: 200, endPoint x: 997, endPoint y: 211, distance: 538.1
click at [997, 211] on div at bounding box center [997, 204] width 13 height 13
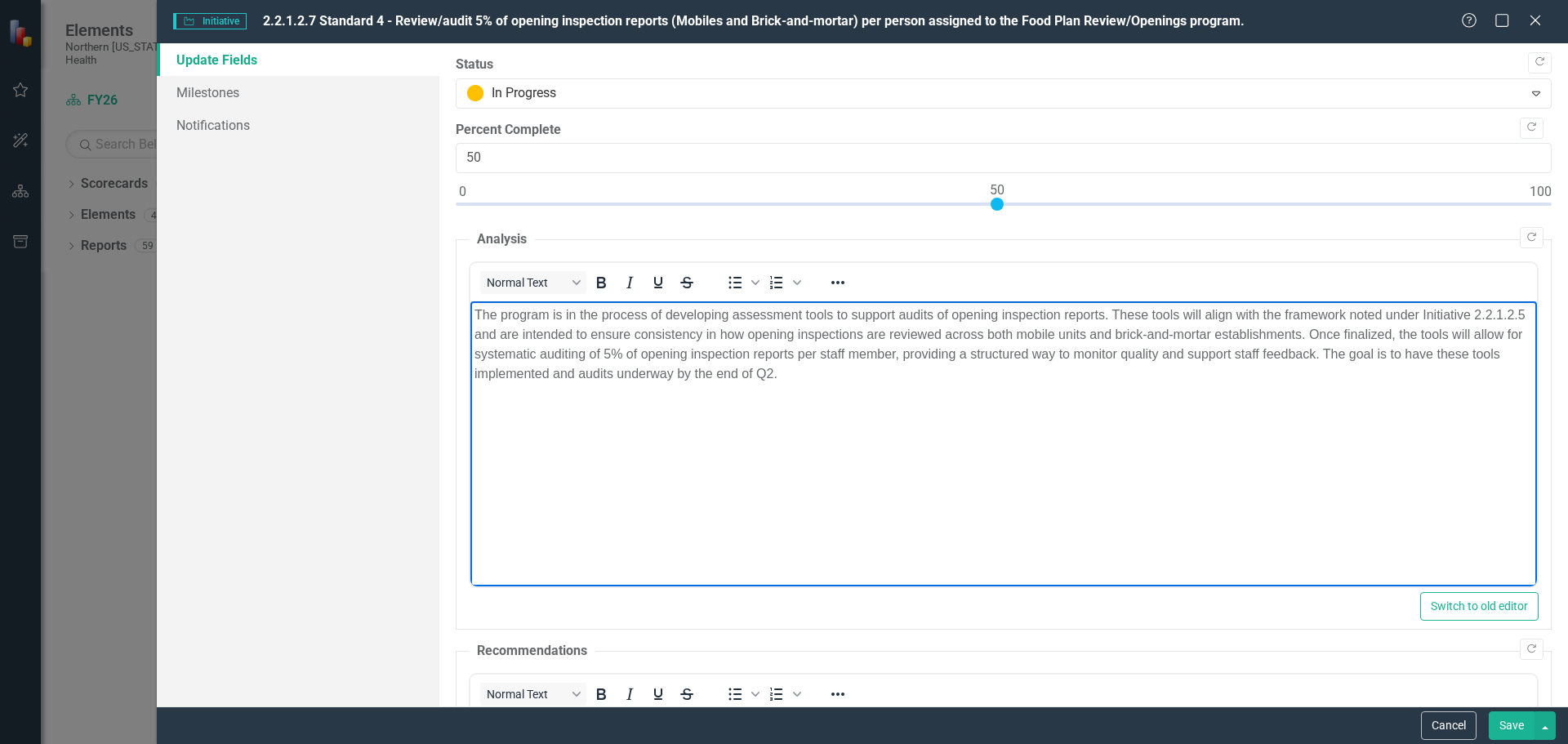
click at [1116, 312] on p "The program is in the process of developing assessment tools to support audits …" at bounding box center [1003, 345] width 1059 height 78
click at [1112, 317] on p "The program is in the process of developing assessment tools to support audits …" at bounding box center [1003, 345] width 1059 height 78
click at [1102, 317] on p "The program is in the process of developing assessment tools to support audits …" at bounding box center [1003, 345] width 1059 height 78
drag, startPoint x: 523, startPoint y: 338, endPoint x: 479, endPoint y: 335, distance: 44.1
click at [469, 335] on html "The program is in the process of developing assessment tools to support audits …" at bounding box center [1003, 424] width 1067 height 245
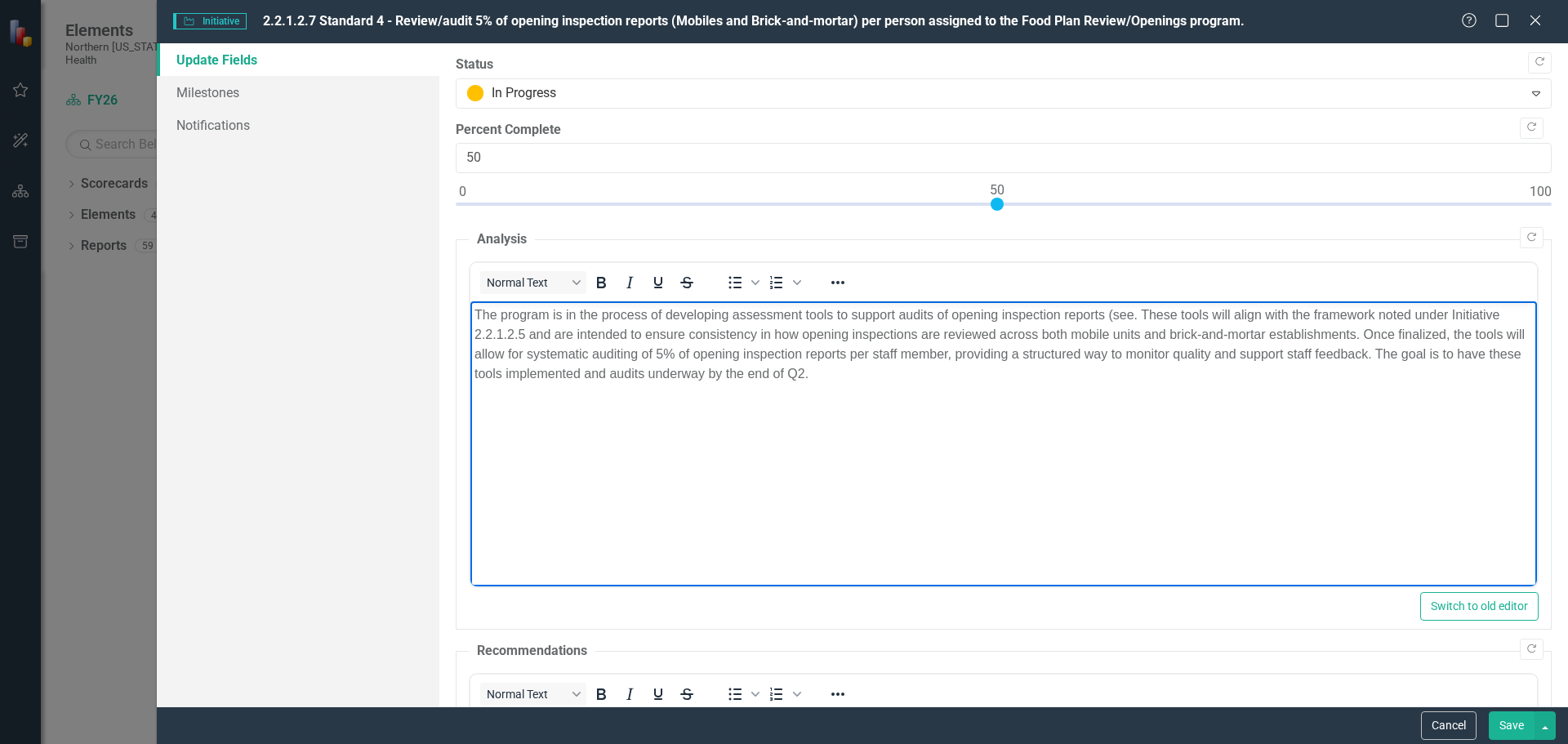
click at [1172, 535] on body "The program is in the process of developing assessment tools to support audits …" at bounding box center [1003, 424] width 1067 height 245
drag, startPoint x: 1449, startPoint y: 314, endPoint x: 529, endPoint y: 342, distance: 920.4
click at [529, 342] on p "The program is in the process of developing assessment tools to support audits …" at bounding box center [1003, 345] width 1059 height 78
click at [1135, 317] on p "The program is in the process of developing assessment tools to support audits …" at bounding box center [1003, 345] width 1059 height 78
click at [1131, 314] on p "The program is in the process of developing assessment tools to support audits …" at bounding box center [1003, 345] width 1059 height 78
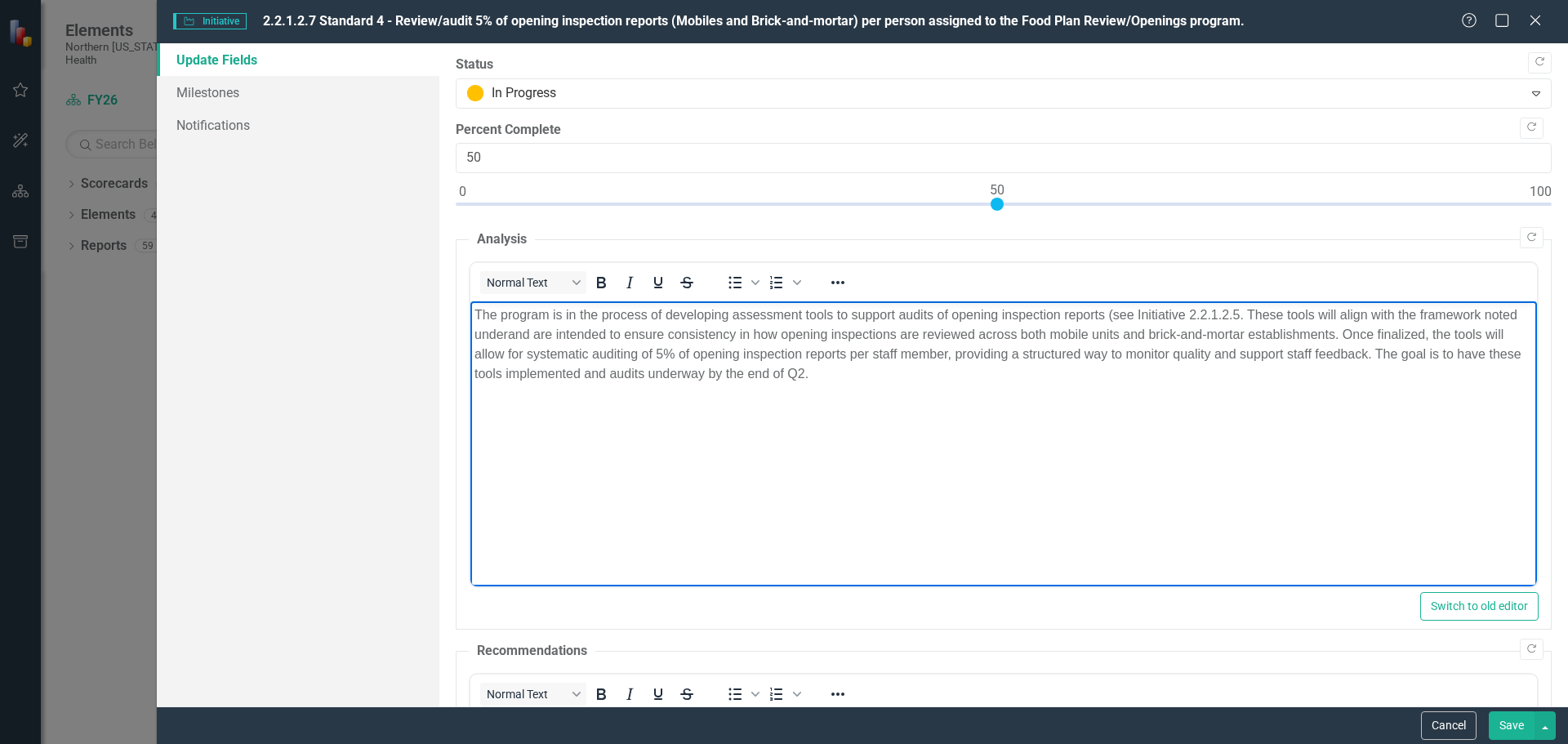
click at [1241, 315] on p "The program is in the process of developing assessment tools to support audits …" at bounding box center [1003, 345] width 1059 height 78
click at [1255, 313] on p "The program is in the process of developing assessment tools to support audits …" at bounding box center [1003, 345] width 1059 height 78
drag, startPoint x: 1347, startPoint y: 311, endPoint x: 656, endPoint y: 328, distance: 691.2
click at [656, 328] on p "The program is in the process of developing assessment tools to support audits …" at bounding box center [1003, 345] width 1059 height 78
click at [1517, 727] on button "Save" at bounding box center [1511, 725] width 45 height 28
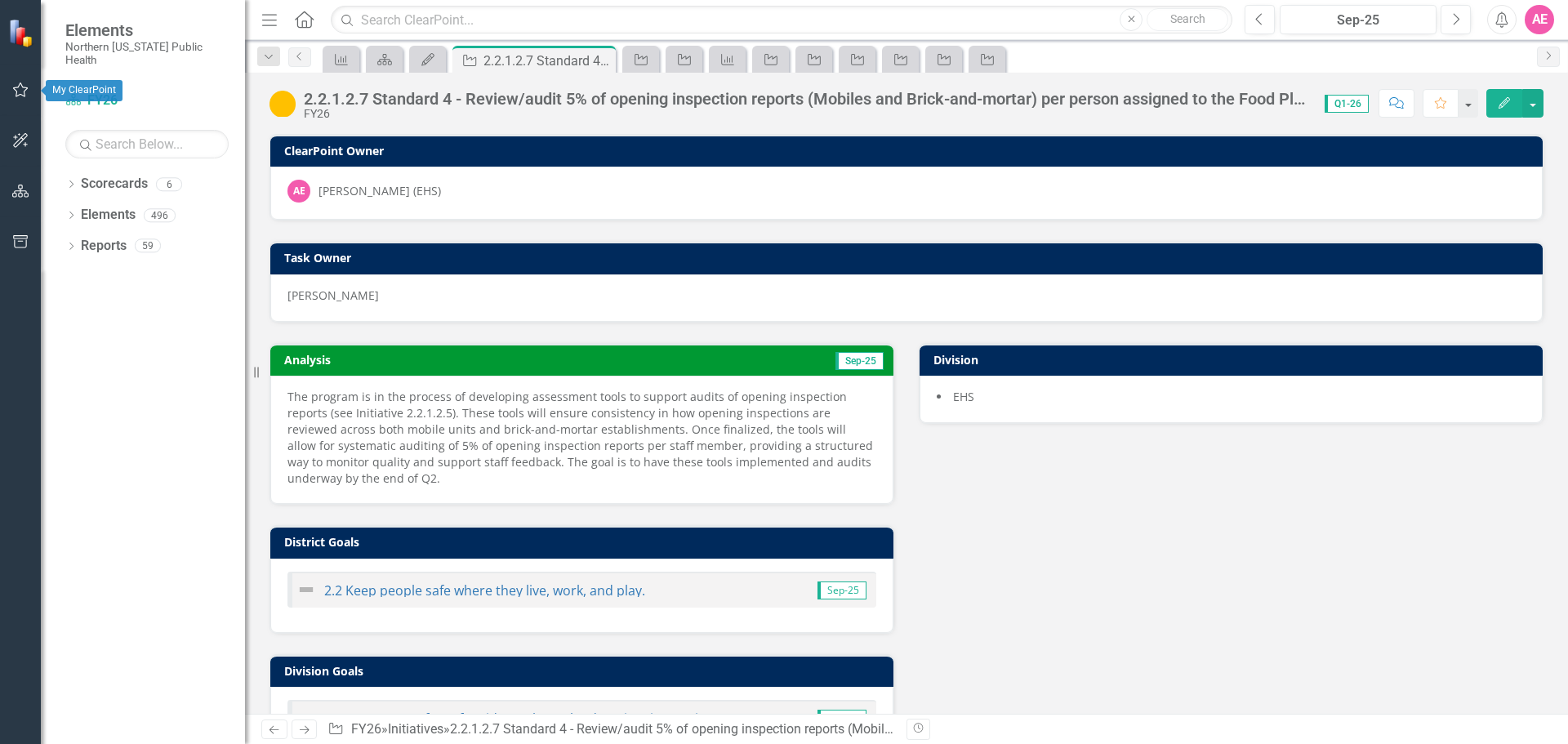
click at [13, 82] on button "button" at bounding box center [20, 91] width 36 height 35
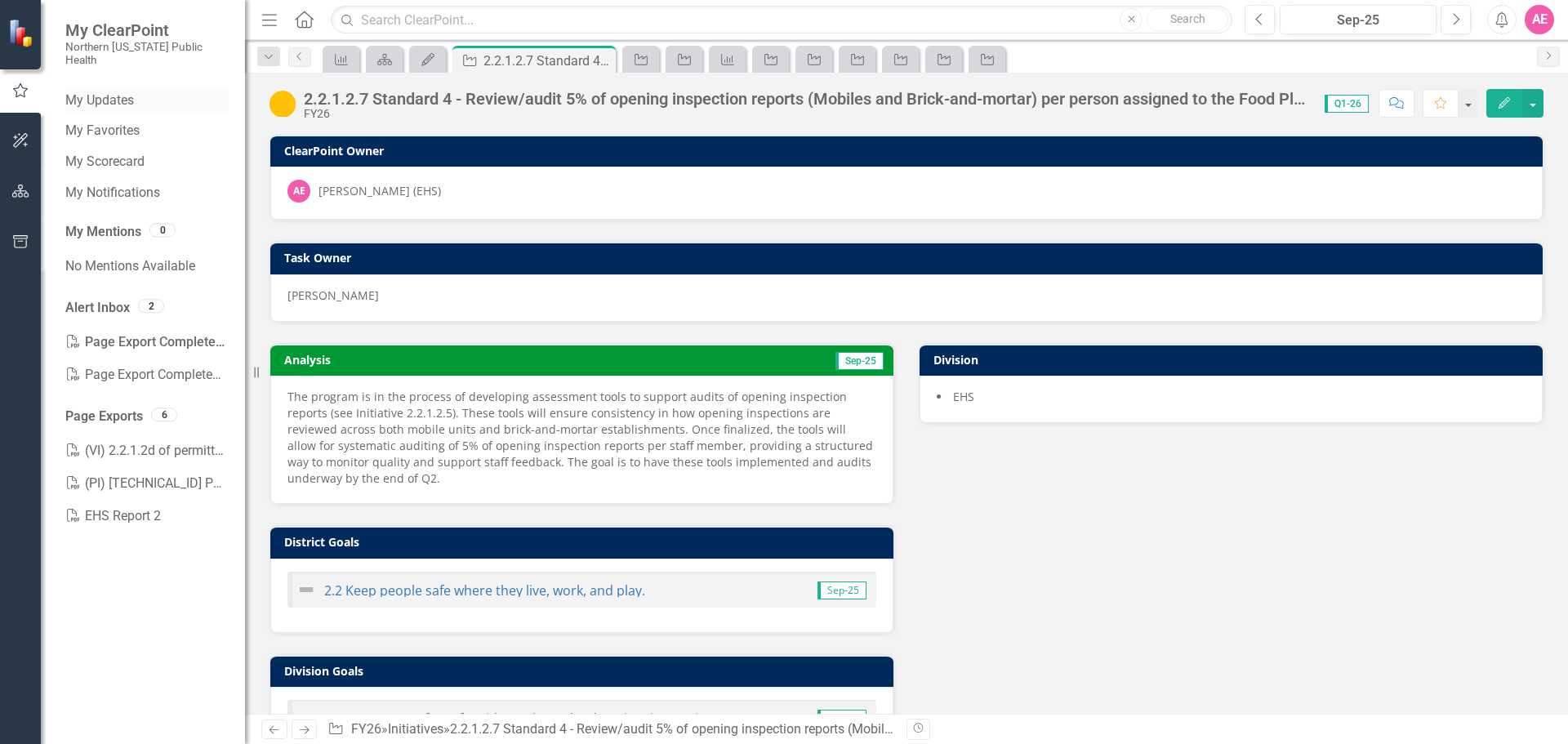
click at [108, 92] on link "My Updates" at bounding box center [148, 100] width 164 height 19
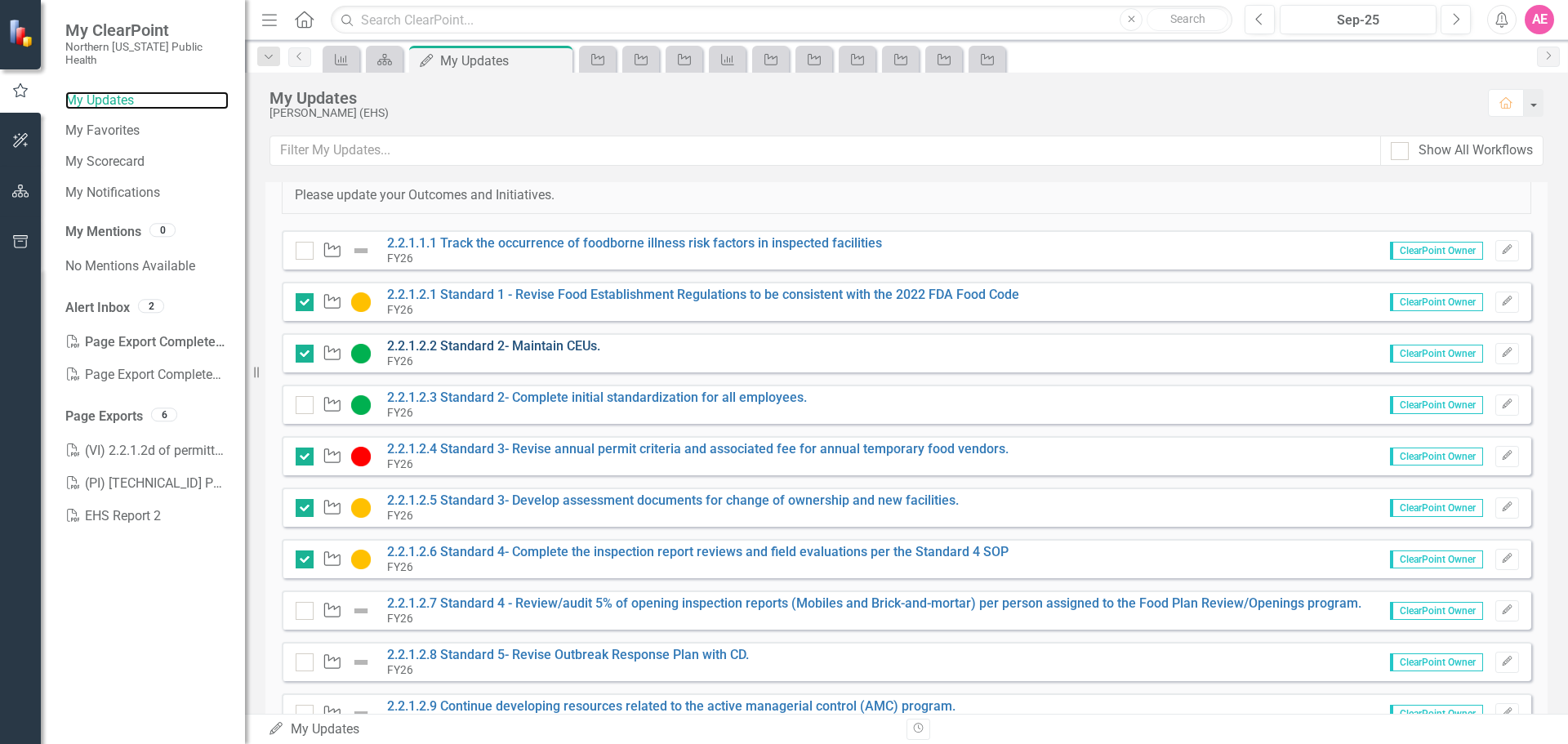
scroll to position [164, 0]
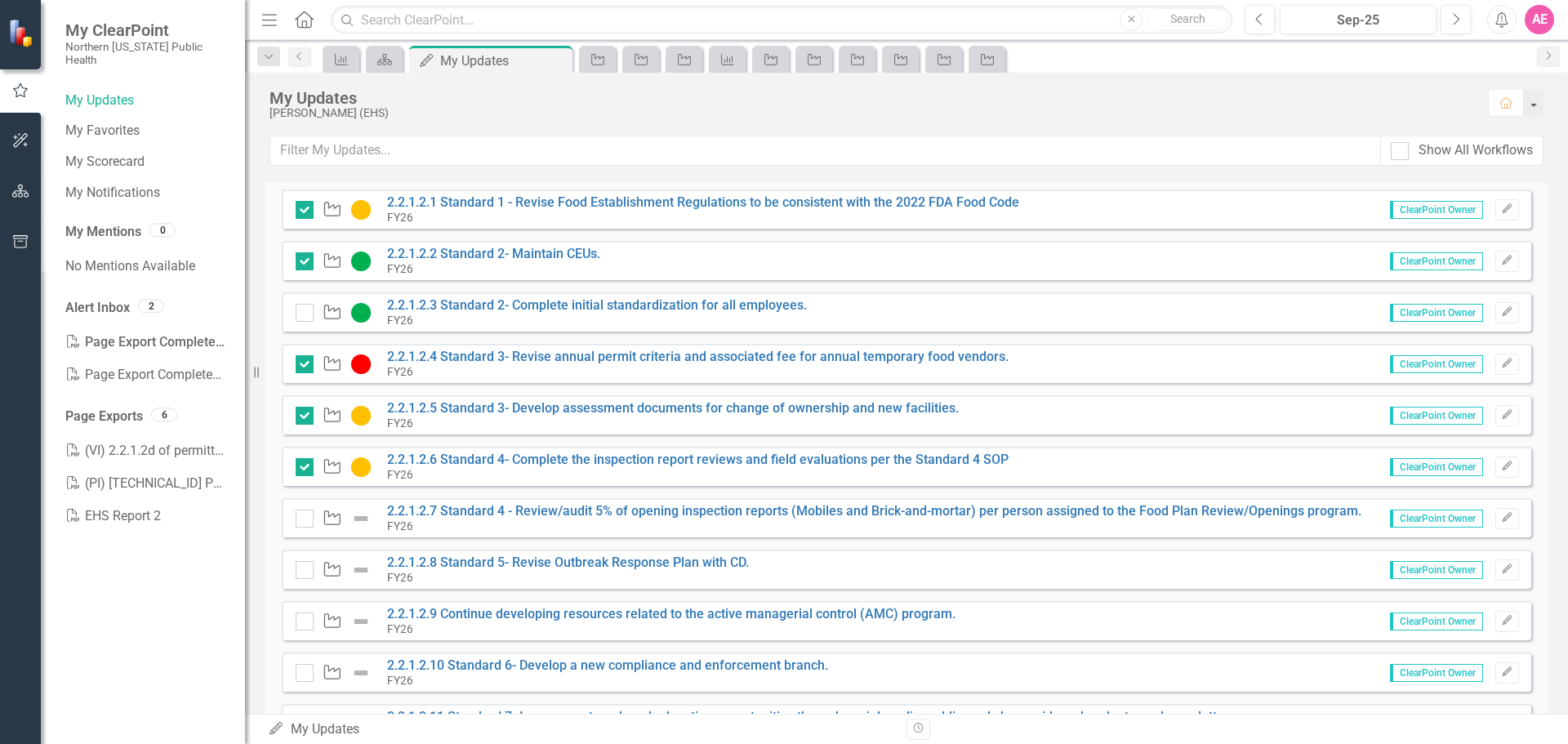
drag, startPoint x: 303, startPoint y: 521, endPoint x: 372, endPoint y: 554, distance: 76.5
click at [303, 521] on div at bounding box center [305, 518] width 18 height 18
click at [303, 520] on input "checkbox" at bounding box center [301, 515] width 11 height 11
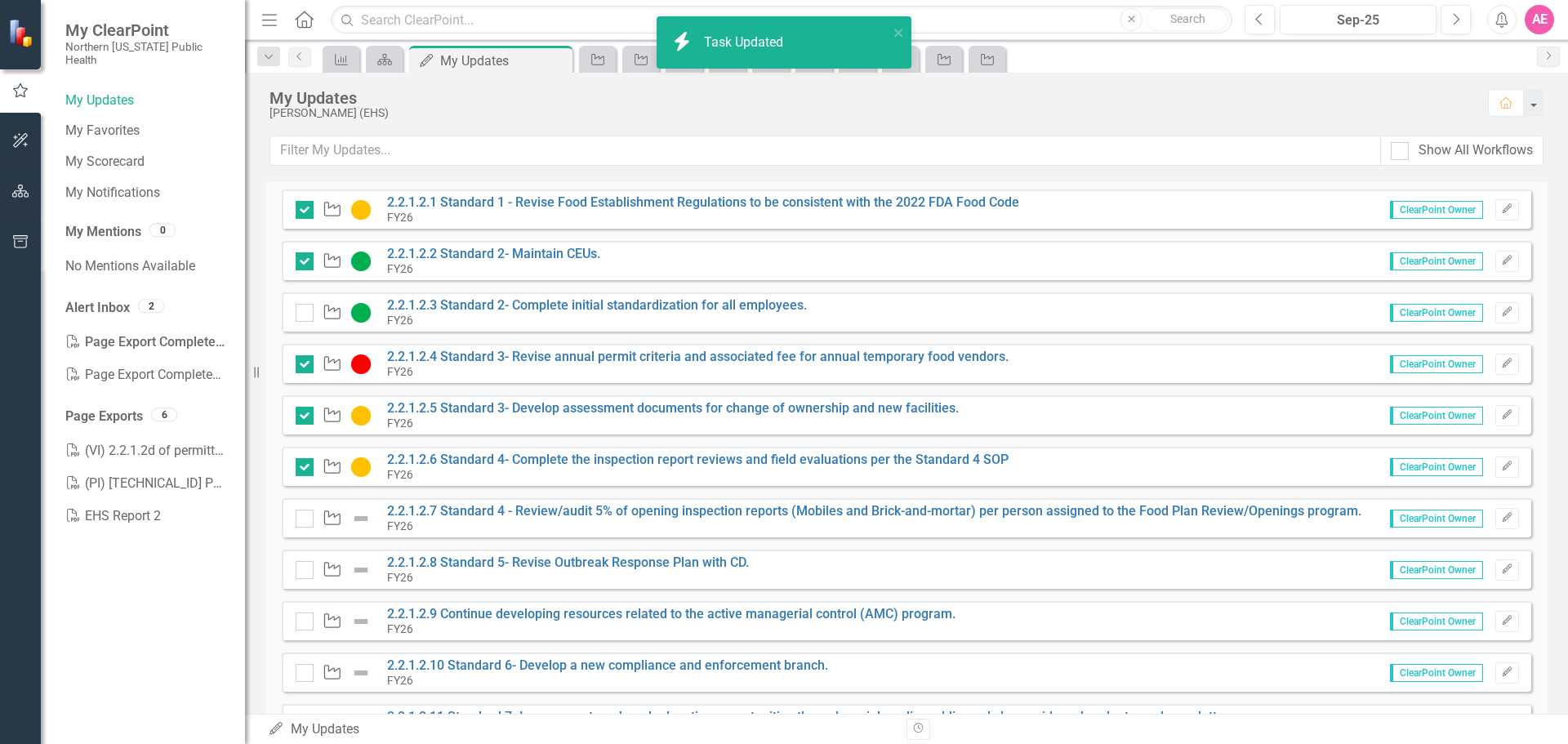
checkbox input "true"
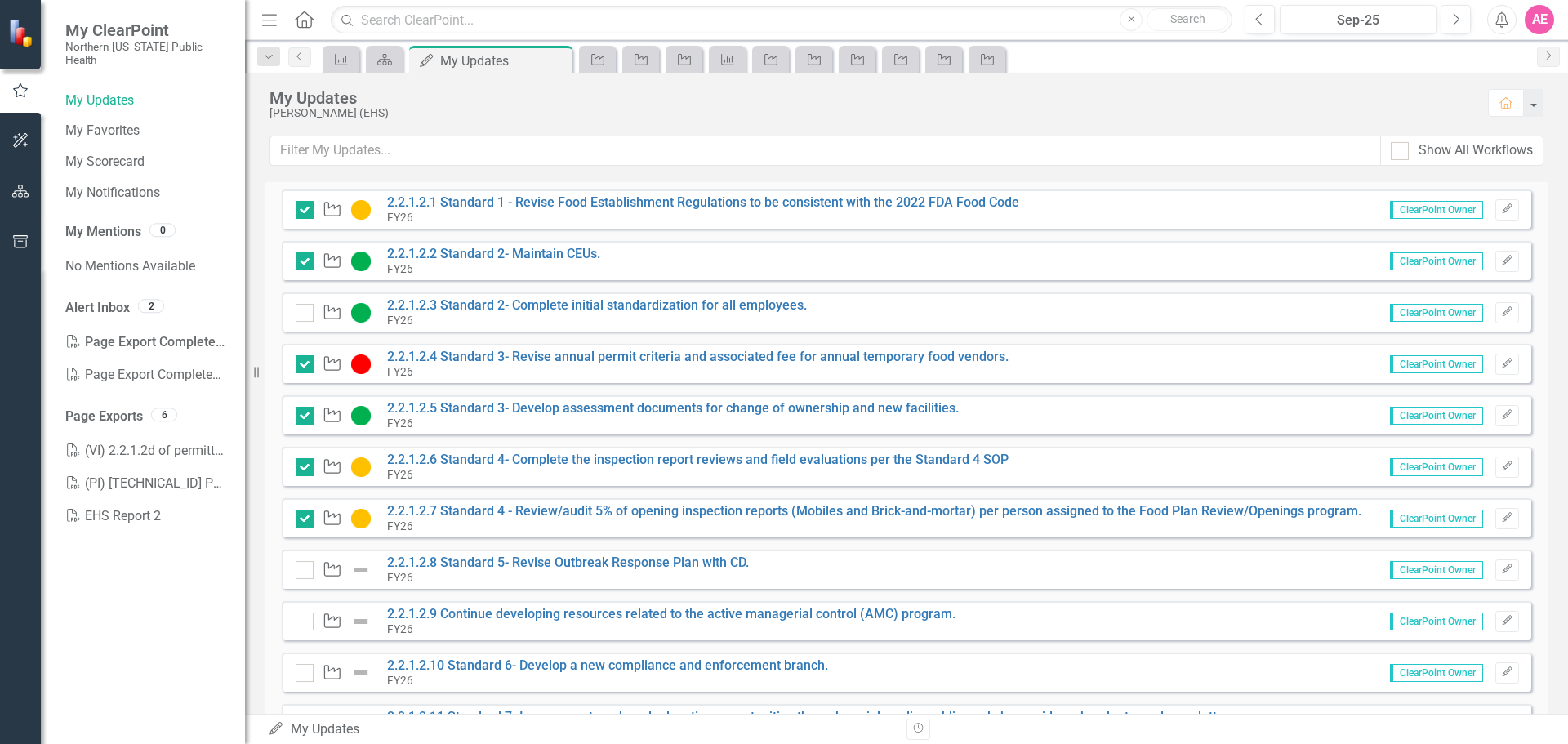
scroll to position [245, 0]
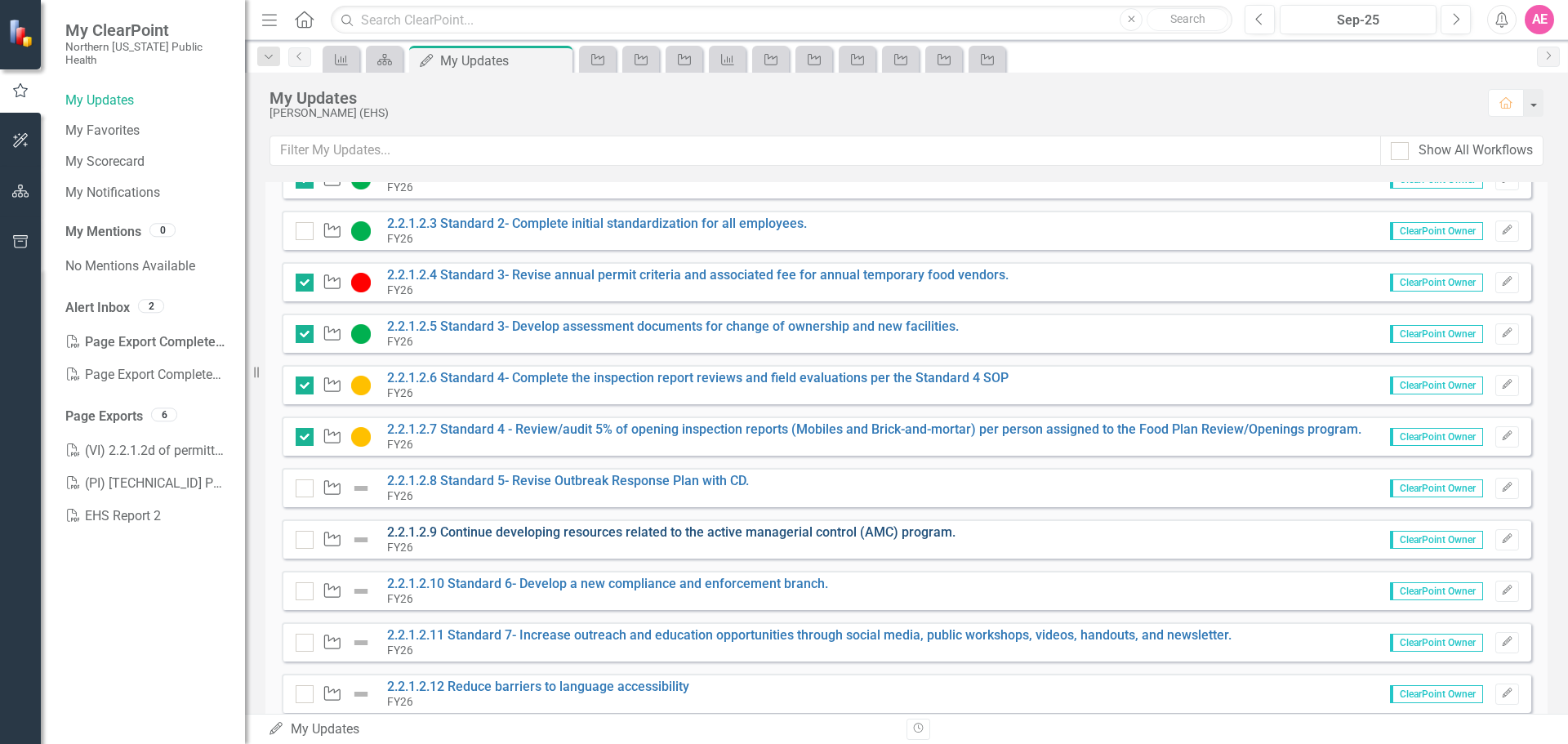
click at [521, 539] on link "2.2.1.2.9 Continue developing resources related to the active managerial contro…" at bounding box center [672, 532] width 569 height 15
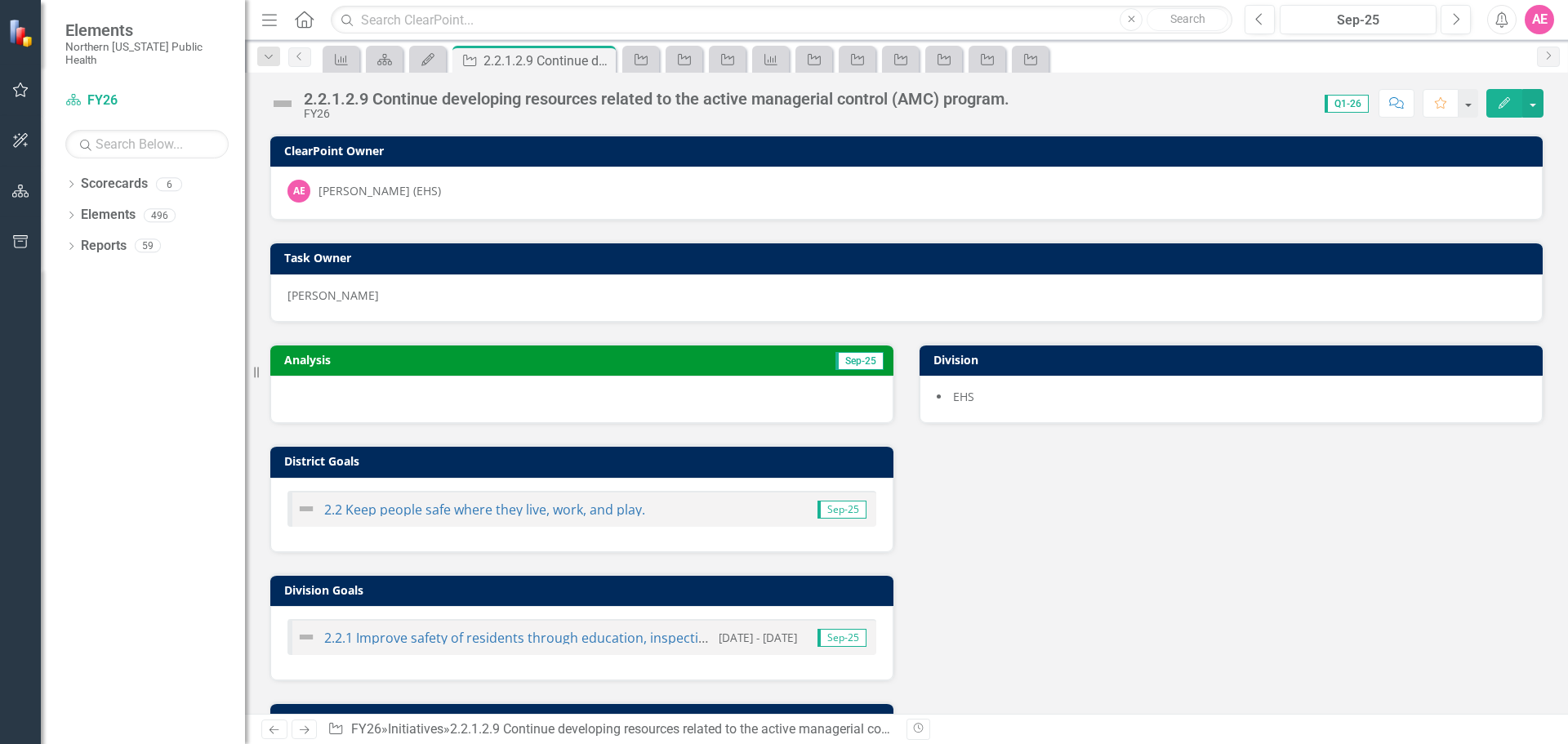
click at [17, 90] on icon "button" at bounding box center [20, 90] width 17 height 13
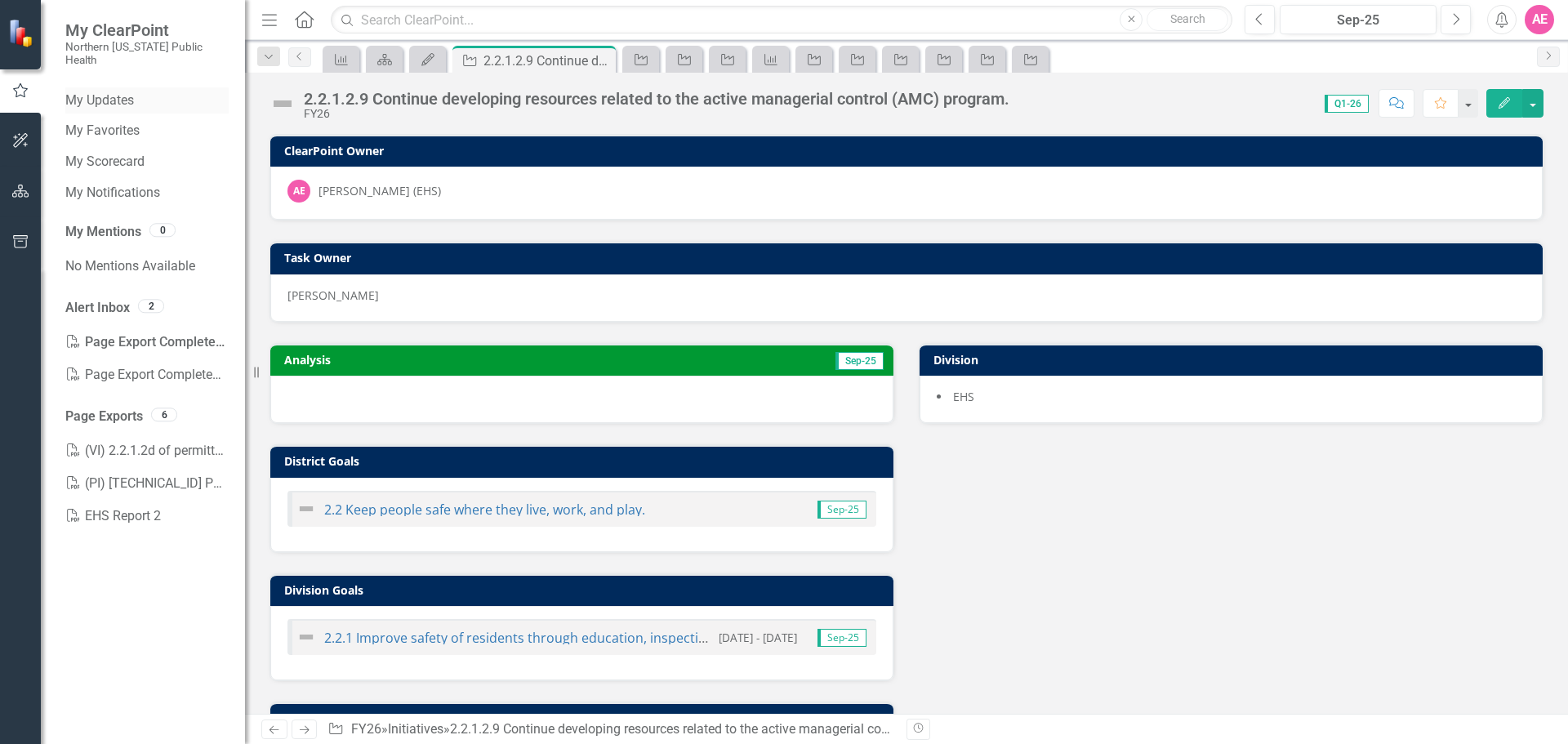
click at [99, 92] on link "My Updates" at bounding box center [148, 100] width 164 height 19
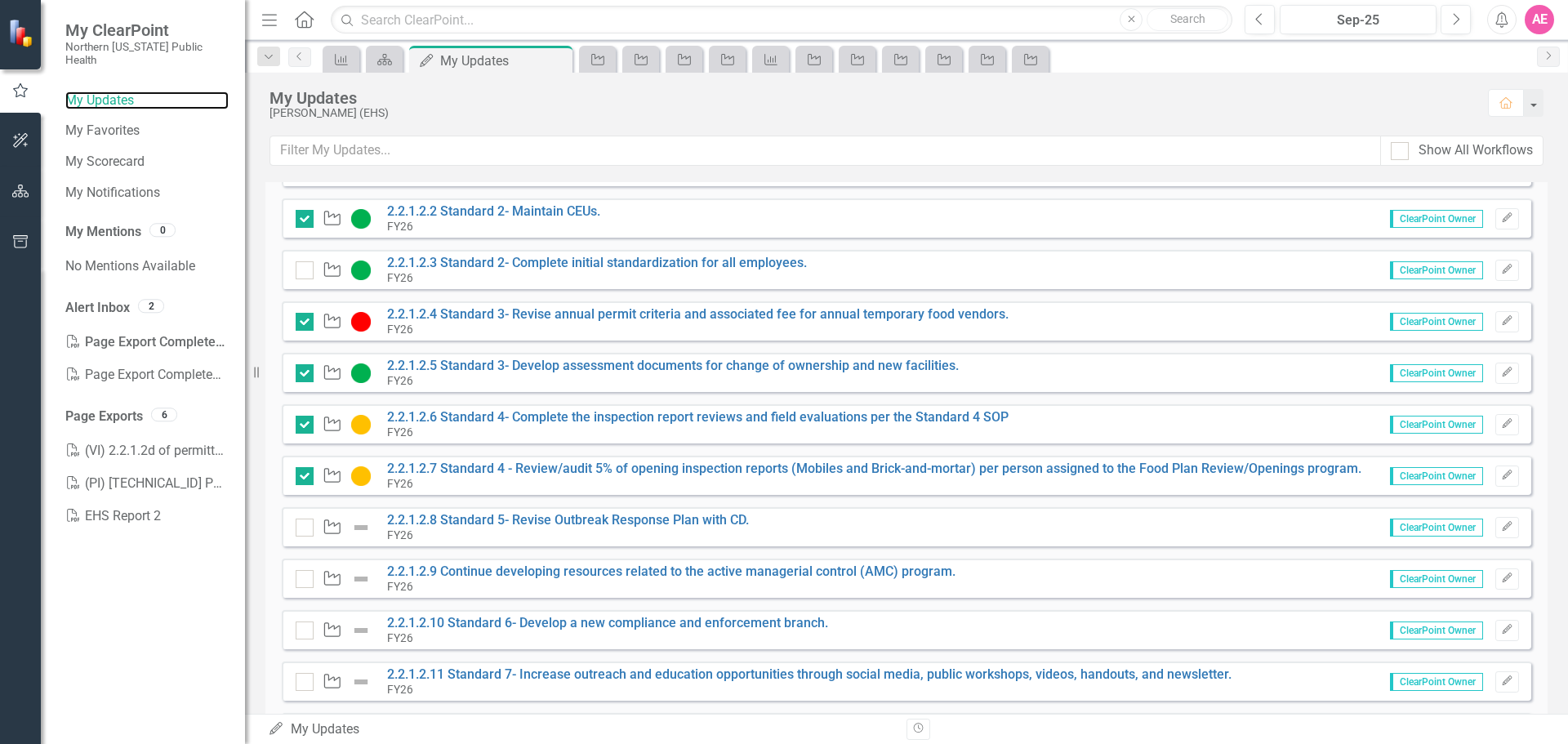
scroll to position [245, 0]
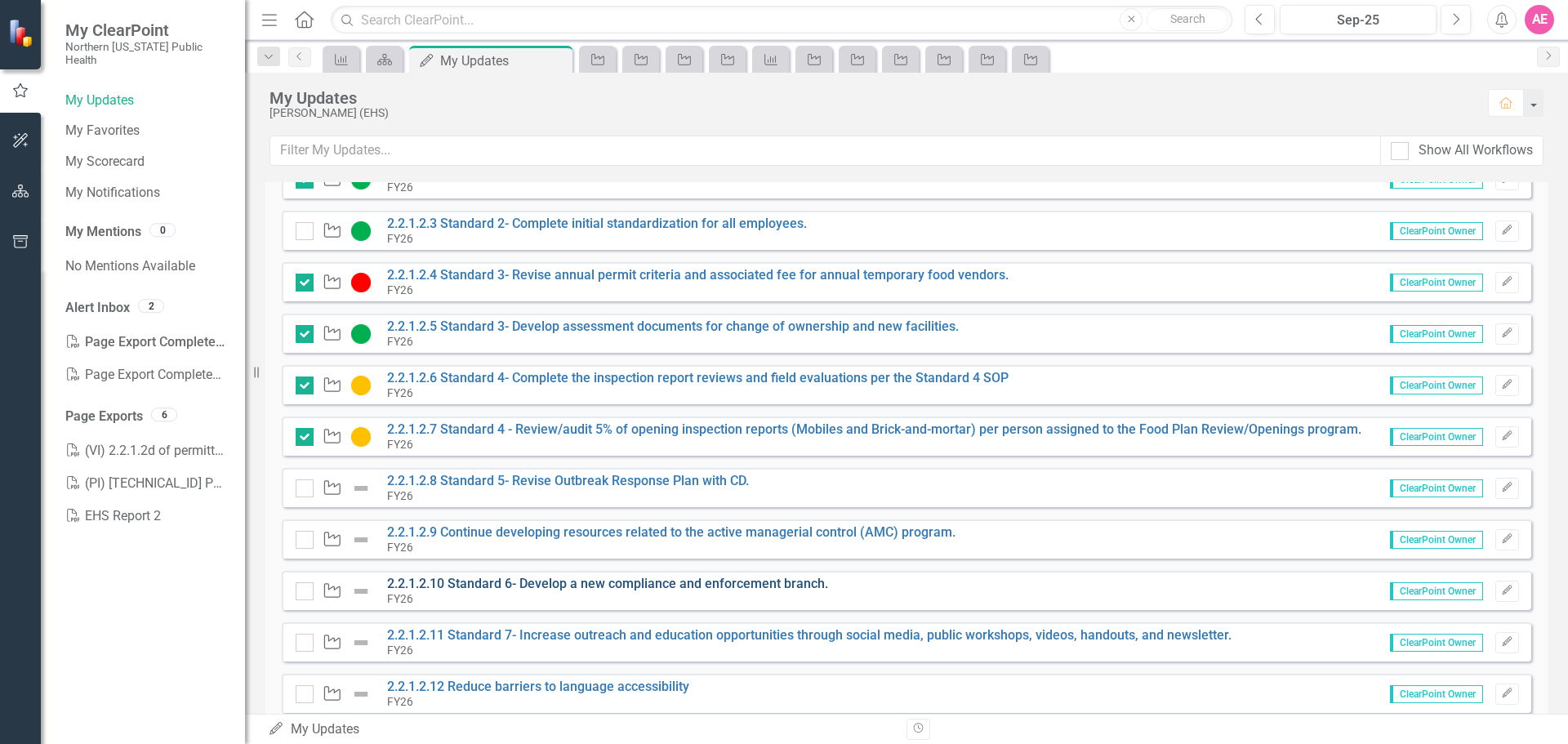
click at [515, 591] on link "2.2.1.2.10 Standard 6- Develop a new compliance and enforcement branch." at bounding box center [608, 583] width 441 height 15
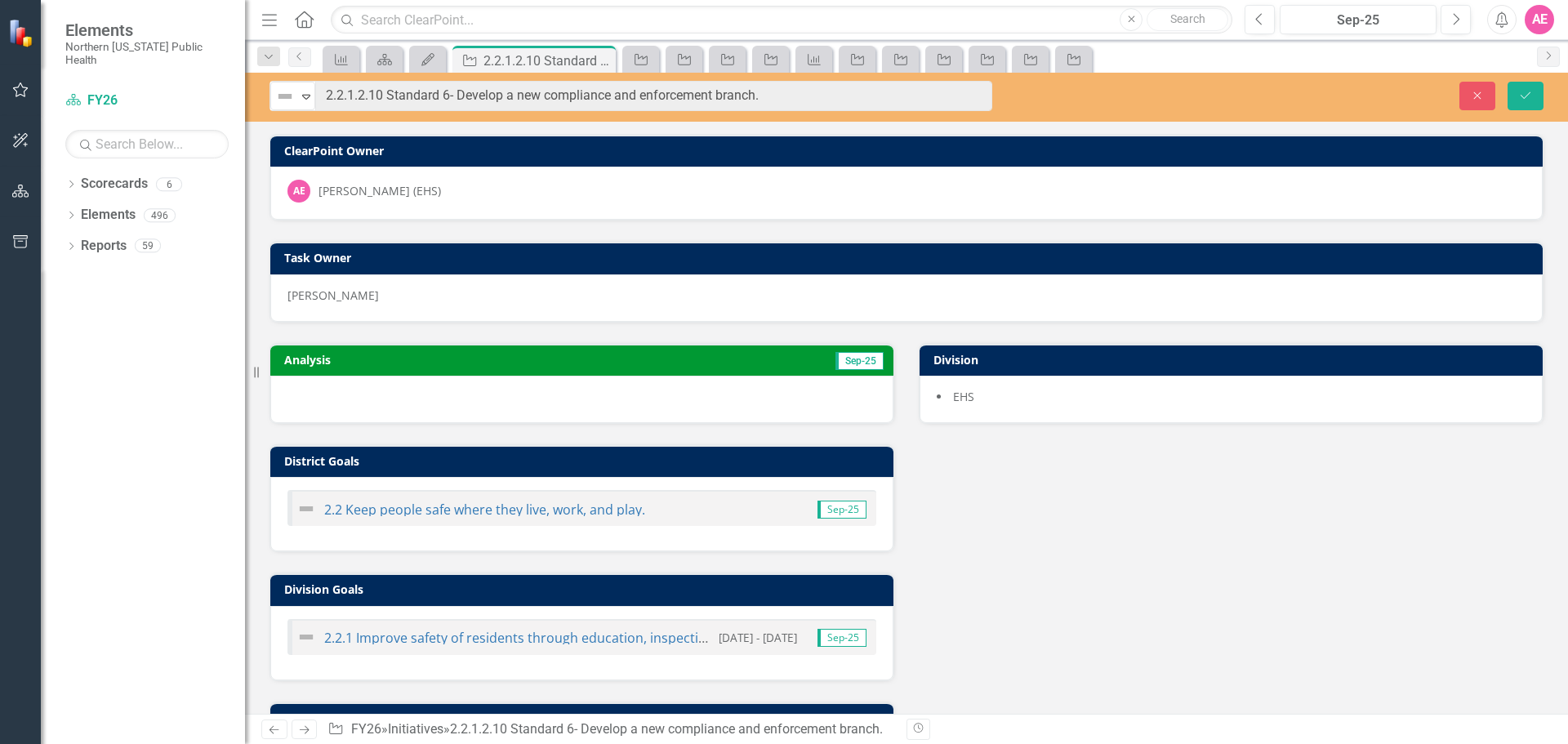
click at [1063, 452] on div "Analysis Sep-25 District Goals 2.2 Keep people safe where they live, work, and …" at bounding box center [906, 566] width 1299 height 488
click at [1268, 15] on button "Previous" at bounding box center [1260, 20] width 30 height 29
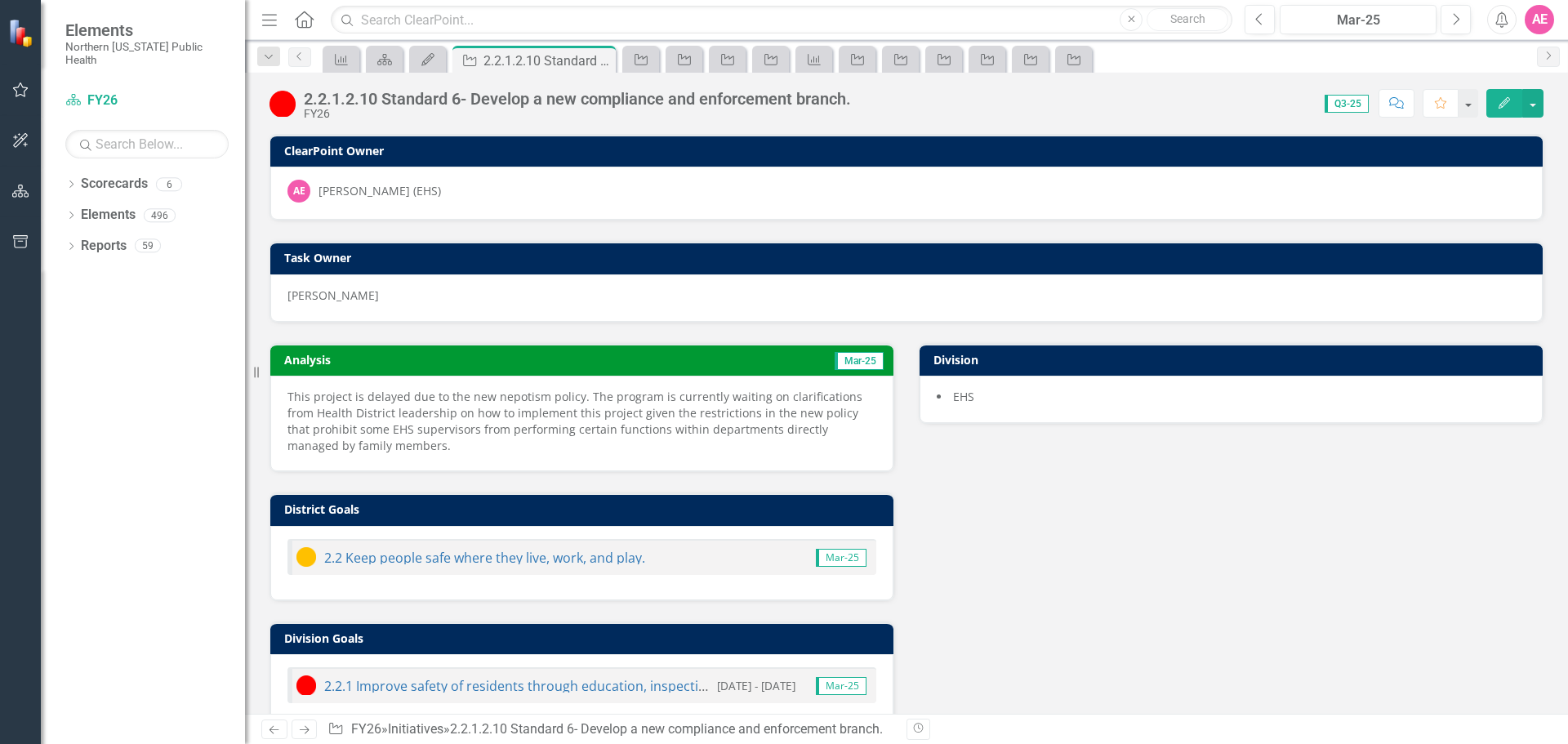
click at [388, 446] on p "This project is delayed due to the new nepotism policy. The program is currentl…" at bounding box center [581, 421] width 589 height 66
drag, startPoint x: 388, startPoint y: 446, endPoint x: 323, endPoint y: 423, distance: 68.9
click at [320, 425] on p "This project is delayed due to the new nepotism policy. The program is currentl…" at bounding box center [581, 421] width 589 height 66
click at [1496, 86] on div "2.2.1.2.10 Standard 6- Develop a new compliance and enforcement branch. FY26 Sc…" at bounding box center [907, 97] width 1324 height 49
click at [1510, 106] on icon "Edit" at bounding box center [1505, 102] width 15 height 12
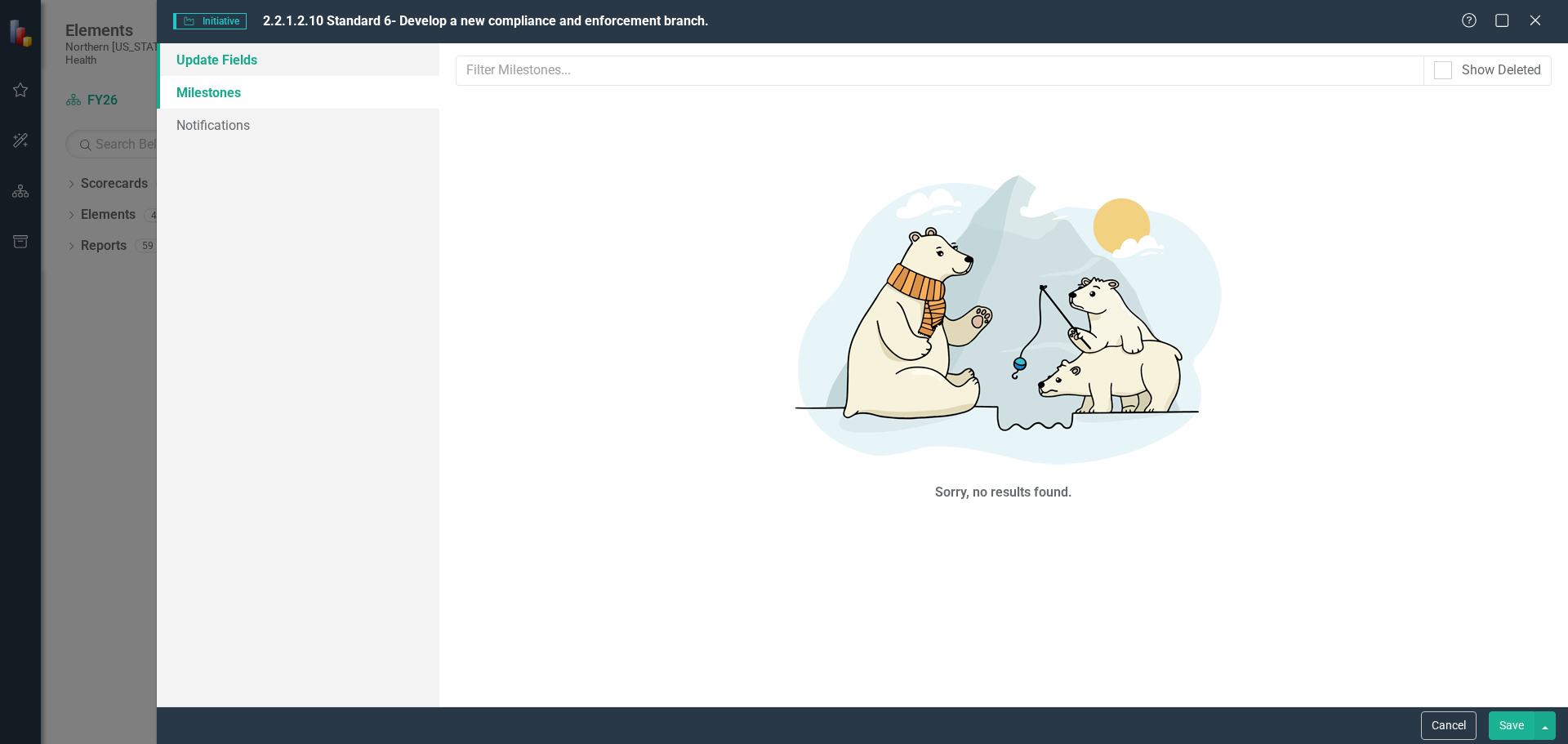
click at [255, 52] on link "Update Fields" at bounding box center [298, 60] width 283 height 33
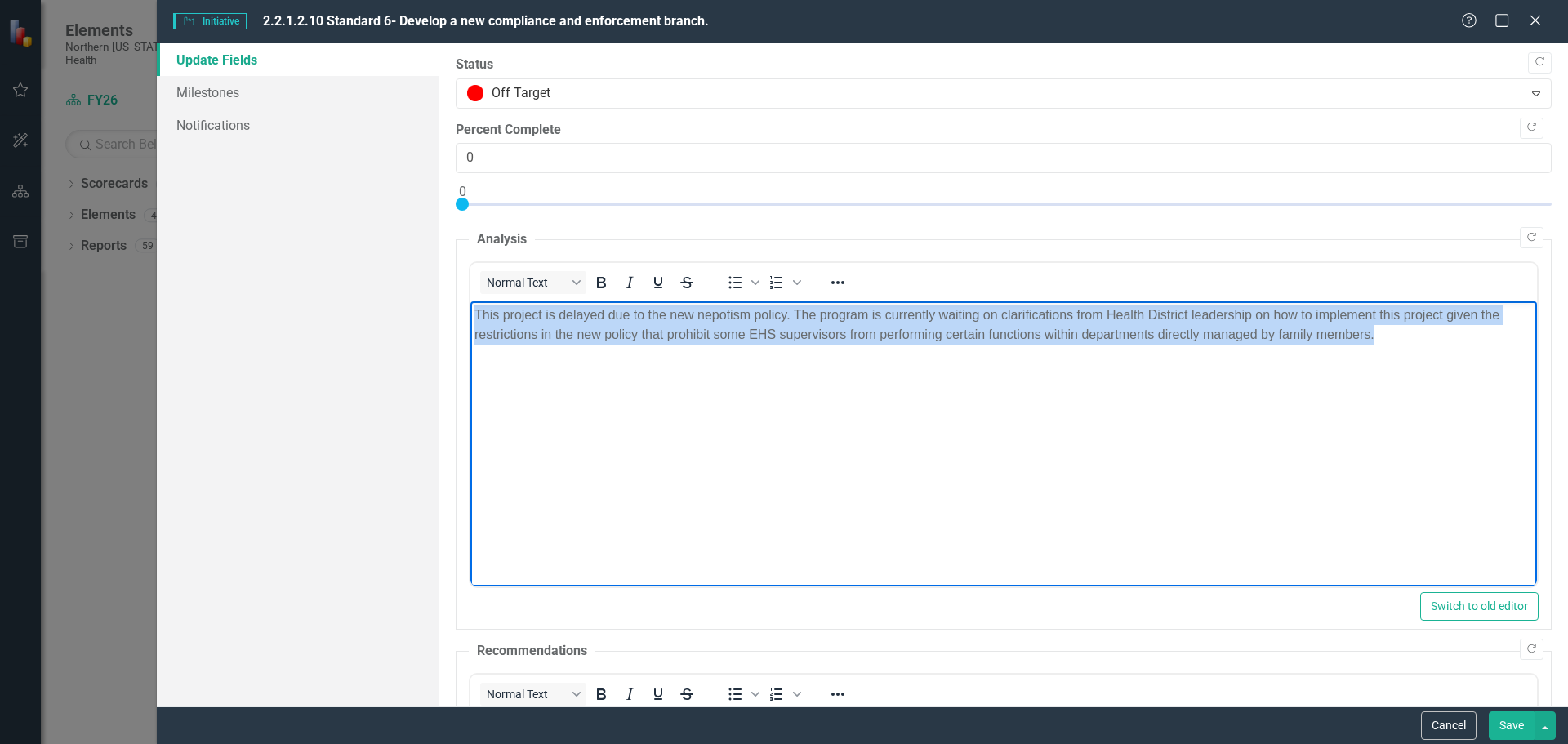
drag, startPoint x: 1377, startPoint y: 338, endPoint x: 469, endPoint y: 316, distance: 908.3
click at [469, 316] on body "This project is delayed due to the new nepotism policy. The program is currentl…" at bounding box center [1003, 424] width 1067 height 245
copy p "This project is delayed due to the new nepotism policy. The program is currentl…"
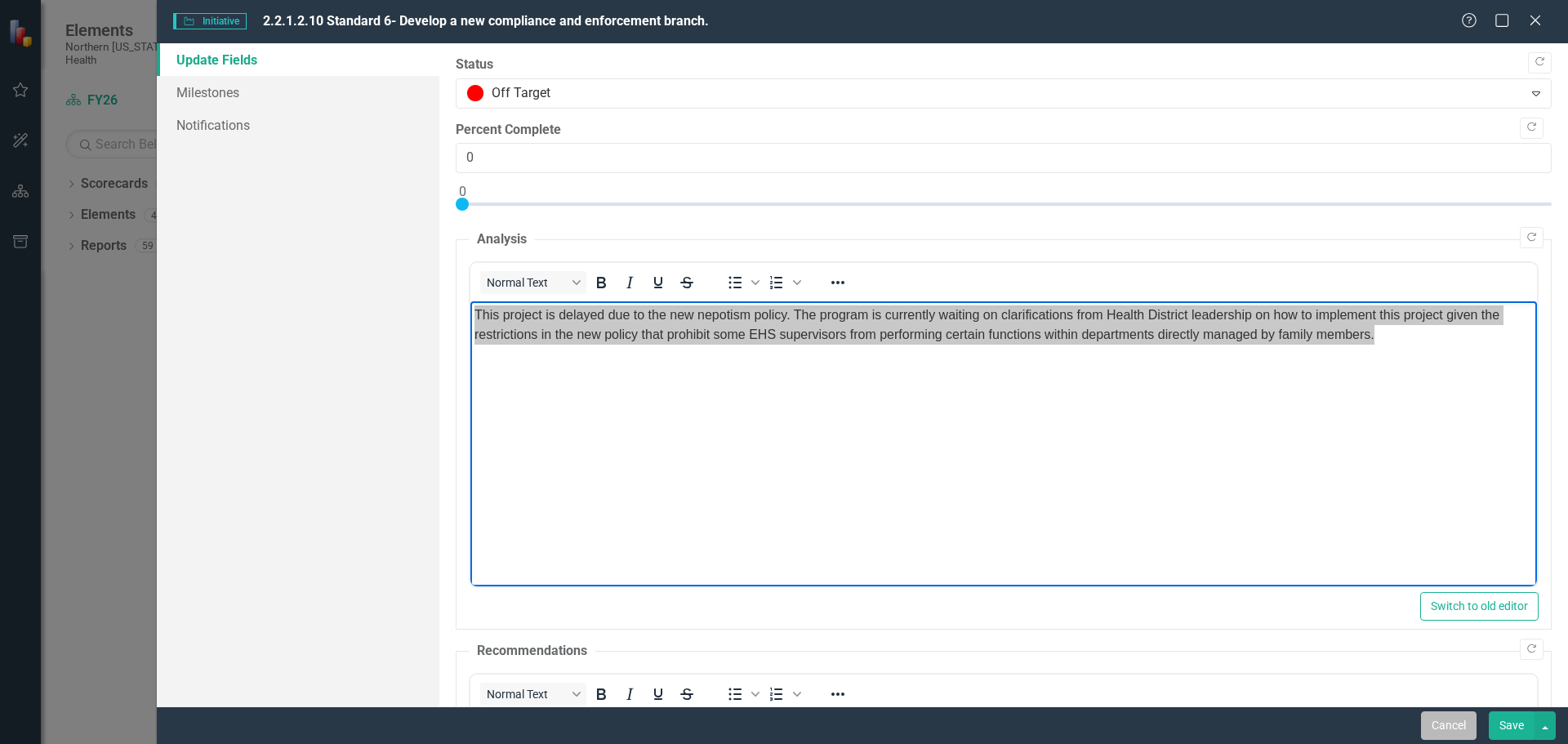
click at [1440, 723] on button "Cancel" at bounding box center [1449, 725] width 55 height 28
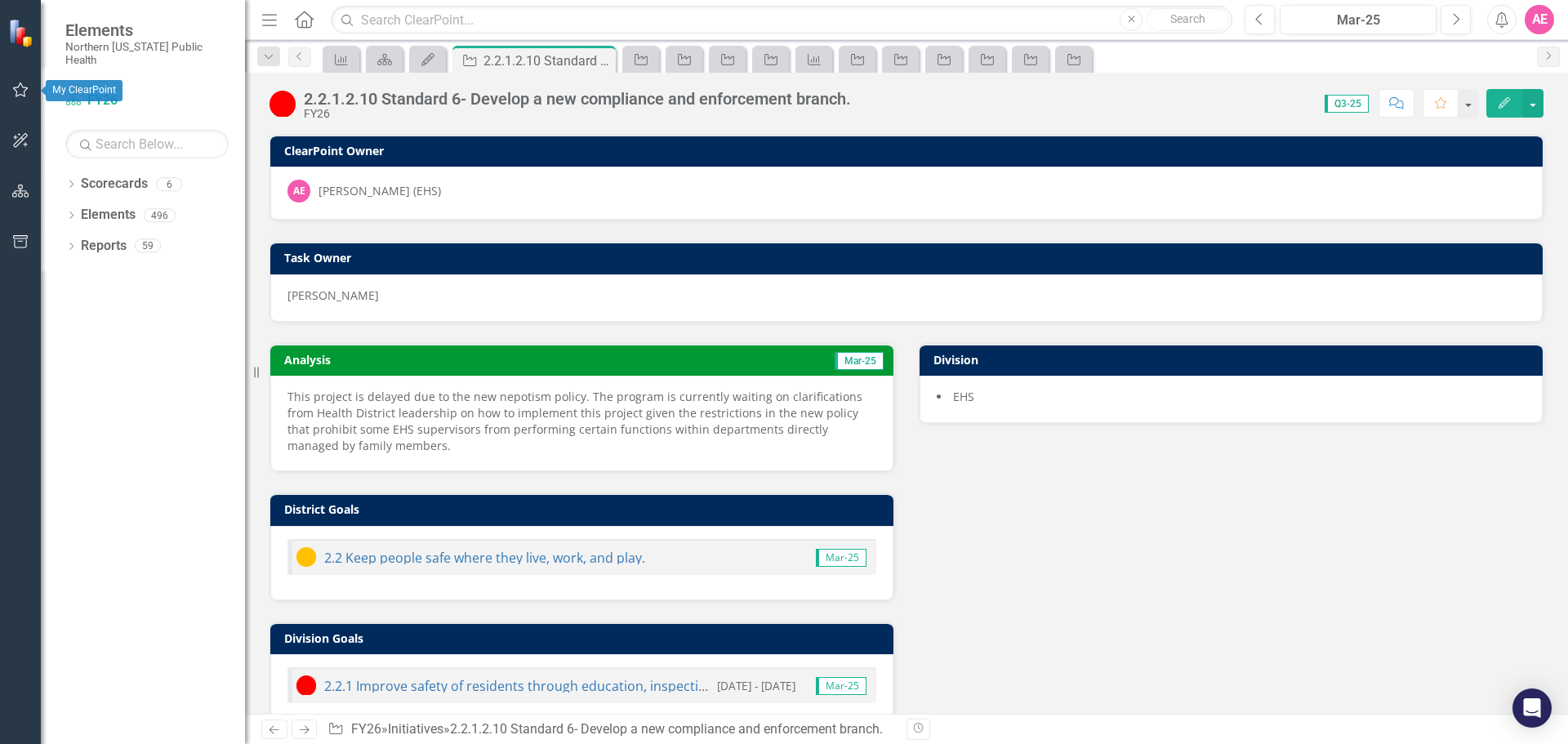
click at [19, 88] on icon "button" at bounding box center [20, 90] width 17 height 13
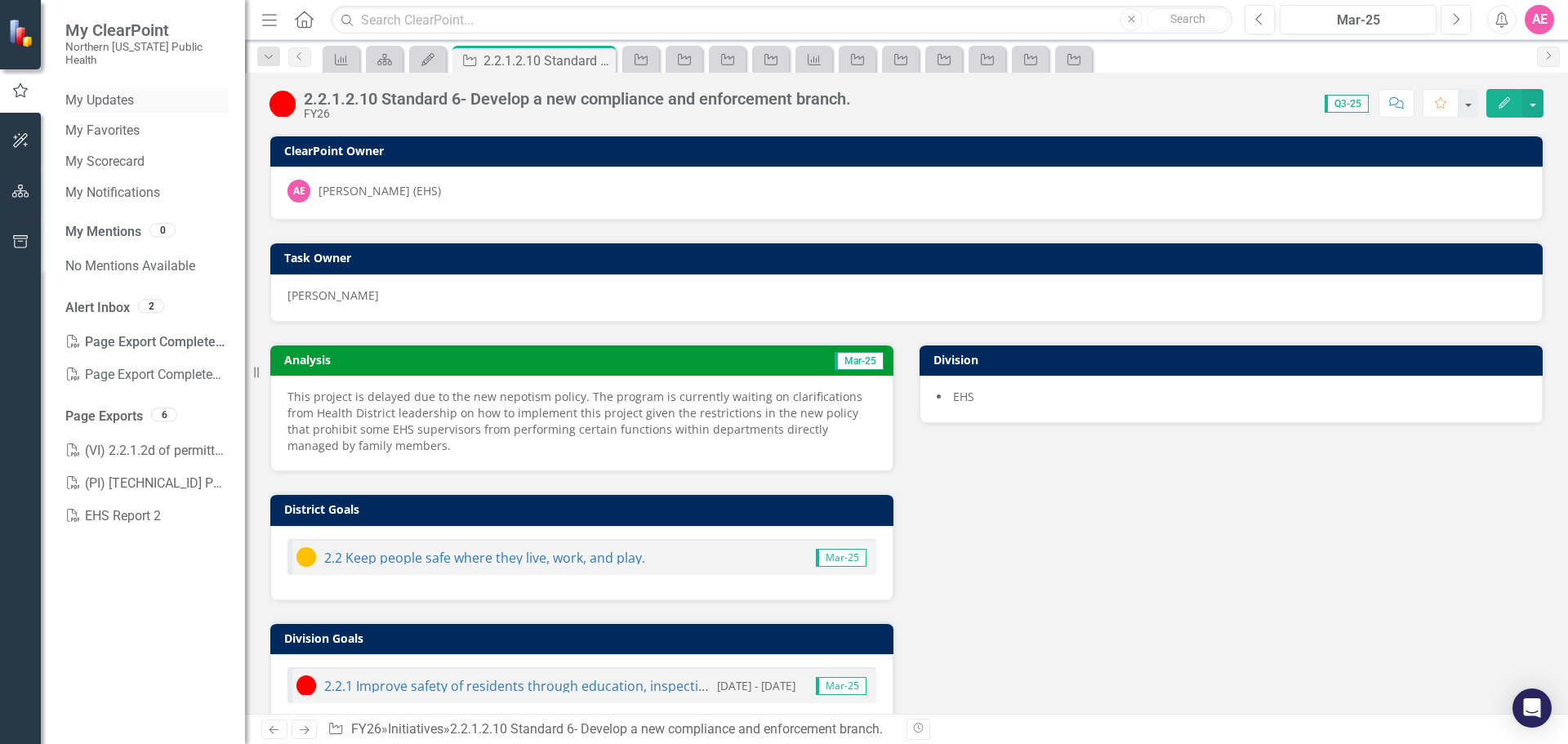
click at [127, 92] on link "My Updates" at bounding box center [148, 100] width 164 height 19
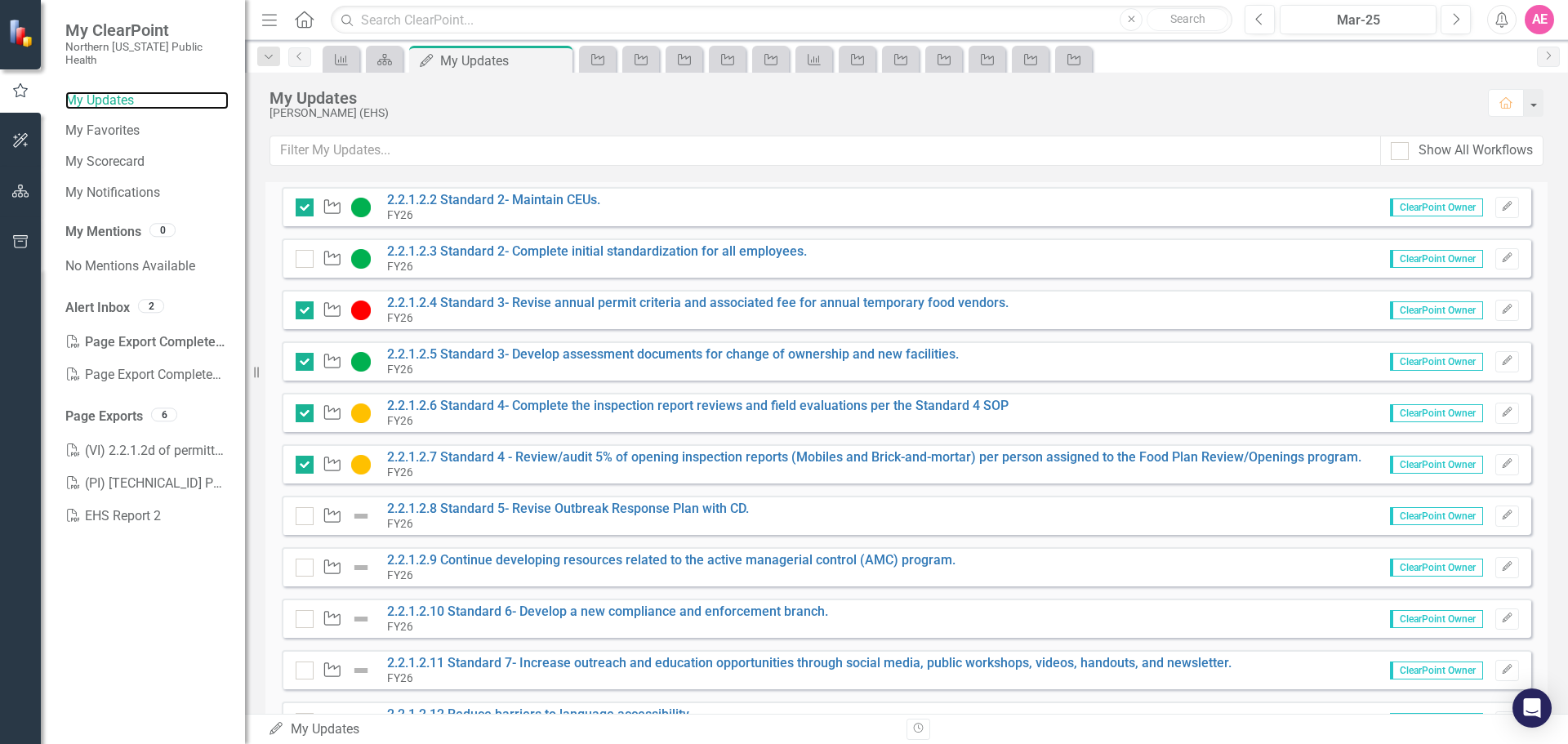
scroll to position [245, 0]
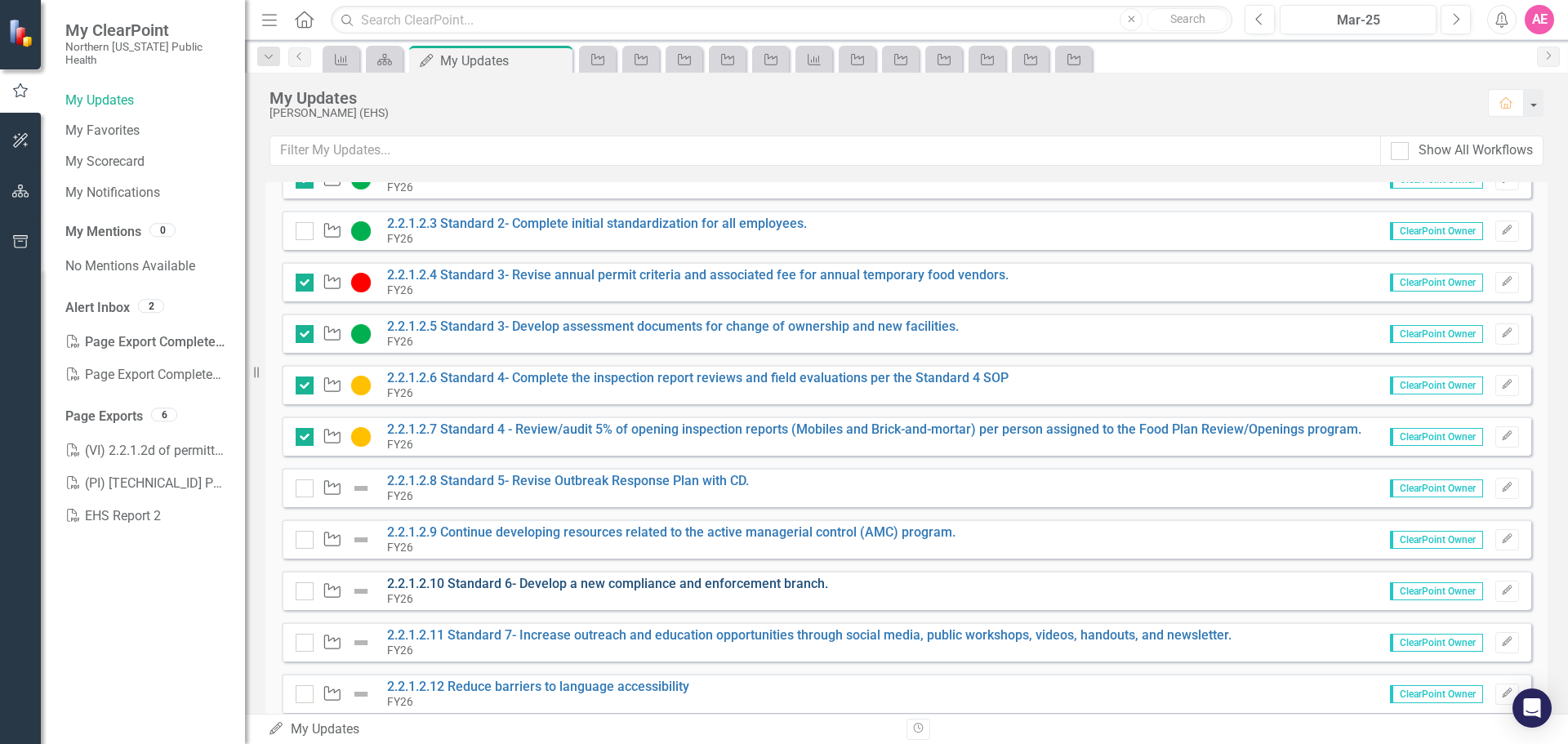
click at [509, 589] on link "2.2.1.2.10 Standard 6- Develop a new compliance and enforcement branch." at bounding box center [608, 583] width 441 height 15
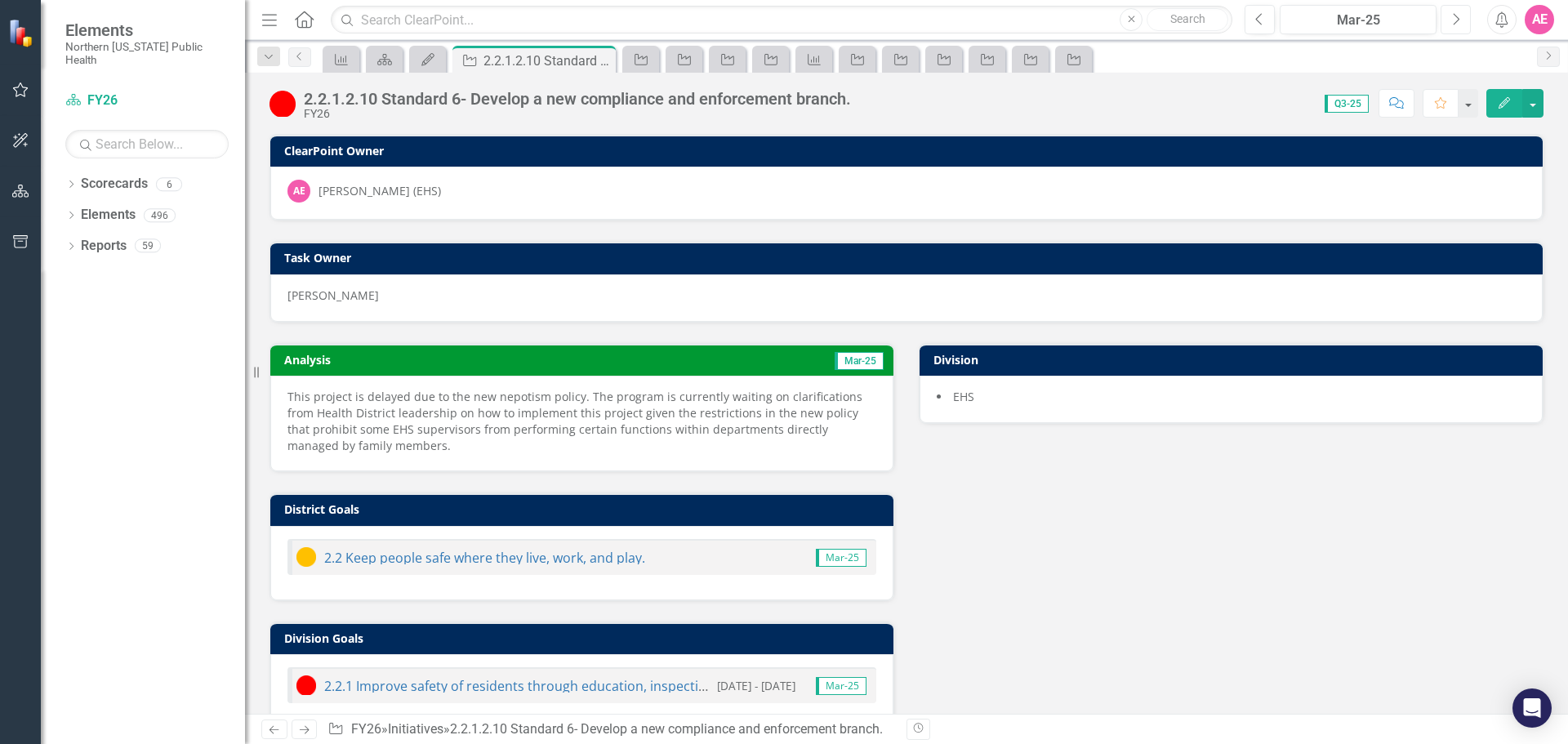
click at [1457, 13] on icon "Next" at bounding box center [1456, 20] width 9 height 15
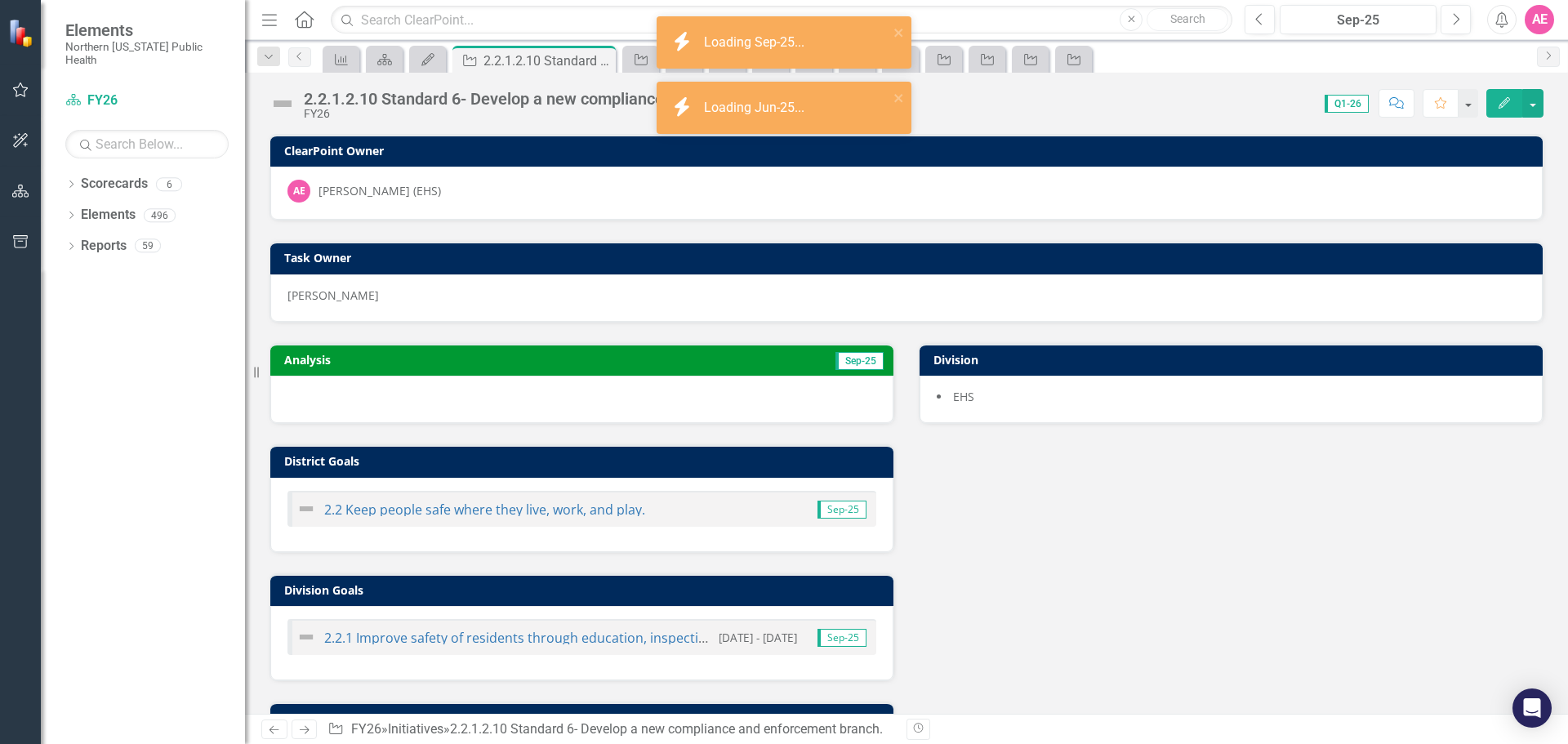
click at [1510, 97] on icon "Edit" at bounding box center [1505, 102] width 15 height 12
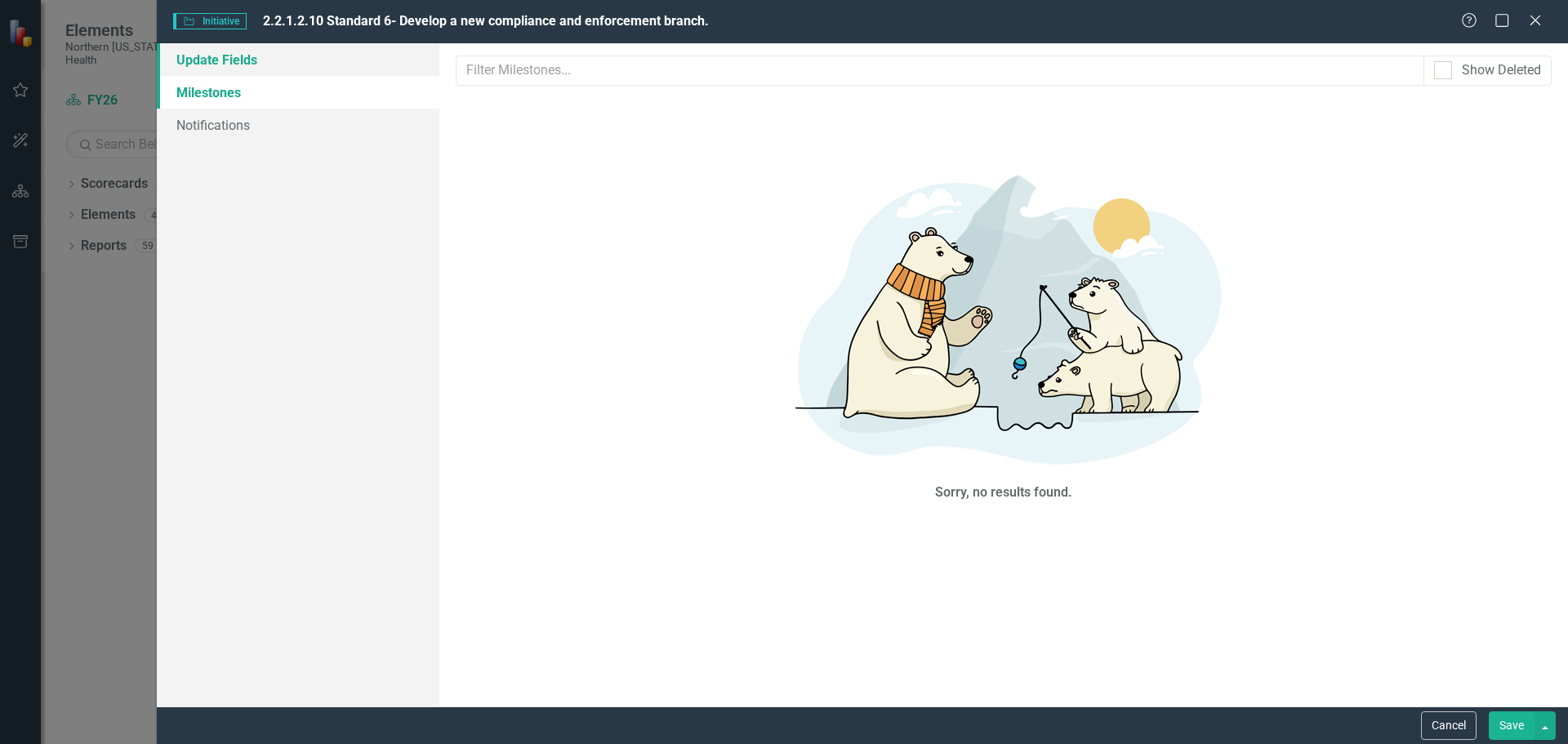
click at [264, 62] on link "Update Fields" at bounding box center [298, 60] width 283 height 33
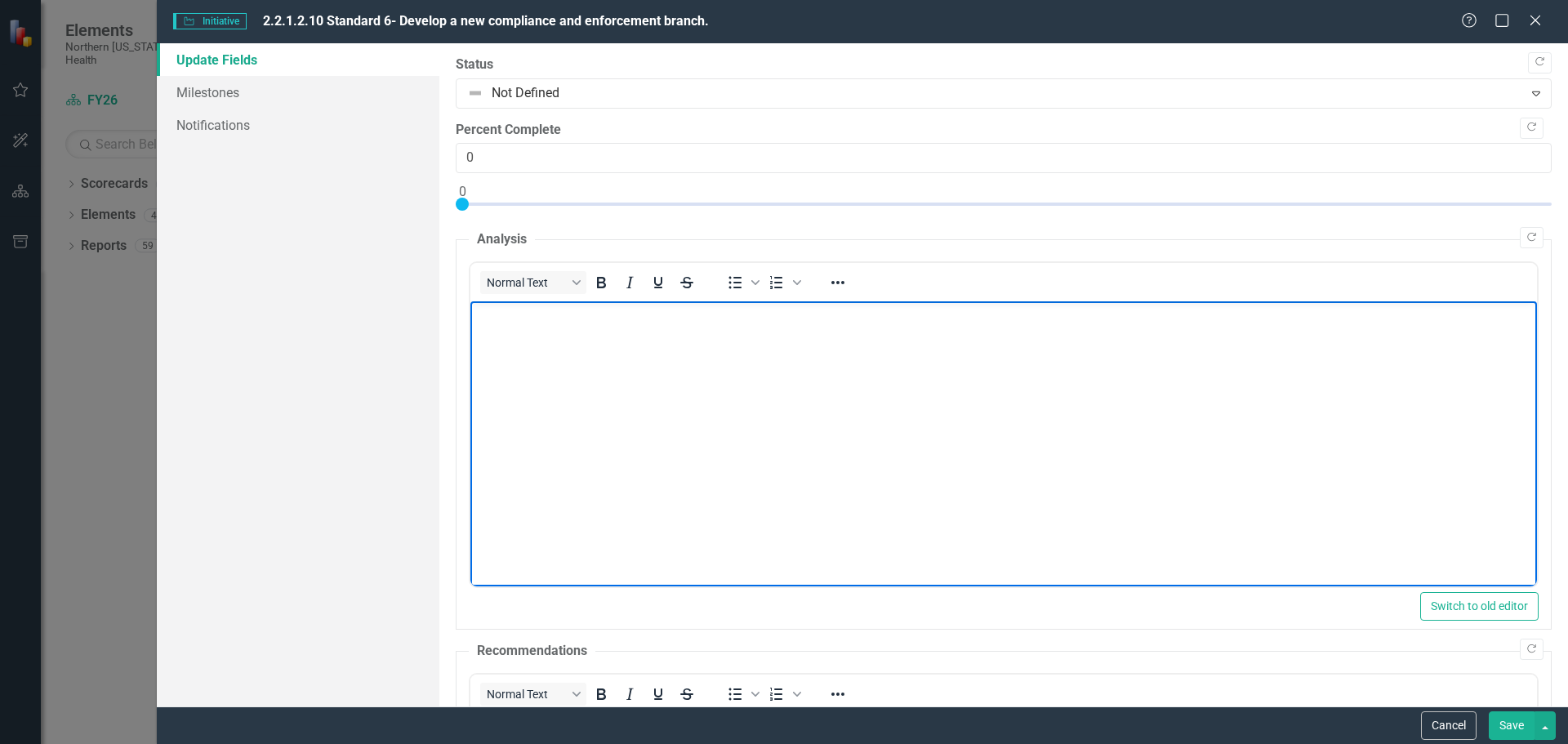
click at [507, 326] on body "Rich Text Area. Press ALT-0 for help." at bounding box center [1003, 424] width 1067 height 245
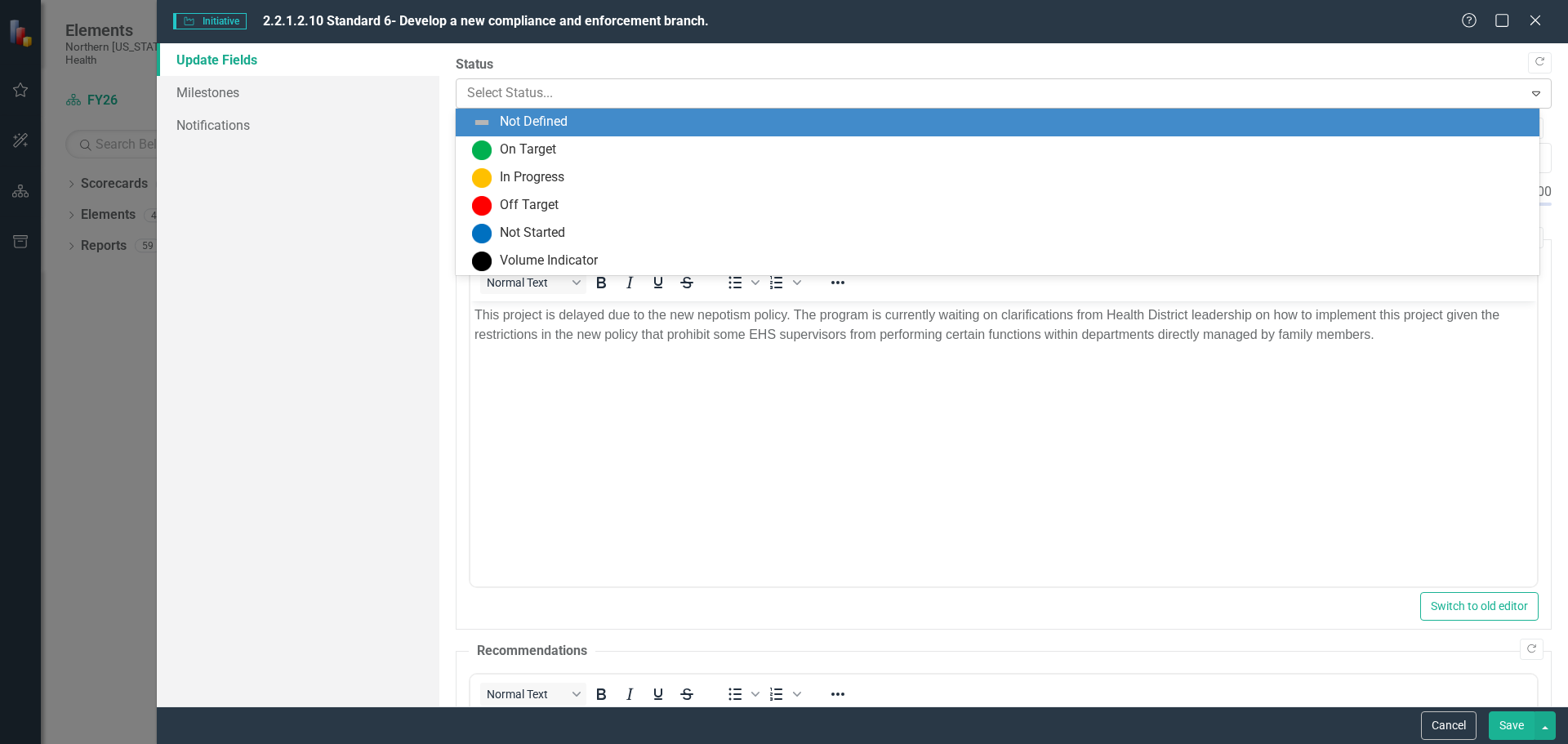
click at [580, 96] on div at bounding box center [990, 93] width 1046 height 22
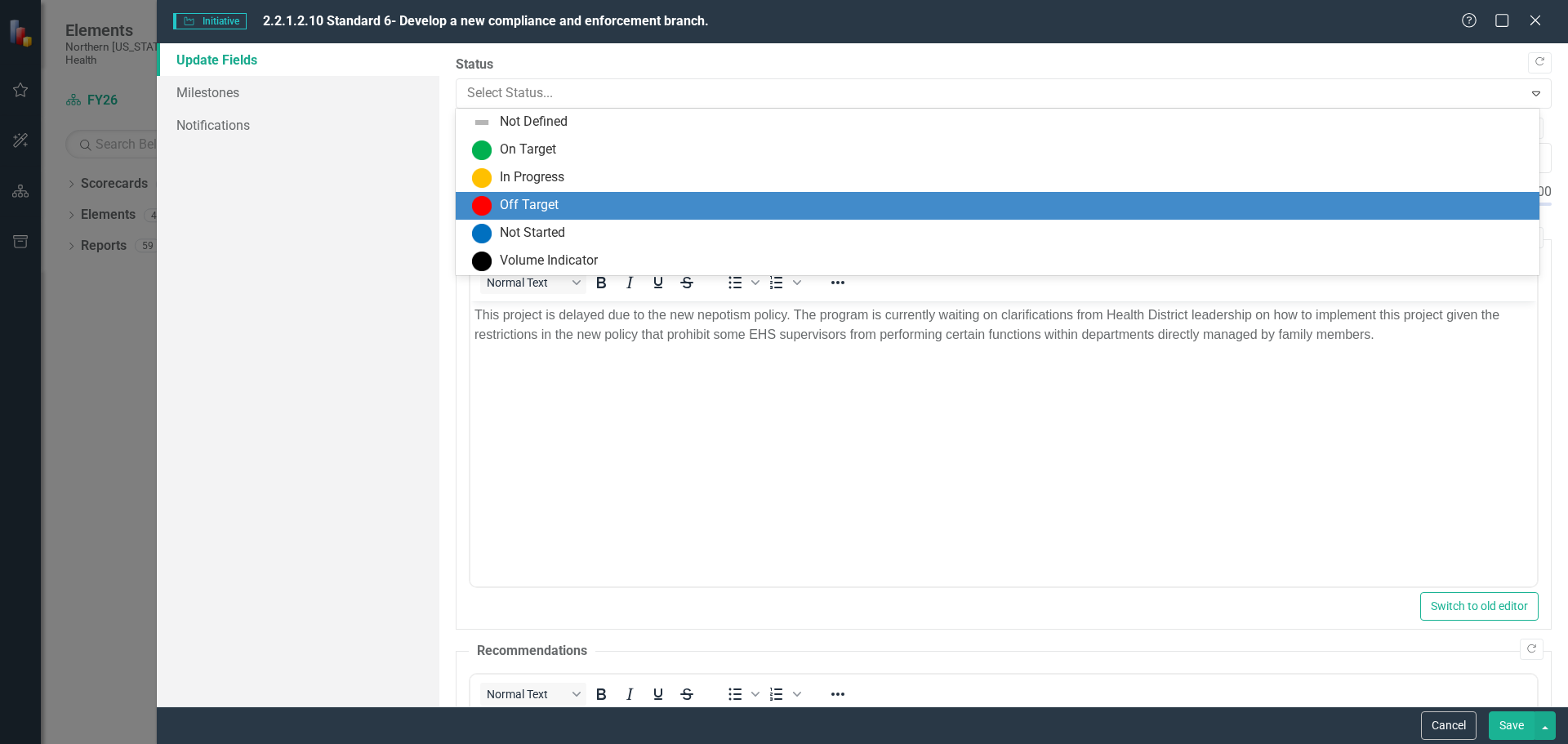
click at [538, 196] on div "Off Target" at bounding box center [1001, 206] width 1058 height 20
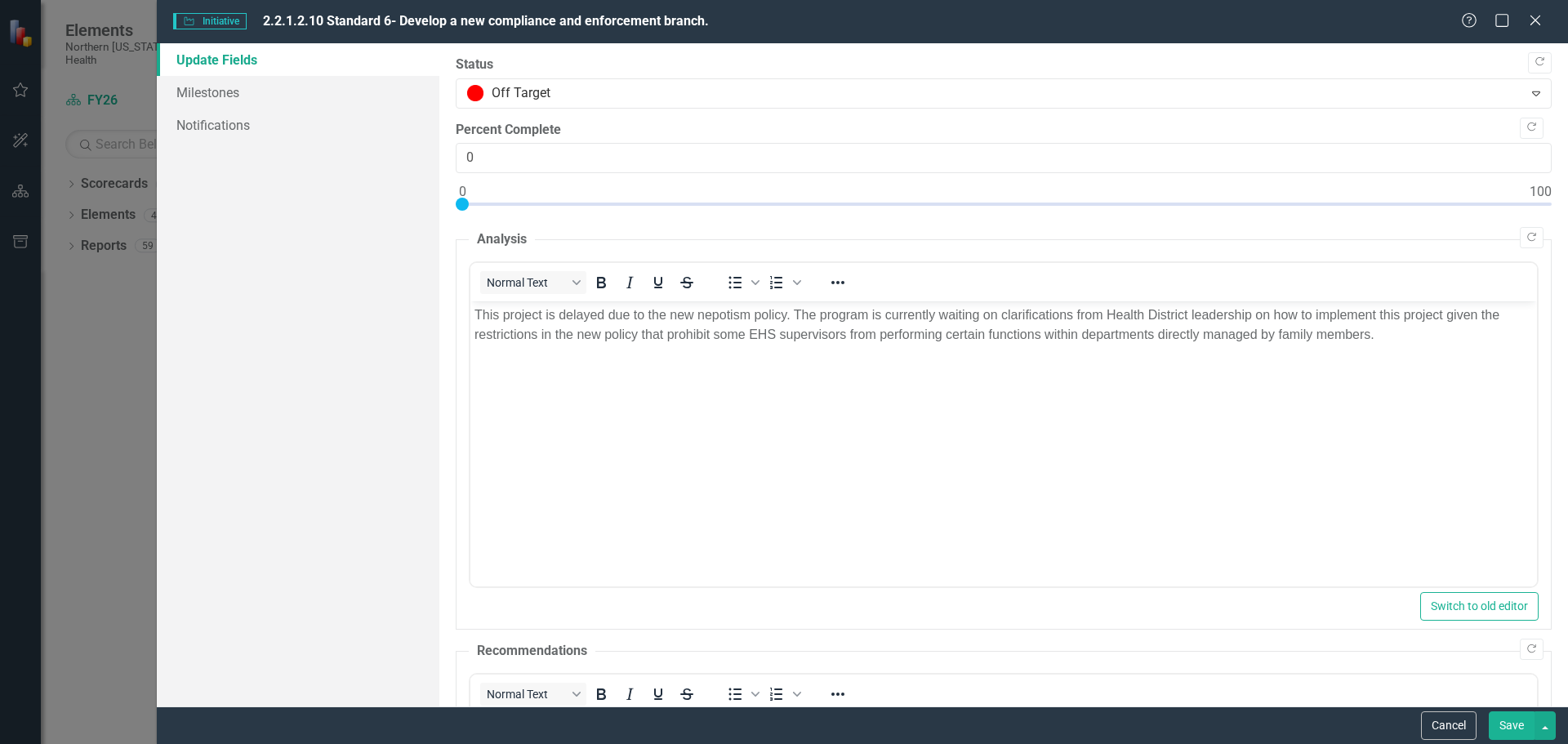
click at [1513, 726] on button "Save" at bounding box center [1511, 725] width 45 height 28
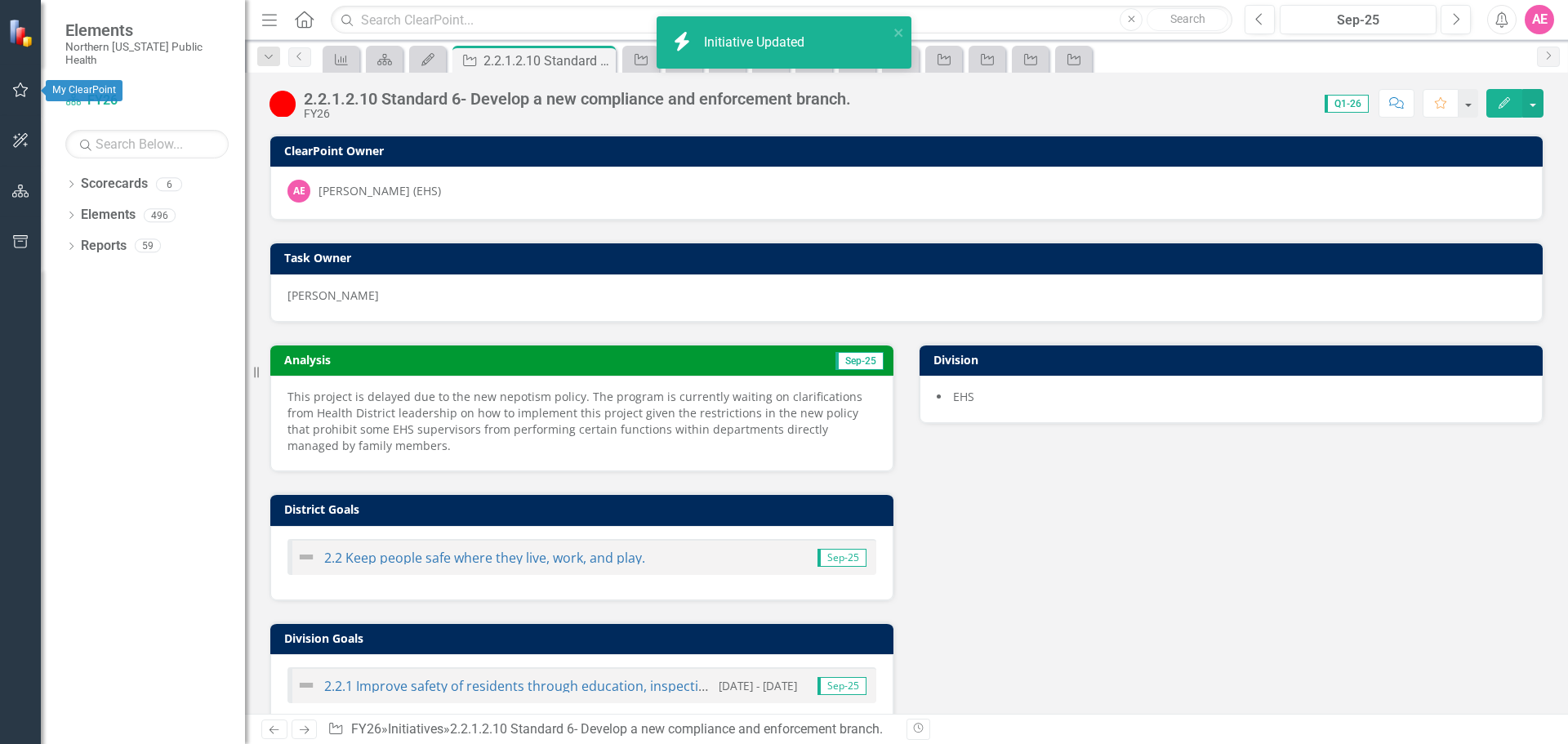
click at [12, 90] on icon "button" at bounding box center [20, 90] width 17 height 13
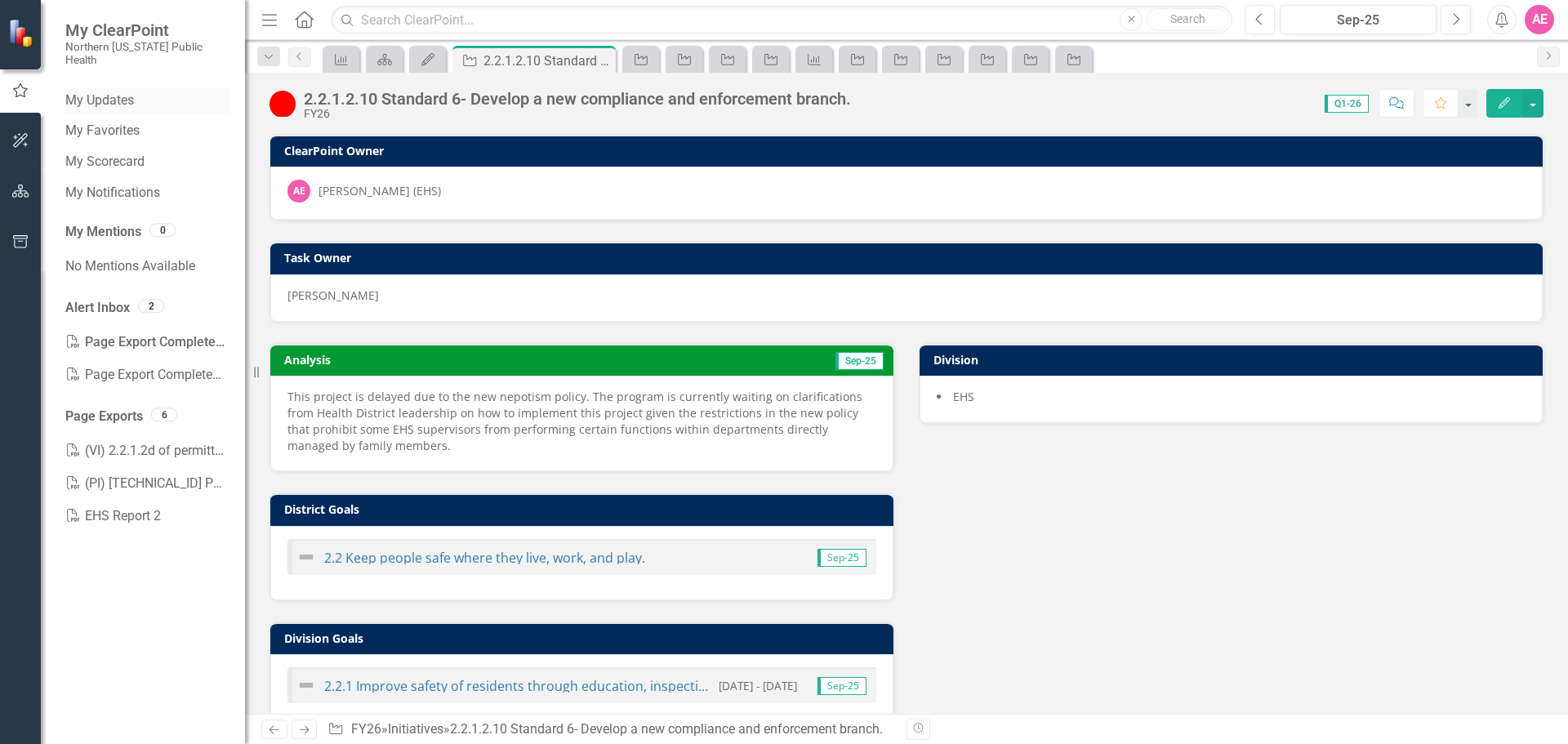
click at [100, 92] on link "My Updates" at bounding box center [148, 100] width 164 height 19
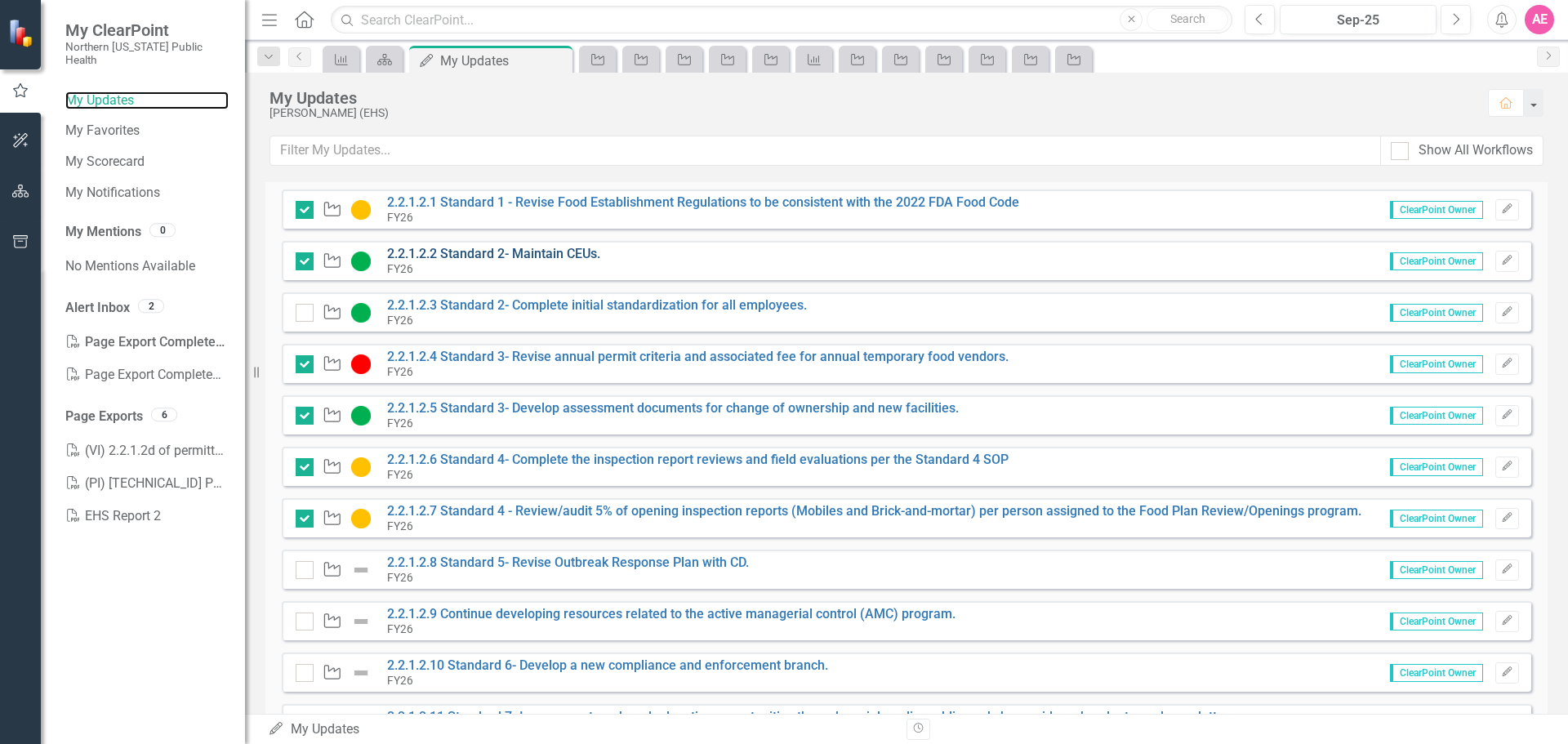
scroll to position [245, 0]
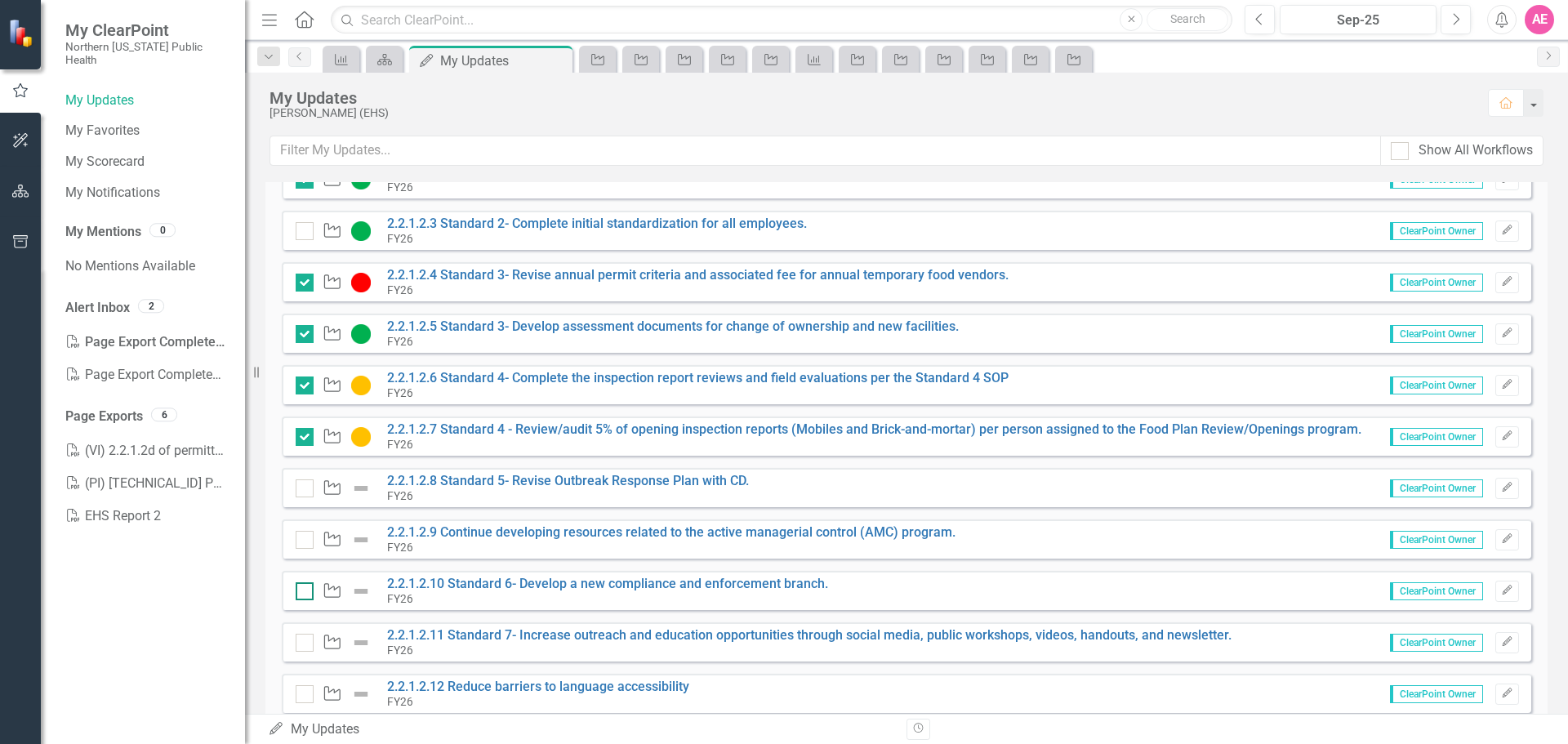
click at [304, 592] on input "checkbox" at bounding box center [301, 588] width 11 height 11
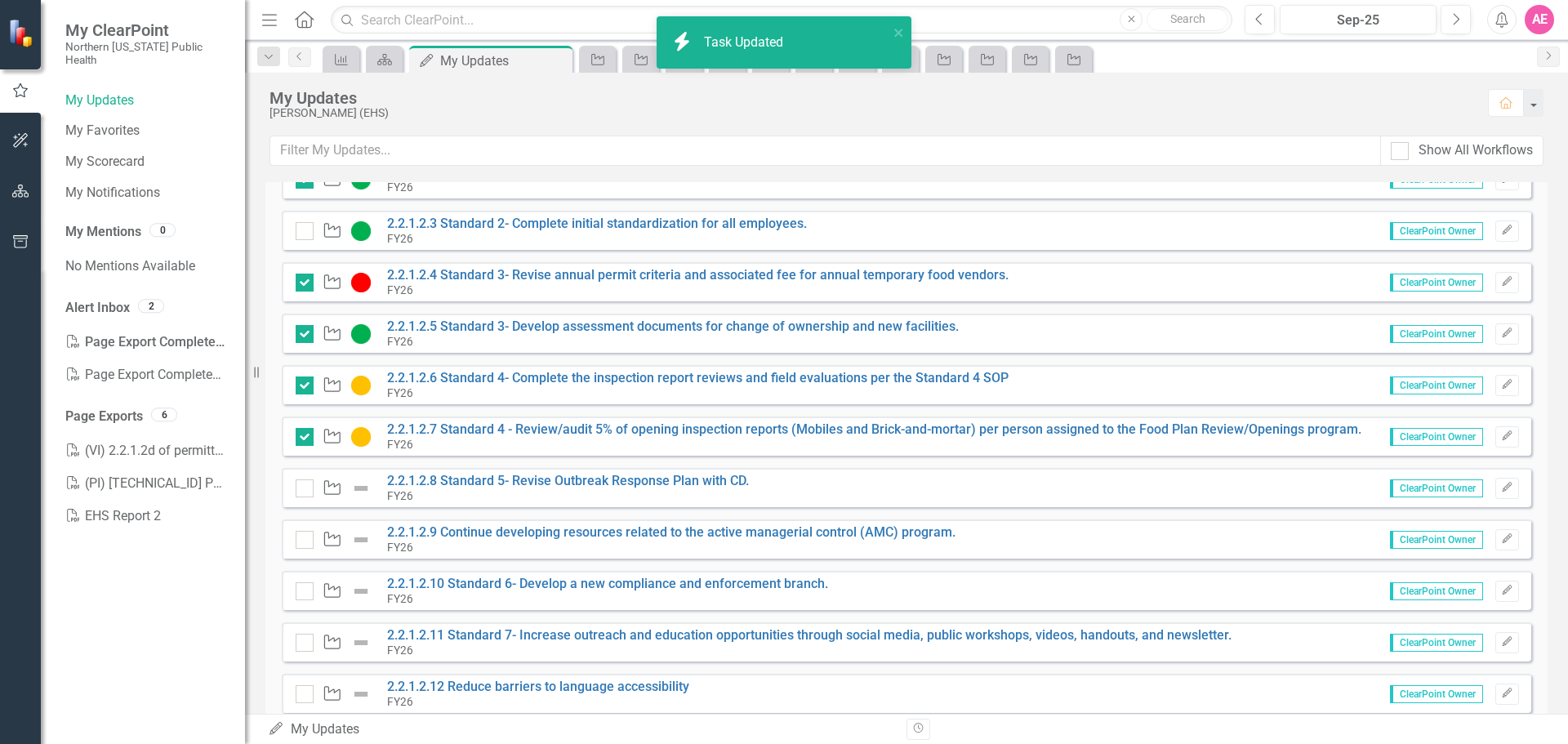
checkbox input "true"
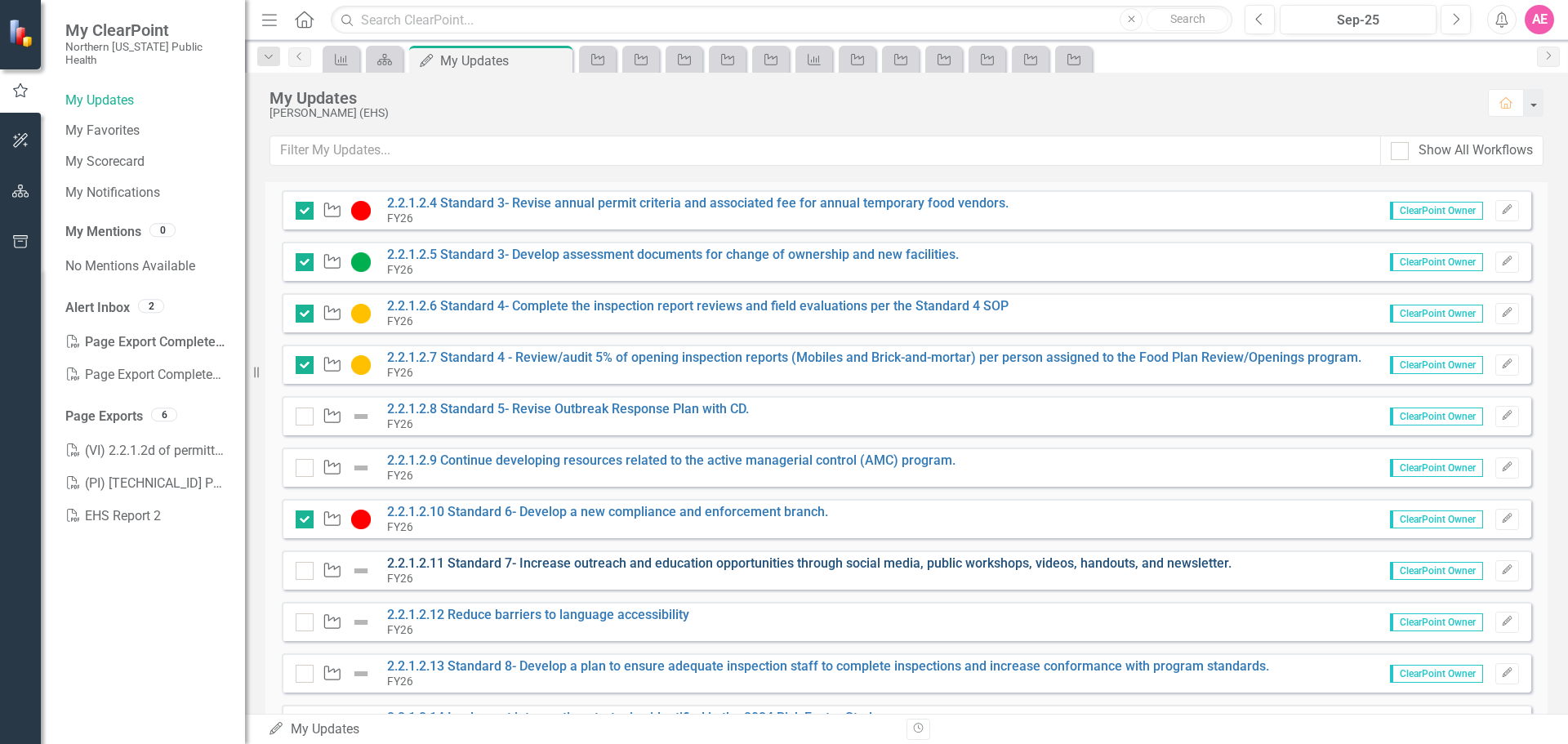
scroll to position [327, 0]
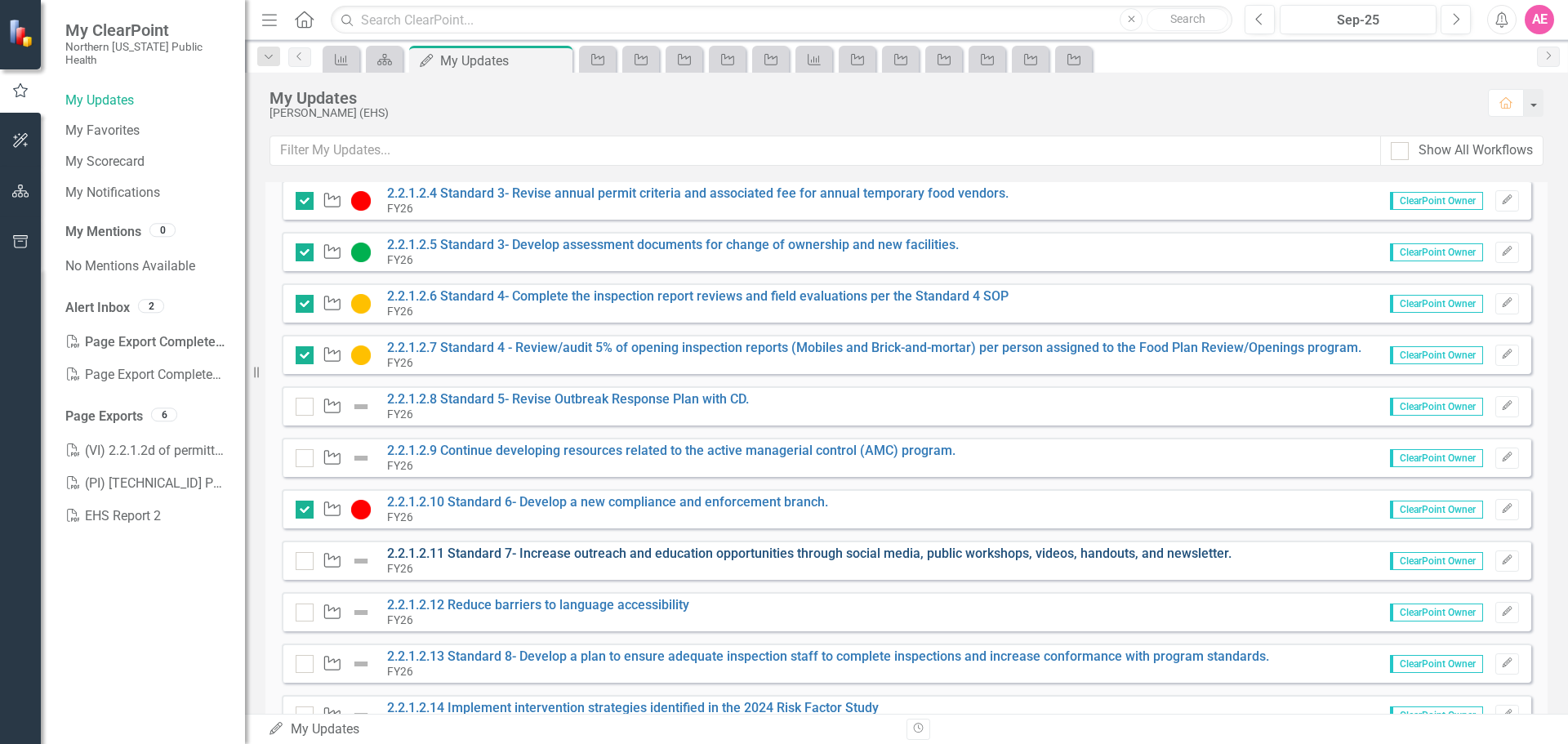
click at [475, 551] on link "2.2.1.2.11 Standard 7- Increase outreach and education opportunities through so…" at bounding box center [810, 553] width 844 height 15
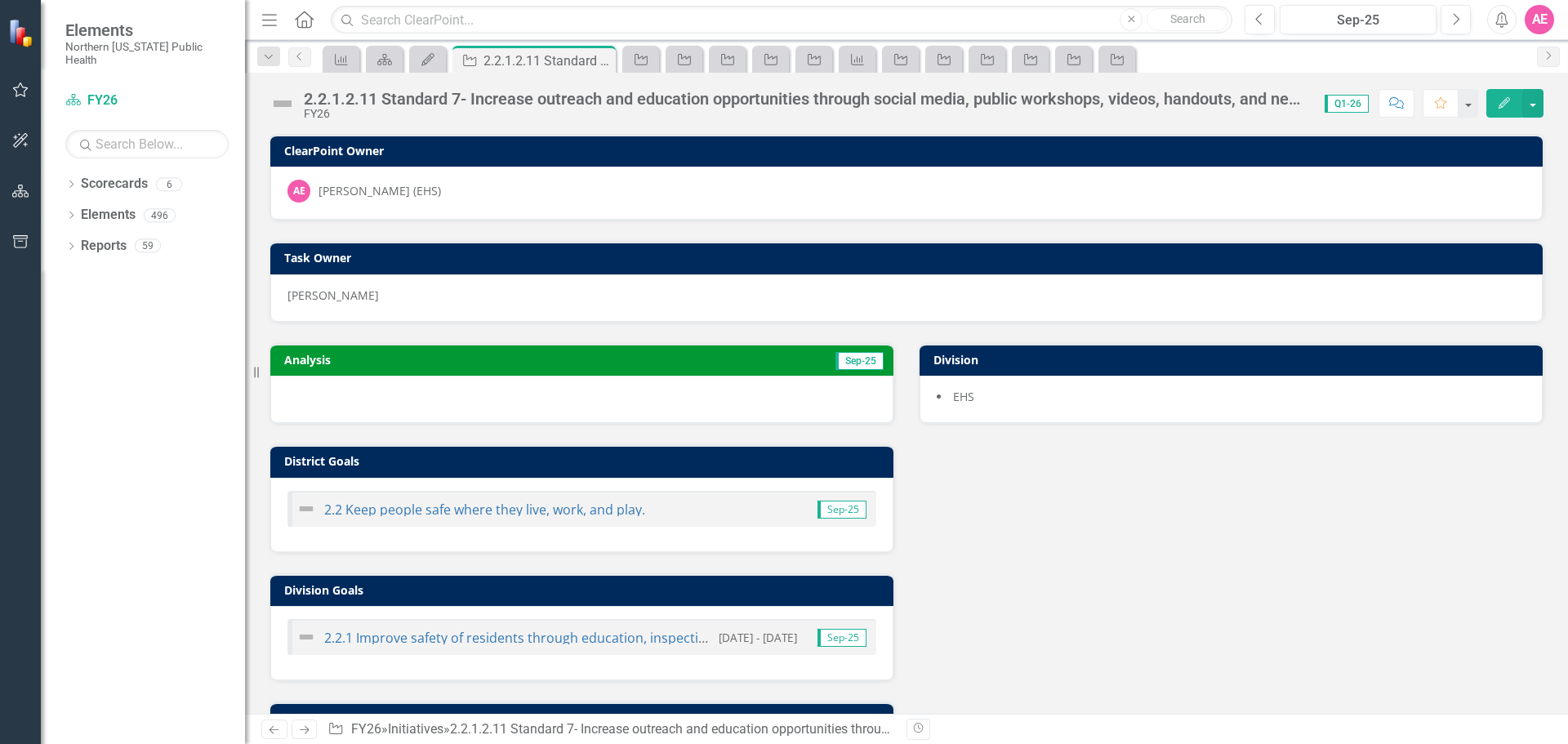
click at [1508, 94] on button "Edit" at bounding box center [1505, 103] width 36 height 28
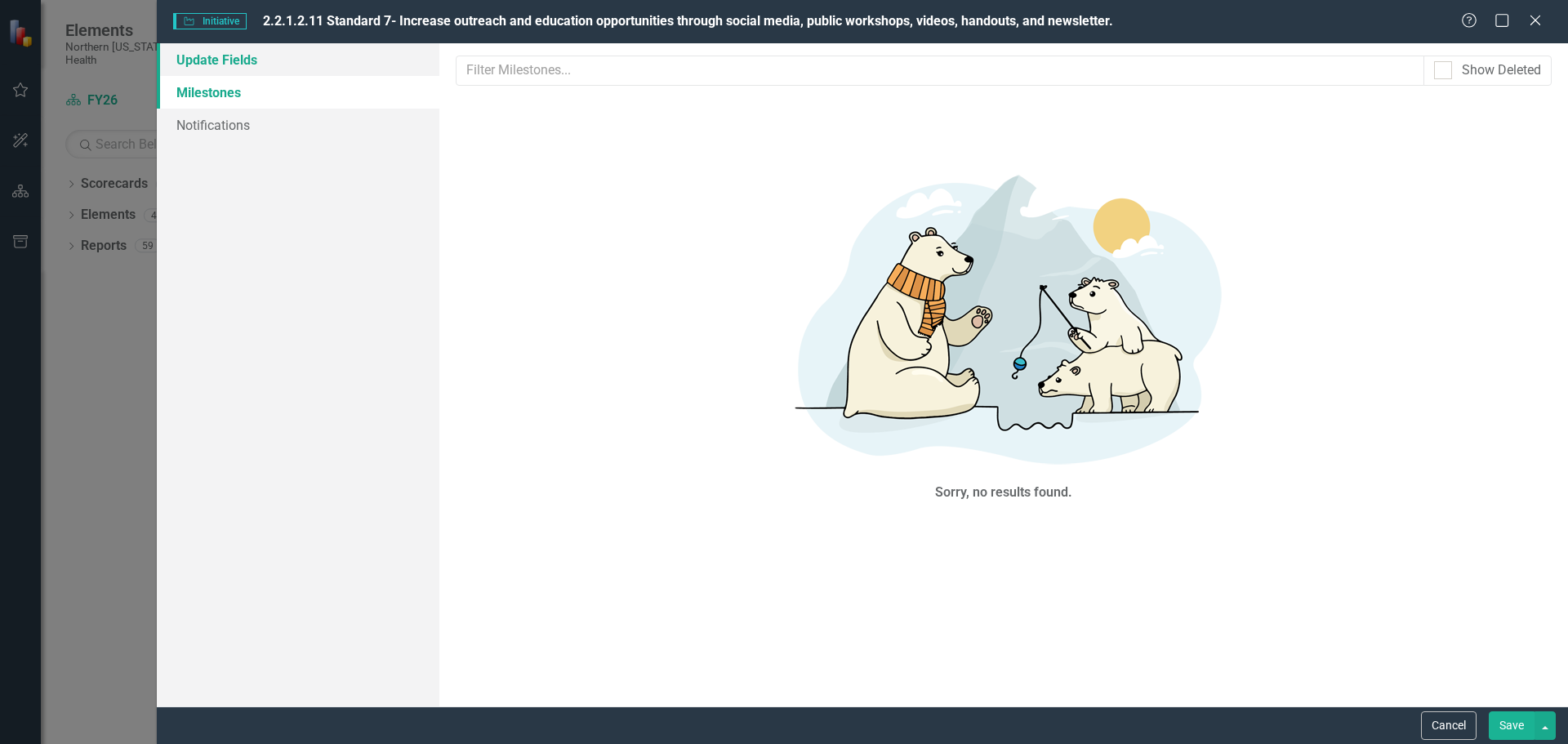
click at [246, 60] on link "Update Fields" at bounding box center [298, 60] width 283 height 33
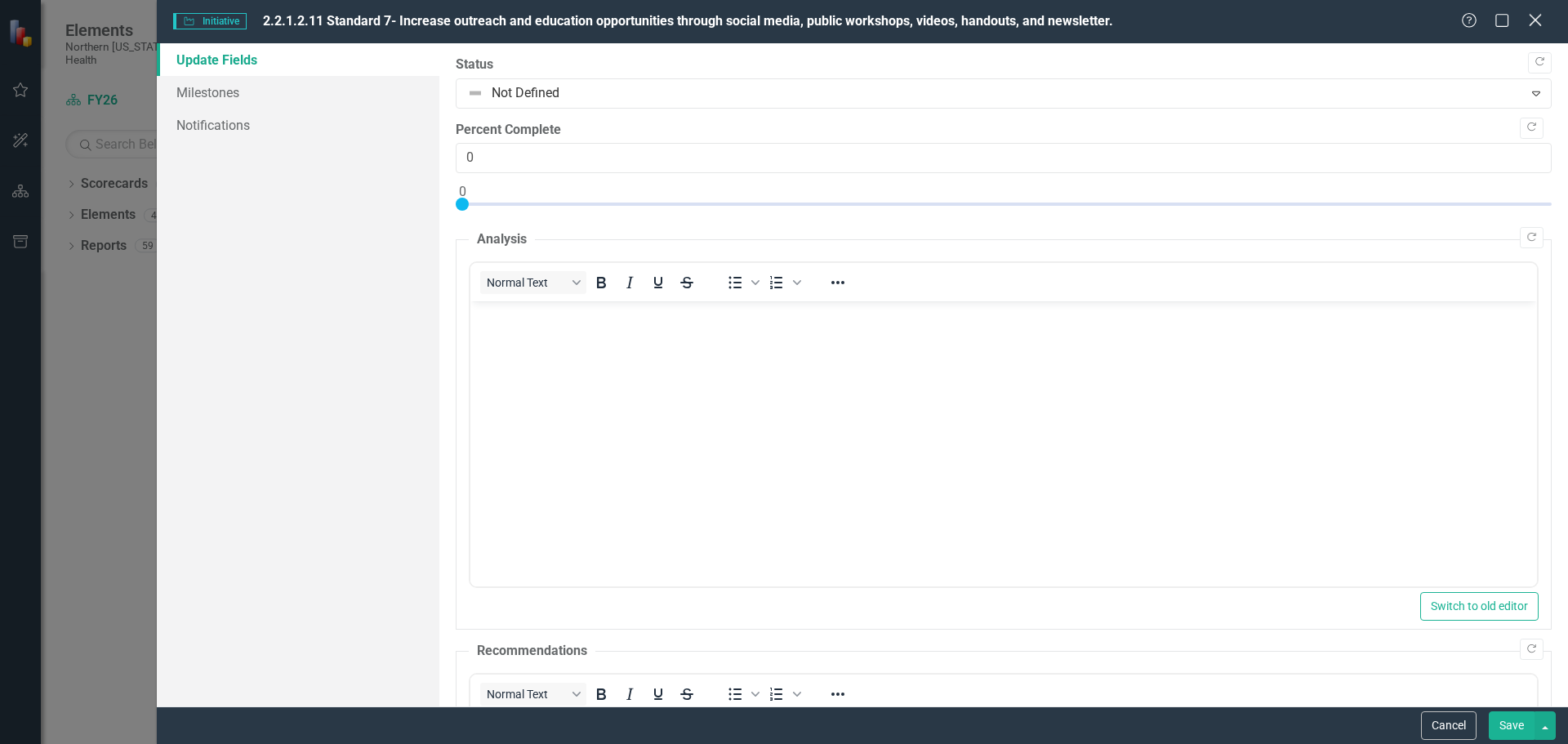
click at [1536, 19] on icon "Close" at bounding box center [1535, 20] width 20 height 15
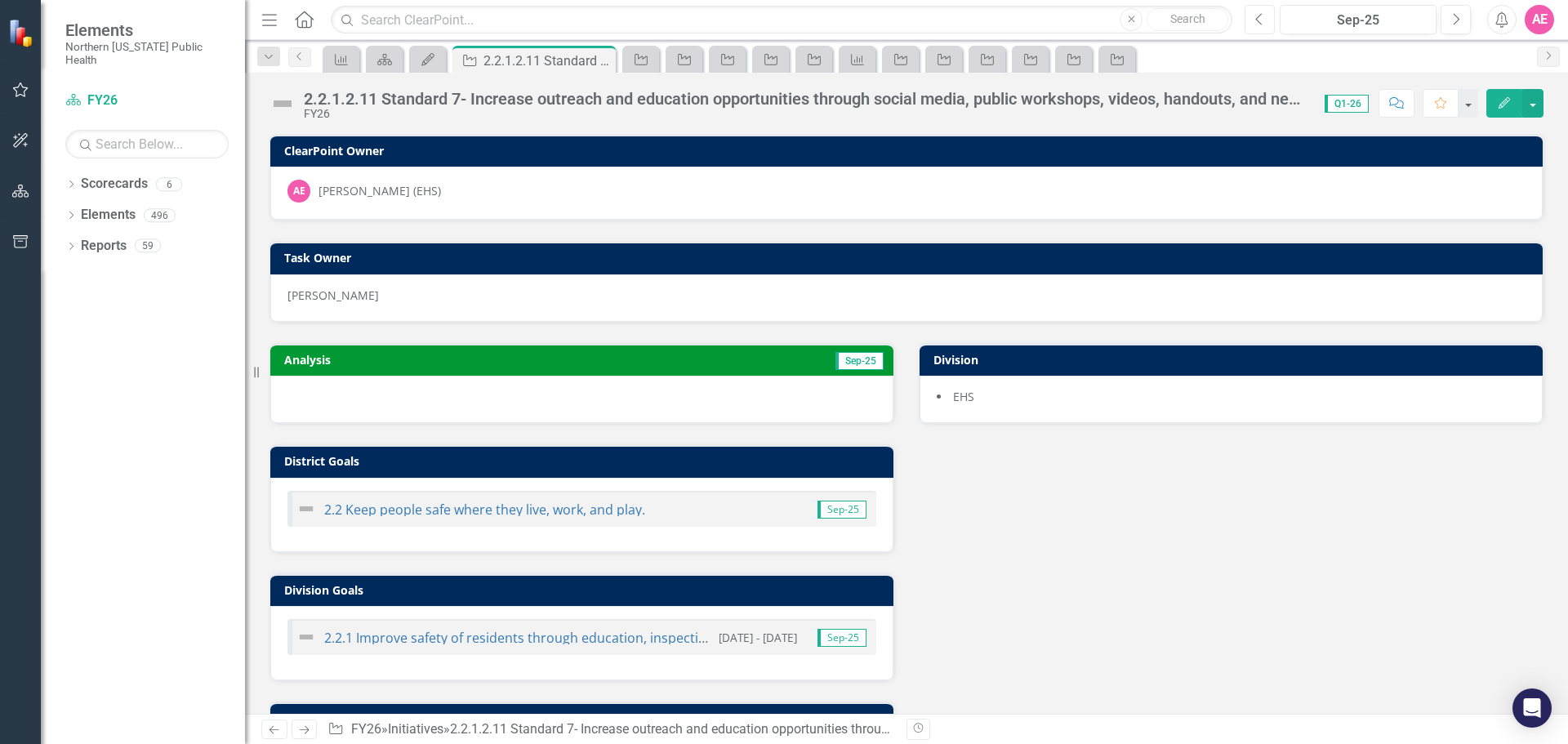
click at [1259, 16] on icon "button" at bounding box center [1259, 19] width 6 height 12
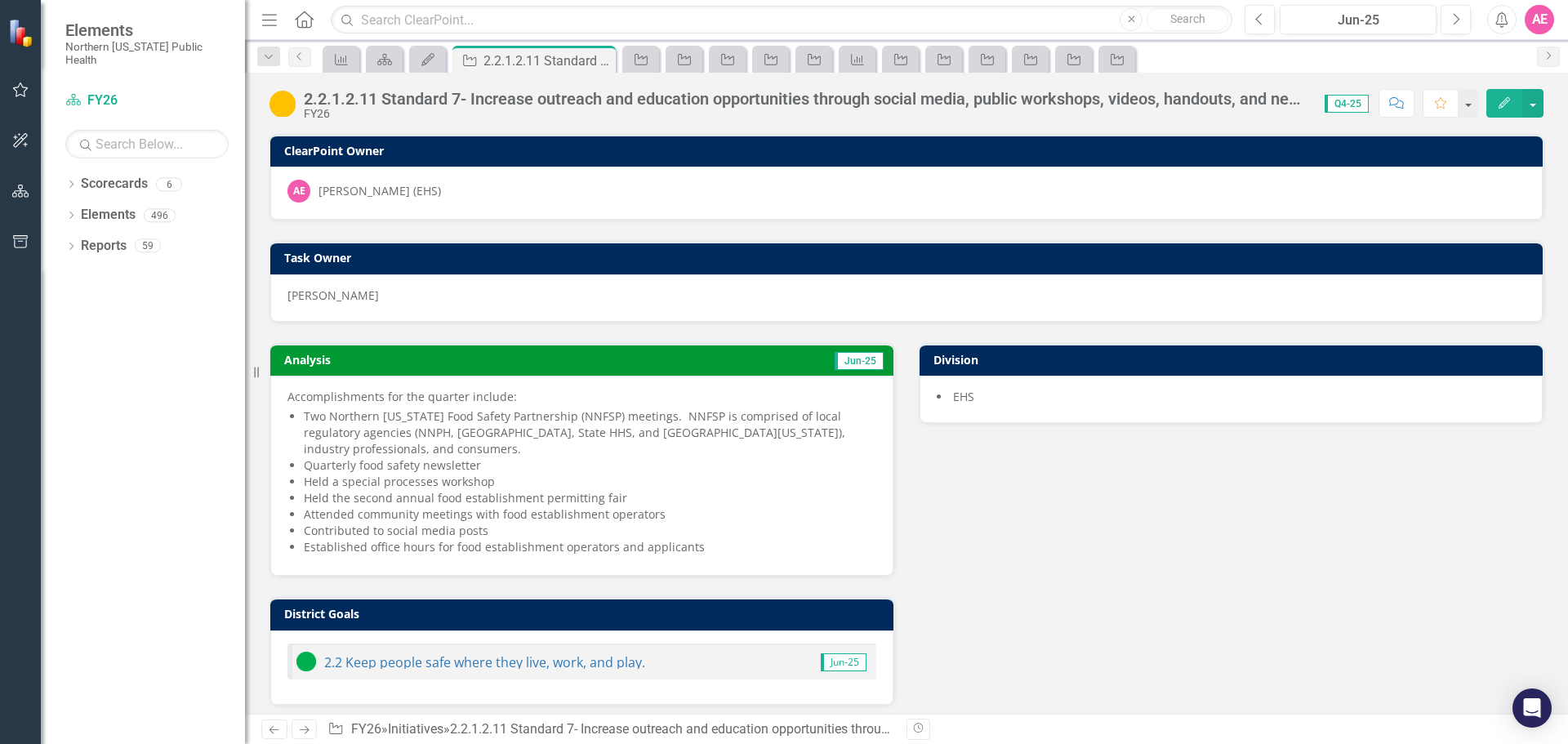
drag, startPoint x: 288, startPoint y: 398, endPoint x: 449, endPoint y: 453, distance: 170.1
click at [449, 453] on span "Accomplishments for the quarter include: Two Northern Nevada Food Safety Partne…" at bounding box center [581, 473] width 589 height 170
click at [1502, 95] on button "Edit" at bounding box center [1505, 103] width 36 height 28
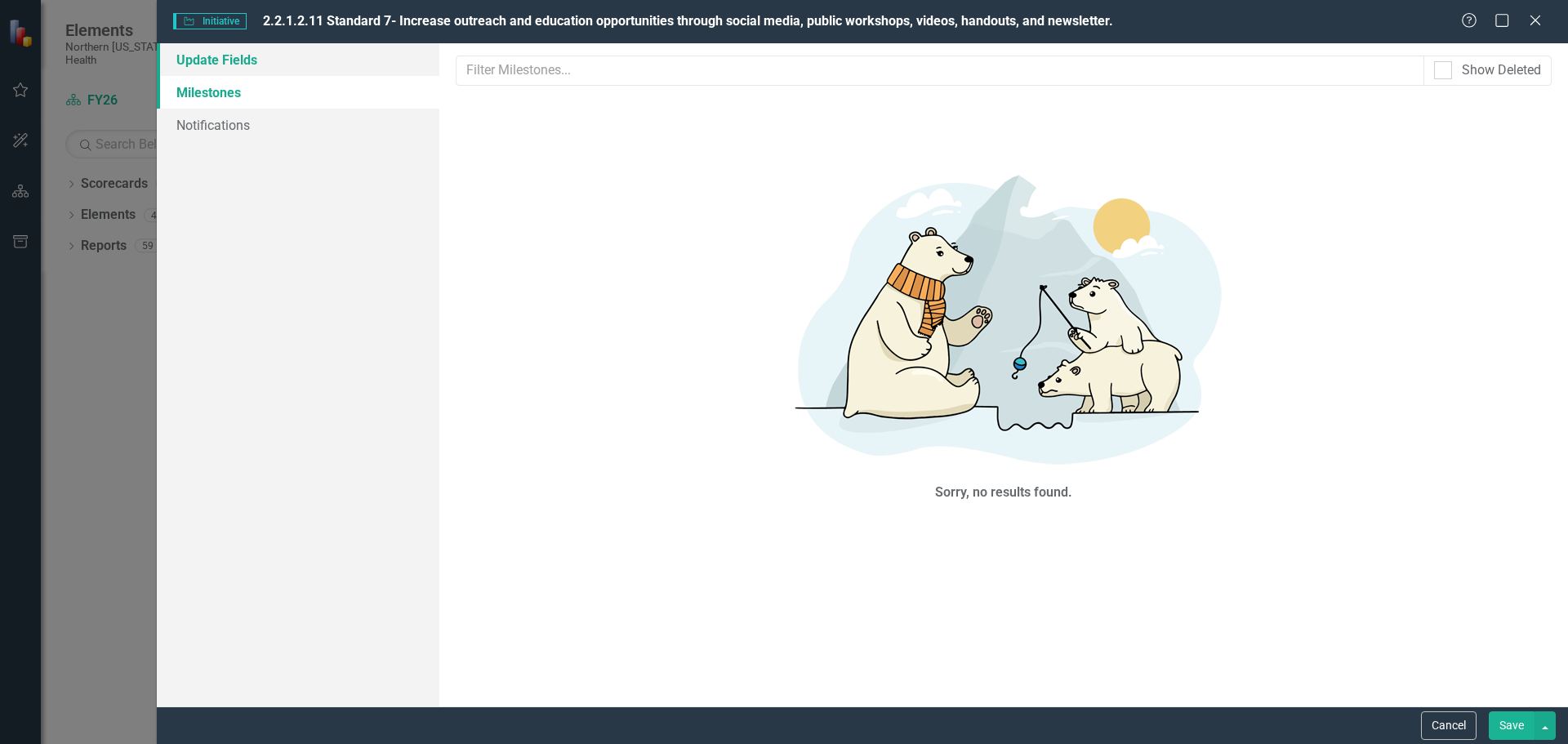
click at [217, 47] on link "Update Fields" at bounding box center [298, 60] width 283 height 33
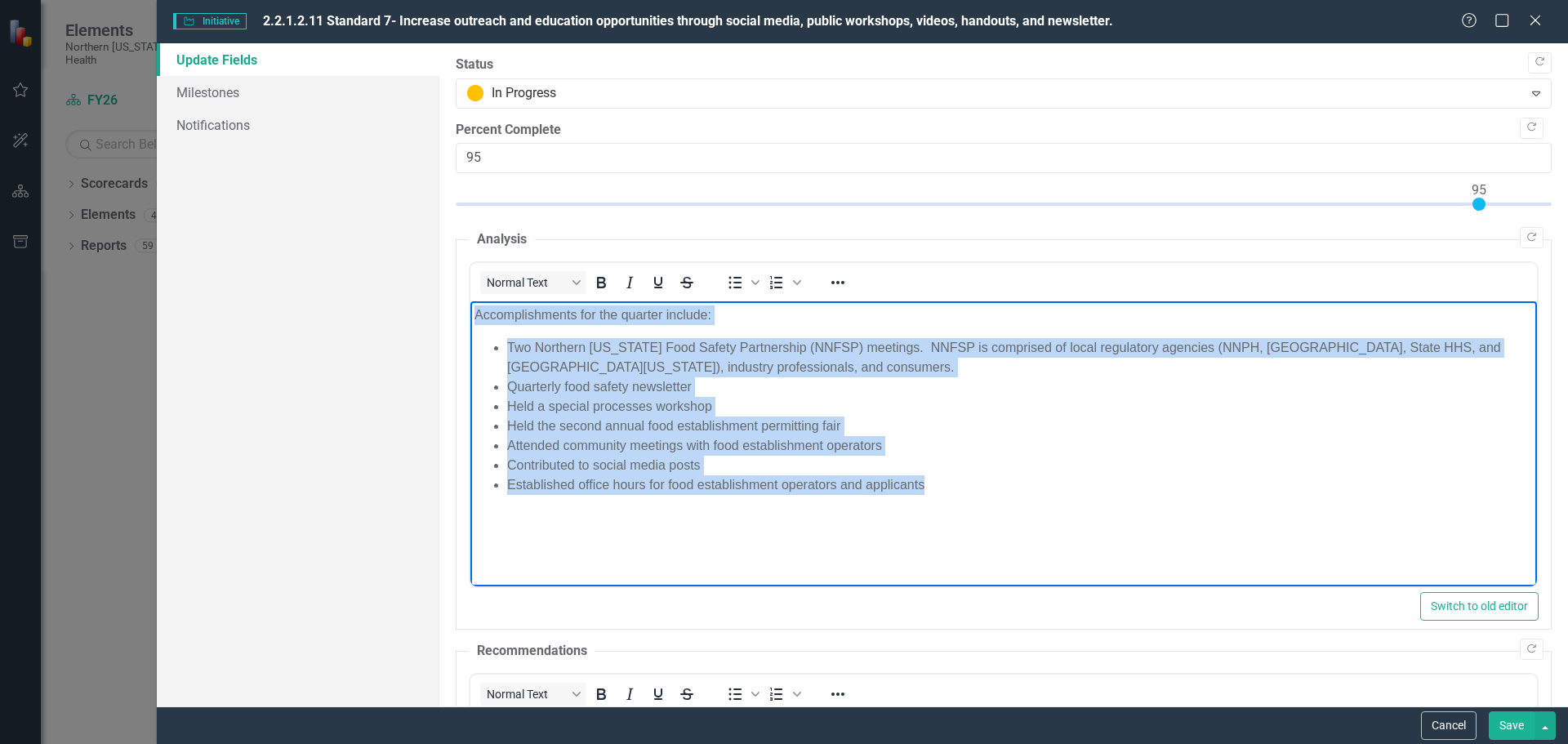
drag, startPoint x: 951, startPoint y: 485, endPoint x: 423, endPoint y: 292, distance: 562.2
click at [469, 301] on html "Accomplishments for the quarter include: Two Northern Nevada Food Safety Partne…" at bounding box center [1003, 424] width 1067 height 245
copy body "Accomplishments for the quarter include: Two Northern Nevada Food Safety Partne…"
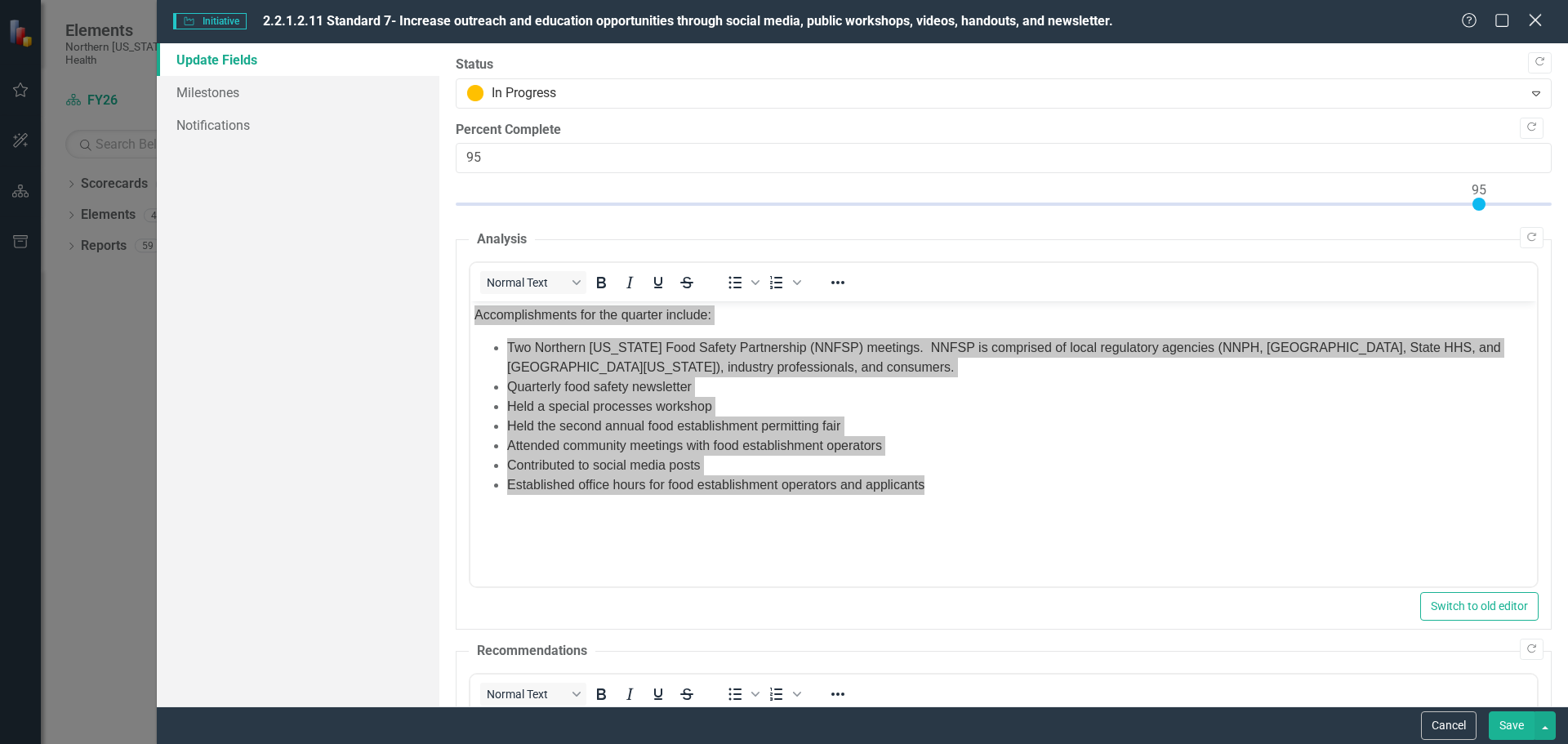
click at [1536, 11] on div "Close" at bounding box center [1535, 21] width 20 height 22
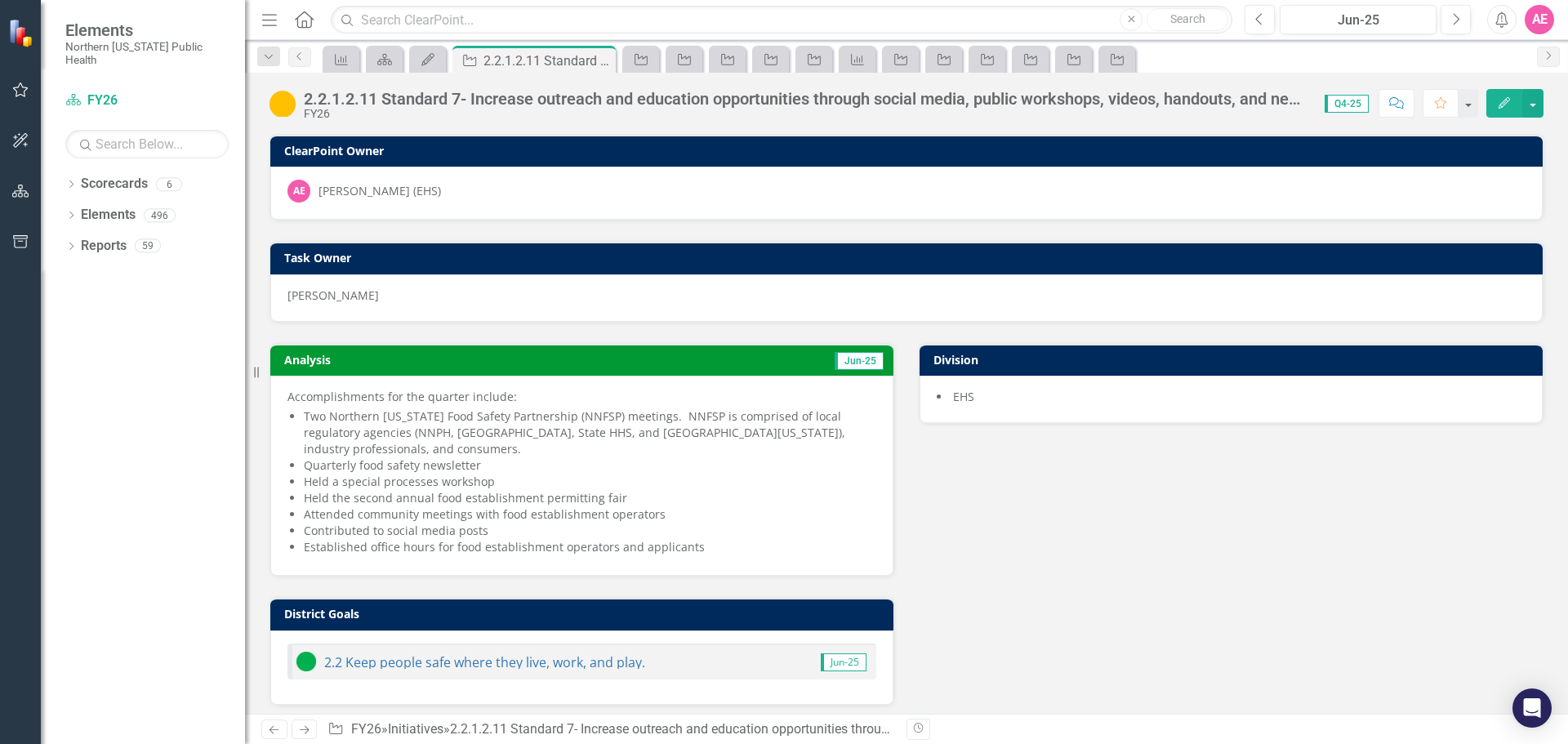
click at [14, 84] on button "button" at bounding box center [20, 91] width 36 height 35
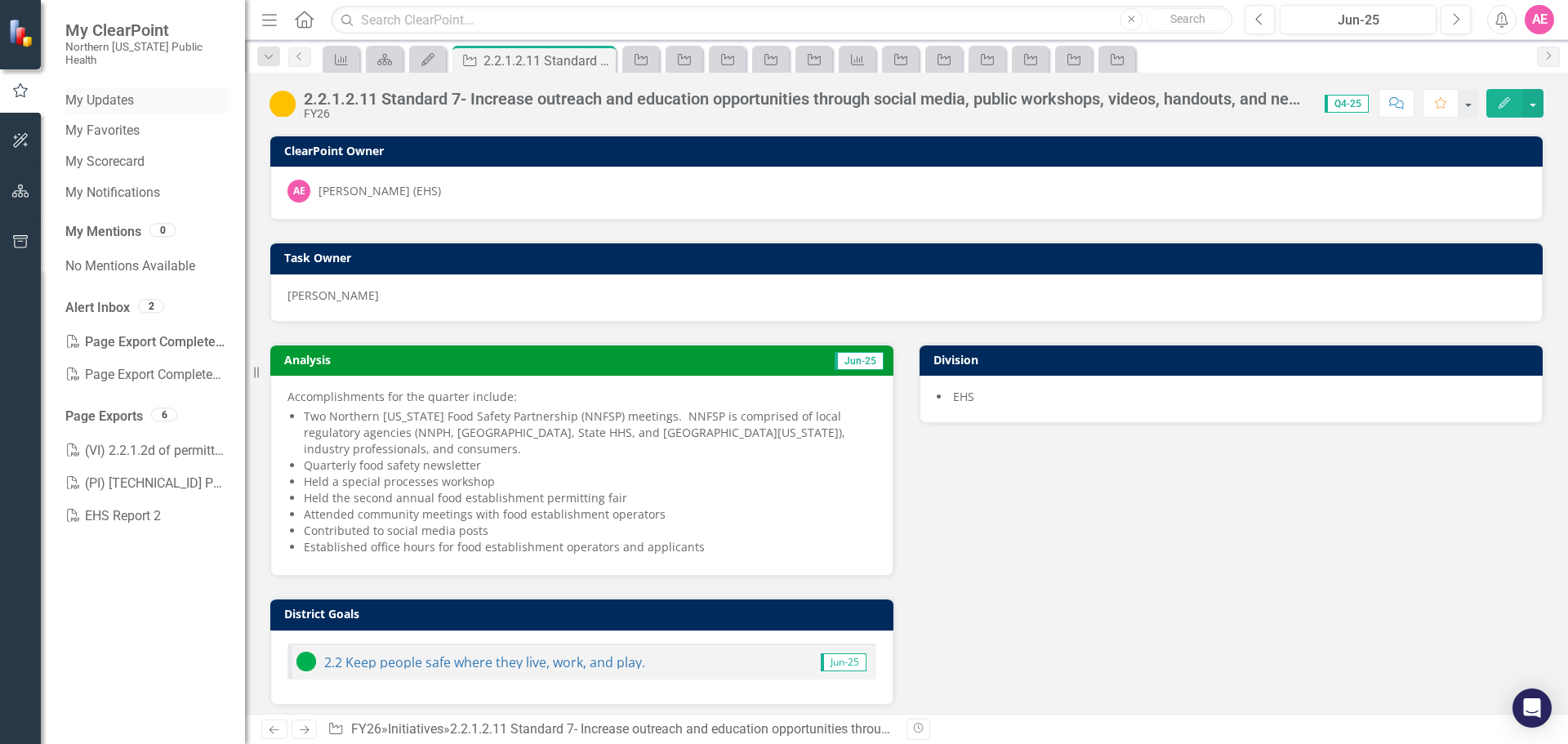
click at [97, 92] on link "My Updates" at bounding box center [148, 100] width 164 height 19
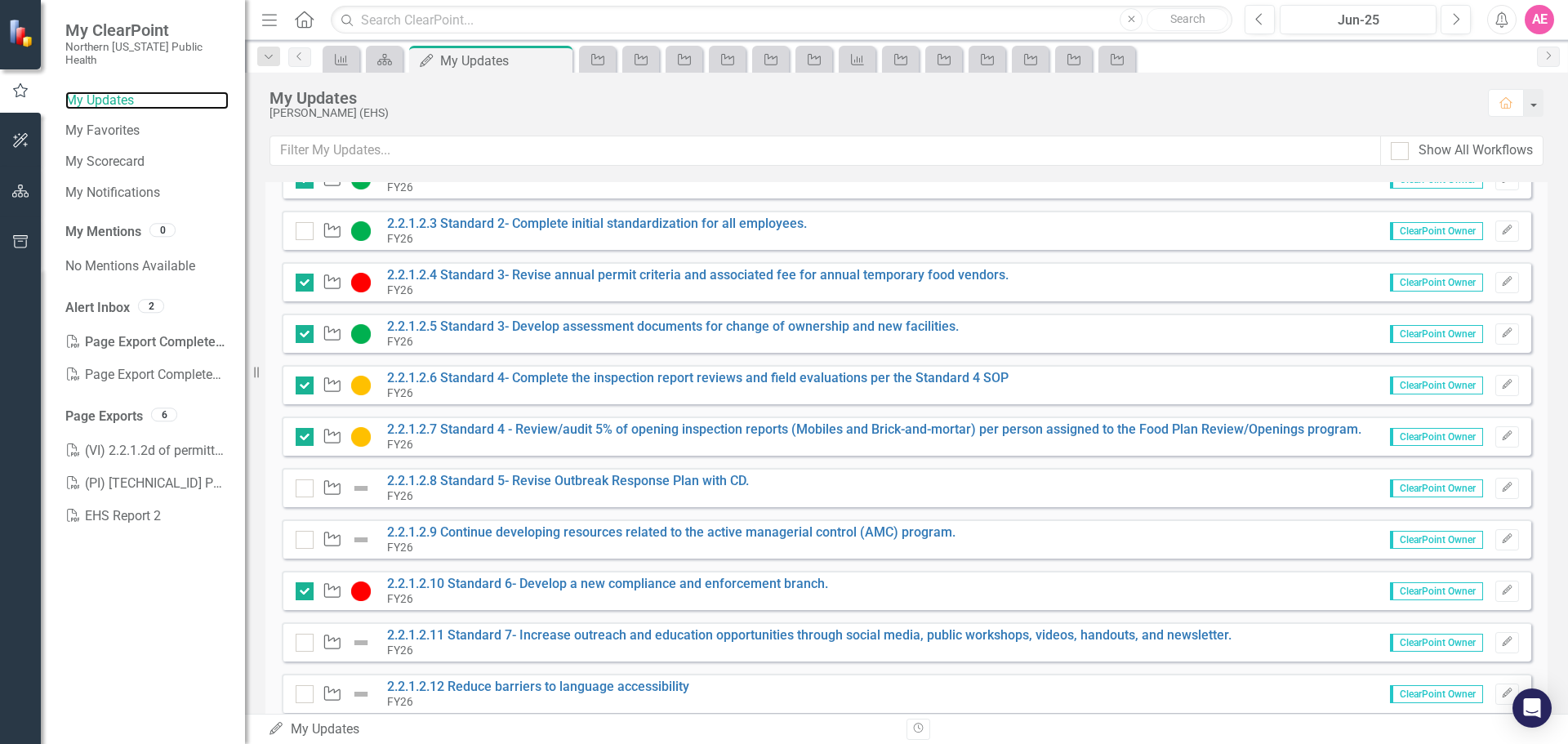
scroll to position [408, 0]
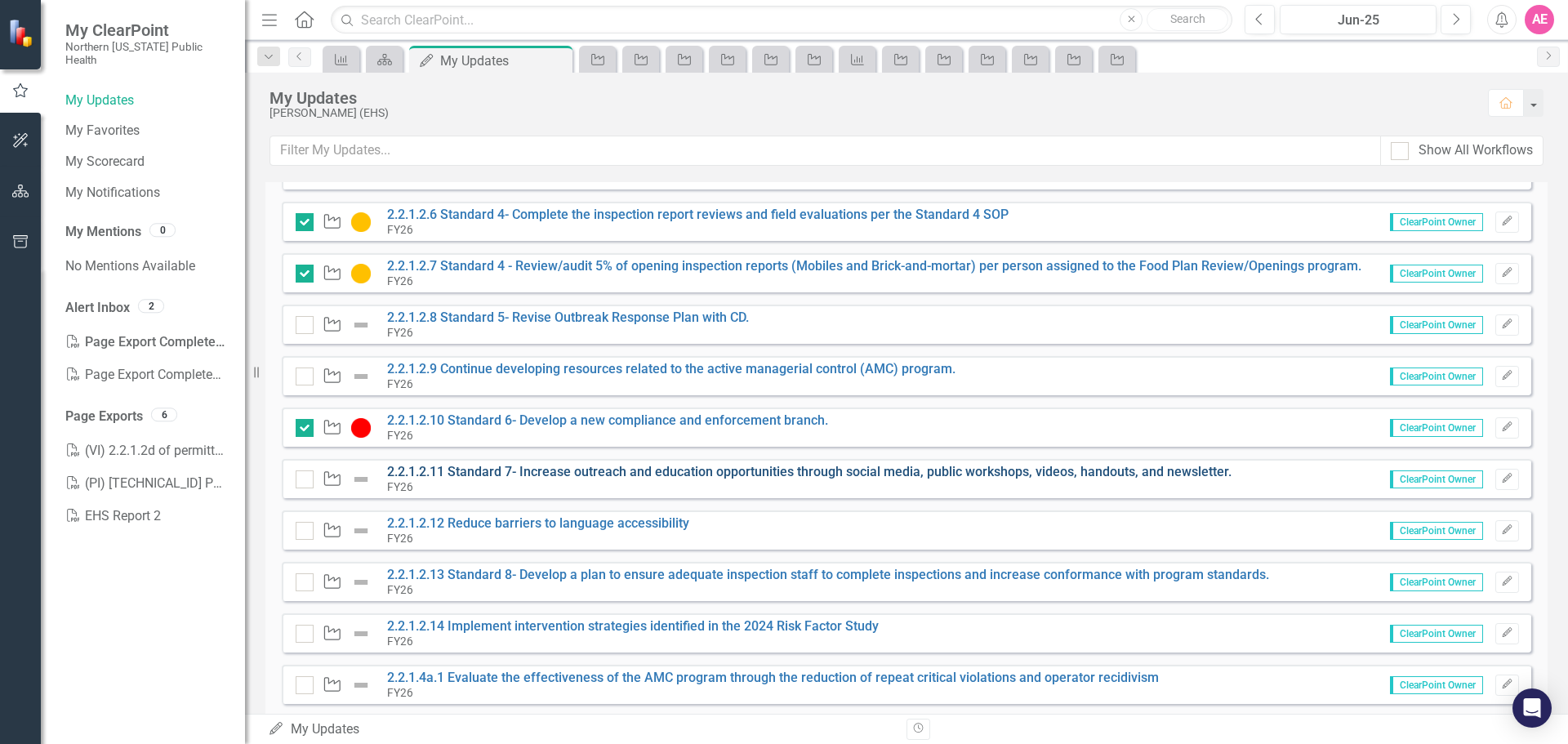
click at [559, 468] on link "2.2.1.2.11 Standard 7- Increase outreach and education opportunities through so…" at bounding box center [810, 471] width 844 height 15
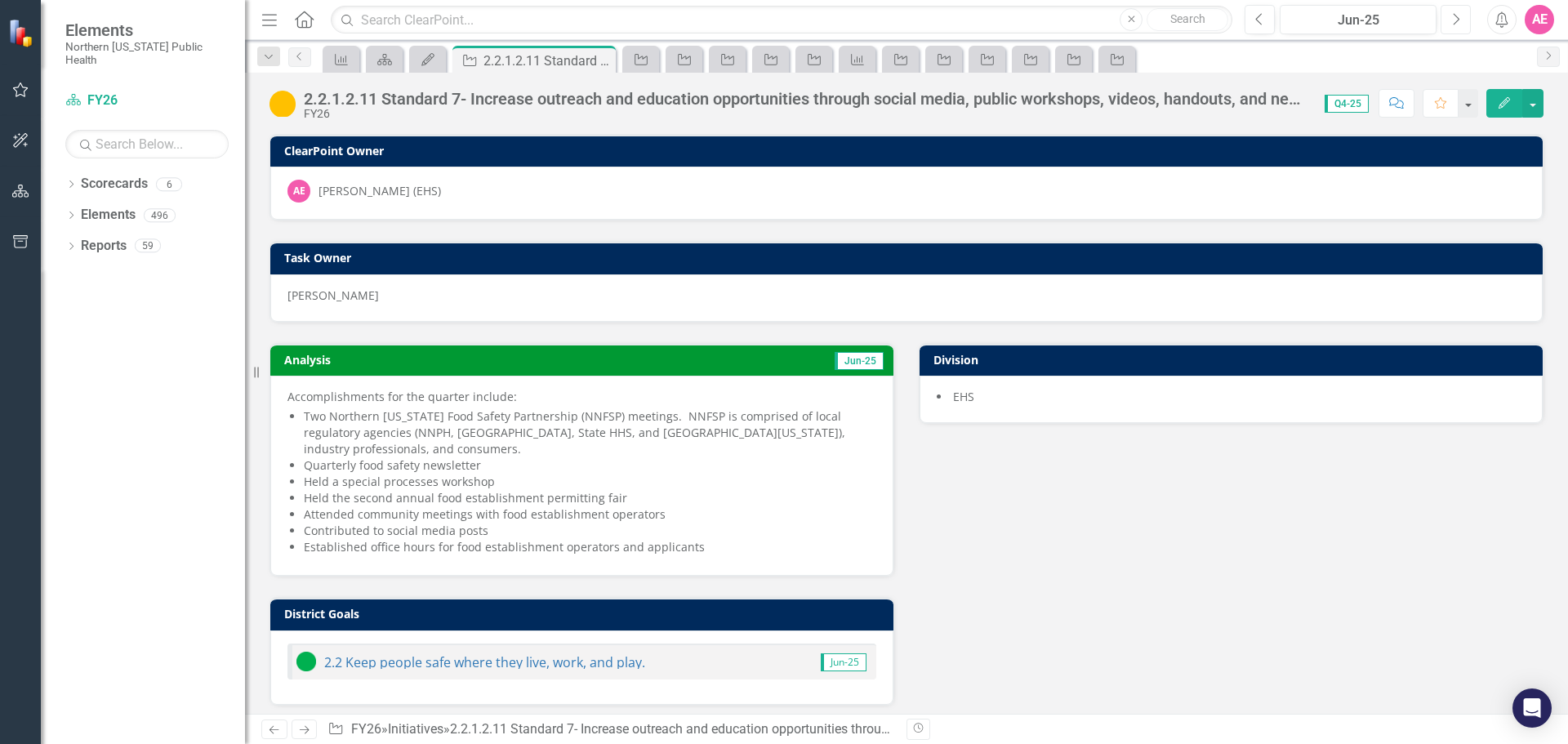
click at [1452, 15] on icon "Next" at bounding box center [1456, 20] width 9 height 15
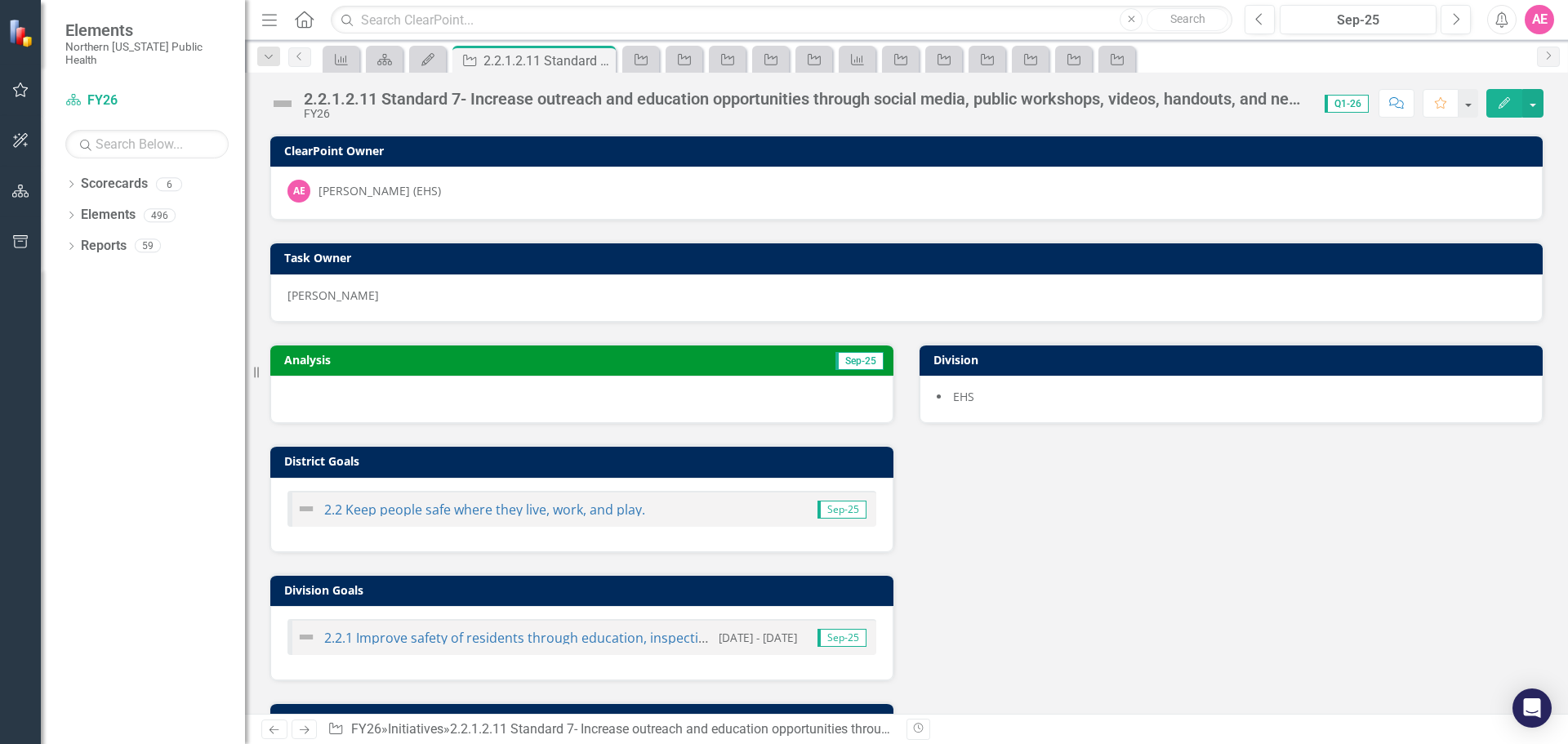
click at [1504, 94] on button "Edit" at bounding box center [1505, 103] width 36 height 28
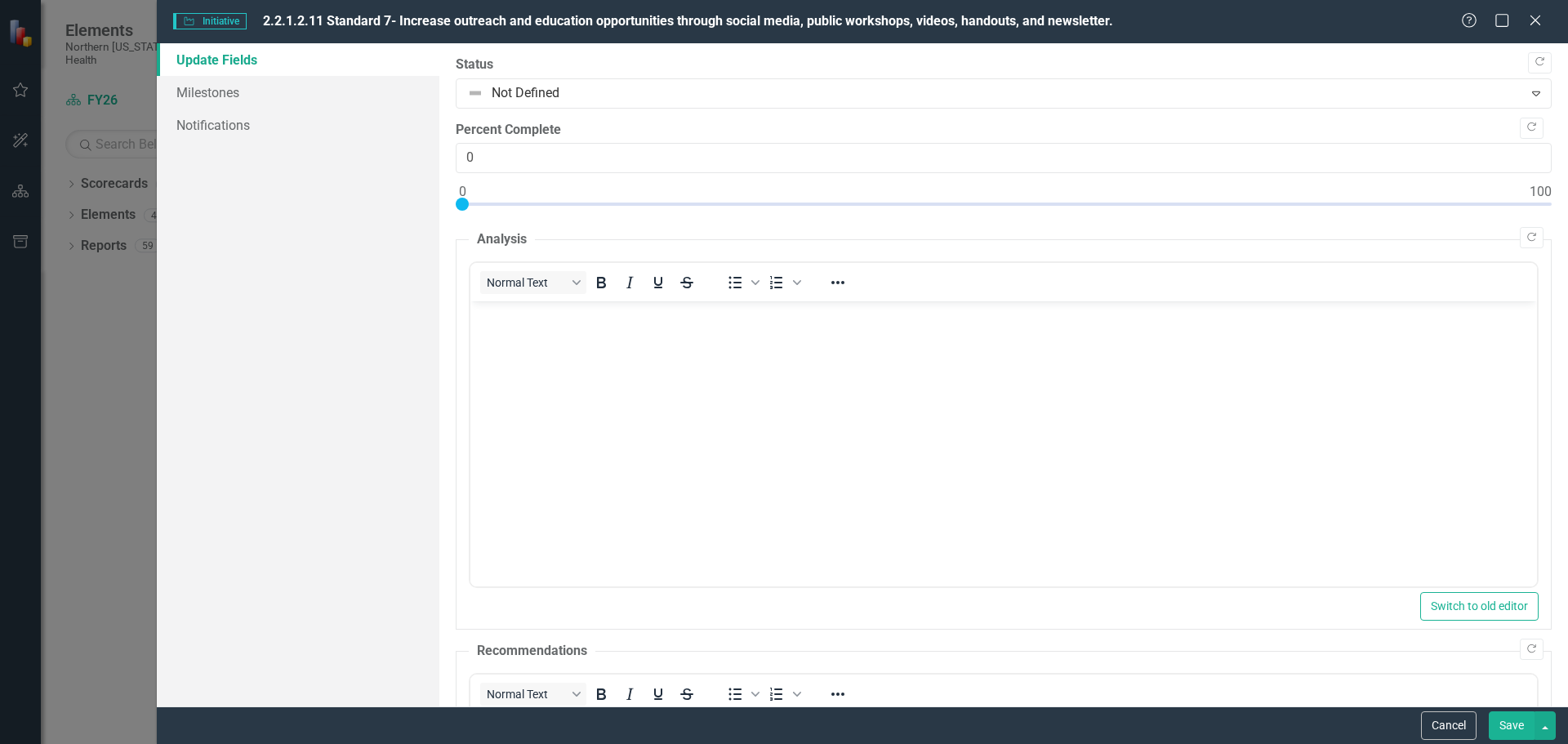
click at [500, 328] on body "Rich Text Area. Press ALT-0 for help." at bounding box center [1003, 424] width 1067 height 245
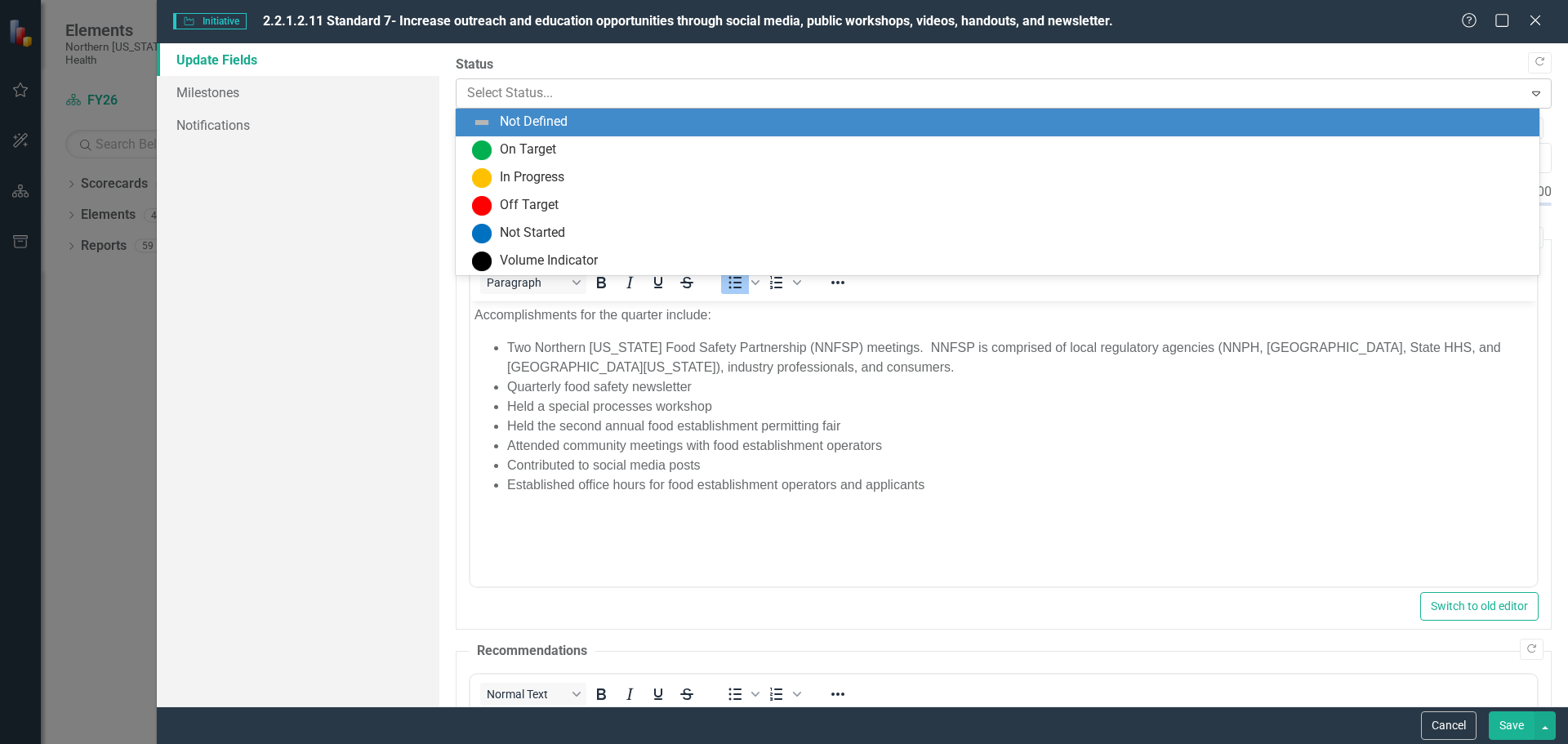
click at [554, 94] on div at bounding box center [990, 93] width 1046 height 22
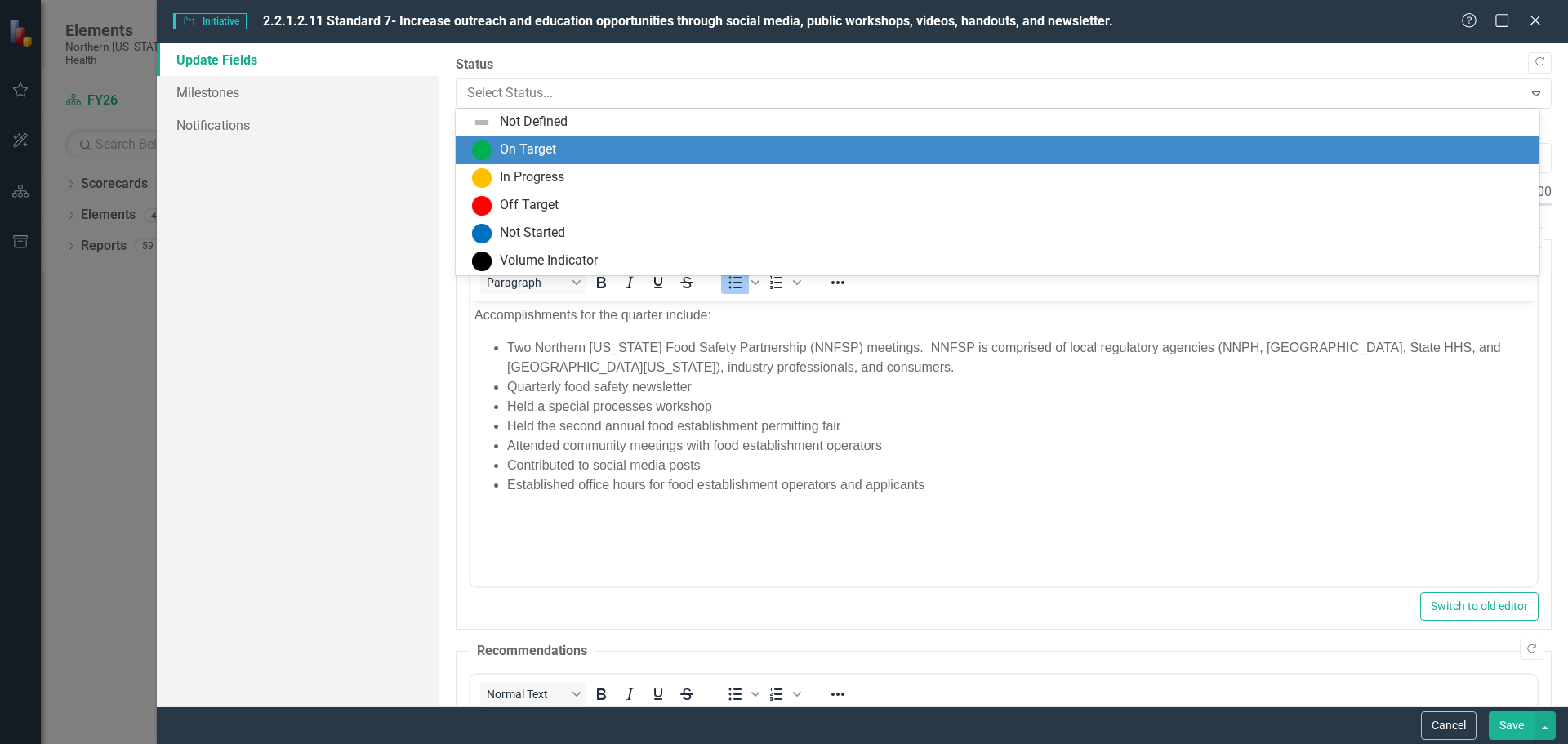
click at [546, 152] on div "On Target" at bounding box center [527, 149] width 56 height 19
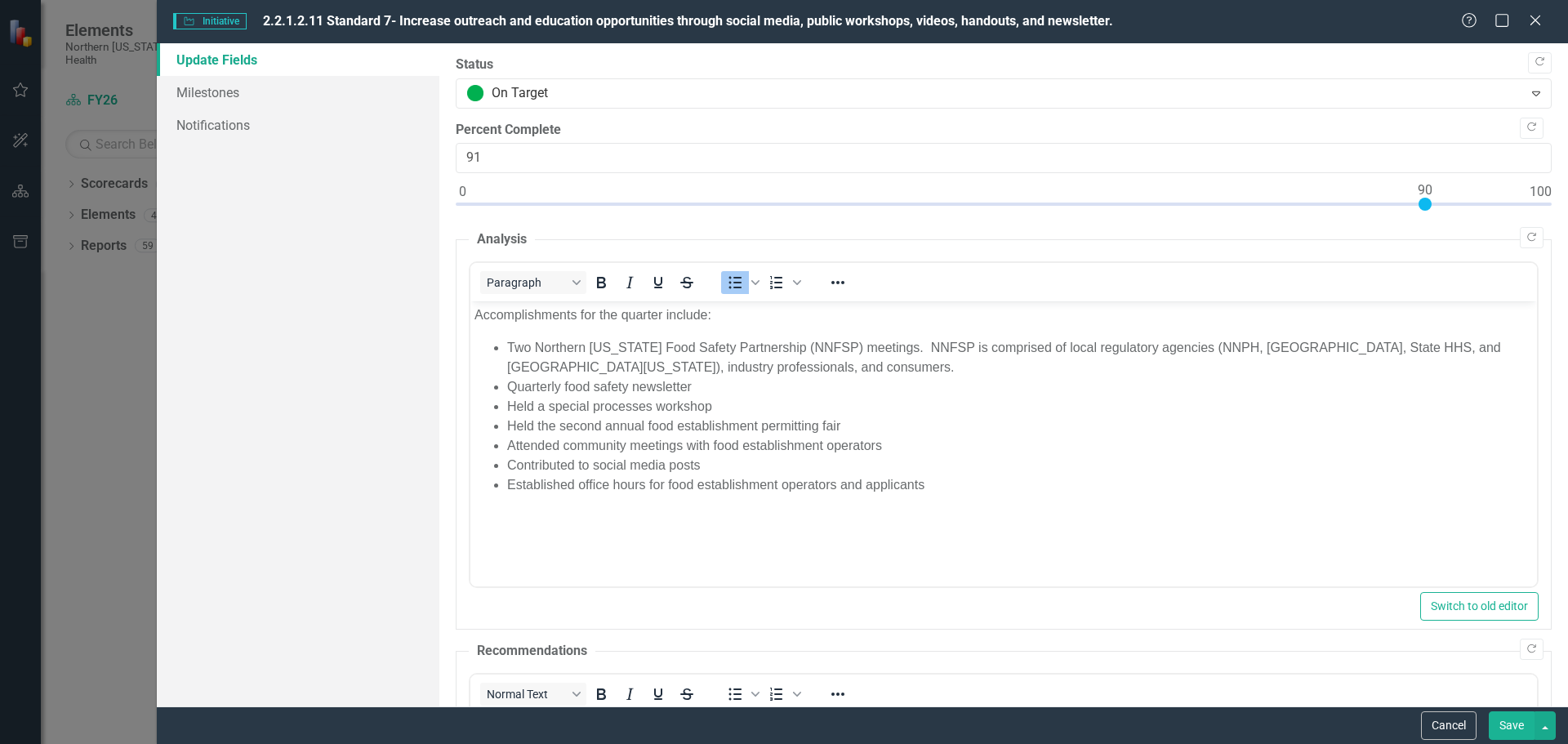
type input "90"
drag, startPoint x: 460, startPoint y: 202, endPoint x: 1426, endPoint y: 217, distance: 966.1
click at [1426, 217] on div at bounding box center [1004, 207] width 1096 height 20
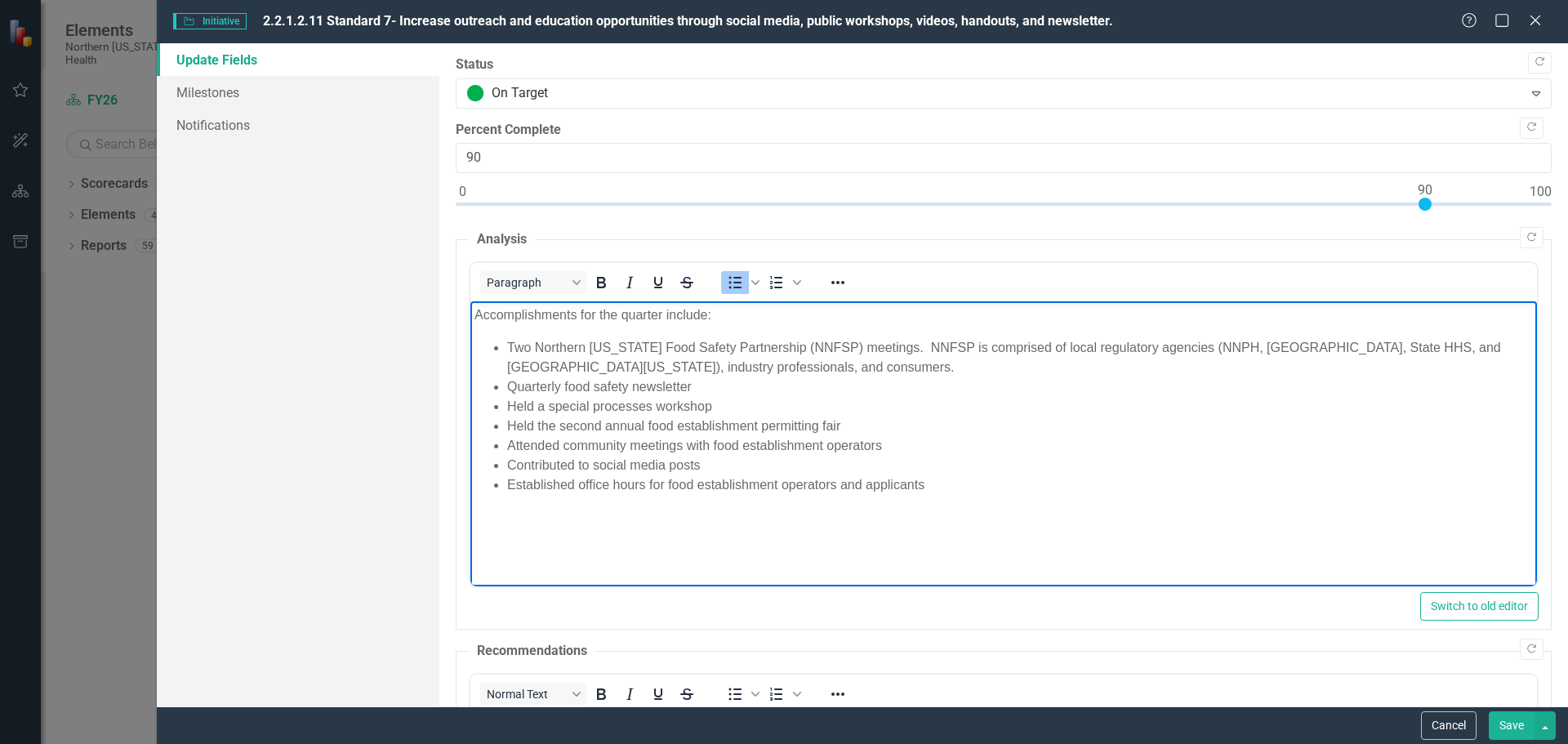
click at [731, 349] on li "Two Northern Nevada Food Safety Partnership (NNFSP) meetings. NNFSP is comprise…" at bounding box center [1020, 357] width 1026 height 39
drag, startPoint x: 532, startPoint y: 348, endPoint x: 507, endPoint y: 344, distance: 25.3
click at [507, 344] on li "Two Northern Nevada Food Safety Partnership (NNFSP) meetings. NNFSP is comprise…" at bounding box center [1020, 357] width 1026 height 39
click at [975, 349] on li "The first in person Northern Nevada Food Safety Partnership (NNFSP) meetings. N…" at bounding box center [1020, 357] width 1026 height 39
drag, startPoint x: 572, startPoint y: 345, endPoint x: 580, endPoint y: 350, distance: 9.4
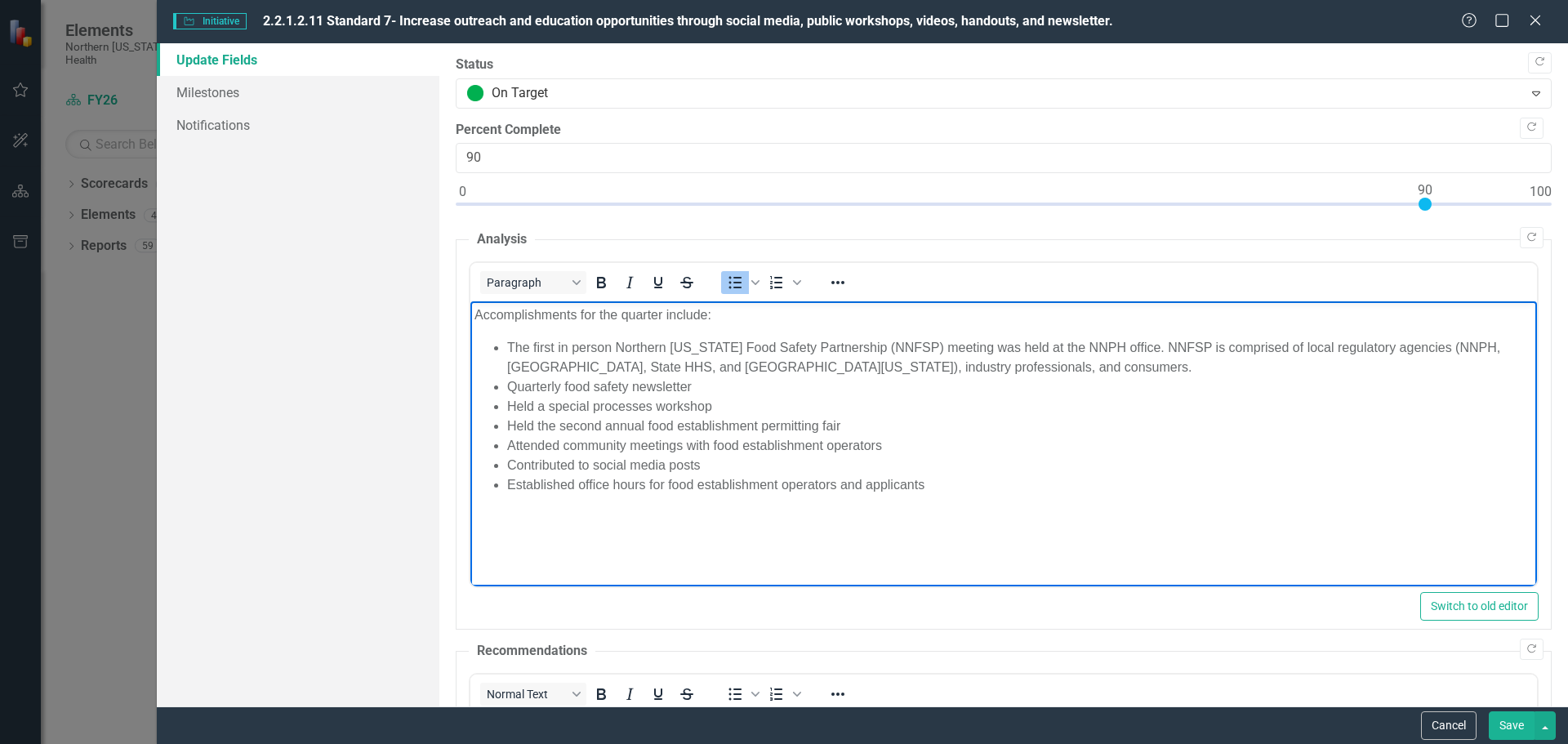
click at [572, 345] on li "The first in person Northern Nevada Food Safety Partnership (NNFSP) meeting was…" at bounding box center [1020, 357] width 1026 height 39
click at [1138, 509] on body "Accomplishments for the quarter include: The first in-person Northern Nevada Fo…" at bounding box center [1003, 424] width 1067 height 245
click at [741, 401] on li "Held a special processes workshop" at bounding box center [1020, 407] width 1026 height 20
click at [1139, 457] on li "Contributed to social media posts" at bounding box center [1020, 466] width 1026 height 20
click at [1131, 453] on li "Attended community meetings with food establishment operators" at bounding box center [1020, 446] width 1026 height 20
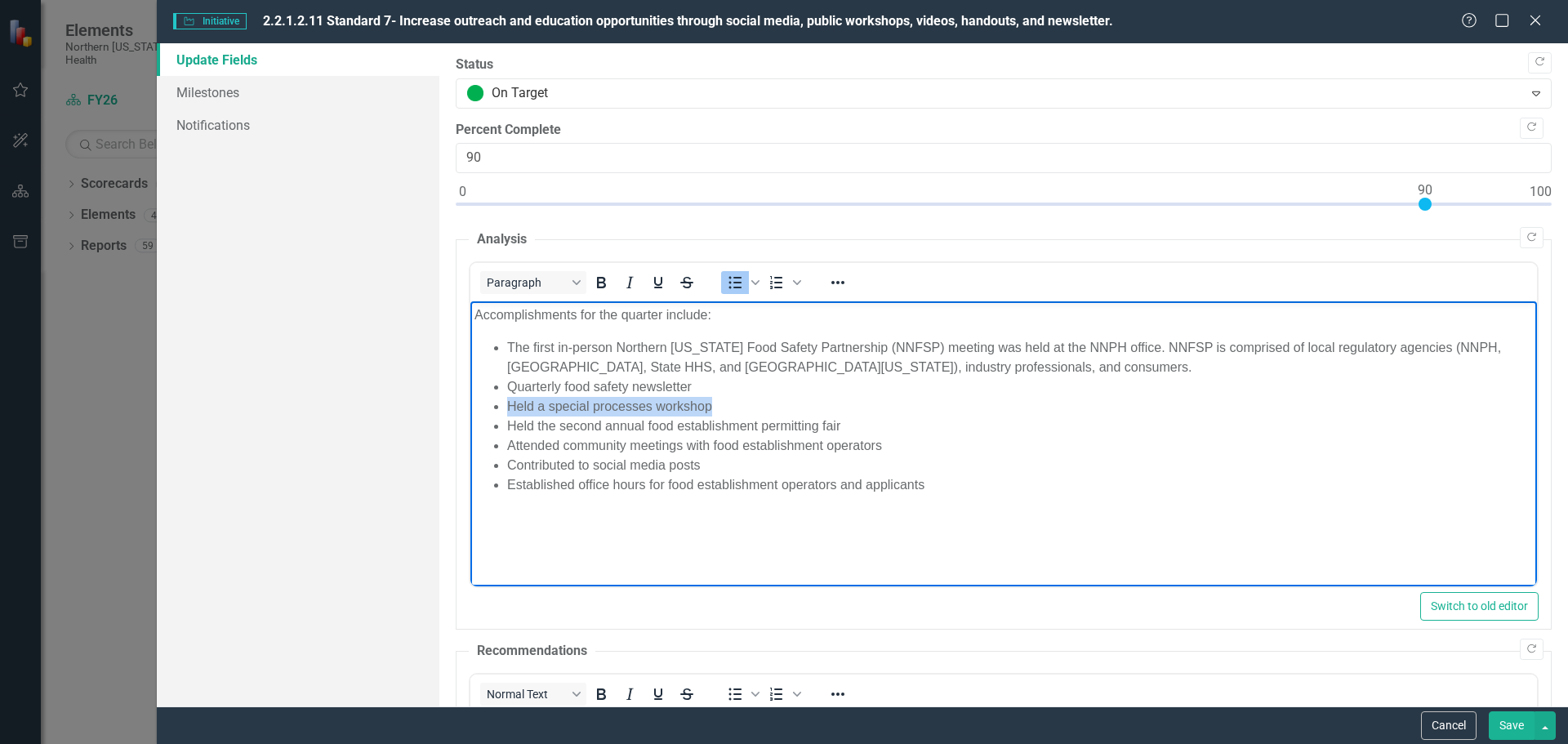
drag, startPoint x: 723, startPoint y: 404, endPoint x: 509, endPoint y: 407, distance: 214.0
click at [509, 407] on li "Held a special processes workshop" at bounding box center [1020, 407] width 1026 height 20
click at [636, 408] on li "Presented to" at bounding box center [1020, 407] width 1026 height 20
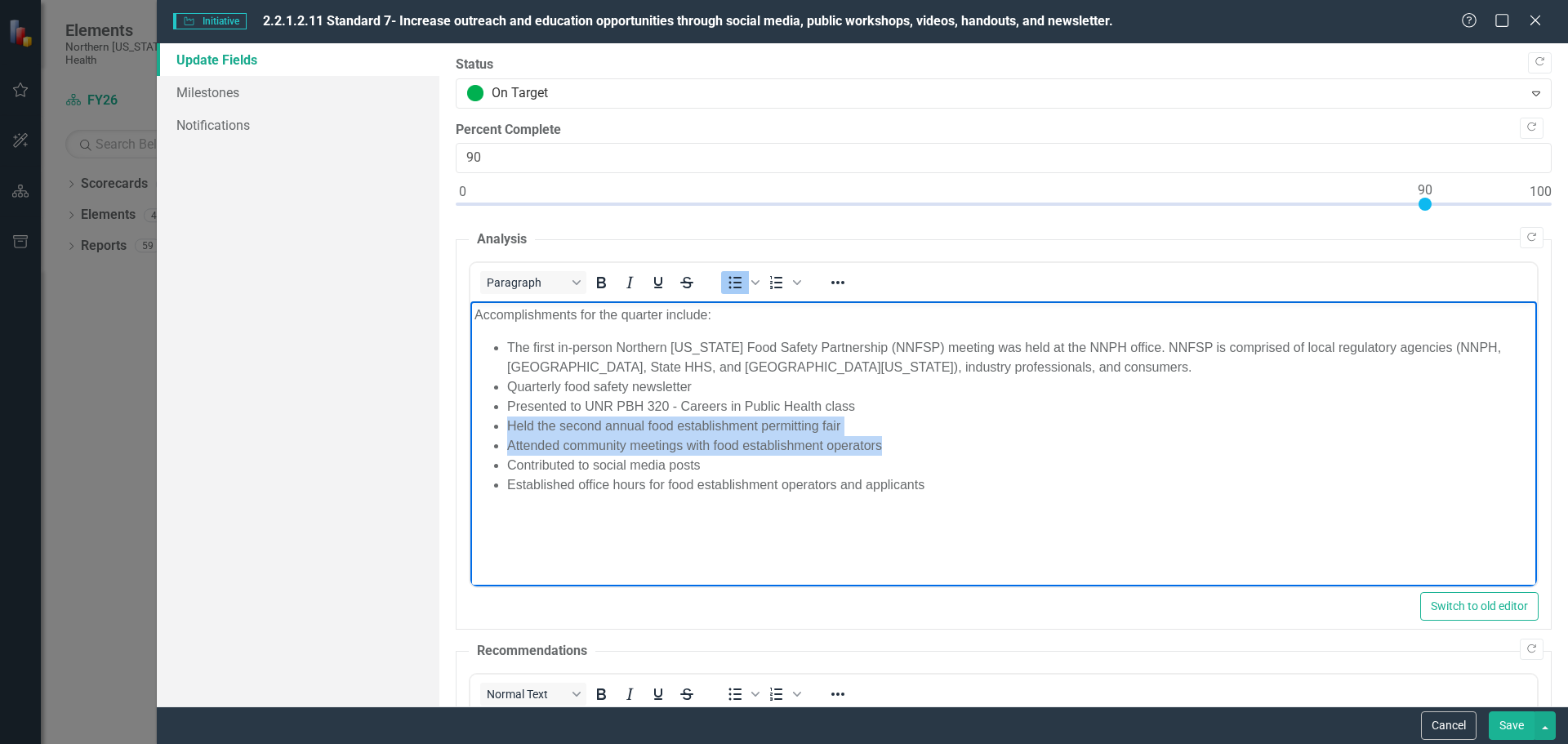
drag, startPoint x: 892, startPoint y: 442, endPoint x: 506, endPoint y: 428, distance: 386.3
click at [506, 428] on ul "The first in-person Northern Nevada Food Safety Partnership (NNFSP) meeting was…" at bounding box center [1003, 416] width 1059 height 156
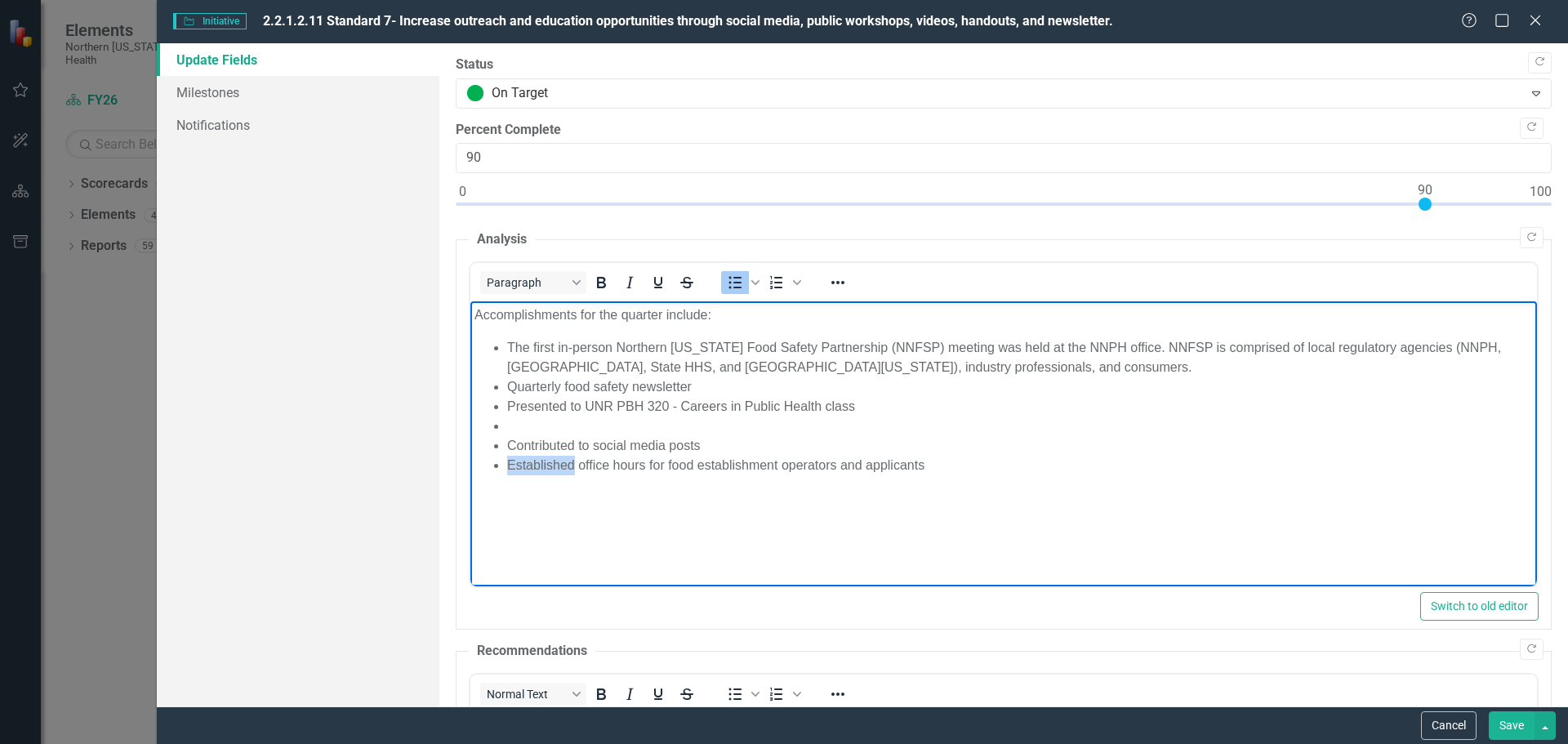
drag, startPoint x: 575, startPoint y: 459, endPoint x: 507, endPoint y: 466, distance: 68.4
click at [507, 466] on li "Established office hours for food establishment operators and applicants" at bounding box center [1020, 466] width 1026 height 20
click at [546, 420] on li "Rich Text Area. Press ALT-0 for help." at bounding box center [1020, 427] width 1026 height 20
click at [873, 398] on li "Presented to UNR PBH 320 - Careers in Public Health class" at bounding box center [1020, 407] width 1026 height 20
click at [909, 412] on li "Presented to UNR PBH 320 - Careers in Public Health class on" at bounding box center [1020, 407] width 1026 height 20
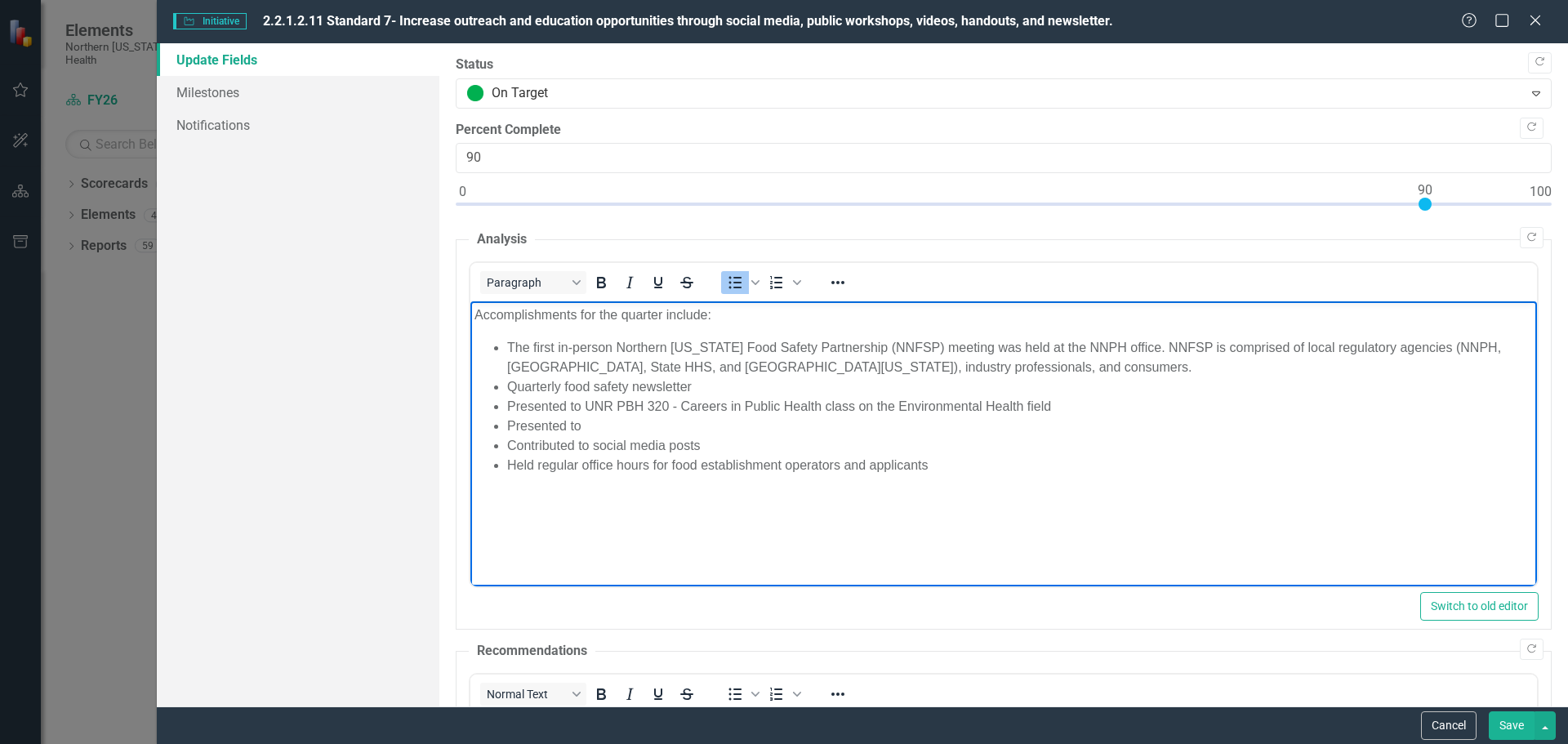
click at [660, 424] on li "Presented to" at bounding box center [1020, 427] width 1026 height 20
click at [786, 427] on li "Presented on food safety guidelines to the" at bounding box center [1020, 427] width 1026 height 20
click at [948, 468] on li "Held regular office hours for food establishment operators and applicants" at bounding box center [1020, 466] width 1026 height 20
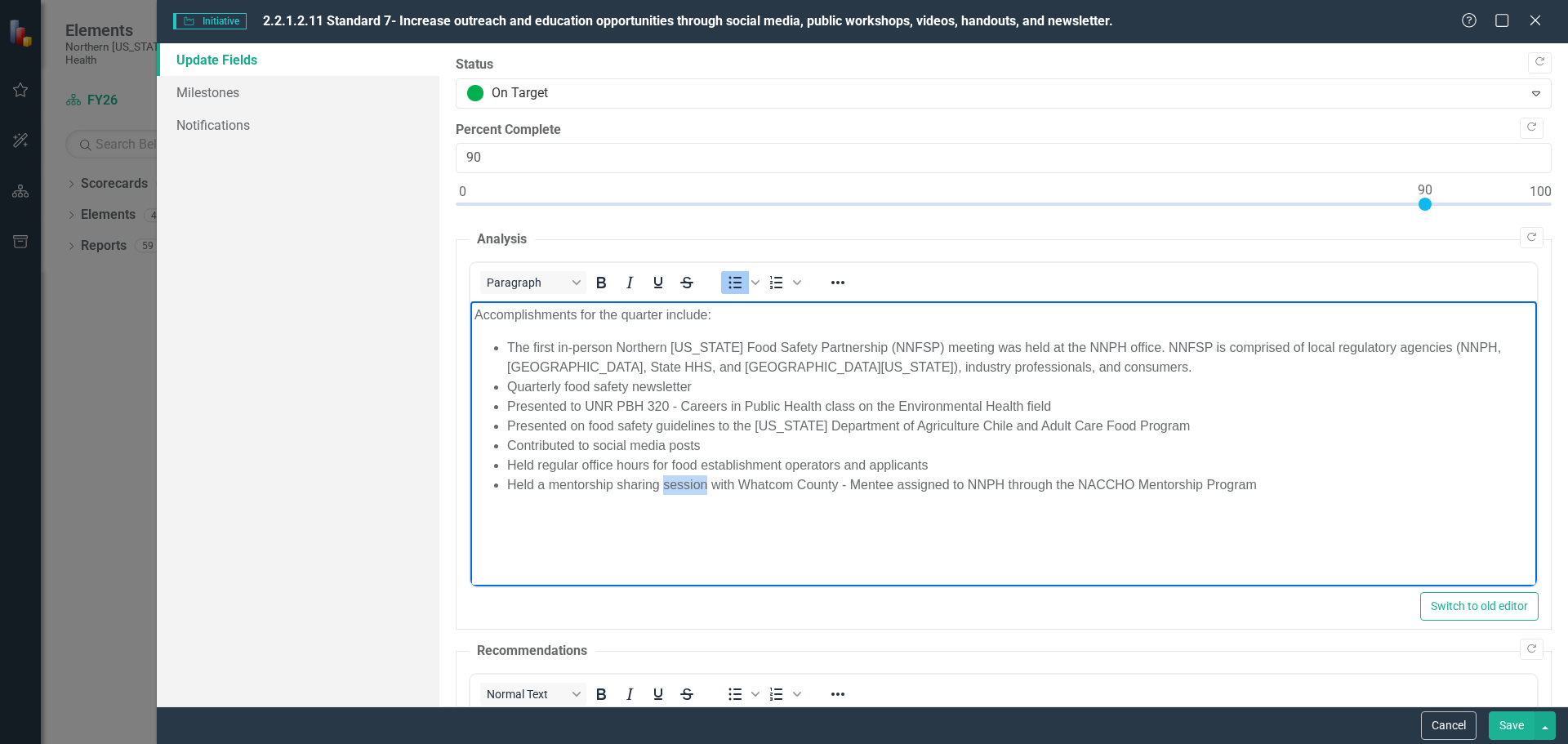
drag, startPoint x: 707, startPoint y: 490, endPoint x: 662, endPoint y: 489, distance: 45.0
click at [662, 489] on li "Held a mentorship sharing session with Whatcom County - Mentee assigned to NNPH…" at bounding box center [1020, 485] width 1026 height 20
click at [1240, 478] on li "Held a mentorship site visit with Whatcom County - Mentee assigned to NNPH thro…" at bounding box center [1020, 485] width 1026 height 20
click at [1164, 530] on body "Accomplishments for the quarter include: The first in-person Northern Nevada Fo…" at bounding box center [1003, 424] width 1067 height 245
click at [1508, 731] on button "Save" at bounding box center [1511, 725] width 45 height 28
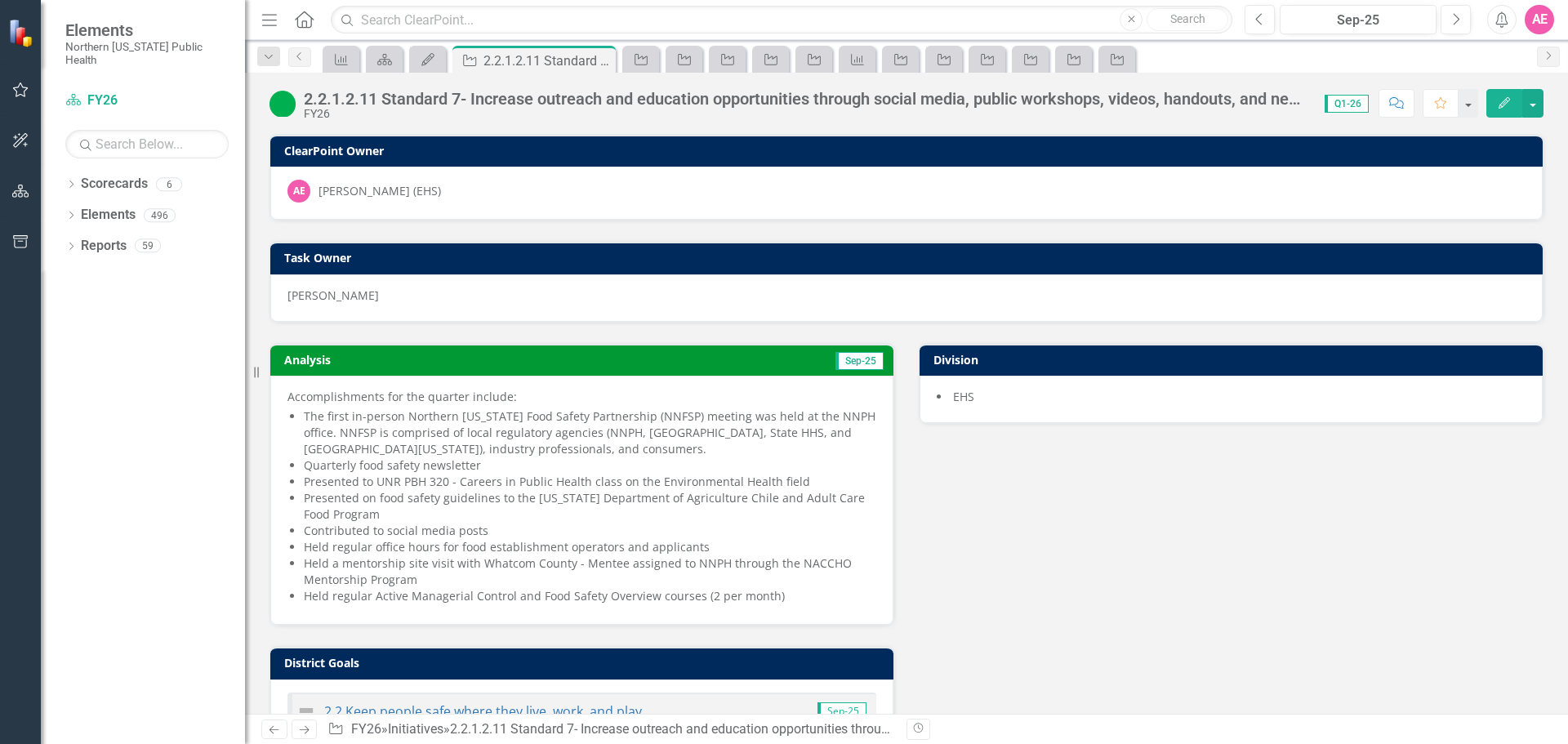
click at [17, 82] on button "button" at bounding box center [20, 91] width 36 height 35
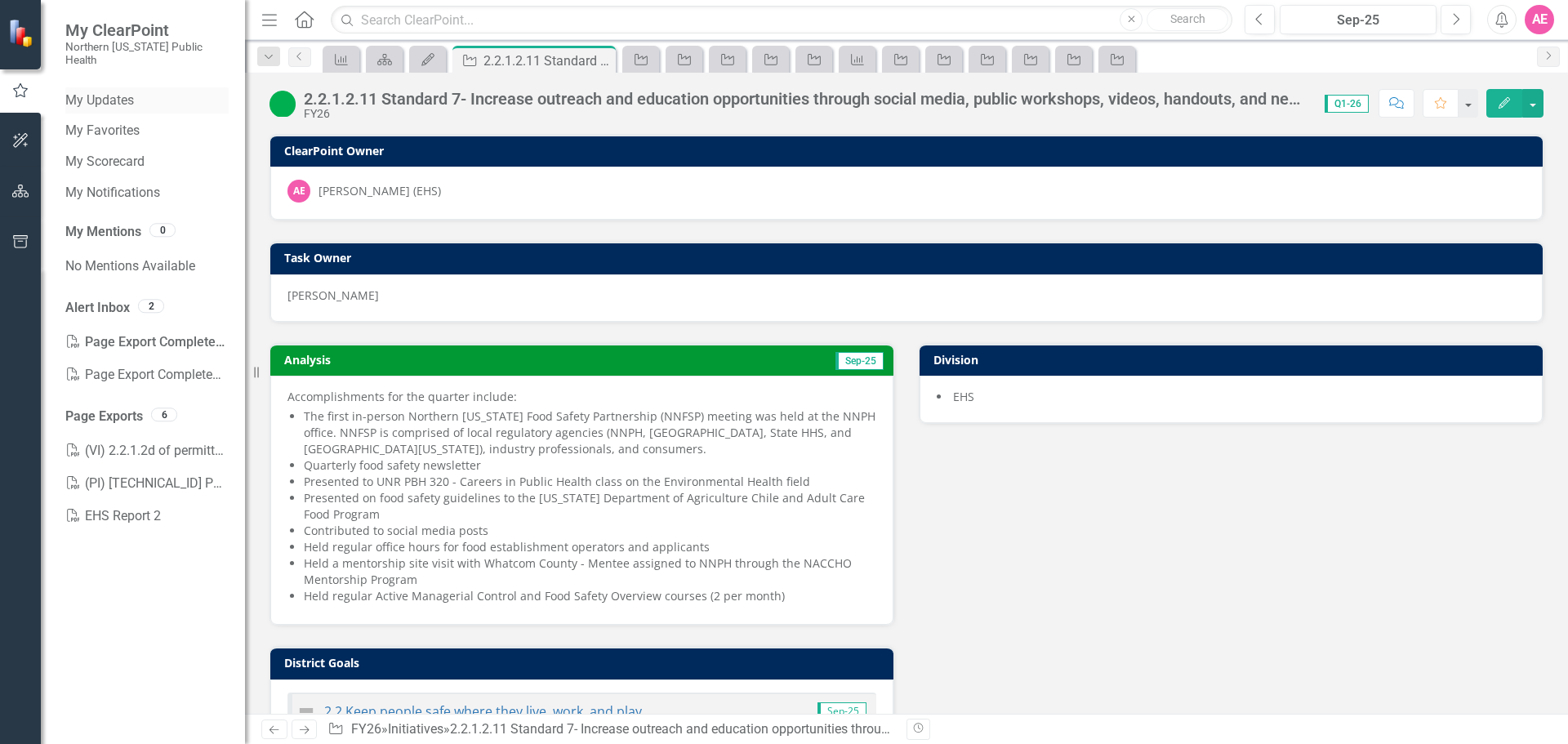
click at [114, 95] on link "My Updates" at bounding box center [148, 100] width 164 height 19
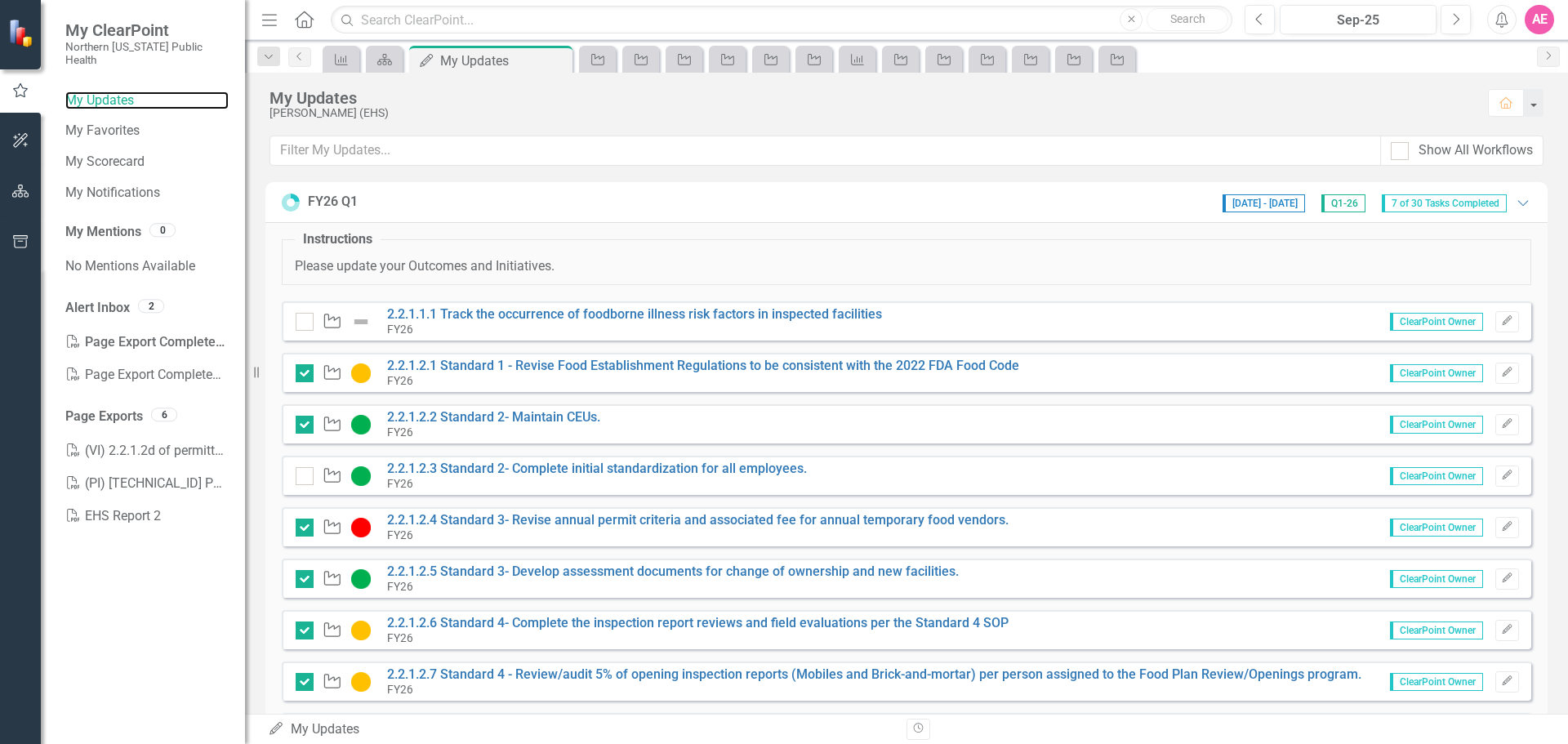
scroll to position [82, 0]
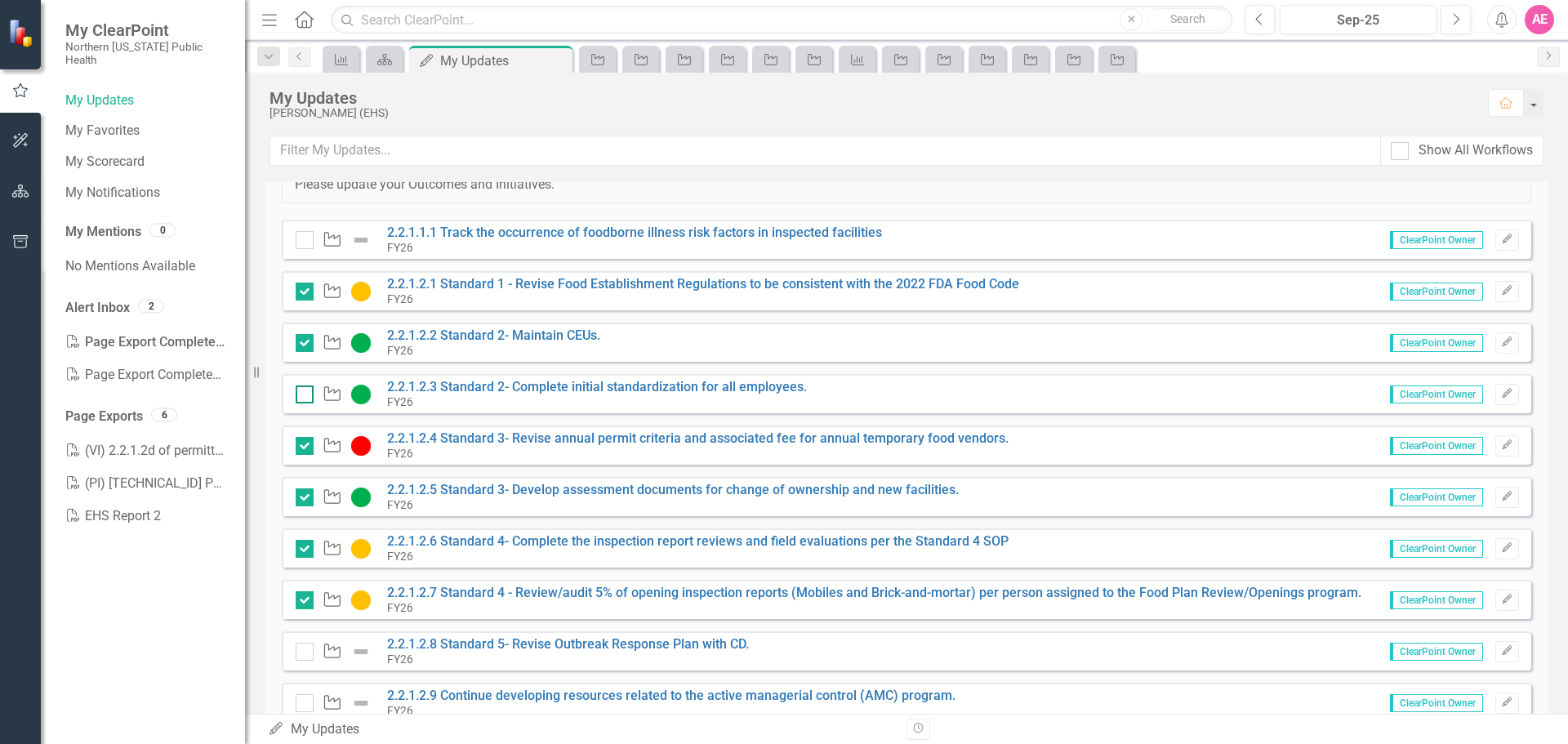
click at [304, 392] on input "checkbox" at bounding box center [301, 391] width 11 height 11
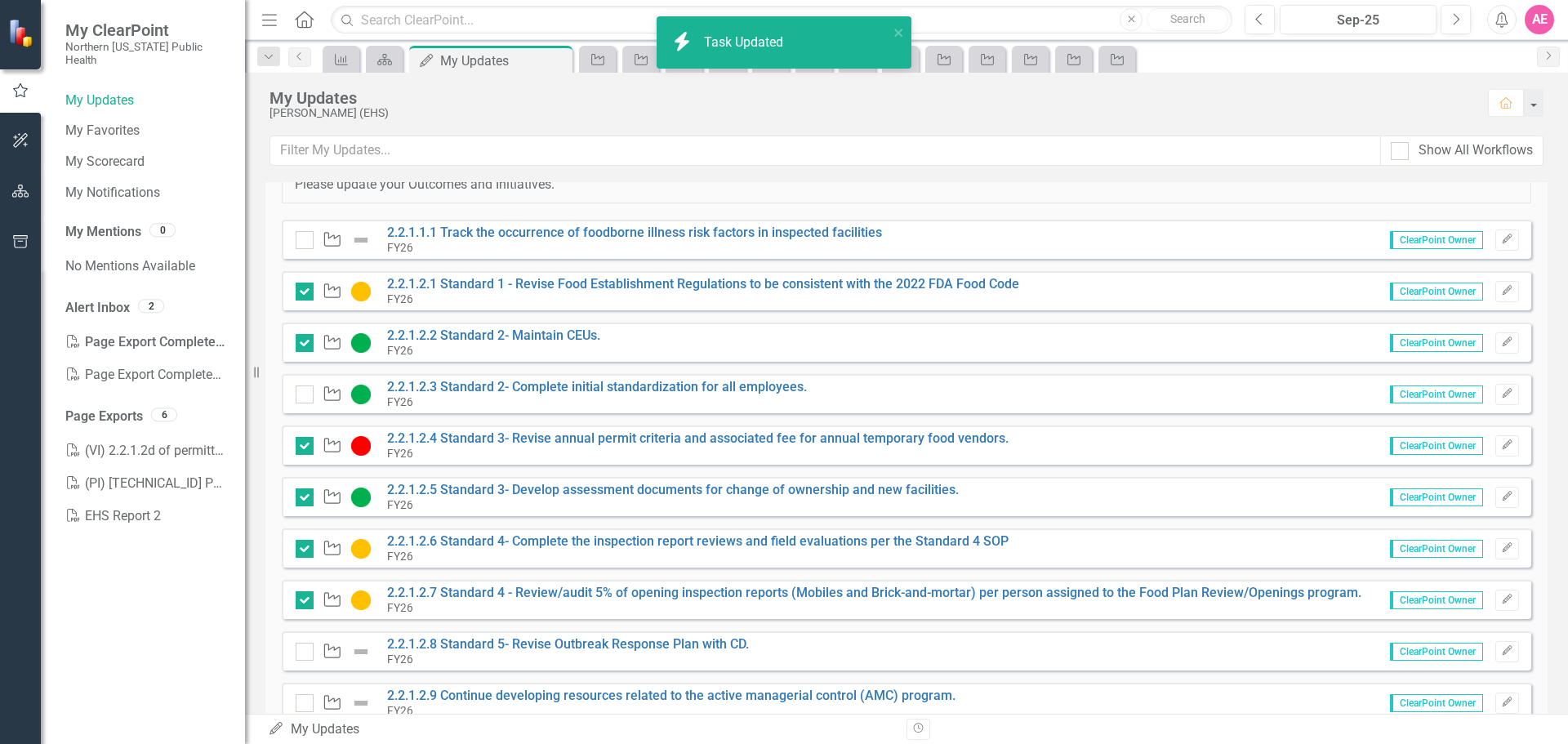
checkbox input "true"
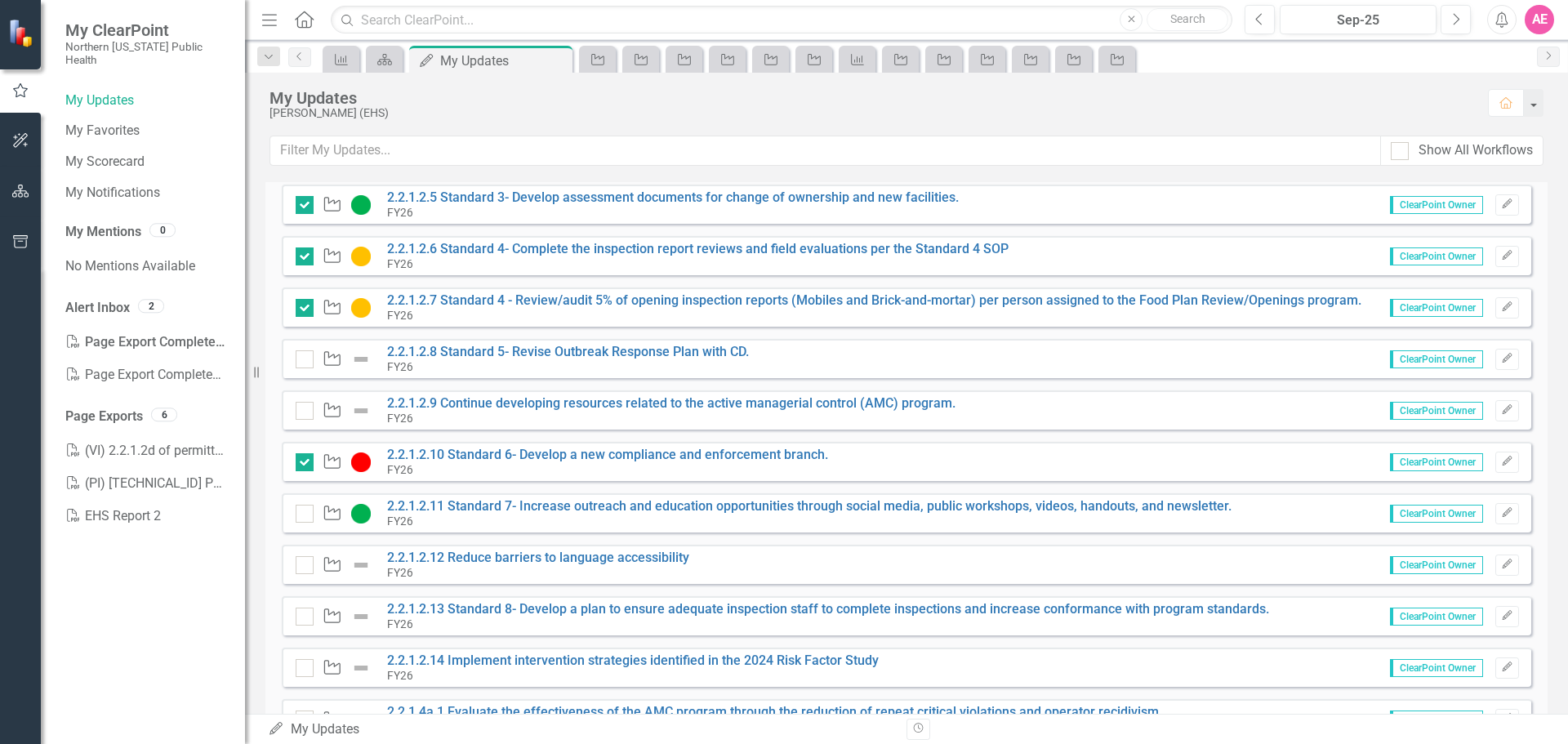
scroll to position [408, 0]
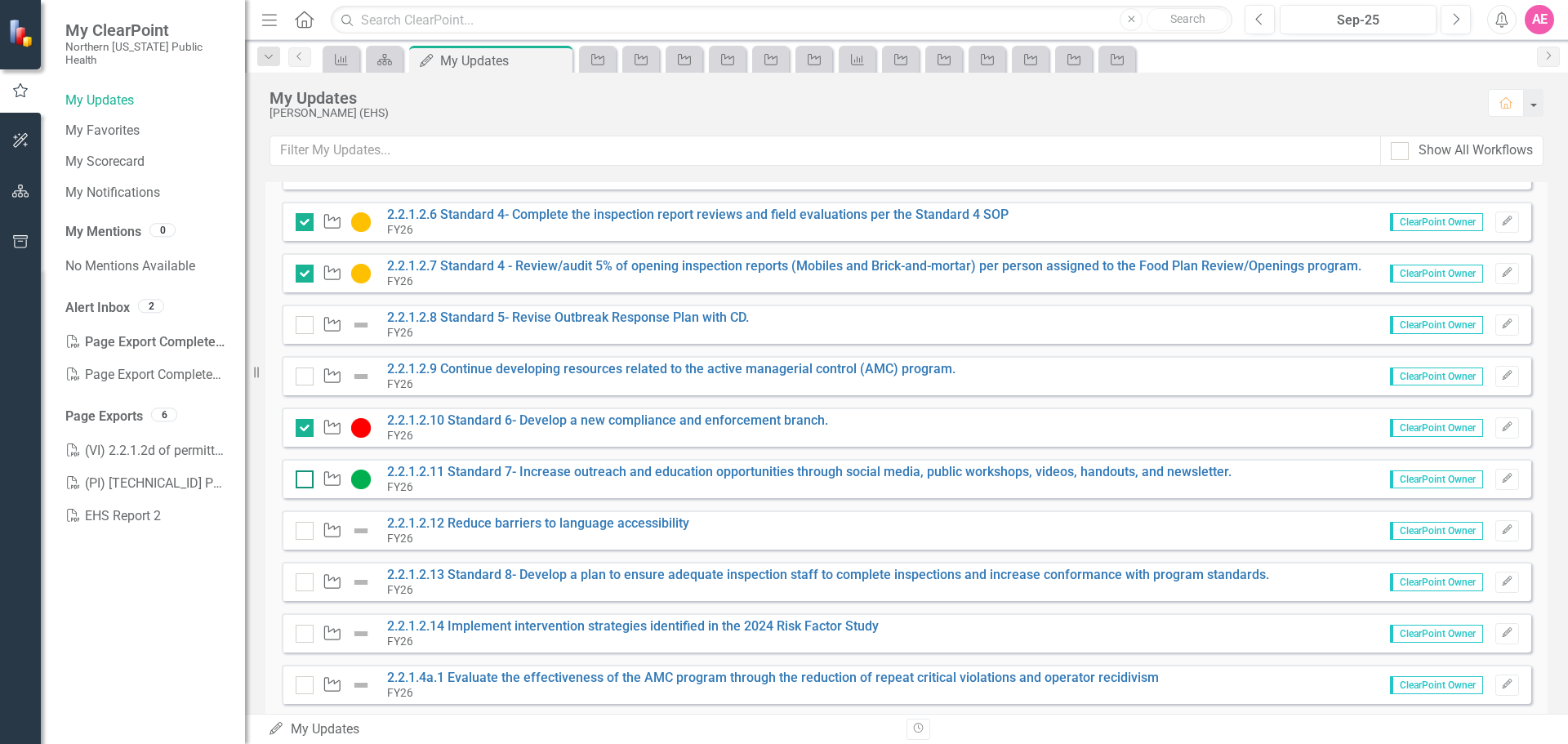
click at [305, 481] on div at bounding box center [305, 479] width 18 height 18
click at [305, 481] on input "checkbox" at bounding box center [301, 476] width 11 height 11
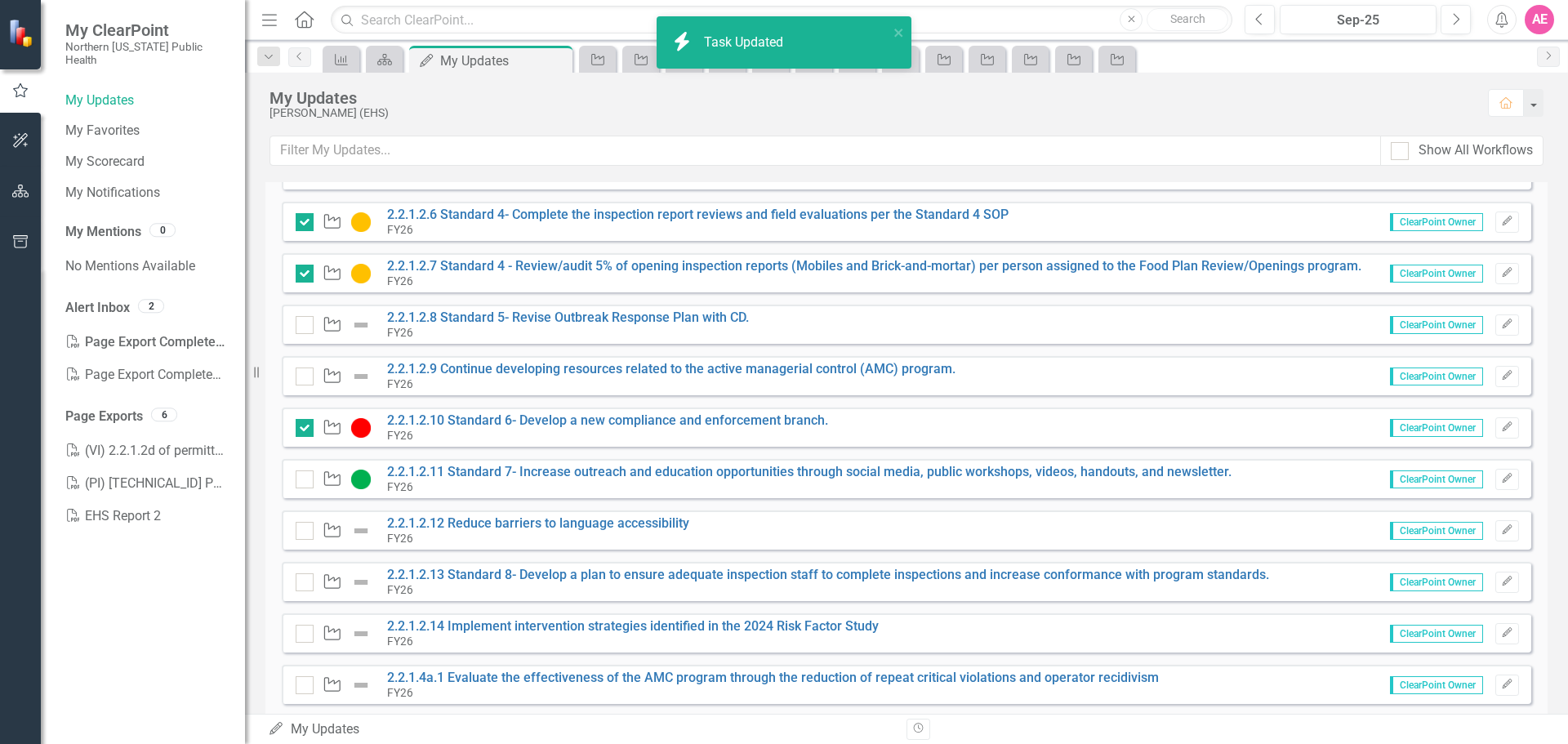
checkbox input "true"
click at [612, 519] on link "2.2.1.2.12 Reduce barriers to language accessibility" at bounding box center [539, 523] width 302 height 15
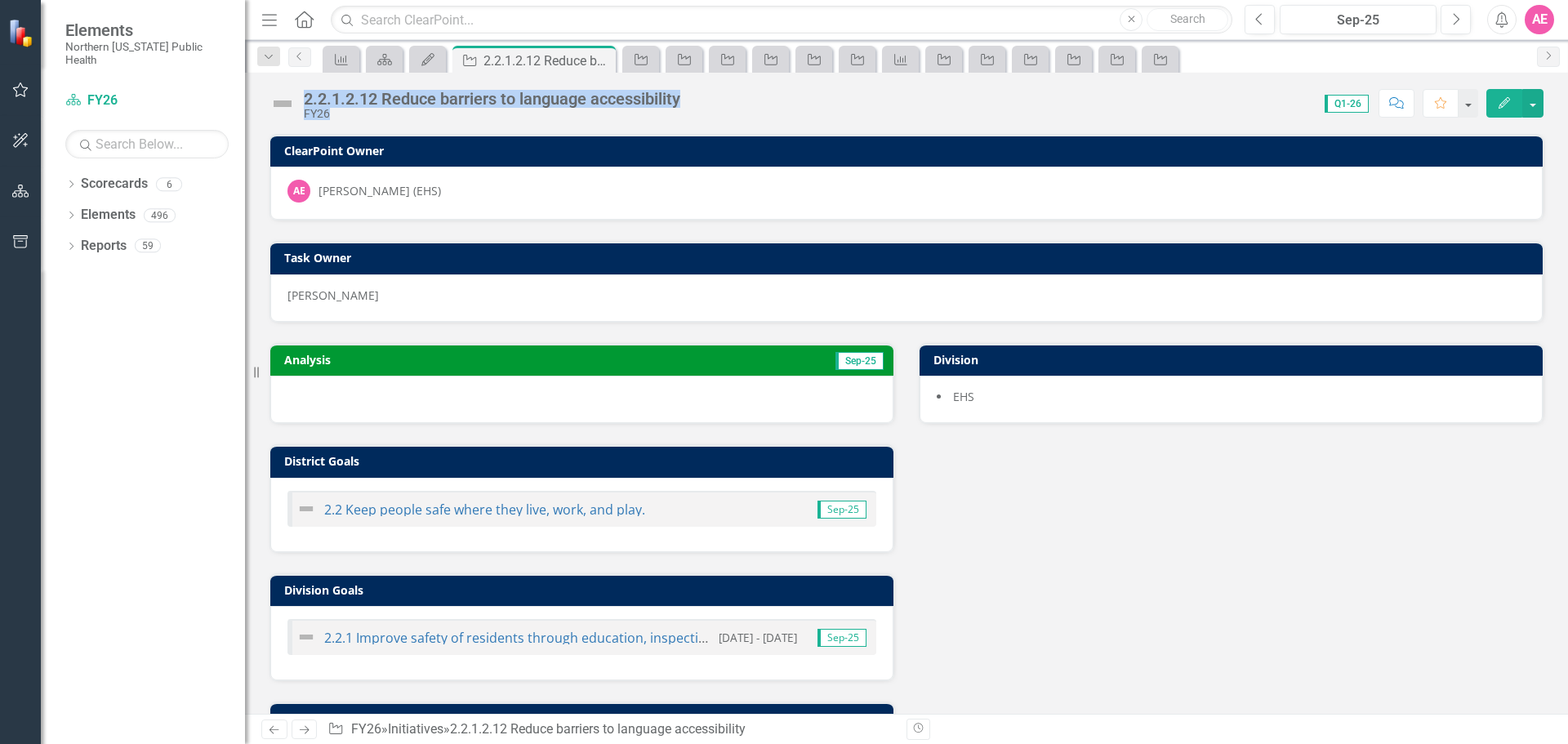
drag, startPoint x: 691, startPoint y: 96, endPoint x: 301, endPoint y: 85, distance: 390.2
click at [301, 85] on div "2.2.1.2.12 Reduce barriers to language accessibility FY26 Score: 0.00 Q1-26 Com…" at bounding box center [907, 97] width 1324 height 49
copy div "2.2.1.2.12 Reduce barriers to language accessibility FY26 Score: 0.00"
click at [1255, 11] on button "Previous" at bounding box center [1260, 20] width 30 height 29
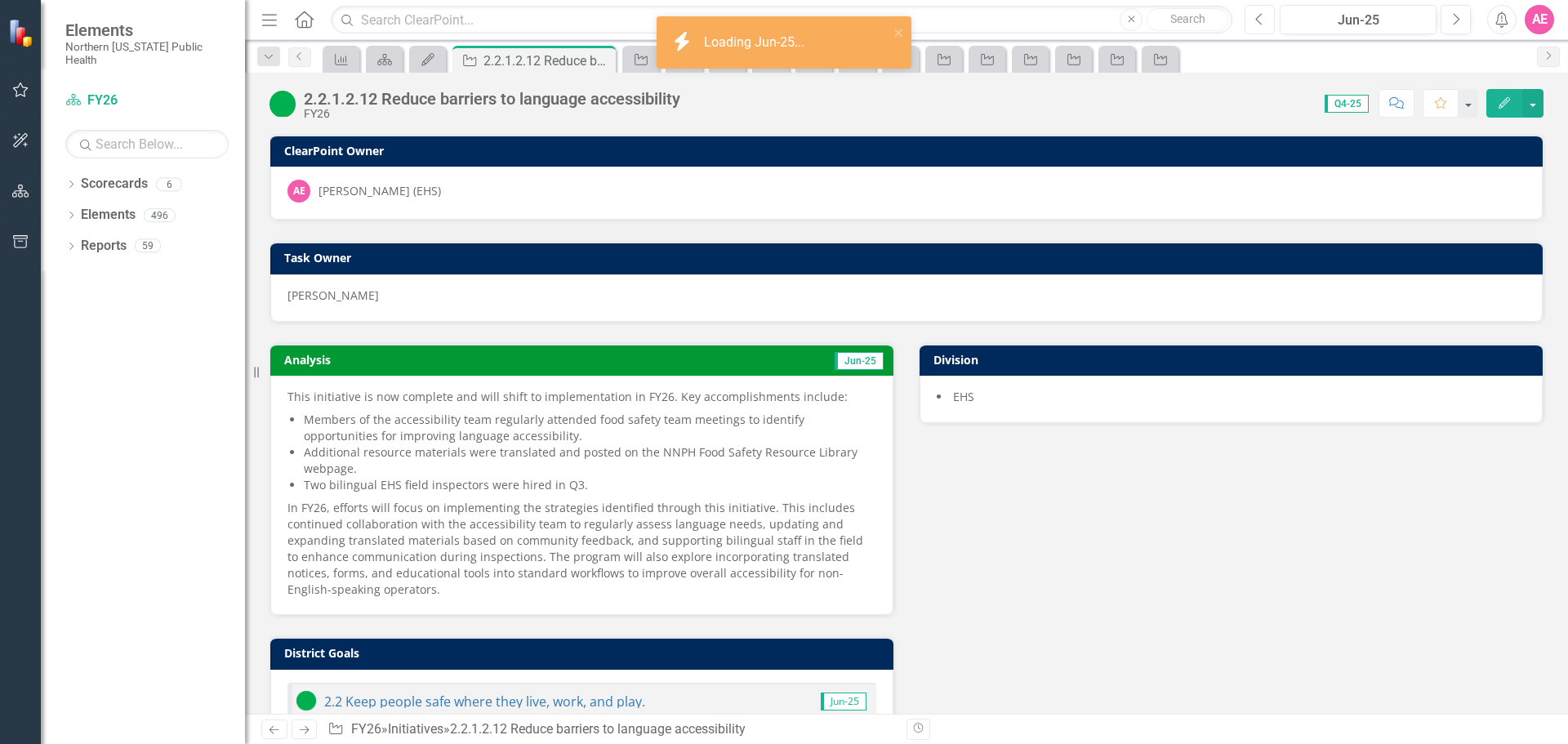
click at [1263, 20] on icon "Previous" at bounding box center [1260, 20] width 9 height 15
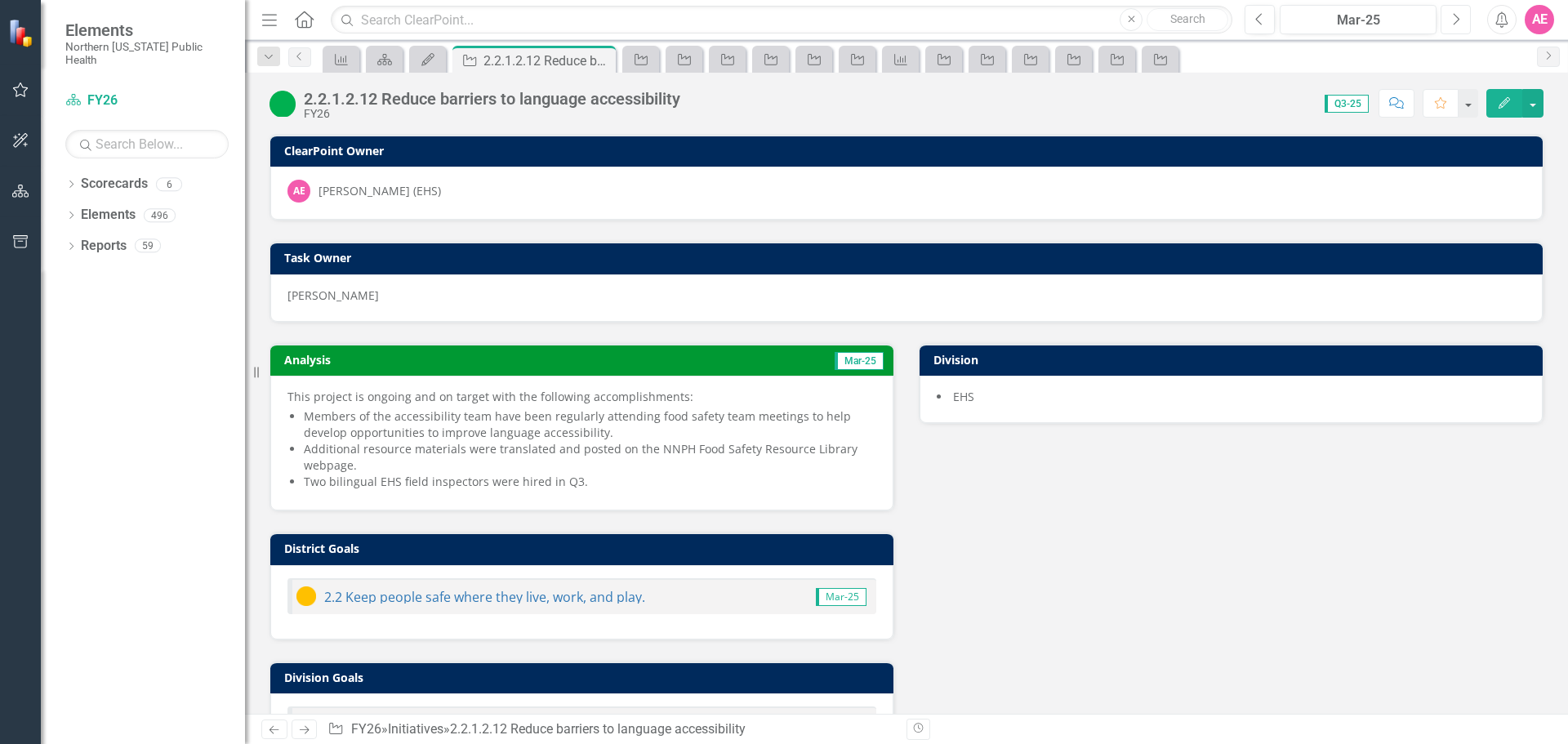
click at [1463, 13] on button "Next" at bounding box center [1456, 20] width 30 height 29
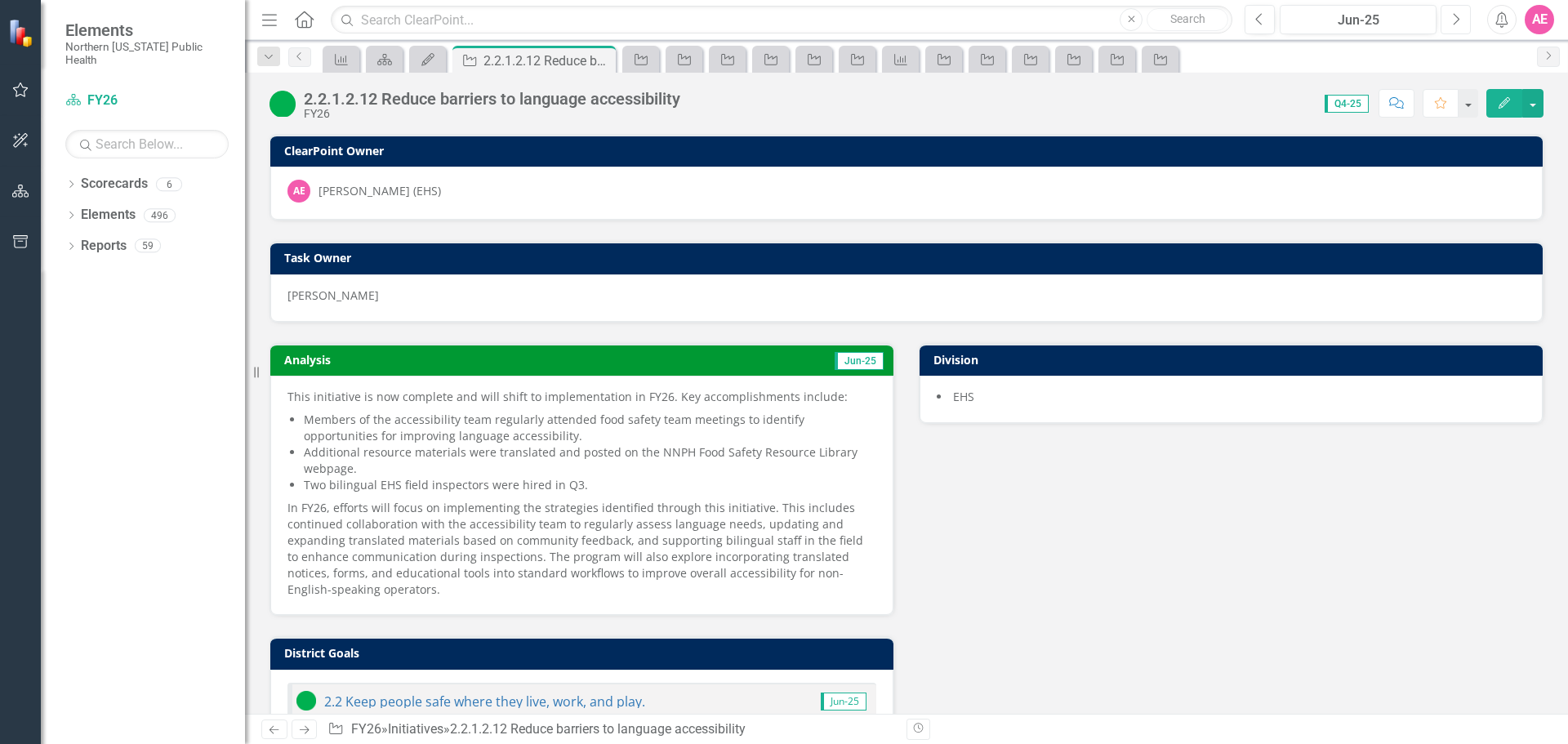
click at [1452, 18] on icon "Next" at bounding box center [1456, 20] width 9 height 15
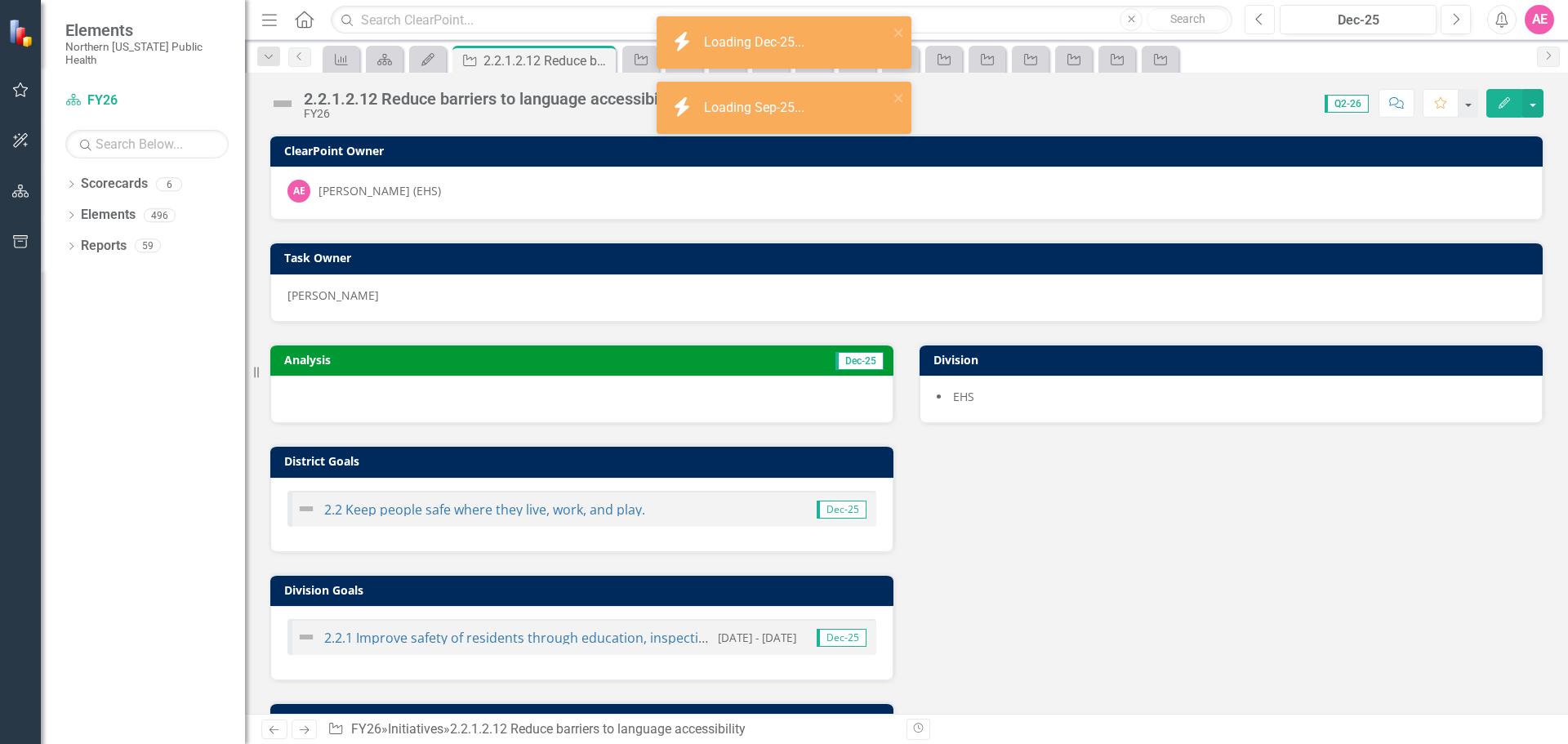
click at [1260, 6] on button "Previous" at bounding box center [1260, 20] width 30 height 29
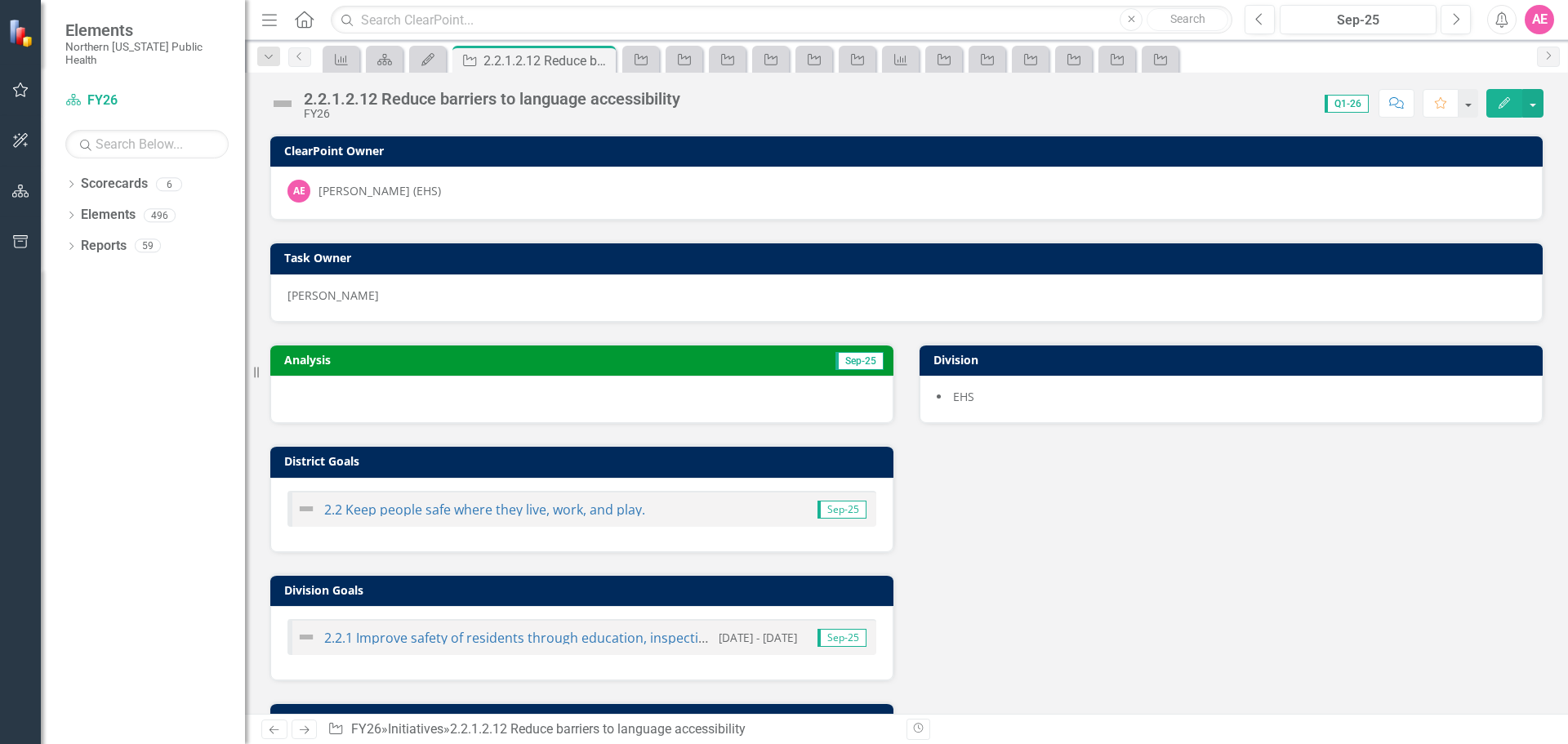
click at [1502, 100] on button "Edit" at bounding box center [1505, 103] width 36 height 28
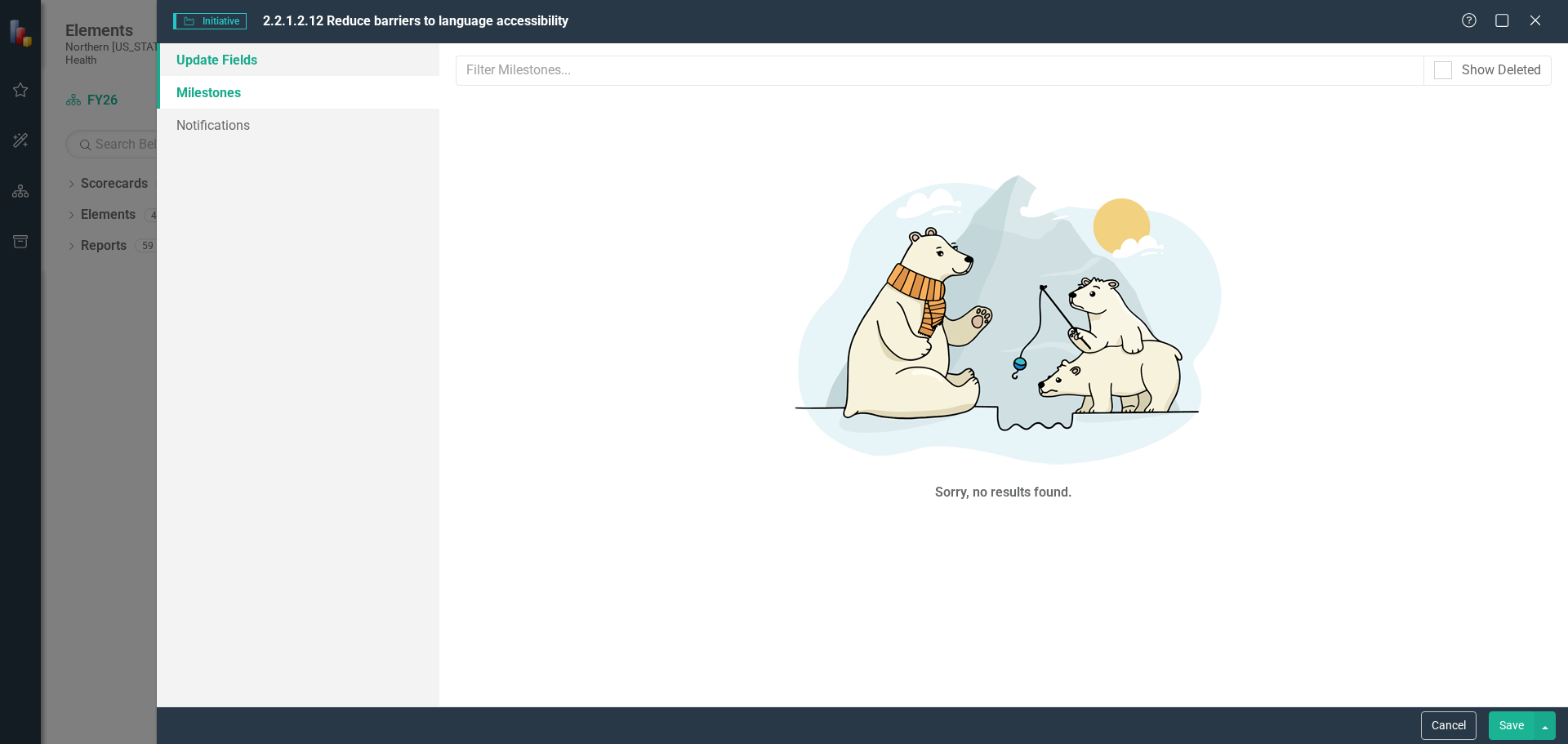
click at [252, 52] on link "Update Fields" at bounding box center [298, 60] width 283 height 33
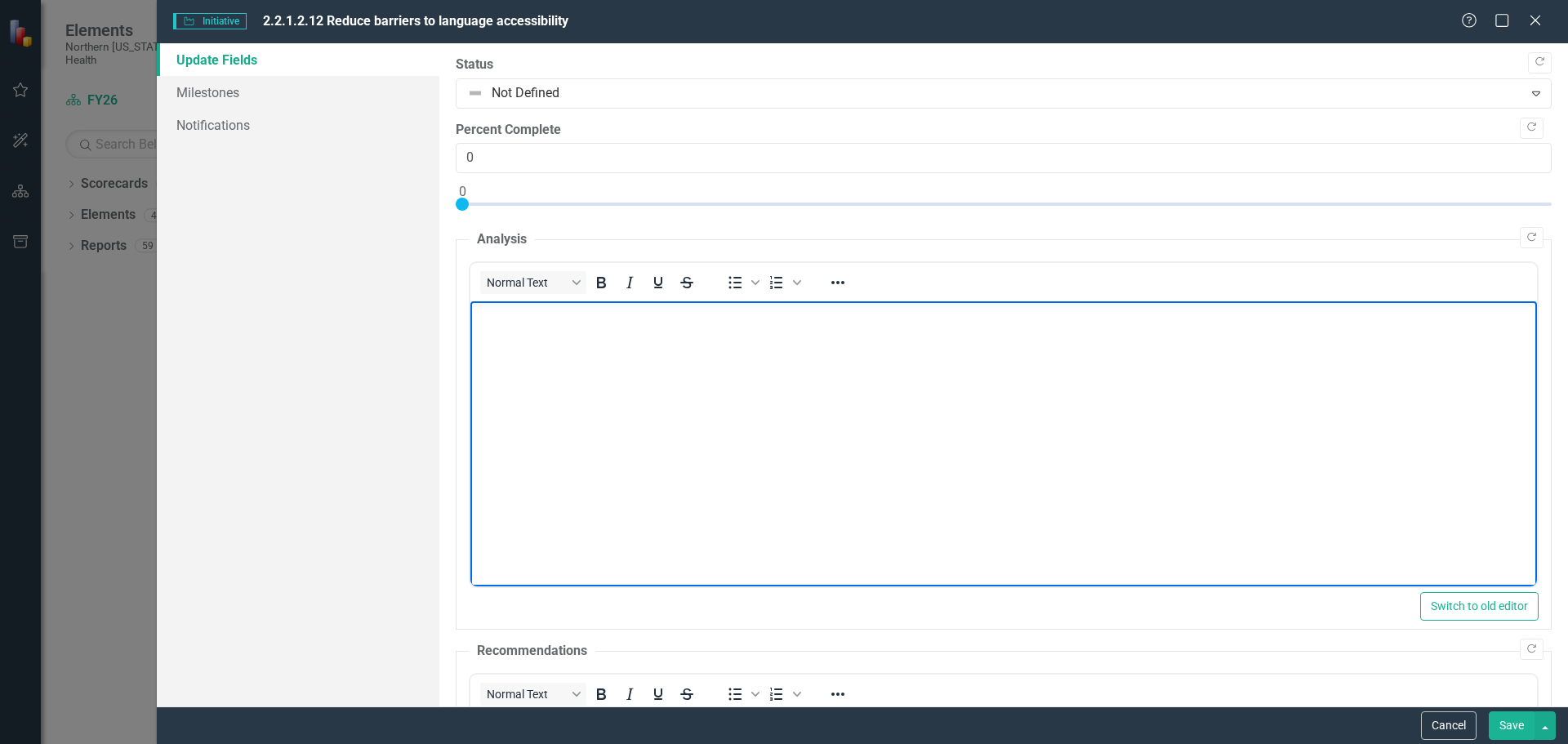
click at [498, 324] on p "Rich Text Area. Press ALT-0 for help." at bounding box center [1003, 316] width 1059 height 20
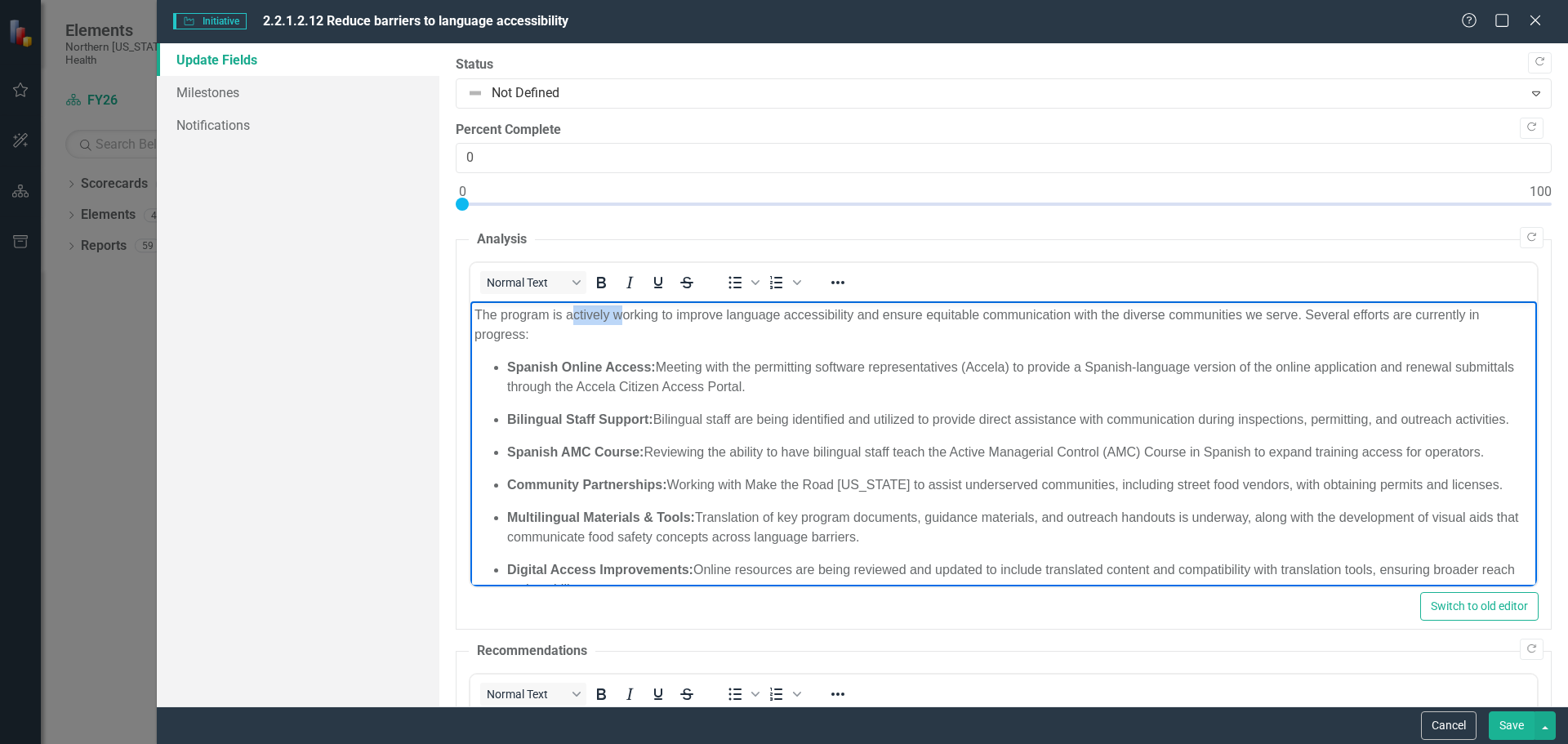
drag, startPoint x: 612, startPoint y: 319, endPoint x: 570, endPoint y: 316, distance: 42.1
click at [570, 316] on p "The program is actively working to improve language accessibility and ensure eq…" at bounding box center [1003, 325] width 1059 height 39
click at [575, 315] on p "The program is actively working to improve language accessibility and ensure eq…" at bounding box center [1003, 325] width 1059 height 39
click at [634, 326] on p "The program is actively working to improve language accessibility and ensure eq…" at bounding box center [1003, 325] width 1059 height 39
drag, startPoint x: 609, startPoint y: 314, endPoint x: 568, endPoint y: 317, distance: 41.1
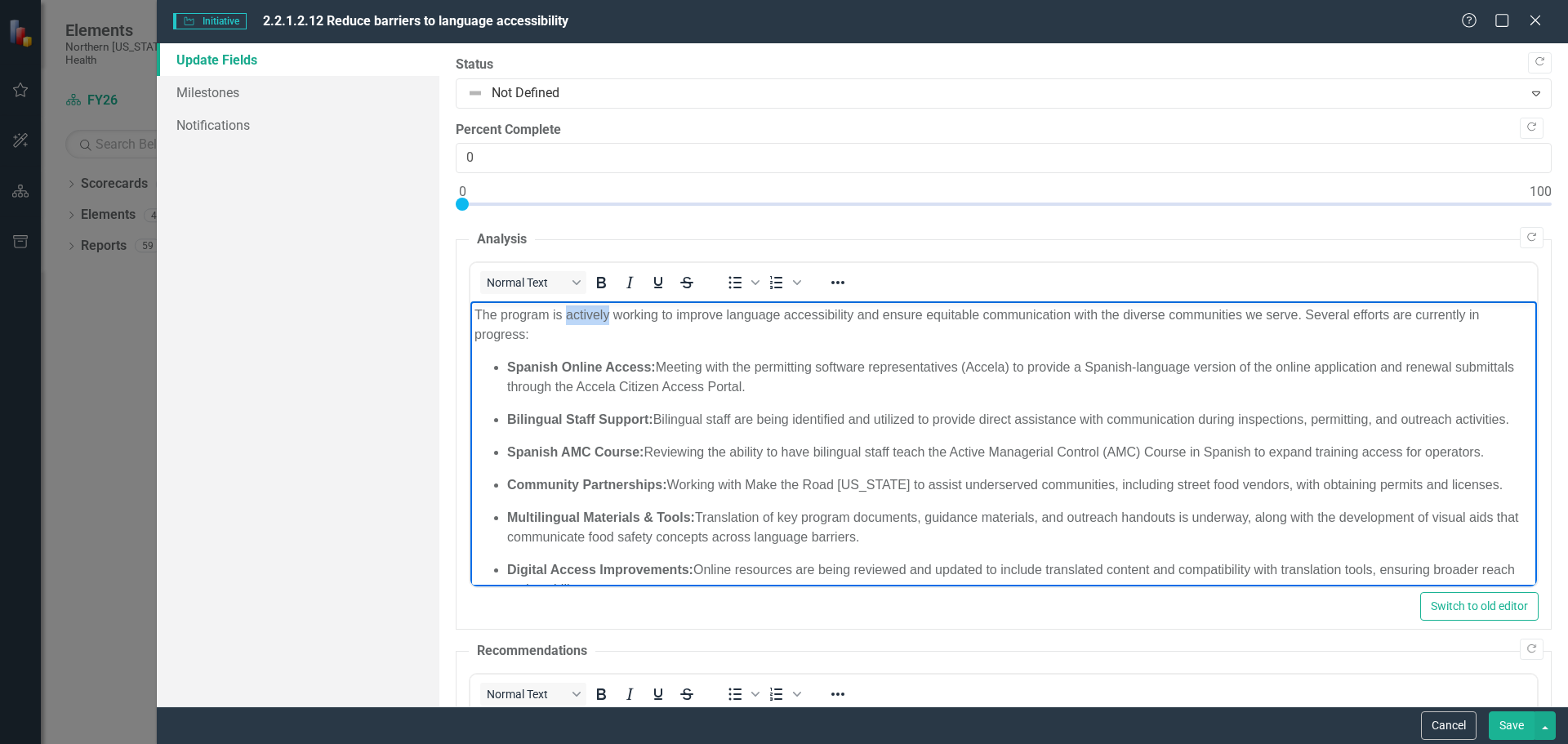
click at [568, 317] on p "The program is actively working to improve language accessibility and ensure eq…" at bounding box center [1003, 325] width 1059 height 39
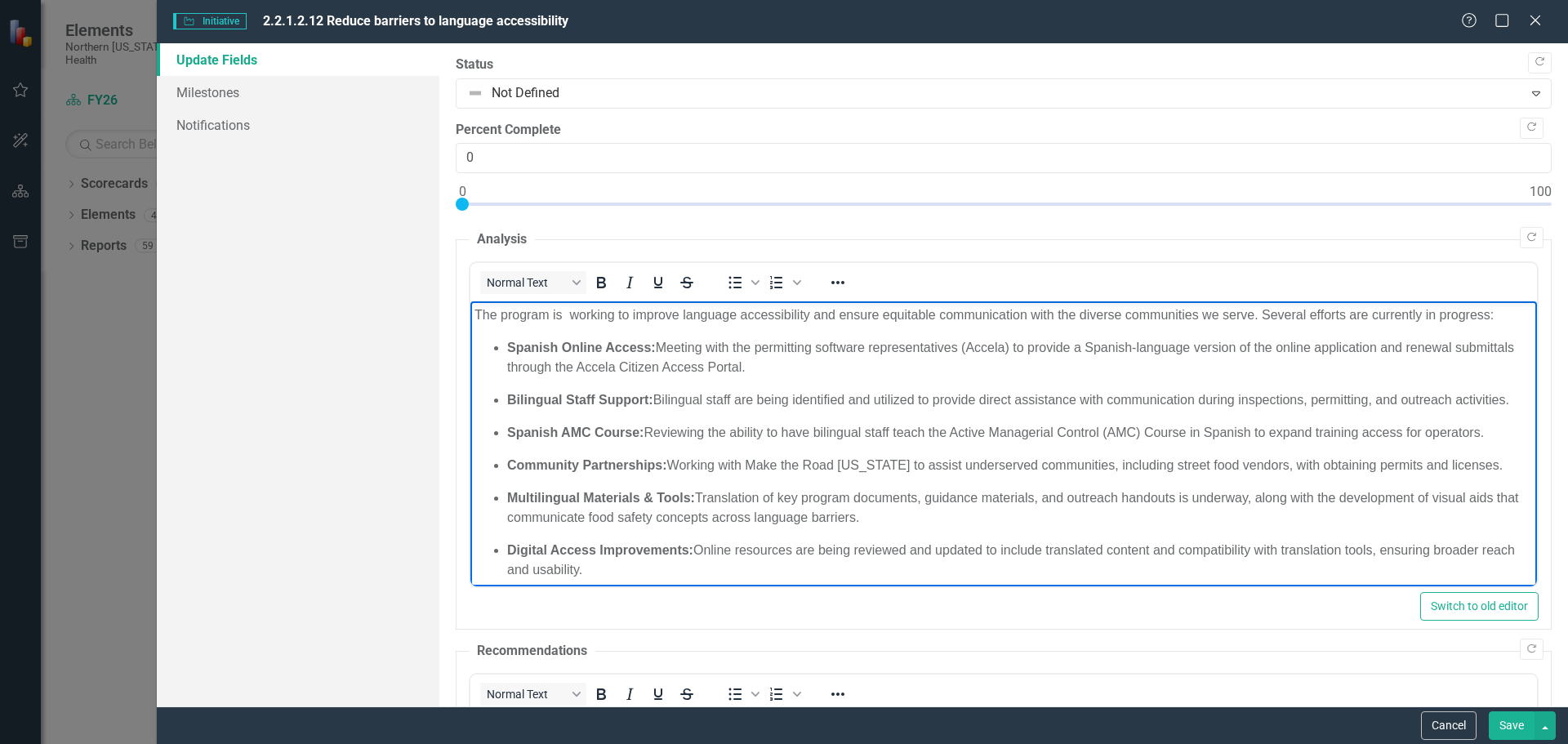
click at [775, 366] on p "Spanish Online Access: Meeting with the permitting software representatives (Ac…" at bounding box center [1020, 357] width 1026 height 39
click at [658, 410] on p "Bilingual Staff Support: Bilingual staff are being identified and utilized to p…" at bounding box center [1020, 400] width 1026 height 20
drag, startPoint x: 652, startPoint y: 348, endPoint x: 513, endPoint y: 340, distance: 139.2
click at [513, 340] on strong "Spanish Online Access:" at bounding box center [580, 348] width 148 height 14
click at [572, 346] on strong "Spanish Online Access:" at bounding box center [580, 348] width 148 height 14
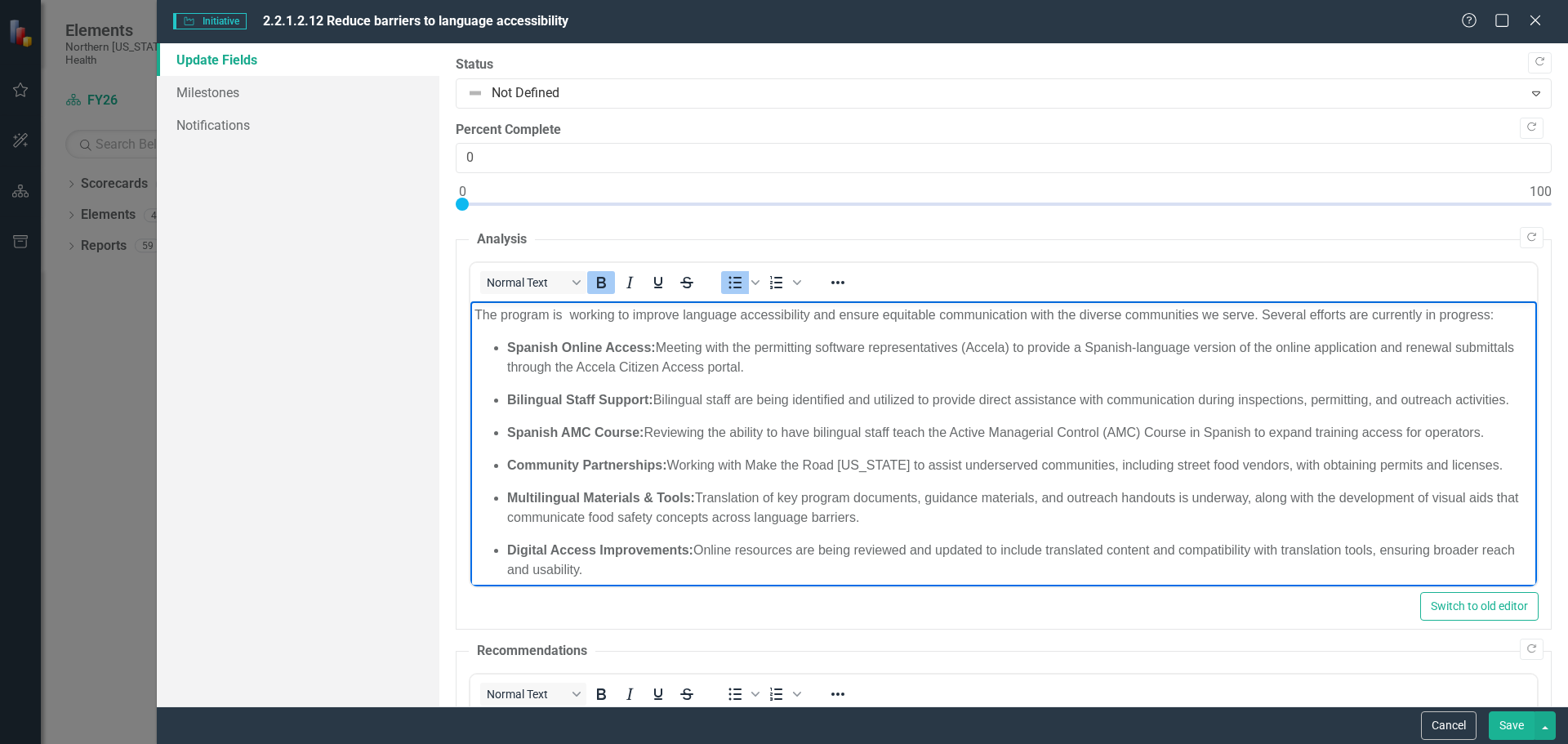
drag, startPoint x: 652, startPoint y: 344, endPoint x: 532, endPoint y: 347, distance: 120.0
click at [532, 347] on strong "Spanish Online Access:" at bounding box center [580, 348] width 148 height 14
click at [556, 363] on p "Spanish Online Access: Meeting with the permitting software representatives (Ac…" at bounding box center [1020, 357] width 1026 height 39
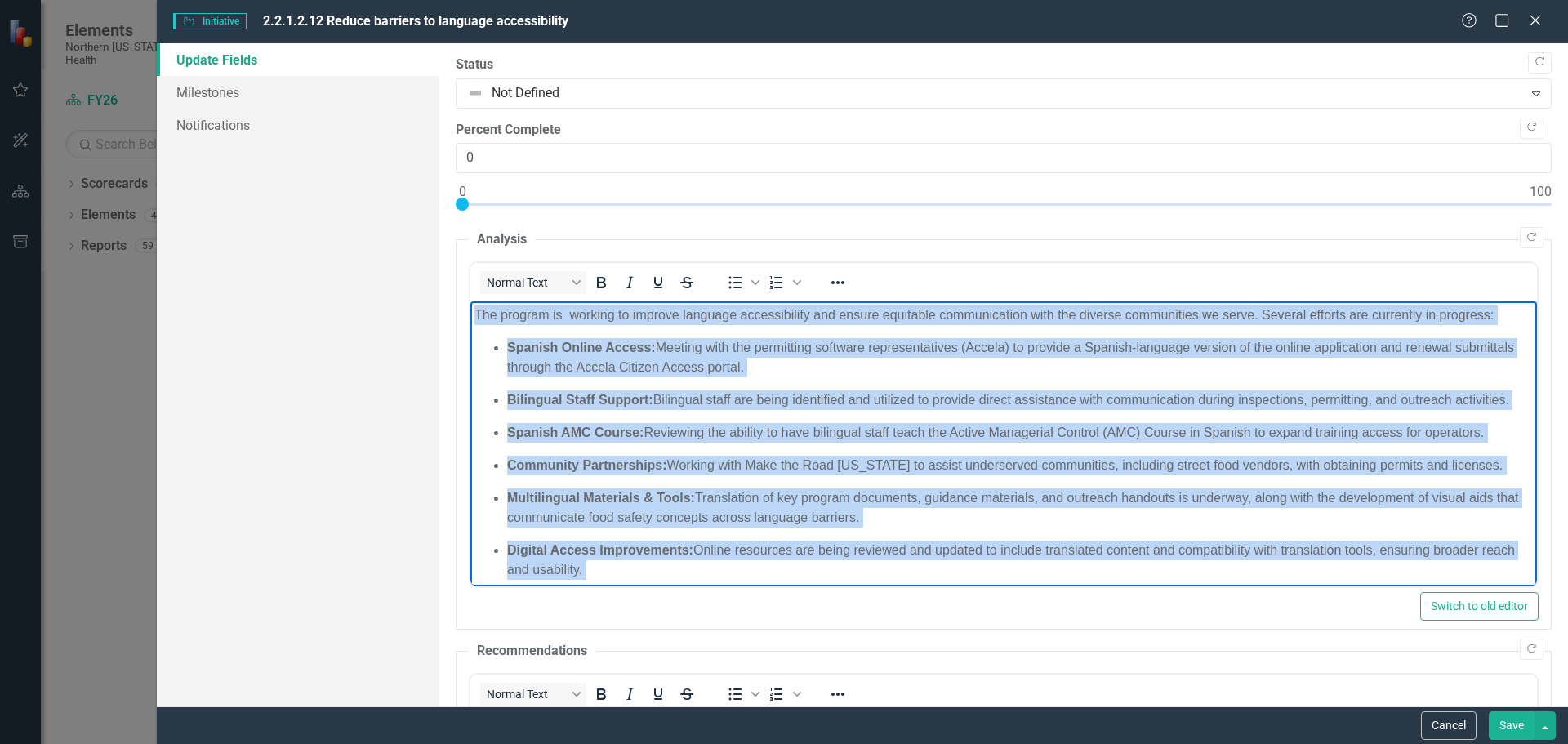
drag, startPoint x: 973, startPoint y: 572, endPoint x: 1075, endPoint y: 568, distance: 102.1
click at [469, 301] on html "The program is working to improve language accessibility and ensure equitable c…" at bounding box center [1003, 475] width 1067 height 348
click at [604, 280] on icon "Bold" at bounding box center [602, 283] width 9 height 12
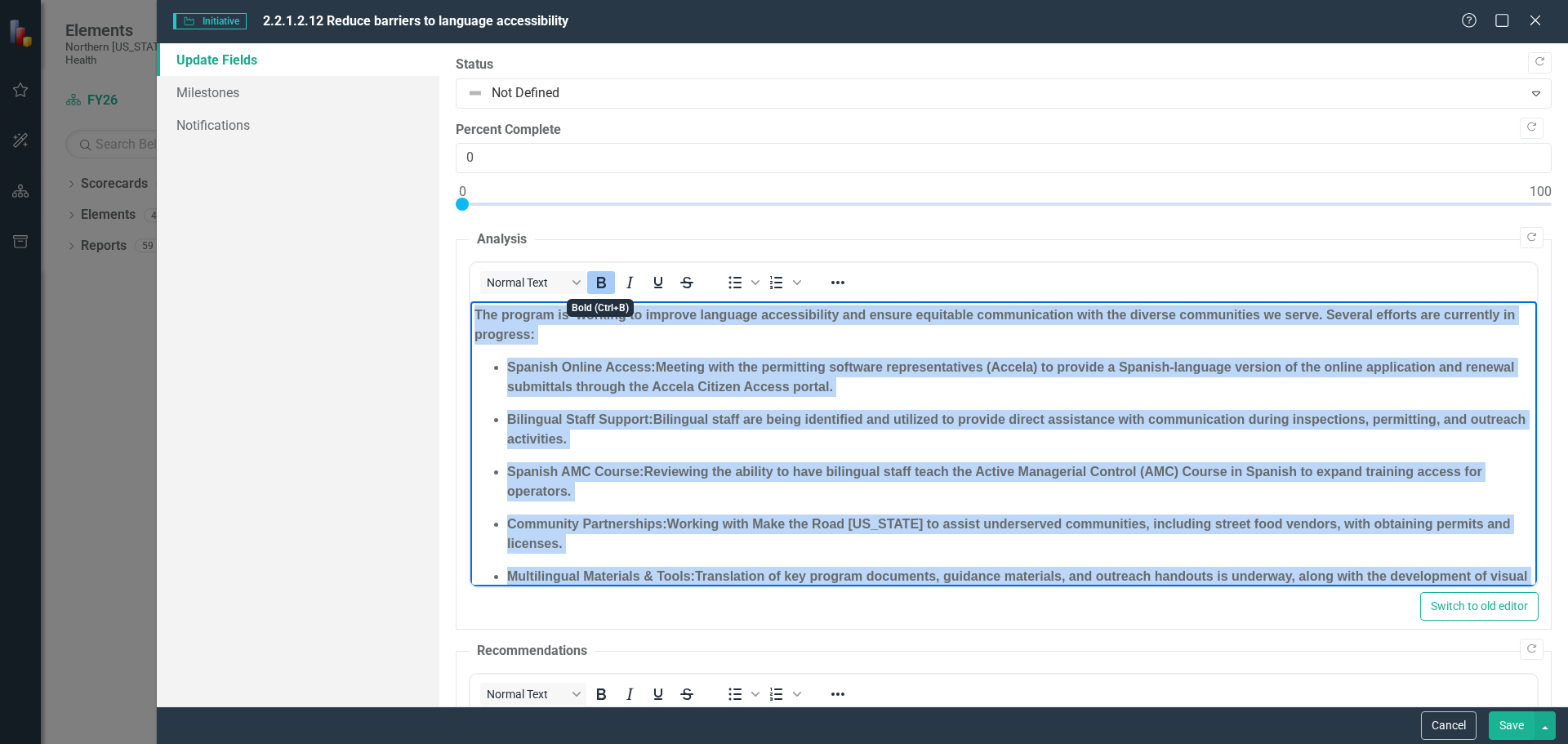
click at [604, 280] on icon "Bold" at bounding box center [602, 283] width 9 height 12
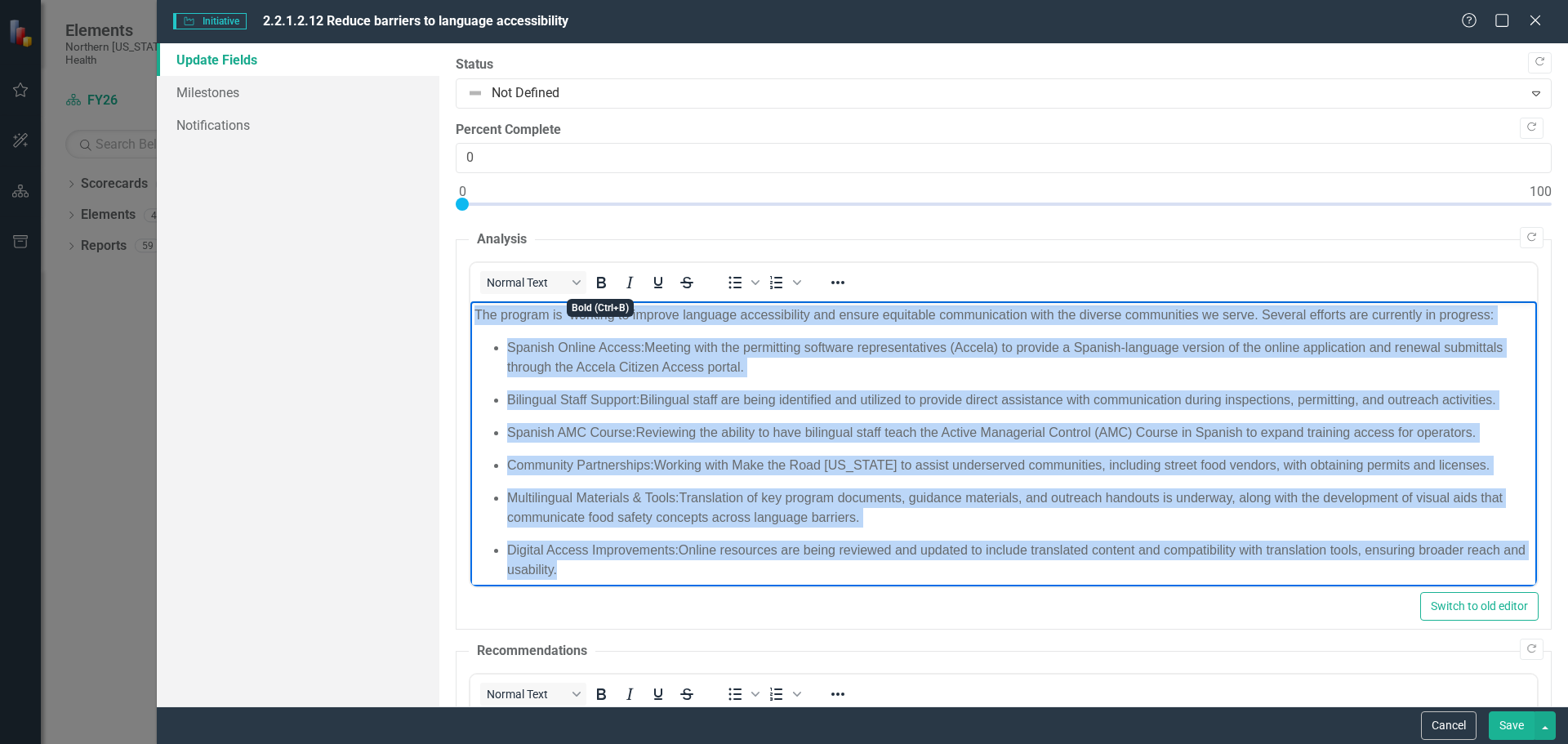
click at [796, 472] on p "Community Partnerships: Working with Make the Road Nevada to assist underserved…" at bounding box center [1020, 466] width 1026 height 20
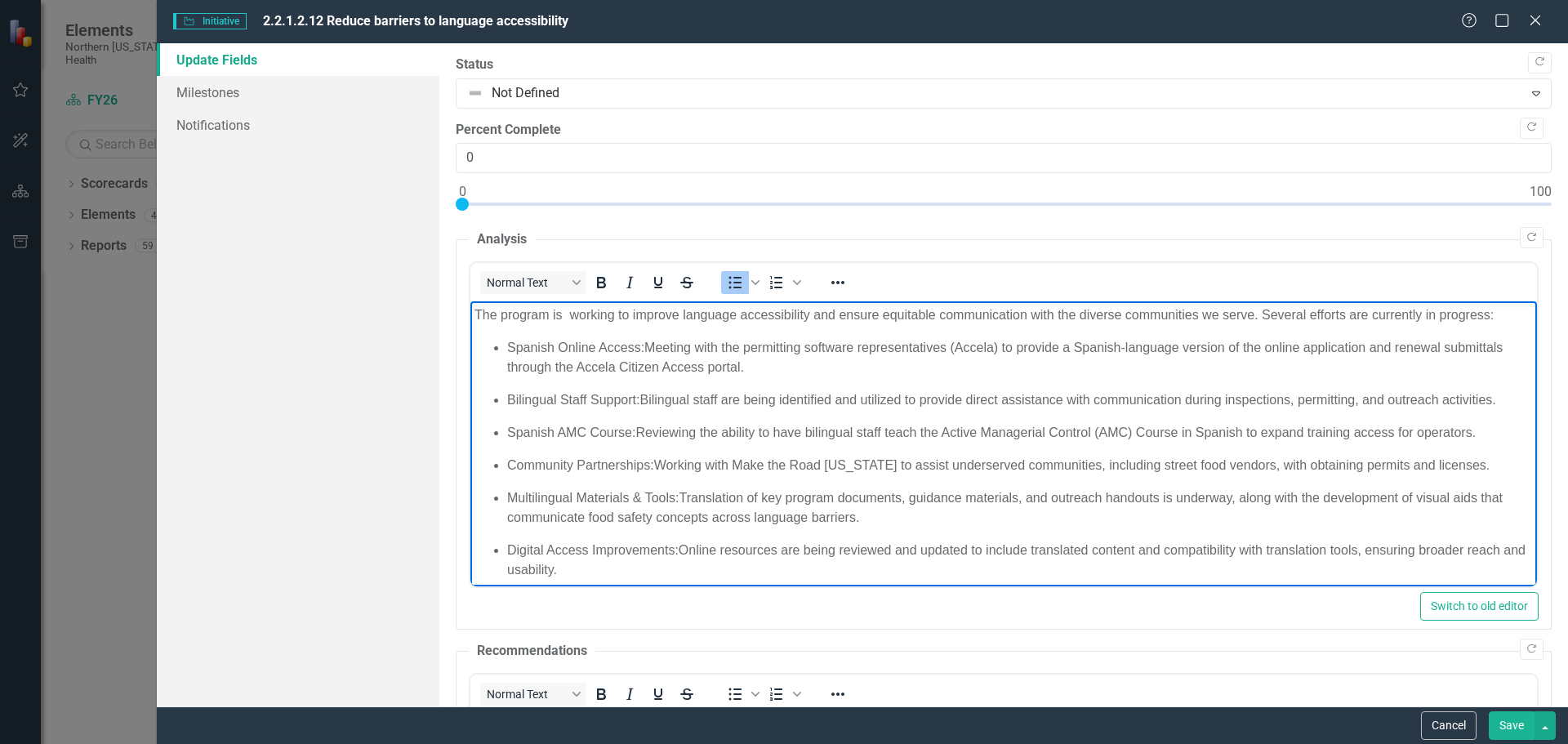
click at [543, 384] on ul "Spanish Online Access: Meeting with the permitting software representatives (Ac…" at bounding box center [1003, 459] width 1059 height 242
click at [497, 381] on ul "Spanish Online Access: Meeting with the permitting software representatives (Ac…" at bounding box center [1003, 459] width 1059 height 242
drag, startPoint x: 649, startPoint y: 348, endPoint x: 506, endPoint y: 346, distance: 143.0
click at [507, 346] on p "Spanish Online Access: Meeting with the permitting software representatives (Ac…" at bounding box center [1020, 357] width 1026 height 39
drag, startPoint x: 640, startPoint y: 398, endPoint x: 501, endPoint y: 401, distance: 139.0
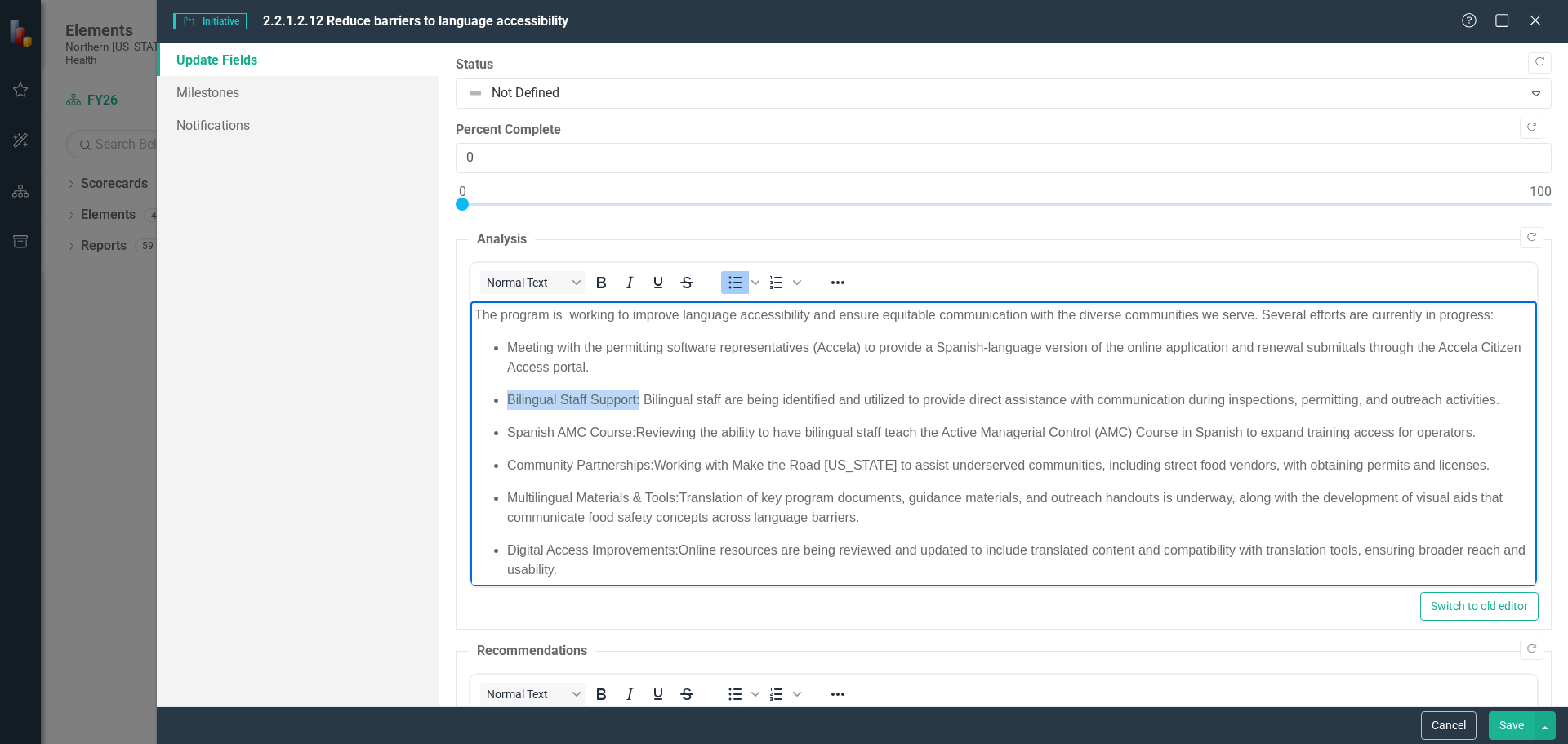
click at [501, 401] on ul "Meeting with the permitting software representatives (Accela) to provide a Span…" at bounding box center [1003, 459] width 1059 height 242
drag, startPoint x: 638, startPoint y: 430, endPoint x: 503, endPoint y: 424, distance: 135.1
click at [503, 424] on ul "Meeting with the permitting software representatives (Accela) to provide a Span…" at bounding box center [1003, 459] width 1059 height 242
click at [1012, 429] on p "Reviewing the ability to have bilingual staff teach the Active Managerial Contr…" at bounding box center [1020, 433] width 1026 height 20
click at [657, 460] on p "Community Partnerships: Working with Make the Road Nevada to assist underserved…" at bounding box center [1020, 466] width 1026 height 20
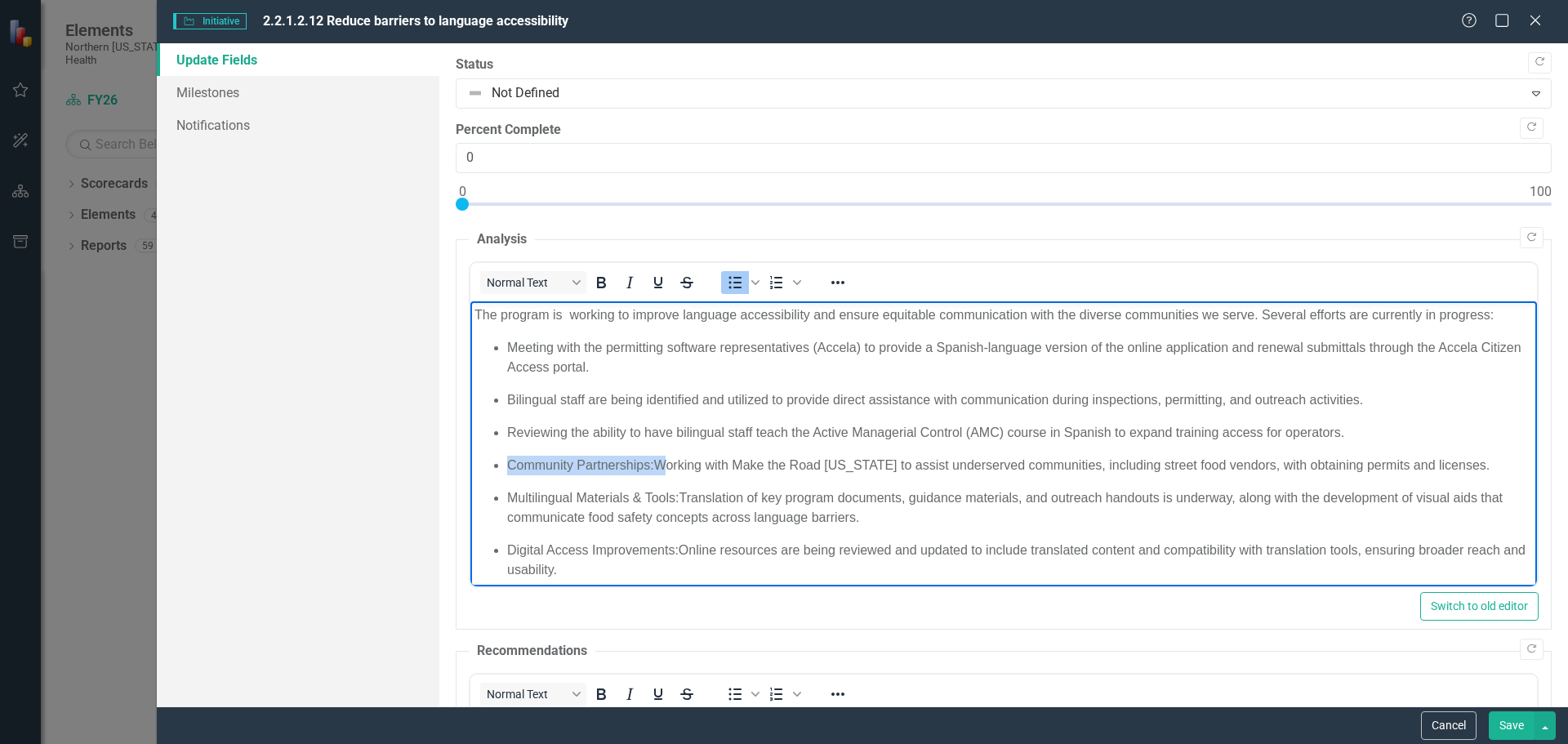
drag, startPoint x: 656, startPoint y: 460, endPoint x: 559, endPoint y: 450, distance: 97.5
click at [559, 450] on ul "Meeting with the permitting software representatives (Accela) to provide a Span…" at bounding box center [1003, 459] width 1059 height 242
drag, startPoint x: 630, startPoint y: 575, endPoint x: 505, endPoint y: 496, distance: 147.9
click at [505, 496] on ul "Meeting with the permitting software representatives (Accela) to provide a Span…" at bounding box center [1003, 459] width 1059 height 242
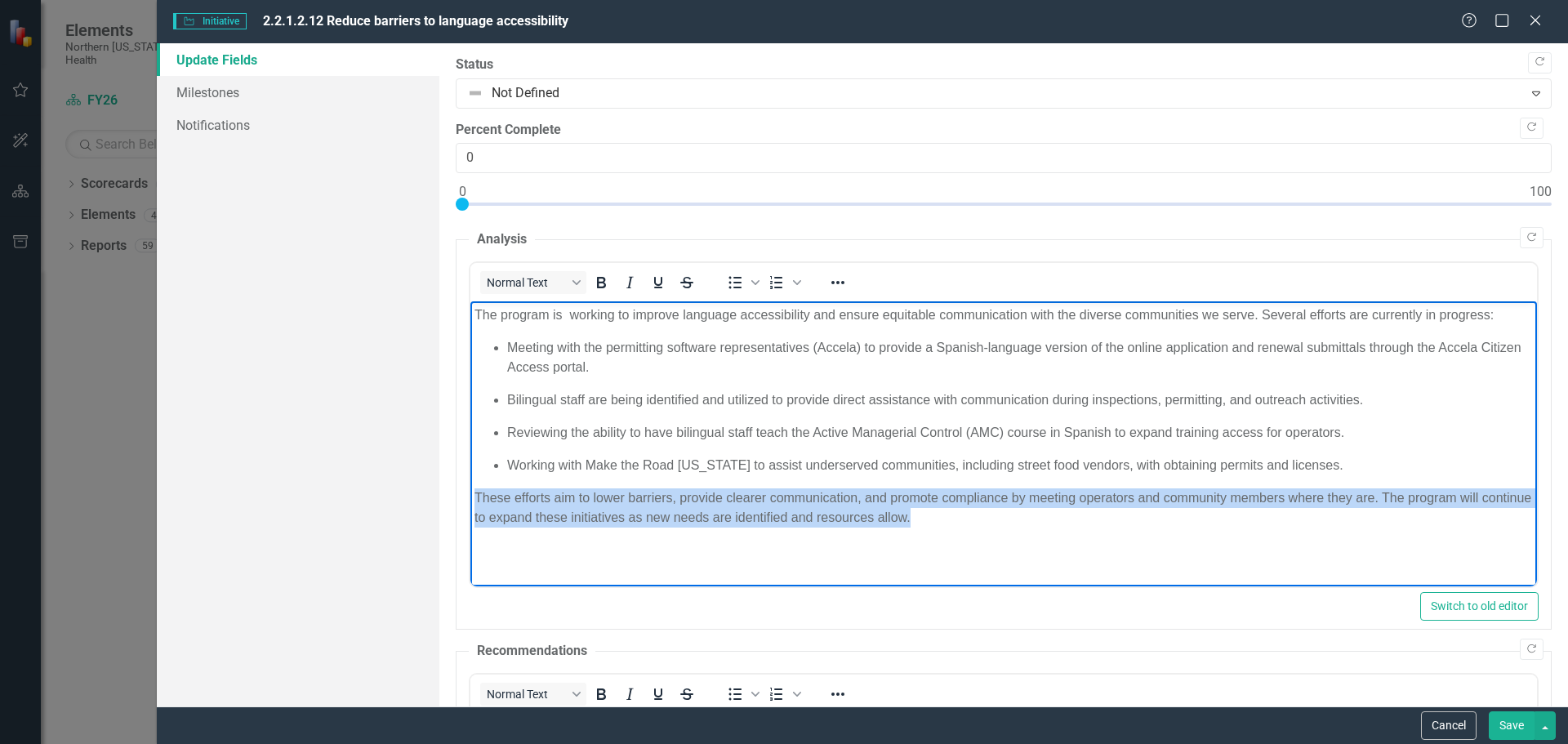
drag, startPoint x: 988, startPoint y: 528, endPoint x: 472, endPoint y: 496, distance: 517.0
click at [472, 496] on body "The program is working to improve language accessibility and ensure equitable c…" at bounding box center [1003, 424] width 1067 height 245
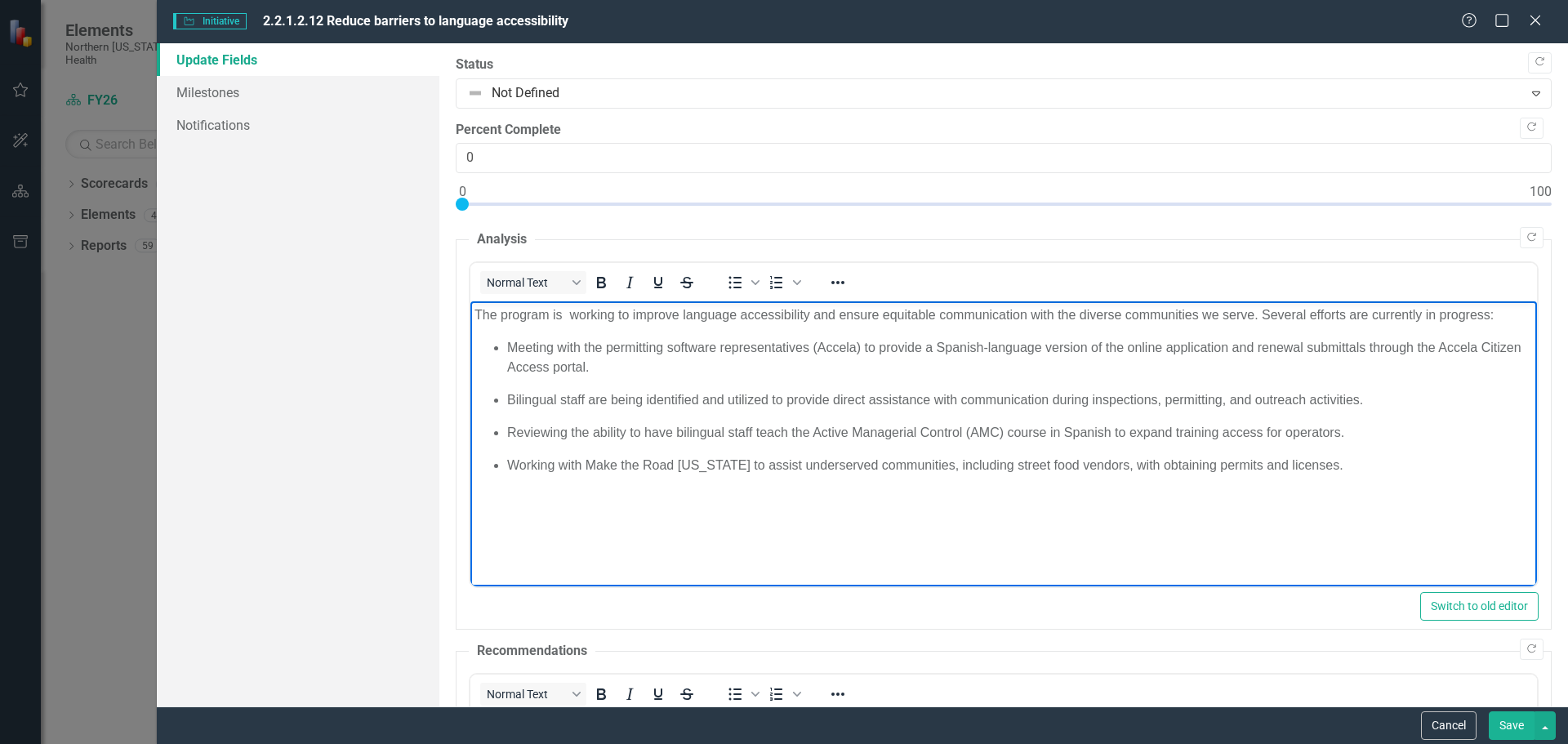
click at [689, 368] on p "Meeting with the permitting software representatives (Accela) to provide a Span…" at bounding box center [1020, 357] width 1026 height 39
click at [1372, 393] on p "Bilingual staff are being identified and utilized to provide direct assistance …" at bounding box center [1020, 400] width 1026 height 20
click at [635, 364] on p "Meeting with the permitting software representatives (Accela) to provide a Span…" at bounding box center [1020, 357] width 1026 height 39
click at [1356, 435] on p "Reviewing the ability to have bilingual staff teach the Active Managerial Contr…" at bounding box center [1020, 433] width 1026 height 20
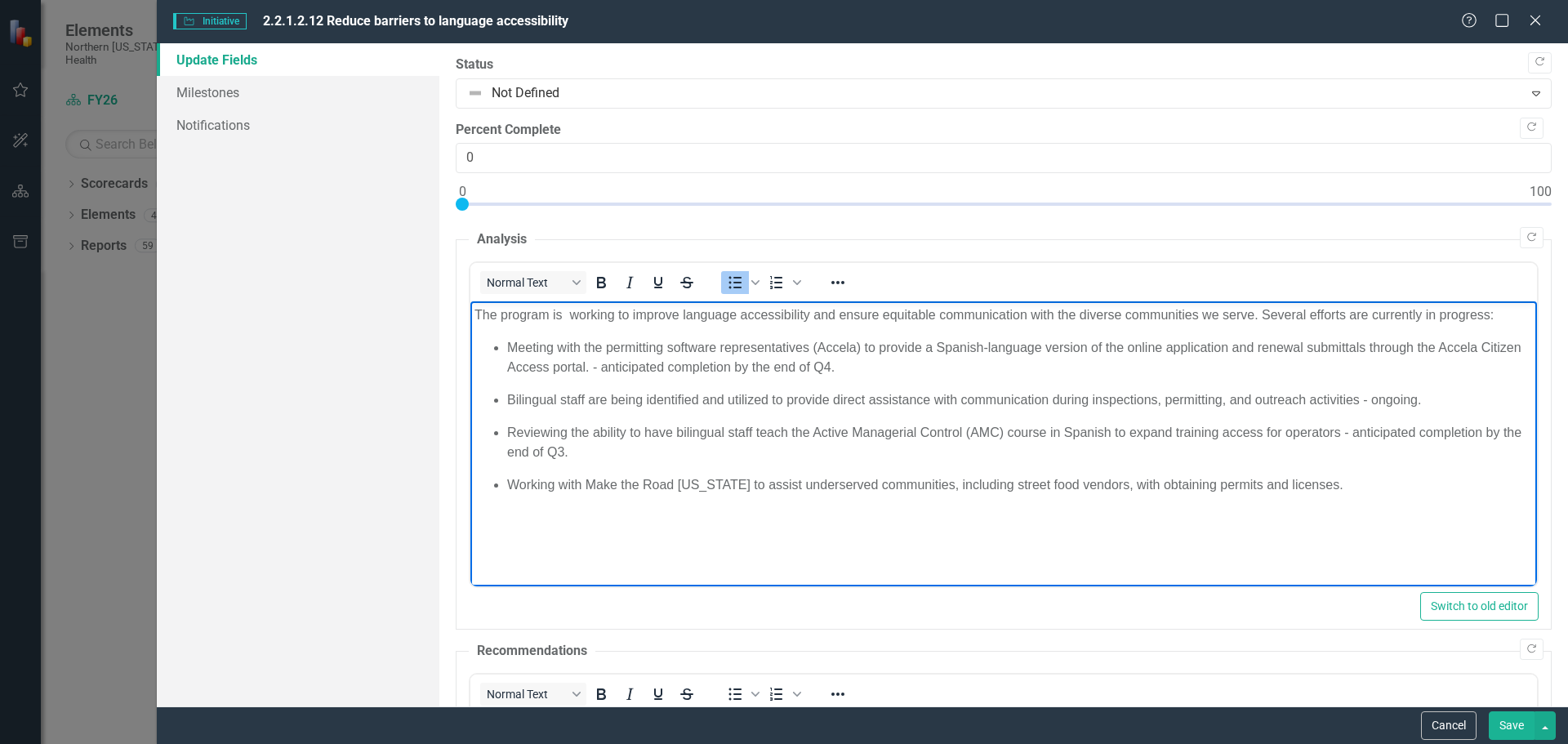
click at [1345, 488] on p "Working with Make the Road Nevada to assist underserved communities, including …" at bounding box center [1020, 485] width 1026 height 20
click at [640, 521] on body "The program is working to improve language accessibility and ensure equitable c…" at bounding box center [1003, 433] width 1067 height 263
click at [1522, 722] on button "Save" at bounding box center [1511, 725] width 45 height 28
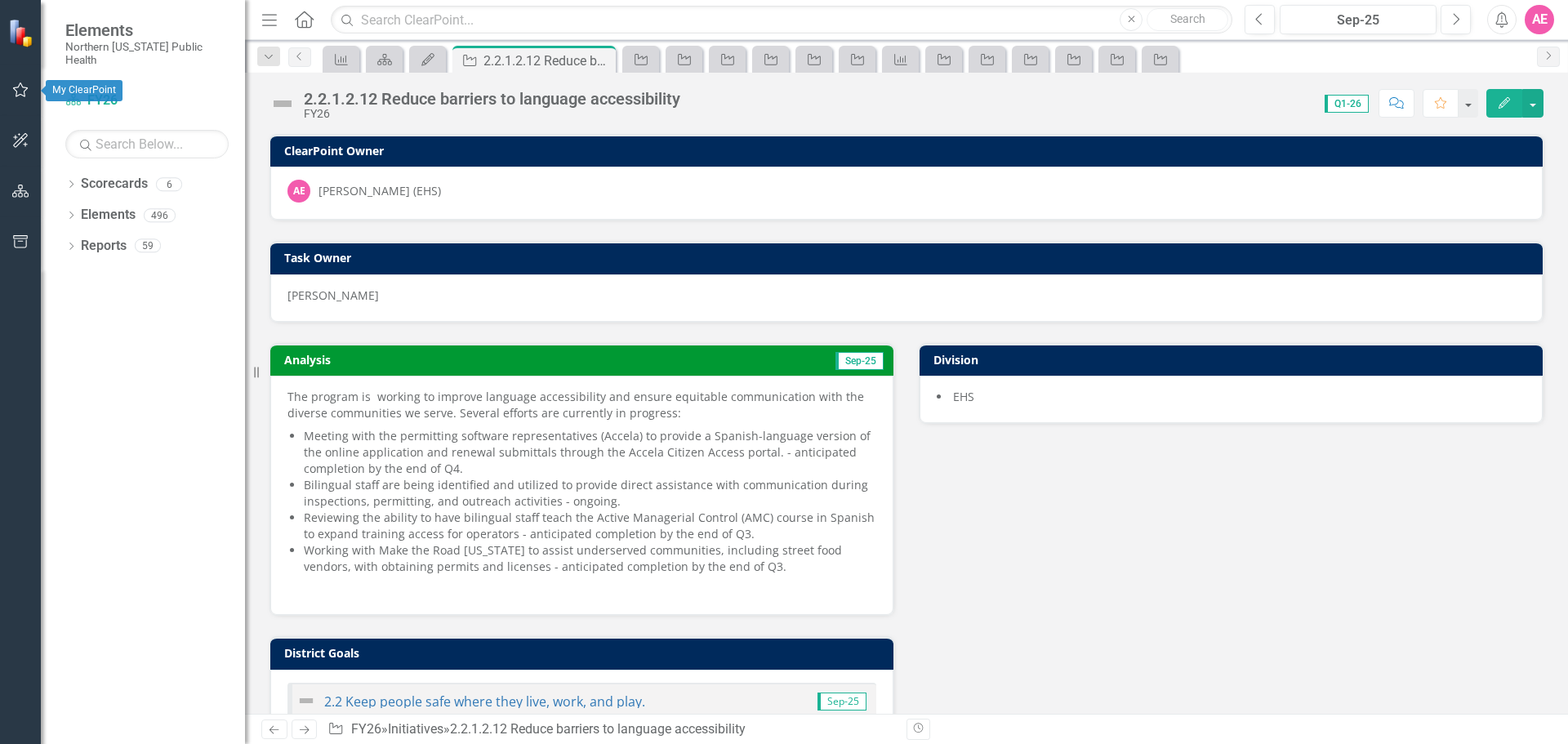
click at [23, 87] on icon "button" at bounding box center [20, 90] width 15 height 15
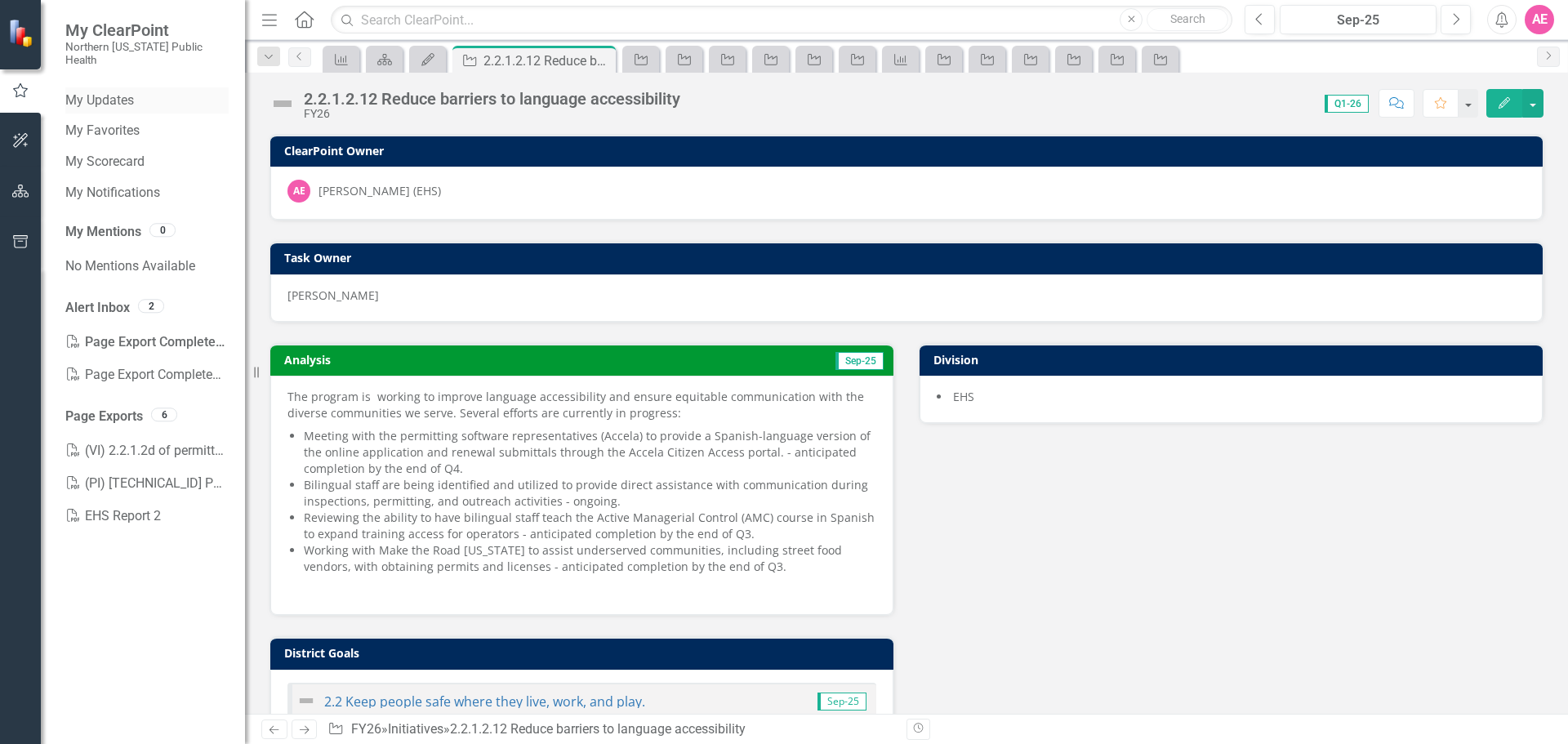
click at [112, 92] on link "My Updates" at bounding box center [148, 100] width 164 height 19
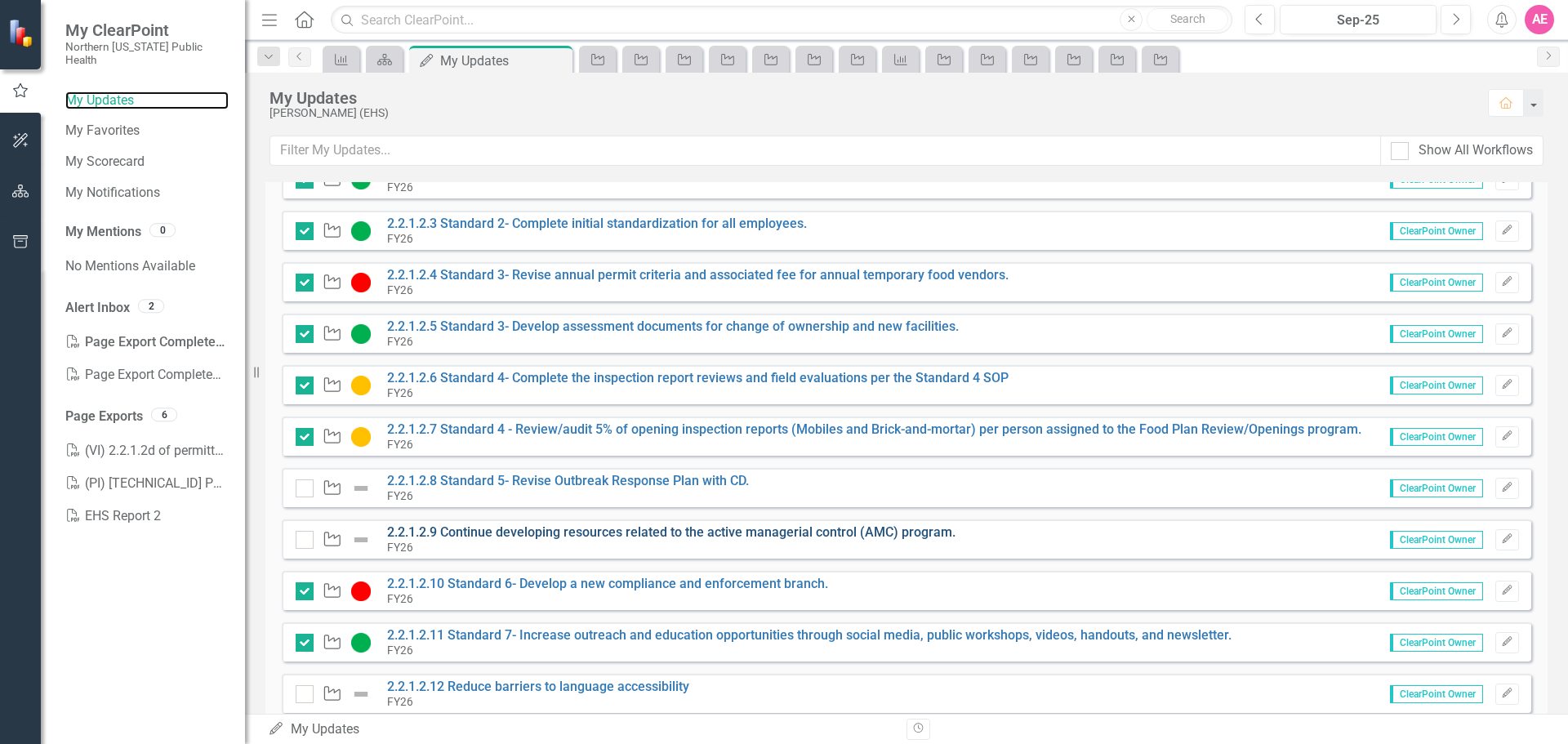
scroll to position [408, 0]
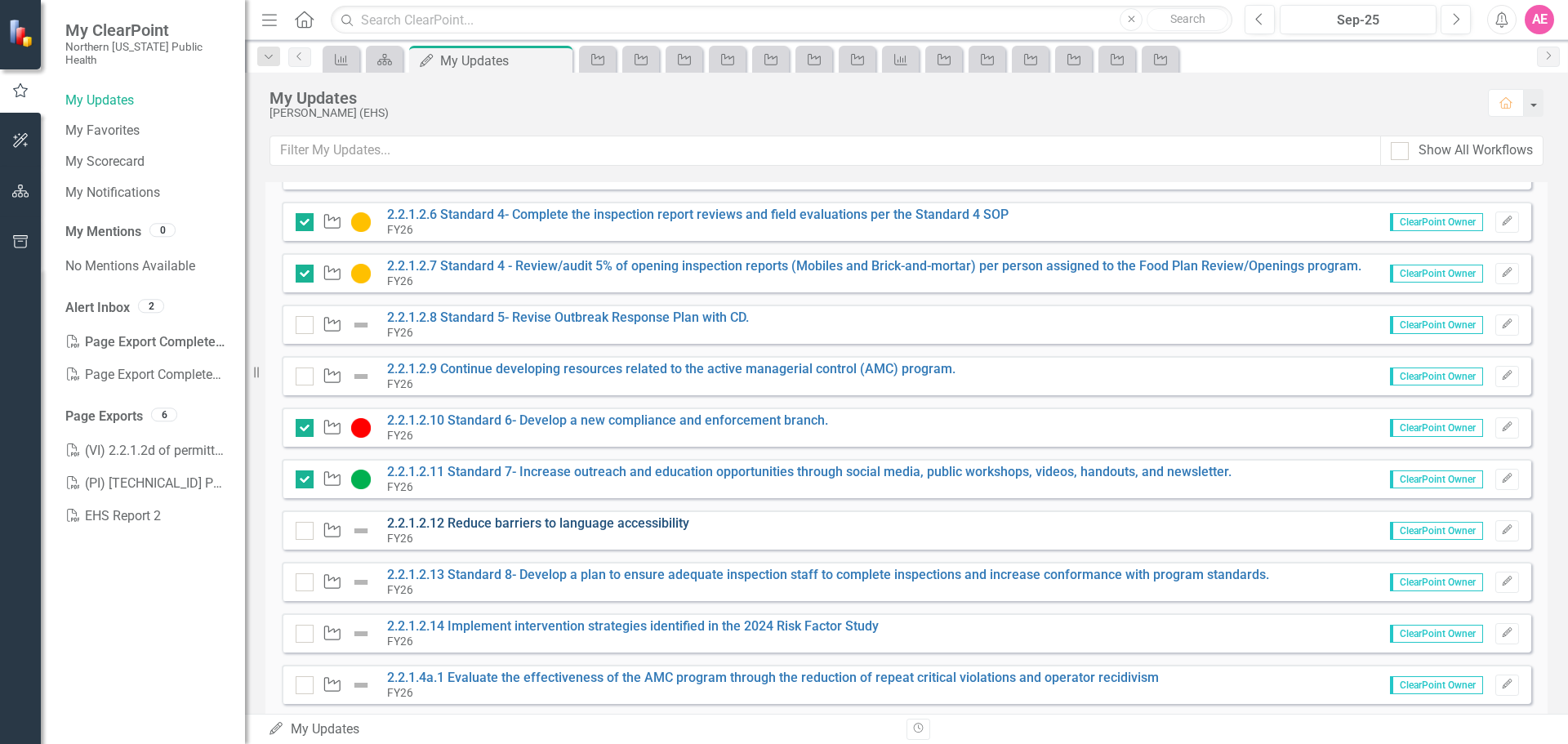
click at [480, 525] on link "2.2.1.2.12 Reduce barriers to language accessibility" at bounding box center [539, 523] width 302 height 15
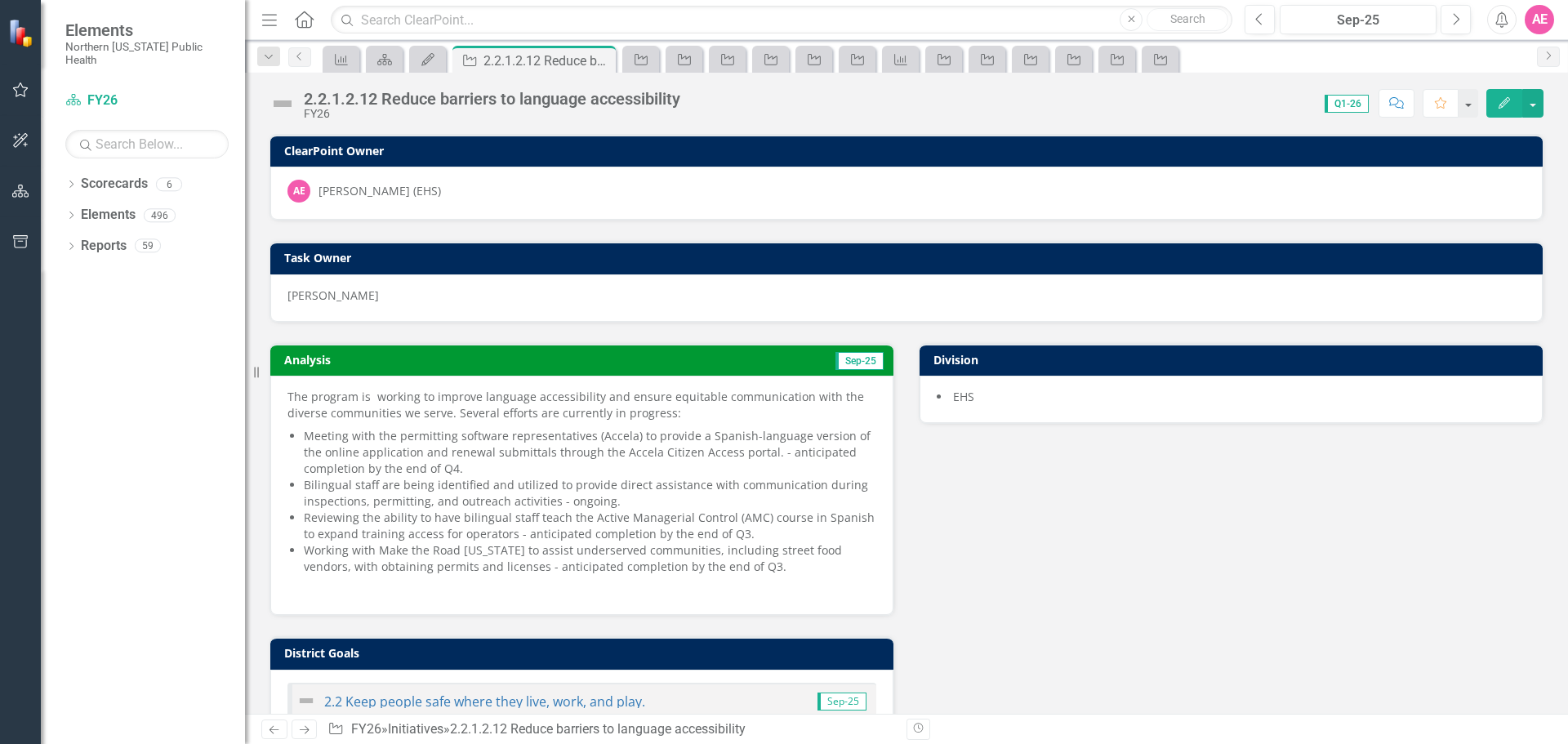
click at [1499, 101] on icon "Edit" at bounding box center [1505, 102] width 15 height 12
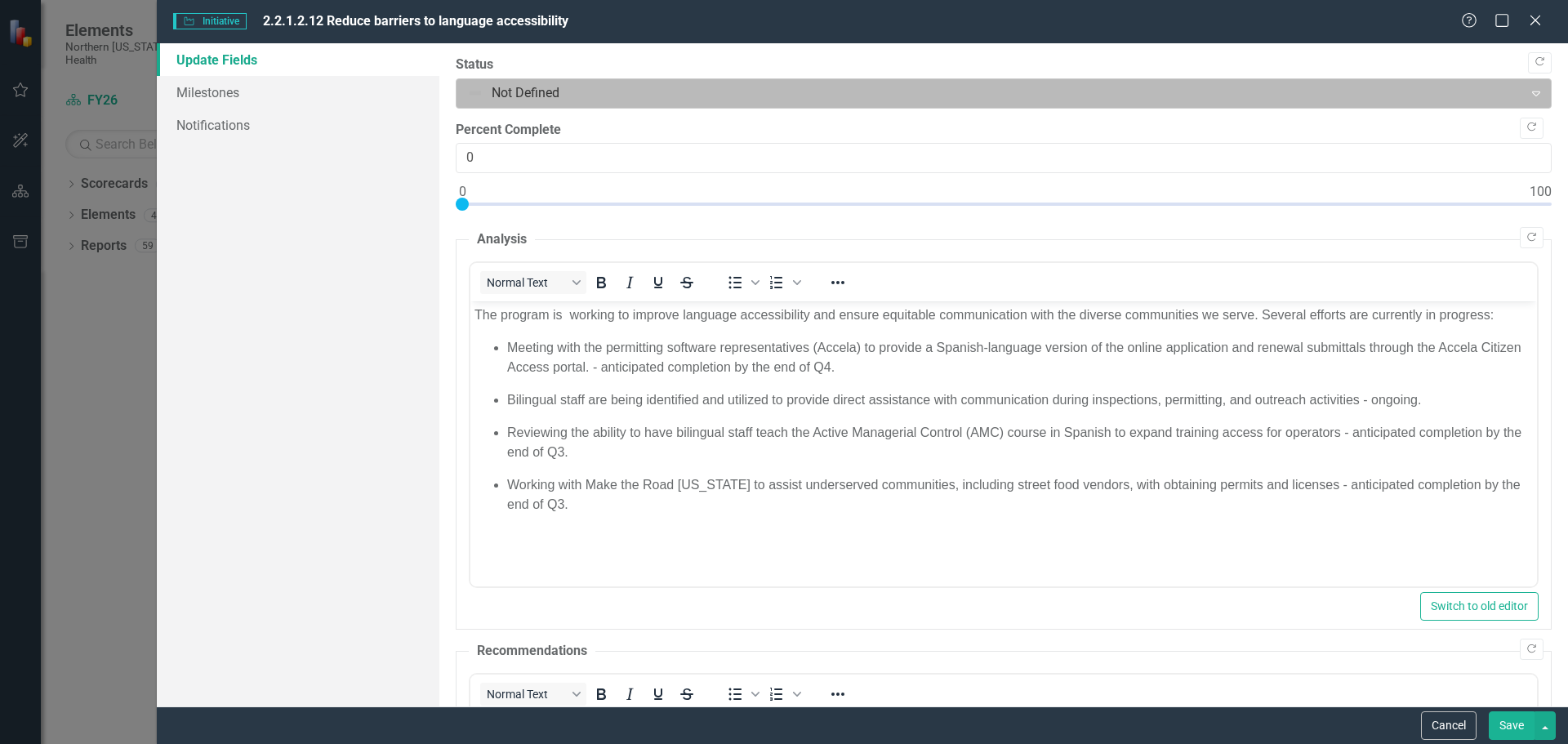
click at [626, 92] on div at bounding box center [990, 93] width 1046 height 22
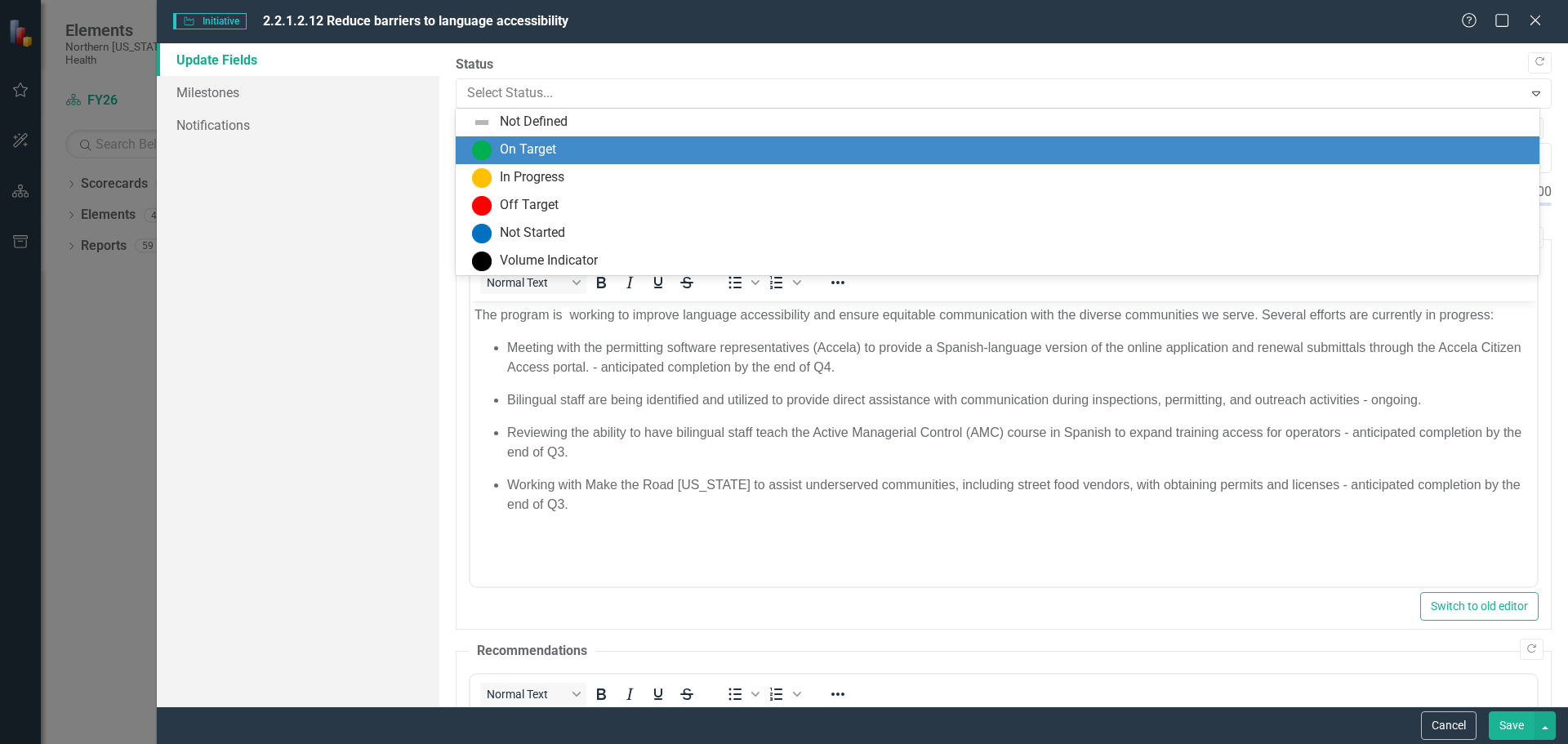
click at [630, 151] on div "On Target" at bounding box center [1001, 150] width 1058 height 20
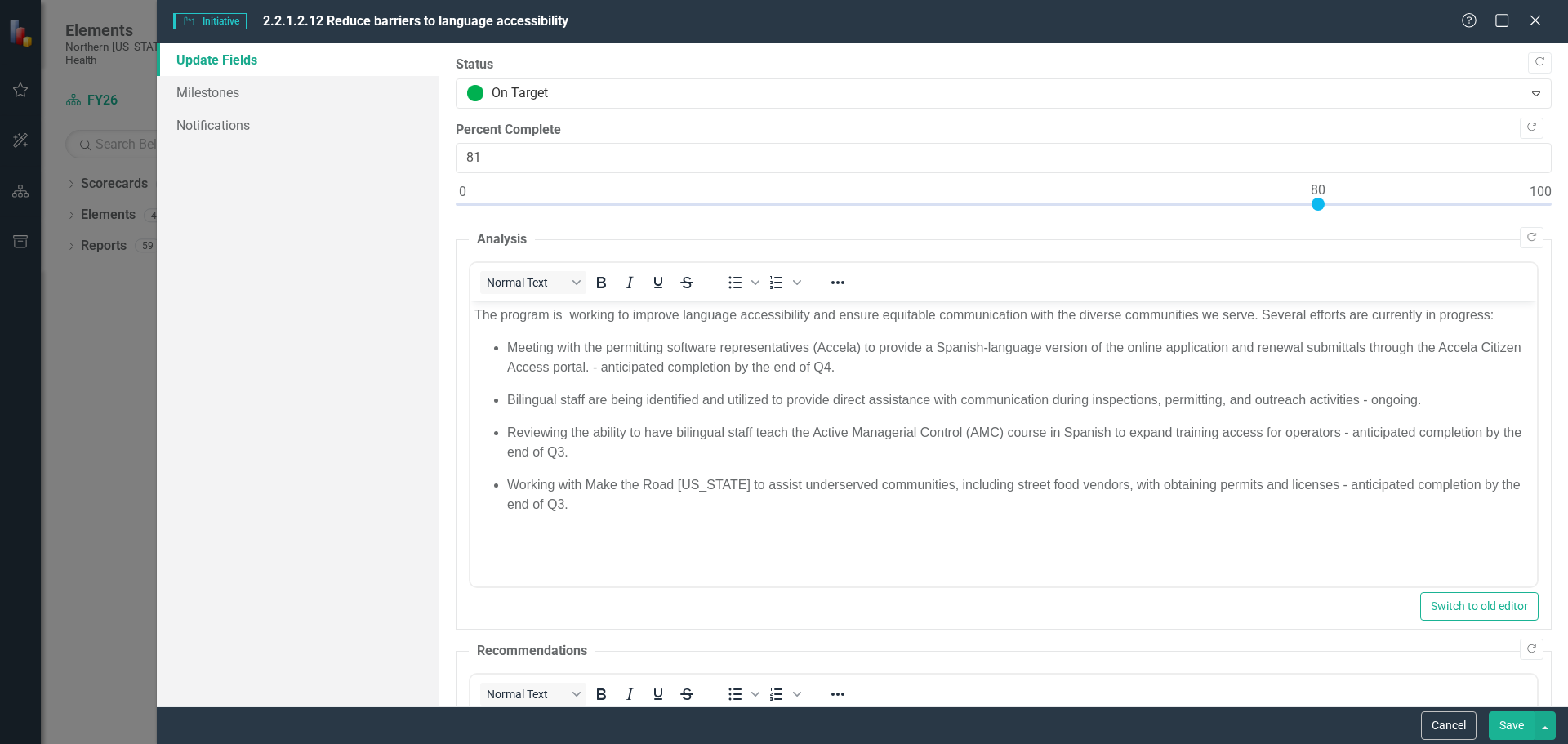
type input "80"
drag, startPoint x: 460, startPoint y: 207, endPoint x: 1316, endPoint y: 204, distance: 856.0
click at [1316, 204] on div at bounding box center [1318, 204] width 13 height 13
click at [1509, 721] on button "Save" at bounding box center [1511, 725] width 45 height 28
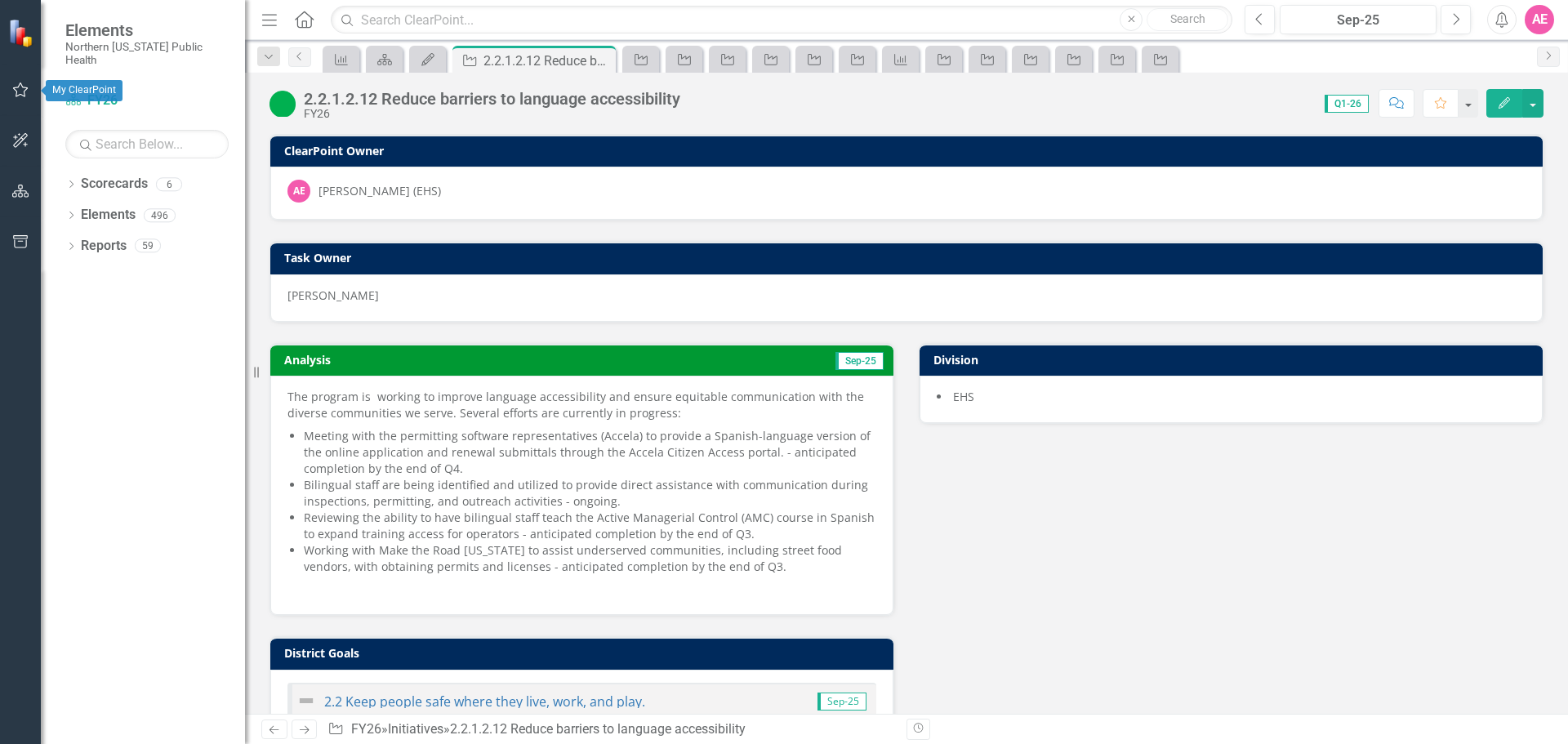
click at [18, 89] on icon "button" at bounding box center [20, 90] width 17 height 13
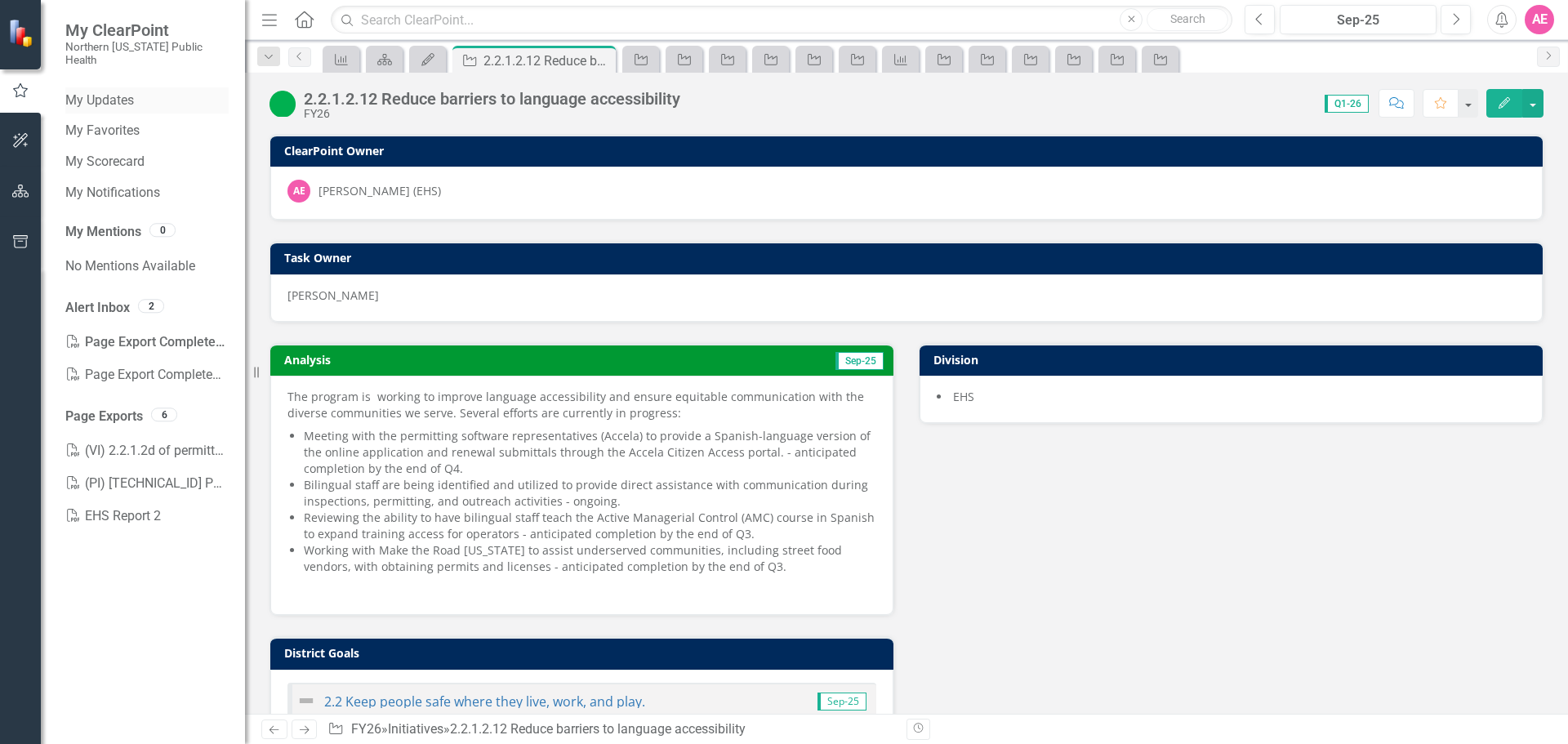
click at [107, 92] on link "My Updates" at bounding box center [148, 100] width 164 height 19
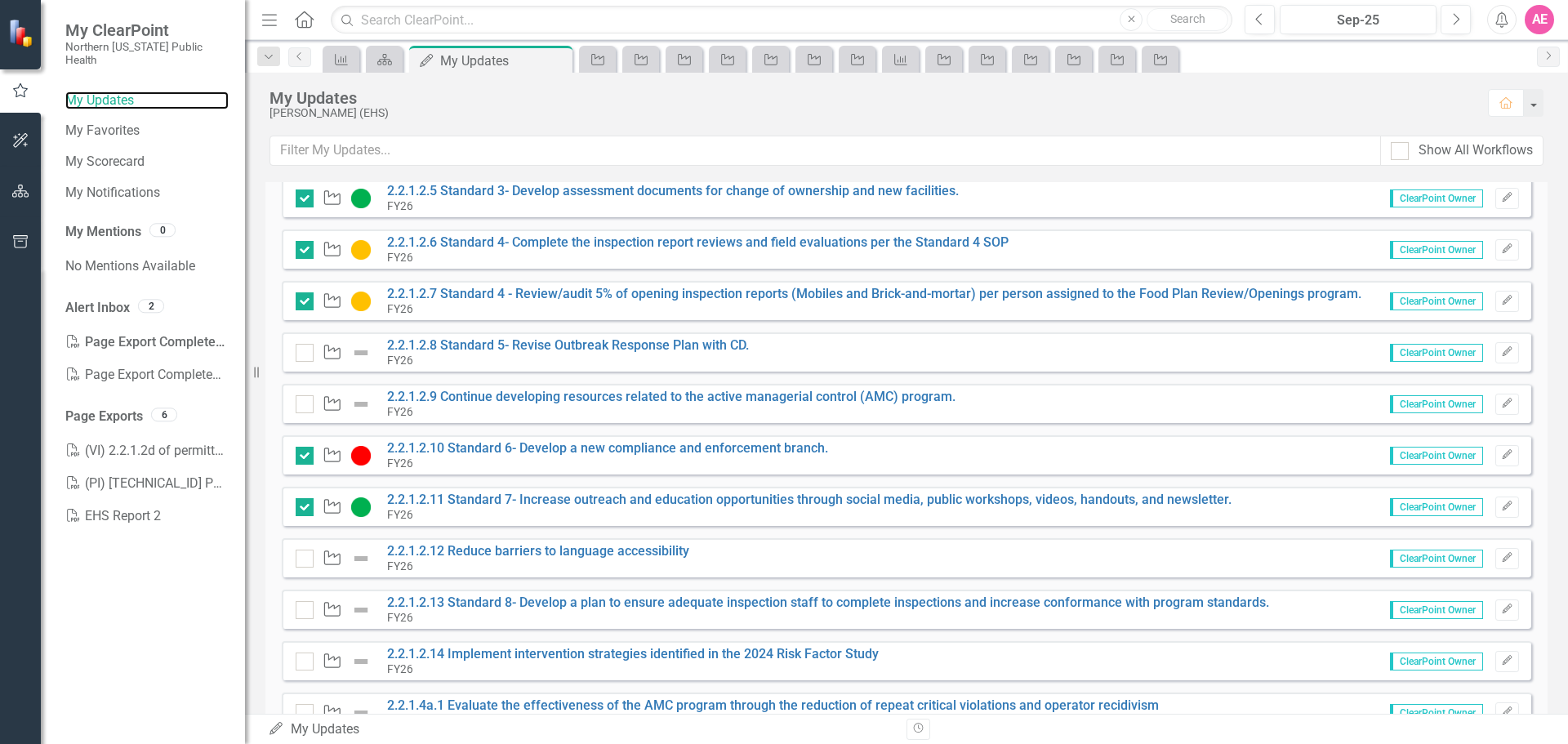
scroll to position [408, 0]
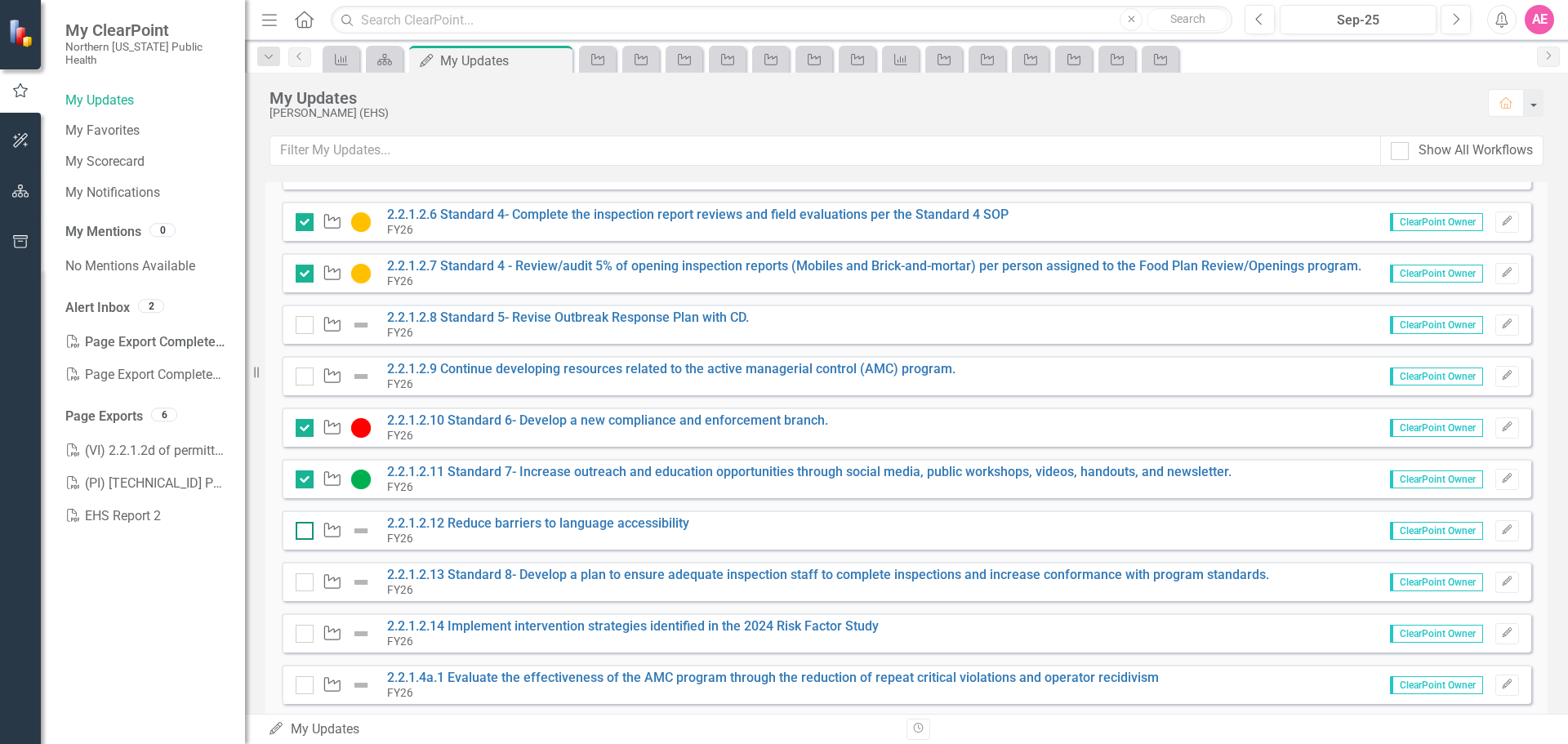
click at [308, 532] on div at bounding box center [305, 531] width 18 height 18
click at [307, 532] on input "checkbox" at bounding box center [301, 527] width 11 height 11
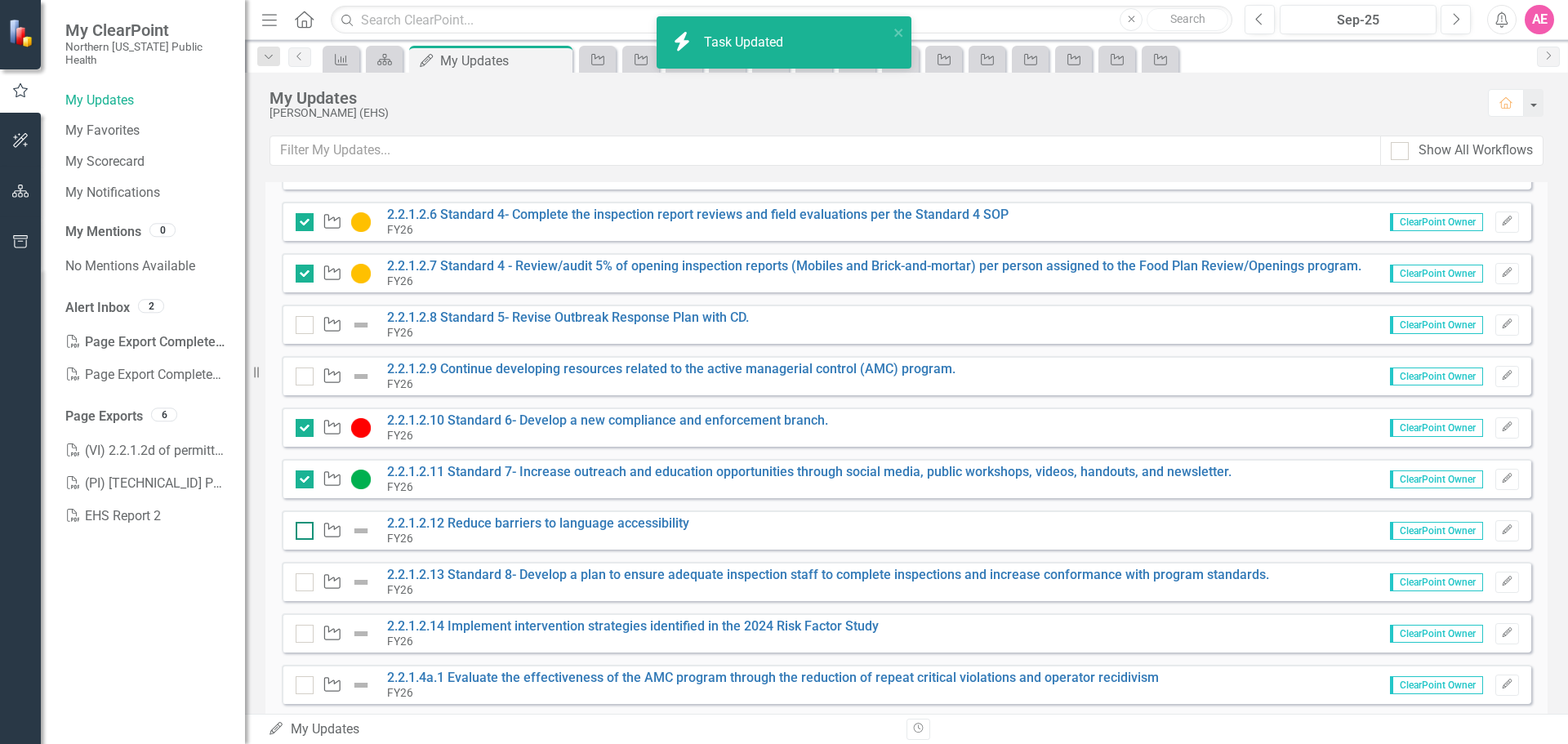
checkbox input "true"
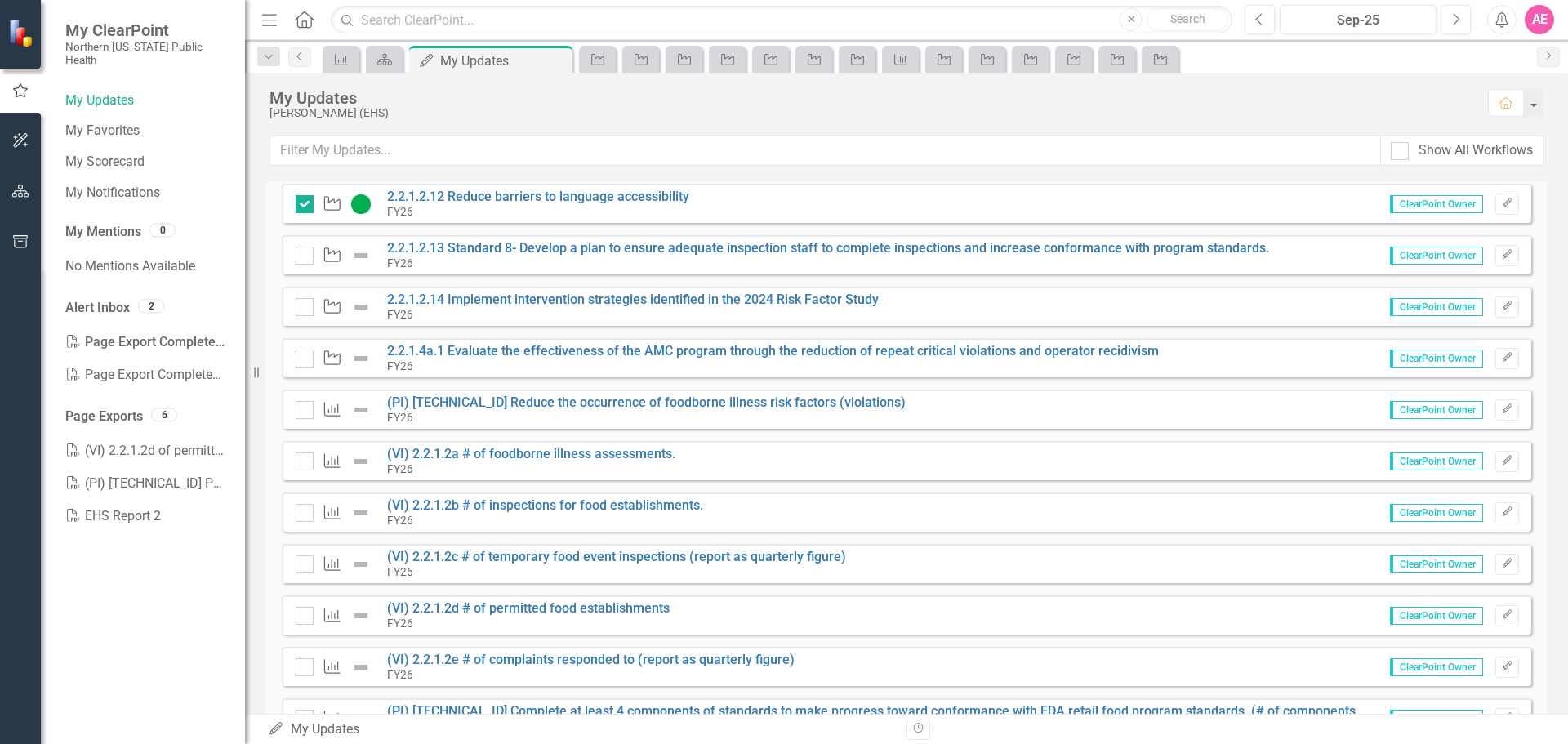
scroll to position [653, 0]
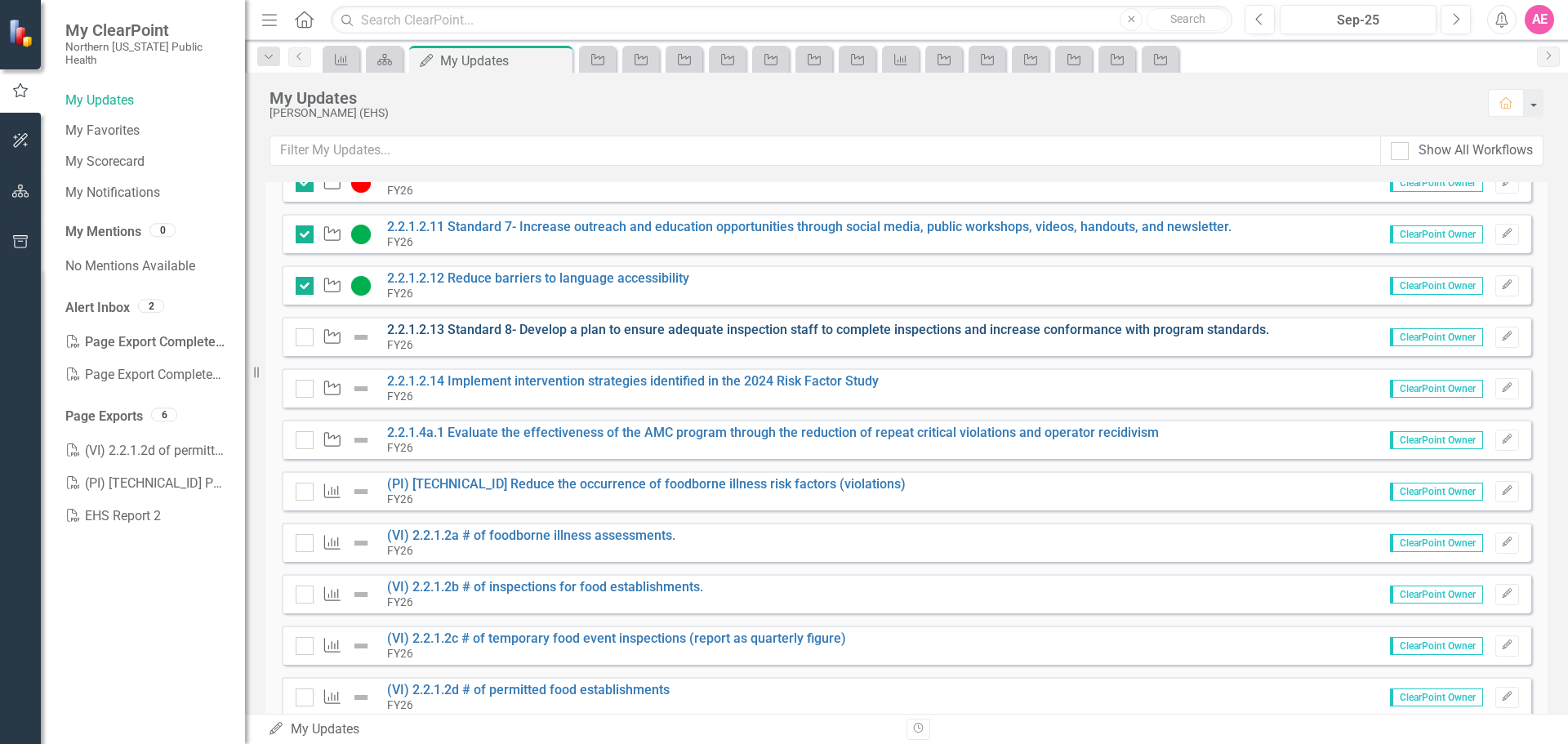
click at [492, 324] on link "2.2.1.2.13 Standard 8- Develop a plan to ensure adequate inspection staff to co…" at bounding box center [828, 329] width 883 height 15
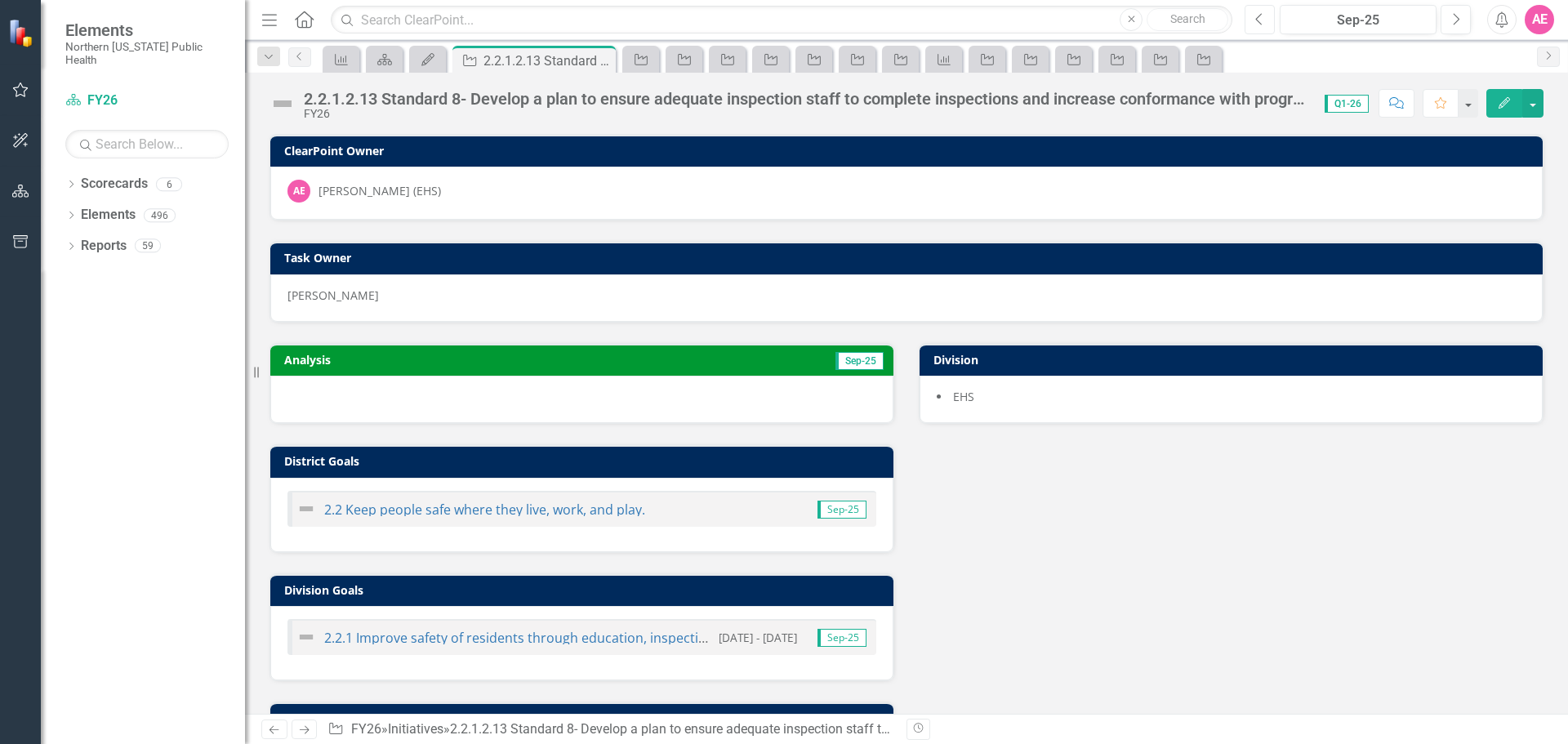
click at [1260, 18] on icon "Previous" at bounding box center [1260, 20] width 9 height 15
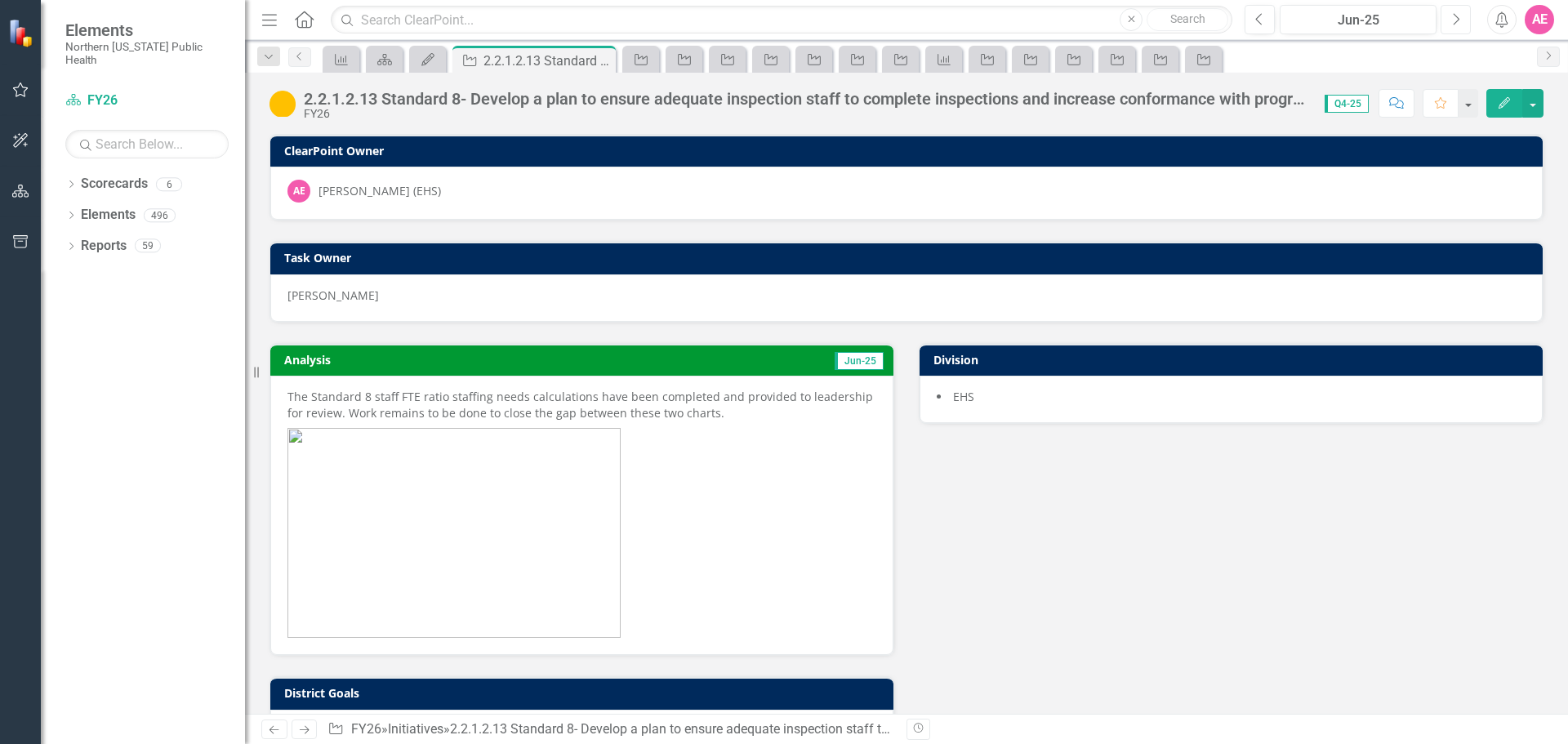
click at [1462, 21] on button "Next" at bounding box center [1456, 20] width 30 height 29
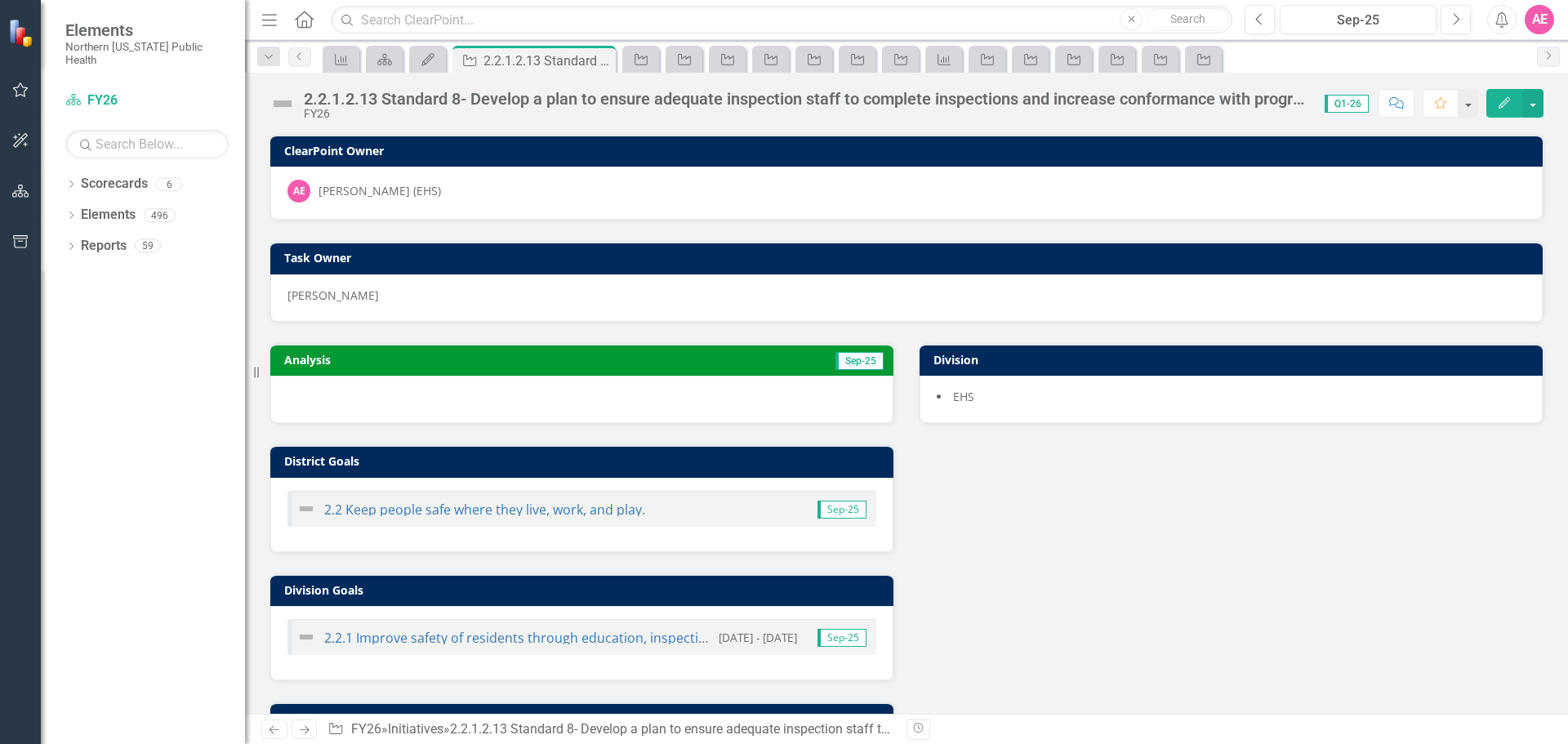
click at [1243, 615] on div "Analysis Sep-25 District Goals 2.2 Keep people safe where they live, work, and …" at bounding box center [906, 566] width 1299 height 488
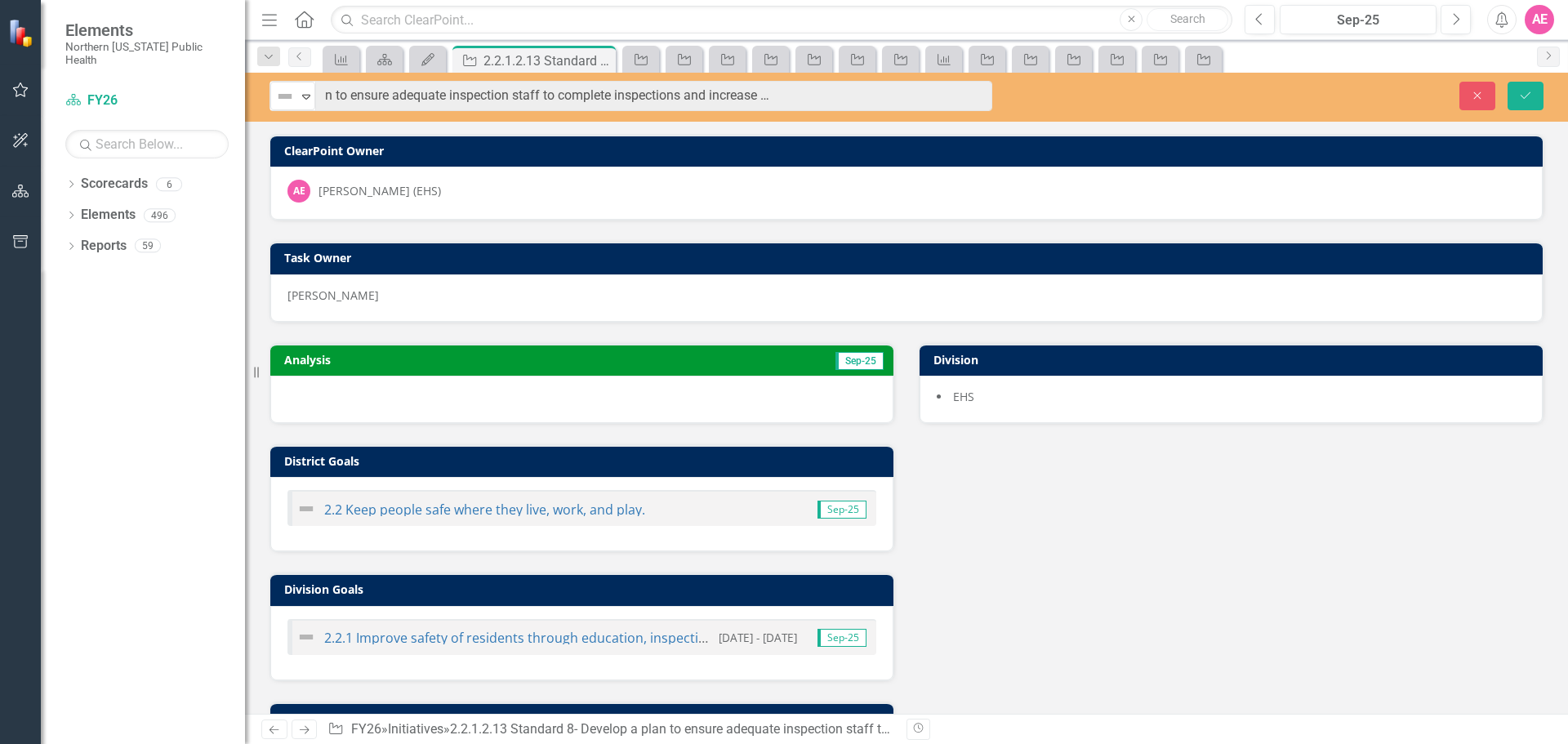
drag, startPoint x: 305, startPoint y: 93, endPoint x: 985, endPoint y: 115, distance: 680.4
click at [985, 115] on div "Not Defined Expand 2.2.1.2.13 Standard 8- Develop a plan to ensure adequate ins…" at bounding box center [907, 97] width 1324 height 49
click at [1253, 567] on div "Analysis Sep-25 District Goals 2.2 Keep people safe where they live, work, and …" at bounding box center [906, 566] width 1299 height 488
click at [1536, 99] on button "Save" at bounding box center [1525, 96] width 36 height 28
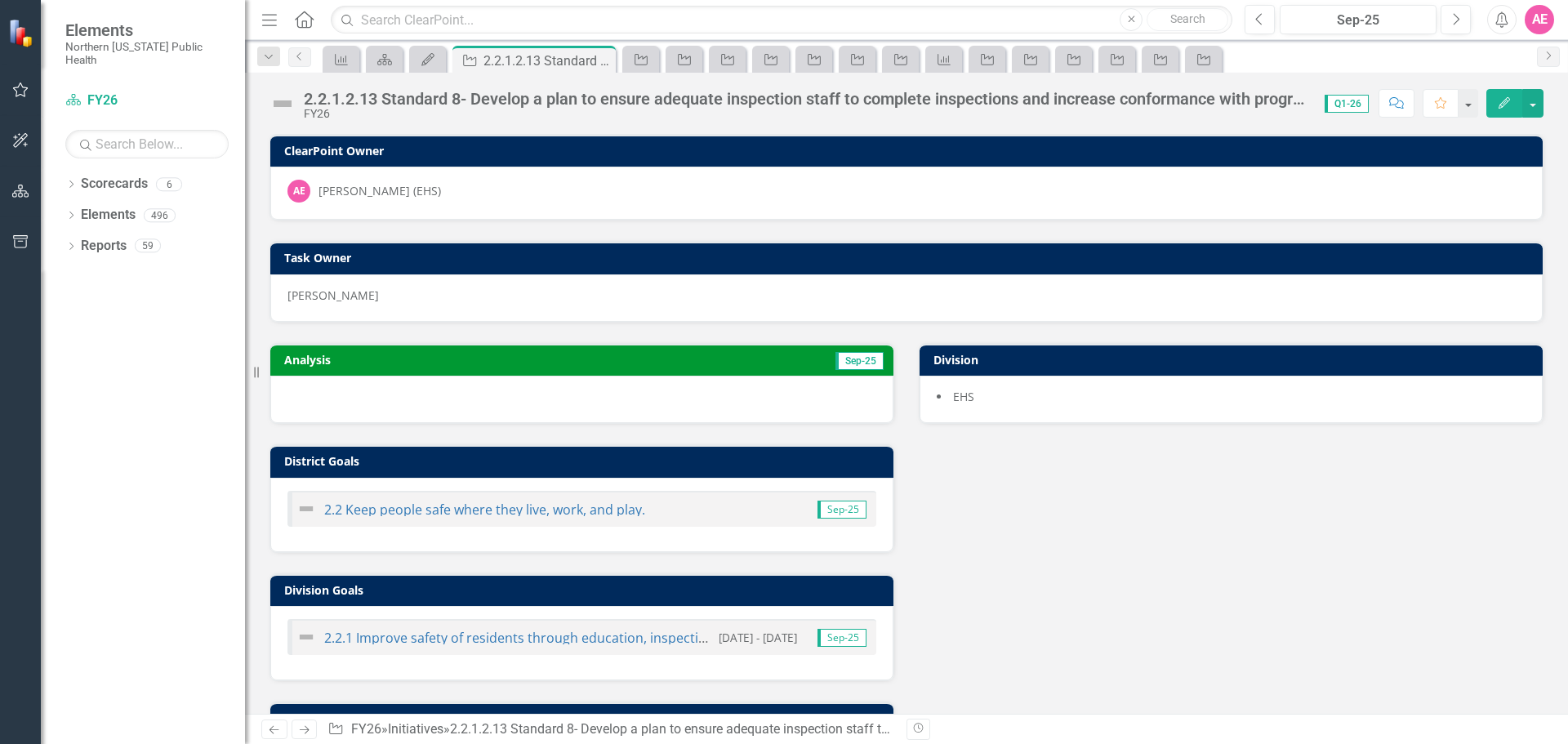
click at [1508, 97] on icon "button" at bounding box center [1504, 102] width 12 height 12
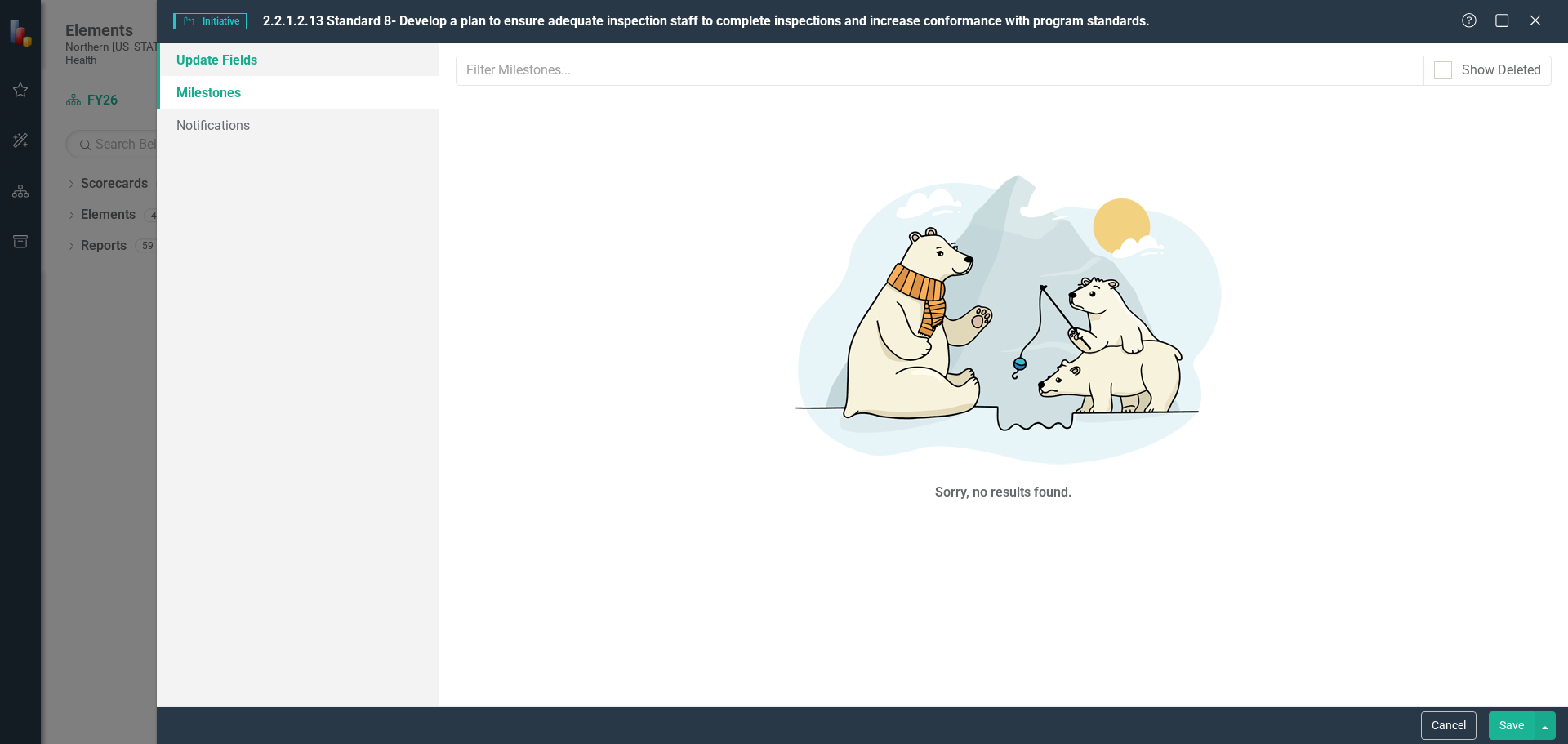
scroll to position [0, 0]
click at [201, 58] on link "Update Fields" at bounding box center [298, 60] width 283 height 33
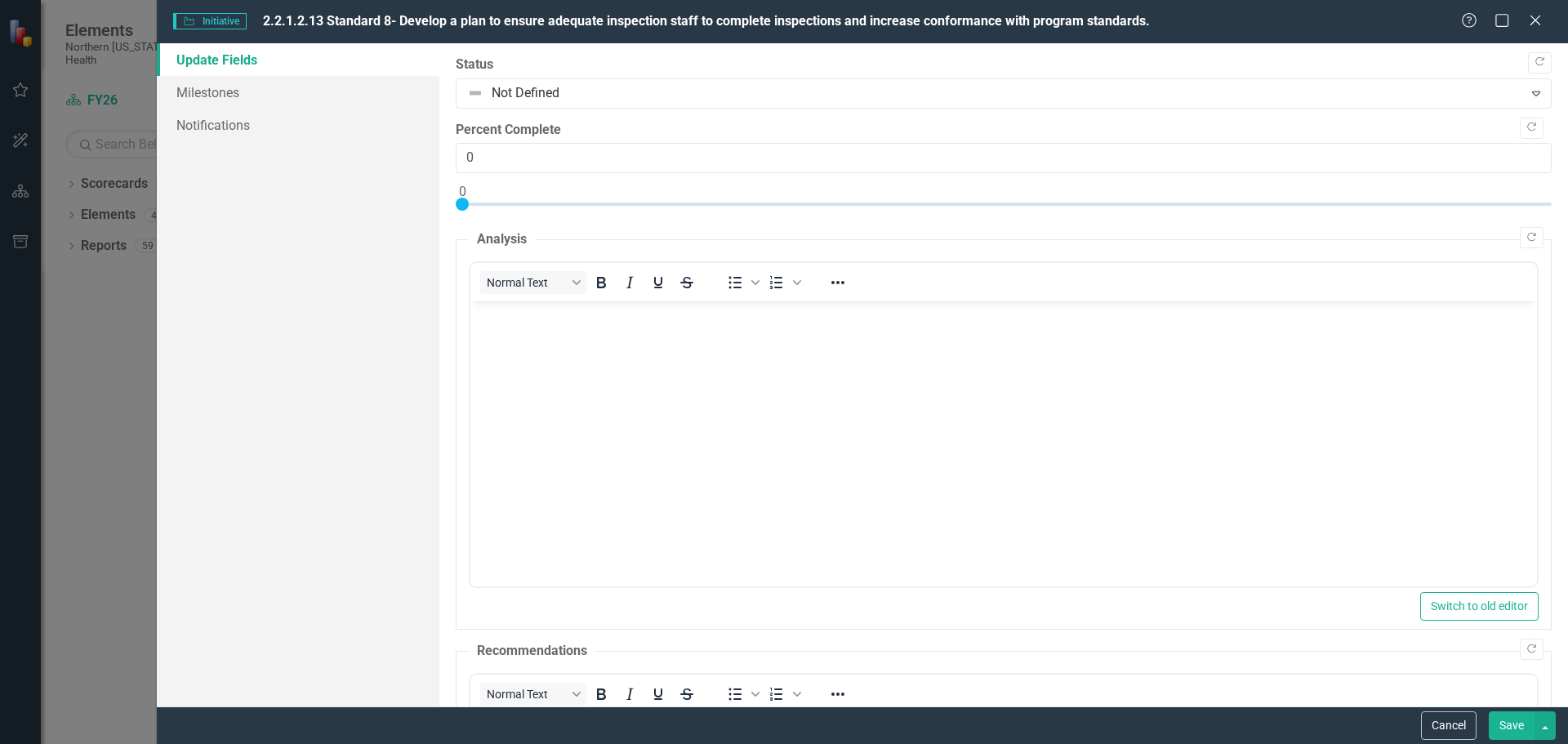
click at [495, 320] on p "Rich Text Area. Press ALT-0 for help." at bounding box center [1003, 316] width 1059 height 20
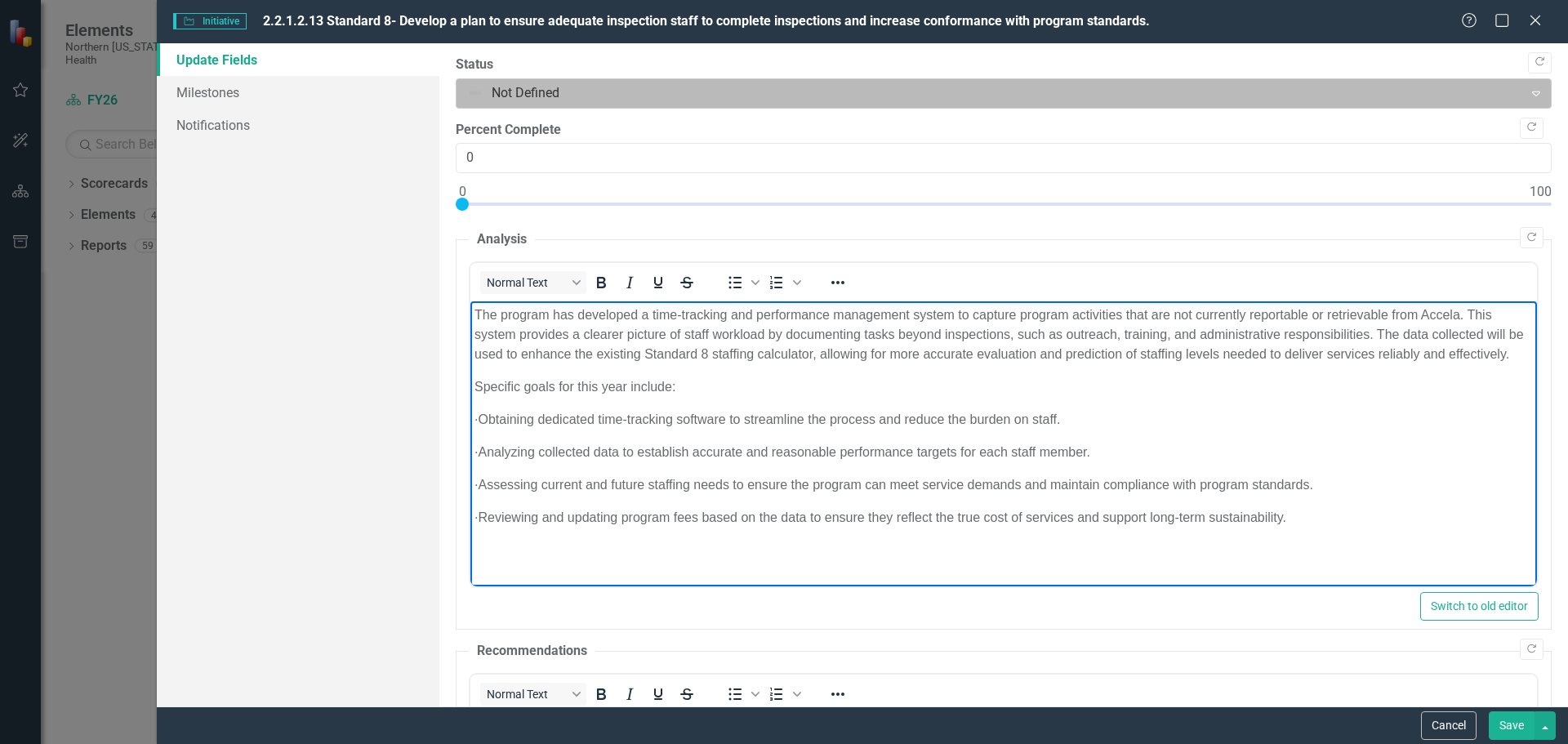
drag, startPoint x: 493, startPoint y: 74, endPoint x: 509, endPoint y: 85, distance: 19.4
click at [509, 85] on div "Status Not Defined Expand" at bounding box center [1004, 82] width 1096 height 53
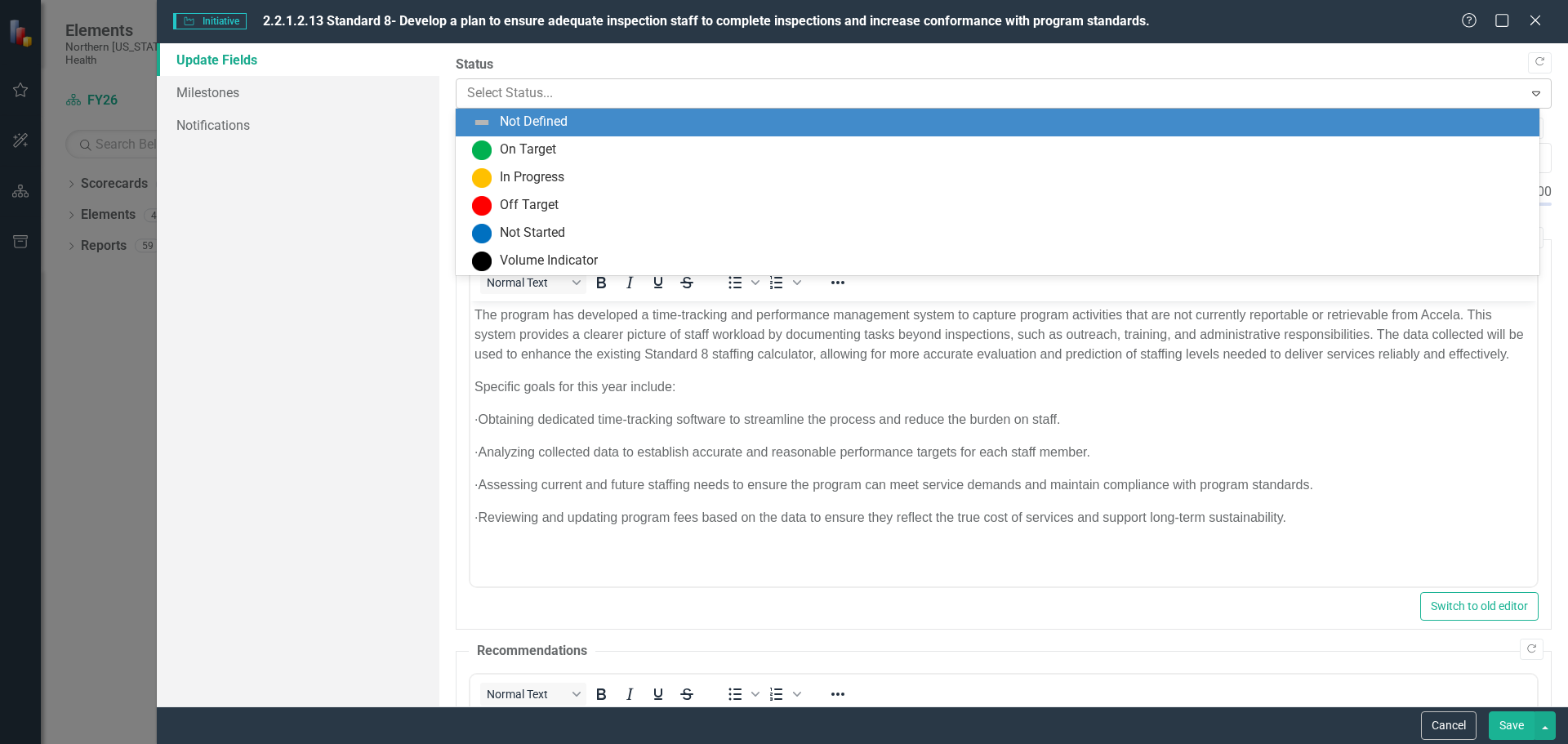
click at [520, 89] on div at bounding box center [990, 93] width 1046 height 22
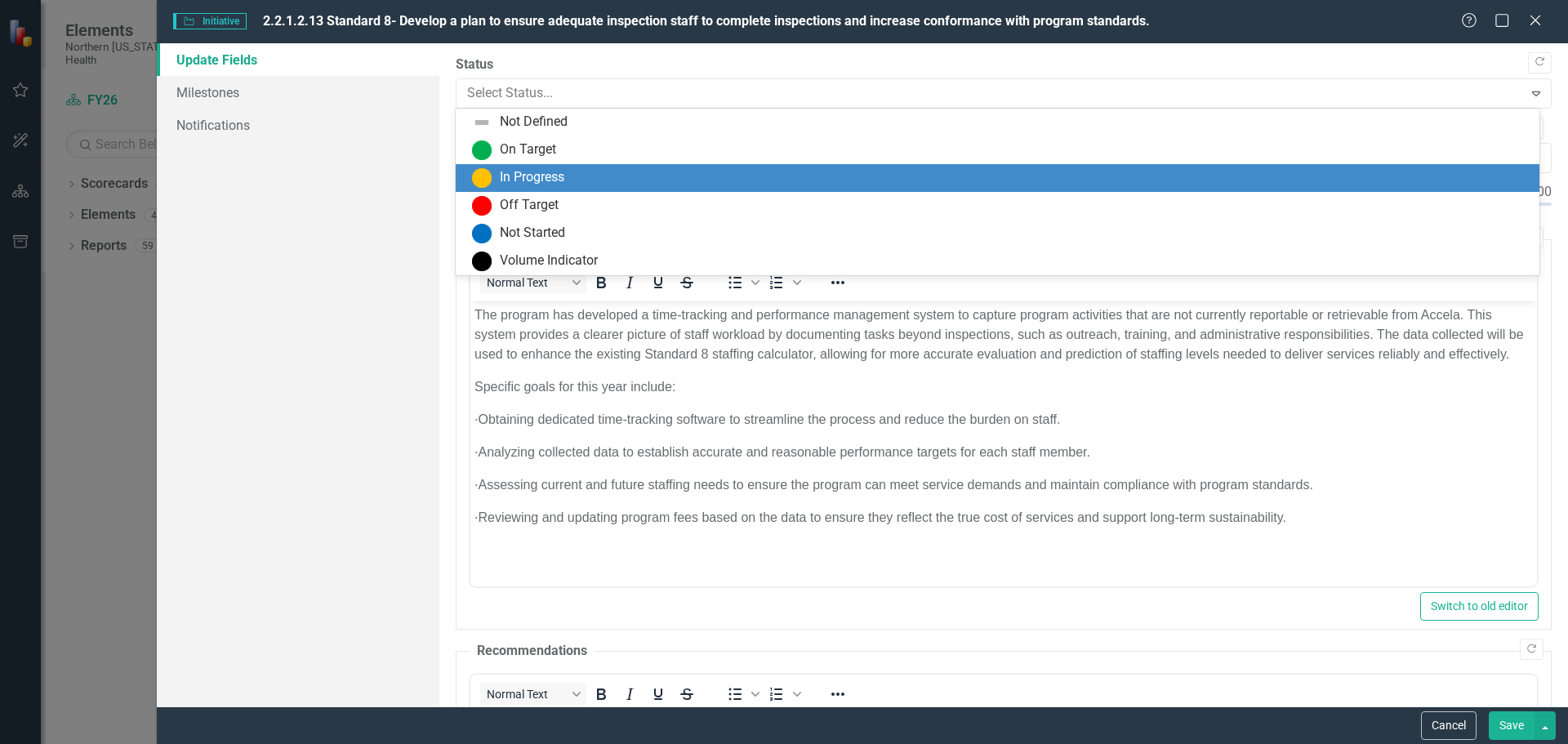
click at [524, 173] on div "In Progress" at bounding box center [532, 177] width 65 height 19
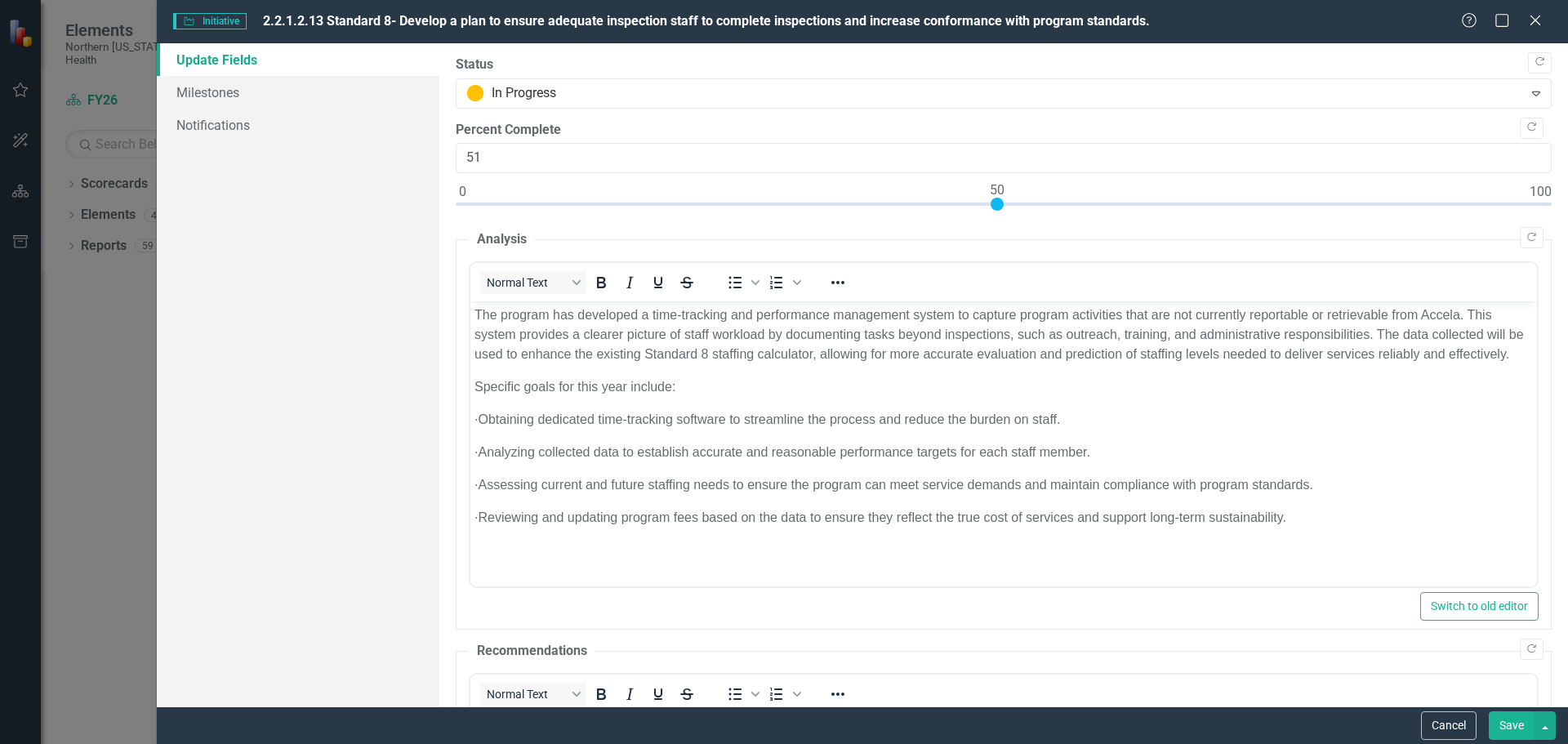
type input "50"
drag, startPoint x: 468, startPoint y: 203, endPoint x: 1005, endPoint y: 234, distance: 537.9
click at [1005, 234] on div "Copy Forward Status In Progress Expand Copy Forward Percent Complete 50 Copy Fo…" at bounding box center [1004, 548] width 1096 height 986
click at [516, 429] on p "· Obtaining dedicated time-tracking software to streamline the process and redu…" at bounding box center [1003, 420] width 1059 height 20
click at [738, 286] on icon "Bullet list" at bounding box center [735, 283] width 20 height 20
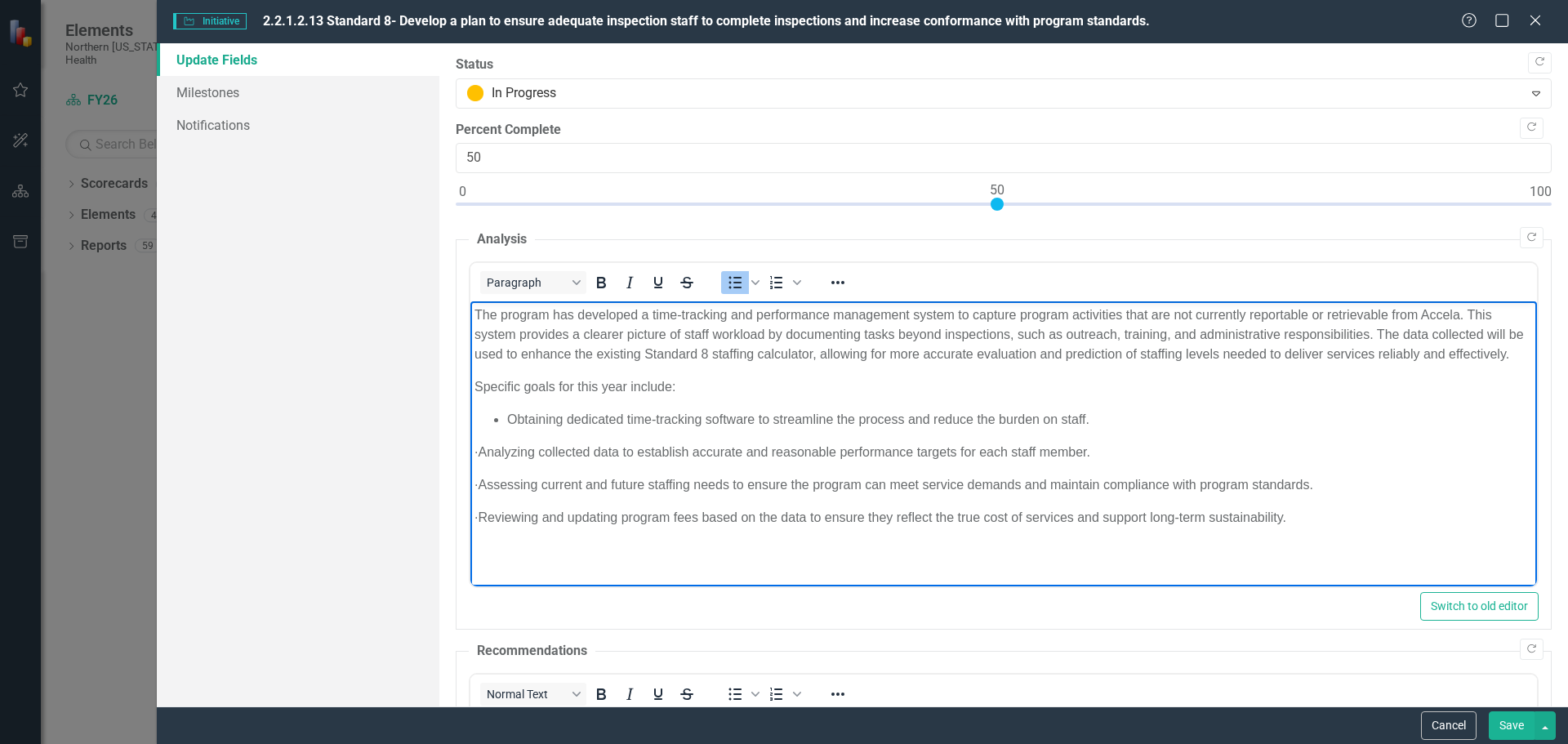
click at [511, 462] on p "· Analyzing collected data to establish accurate and reasonable performance tar…" at bounding box center [1003, 452] width 1059 height 20
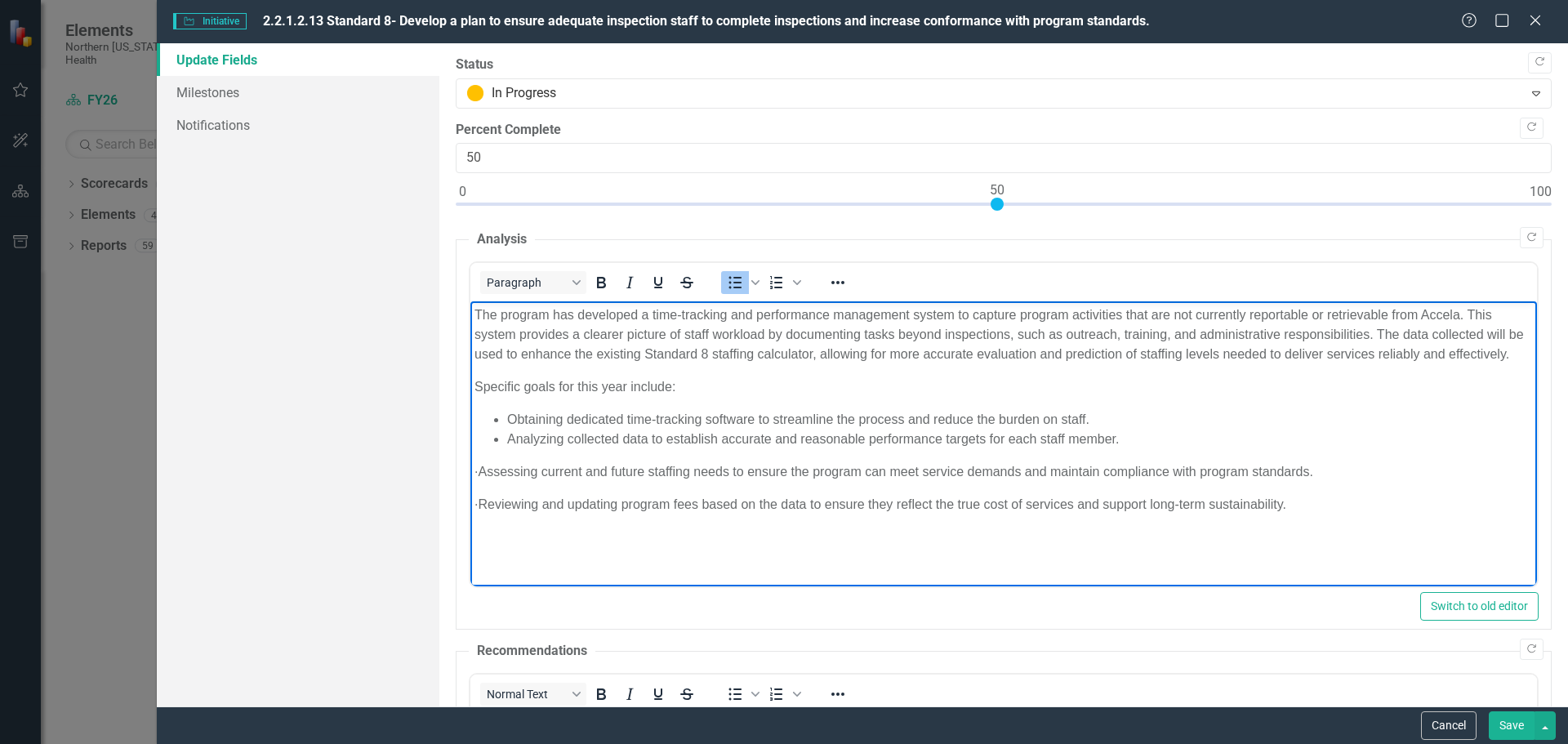
click at [508, 482] on p "· Assessing current and future staffing needs to ensure the program can meet se…" at bounding box center [1003, 472] width 1059 height 20
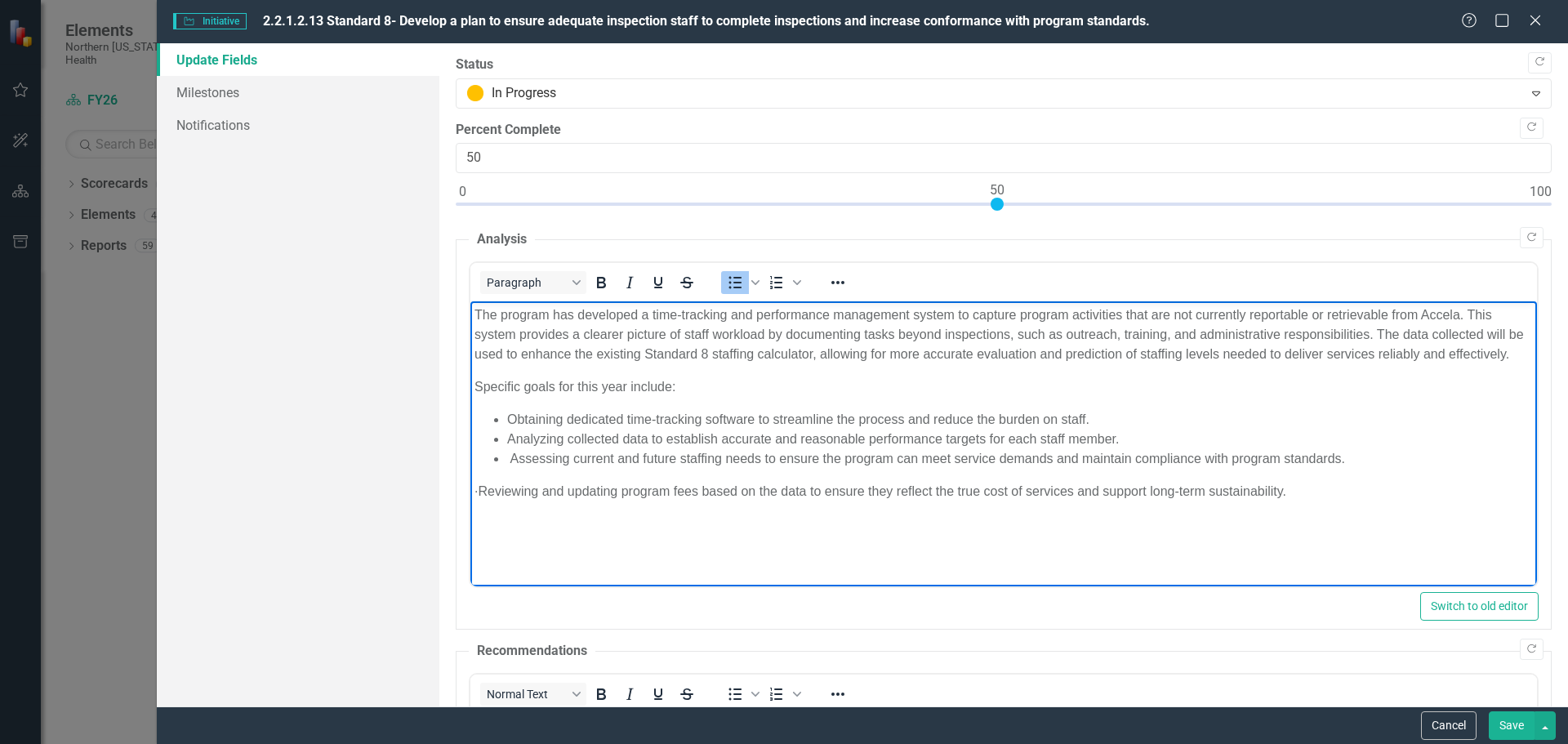
click at [509, 501] on p "· Reviewing and updating program fees based on the data to ensure they reflect …" at bounding box center [1003, 492] width 1059 height 20
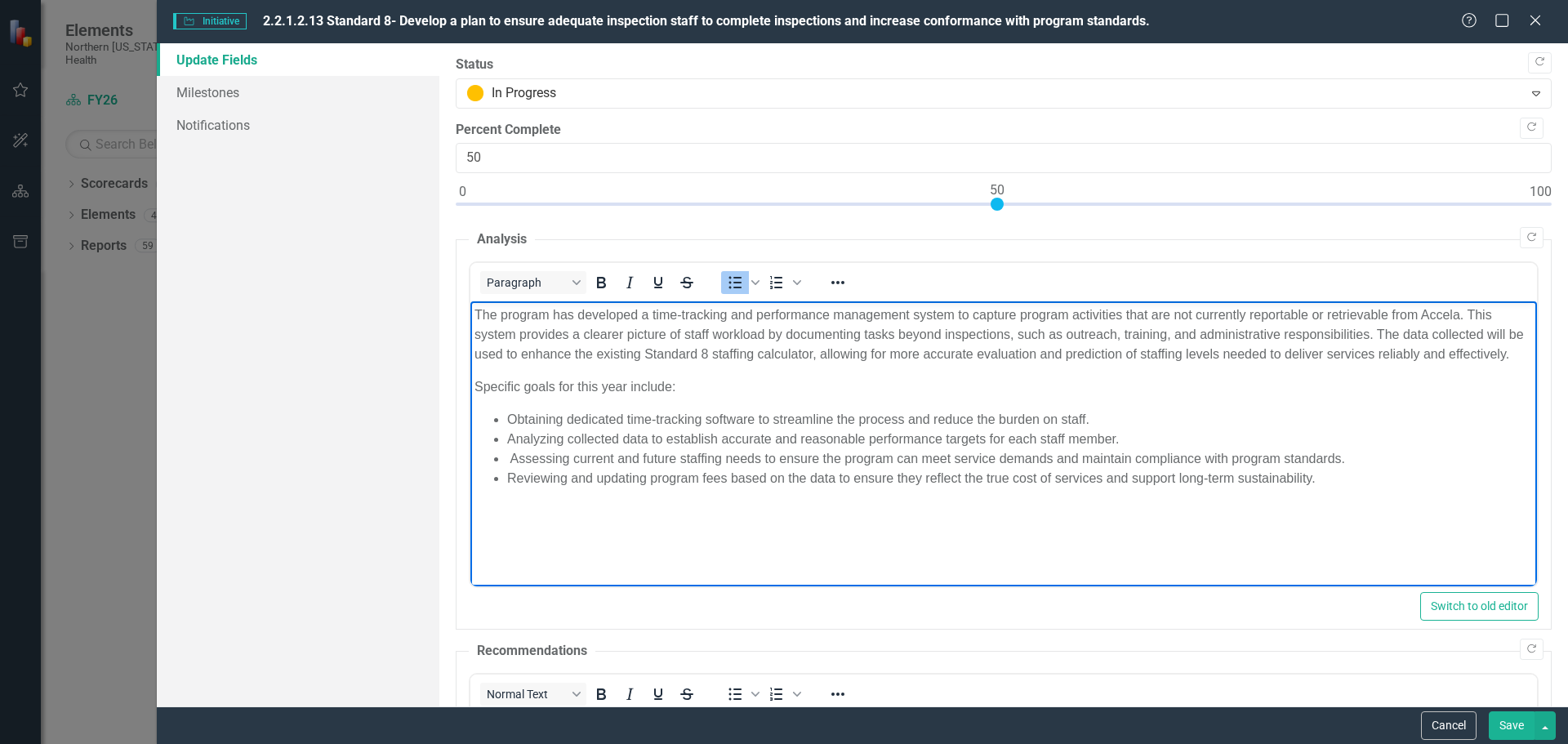
click at [1436, 519] on body "The program has developed a time-tracking and performance management system to …" at bounding box center [1003, 424] width 1067 height 245
click at [1528, 735] on button "Save" at bounding box center [1511, 725] width 45 height 28
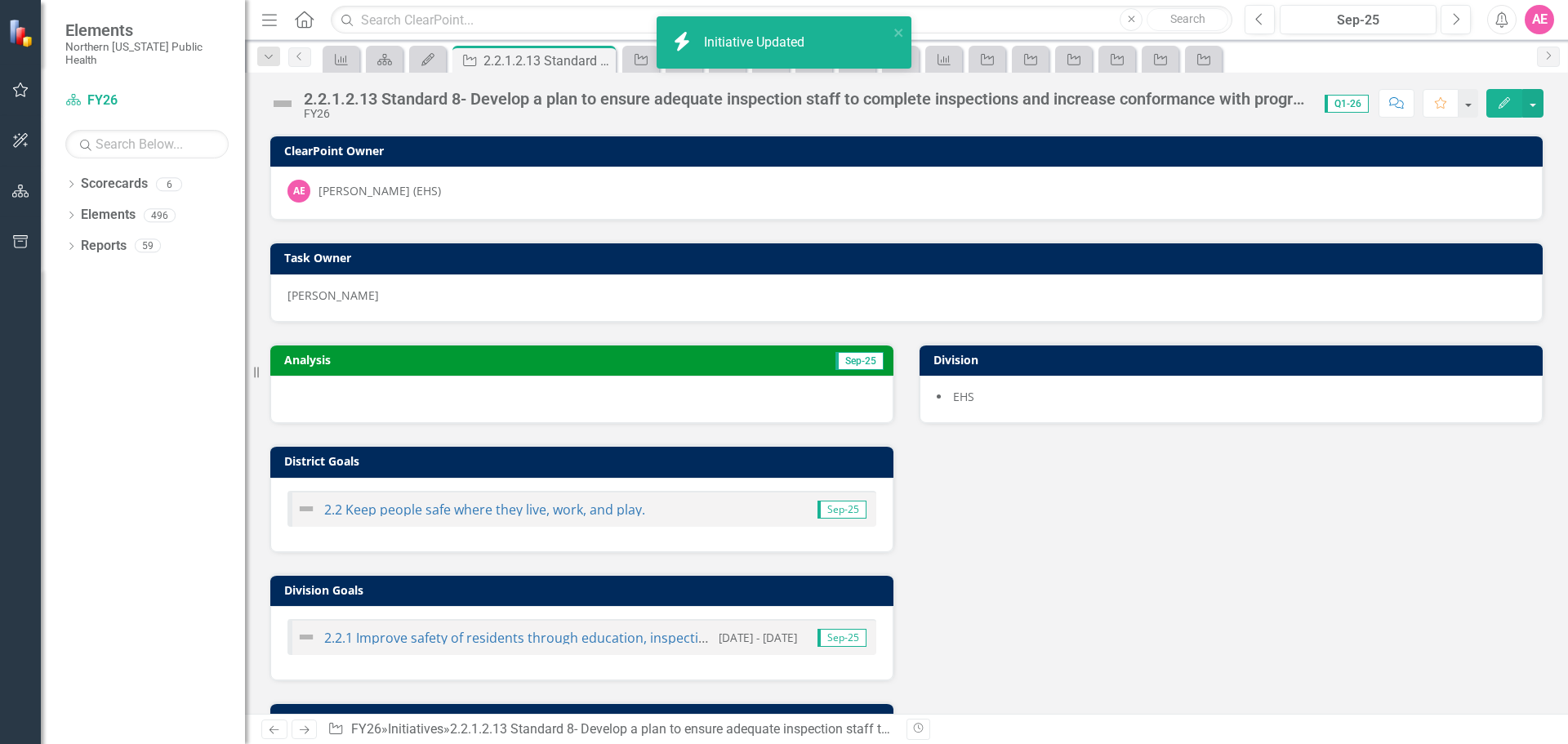
click at [18, 93] on icon "button" at bounding box center [20, 90] width 17 height 13
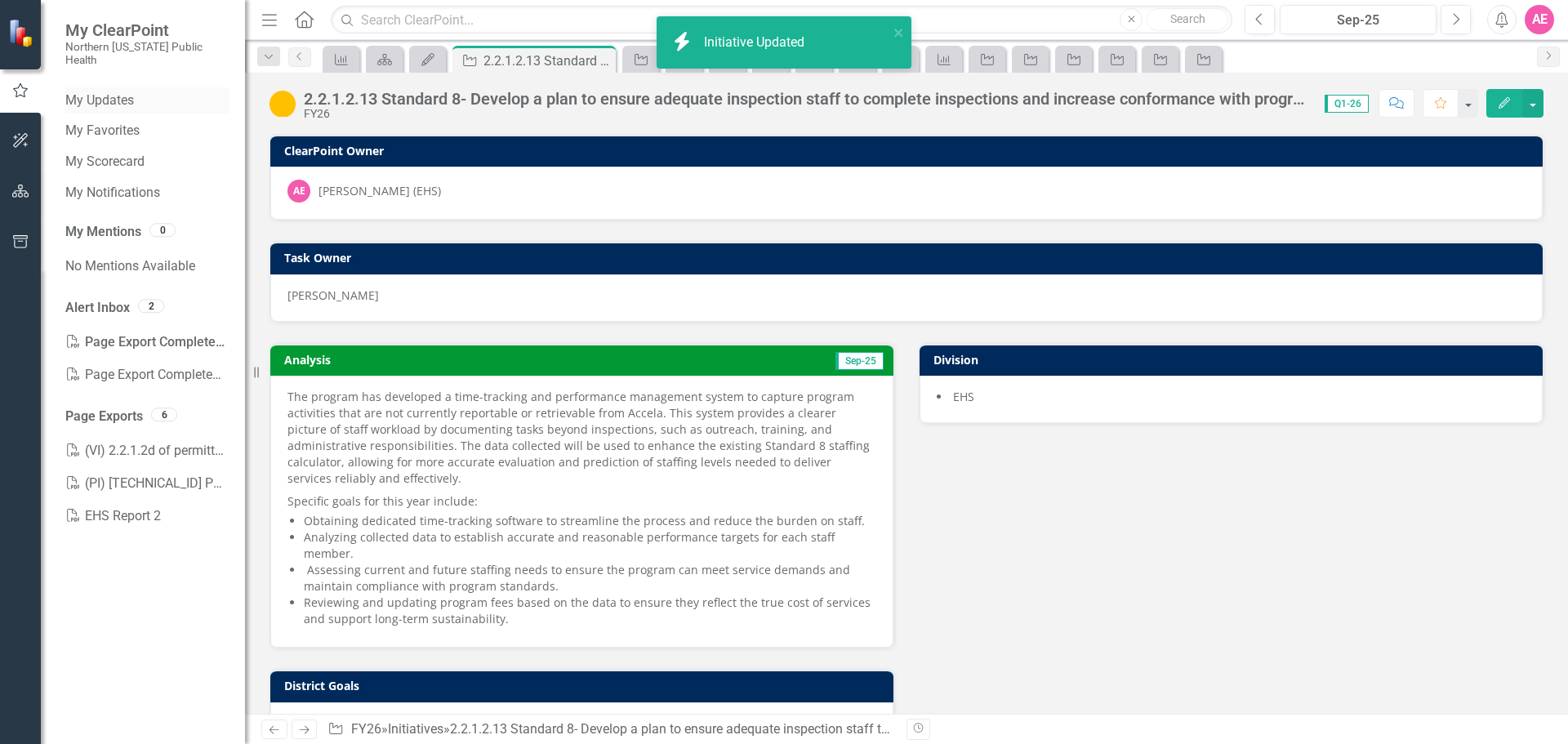
click at [100, 92] on link "My Updates" at bounding box center [148, 100] width 164 height 19
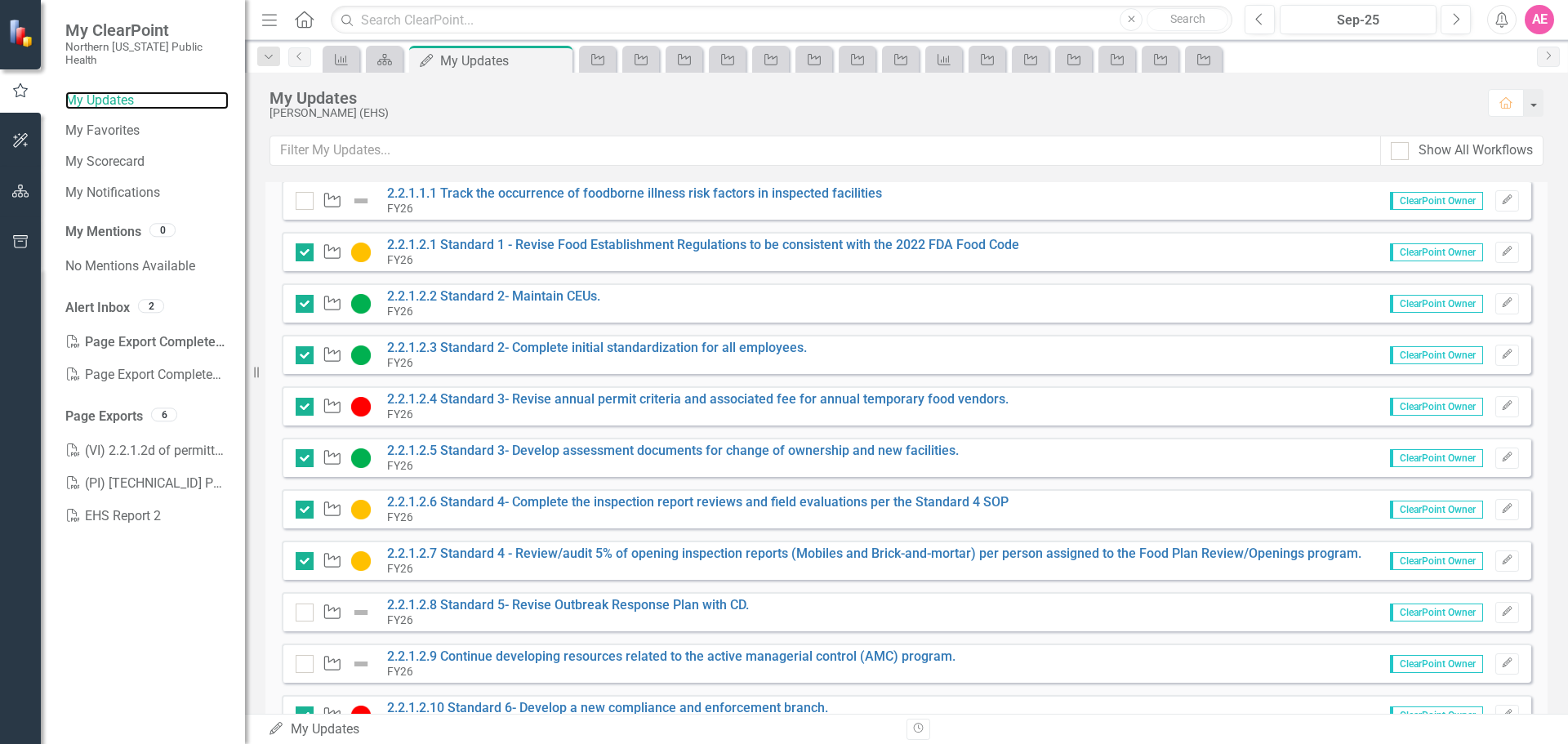
scroll to position [245, 0]
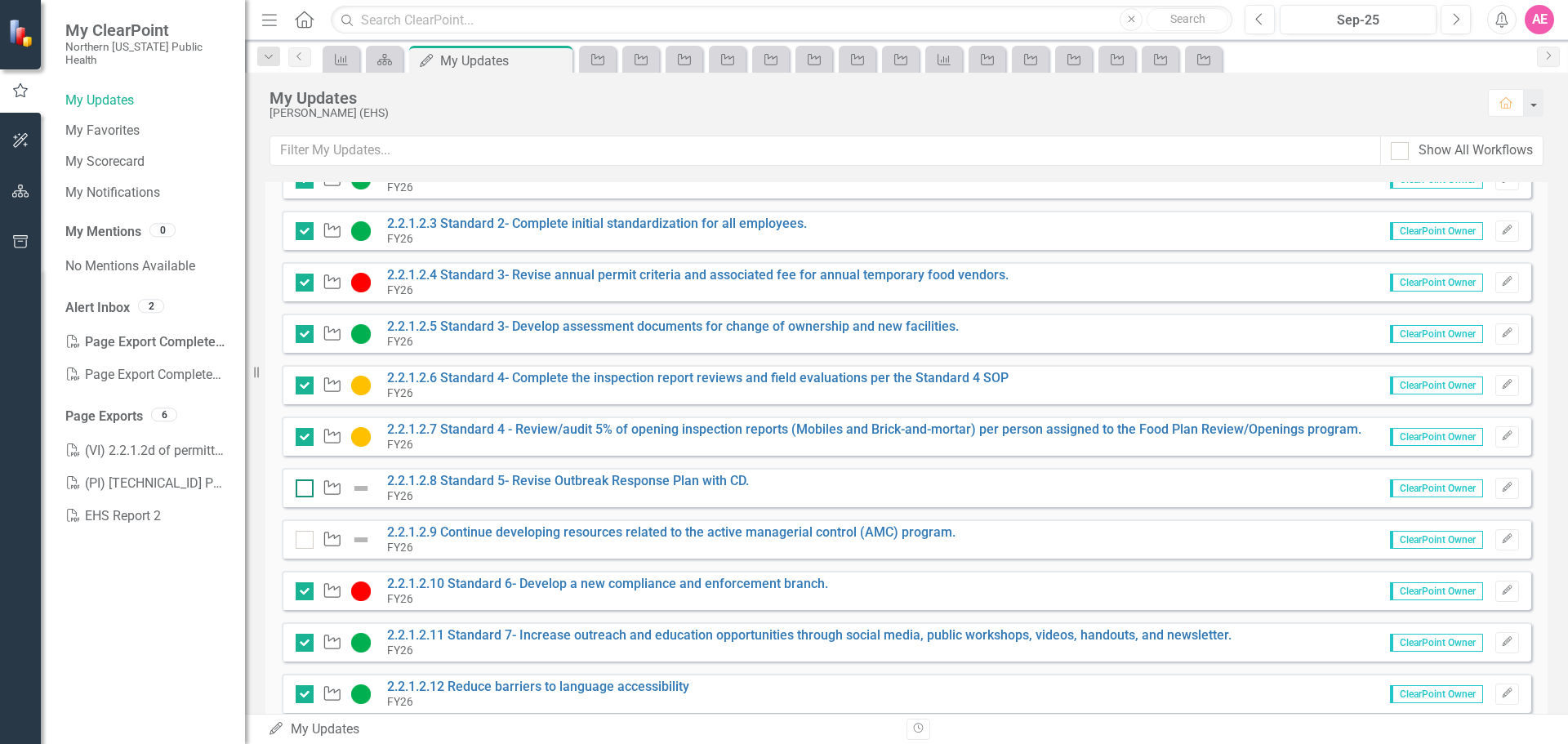
click at [304, 487] on input "checkbox" at bounding box center [301, 484] width 11 height 11
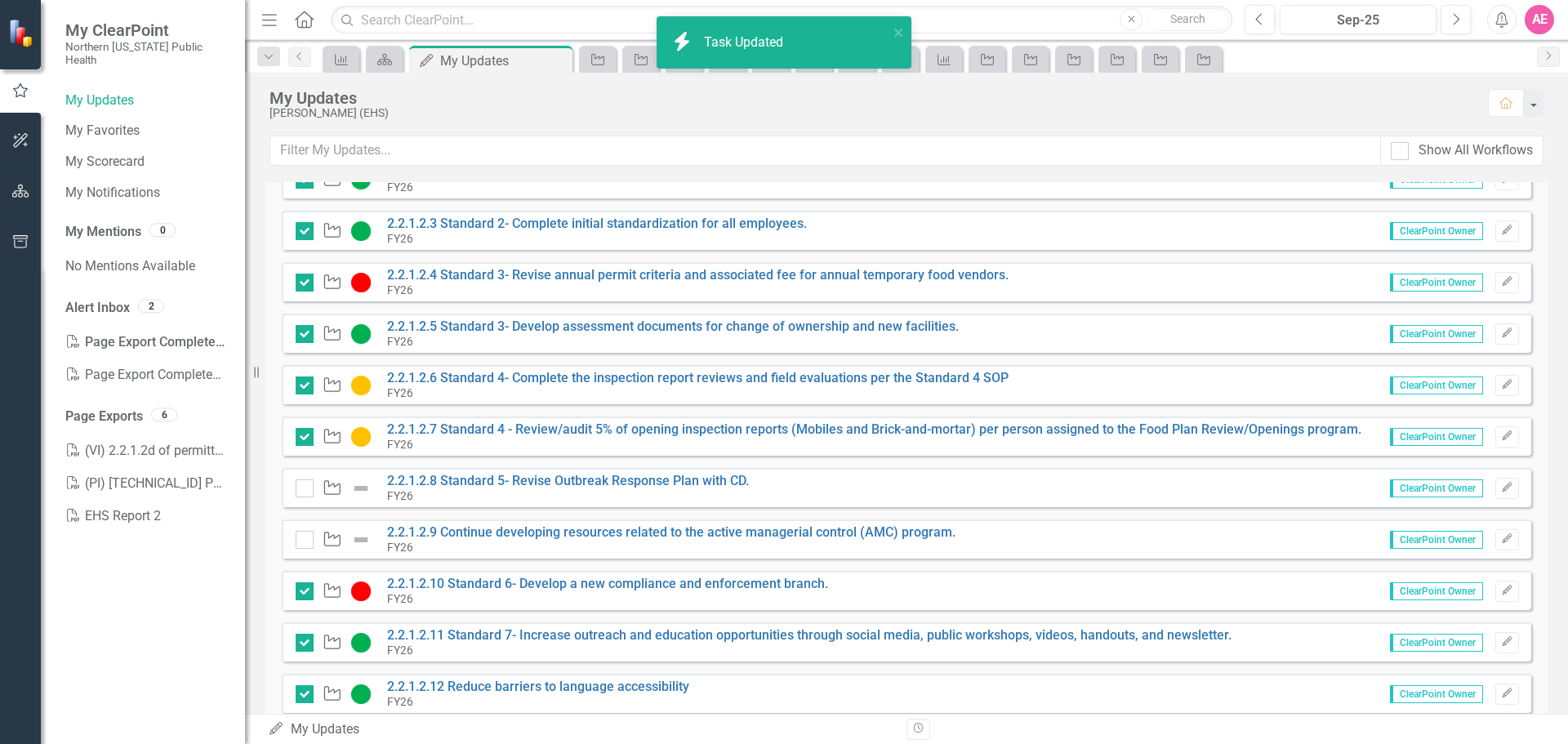
checkbox input "true"
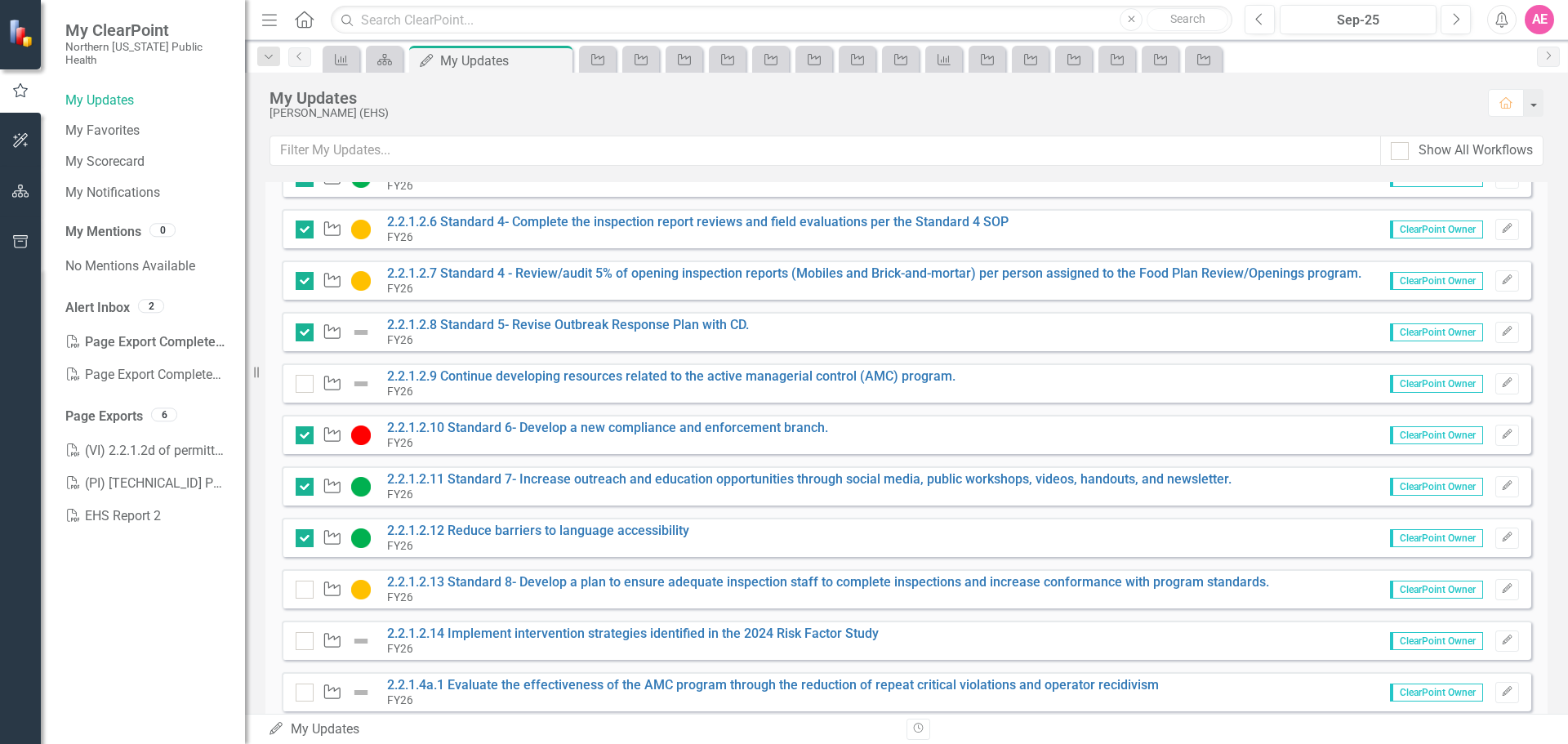
scroll to position [408, 0]
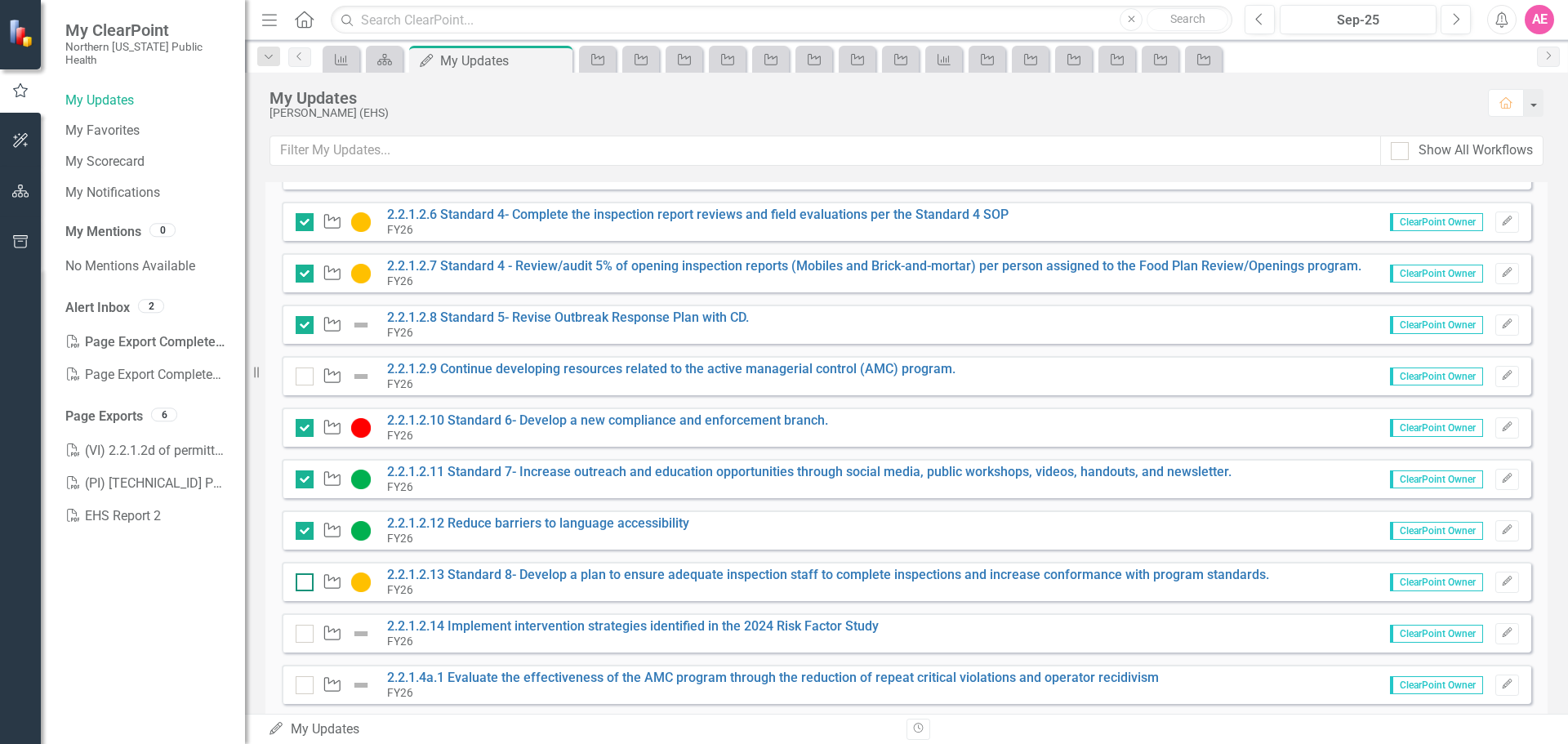
click at [297, 581] on input "checkbox" at bounding box center [301, 579] width 11 height 11
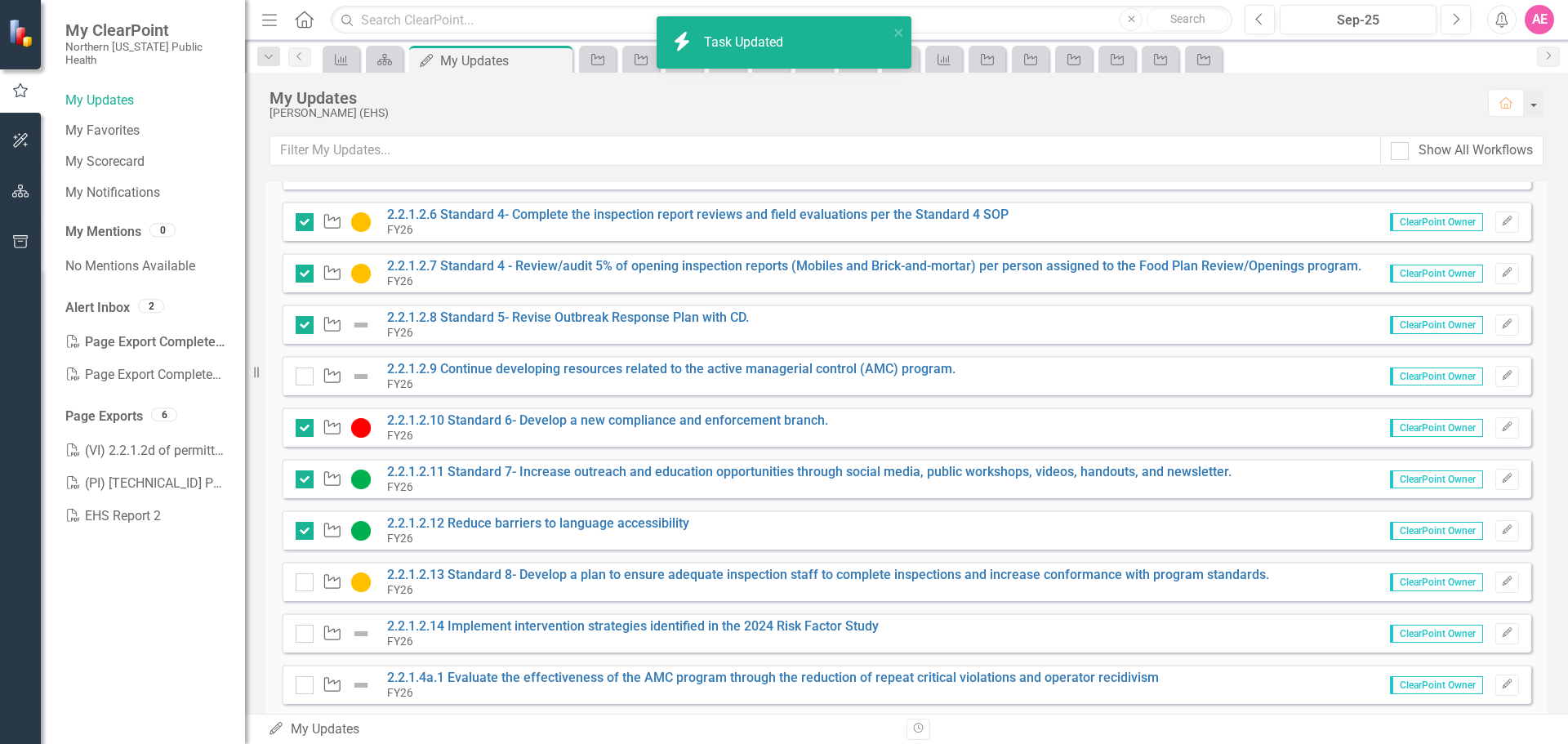
checkbox input "true"
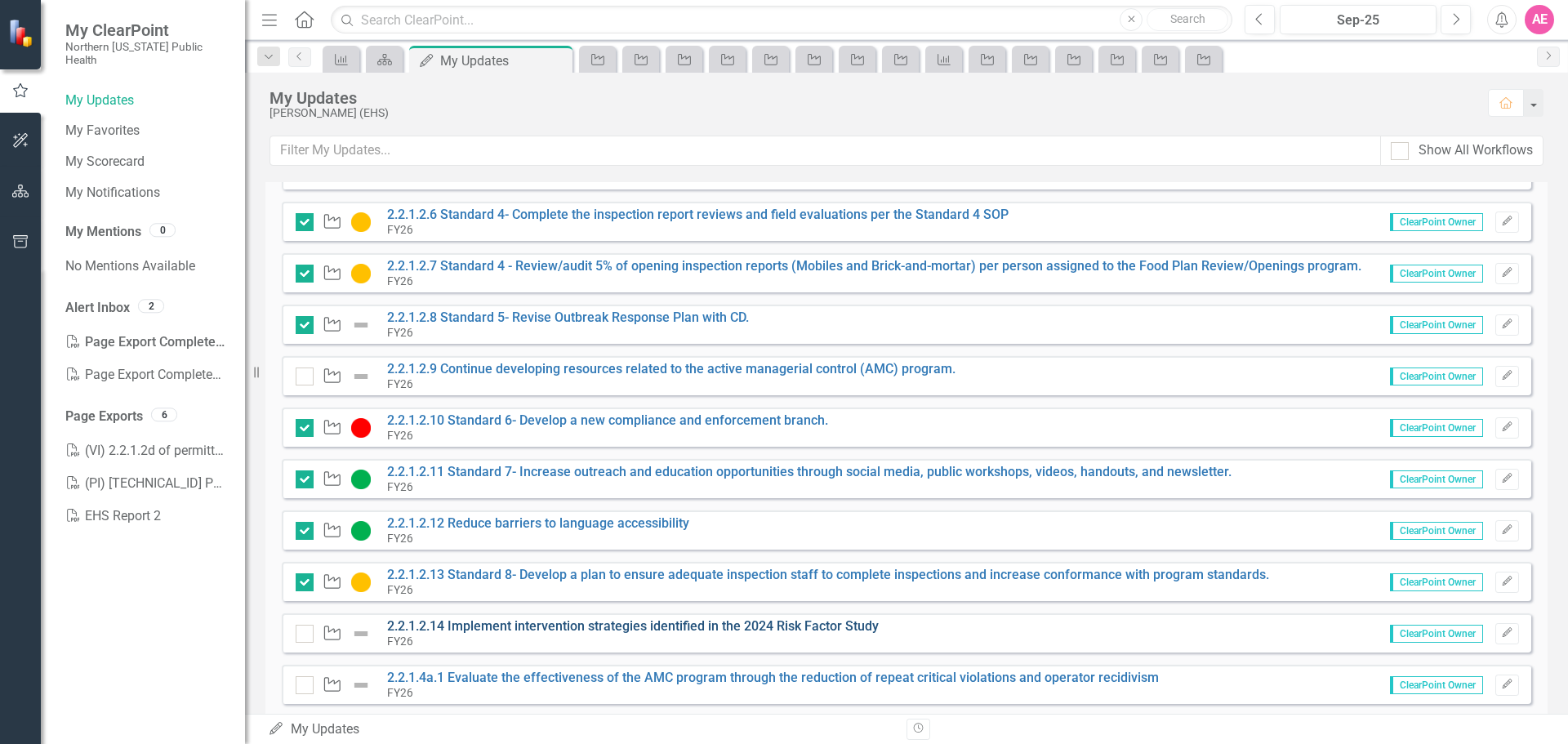
scroll to position [490, 0]
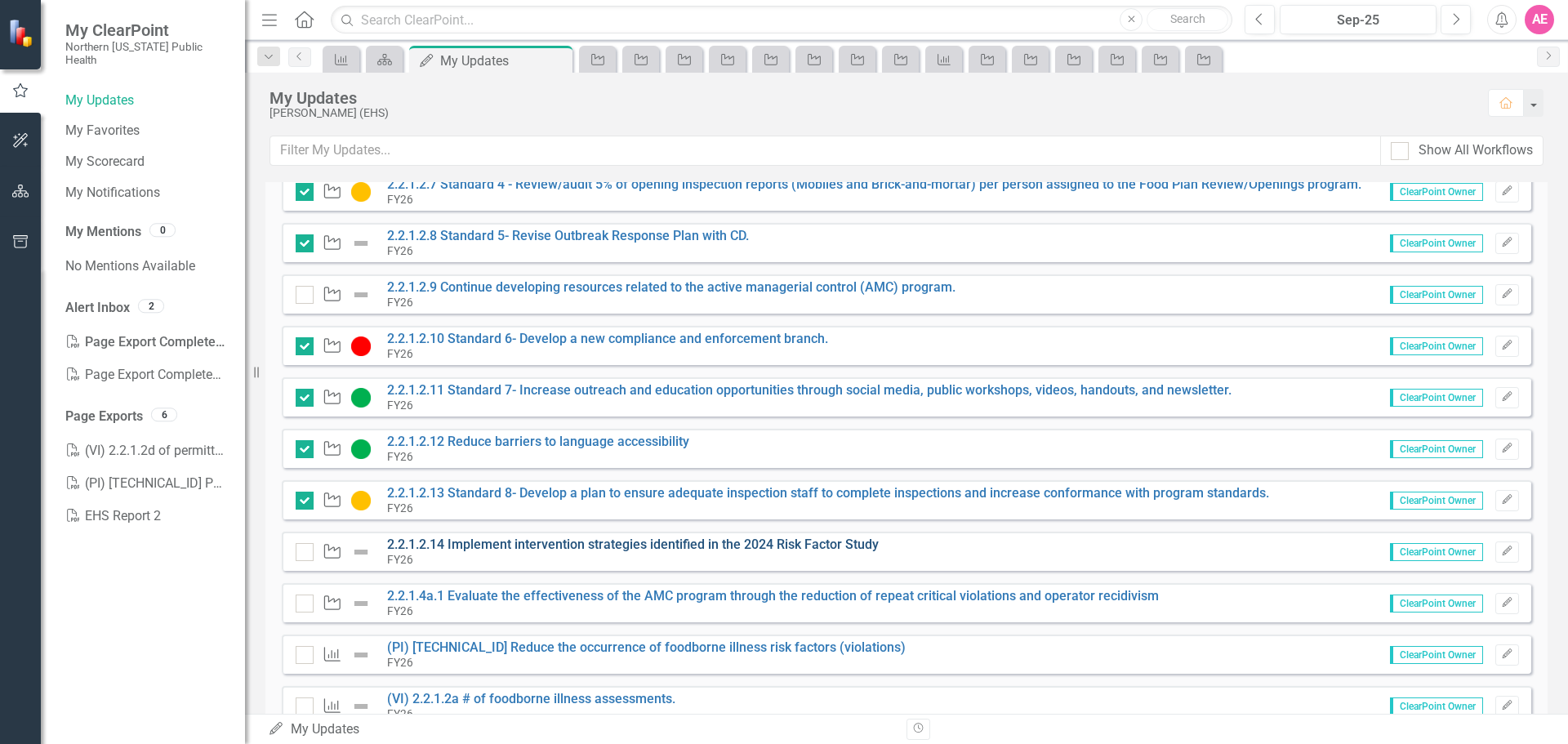
click at [516, 543] on link "2.2.1.2.14 Implement intervention strategies identified in the 2024 Risk Factor…" at bounding box center [633, 544] width 492 height 15
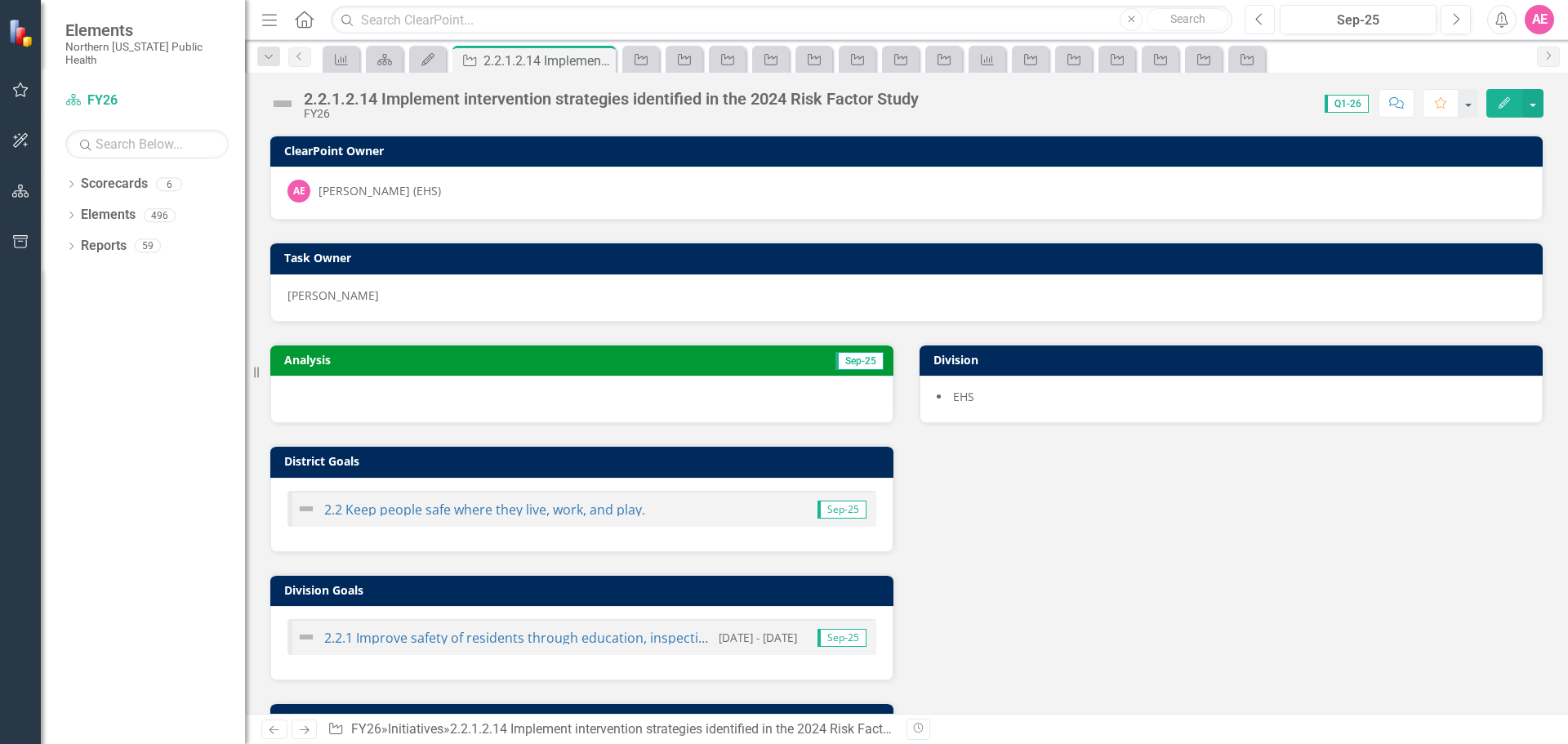
click at [1246, 15] on button "Previous" at bounding box center [1260, 20] width 30 height 29
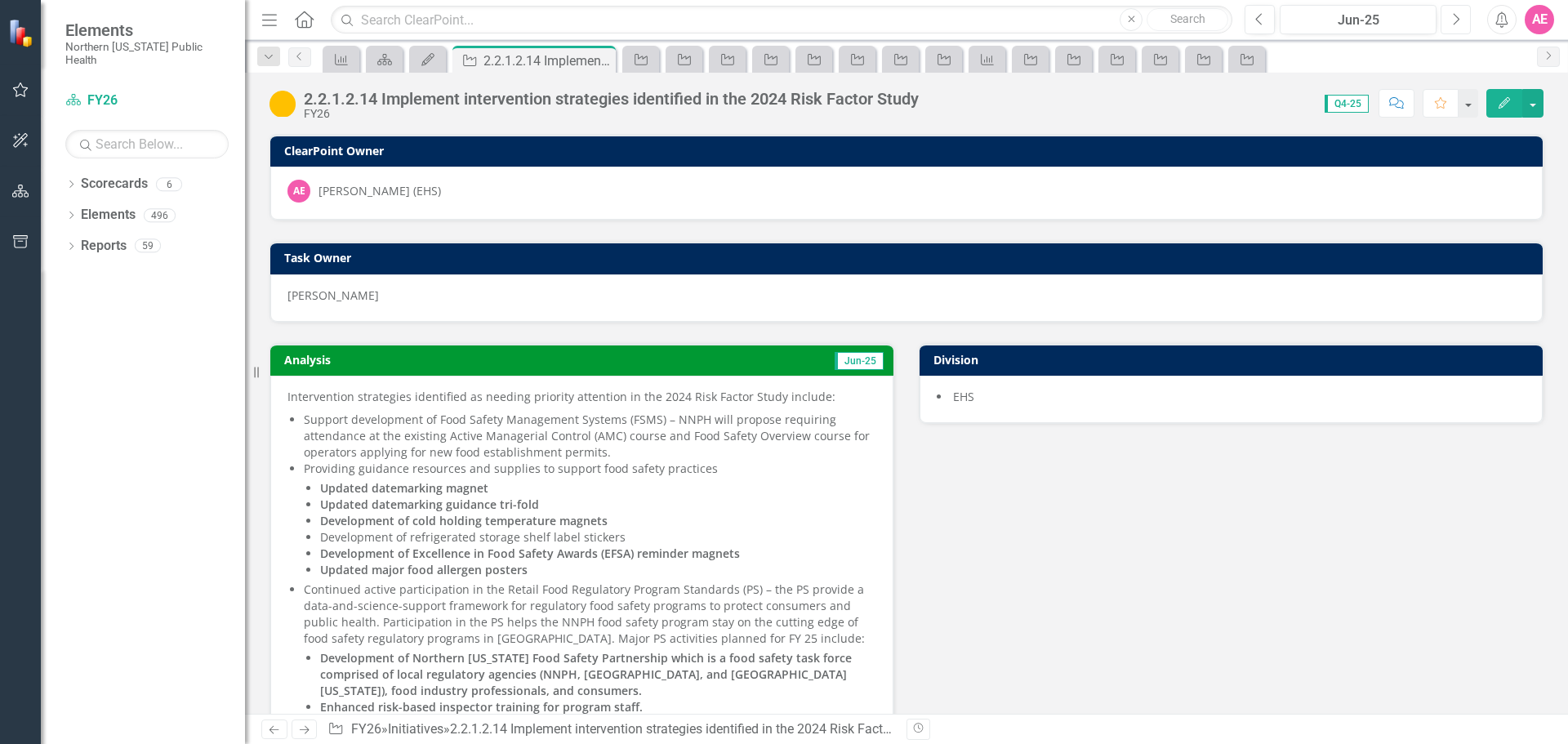
click at [1457, 18] on icon "Next" at bounding box center [1456, 20] width 9 height 15
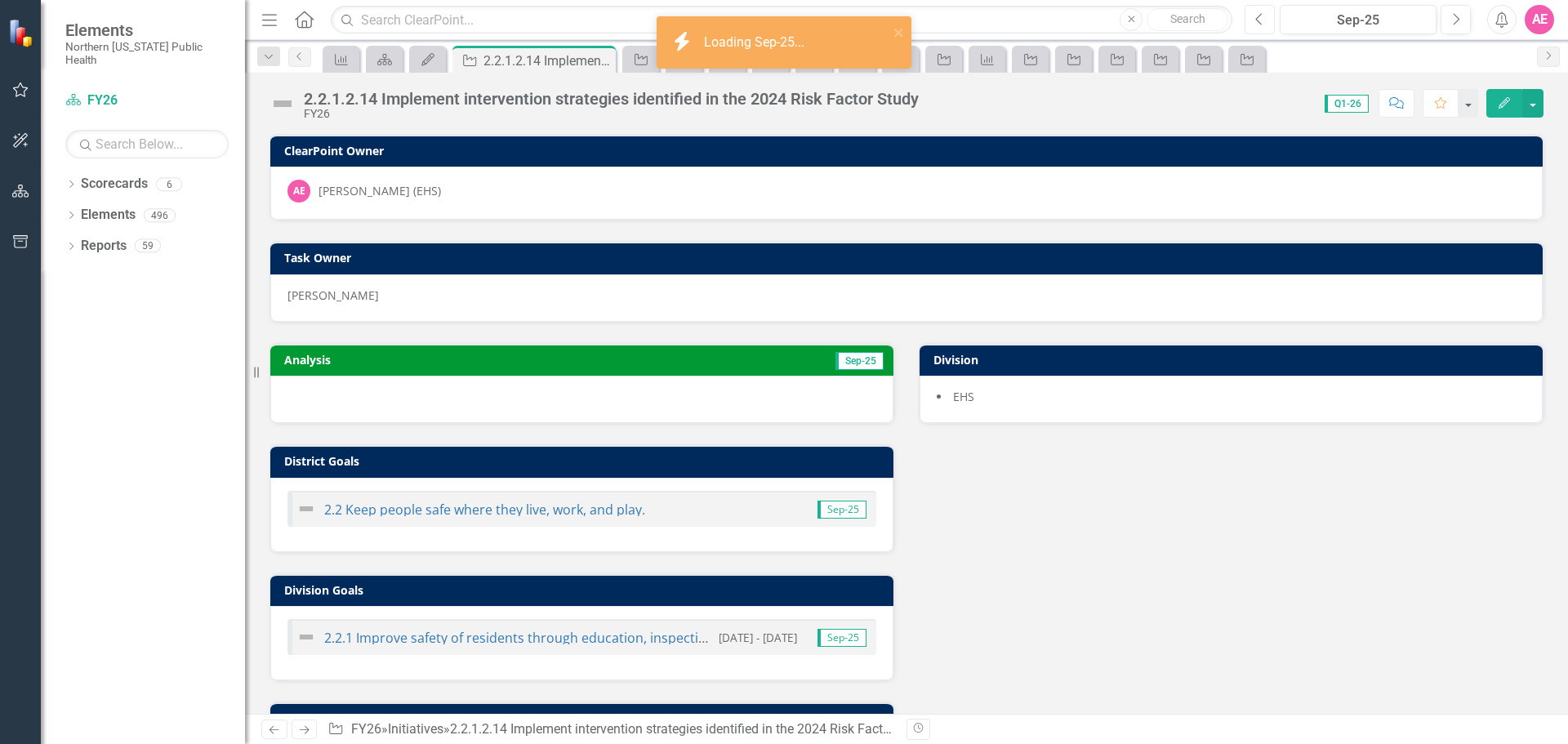
click at [1251, 15] on button "Previous" at bounding box center [1260, 20] width 30 height 29
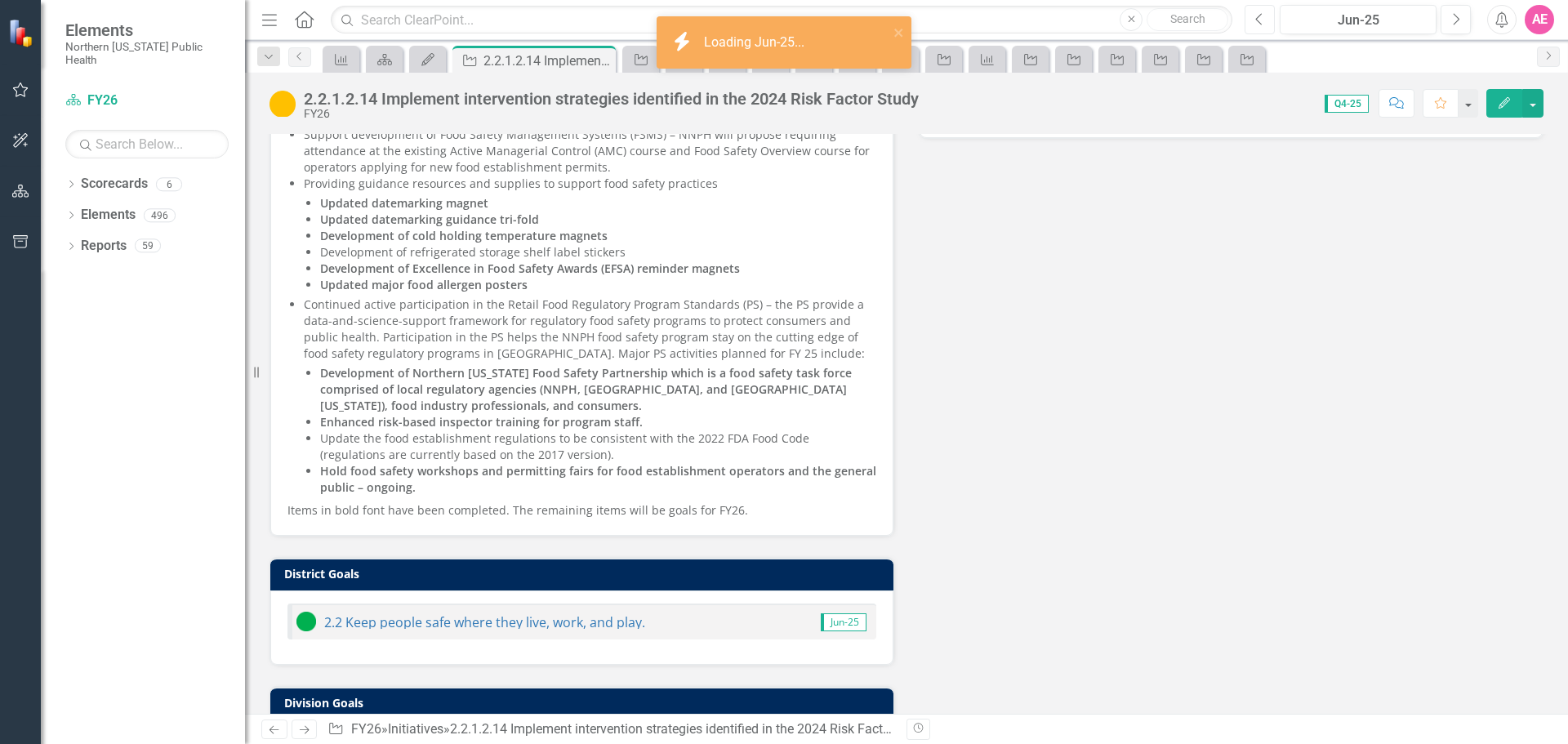
scroll to position [327, 0]
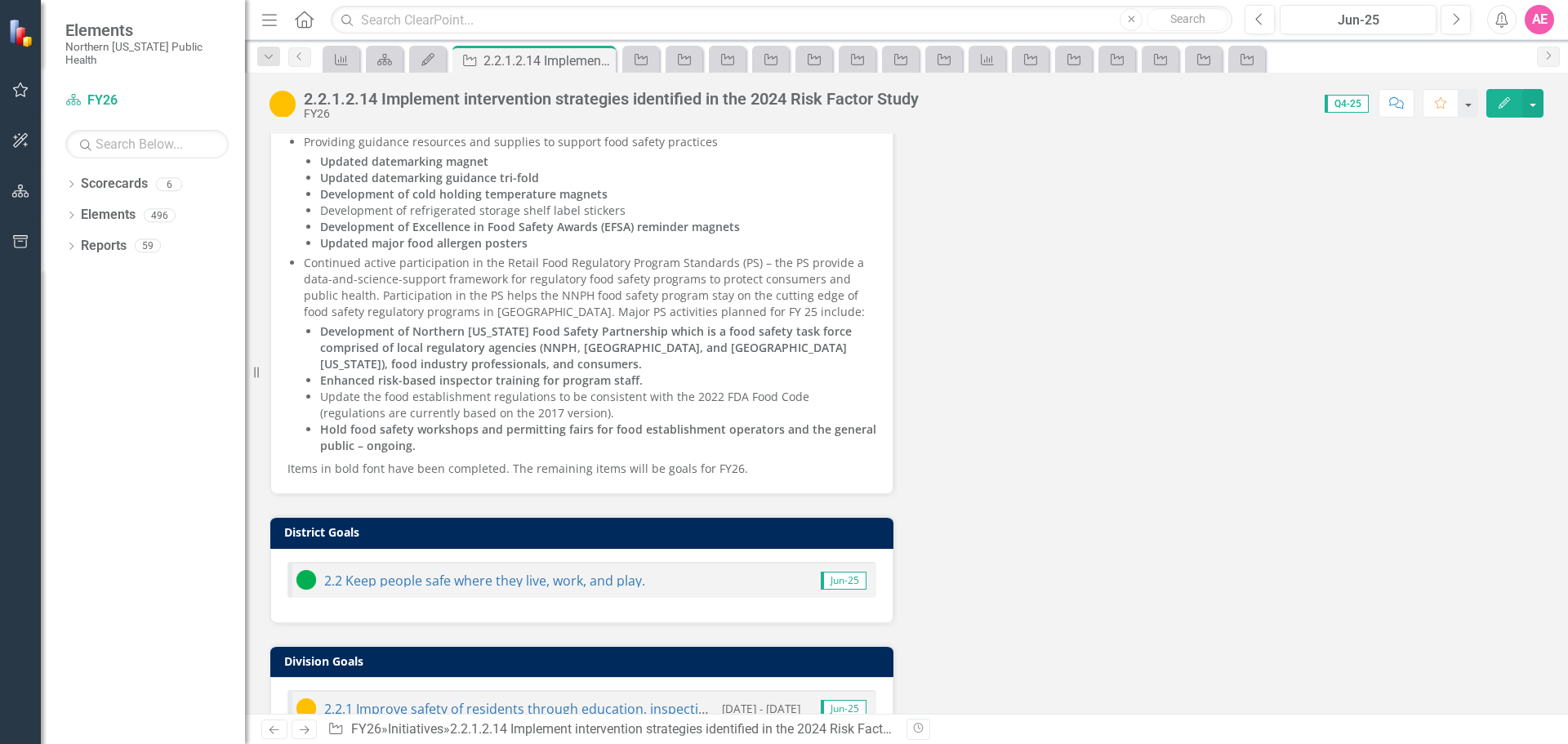
click at [744, 460] on p "Items in bold font have been completed. The remaining items will be goals for F…" at bounding box center [581, 468] width 589 height 20
drag, startPoint x: 750, startPoint y: 477, endPoint x: 781, endPoint y: 474, distance: 31.1
click at [387, 429] on span "Intervention strategies identified as needing priority attention in the 2024 Ri…" at bounding box center [581, 269] width 589 height 415
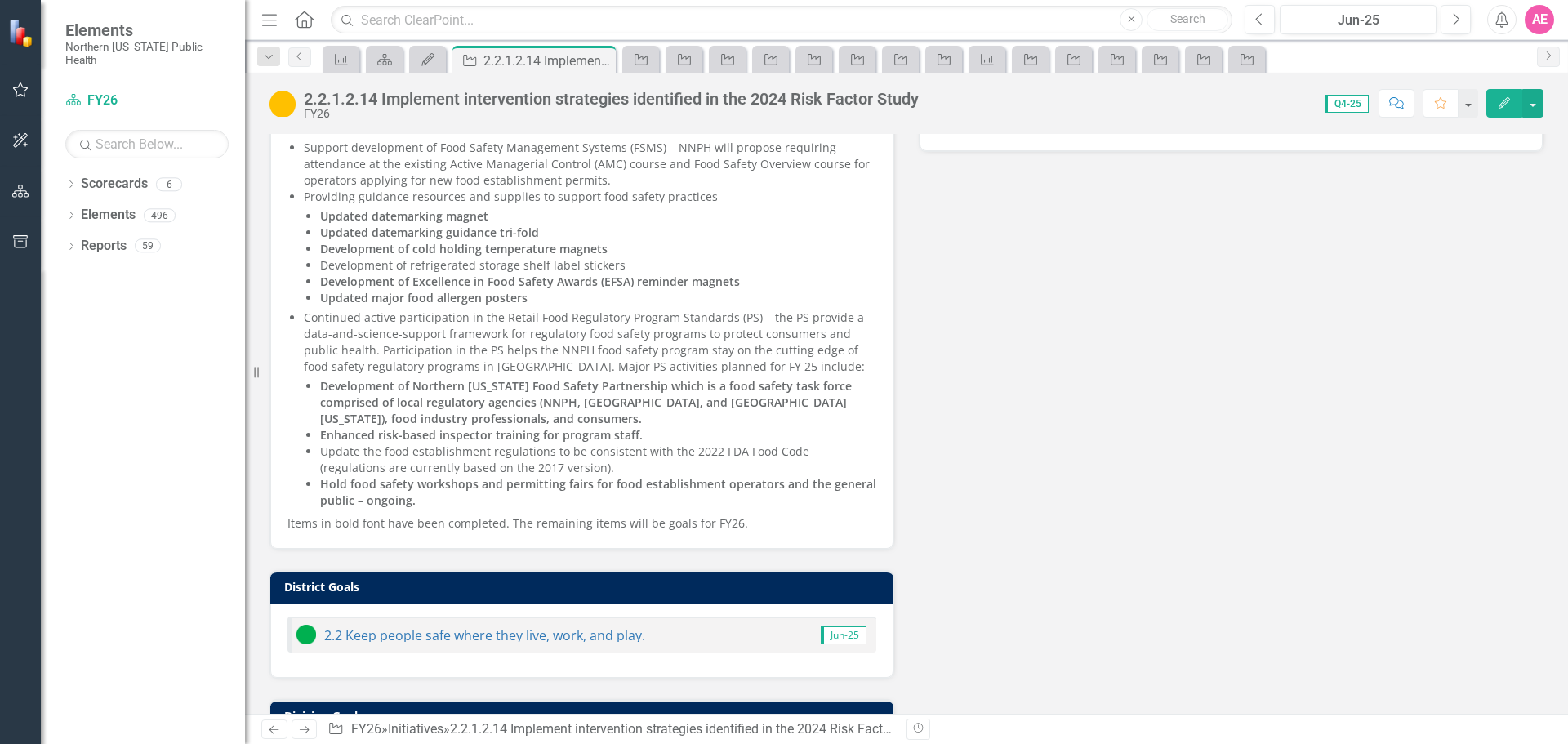
scroll to position [245, 0]
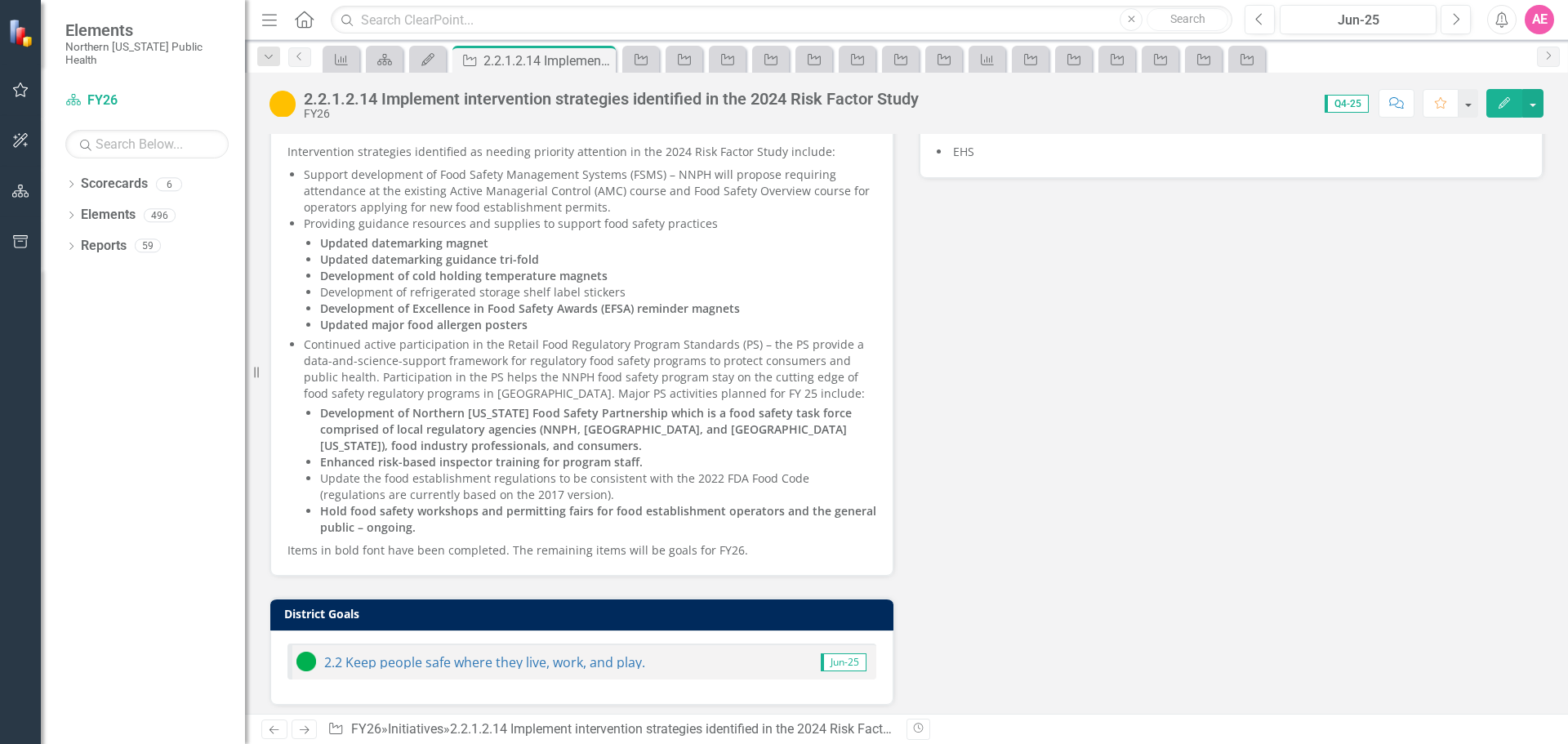
drag, startPoint x: 734, startPoint y: 551, endPoint x: 398, endPoint y: 428, distance: 357.8
click at [399, 428] on span "Intervention strategies identified as needing priority attention in the 2024 Ri…" at bounding box center [581, 351] width 589 height 415
click at [1506, 99] on icon "Edit" at bounding box center [1505, 102] width 15 height 12
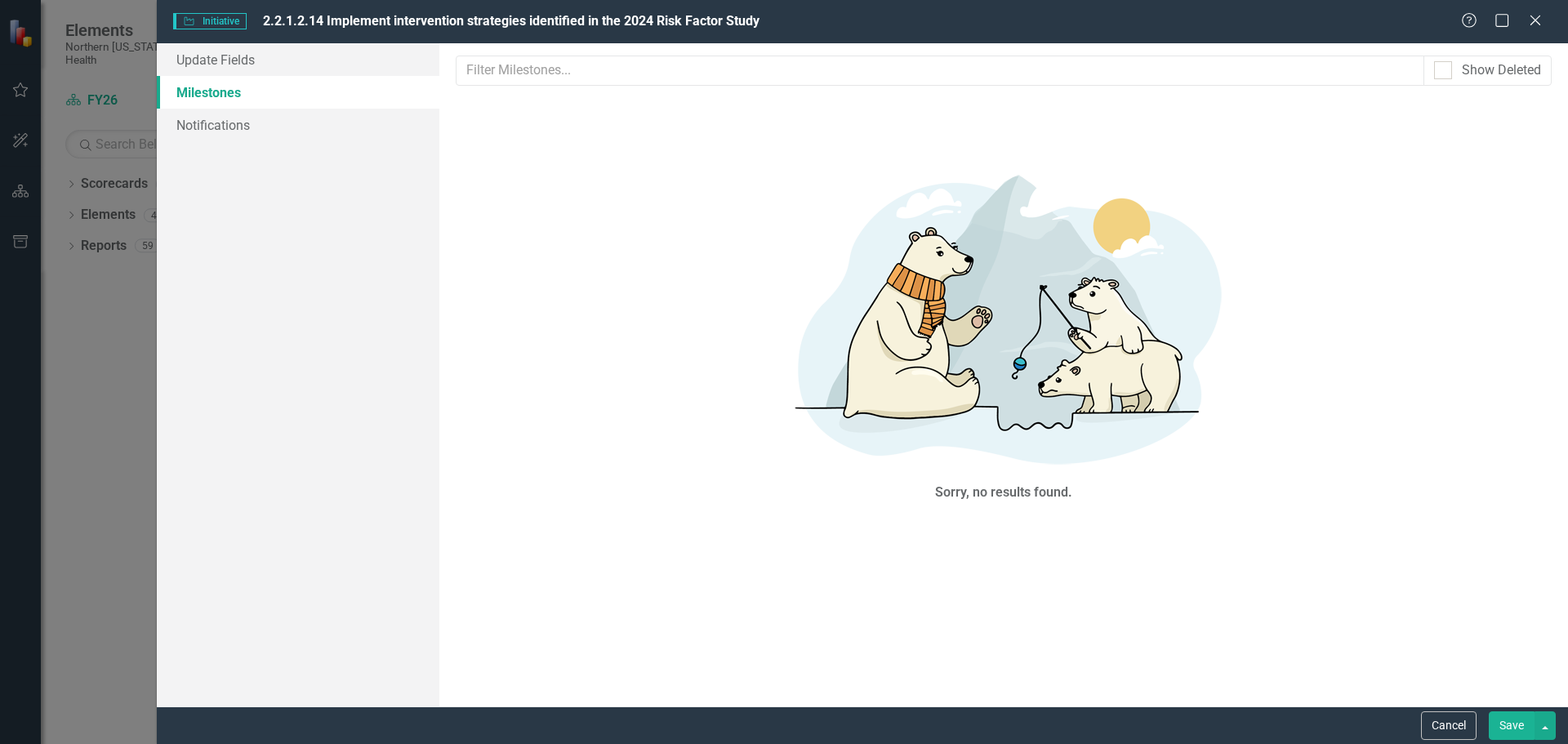
scroll to position [0, 0]
click at [247, 52] on link "Update Fields" at bounding box center [298, 60] width 283 height 33
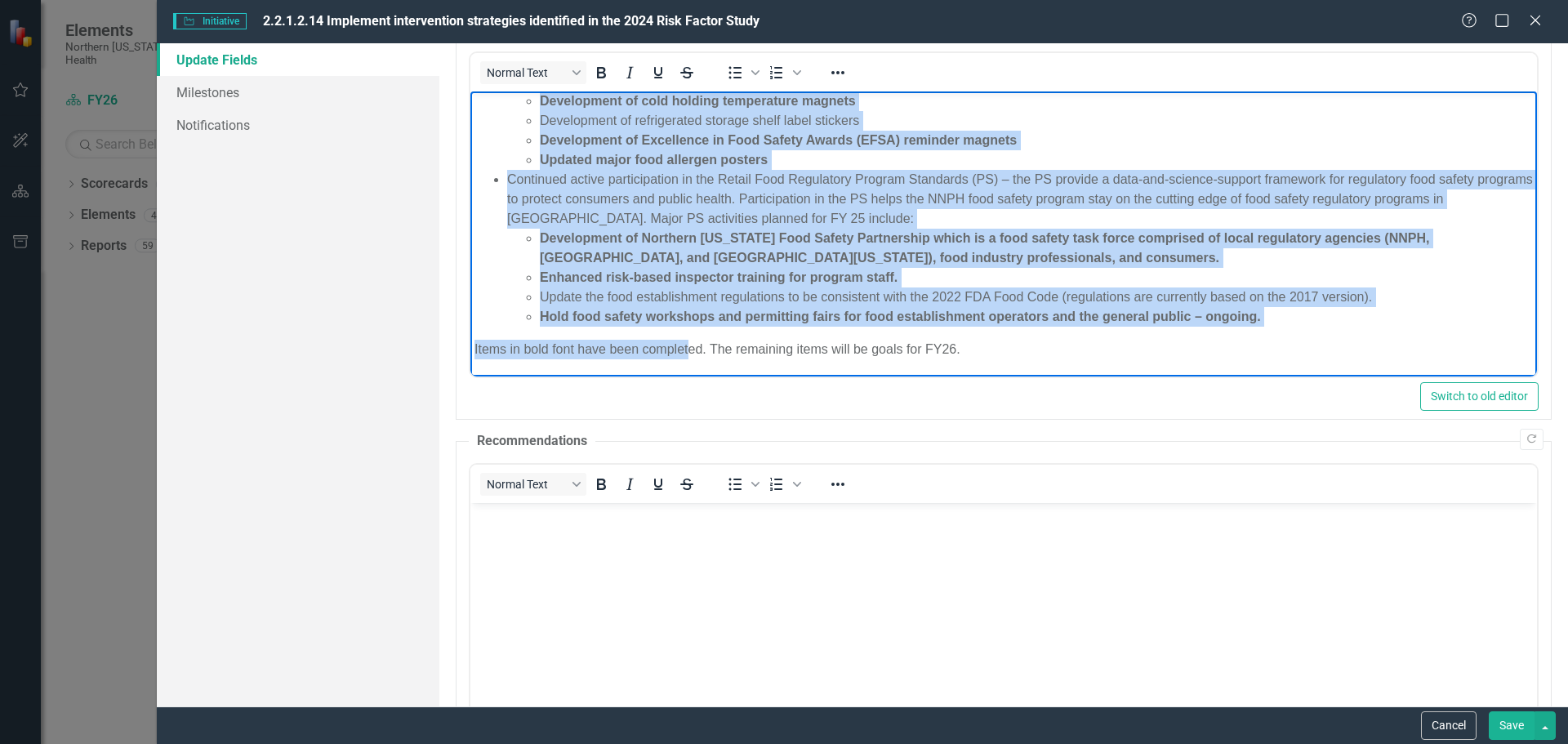
scroll to position [245, 0]
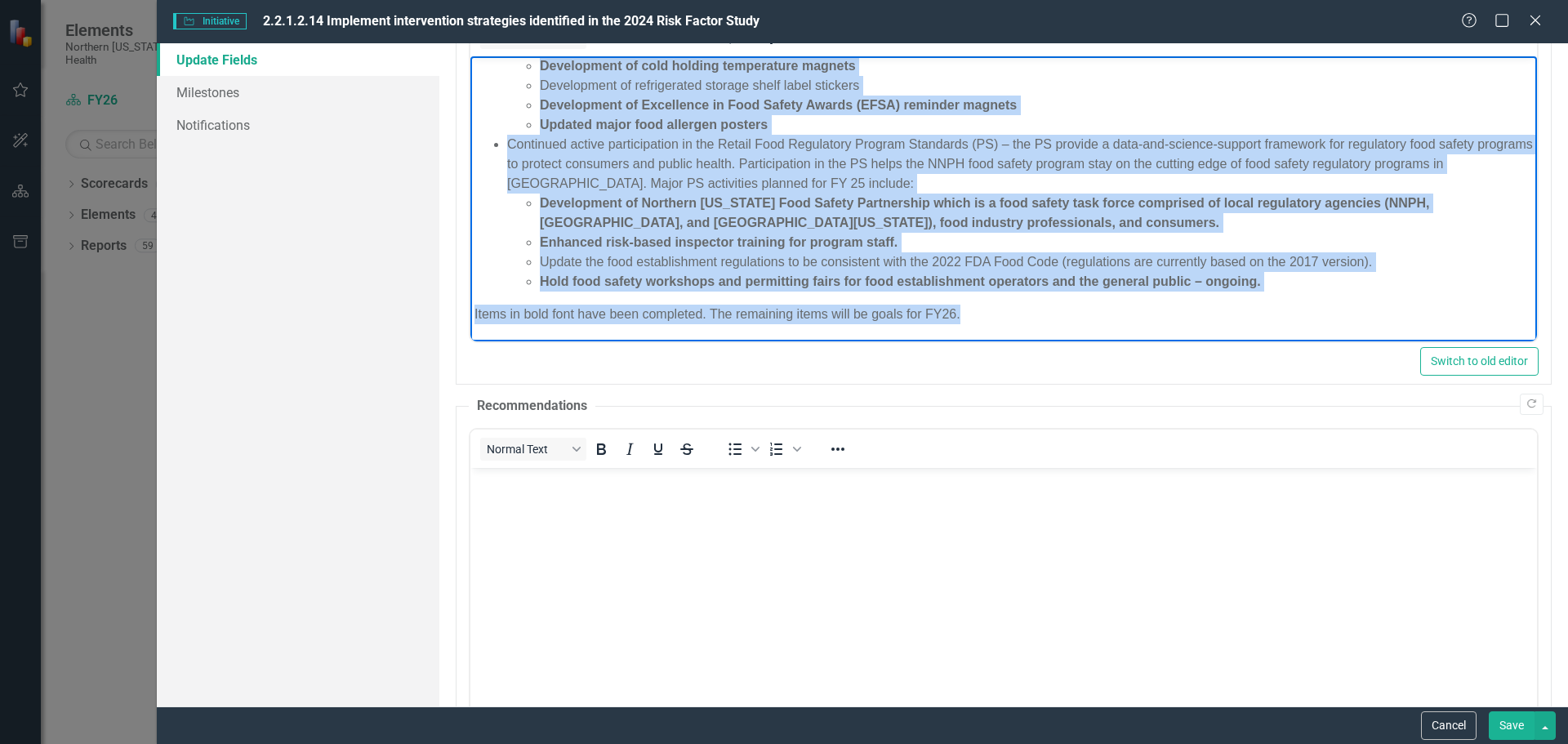
drag, startPoint x: 472, startPoint y: 67, endPoint x: 997, endPoint y: 307, distance: 577.3
click at [997, 307] on body "Intervention strategies identified as needing priority attention in the 2024 Ri…" at bounding box center [1003, 132] width 1067 height 420
copy body "Intervention strategies identified as needing priority attention in the 2024 Ri…"
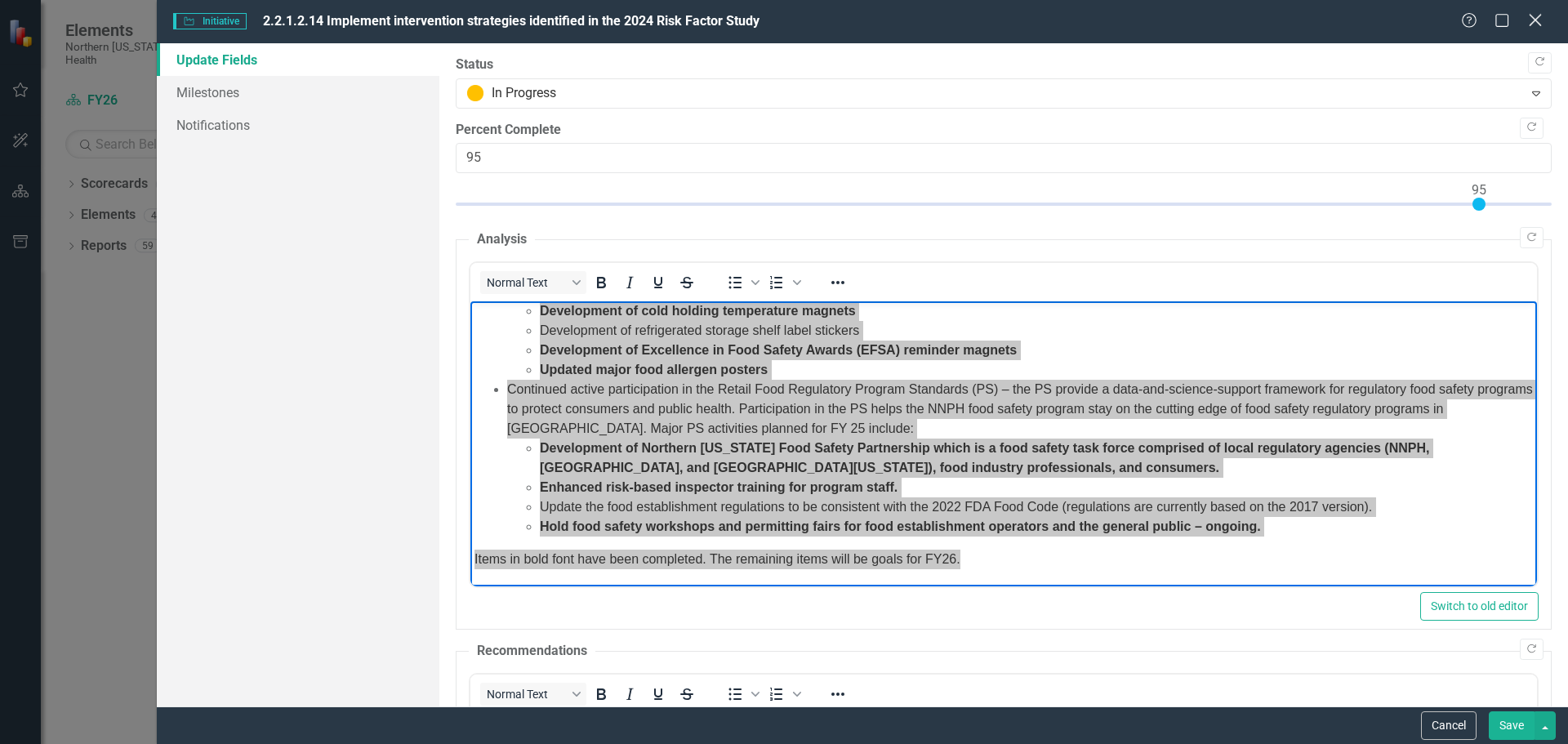
click at [1541, 13] on icon "Close" at bounding box center [1535, 20] width 20 height 15
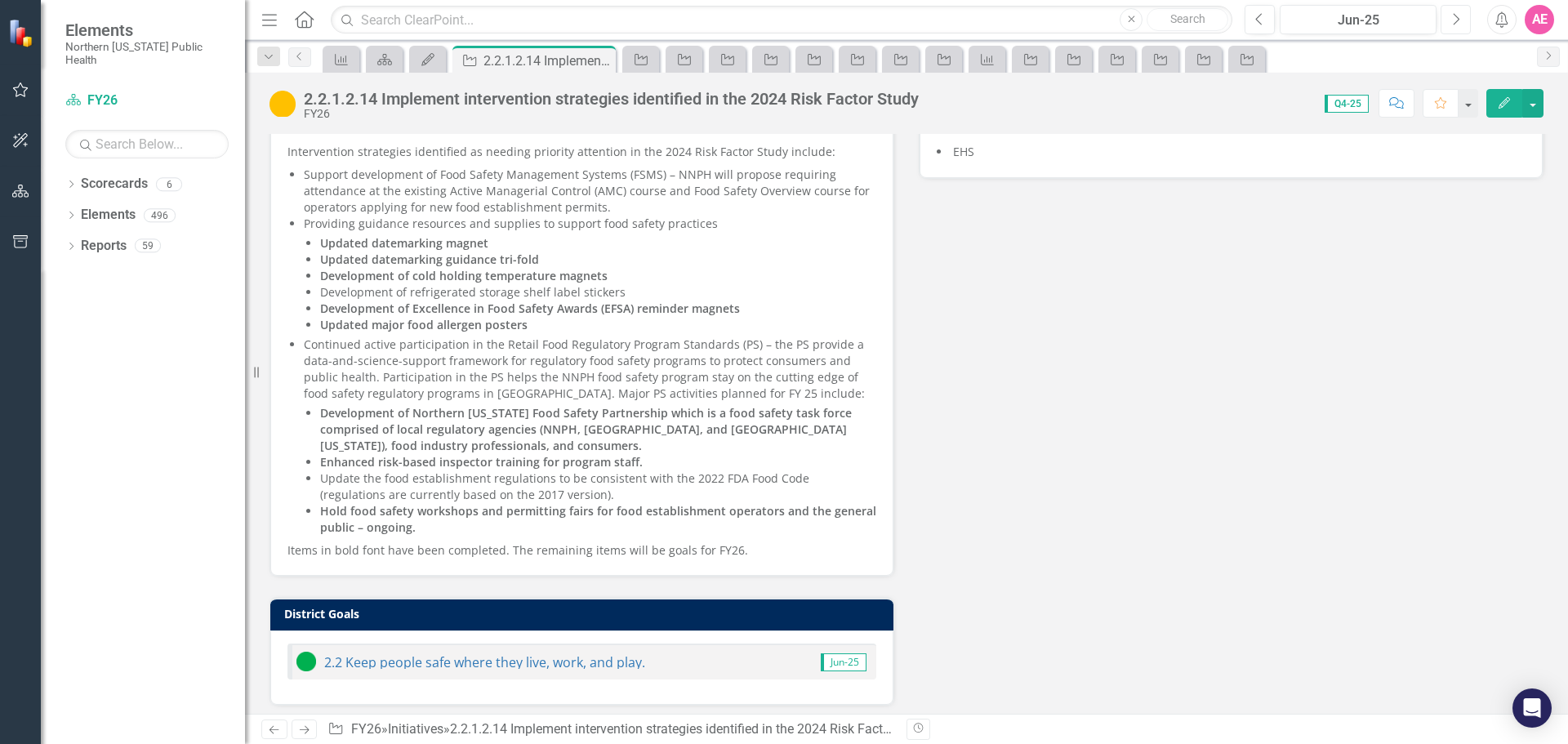
click at [1461, 12] on button "Next" at bounding box center [1456, 20] width 30 height 29
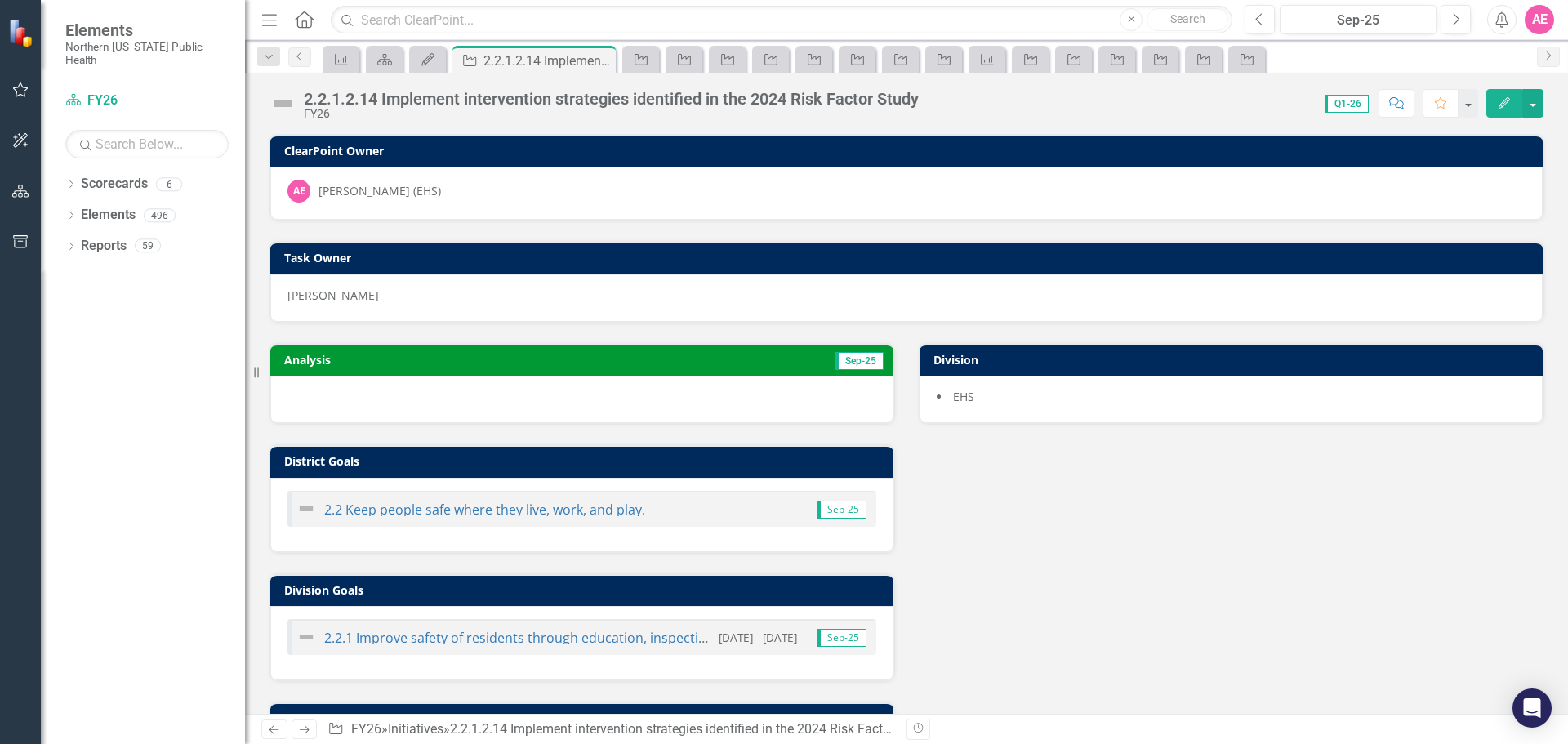
click at [1510, 94] on button "Edit" at bounding box center [1505, 103] width 36 height 28
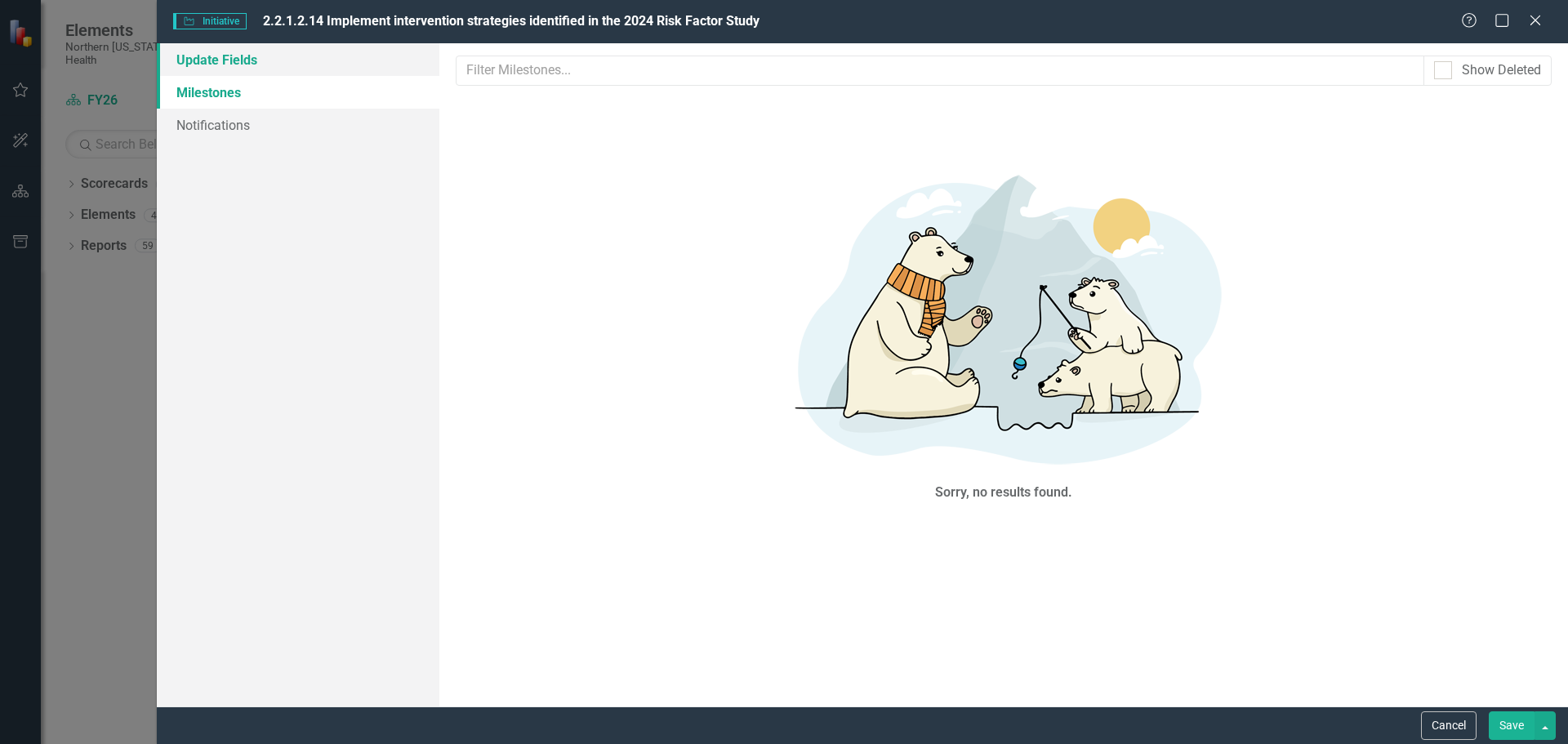
click at [190, 57] on link "Update Fields" at bounding box center [298, 60] width 283 height 33
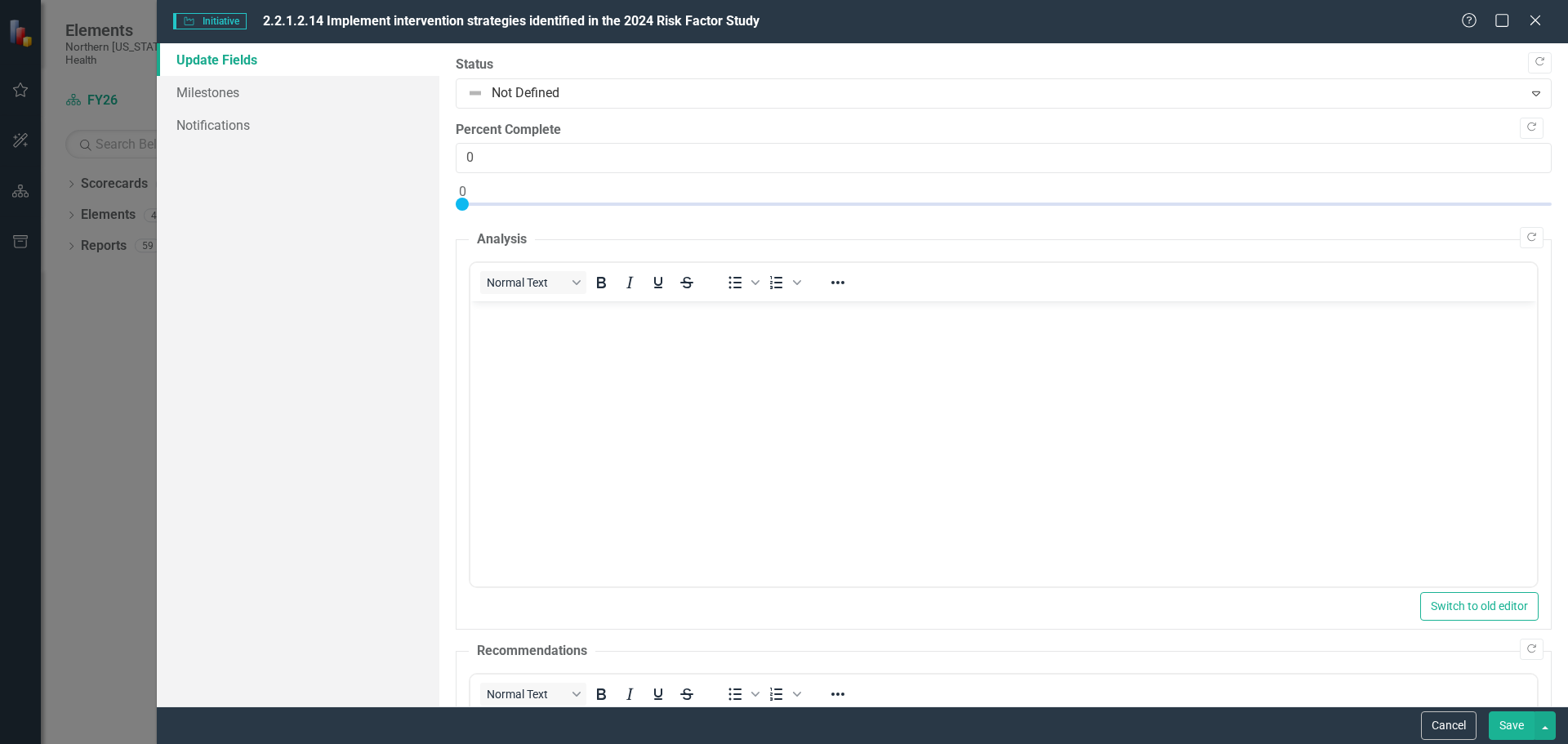
click at [541, 344] on body "Rich Text Area. Press ALT-0 for help." at bounding box center [1003, 424] width 1067 height 245
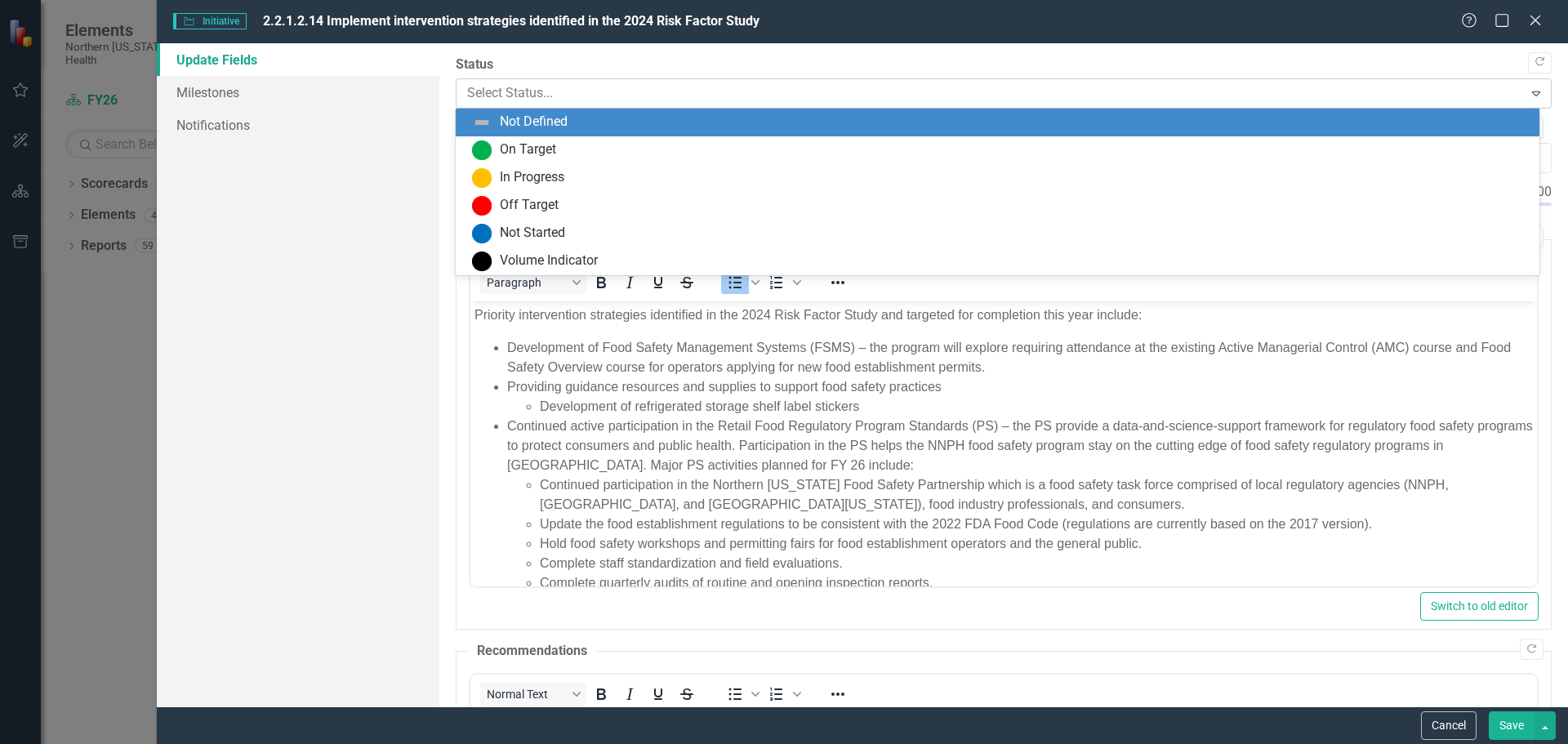
click at [631, 84] on div at bounding box center [990, 93] width 1046 height 22
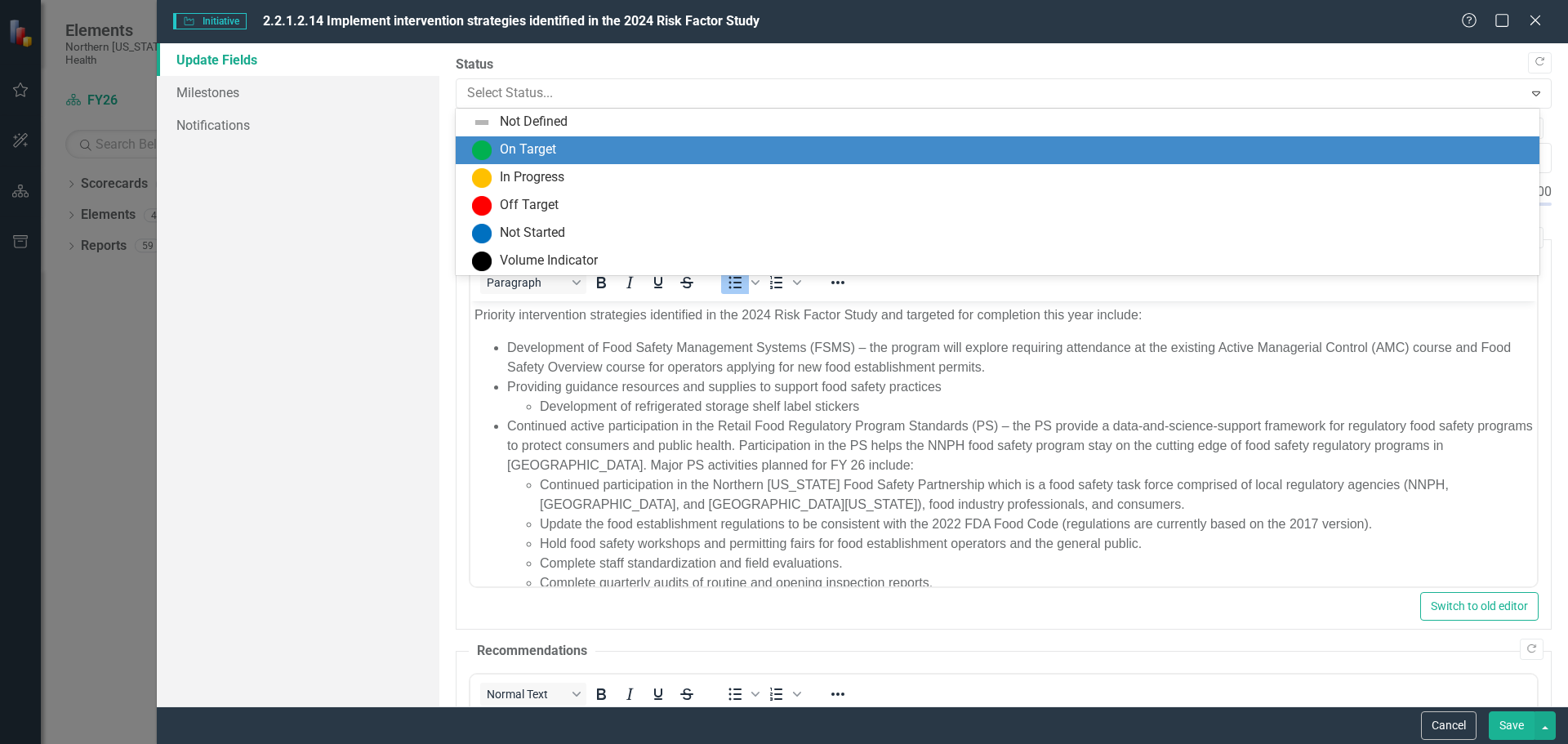
click at [540, 149] on div "On Target" at bounding box center [527, 149] width 56 height 19
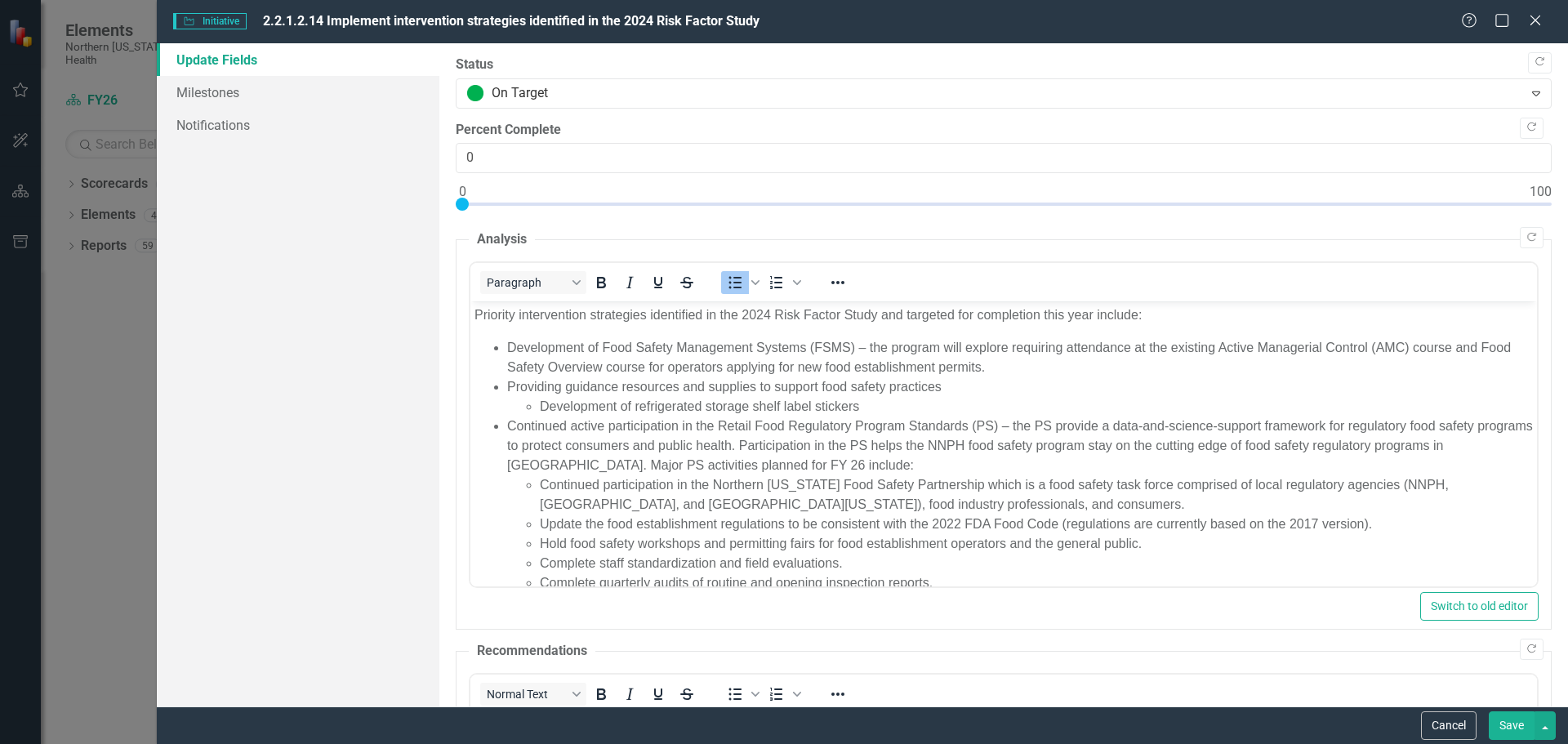
click at [465, 201] on div at bounding box center [462, 204] width 13 height 13
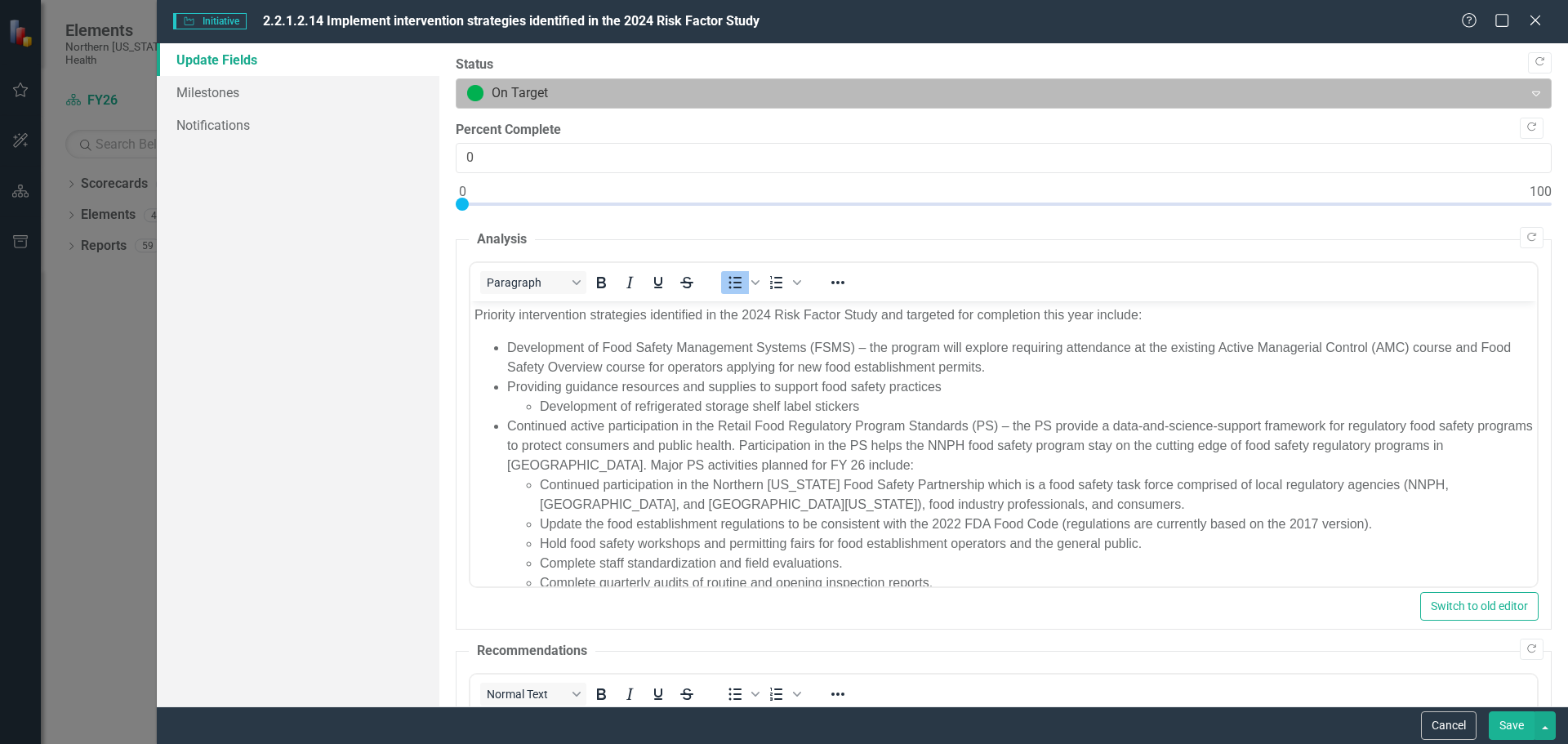
click at [549, 83] on div at bounding box center [990, 93] width 1046 height 22
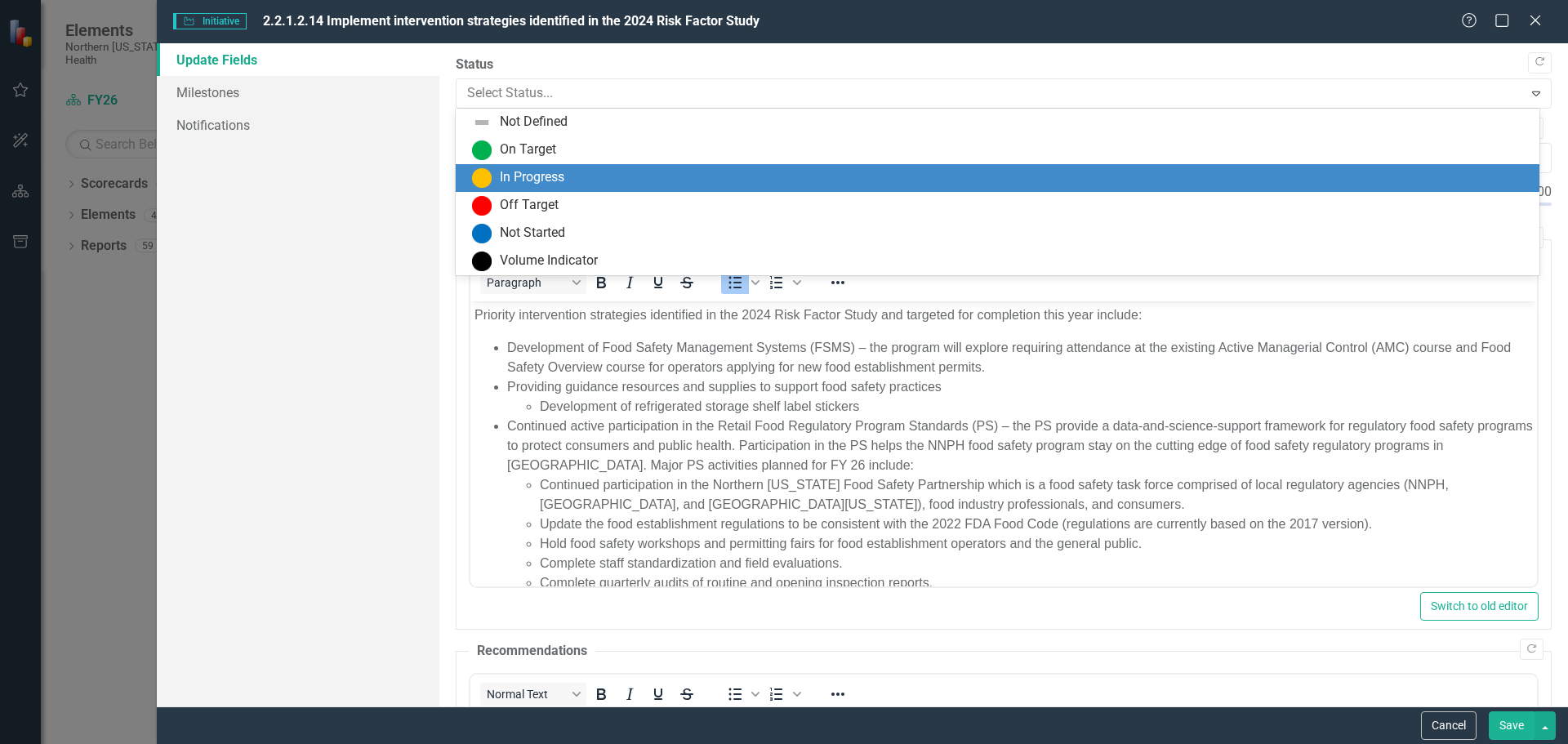
click at [548, 166] on div "In Progress" at bounding box center [997, 178] width 1084 height 28
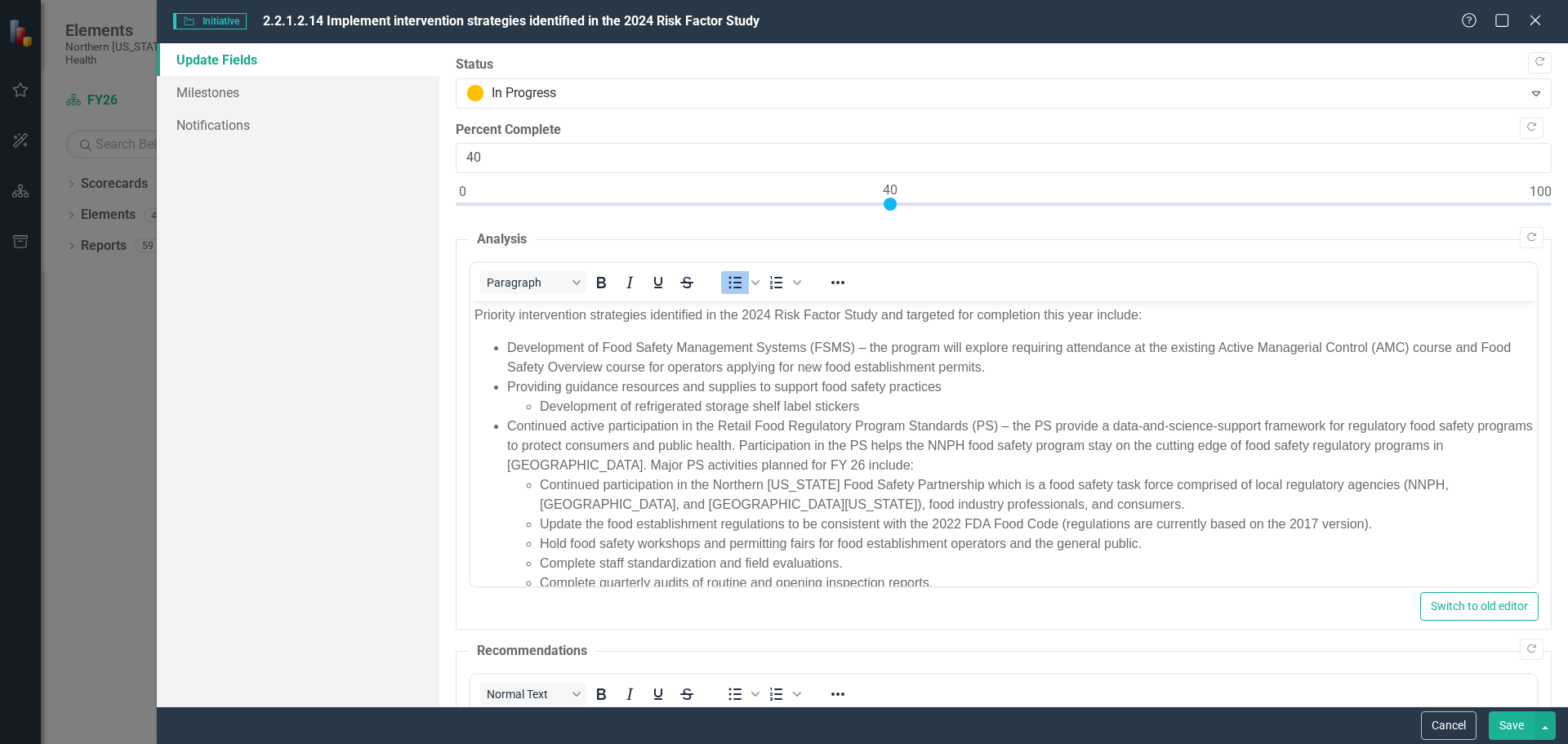
drag, startPoint x: 465, startPoint y: 202, endPoint x: 896, endPoint y: 221, distance: 431.4
click at [896, 221] on div "Copy Forward Status In Progress Expand Copy Forward Percent Complete 40 Copy Fo…" at bounding box center [1004, 548] width 1096 height 986
type input "50"
drag, startPoint x: 892, startPoint y: 203, endPoint x: 999, endPoint y: 212, distance: 107.4
click at [999, 212] on div at bounding box center [1004, 207] width 1096 height 20
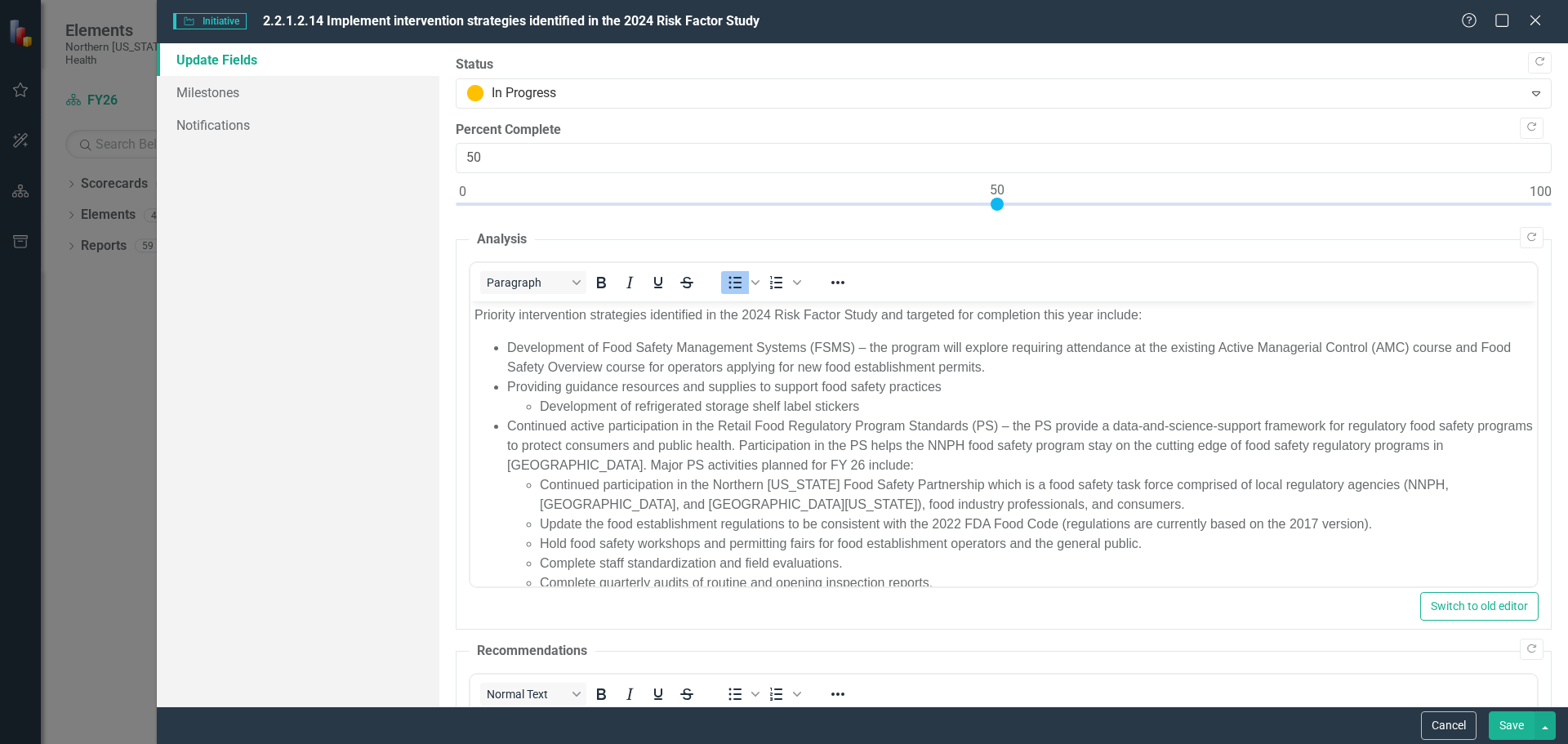
click at [1527, 724] on button "Save" at bounding box center [1511, 725] width 45 height 28
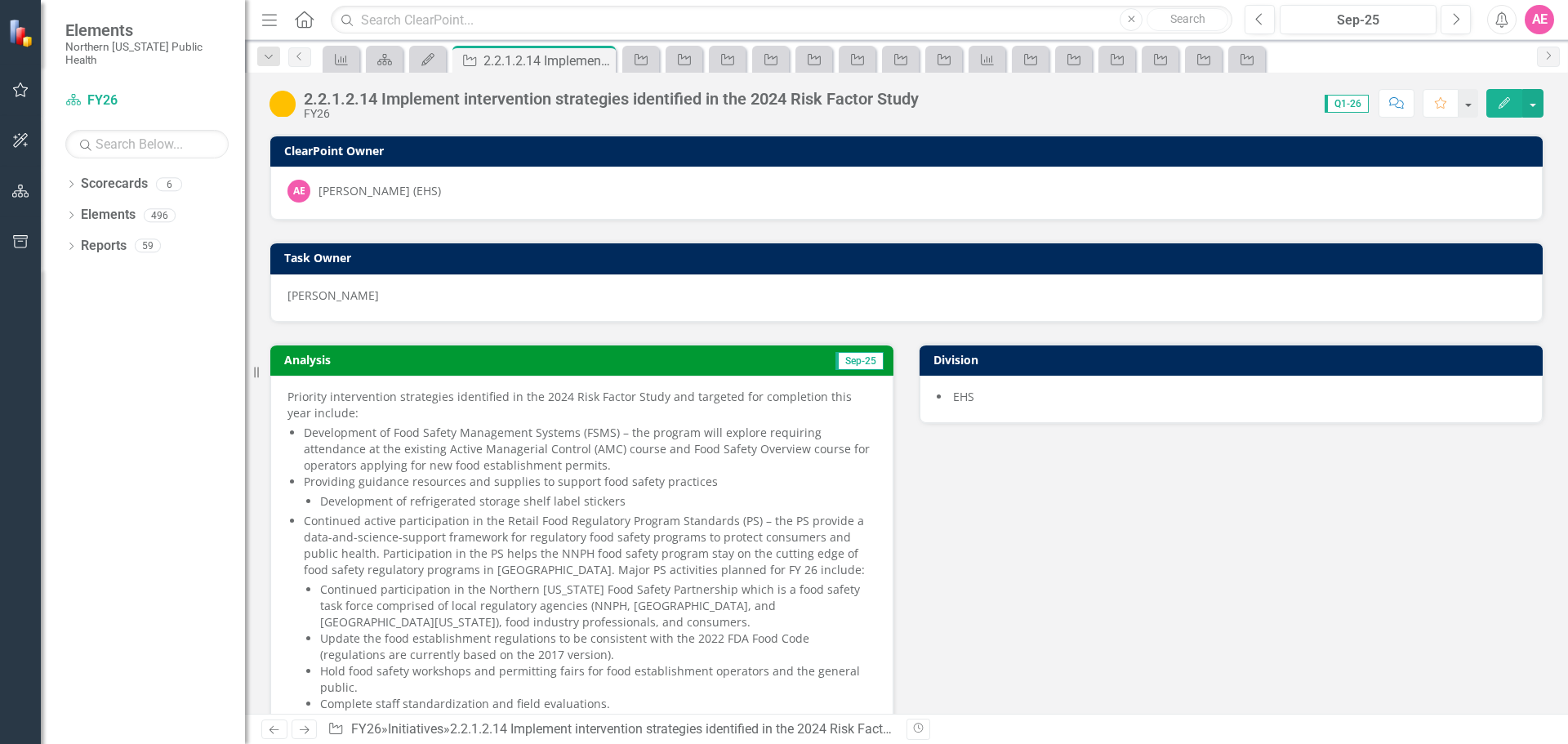
click at [1346, 479] on div "Analysis Sep-25 Priority intervention strategies identified in the 2024 Risk Fa…" at bounding box center [906, 729] width 1299 height 813
click at [14, 88] on icon "button" at bounding box center [20, 90] width 15 height 15
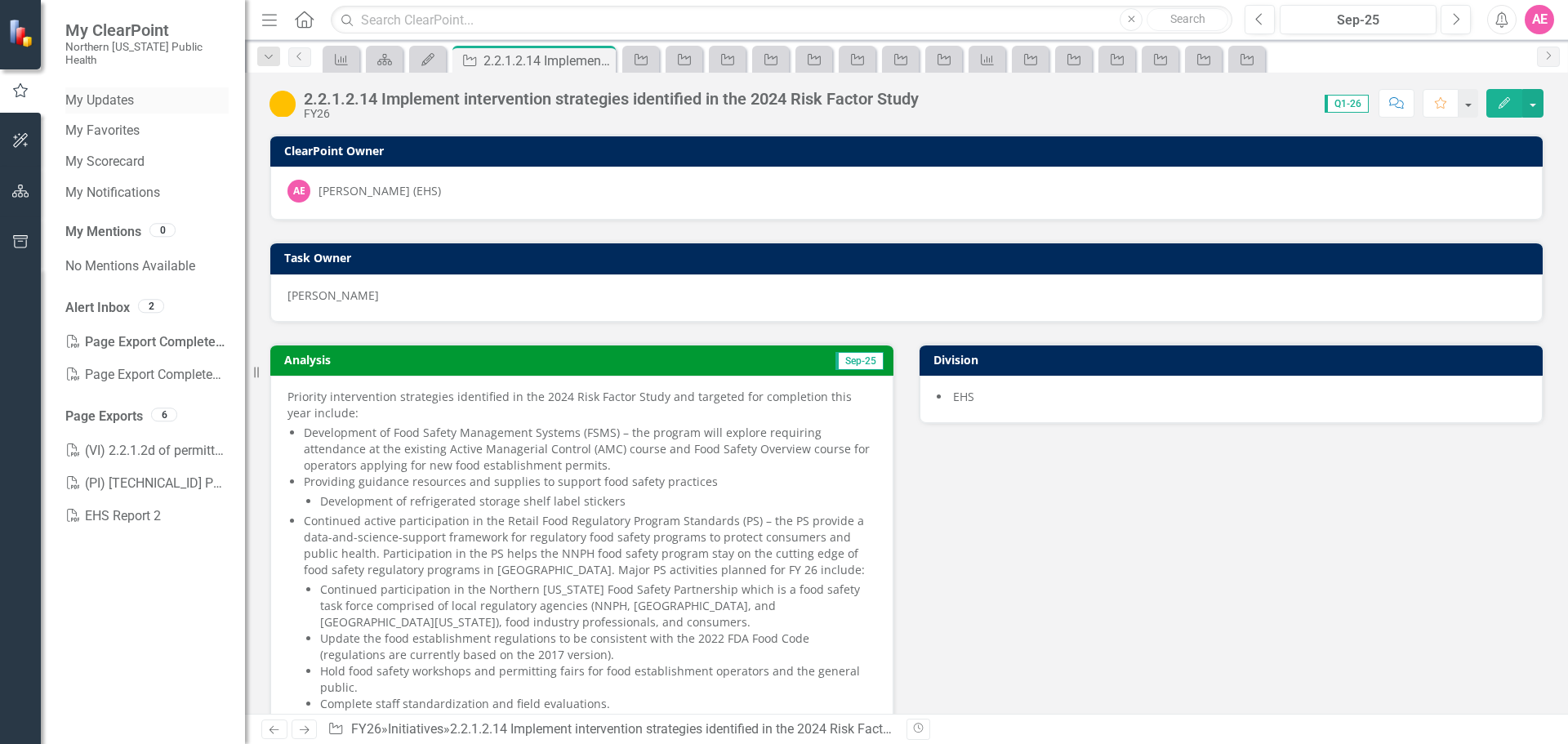
click at [120, 92] on link "My Updates" at bounding box center [148, 100] width 164 height 19
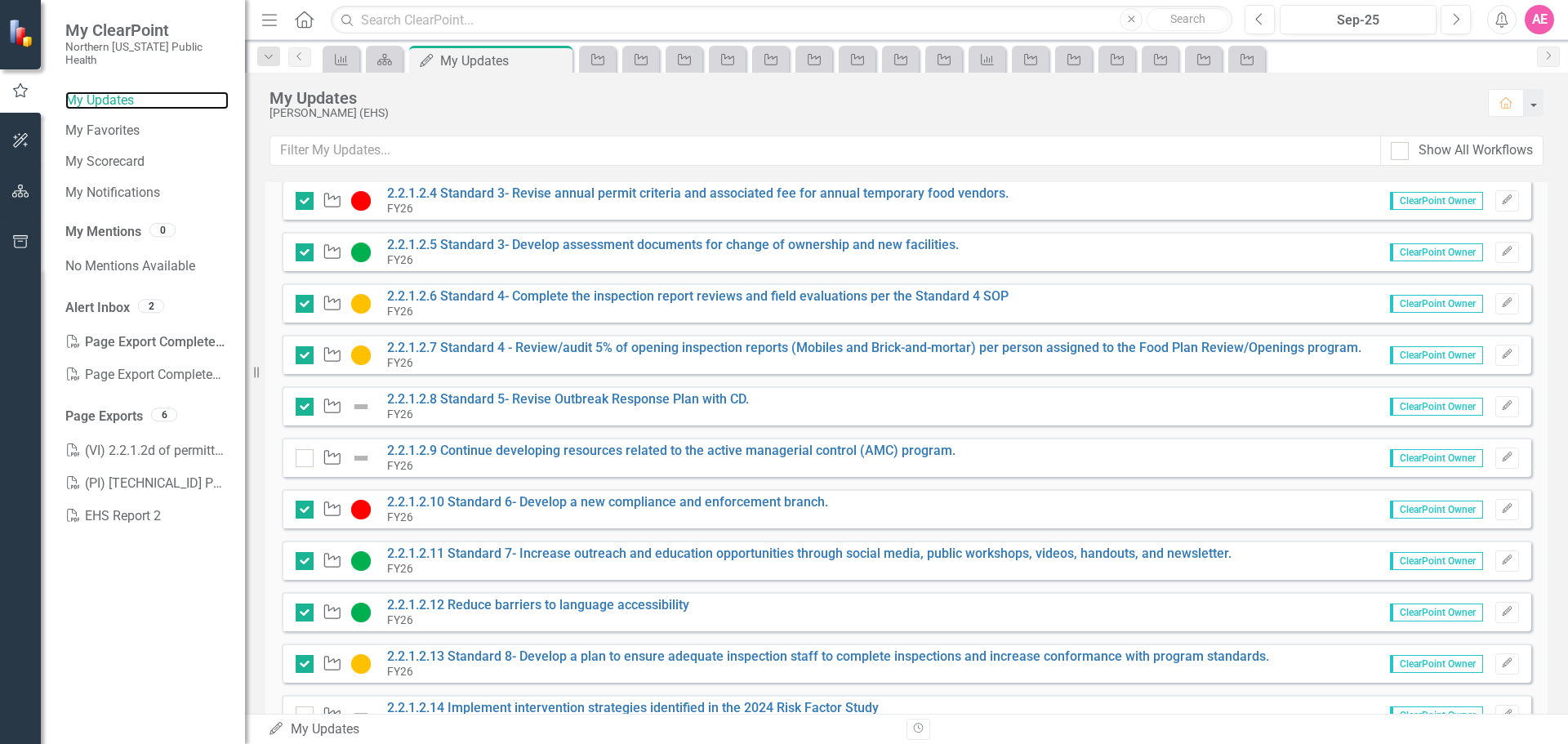
scroll to position [408, 0]
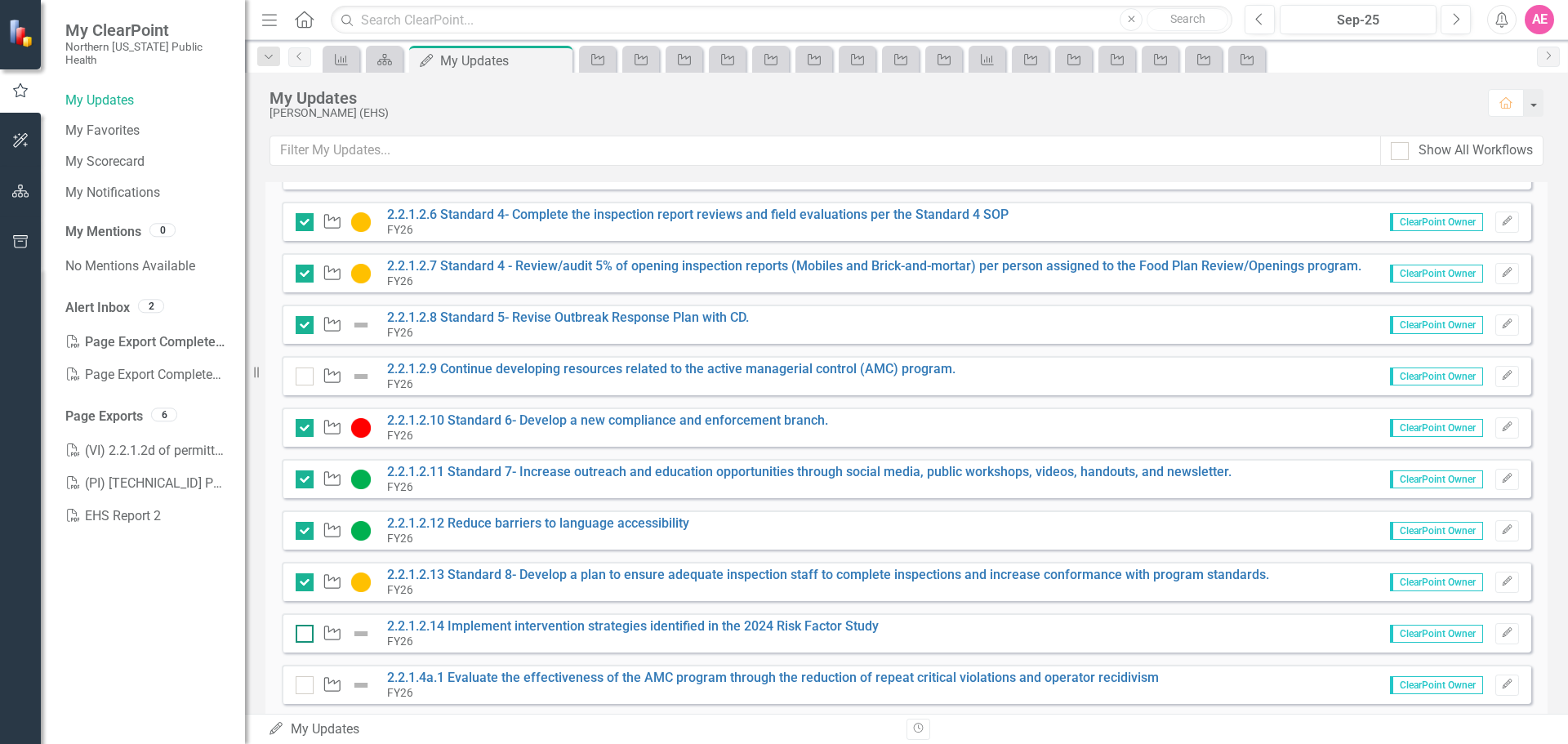
click at [302, 632] on input "checkbox" at bounding box center [301, 630] width 11 height 11
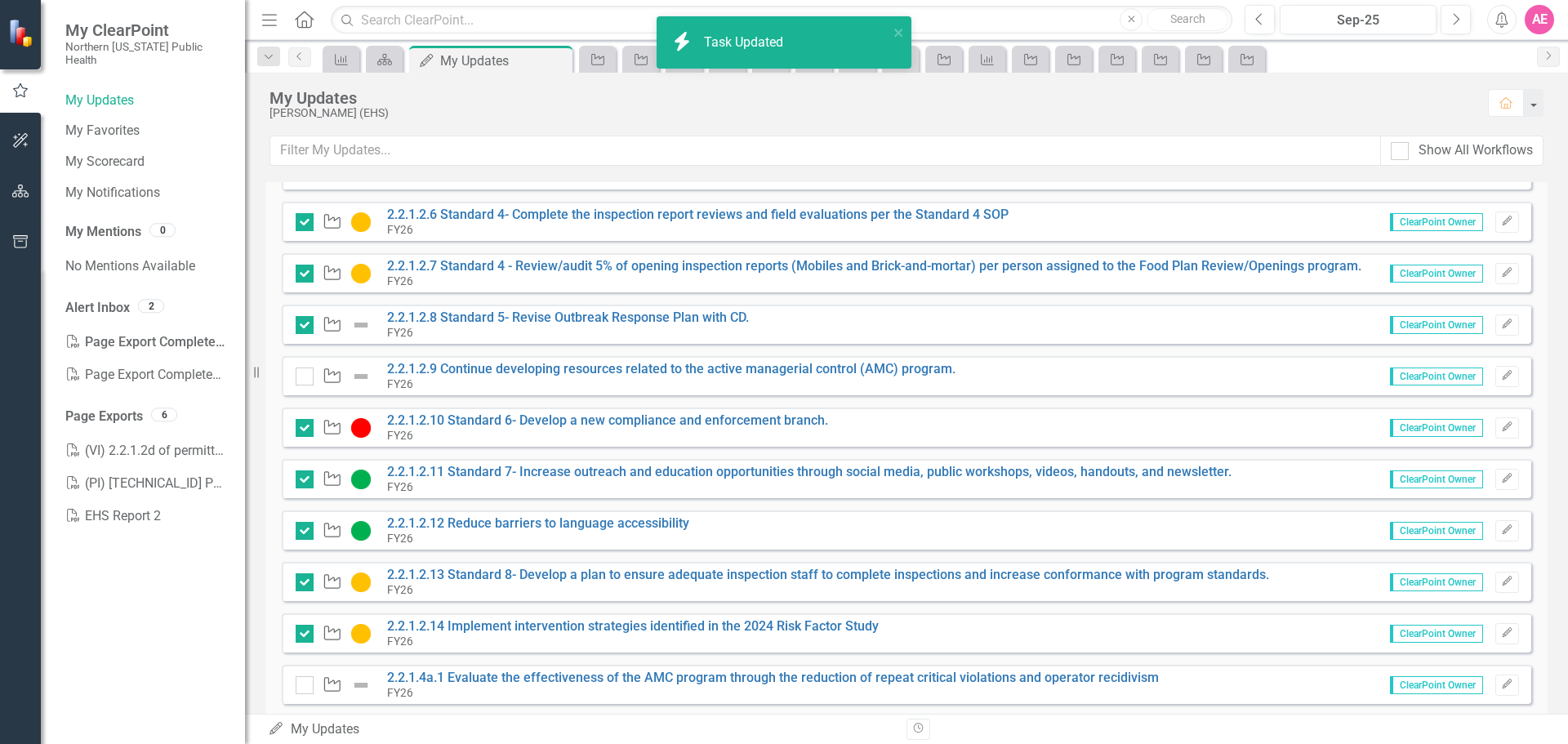
checkbox input "true"
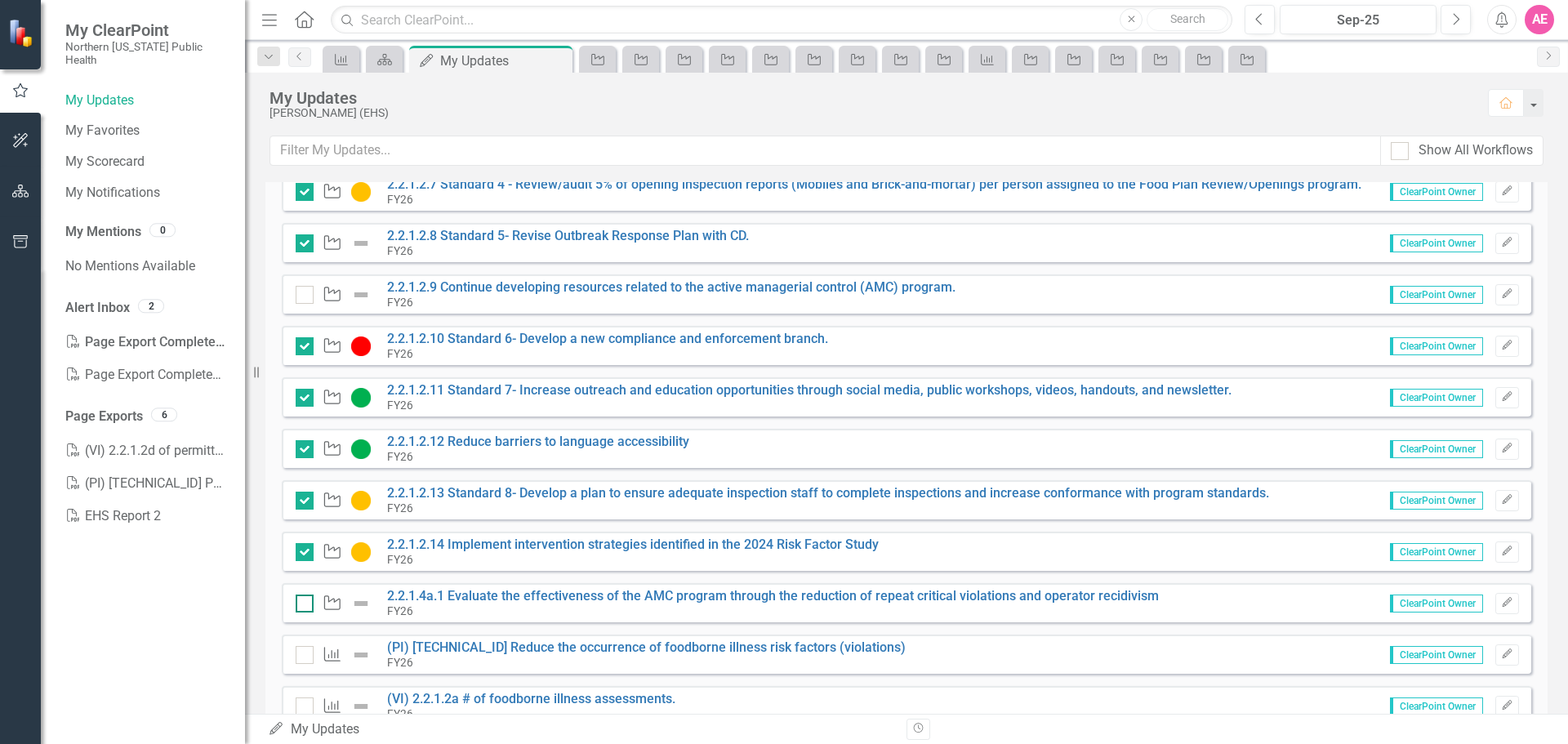
click at [301, 600] on input "checkbox" at bounding box center [301, 600] width 11 height 11
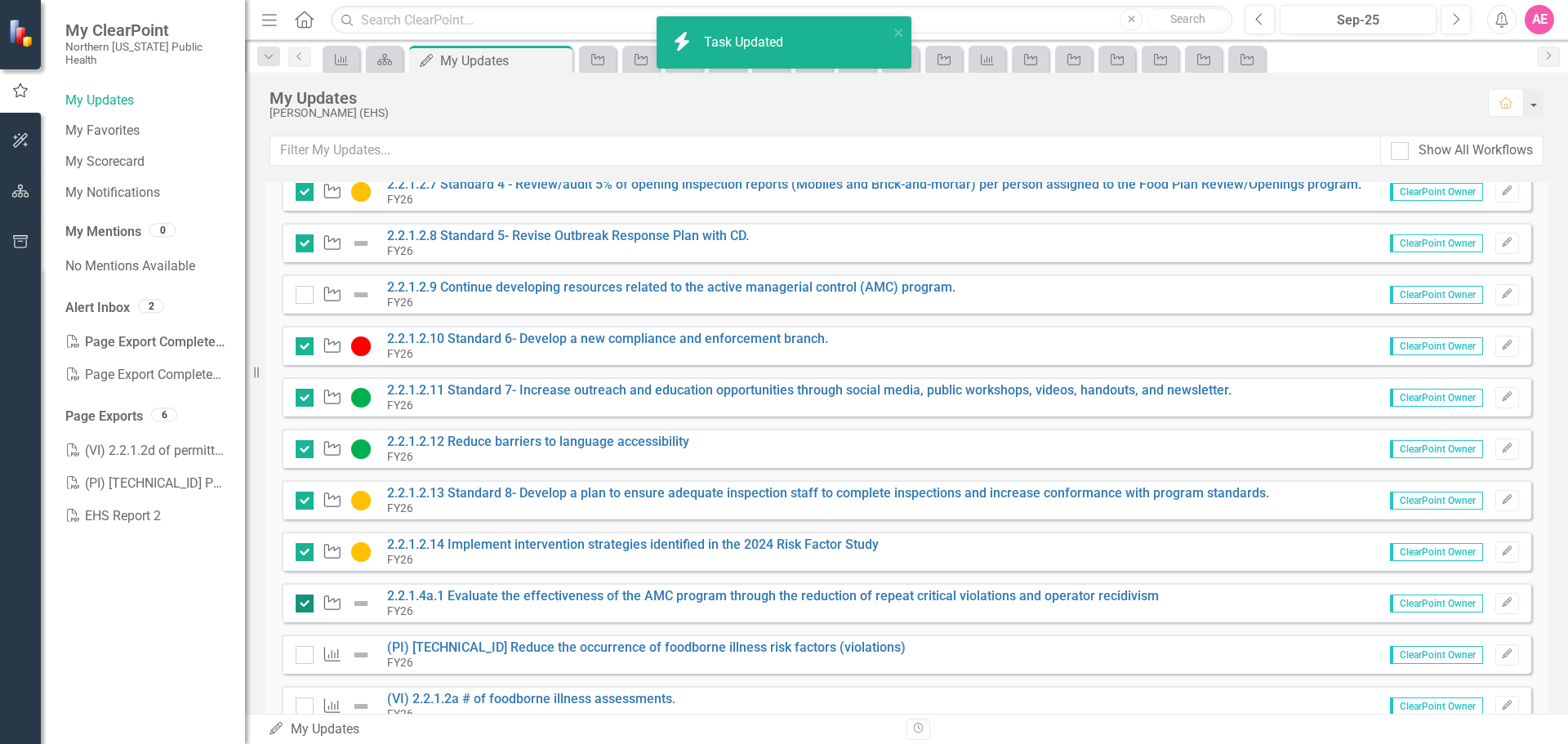
checkbox input "true"
click at [453, 588] on div "Initiative 2.2.1.4a.1 Evaluate the effectiveness of the AMC program through the…" at bounding box center [907, 603] width 1250 height 39
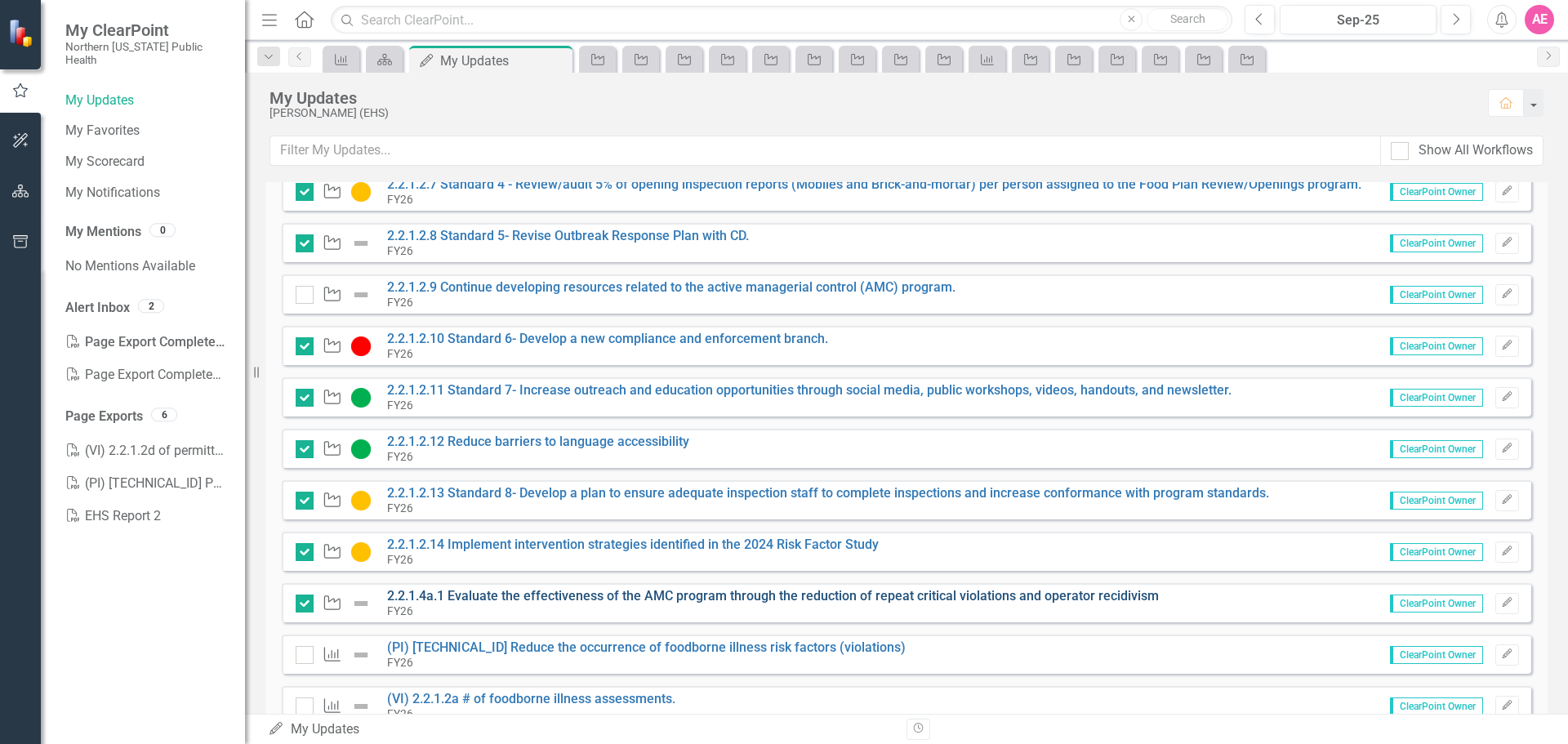
click at [461, 595] on link "2.2.1.4a.1 Evaluate the effectiveness of the AMC program through the reduction …" at bounding box center [773, 596] width 772 height 15
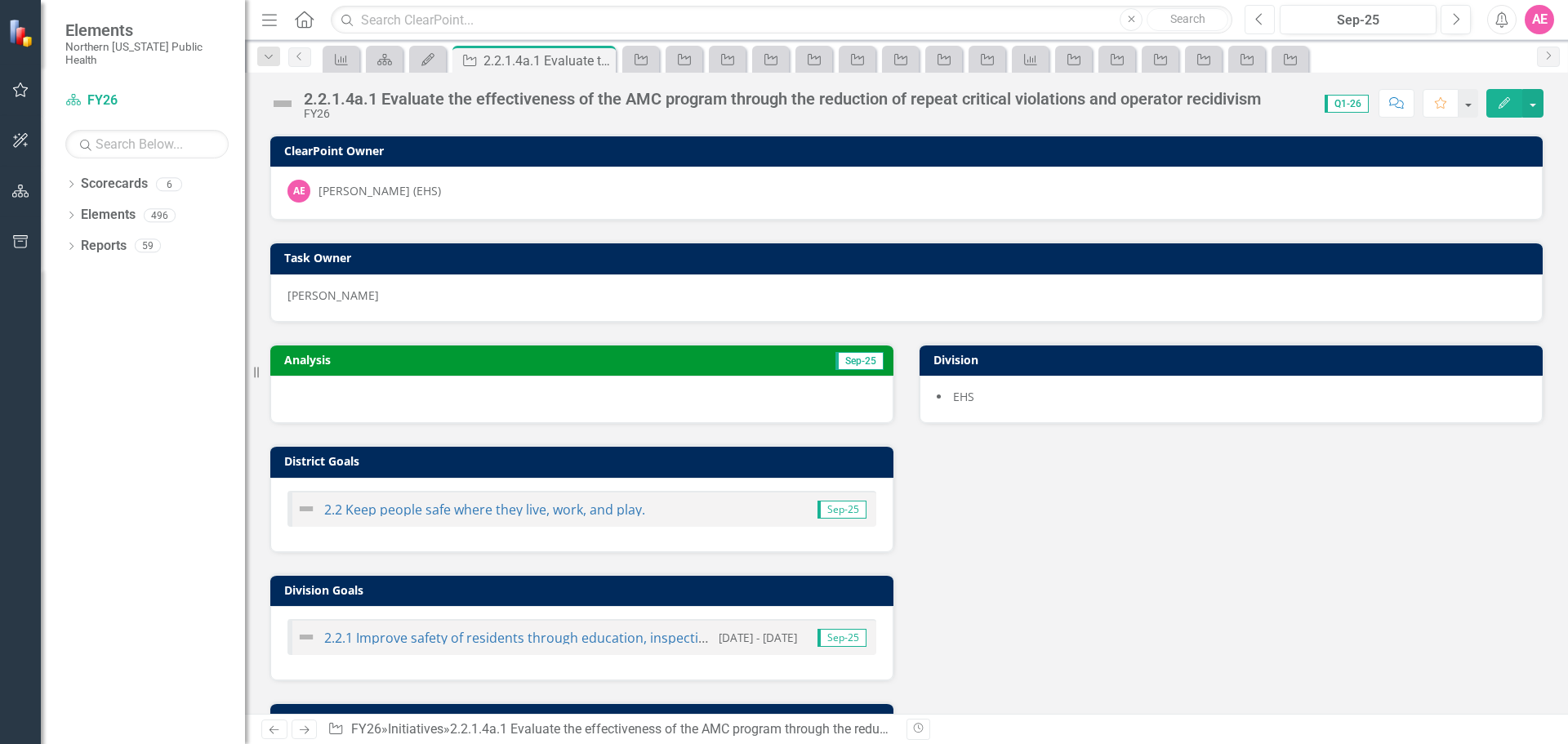
click at [1262, 16] on icon "Previous" at bounding box center [1260, 20] width 9 height 15
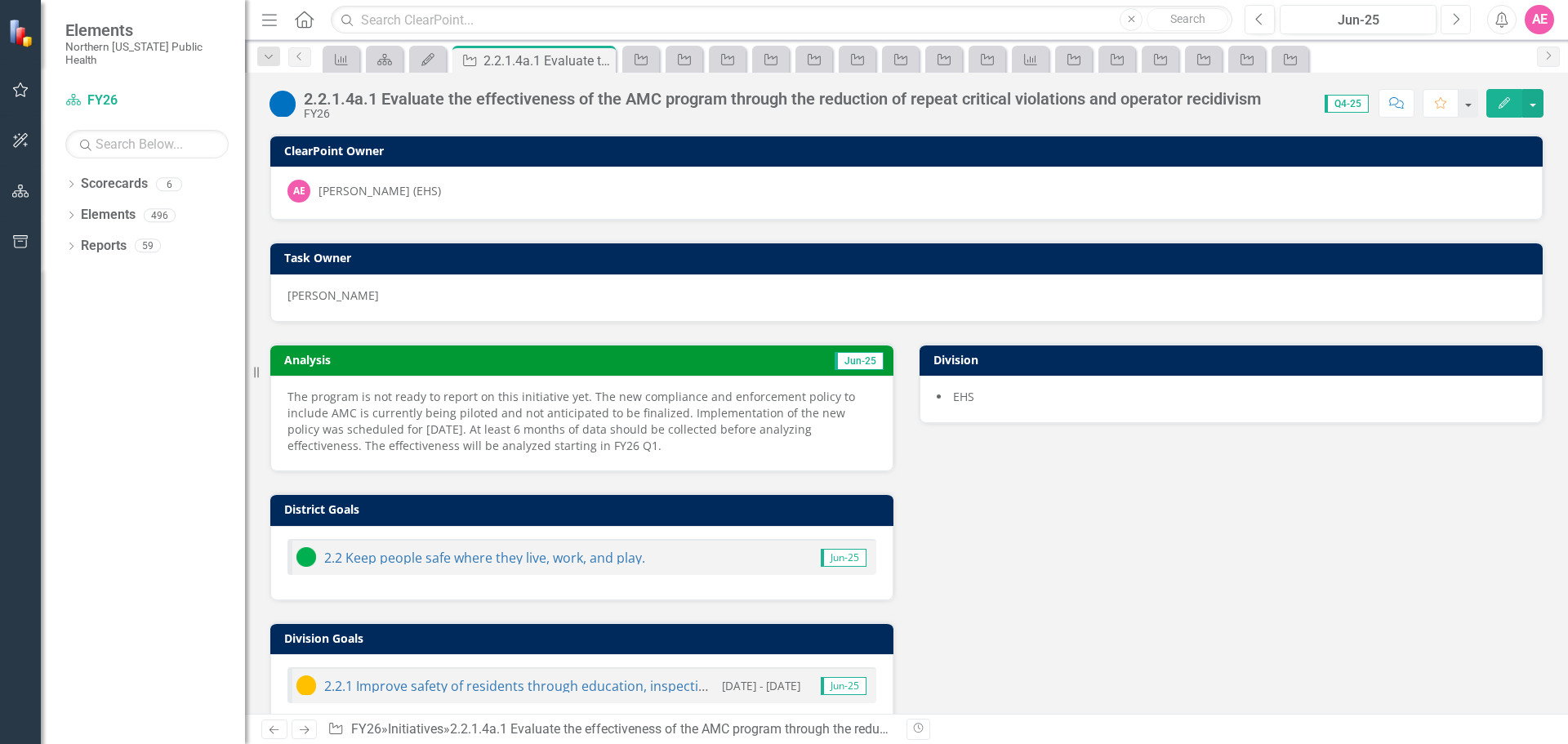
click at [1455, 19] on icon "Next" at bounding box center [1456, 20] width 9 height 15
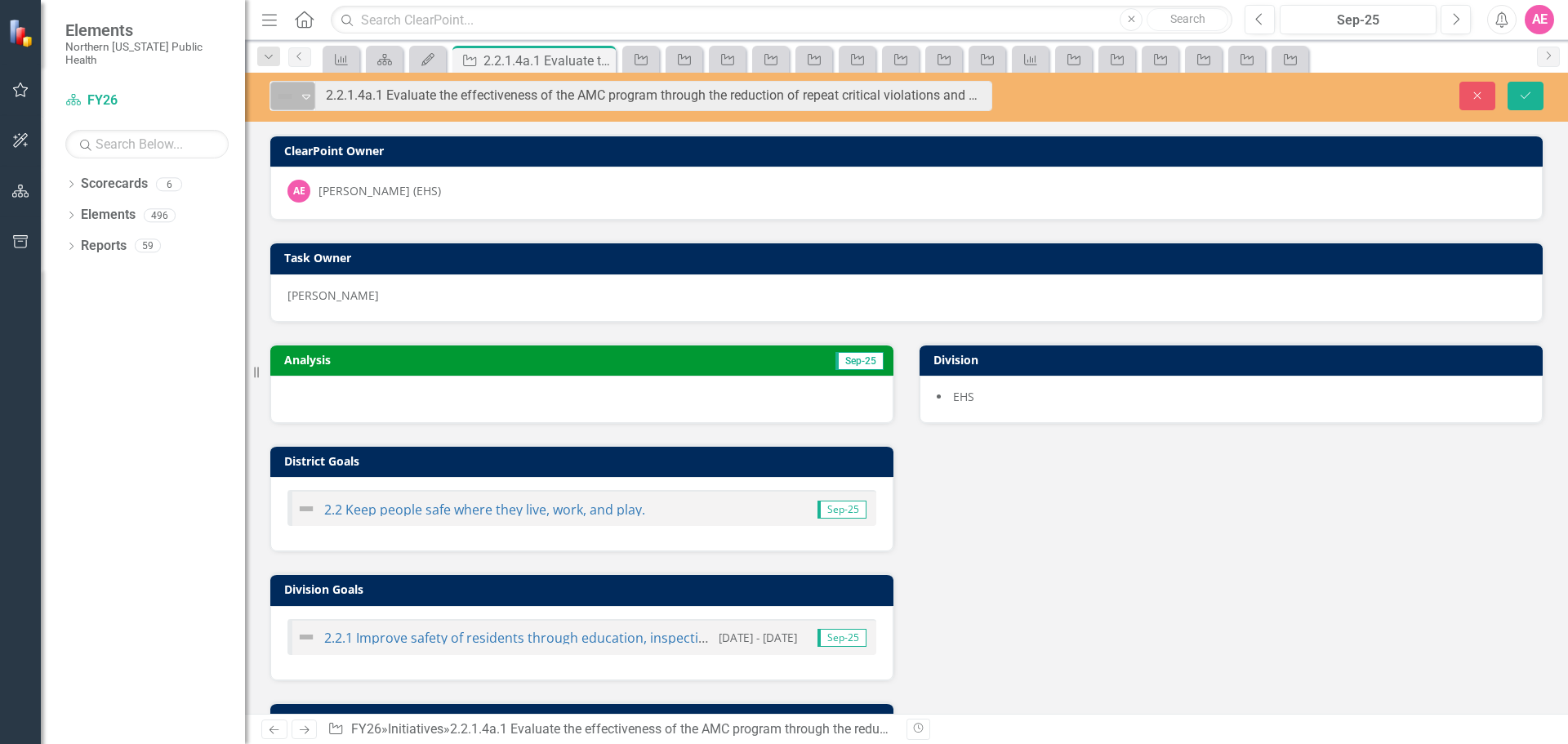
drag, startPoint x: 303, startPoint y: 95, endPoint x: 278, endPoint y: 93, distance: 25.1
click at [278, 93] on div "Not Defined Expand 2.2.1.4a.1 Evaluate the effectiveness of the AMC program thr…" at bounding box center [630, 96] width 723 height 30
click at [1154, 552] on div "Analysis Sep-25 District Goals 2.2 Keep people safe where they live, work, and …" at bounding box center [906, 566] width 1299 height 488
click at [1523, 85] on button "Save" at bounding box center [1525, 96] width 36 height 28
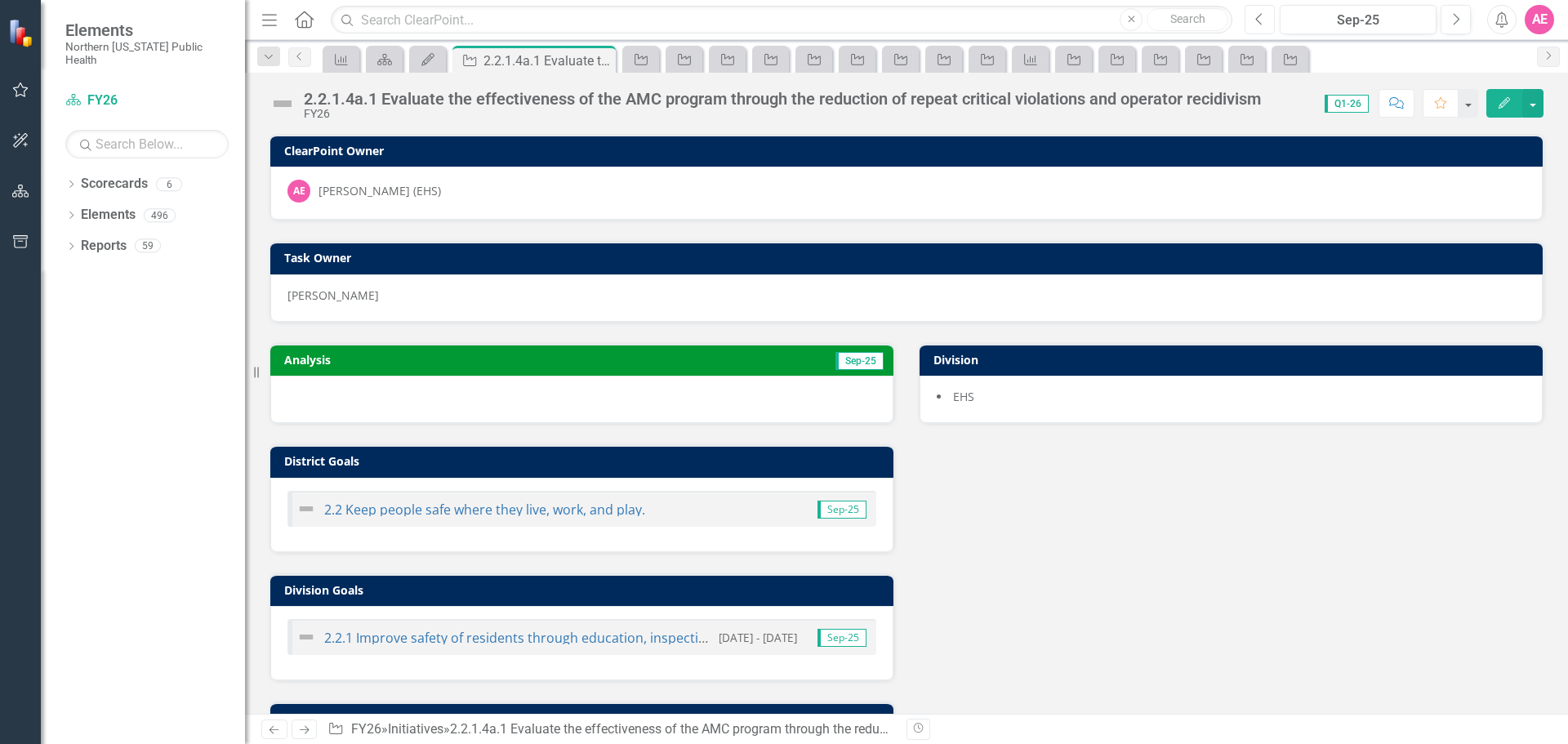
click at [1266, 17] on button "Previous" at bounding box center [1260, 20] width 30 height 29
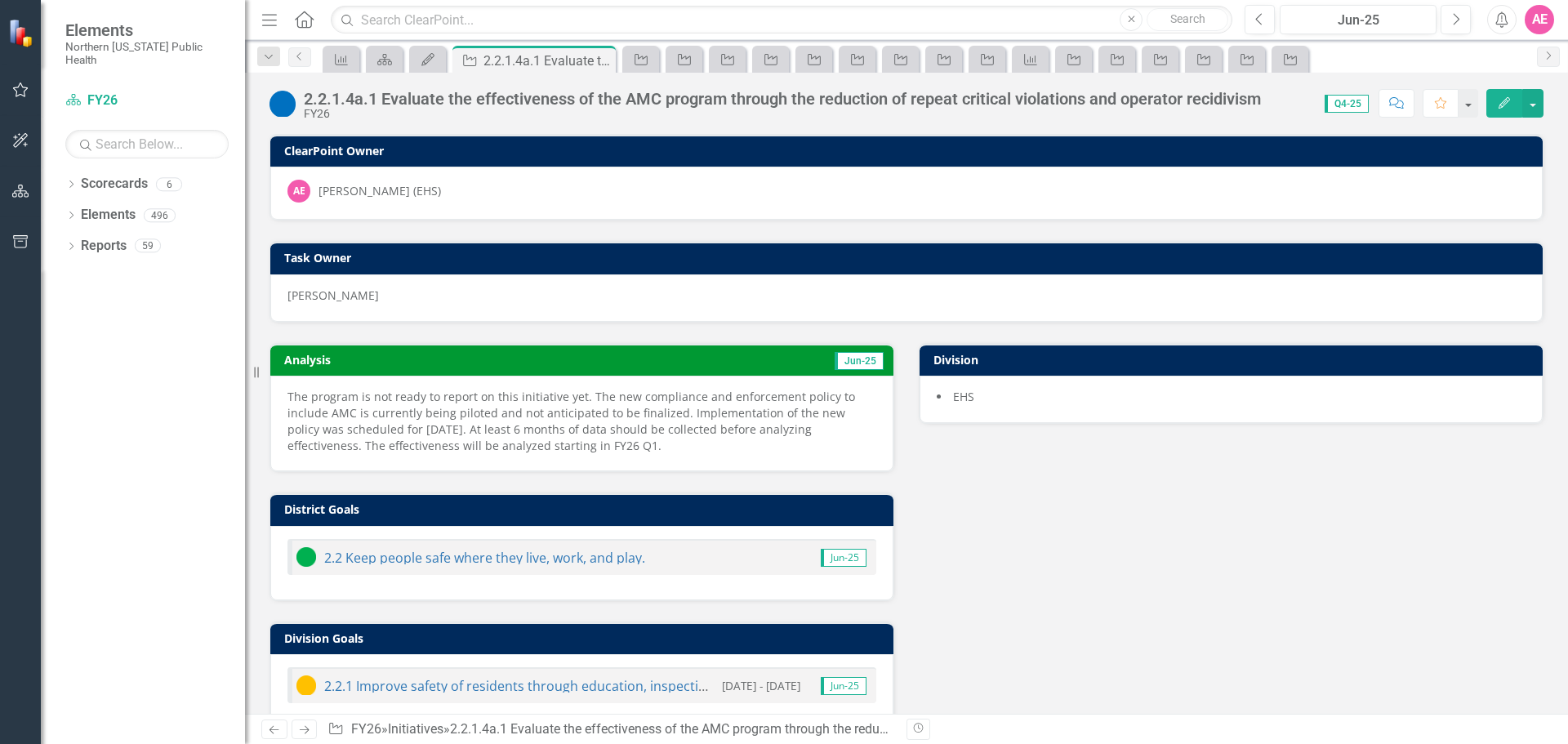
click at [588, 390] on p "The program is not ready to report on this initiative yet. The new compliance a…" at bounding box center [581, 421] width 589 height 66
click at [1445, 20] on button "Next" at bounding box center [1456, 20] width 30 height 29
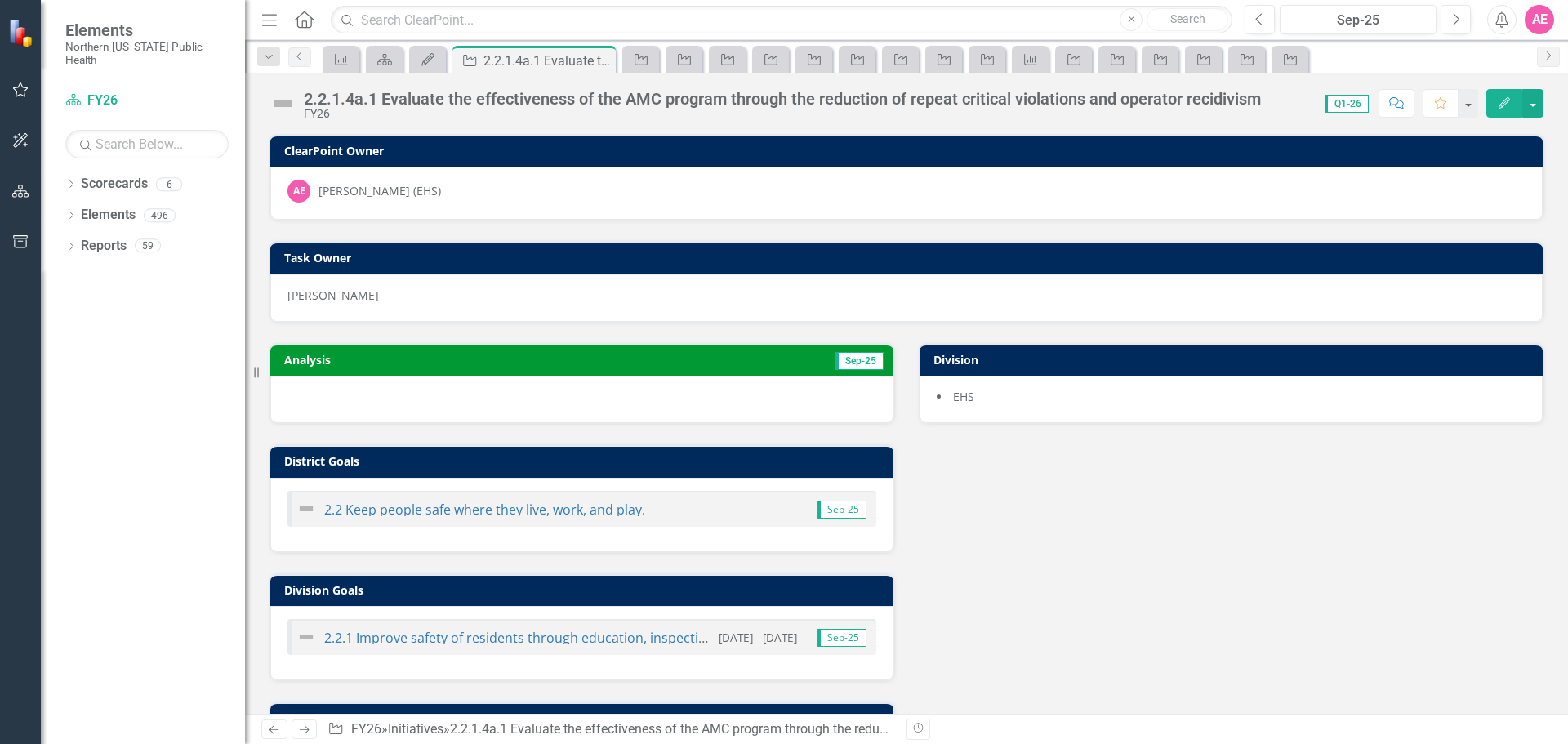
click at [1503, 99] on icon "Edit" at bounding box center [1505, 102] width 15 height 12
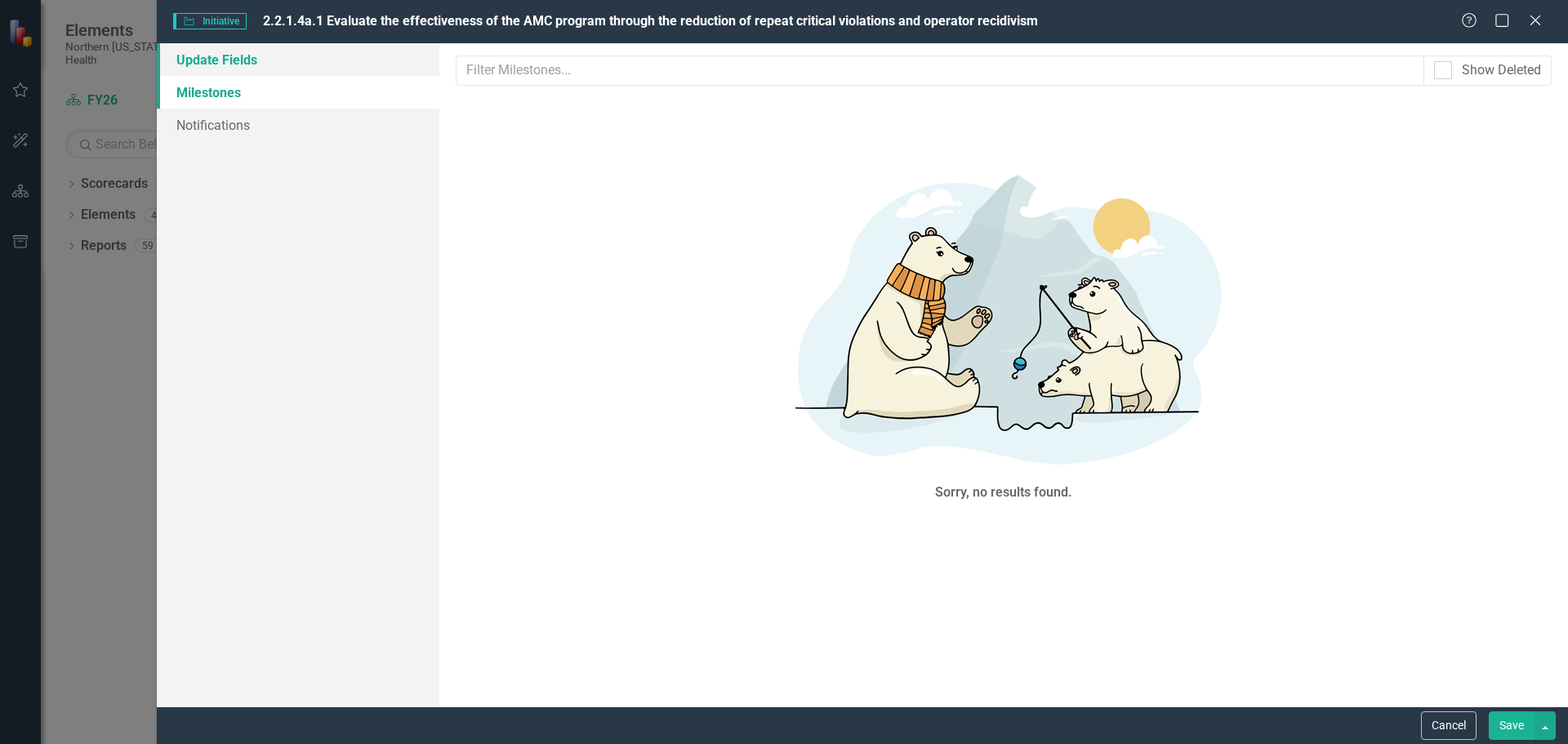
click at [208, 67] on link "Update Fields" at bounding box center [298, 60] width 283 height 33
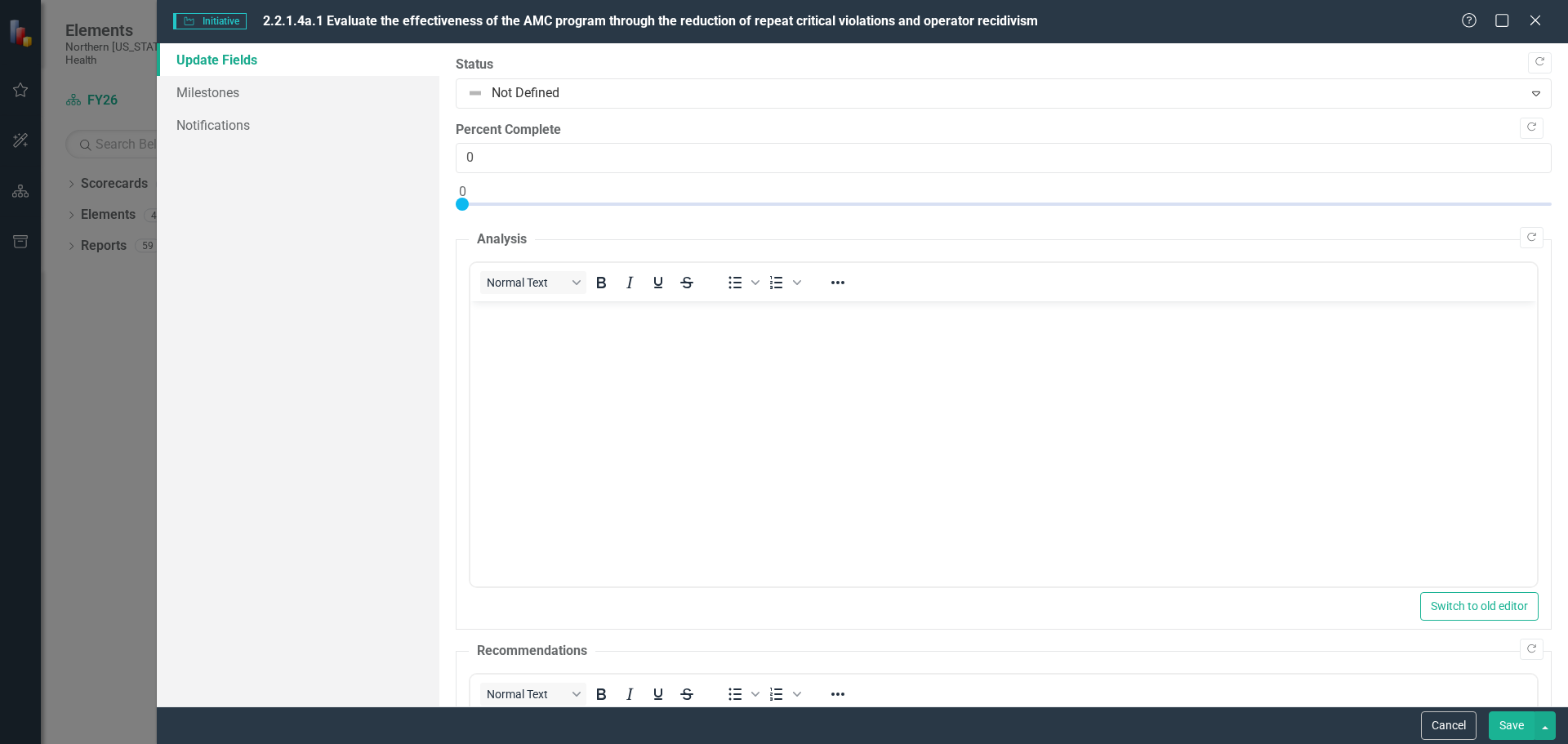
click at [503, 320] on p "Rich Text Area. Press ALT-0 for help." at bounding box center [1003, 316] width 1059 height 20
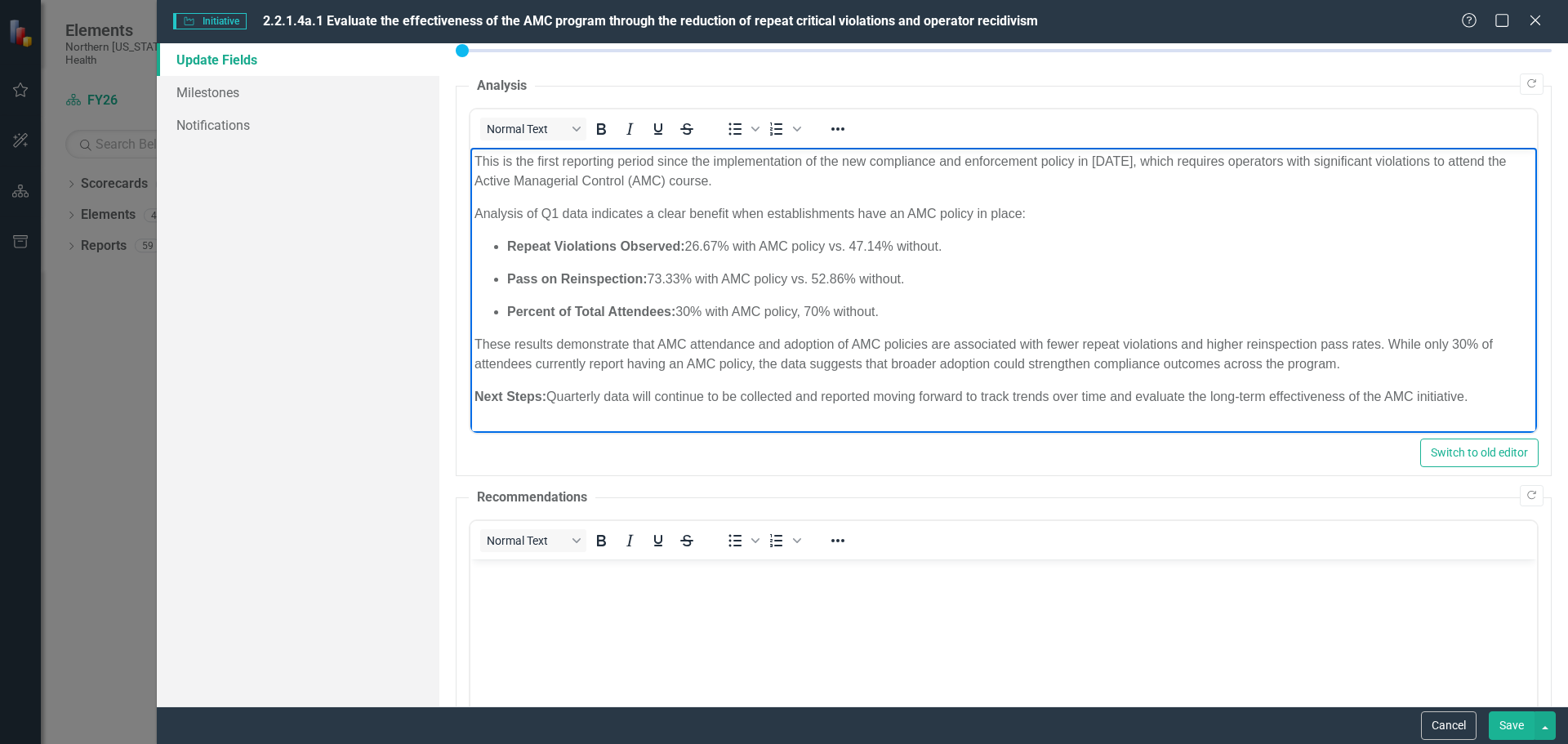
scroll to position [164, 0]
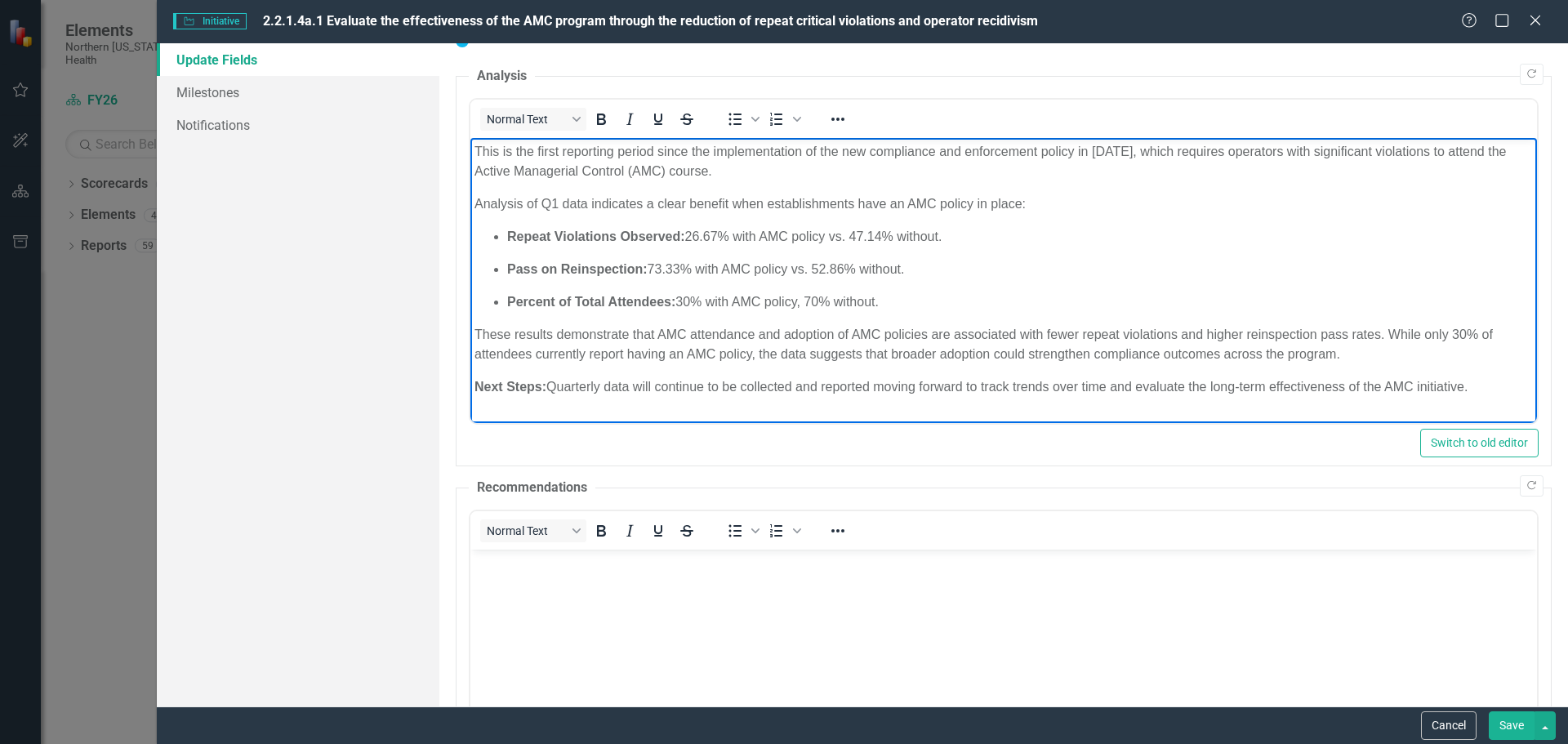
drag, startPoint x: 1490, startPoint y: 388, endPoint x: 459, endPoint y: 139, distance: 1060.6
click at [469, 139] on html "This is the first reporting period since the implementation of the new complian…" at bounding box center [1003, 276] width 1067 height 276
click at [516, 233] on strong "Repeat Violations Observed:" at bounding box center [566, 236] width 178 height 14
click at [508, 239] on p "· Repeat Violations Observed: 26.67% with AMC policy vs. 47.14% without." at bounding box center [1003, 236] width 1059 height 20
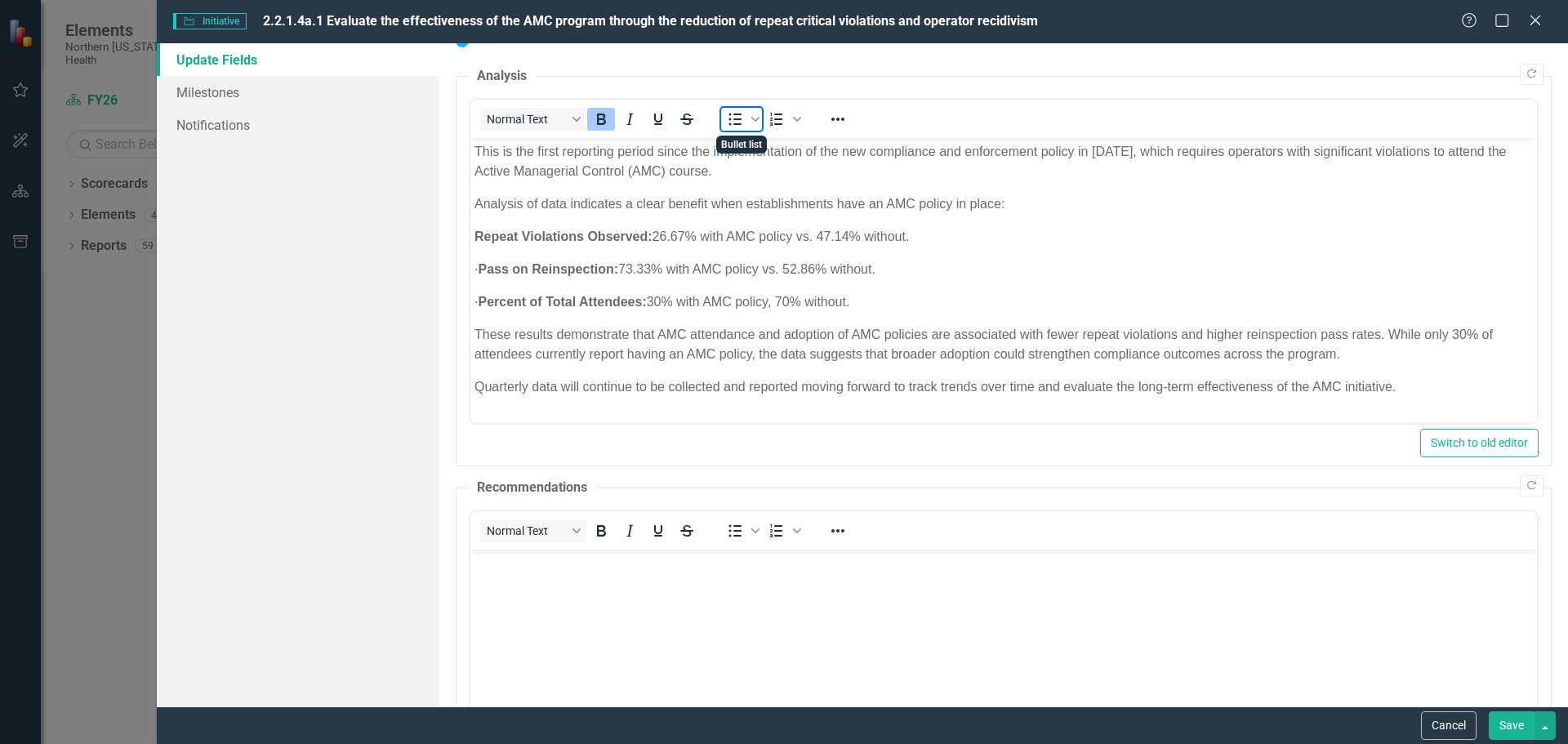
click at [735, 123] on icon "Bullet list" at bounding box center [735, 119] width 20 height 20
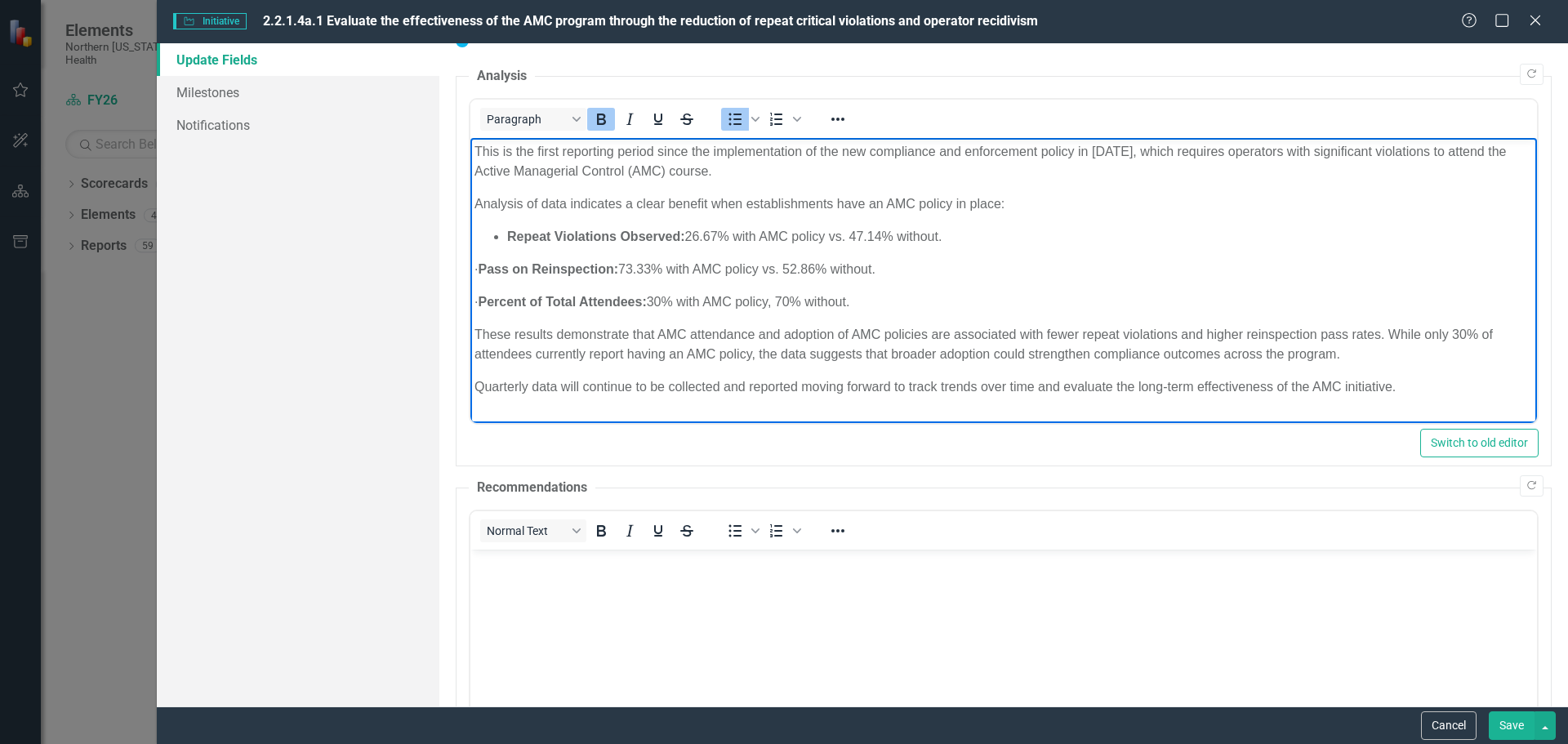
click at [510, 267] on strong "Pass on Reinspection:" at bounding box center [548, 269] width 140 height 14
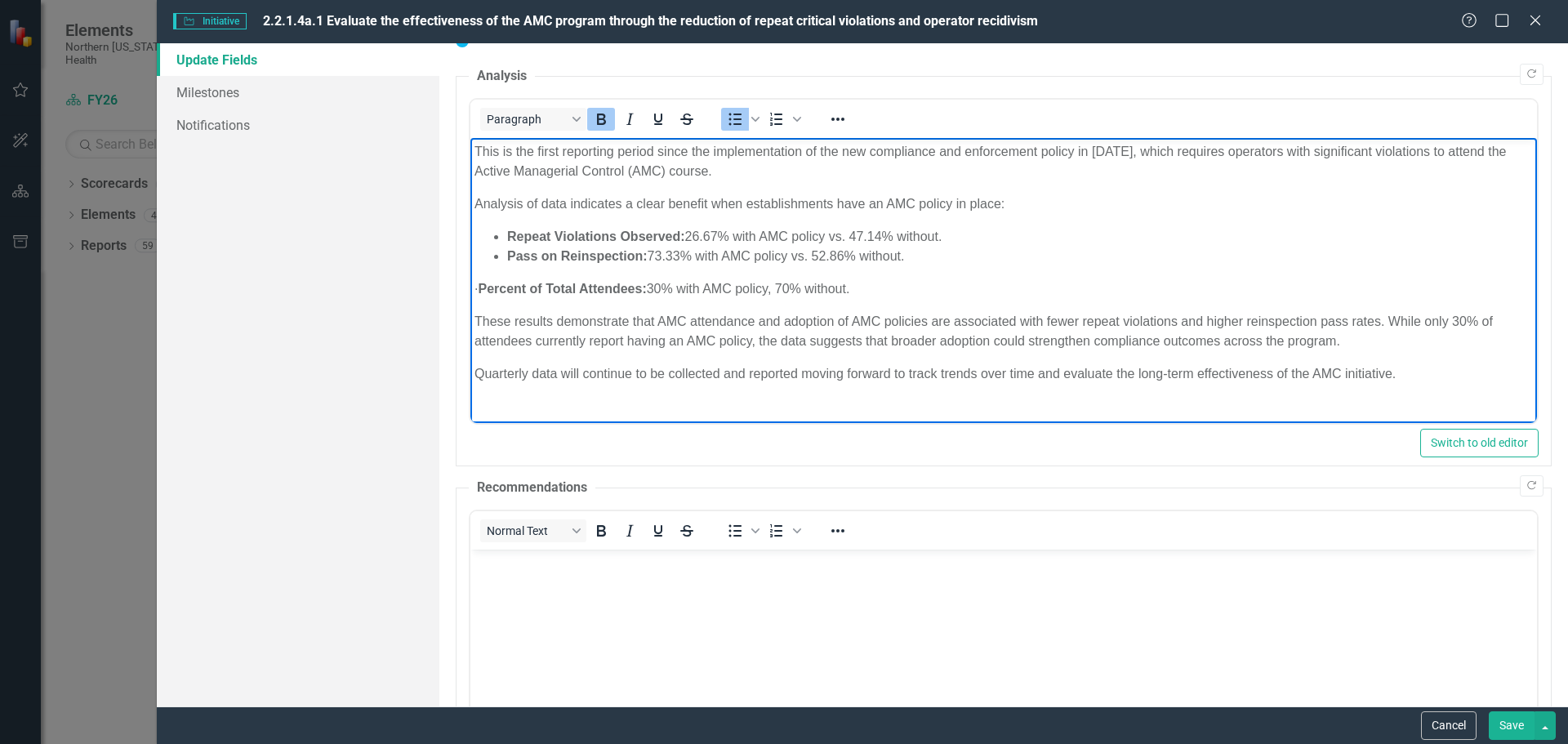
click at [511, 287] on strong "Percent of Total Attendees:" at bounding box center [561, 289] width 168 height 14
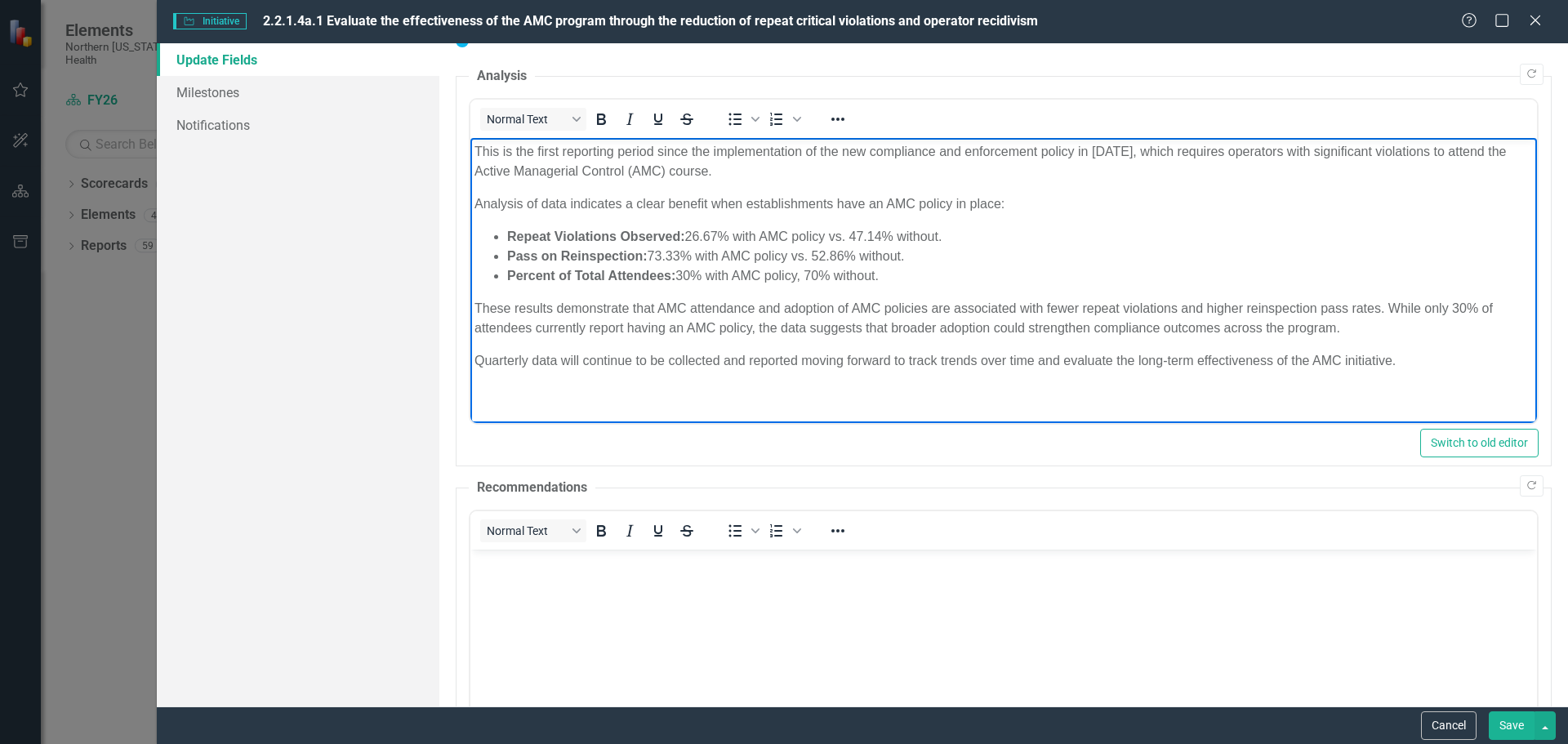
click at [636, 388] on html "This is the first reporting period since the implementation of the new complian…" at bounding box center [1003, 262] width 1067 height 250
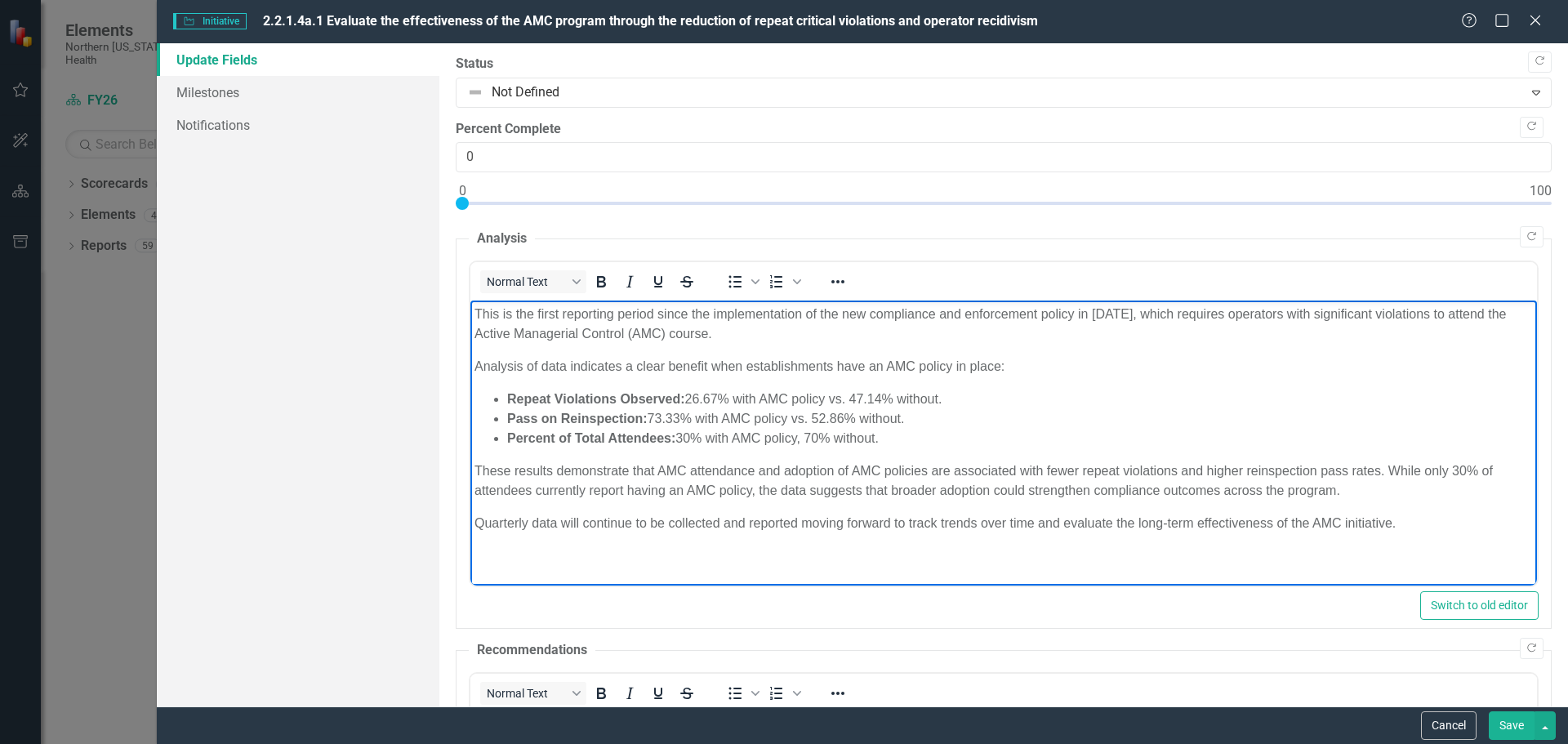
scroll to position [0, 0]
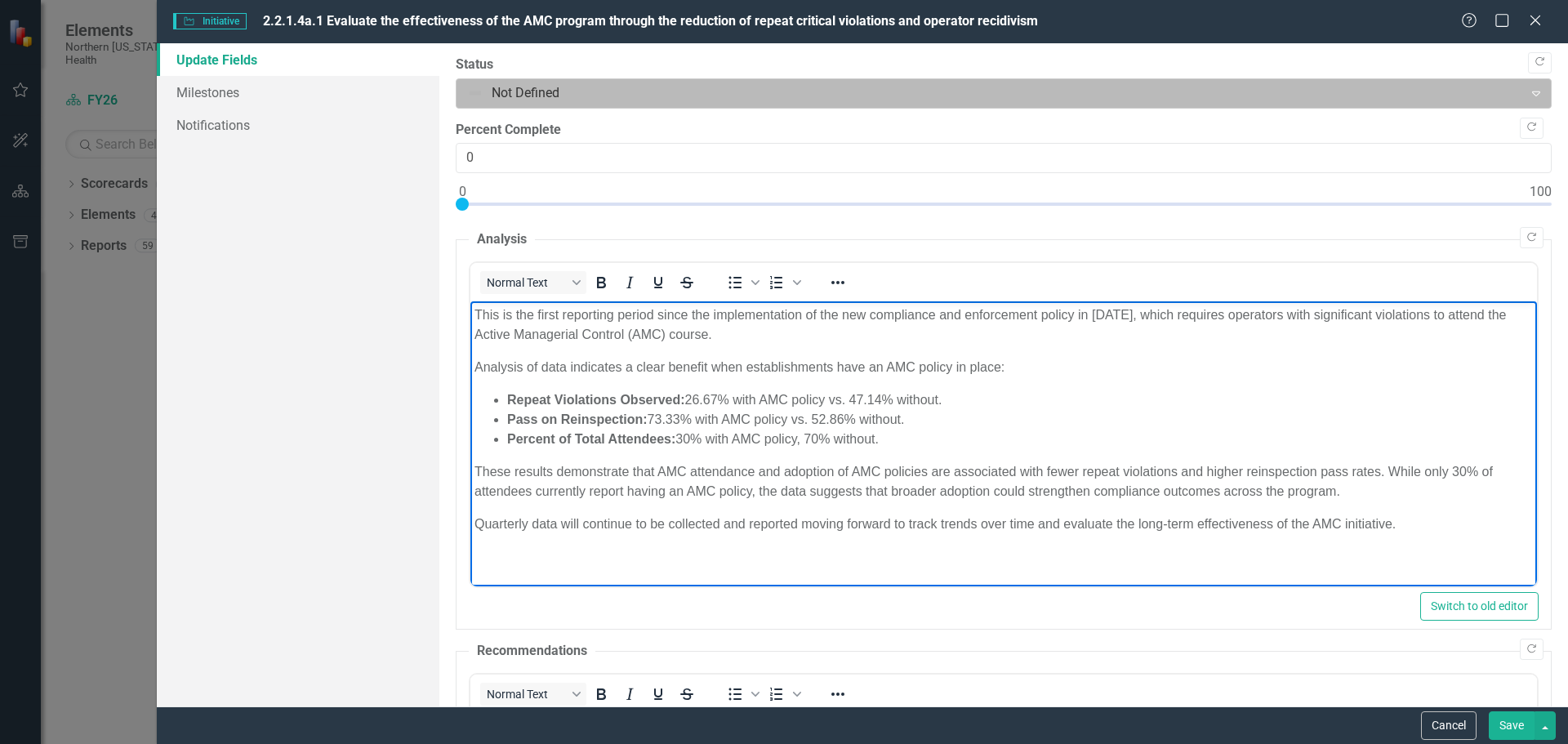
click at [593, 91] on div at bounding box center [990, 93] width 1046 height 22
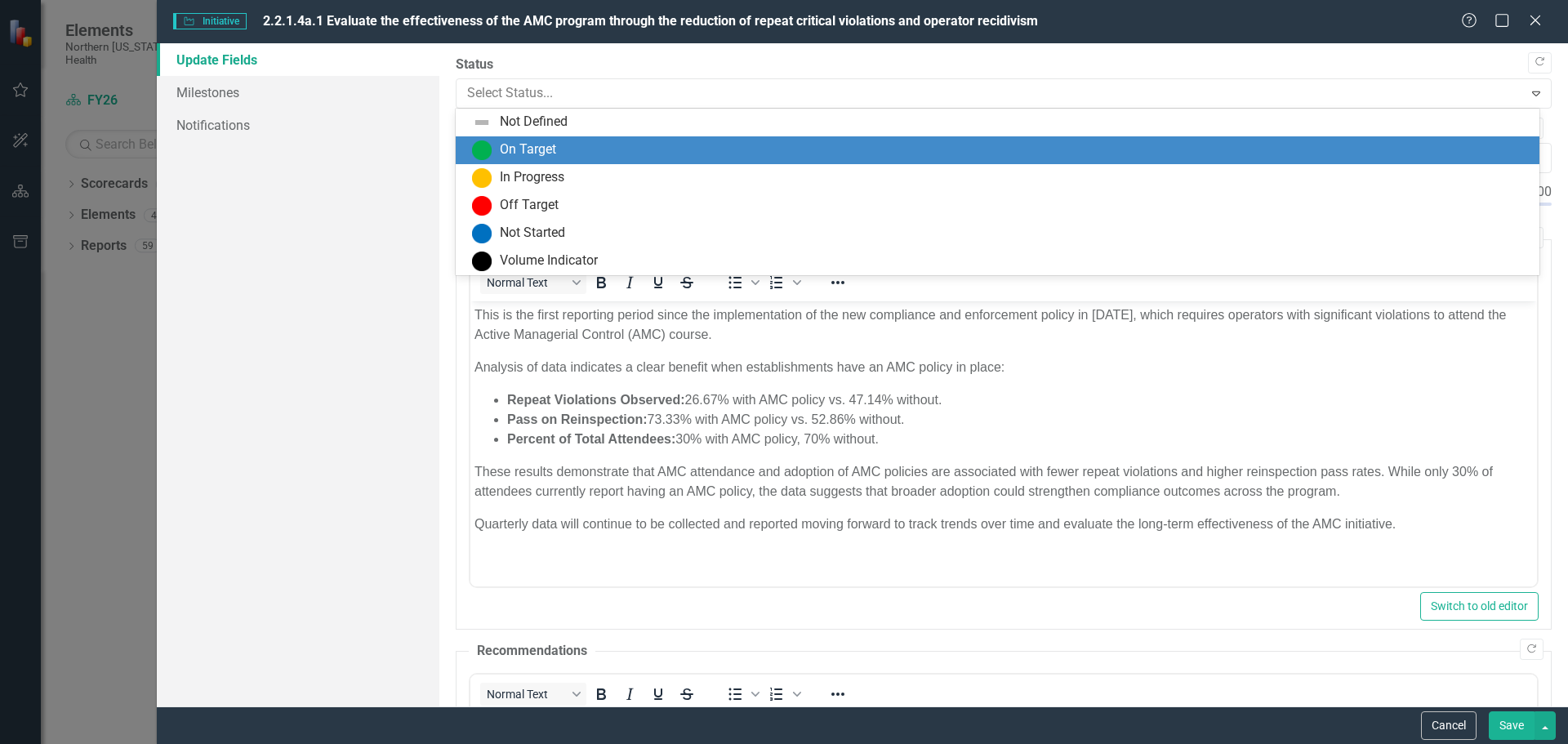
click at [581, 148] on div "On Target" at bounding box center [1001, 150] width 1058 height 20
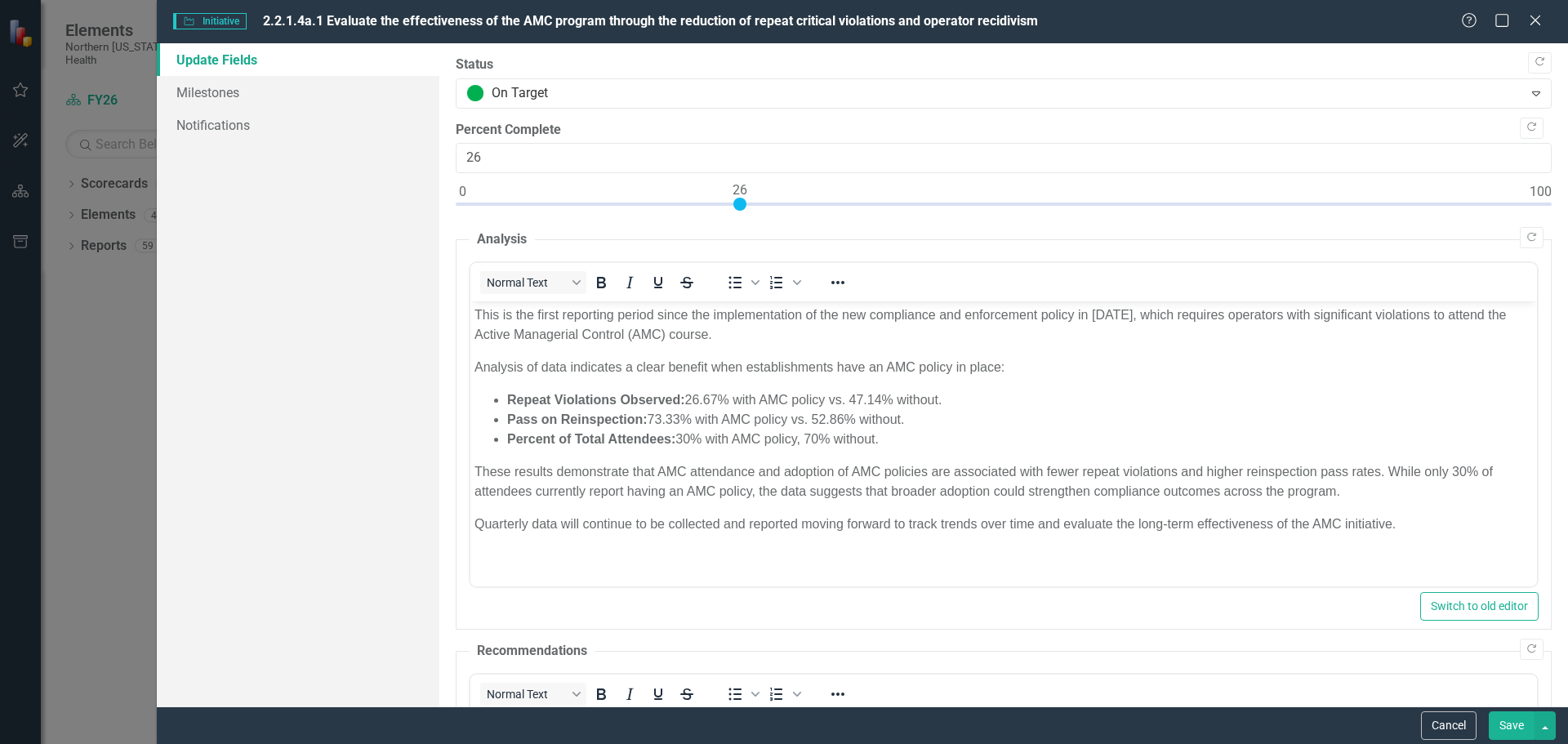
type input "25"
drag, startPoint x: 461, startPoint y: 200, endPoint x: 732, endPoint y: 211, distance: 271.2
click at [732, 211] on div at bounding box center [1004, 207] width 1096 height 20
click at [1513, 721] on button "Save" at bounding box center [1511, 725] width 45 height 28
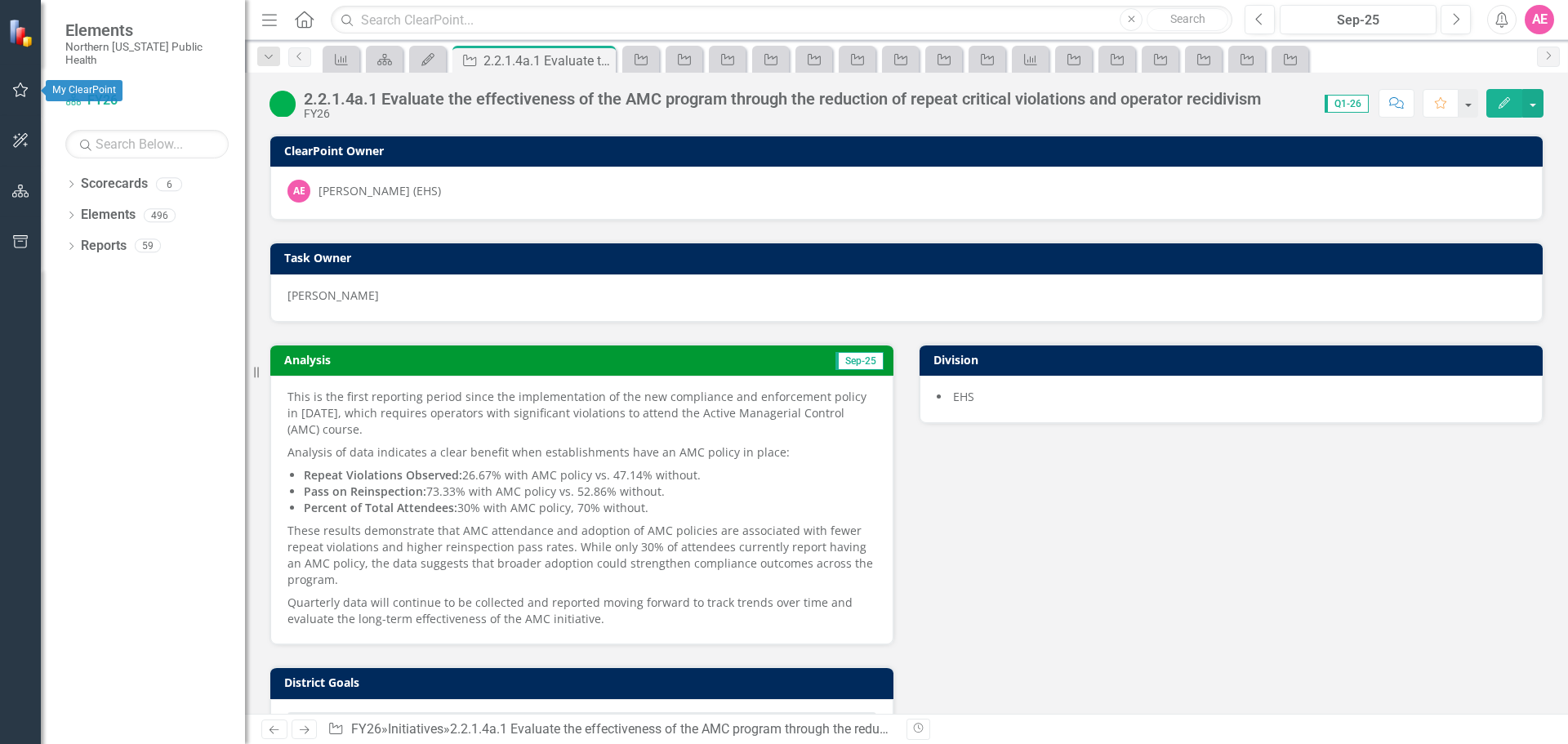
click at [18, 92] on icon "button" at bounding box center [20, 90] width 17 height 13
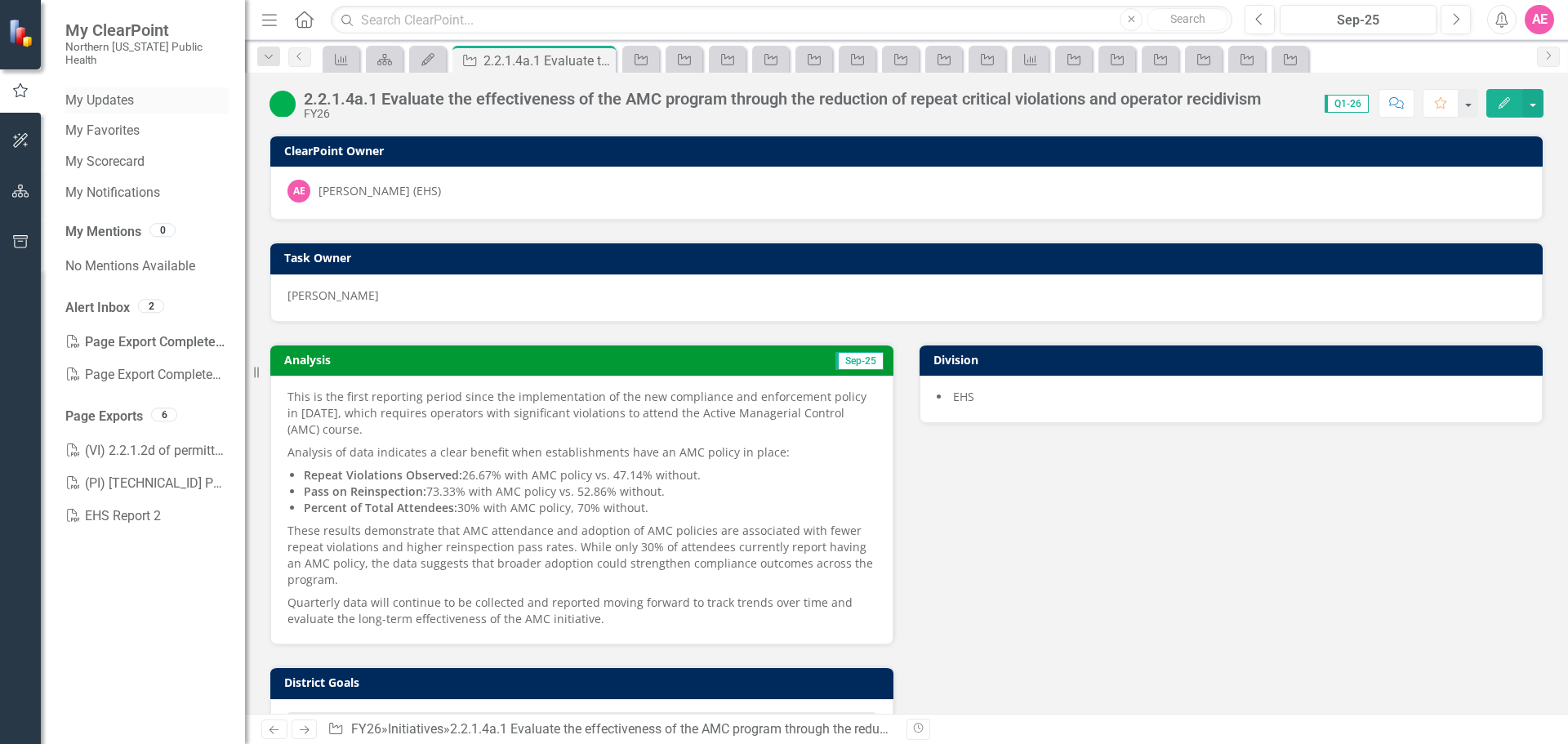
click at [116, 92] on link "My Updates" at bounding box center [148, 100] width 164 height 19
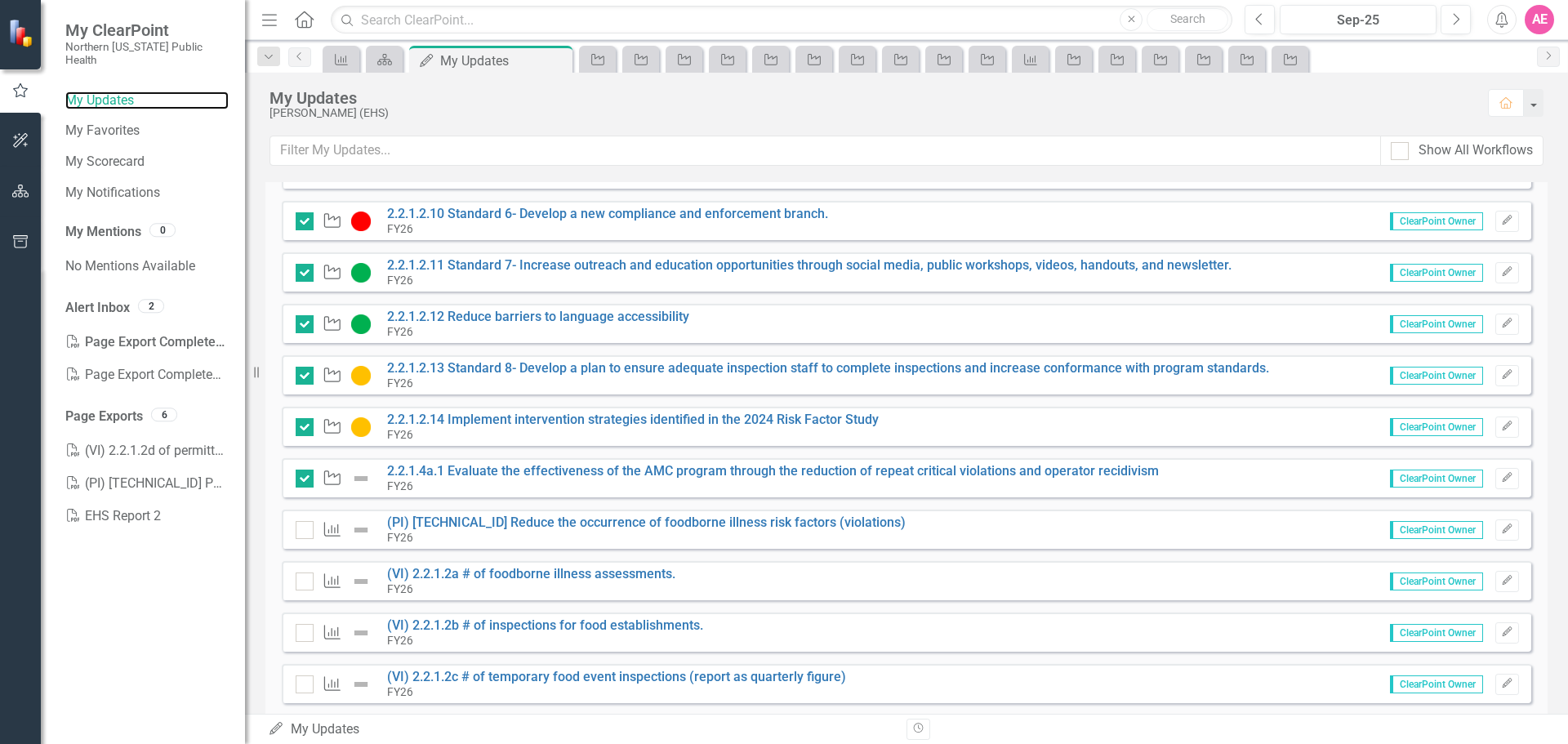
scroll to position [653, 0]
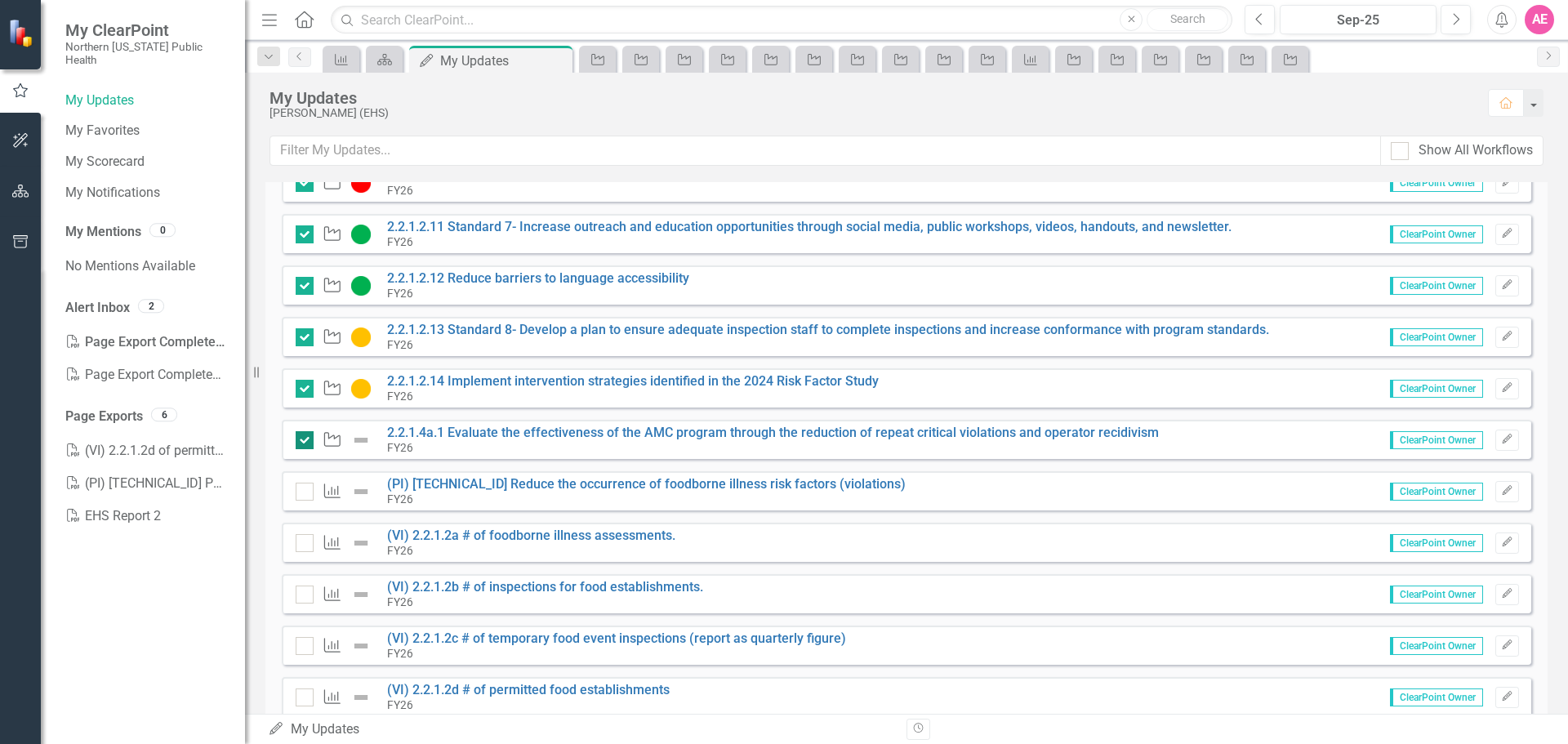
click at [304, 438] on input "checkbox" at bounding box center [301, 436] width 11 height 11
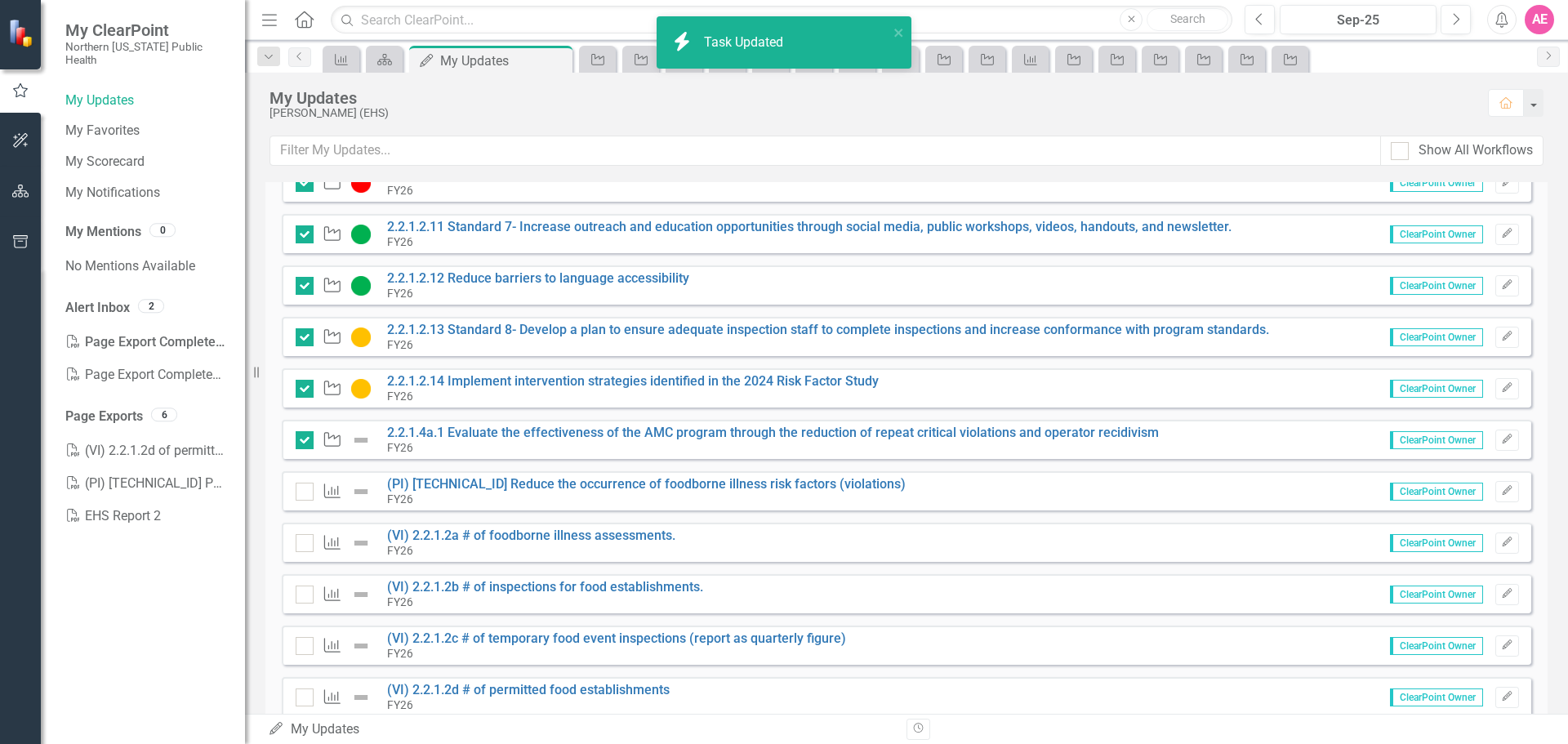
checkbox input "false"
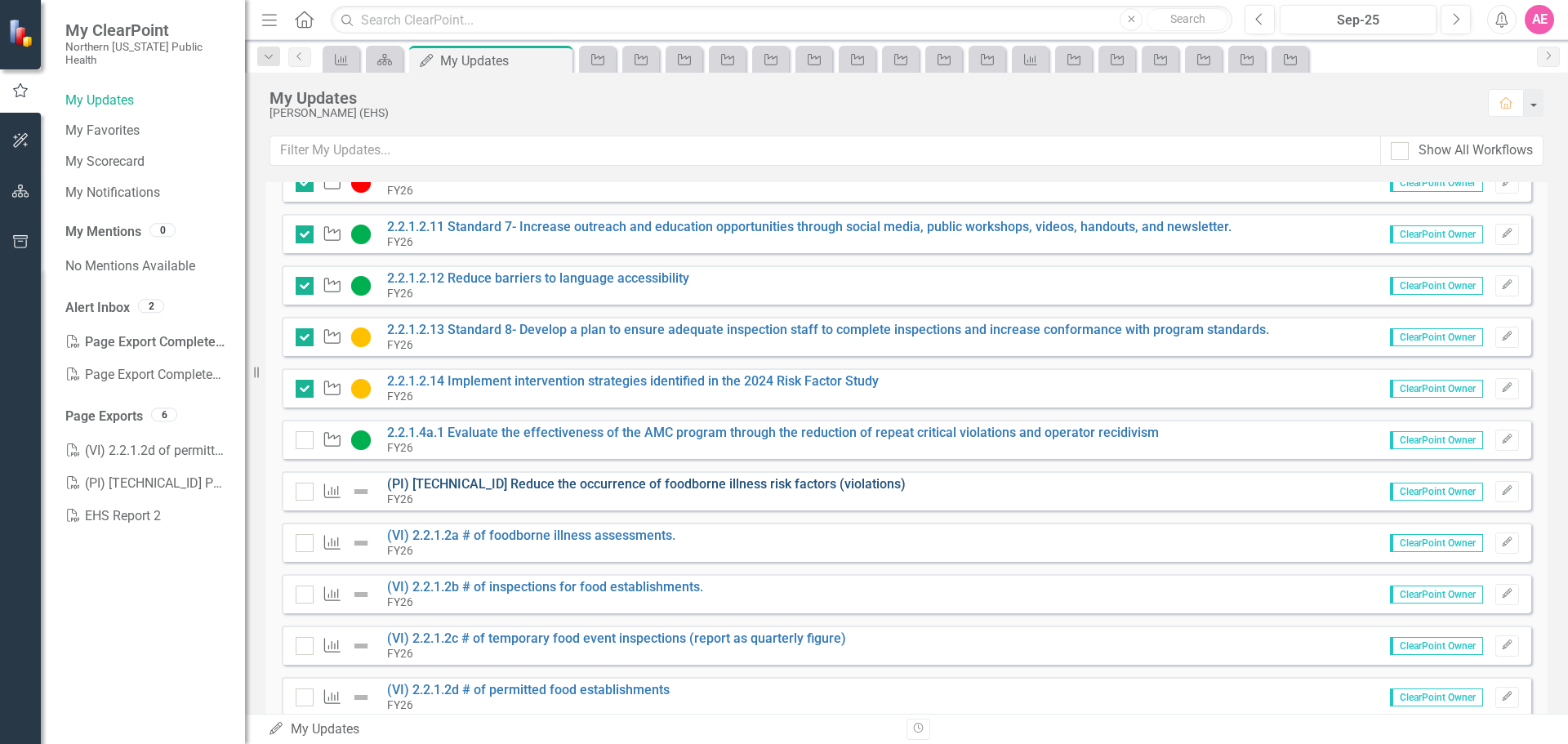
click at [471, 480] on link "(PI) [TECHNICAL_ID] Reduce the occurrence of foodborne illness risk factors (vi…" at bounding box center [647, 484] width 519 height 15
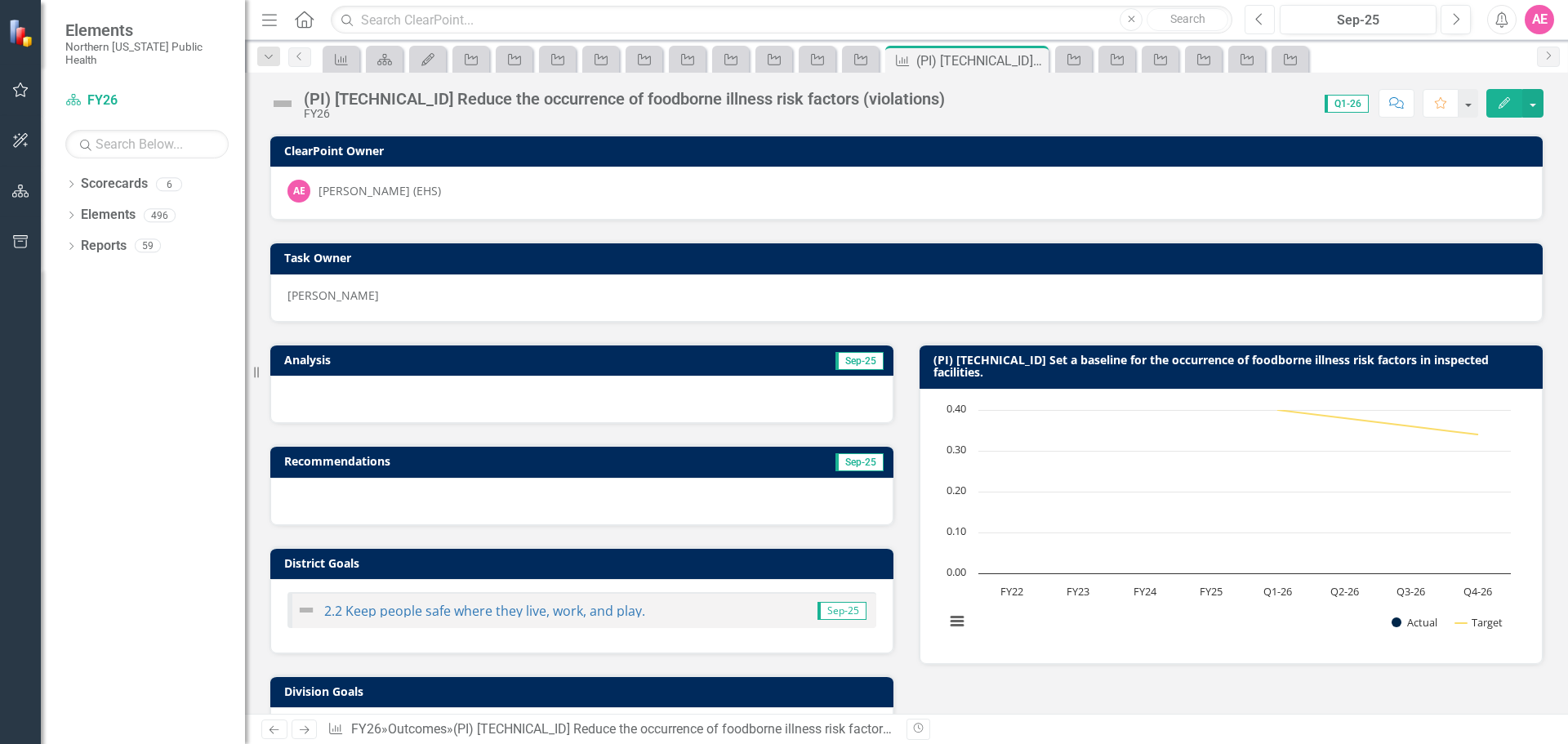
click at [1261, 15] on icon "button" at bounding box center [1259, 19] width 6 height 12
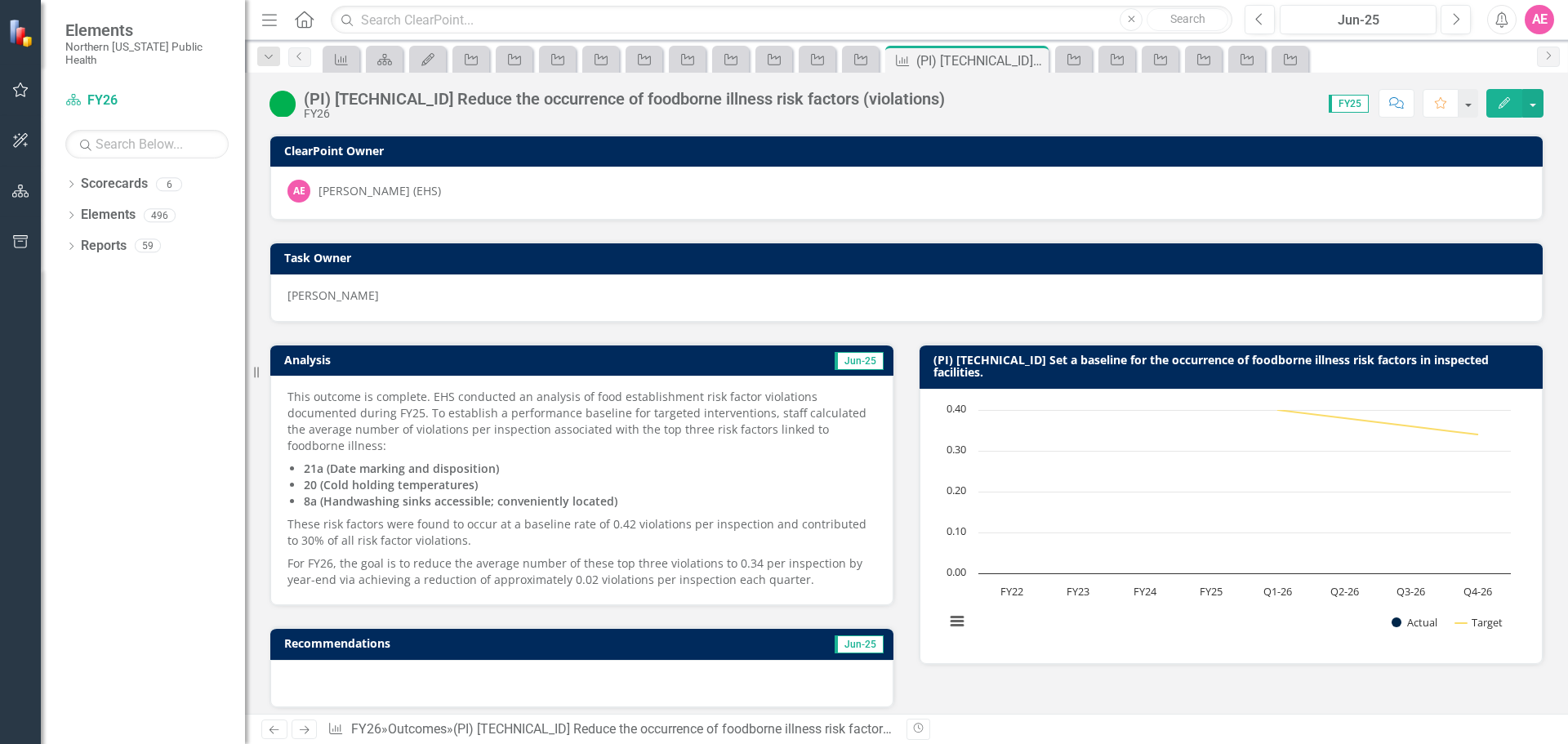
click at [817, 578] on p "For FY26, the goal is to reduce the average number of these top three violation…" at bounding box center [581, 570] width 589 height 36
drag, startPoint x: 802, startPoint y: 581, endPoint x: 468, endPoint y: 556, distance: 334.9
click at [468, 556] on p "For FY26, the goal is to reduce the average number of these top three violation…" at bounding box center [581, 570] width 589 height 36
drag, startPoint x: 287, startPoint y: 389, endPoint x: 467, endPoint y: 458, distance: 192.8
click at [467, 458] on div "This outcome is complete. EHS conducted an analysis of food establishment risk …" at bounding box center [581, 491] width 623 height 229
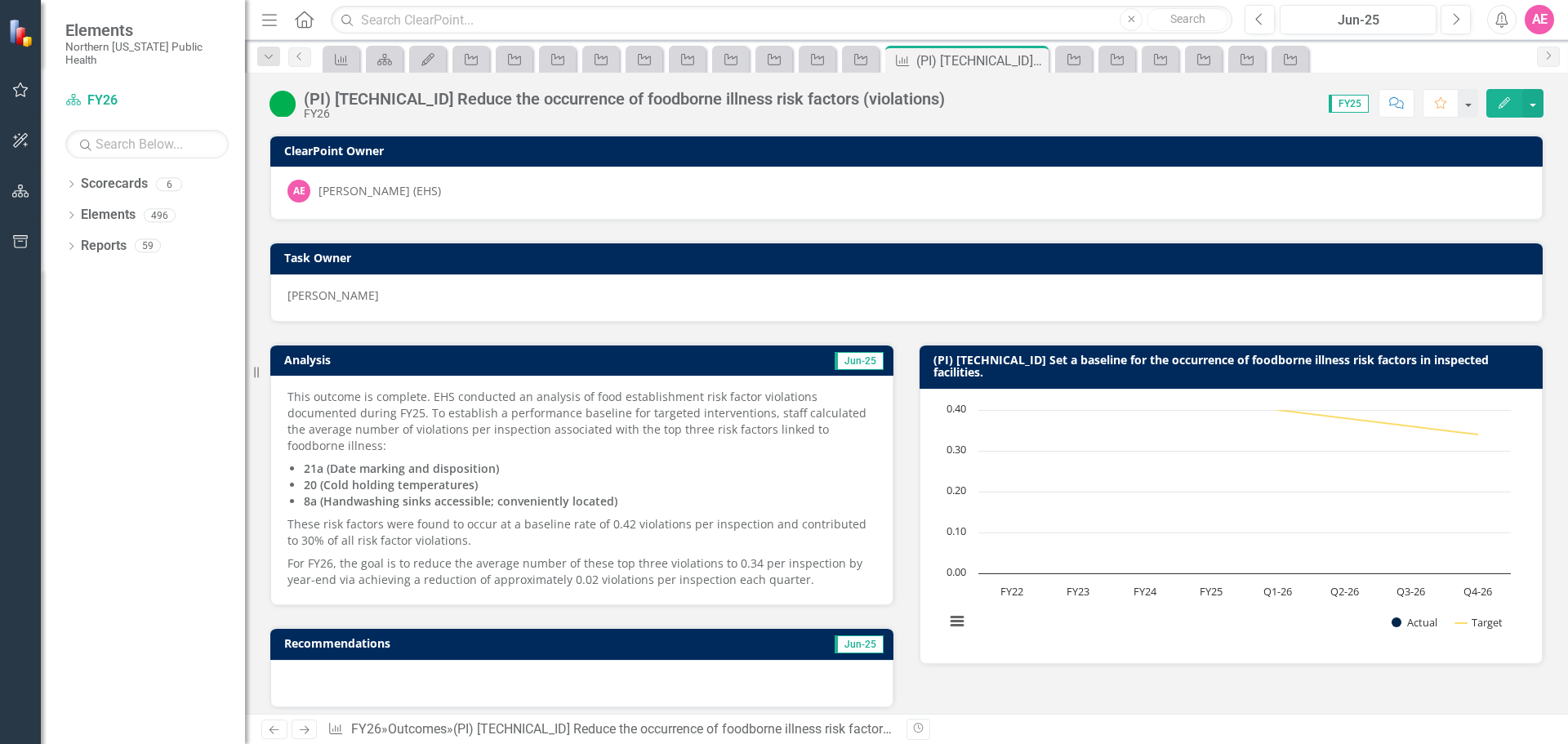
click at [1508, 97] on icon "button" at bounding box center [1504, 102] width 12 height 12
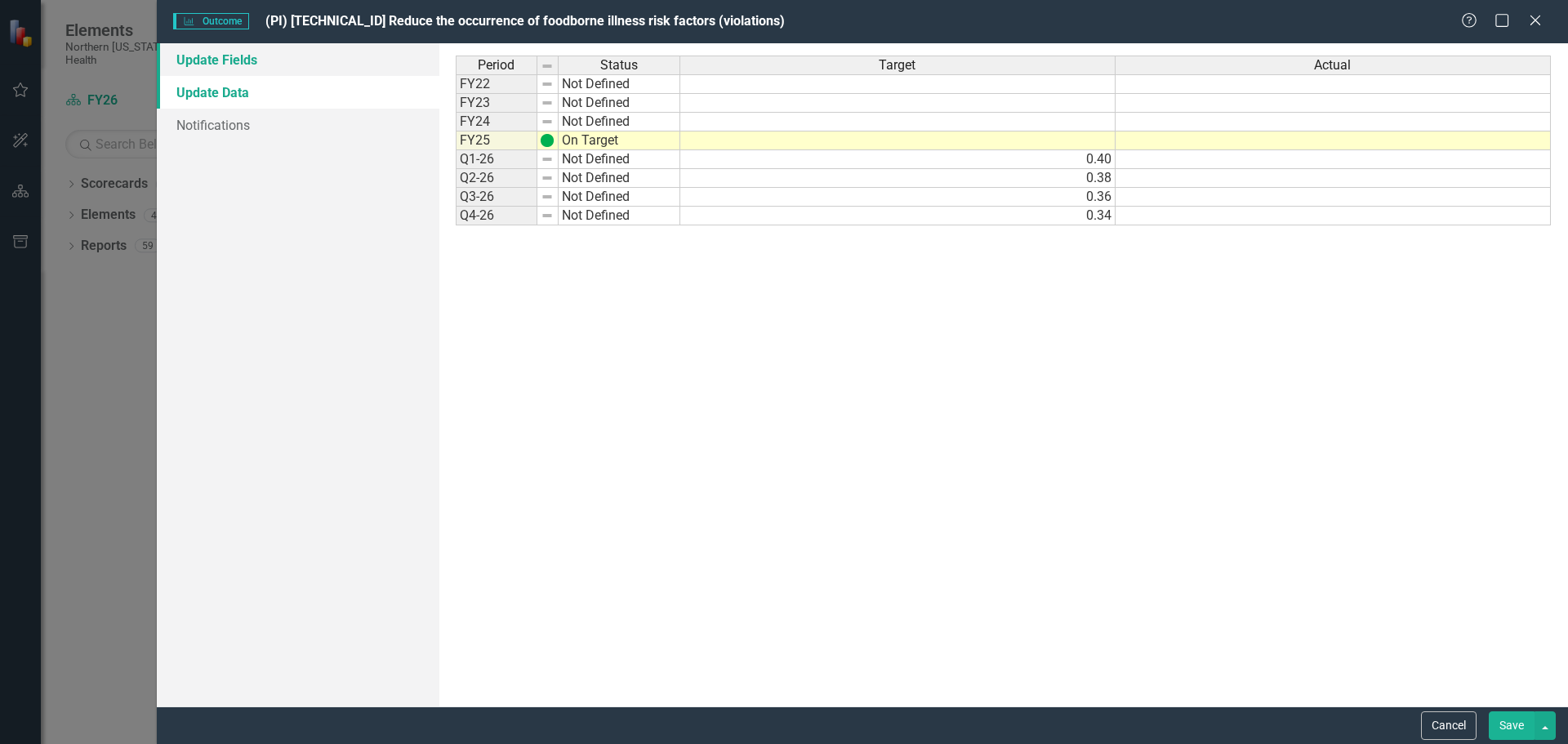
click at [215, 59] on link "Update Fields" at bounding box center [298, 60] width 283 height 33
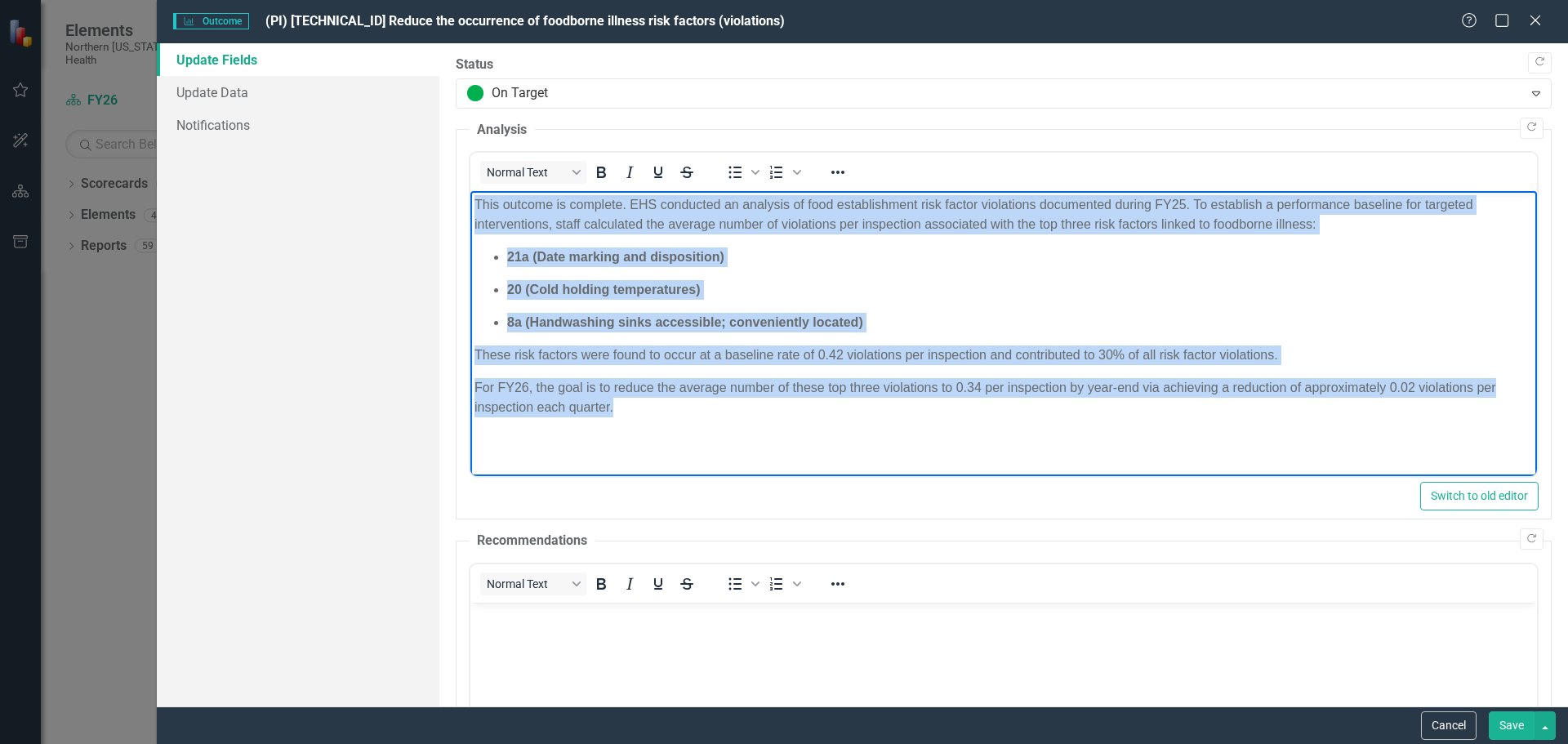
drag, startPoint x: 652, startPoint y: 428, endPoint x: 448, endPoint y: 189, distance: 314.2
click at [469, 191] on html "This outcome is complete. EHS conducted an analysis of food establishment risk …" at bounding box center [1003, 314] width 1067 height 245
copy body "This outcome is complete. EHS conducted an analysis of food establishment risk …"
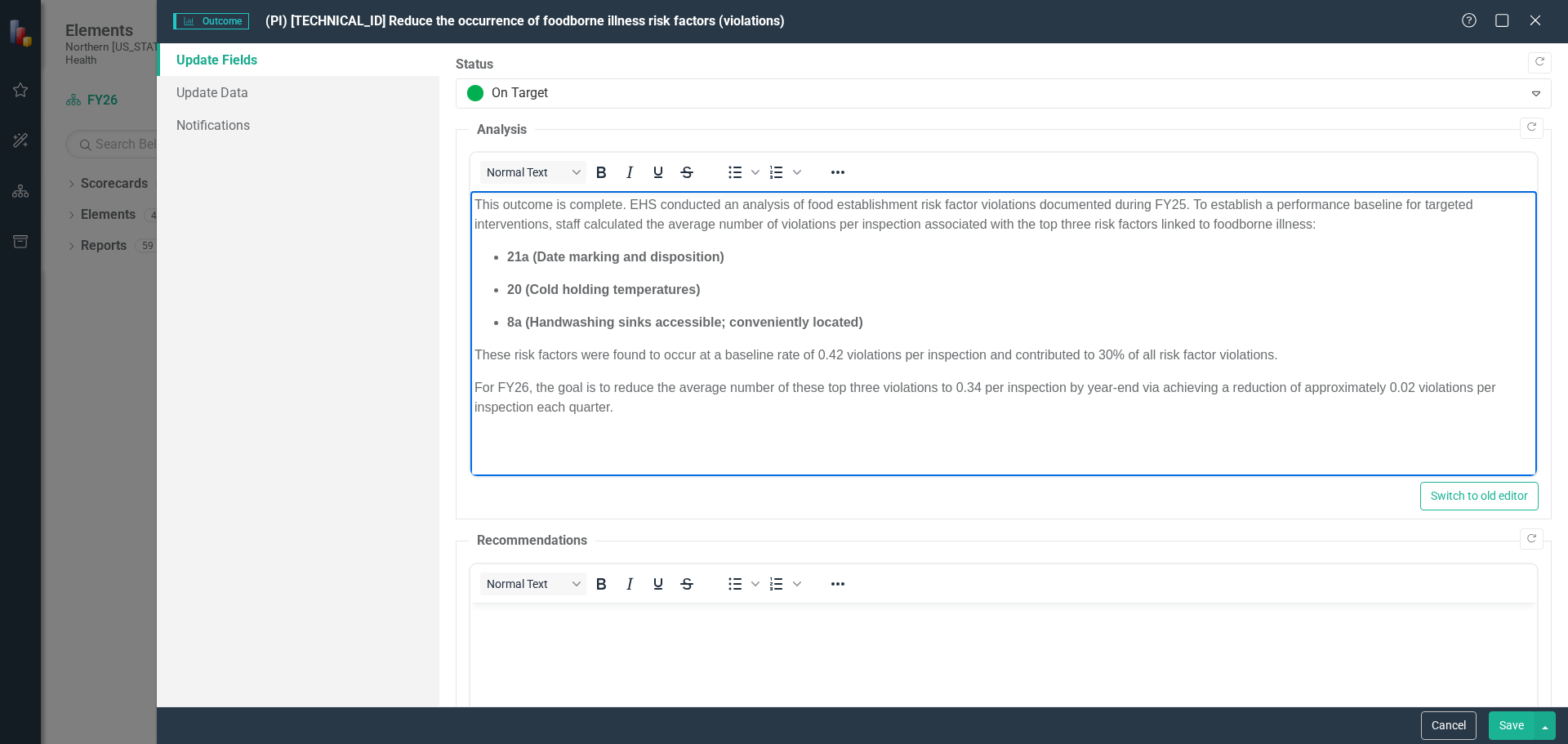
click at [733, 436] on html "This outcome is complete. EHS conducted an analysis of food establishment risk …" at bounding box center [1003, 314] width 1067 height 245
click at [1464, 721] on button "Cancel" at bounding box center [1449, 725] width 55 height 28
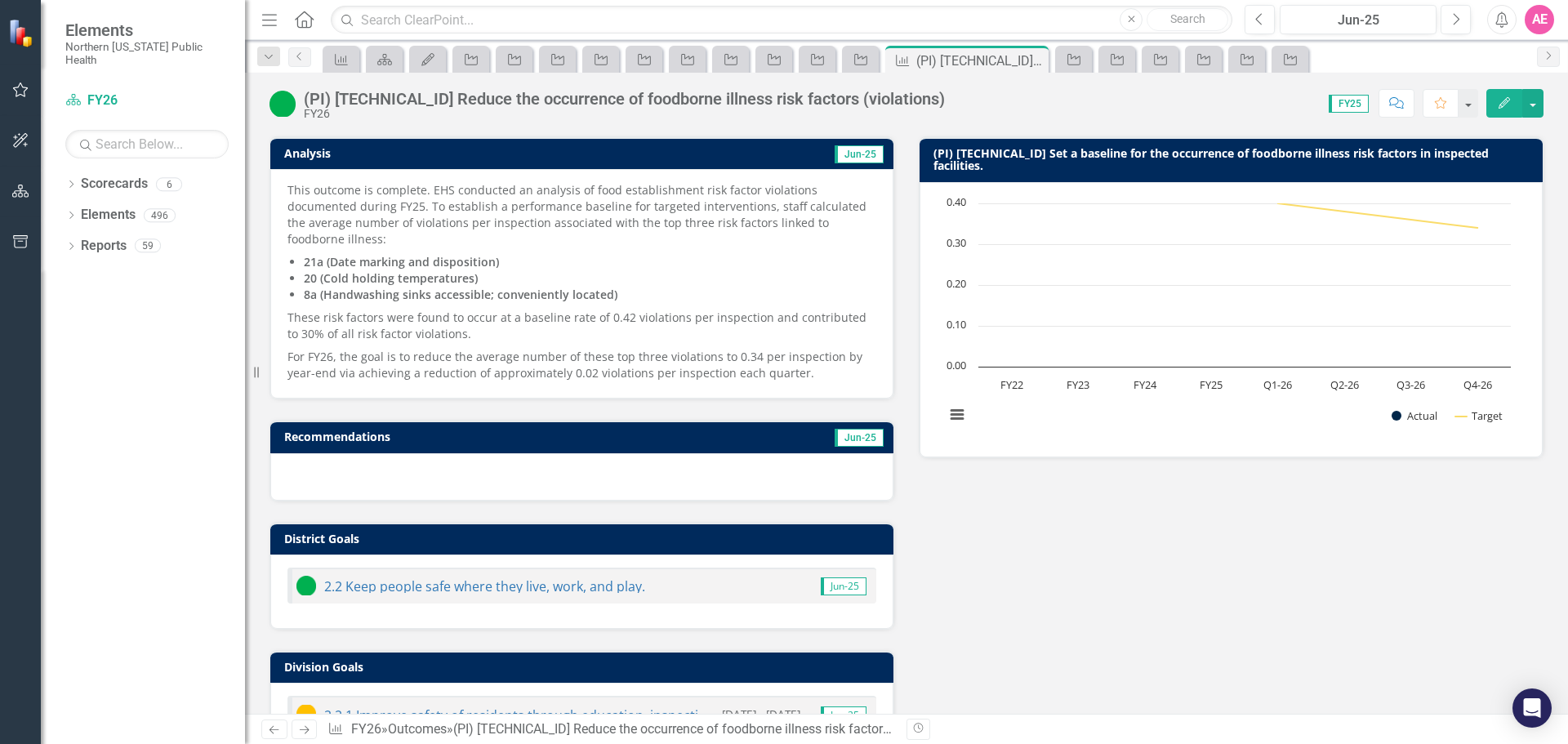
scroll to position [245, 0]
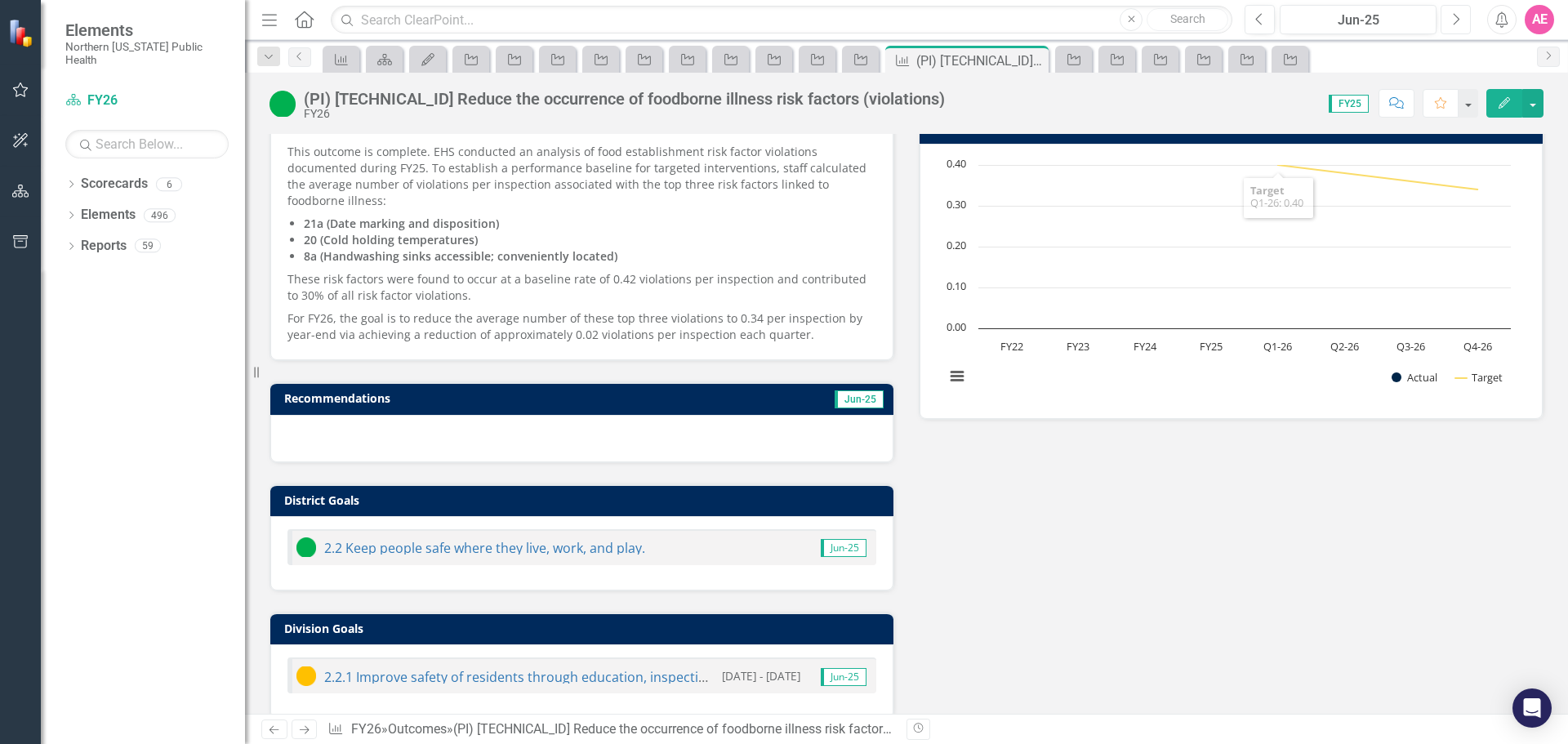
click at [1462, 16] on button "Next" at bounding box center [1456, 20] width 30 height 29
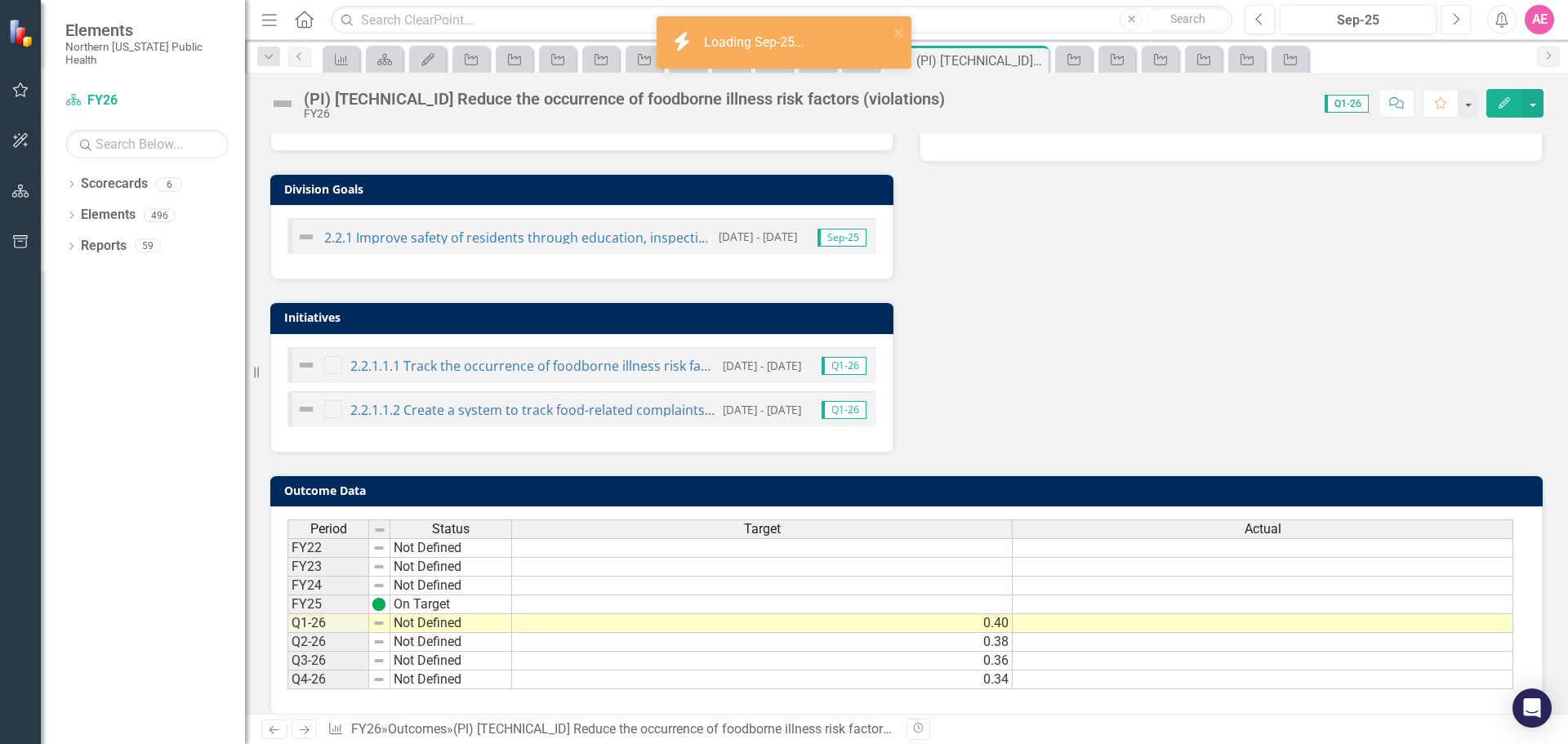
scroll to position [520, 0]
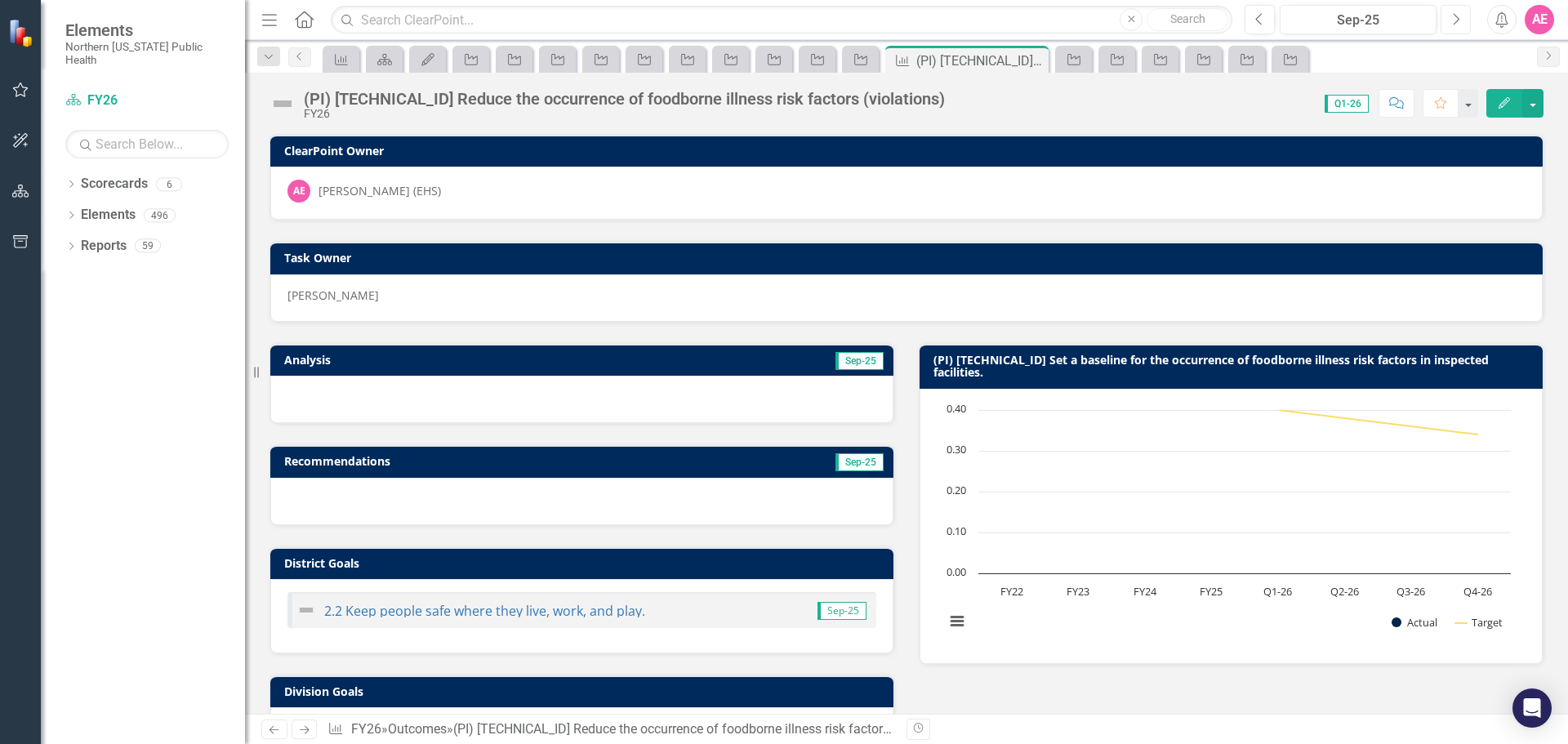
scroll to position [520, 0]
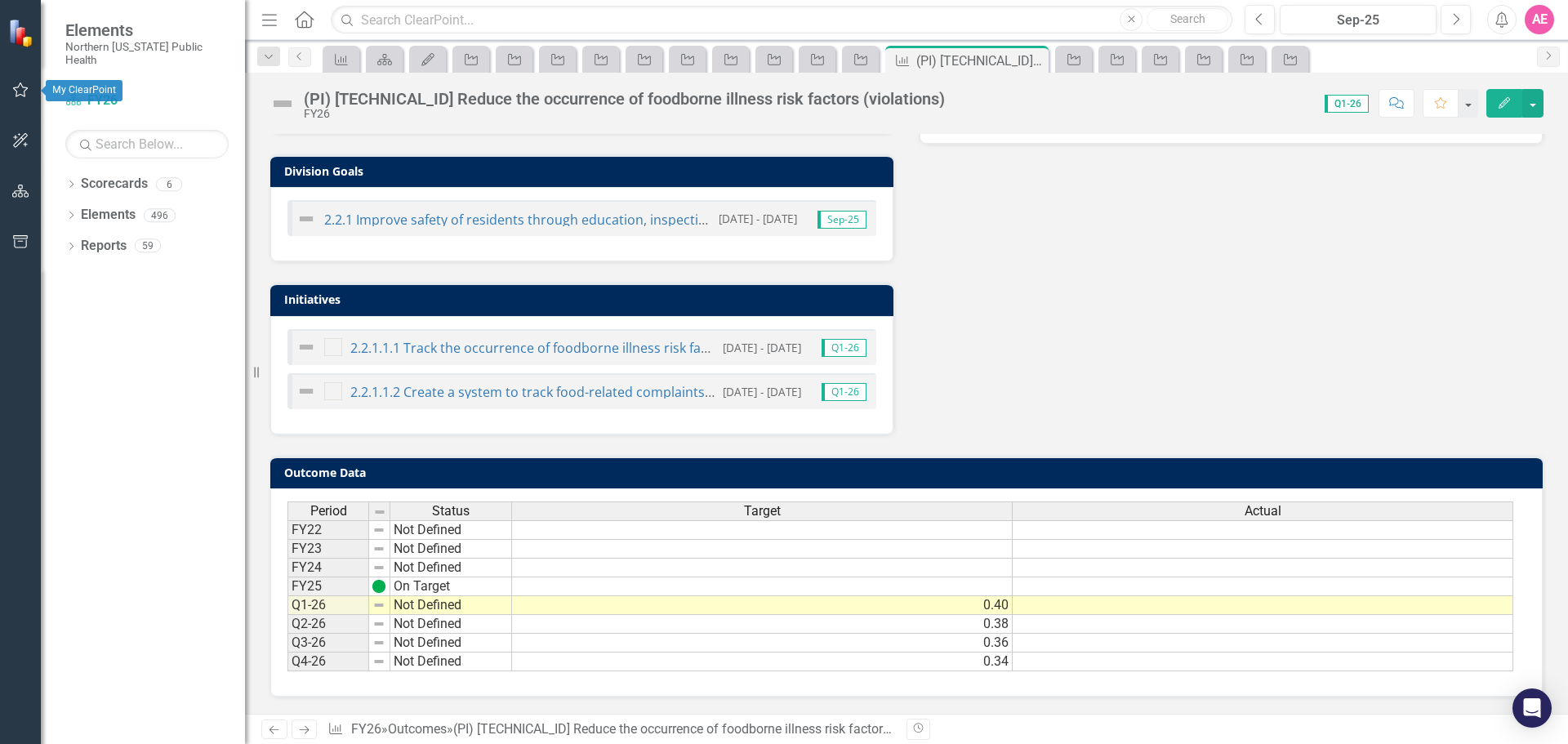
click at [21, 86] on icon "button" at bounding box center [20, 90] width 17 height 13
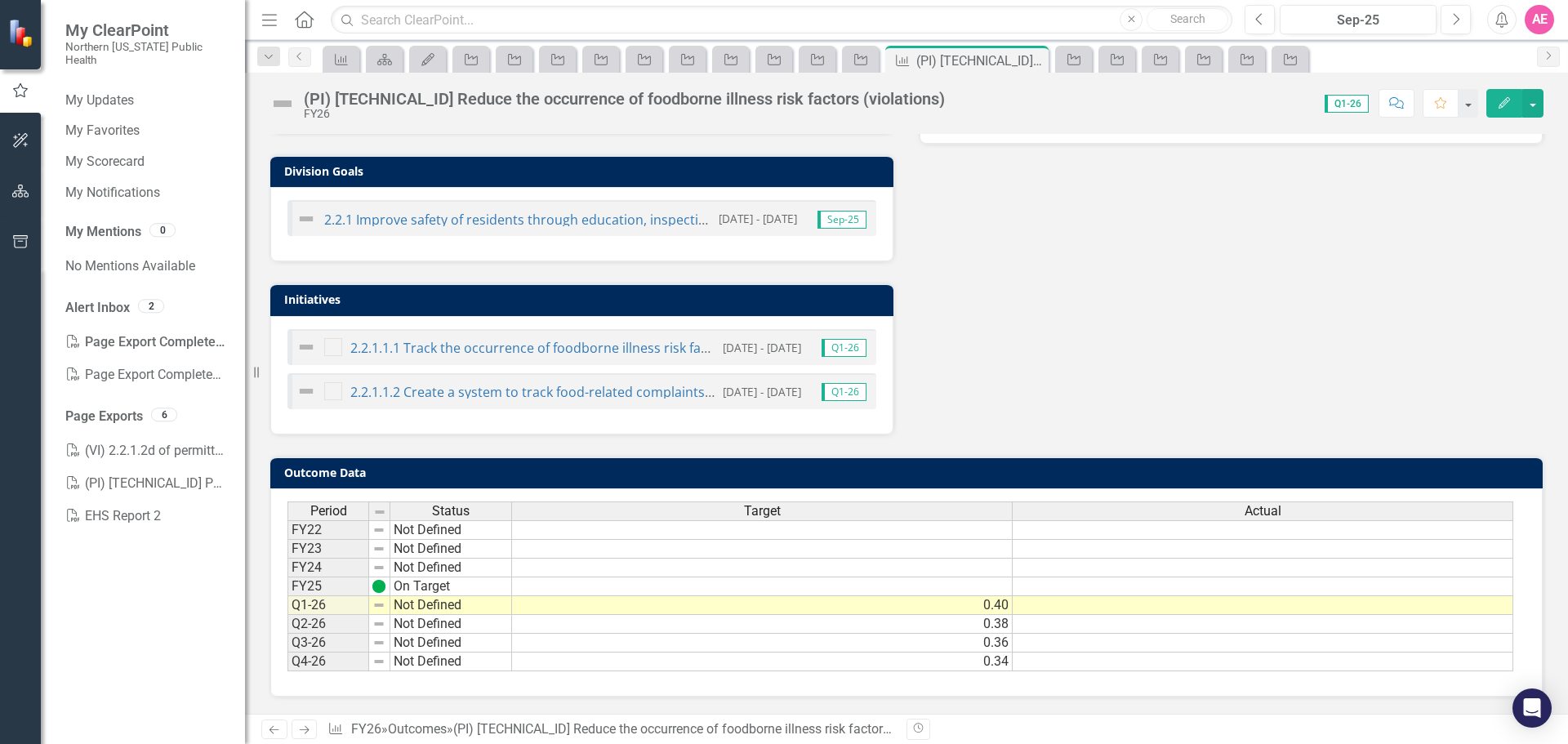
click at [1219, 390] on div "Analysis Sep-25 Recommendations Sep-25 District Goals 2.2 Keep people safe wher…" at bounding box center [906, 119] width 1299 height 633
